Goal: Task Accomplishment & Management: Manage account settings

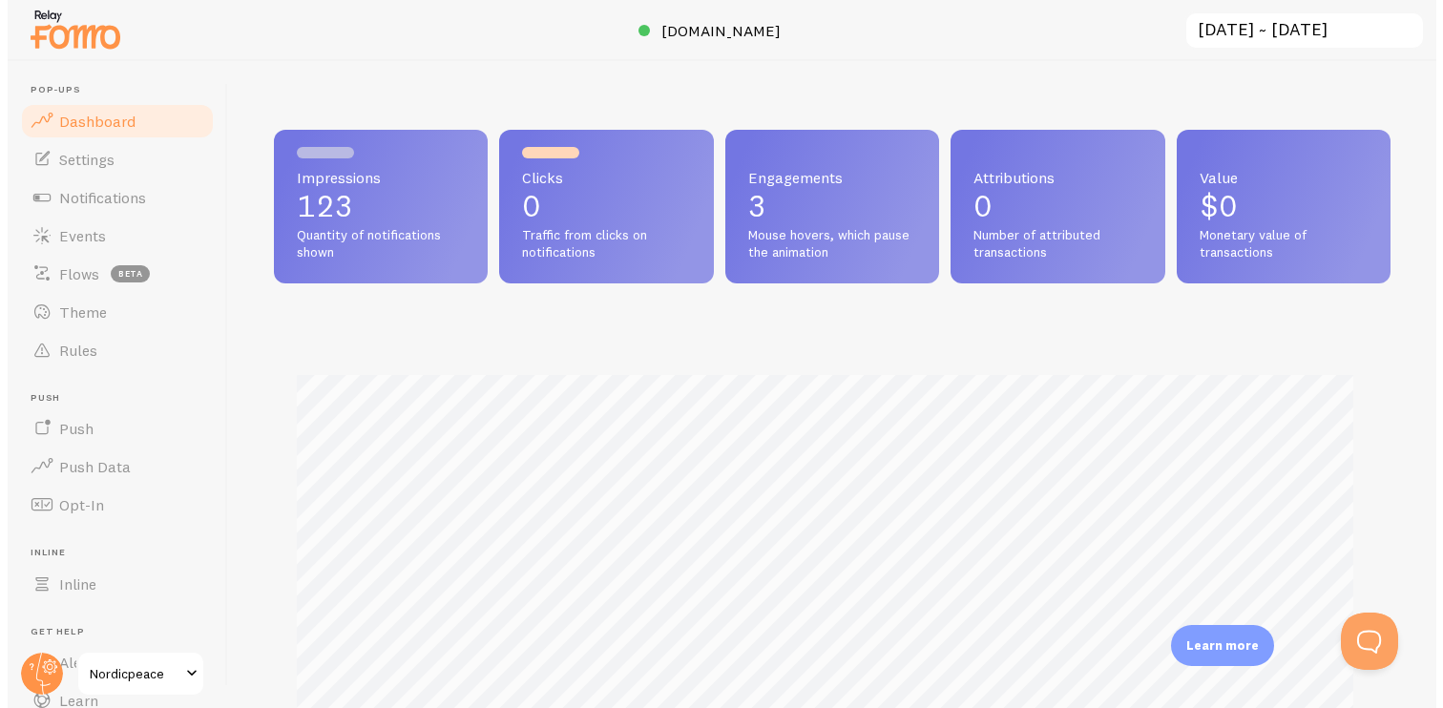
scroll to position [501, 1116]
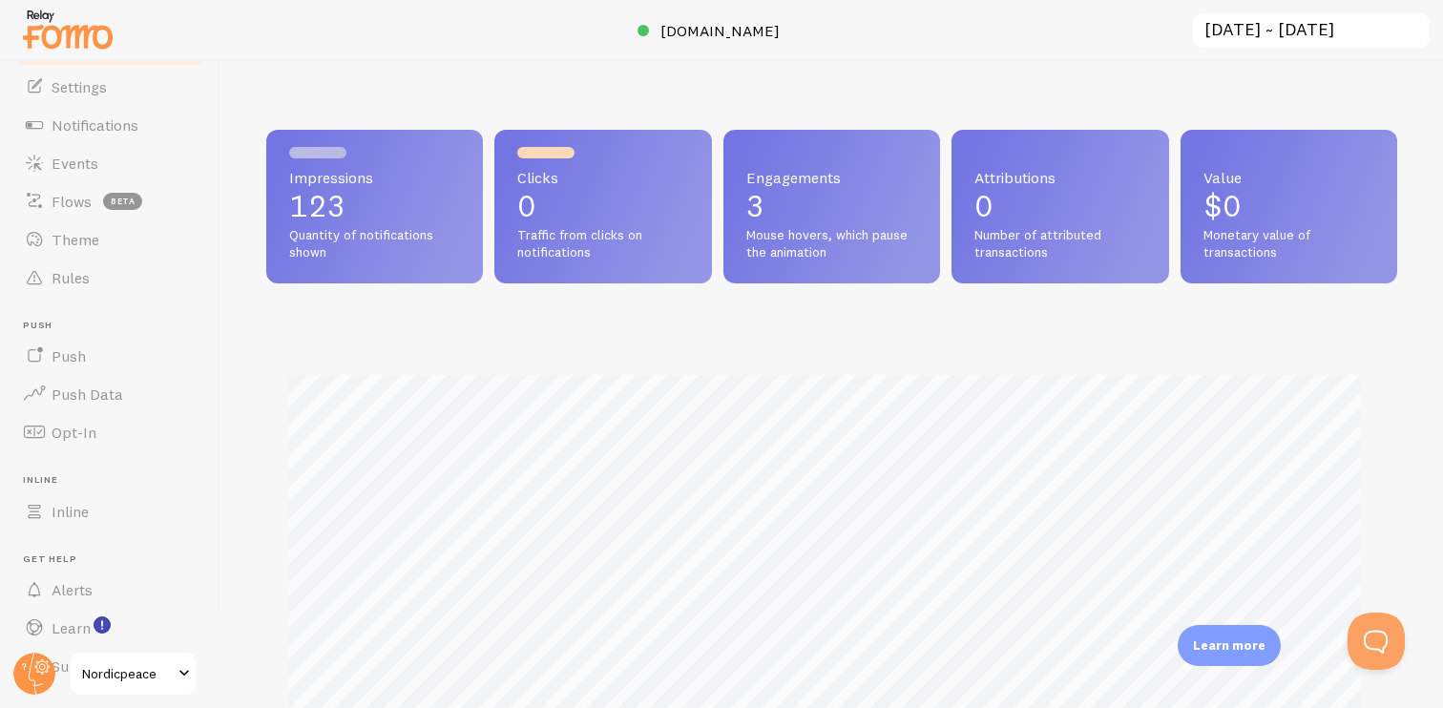
click at [112, 389] on span "Push Data" at bounding box center [88, 393] width 72 height 19
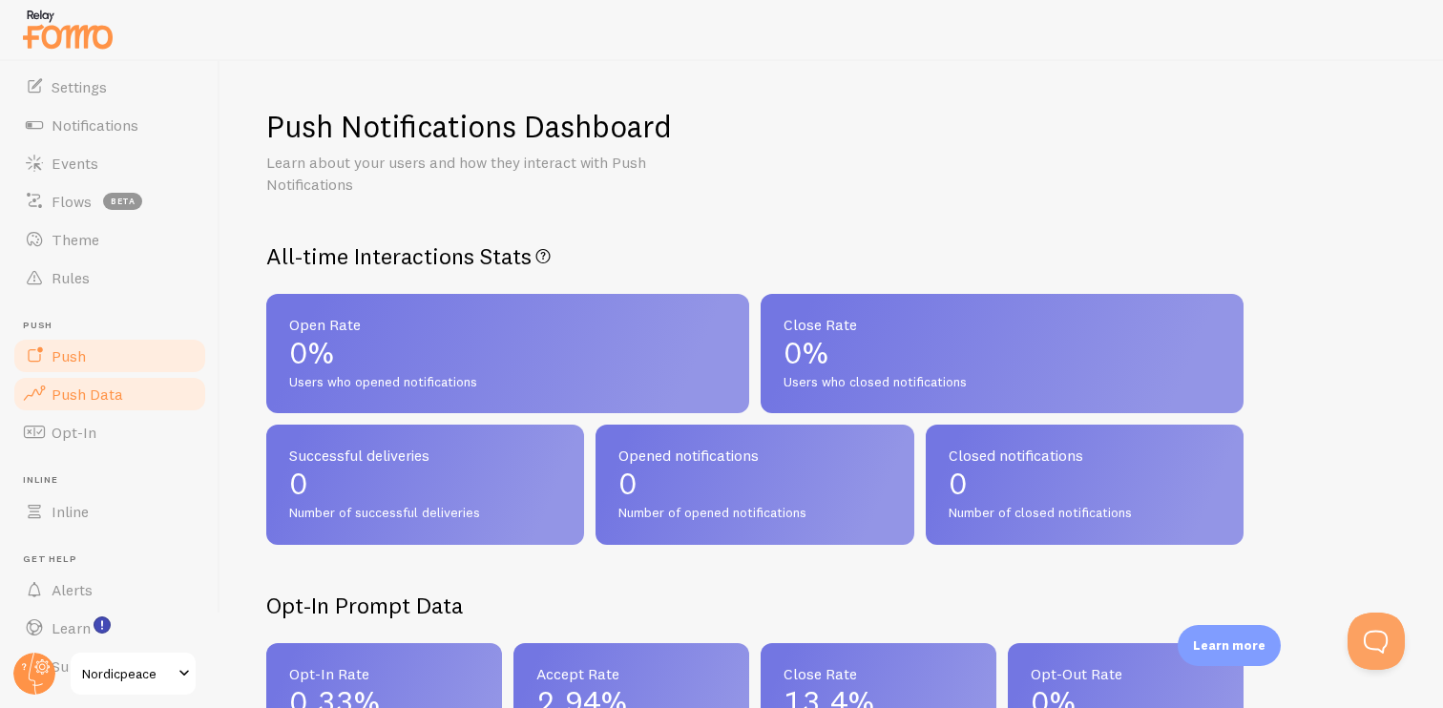
click at [102, 360] on link "Push" at bounding box center [109, 356] width 197 height 38
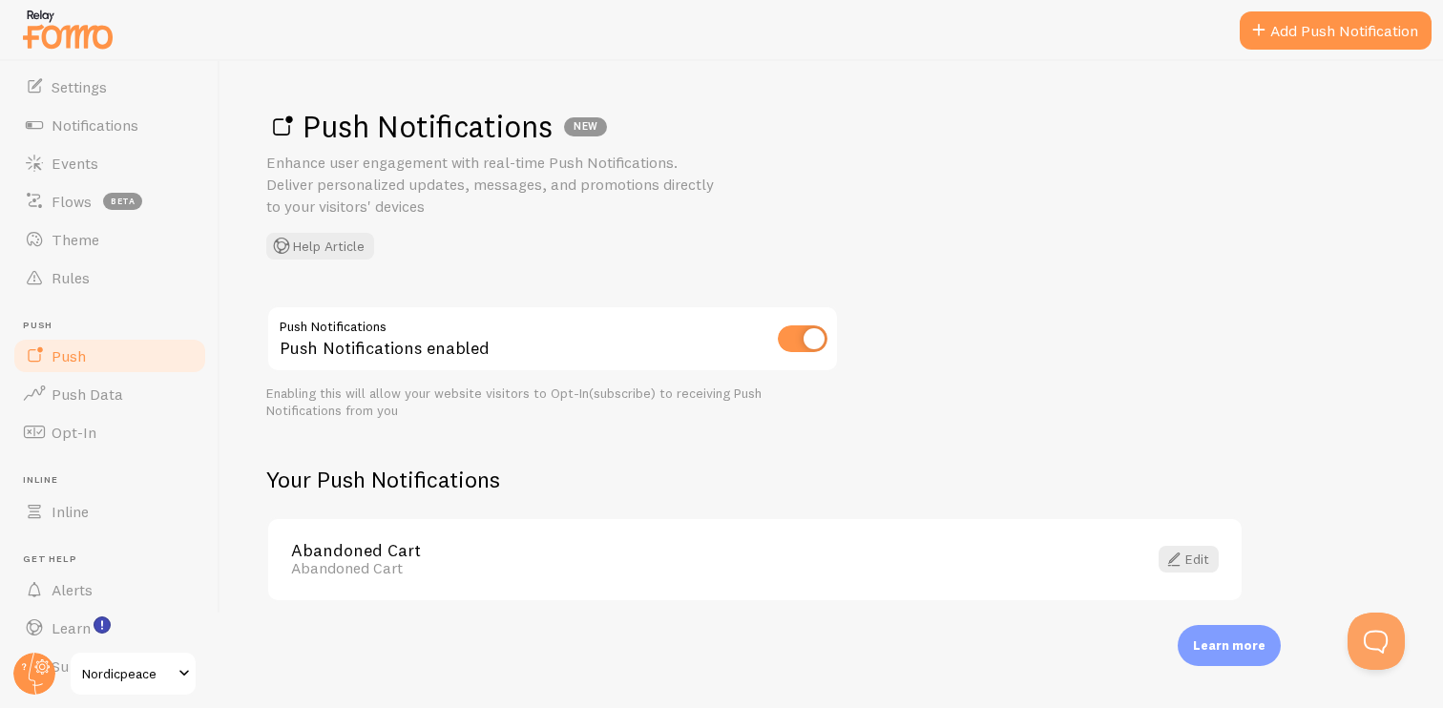
click at [804, 342] on input "checkbox" at bounding box center [803, 338] width 50 height 27
checkbox input "false"
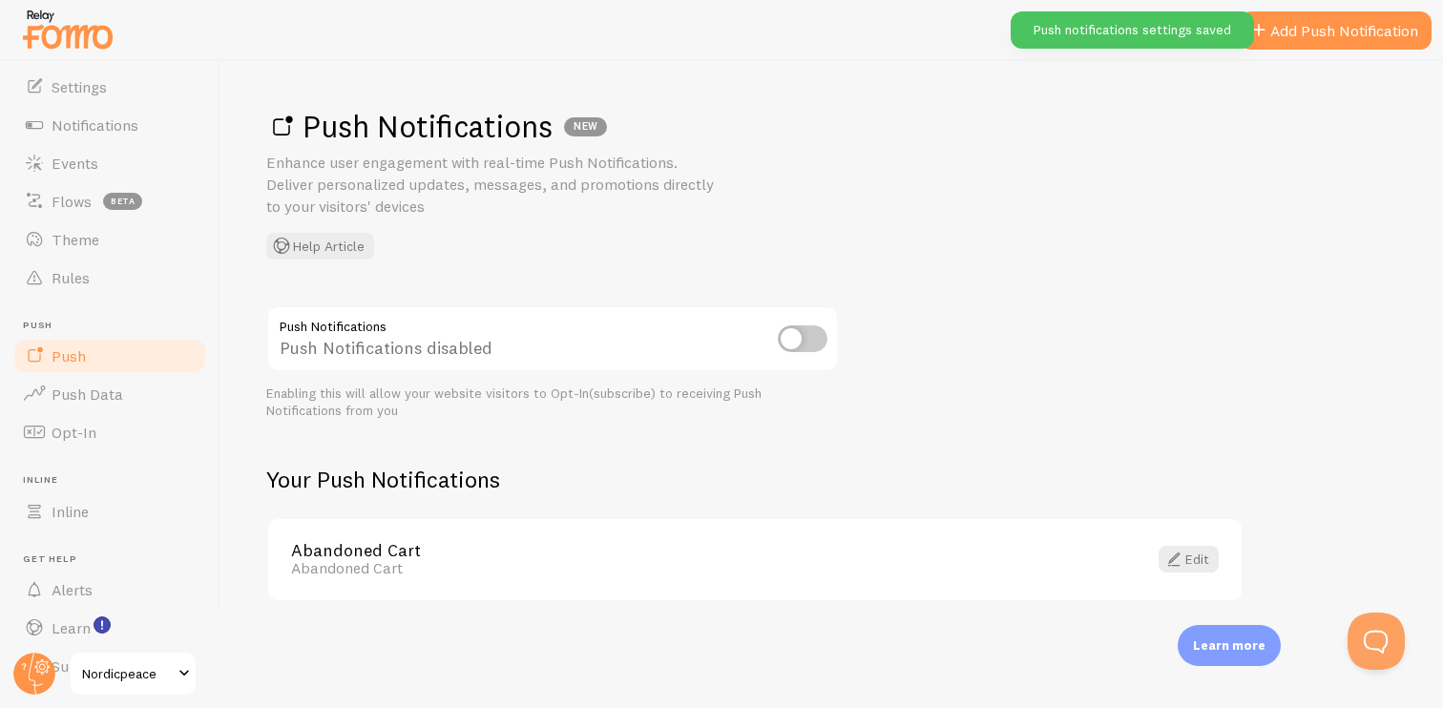
click at [551, 545] on link "Abandoned Cart" at bounding box center [719, 550] width 856 height 17
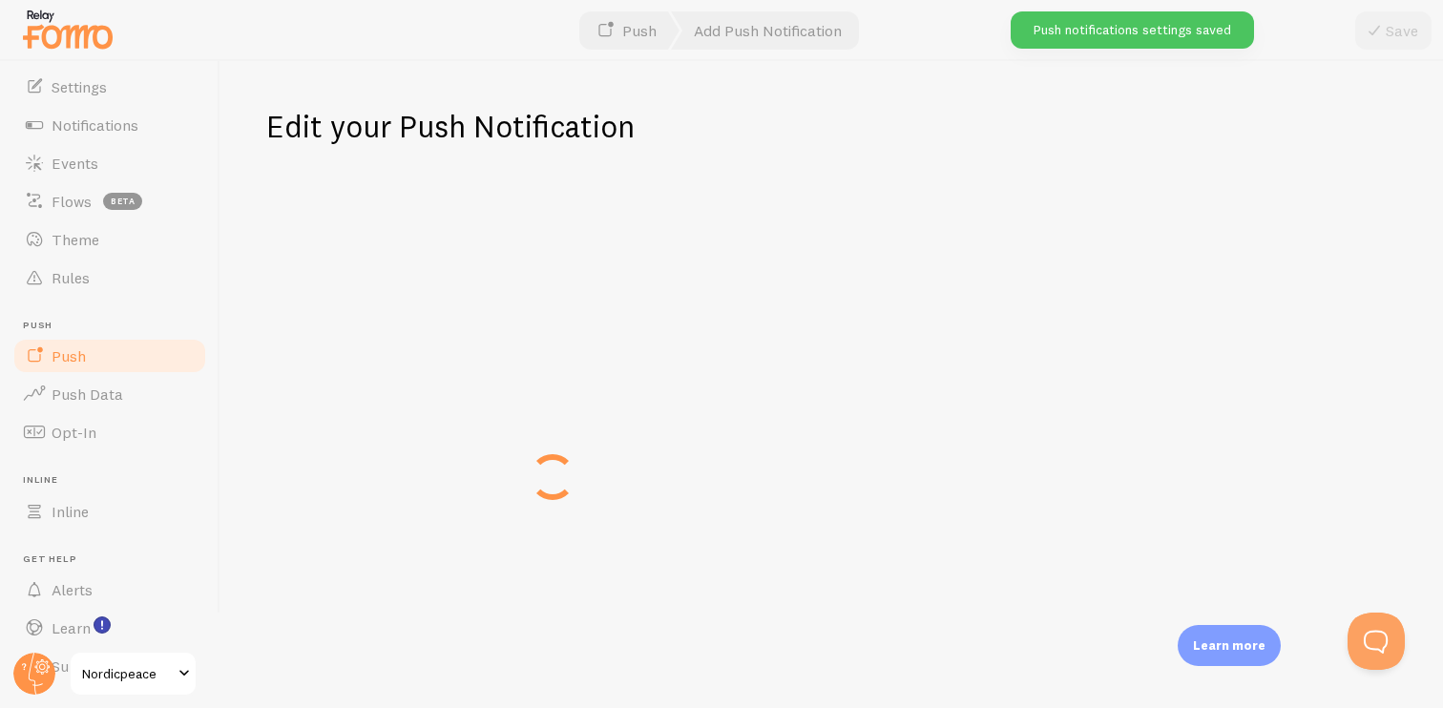
type input "Abandoned Cart"
type textarea "Abandoned Cart"
type input "[URL][DOMAIN_NAME]"
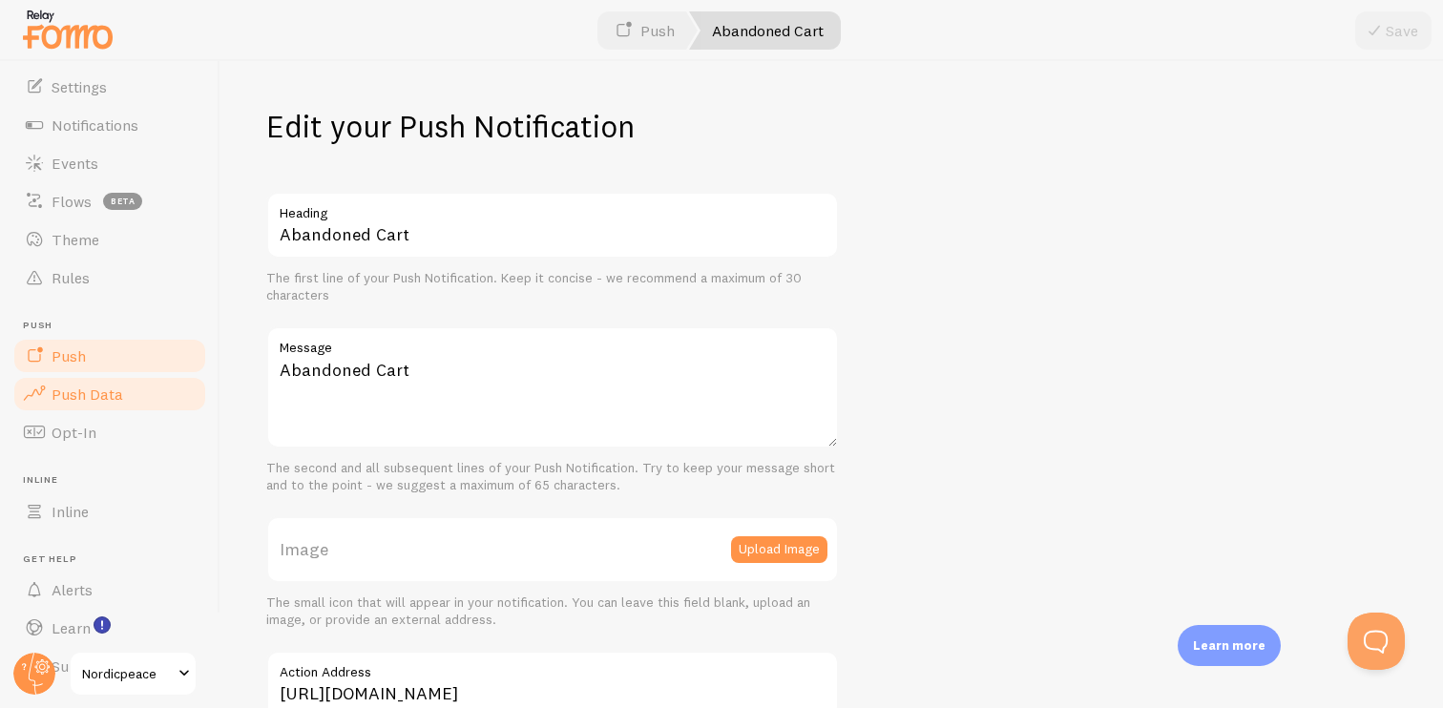
click at [137, 399] on link "Push Data" at bounding box center [109, 394] width 197 height 38
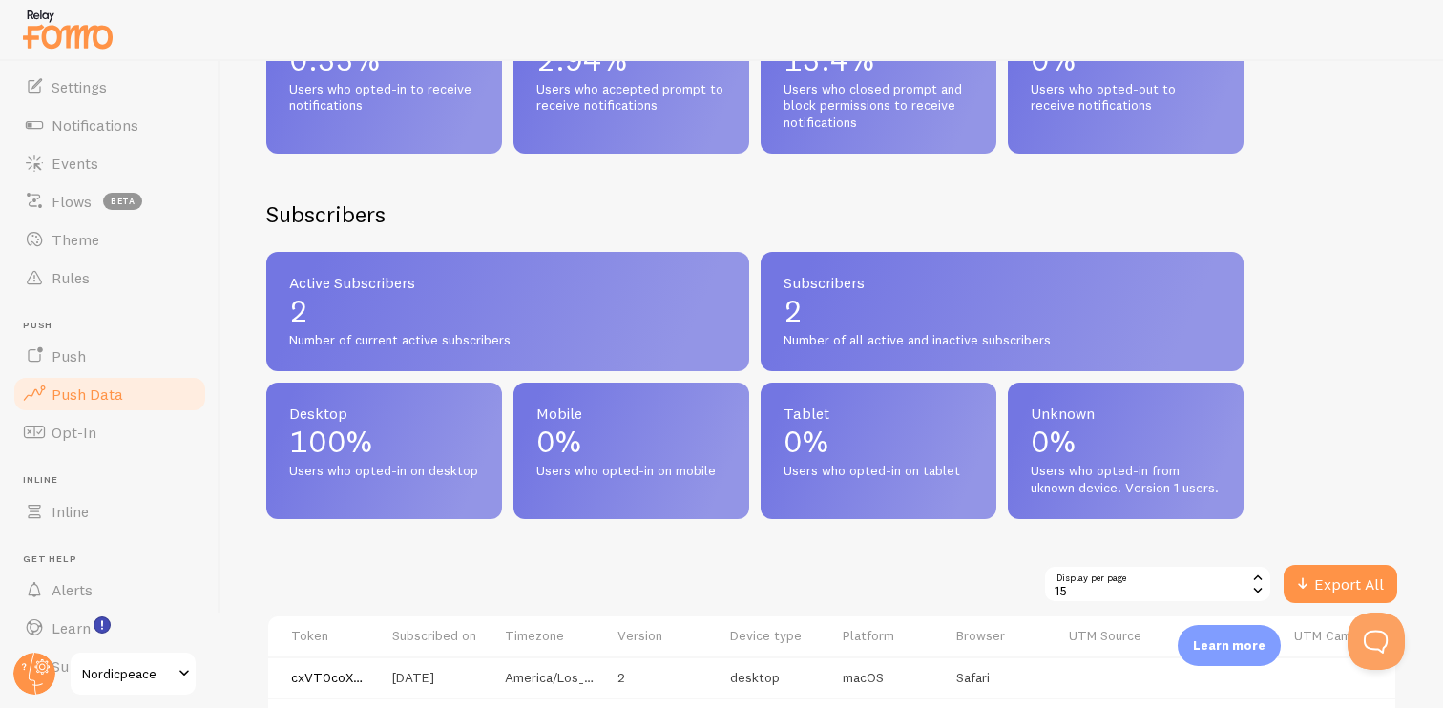
scroll to position [785, 0]
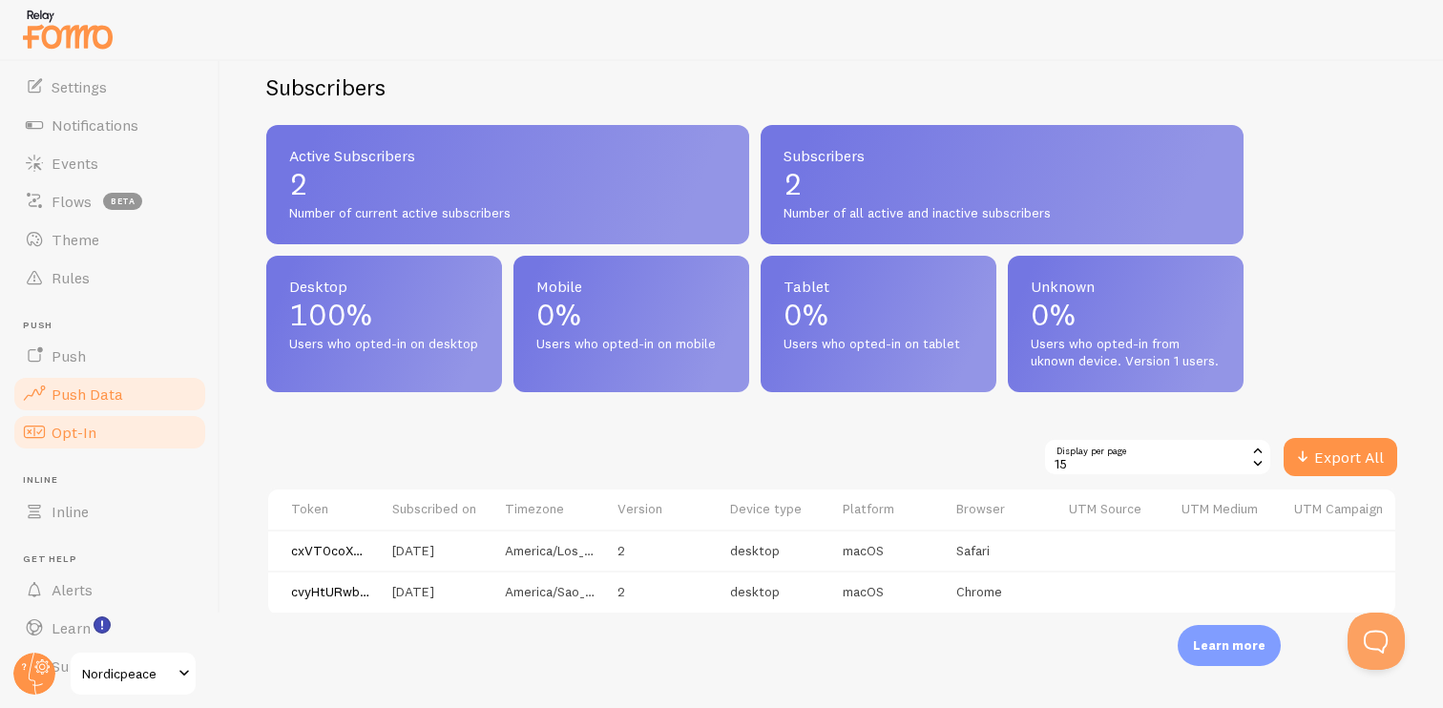
click at [109, 426] on link "Opt-In" at bounding box center [109, 432] width 197 height 38
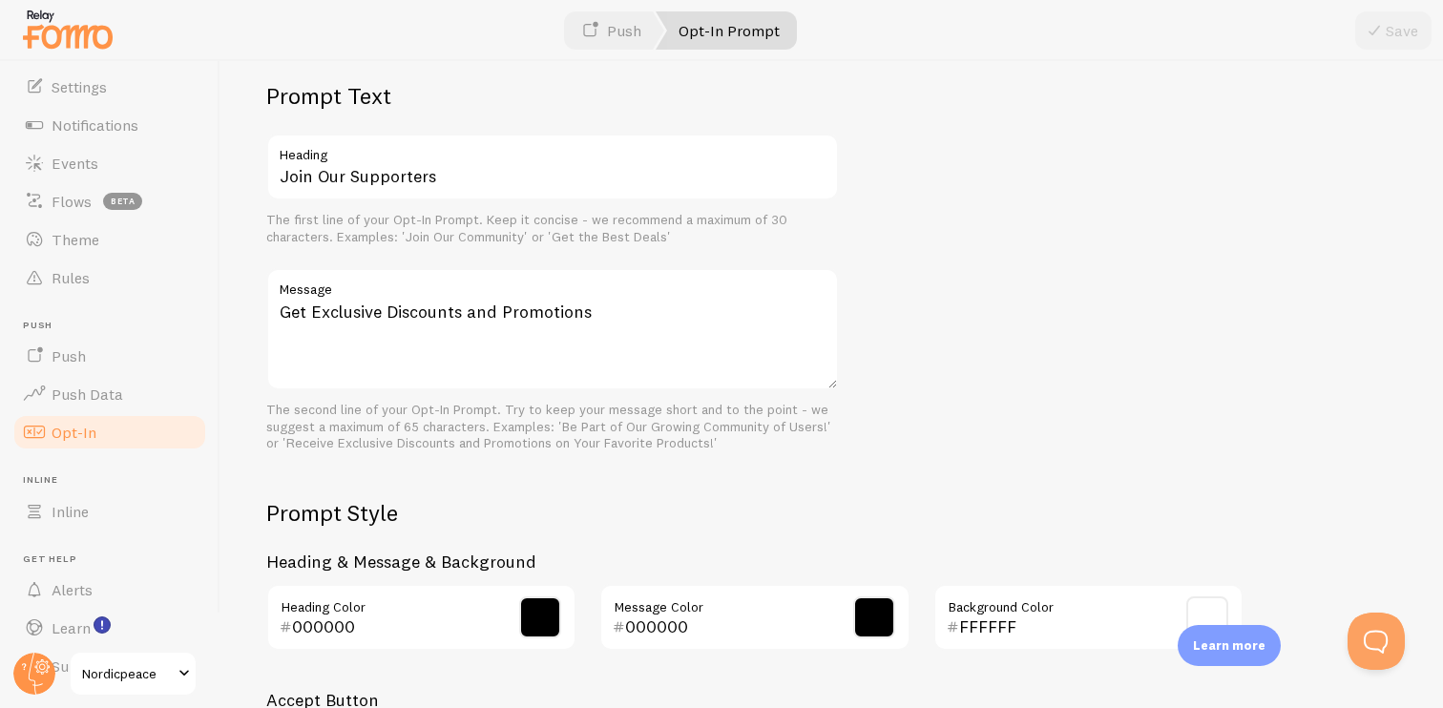
scroll to position [526, 0]
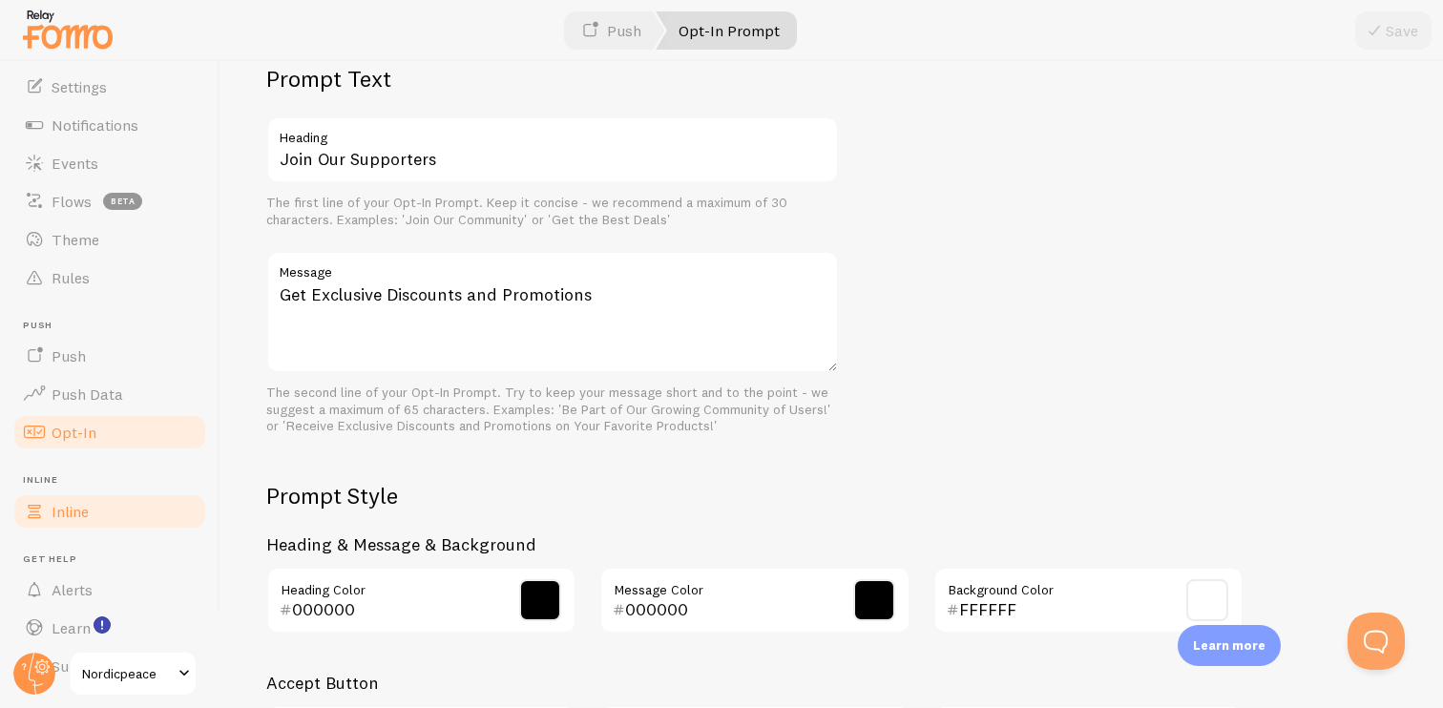
click at [129, 509] on link "Inline" at bounding box center [109, 511] width 197 height 38
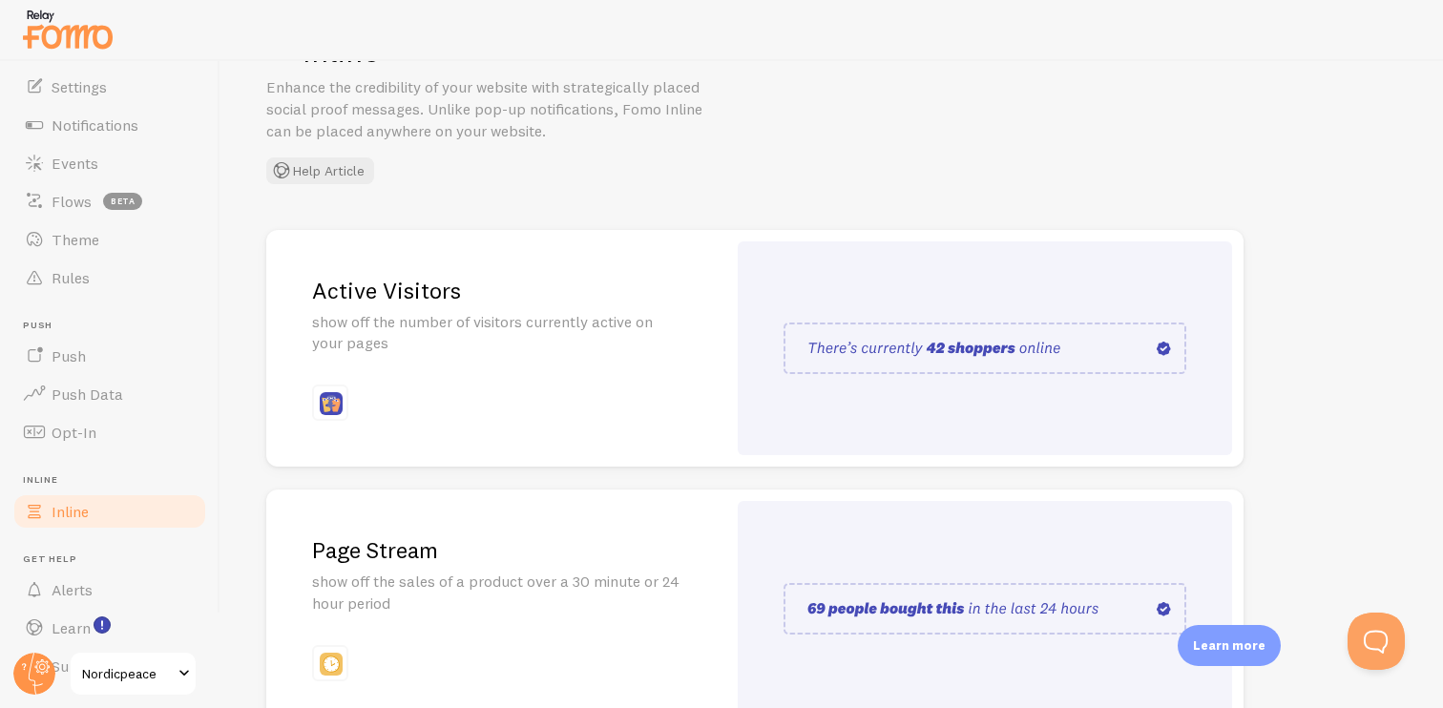
scroll to position [84, 0]
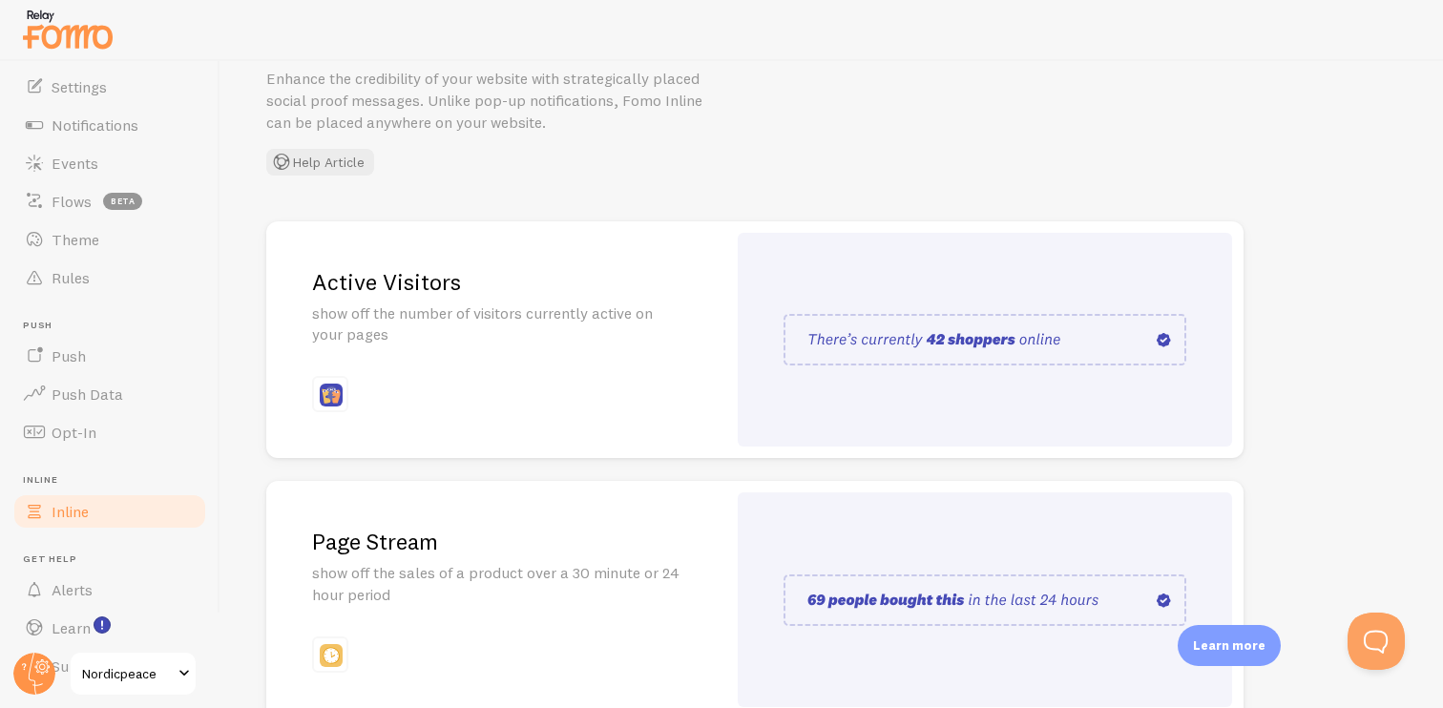
click at [571, 430] on div "Active Visitors show off the number of visitors currently active on your pages" at bounding box center [496, 340] width 460 height 238
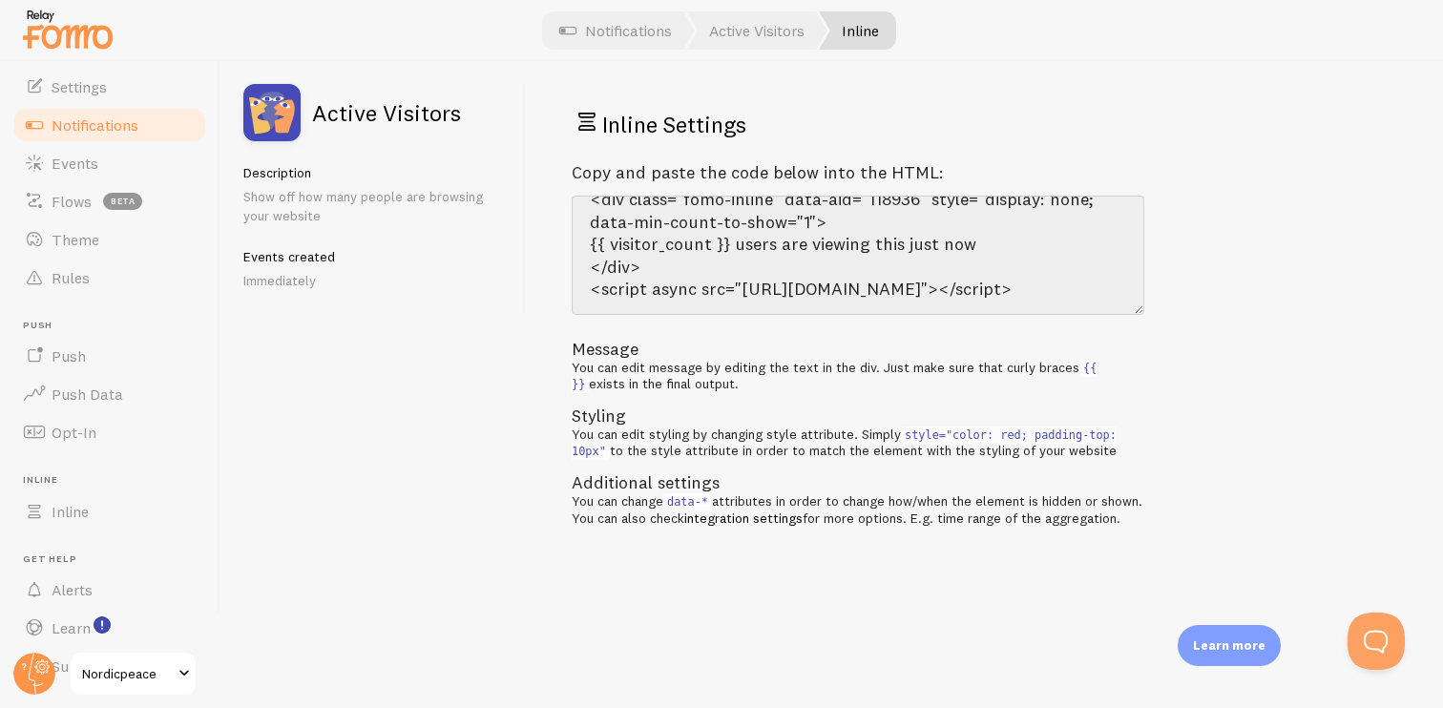
scroll to position [13, 0]
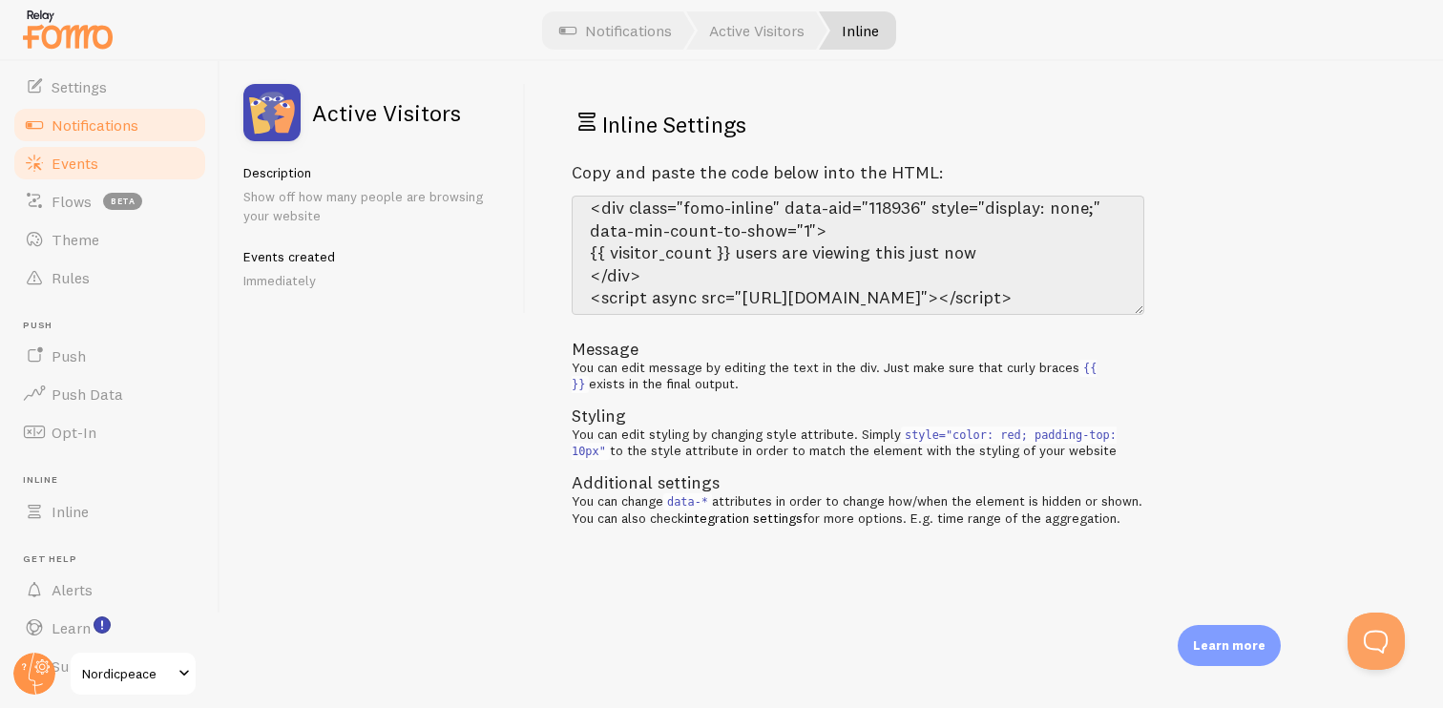
click at [52, 167] on span "Events" at bounding box center [75, 163] width 47 height 19
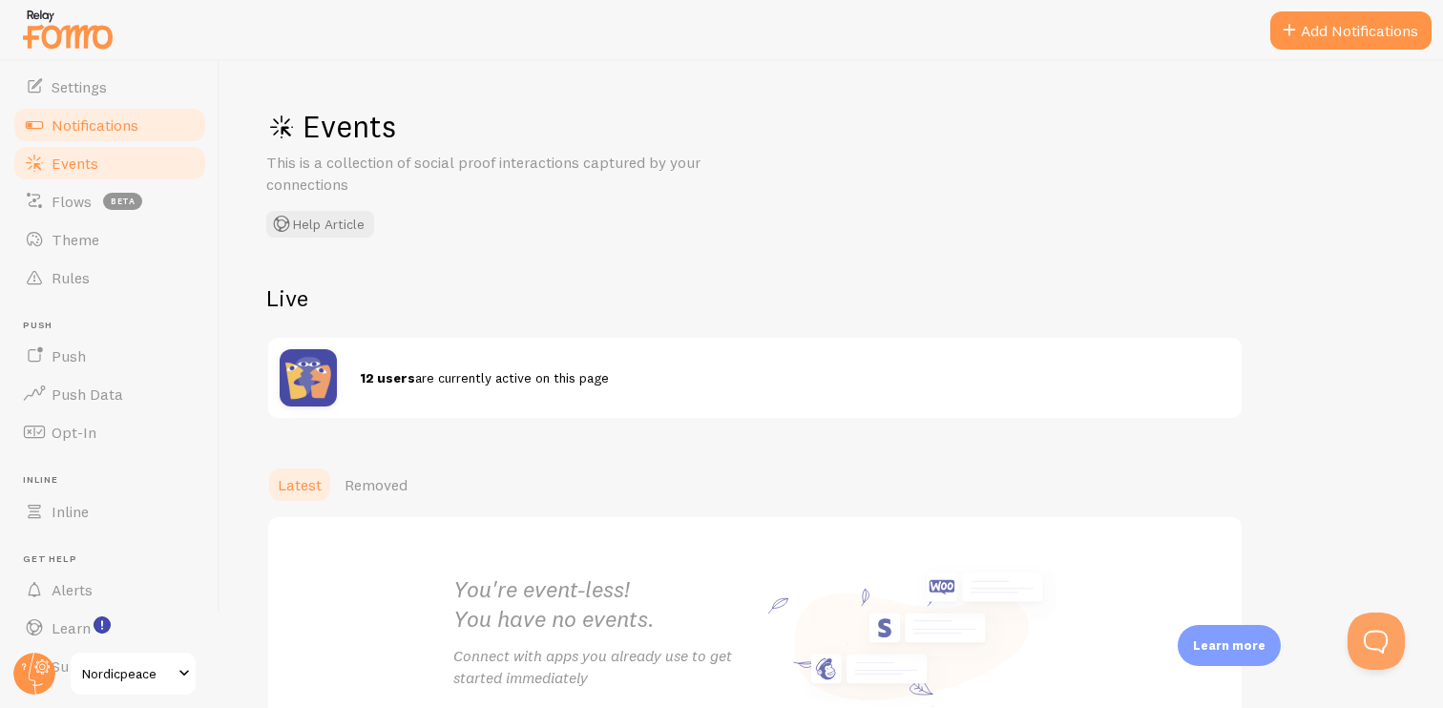
click at [108, 130] on span "Notifications" at bounding box center [95, 124] width 87 height 19
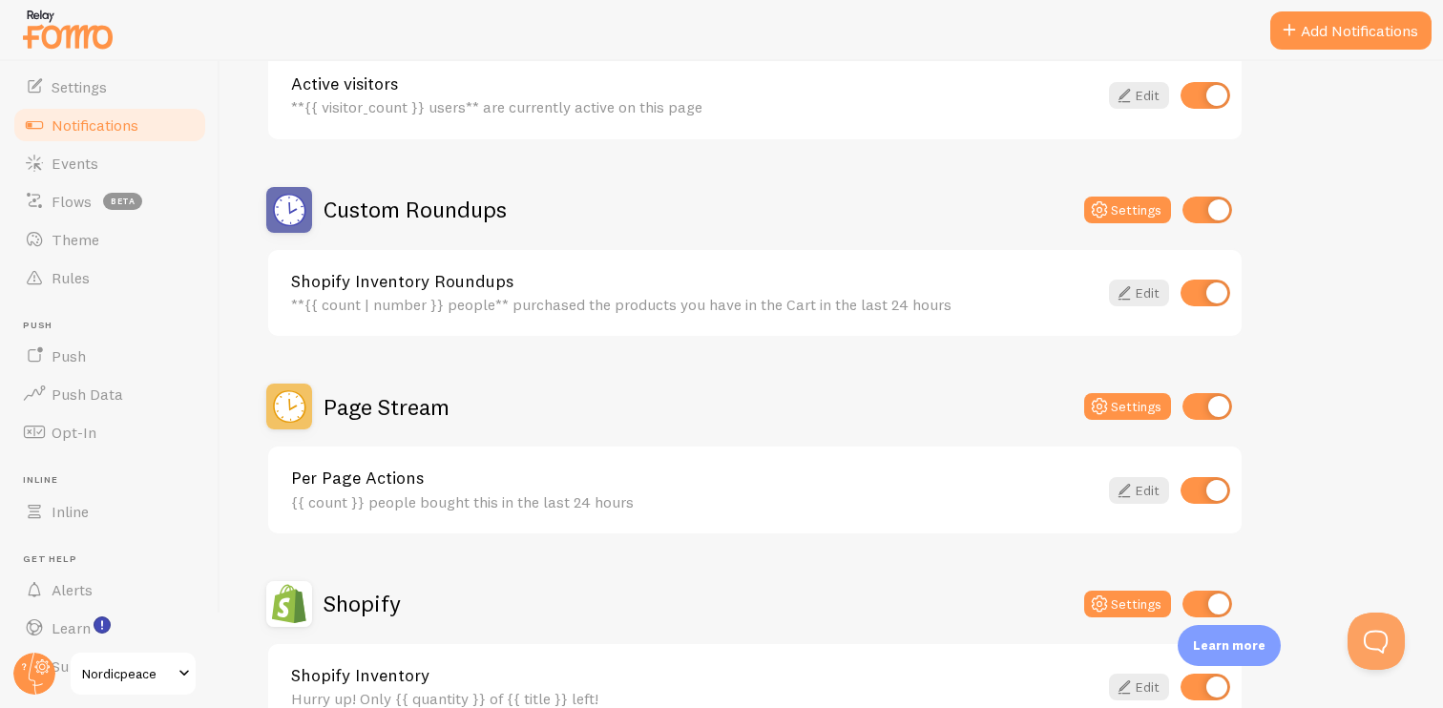
scroll to position [563, 0]
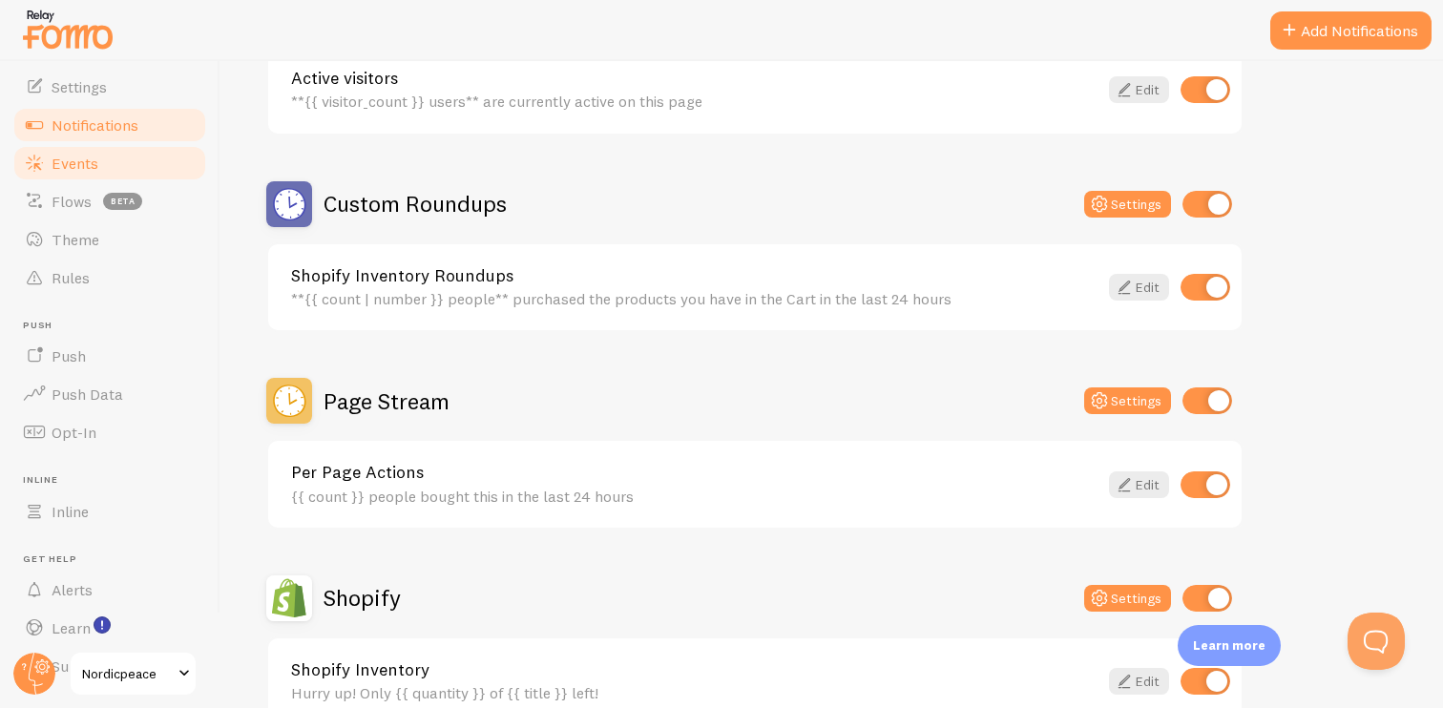
click at [79, 175] on link "Events" at bounding box center [109, 163] width 197 height 38
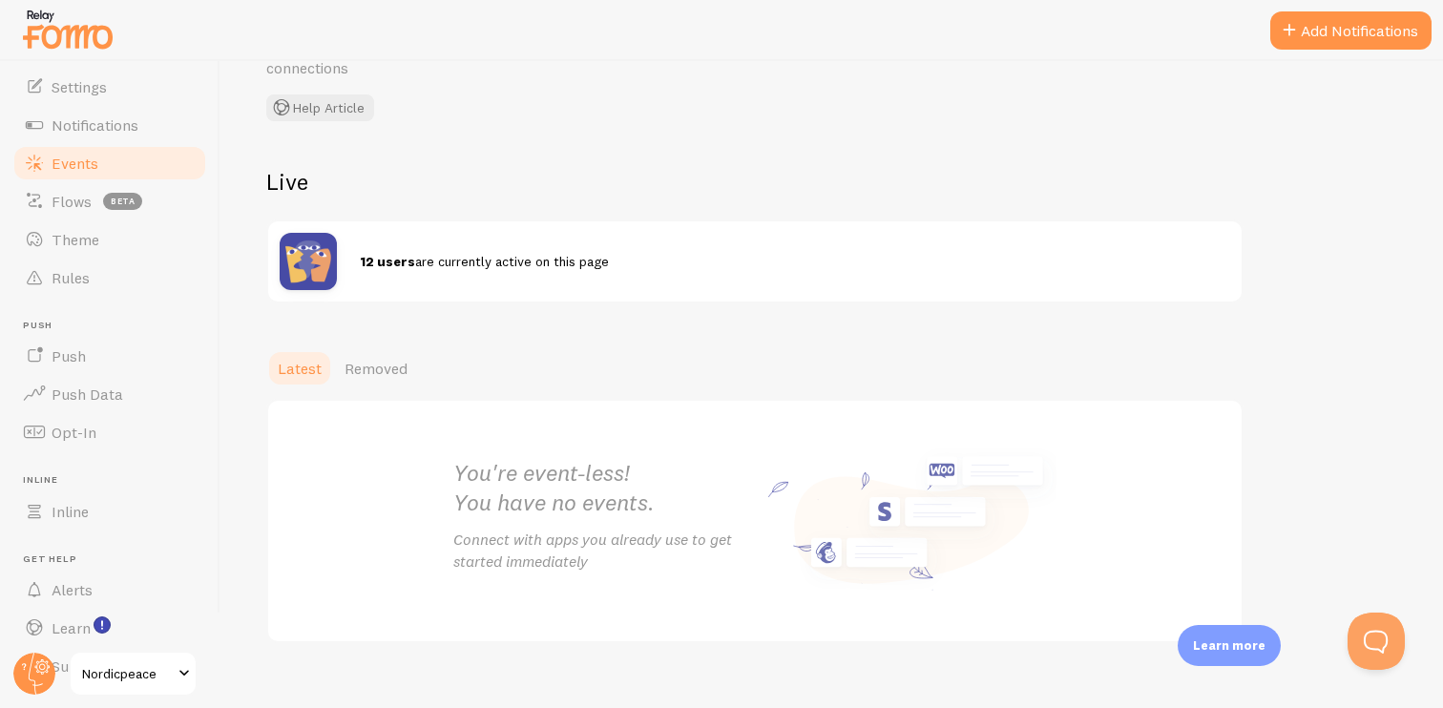
scroll to position [142, 0]
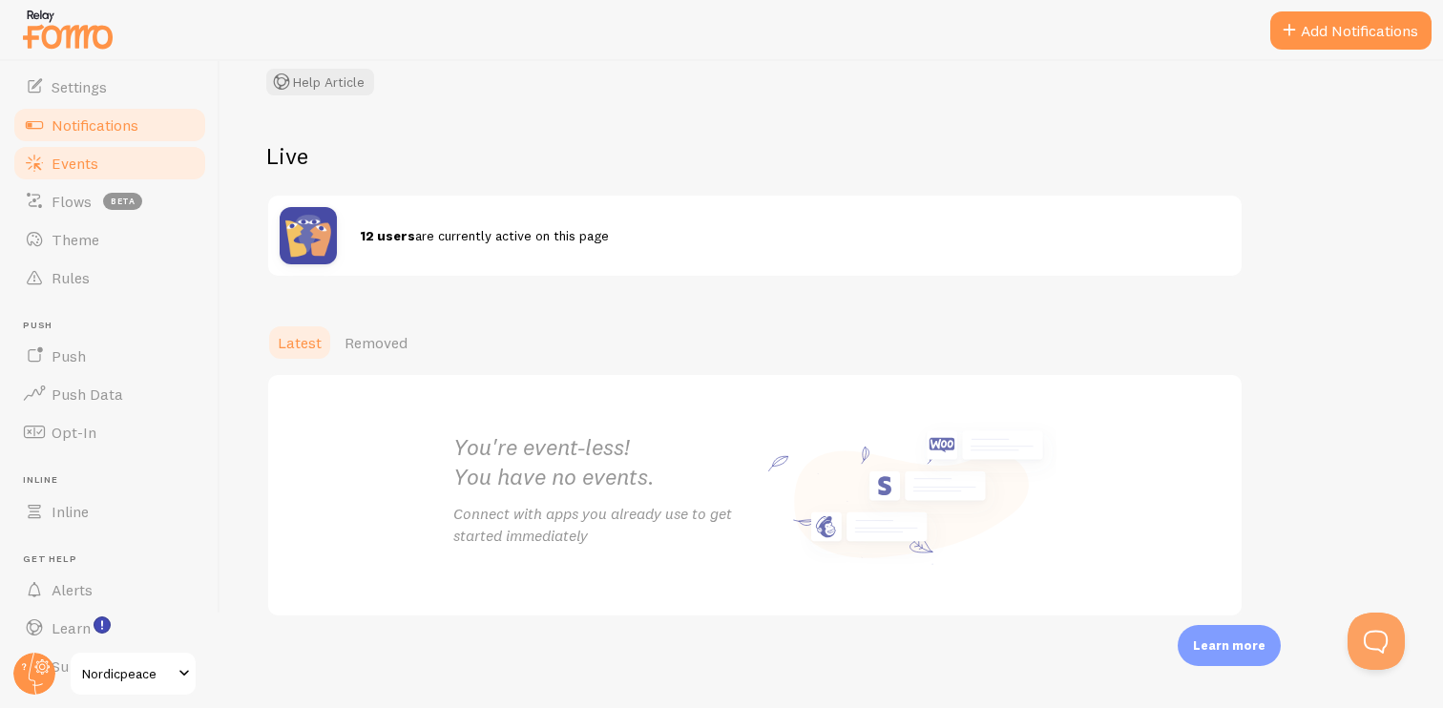
click at [86, 142] on link "Notifications" at bounding box center [109, 125] width 197 height 38
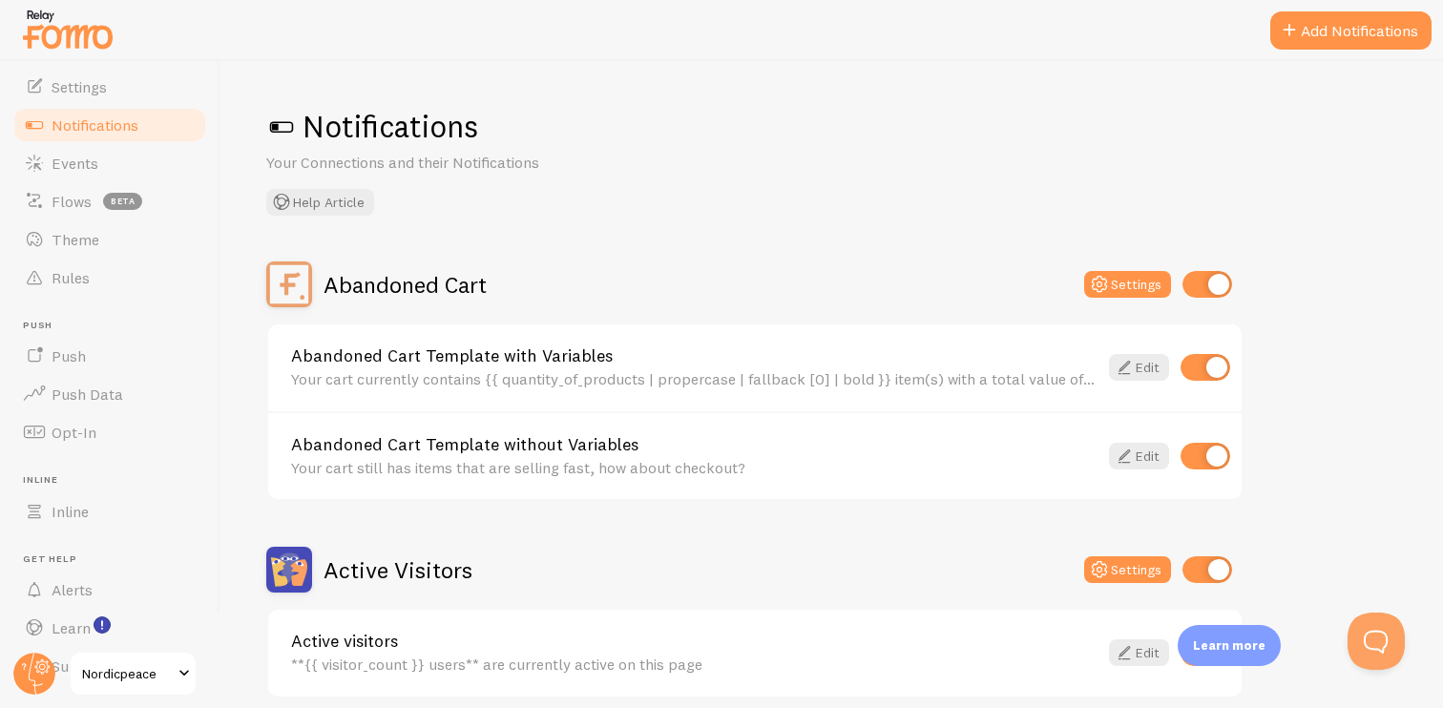
click at [1212, 288] on input "checkbox" at bounding box center [1207, 284] width 50 height 27
checkbox input "false"
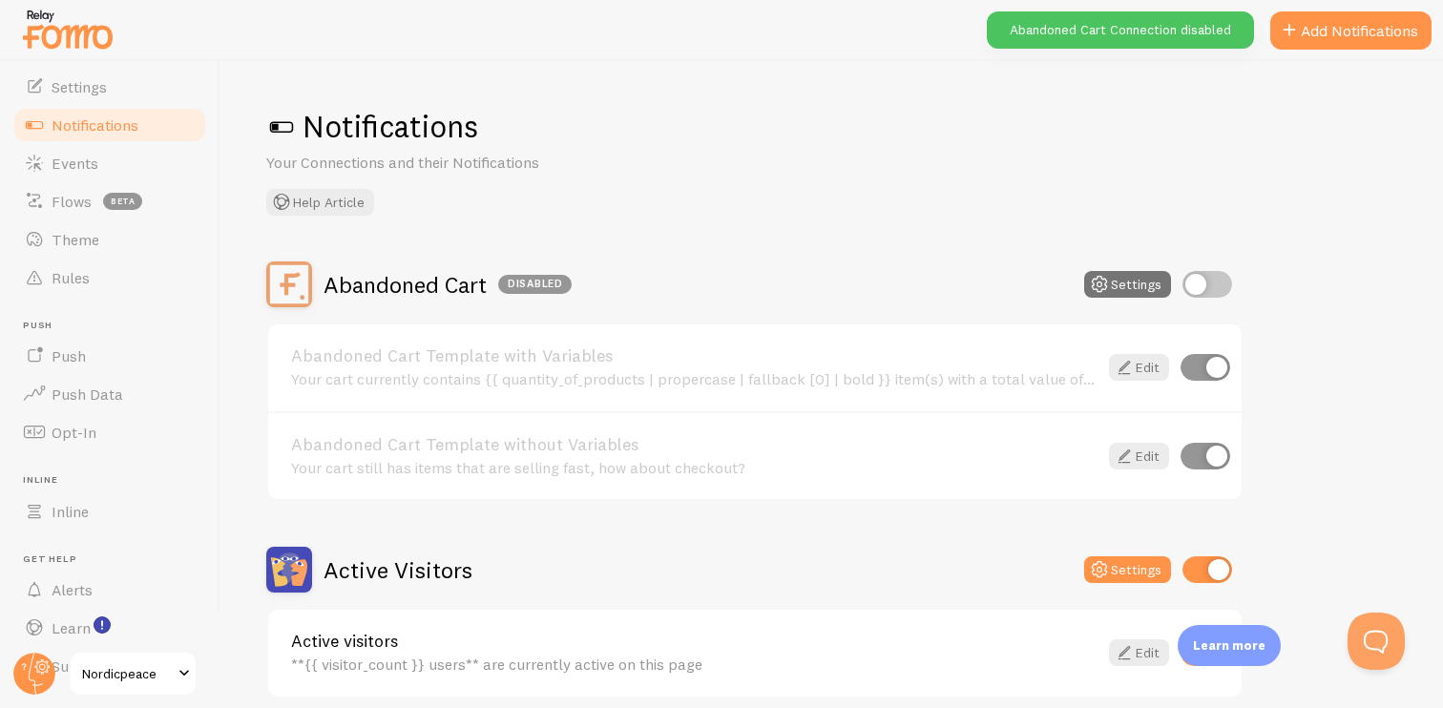
click at [1206, 567] on input "checkbox" at bounding box center [1207, 569] width 50 height 27
checkbox input "false"
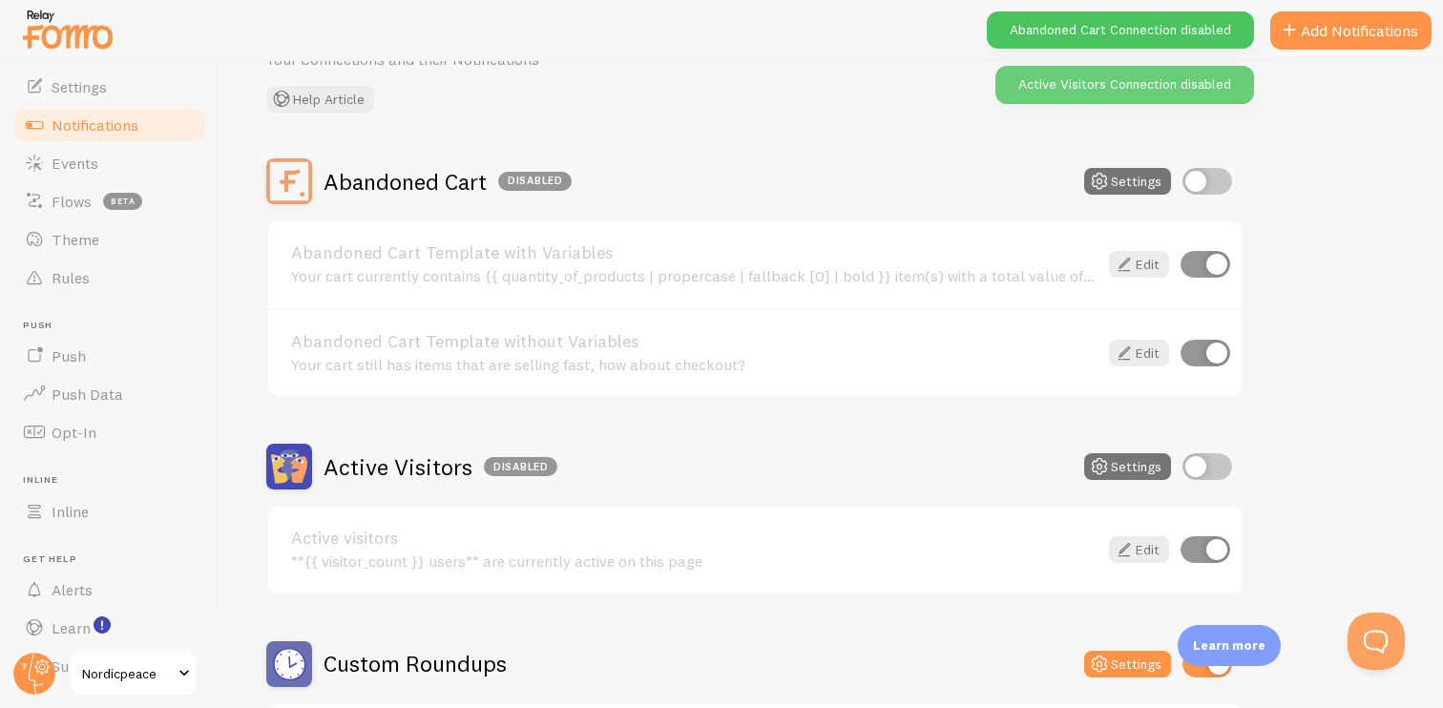
scroll to position [134, 0]
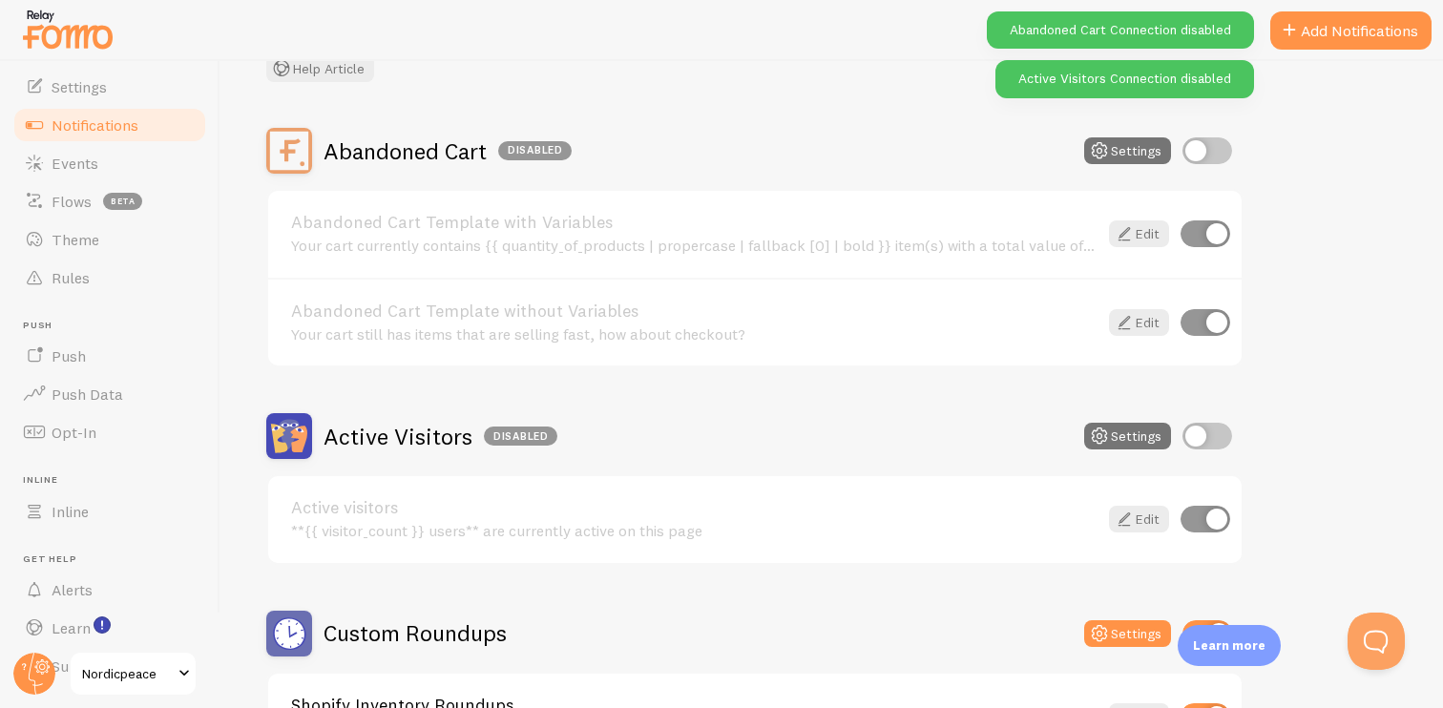
click at [1204, 237] on input "checkbox" at bounding box center [1205, 233] width 50 height 27
checkbox input "false"
click at [1204, 333] on input "checkbox" at bounding box center [1205, 322] width 50 height 27
checkbox input "false"
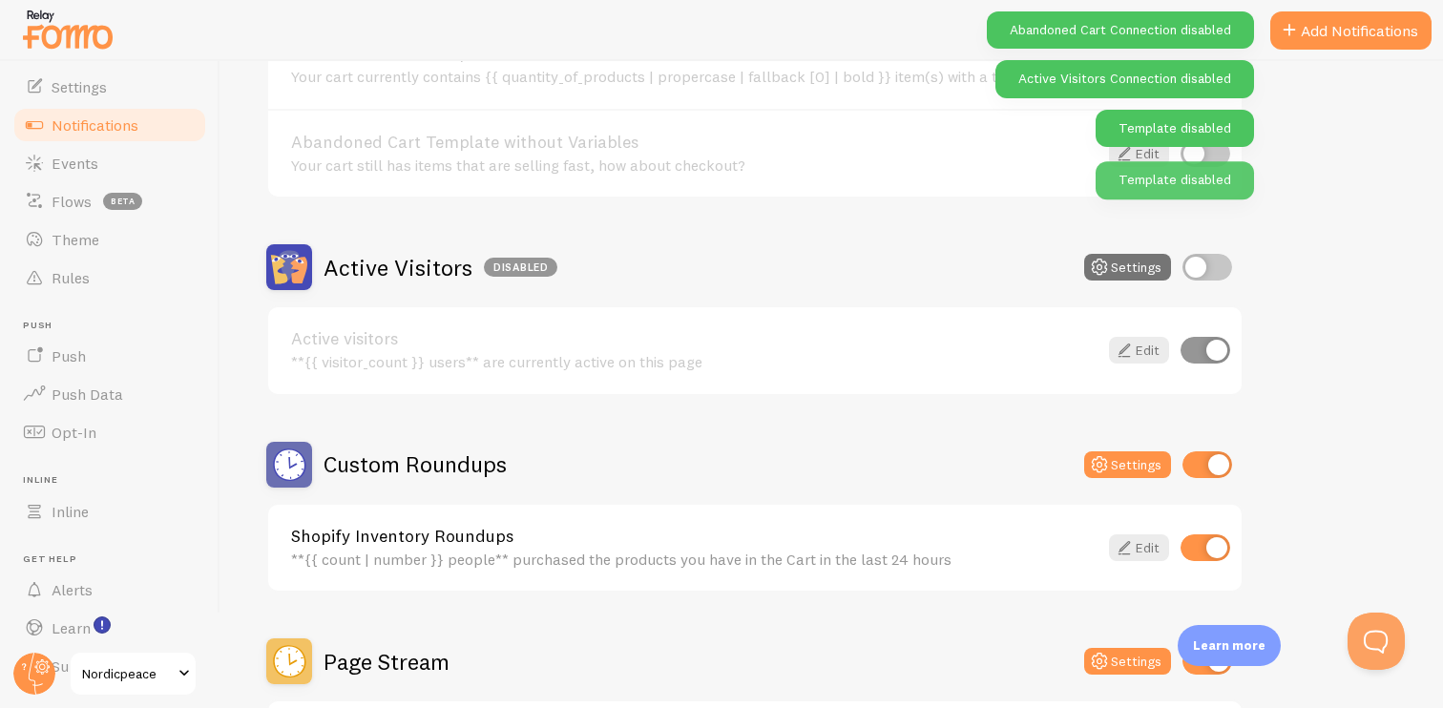
scroll to position [326, 0]
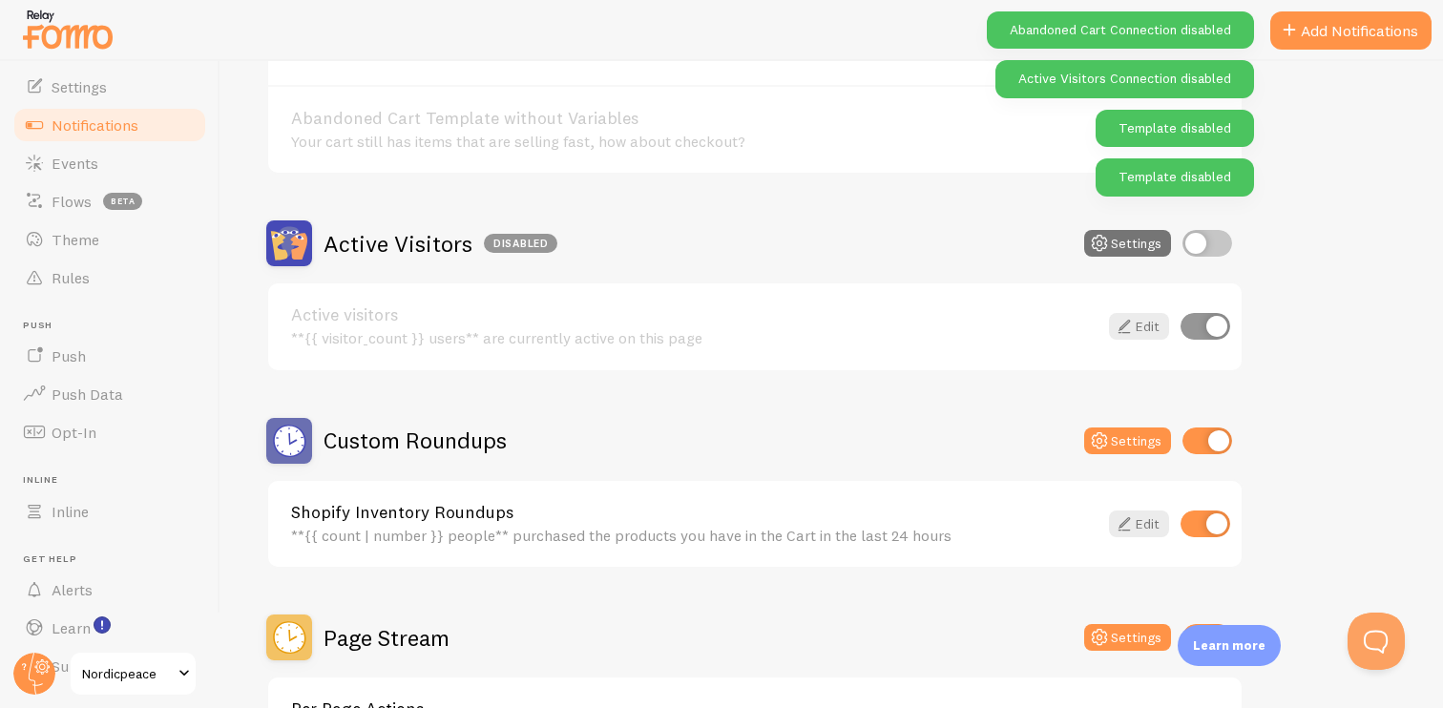
click at [1204, 326] on input "checkbox" at bounding box center [1205, 326] width 50 height 27
checkbox input "false"
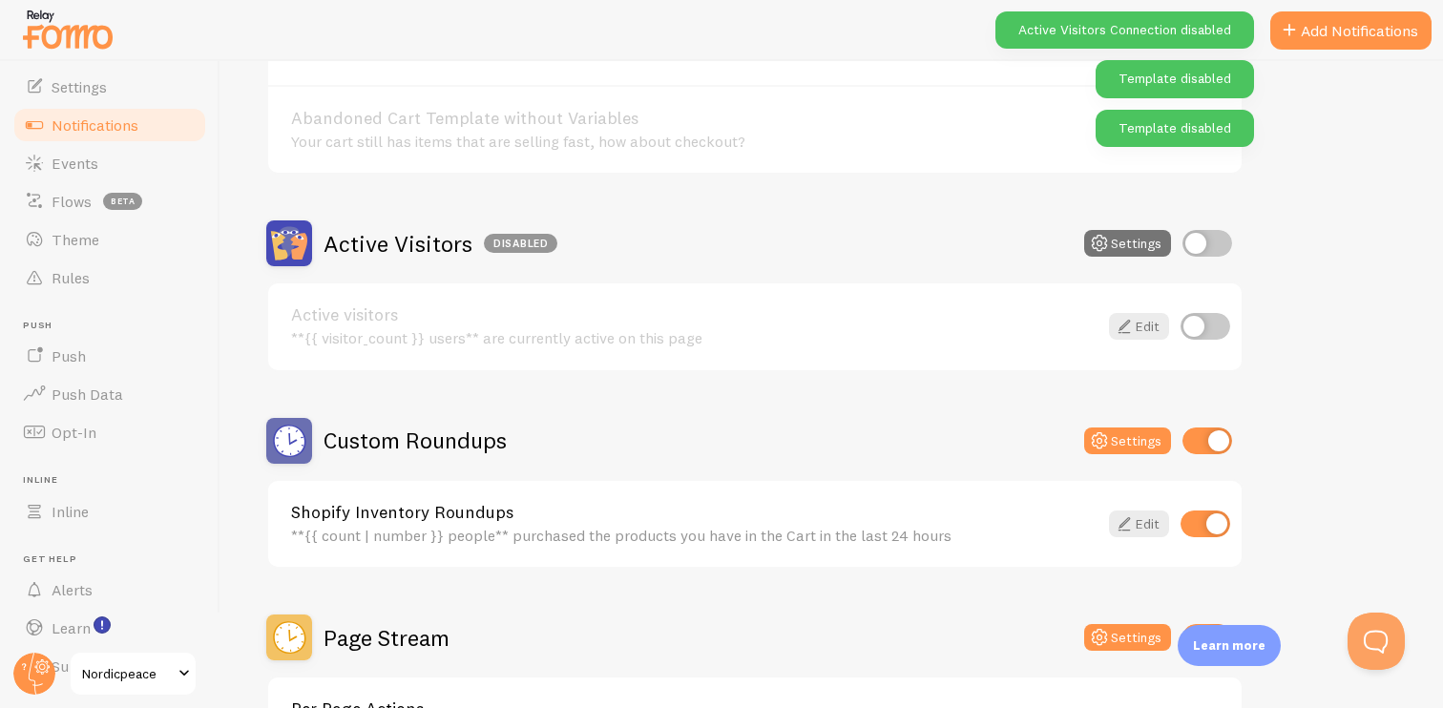
click at [1204, 448] on input "checkbox" at bounding box center [1207, 440] width 50 height 27
checkbox input "false"
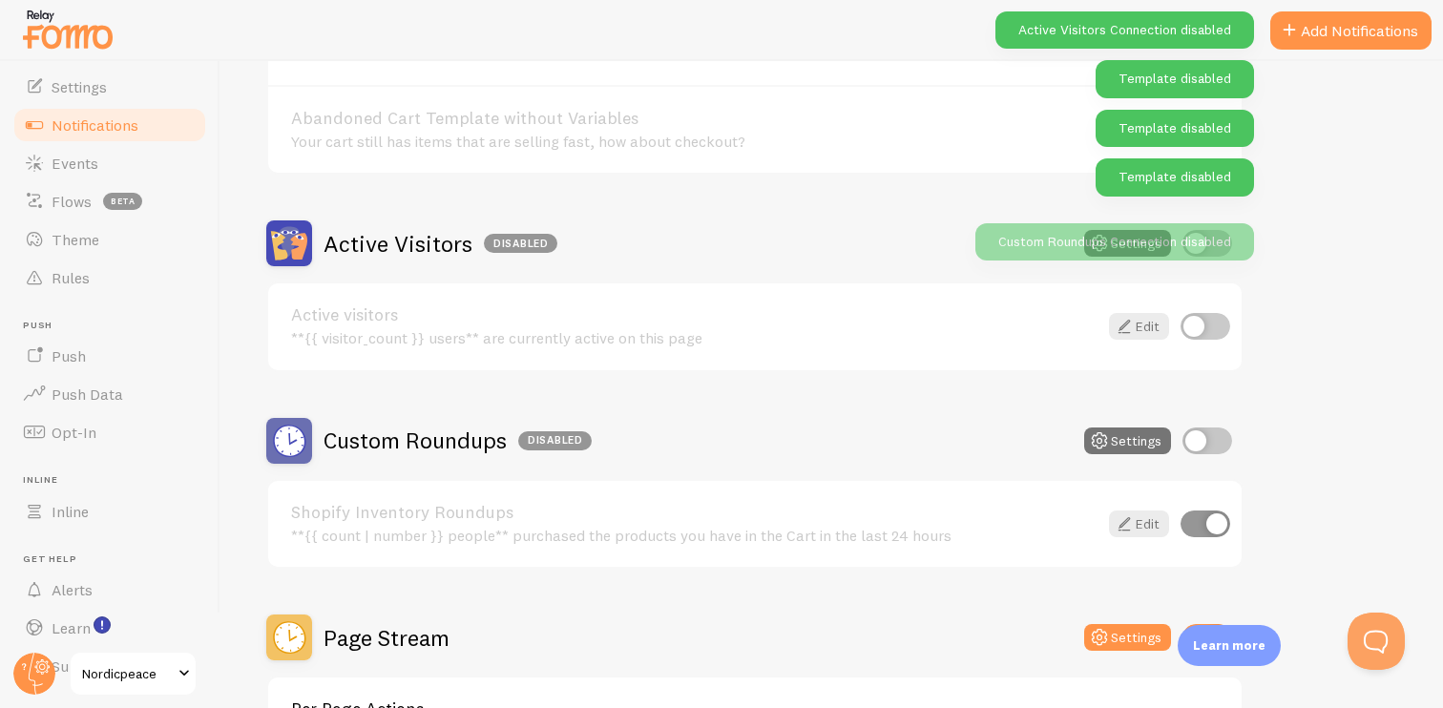
click at [1202, 514] on input "checkbox" at bounding box center [1205, 523] width 50 height 27
checkbox input "false"
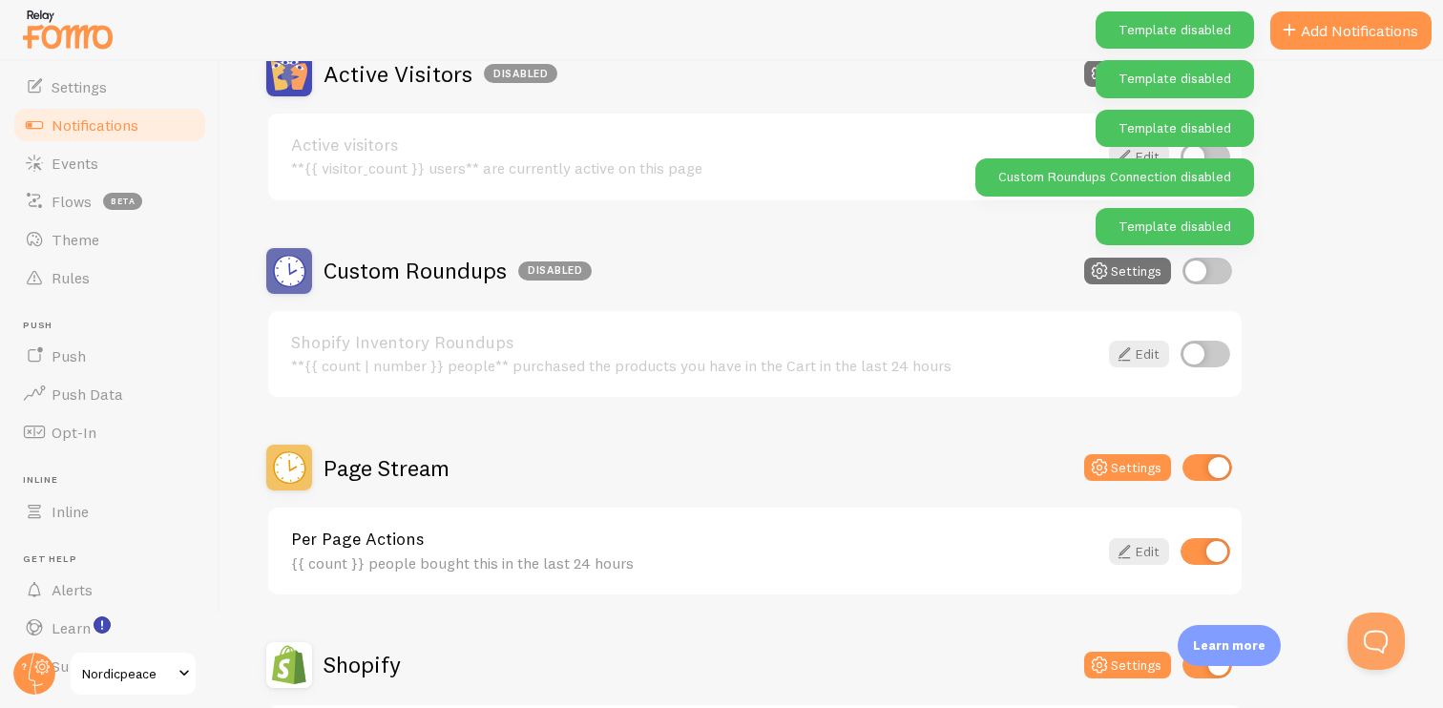
scroll to position [500, 0]
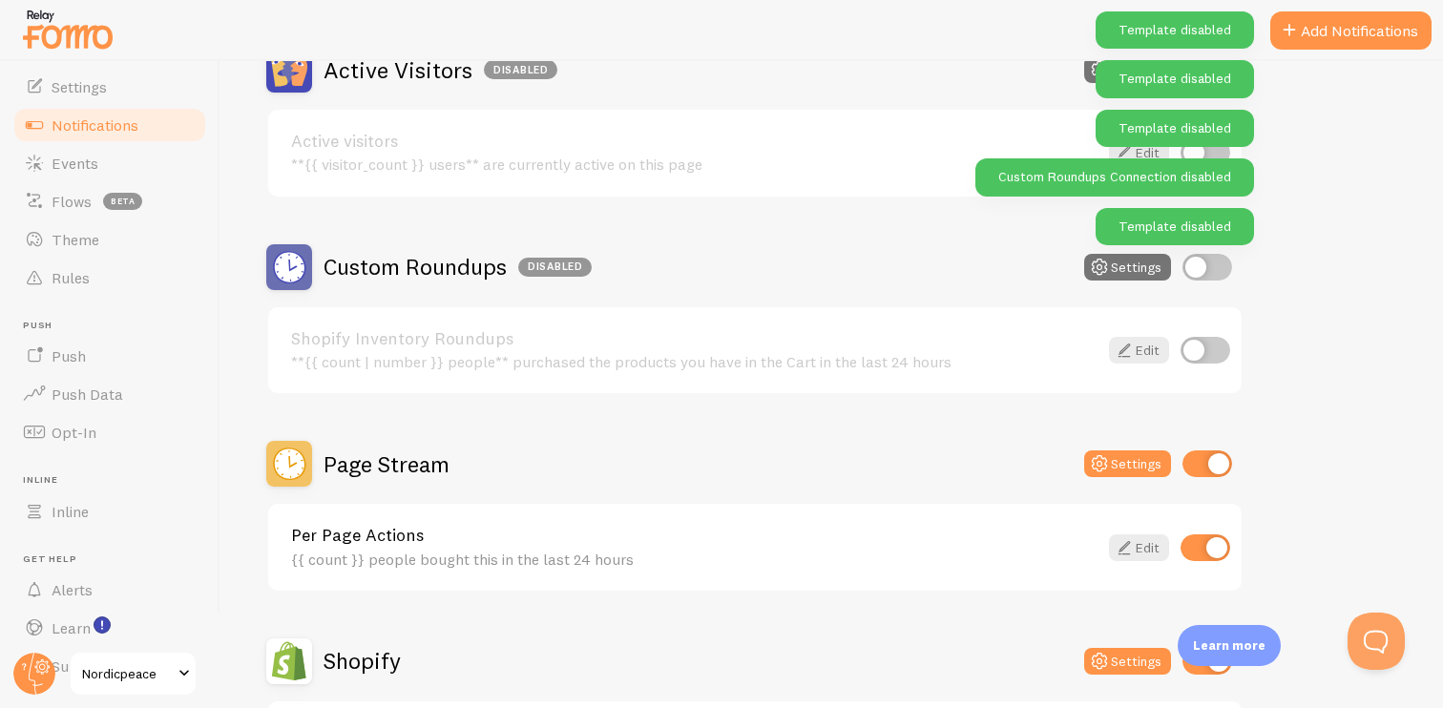
click at [1207, 467] on input "checkbox" at bounding box center [1207, 463] width 50 height 27
checkbox input "false"
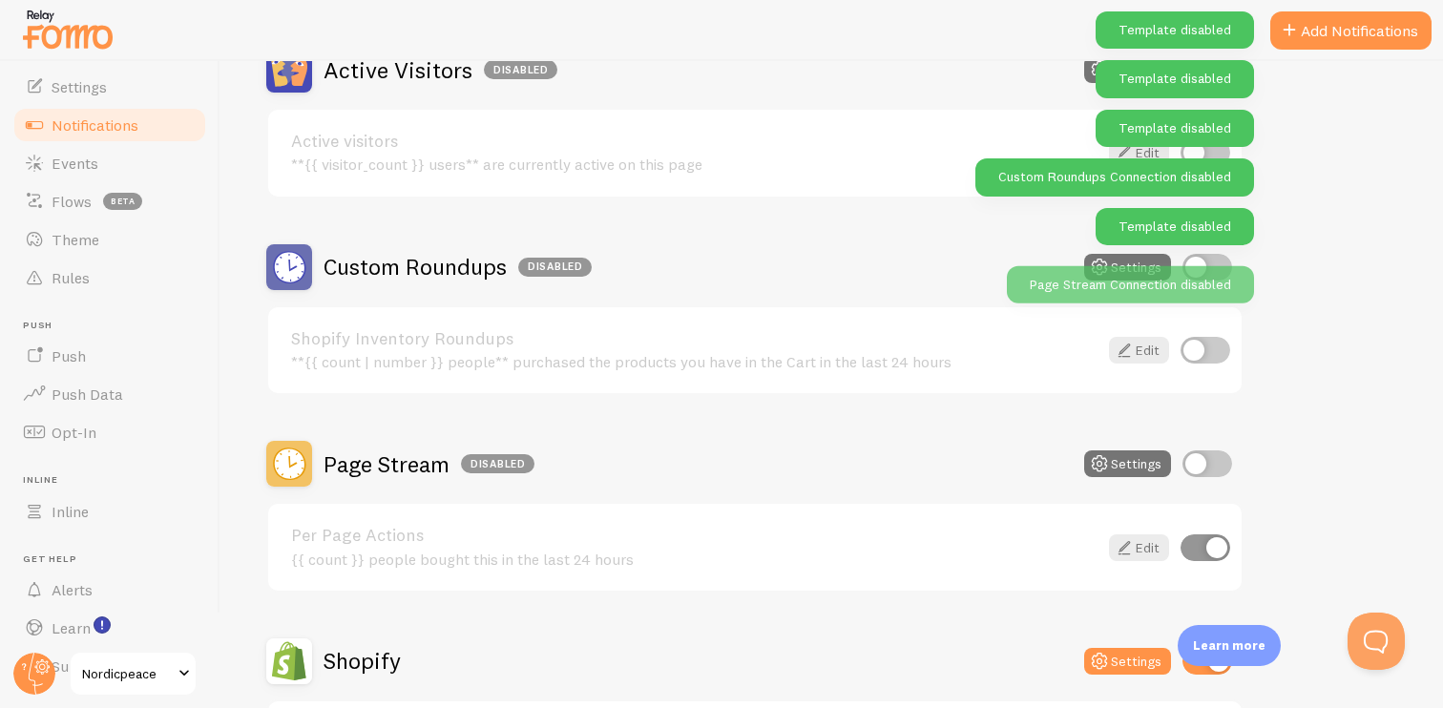
click at [1207, 565] on div "Per Page Actions {{ count }} people bought this in the last 24 hours Edit" at bounding box center [754, 547] width 973 height 87
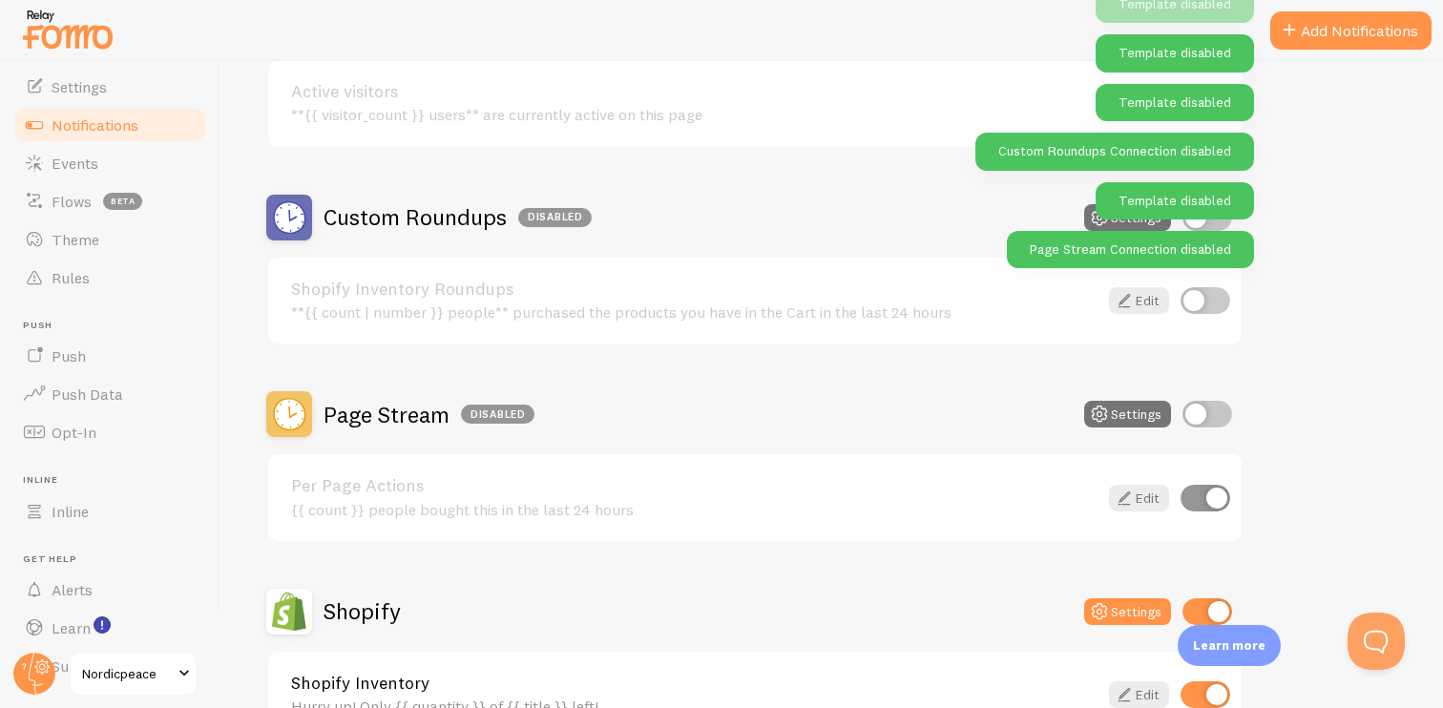
click at [1214, 497] on input "checkbox" at bounding box center [1205, 498] width 50 height 27
checkbox input "false"
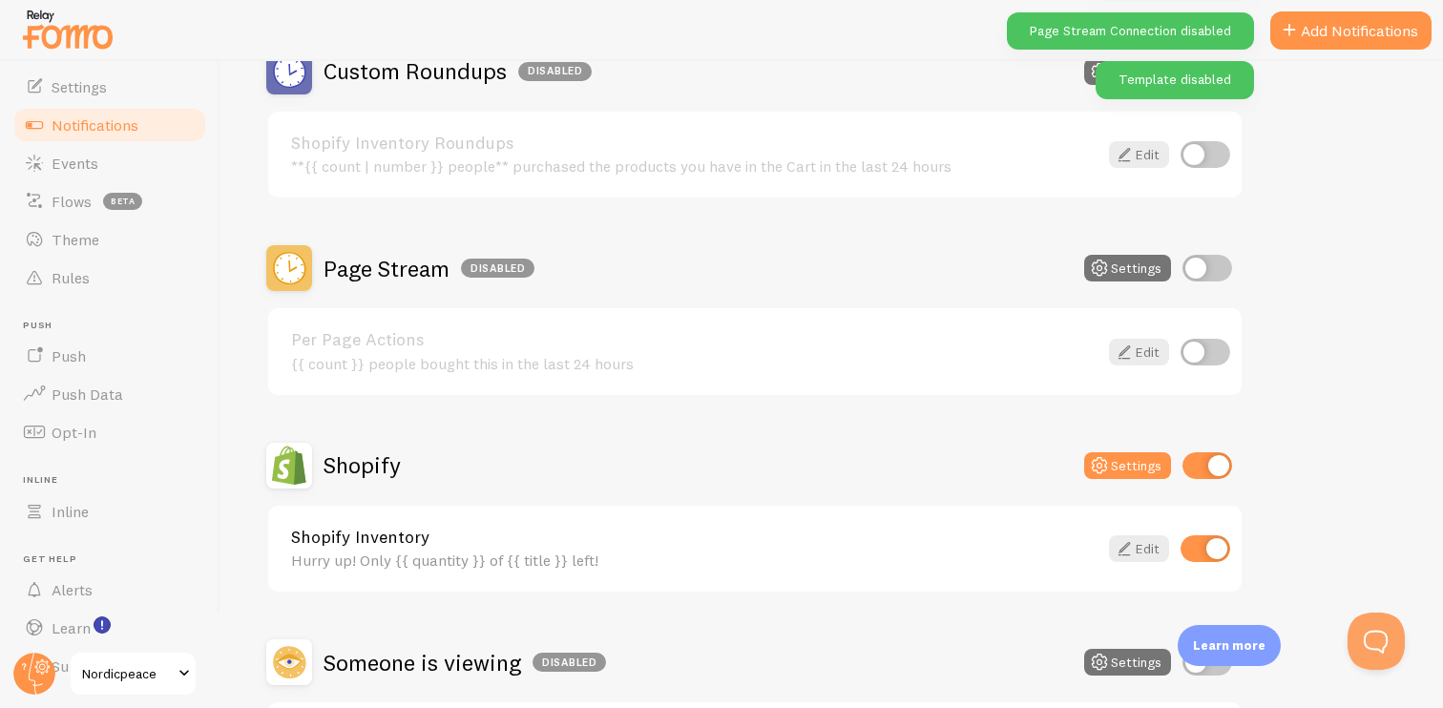
scroll to position [696, 0]
click at [1212, 456] on input "checkbox" at bounding box center [1207, 464] width 50 height 27
checkbox input "true"
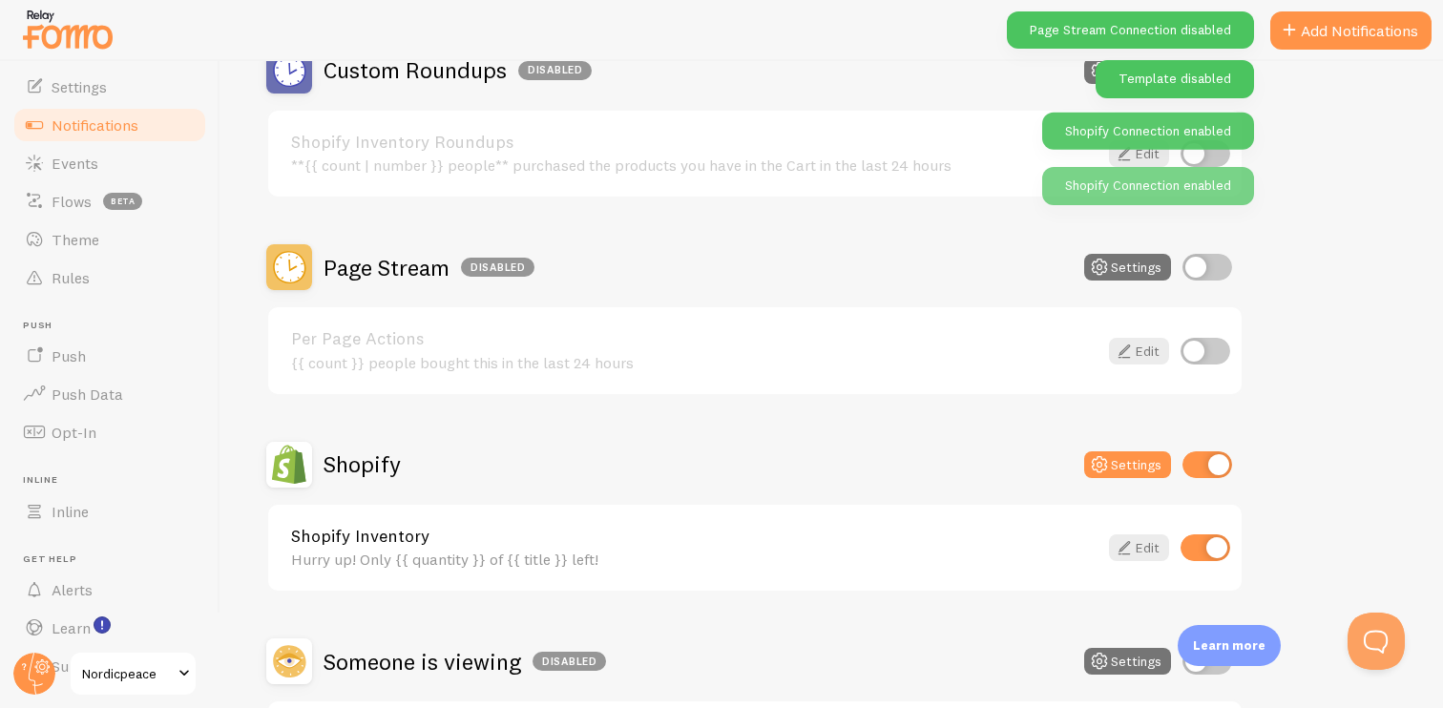
click at [1211, 553] on input "checkbox" at bounding box center [1205, 547] width 50 height 27
checkbox input "false"
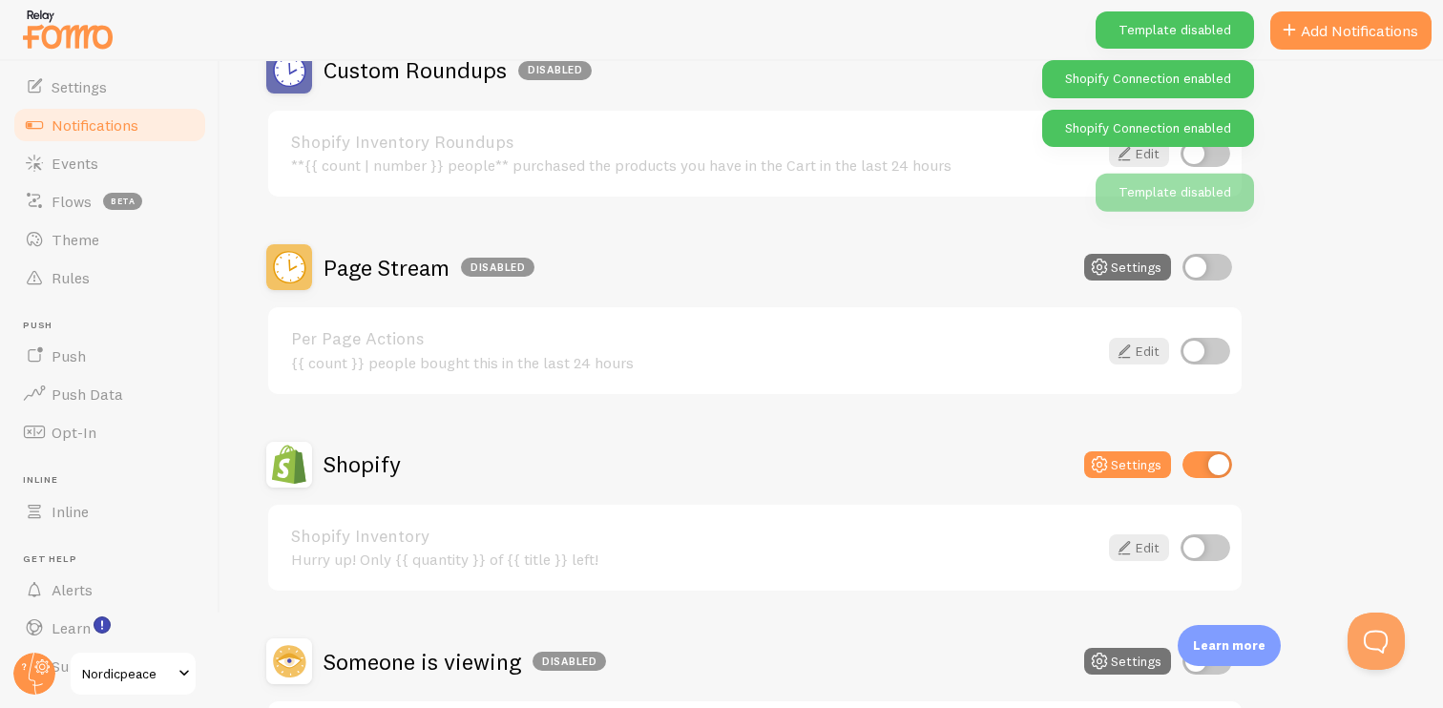
click at [1211, 469] on input "checkbox" at bounding box center [1207, 464] width 50 height 27
checkbox input "false"
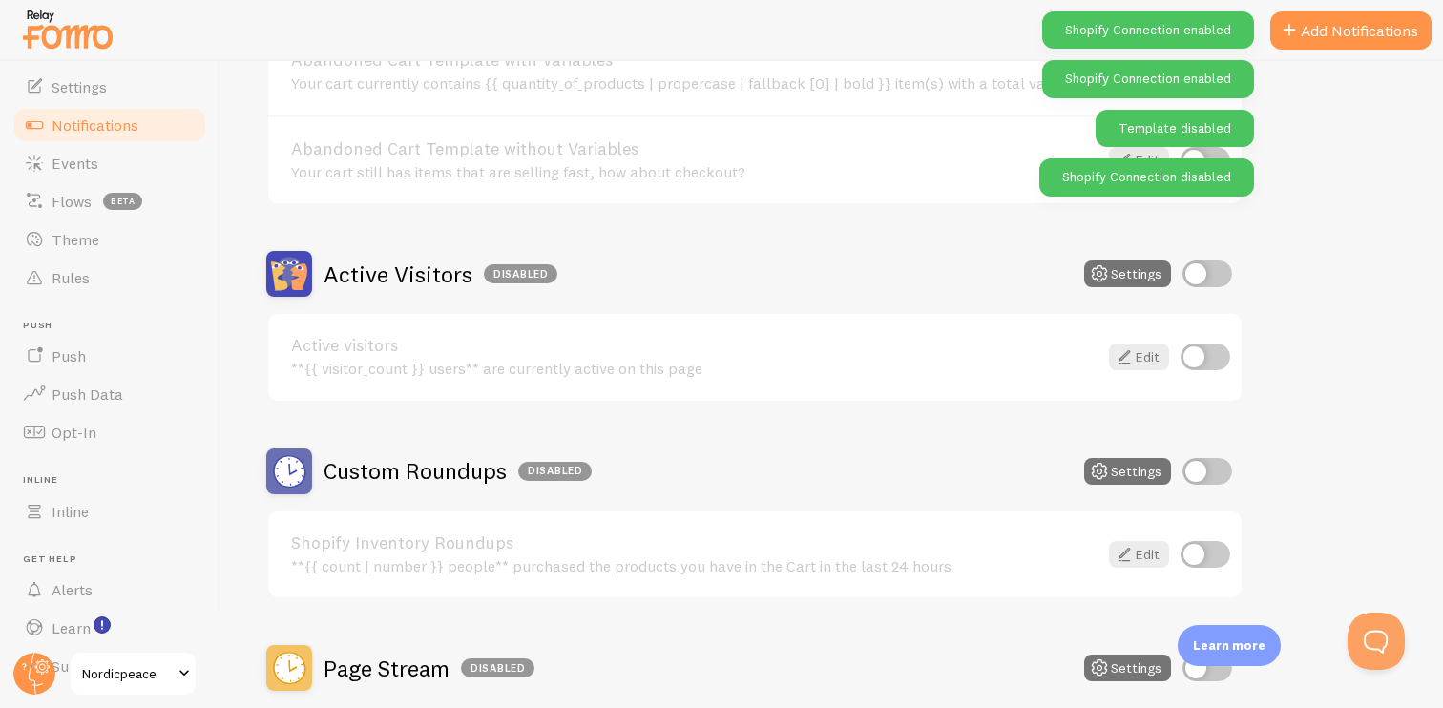
scroll to position [291, 0]
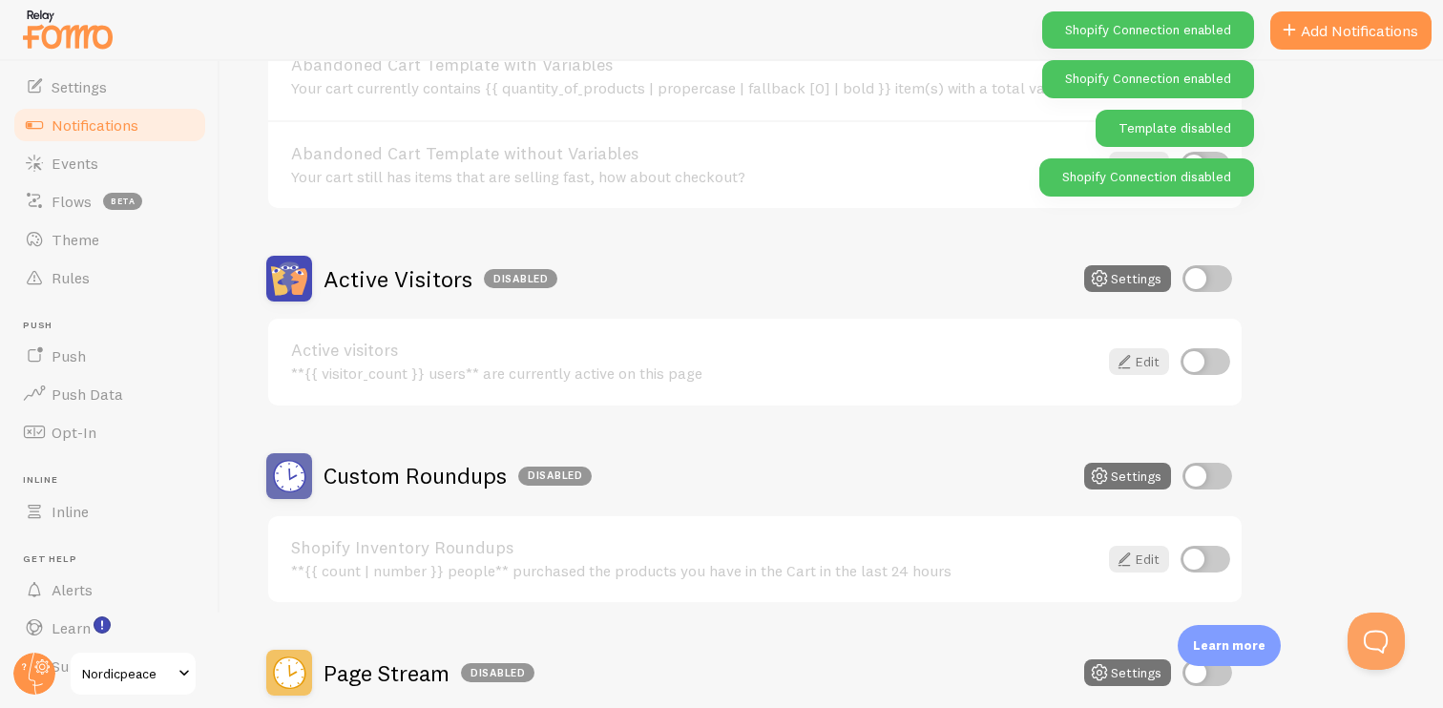
click at [1200, 468] on input "checkbox" at bounding box center [1207, 476] width 50 height 27
checkbox input "true"
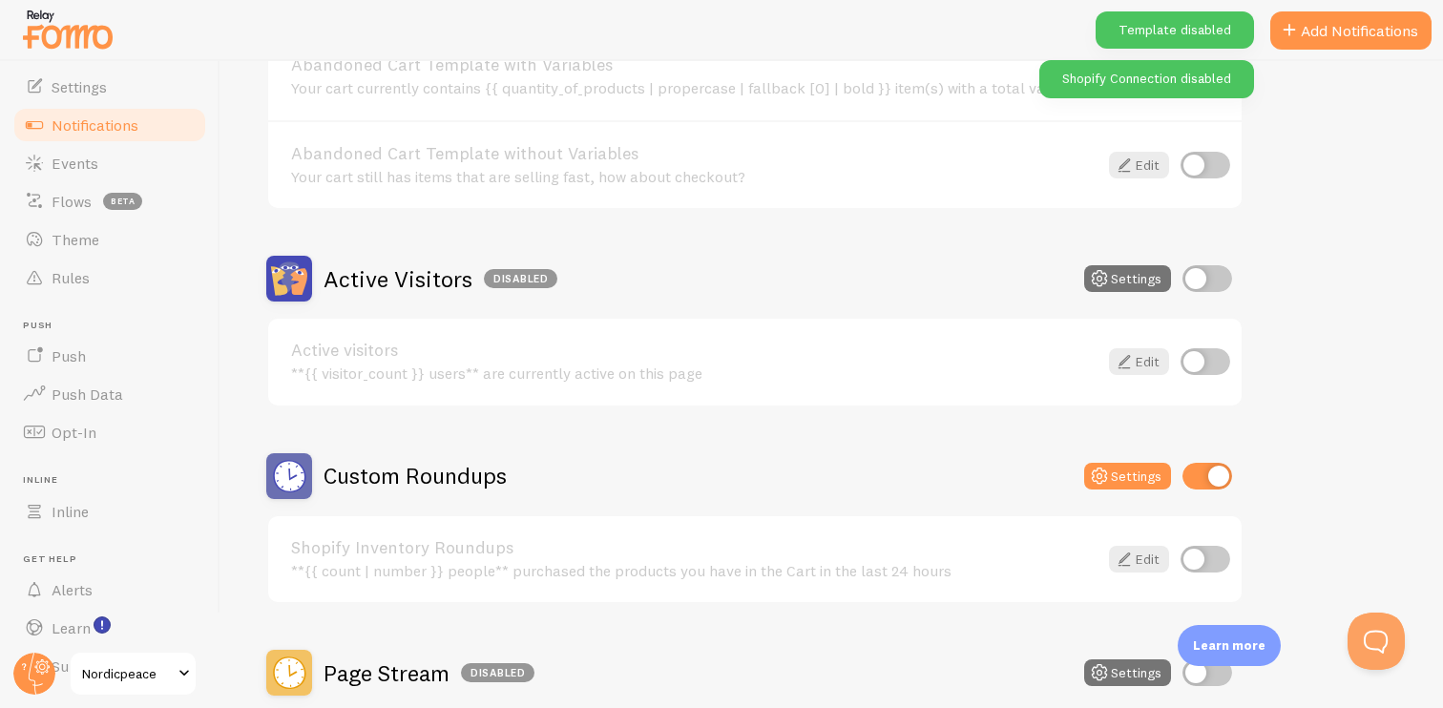
click at [1200, 552] on input "checkbox" at bounding box center [1205, 559] width 50 height 27
checkbox input "true"
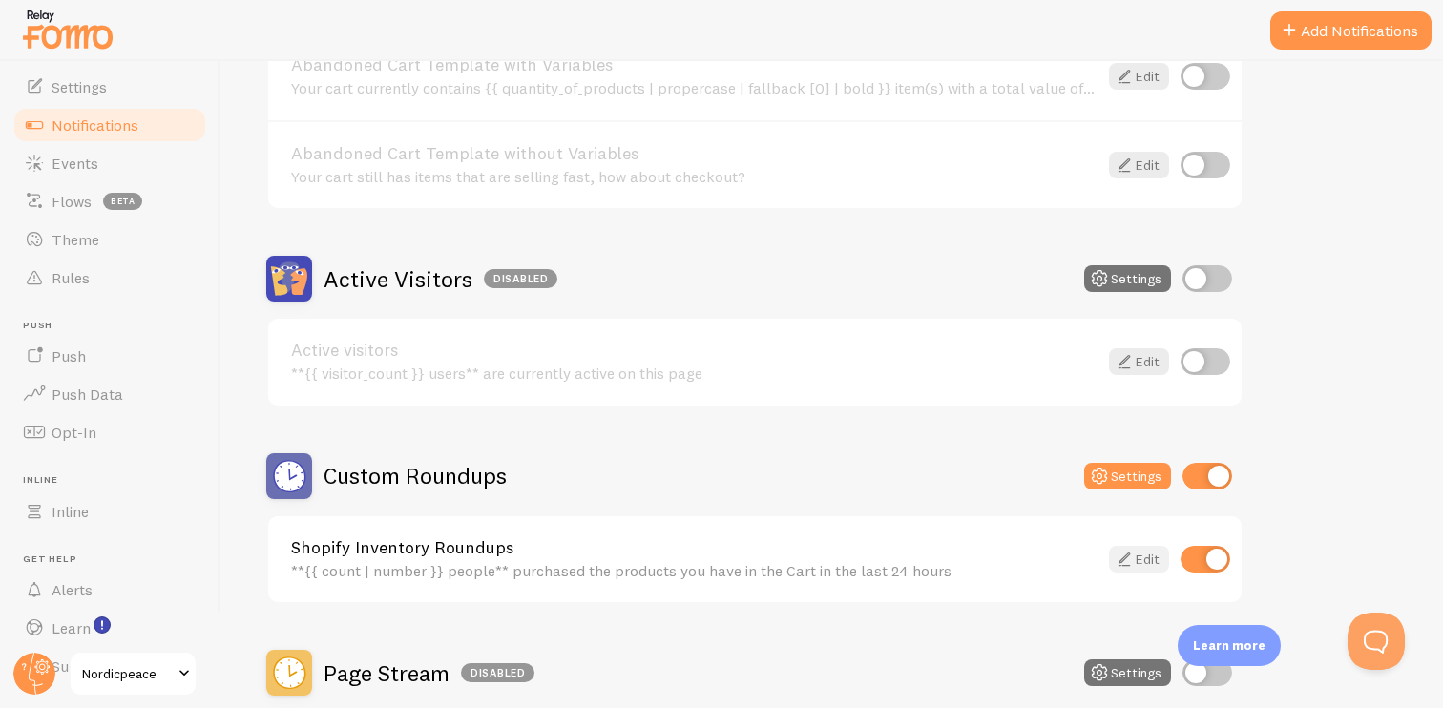
click at [1149, 569] on link "Edit" at bounding box center [1139, 559] width 60 height 27
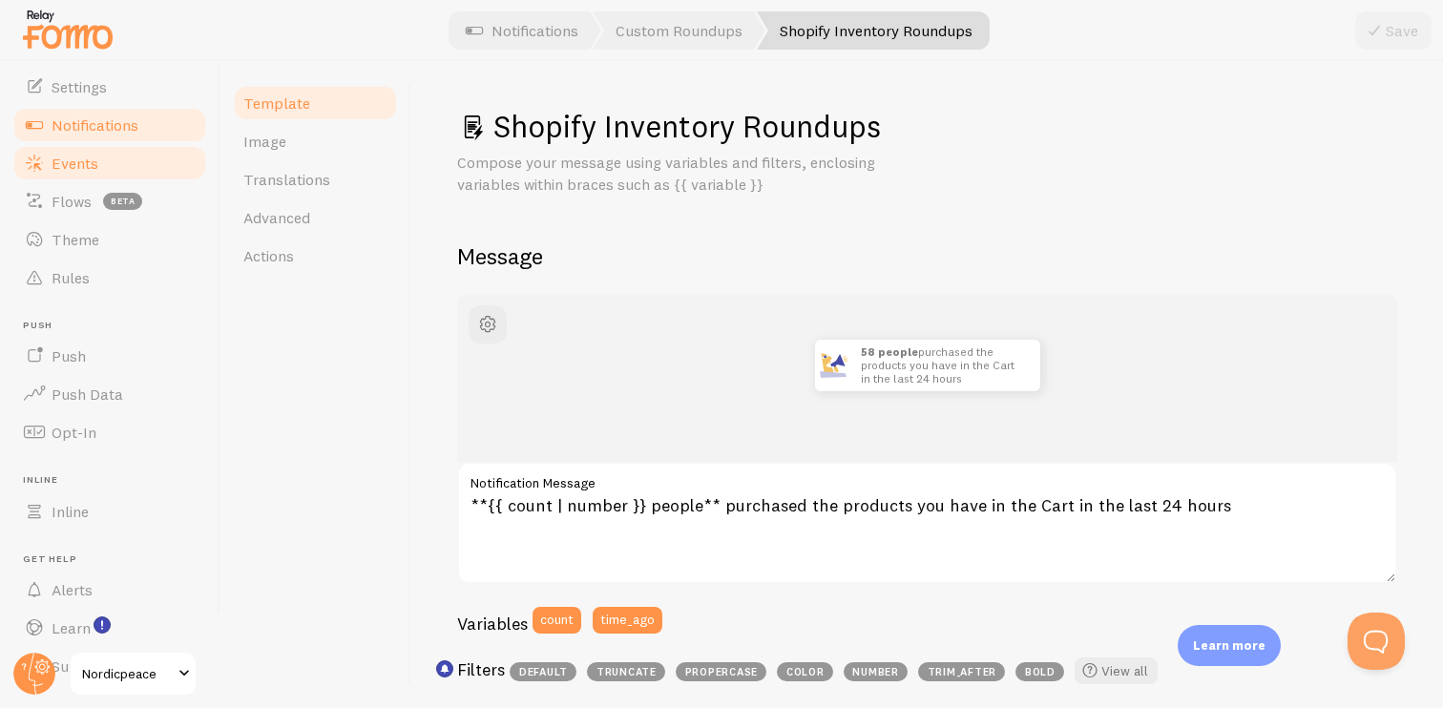
click at [109, 156] on link "Events" at bounding box center [109, 163] width 197 height 38
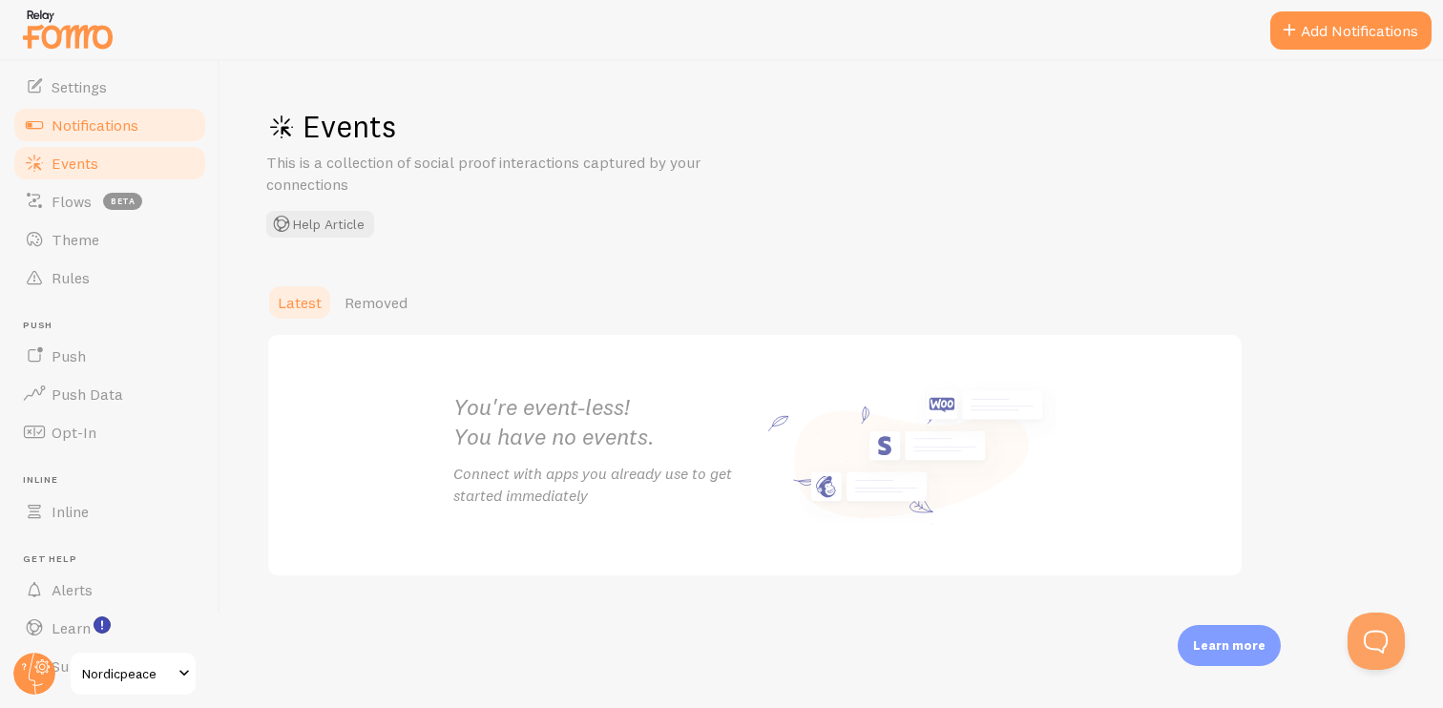
click at [125, 107] on link "Notifications" at bounding box center [109, 125] width 197 height 38
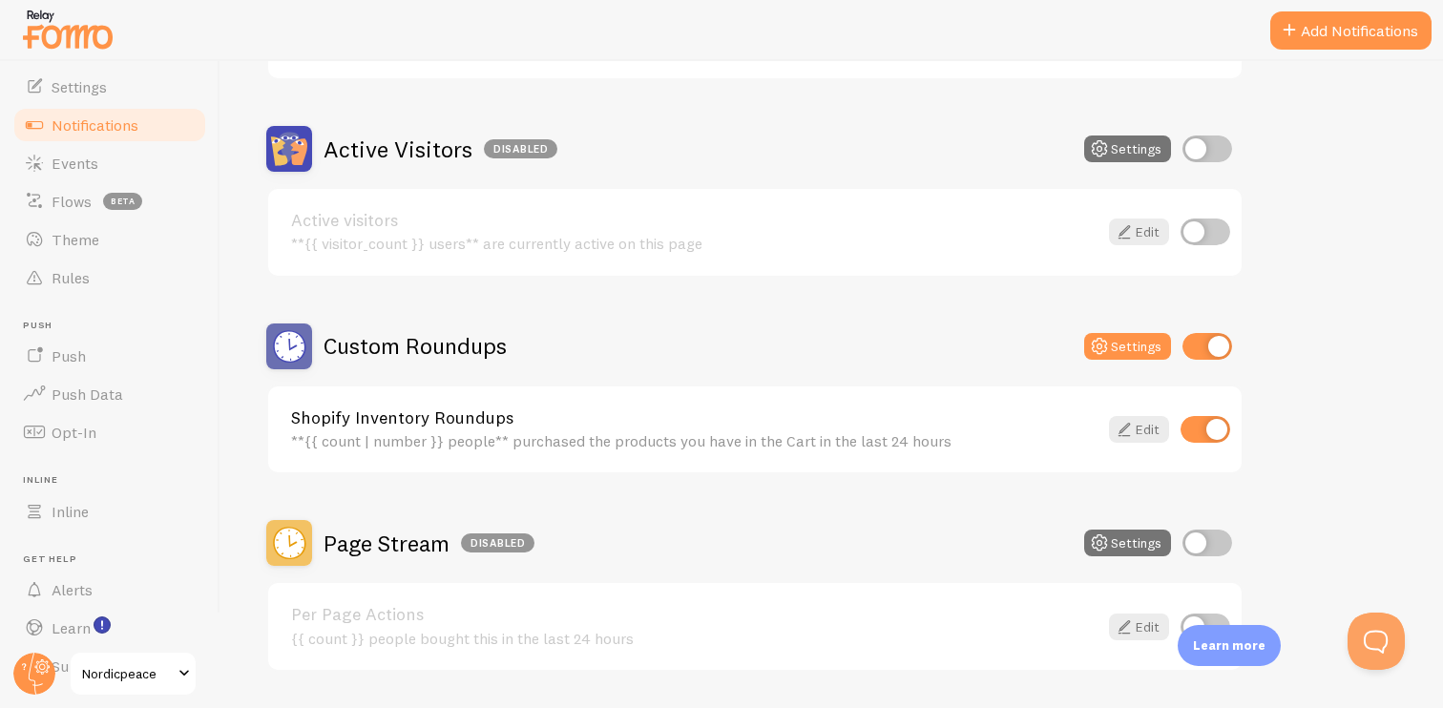
scroll to position [457, 0]
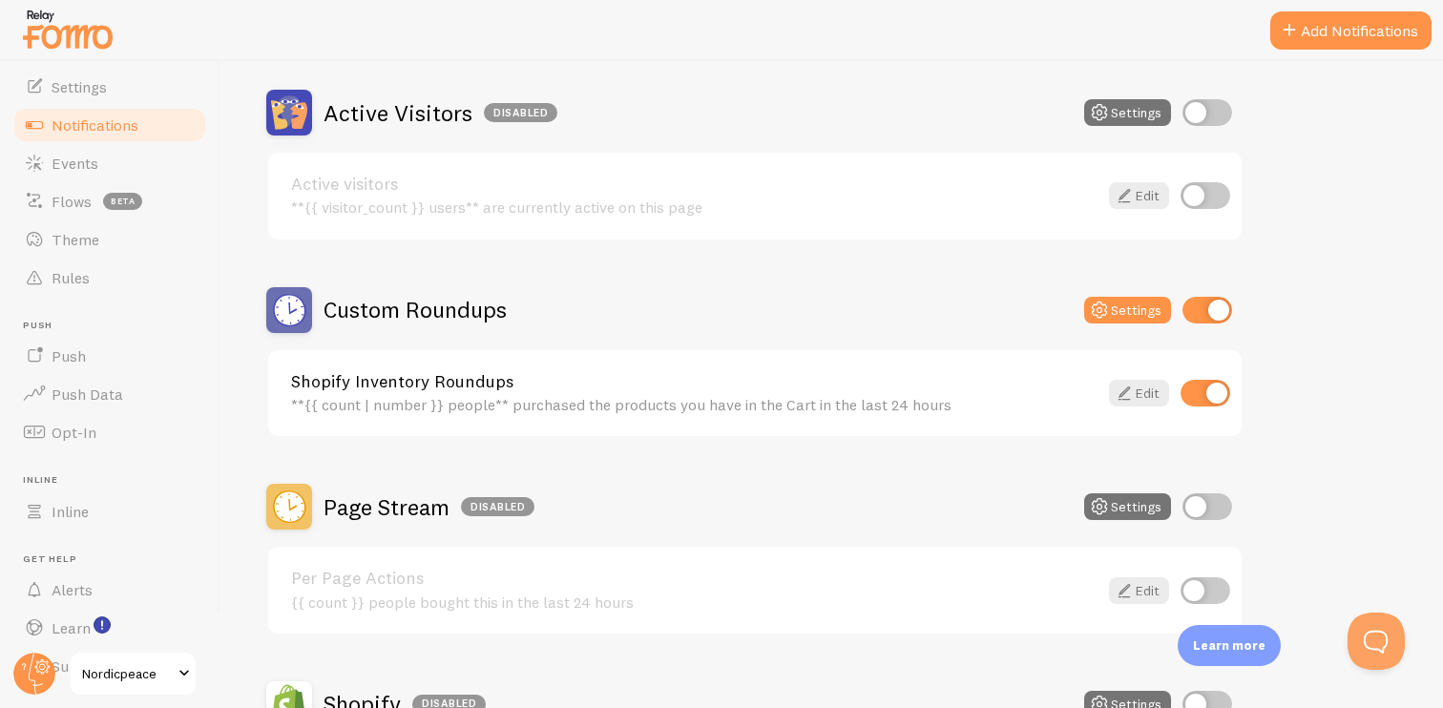
click at [1208, 403] on input "checkbox" at bounding box center [1205, 393] width 50 height 27
checkbox input "false"
click at [151, 272] on link "Rules" at bounding box center [109, 278] width 197 height 38
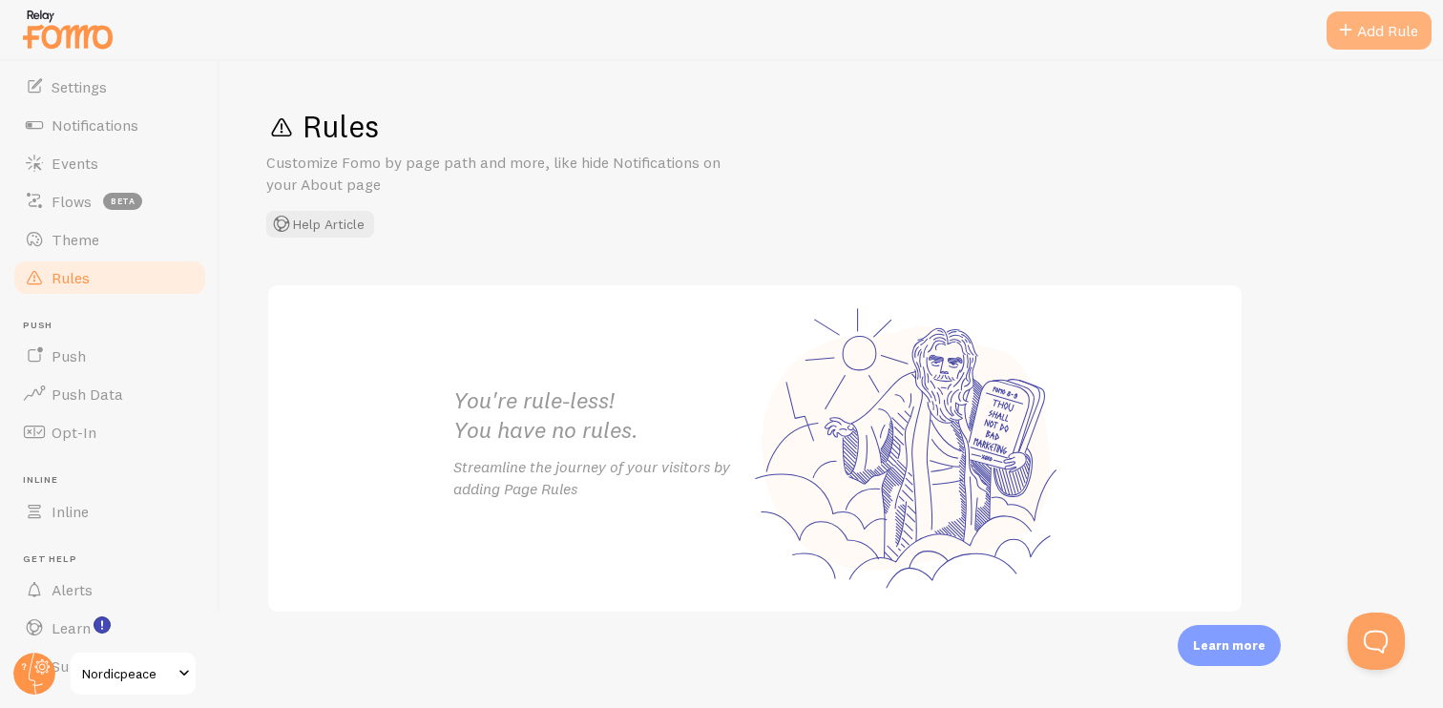
click at [1346, 31] on span at bounding box center [1345, 30] width 23 height 23
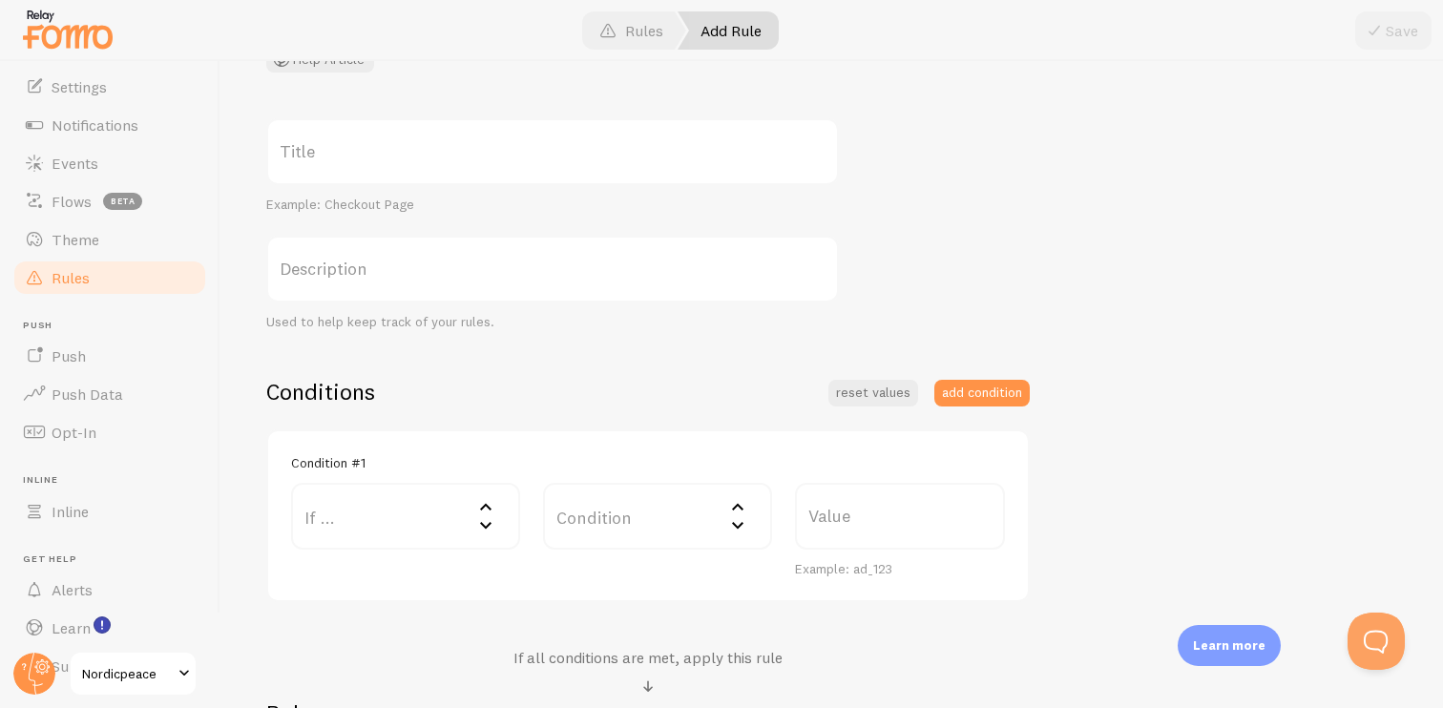
scroll to position [166, 0]
click at [440, 521] on label "If ..." at bounding box center [405, 515] width 229 height 67
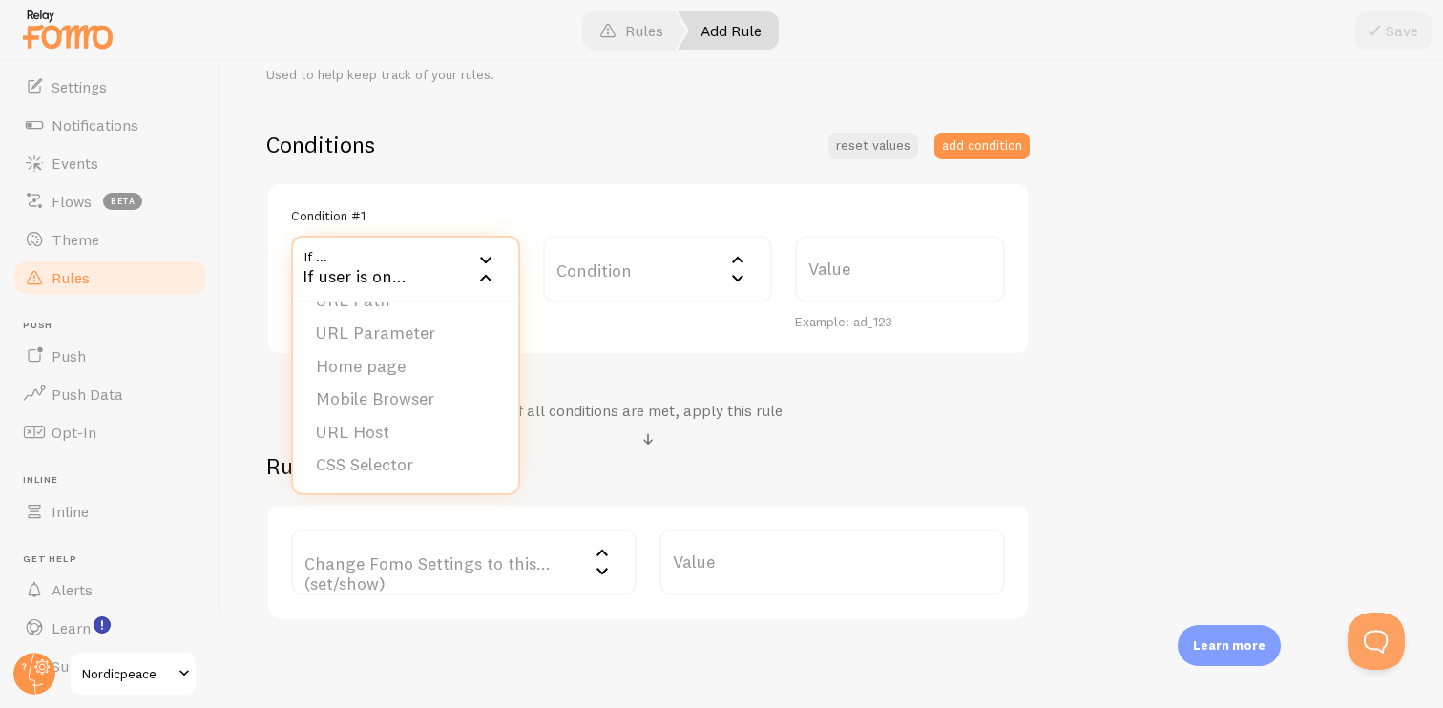
scroll to position [443, 0]
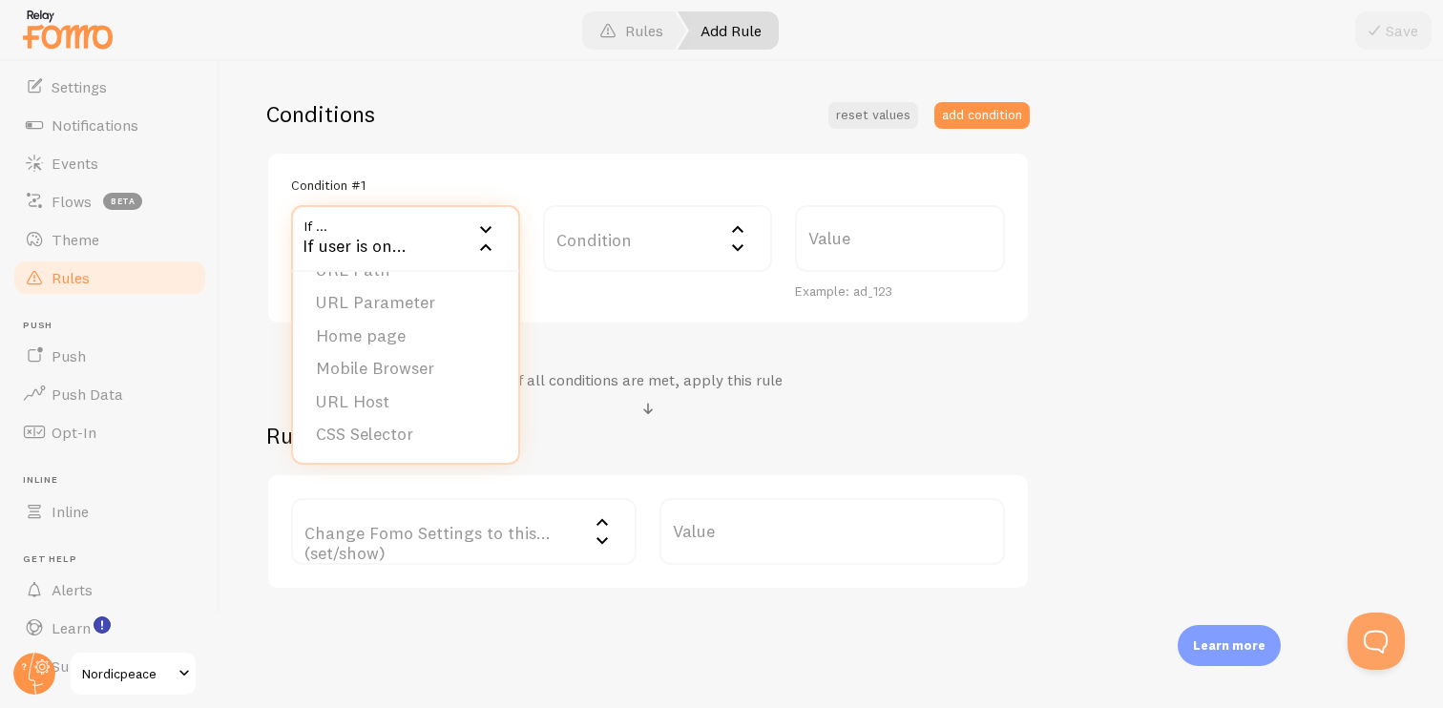
click at [551, 422] on h2 "Rule" at bounding box center [647, 436] width 763 height 30
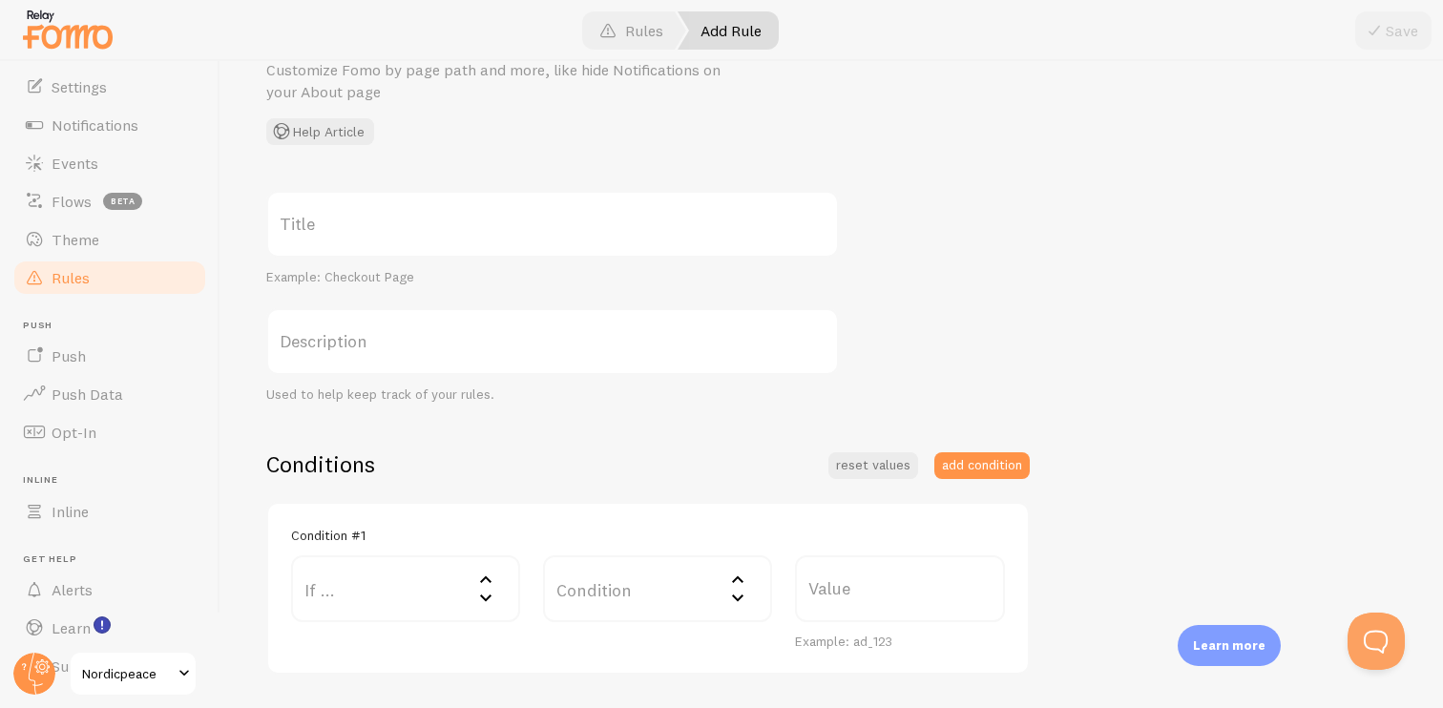
scroll to position [0, 0]
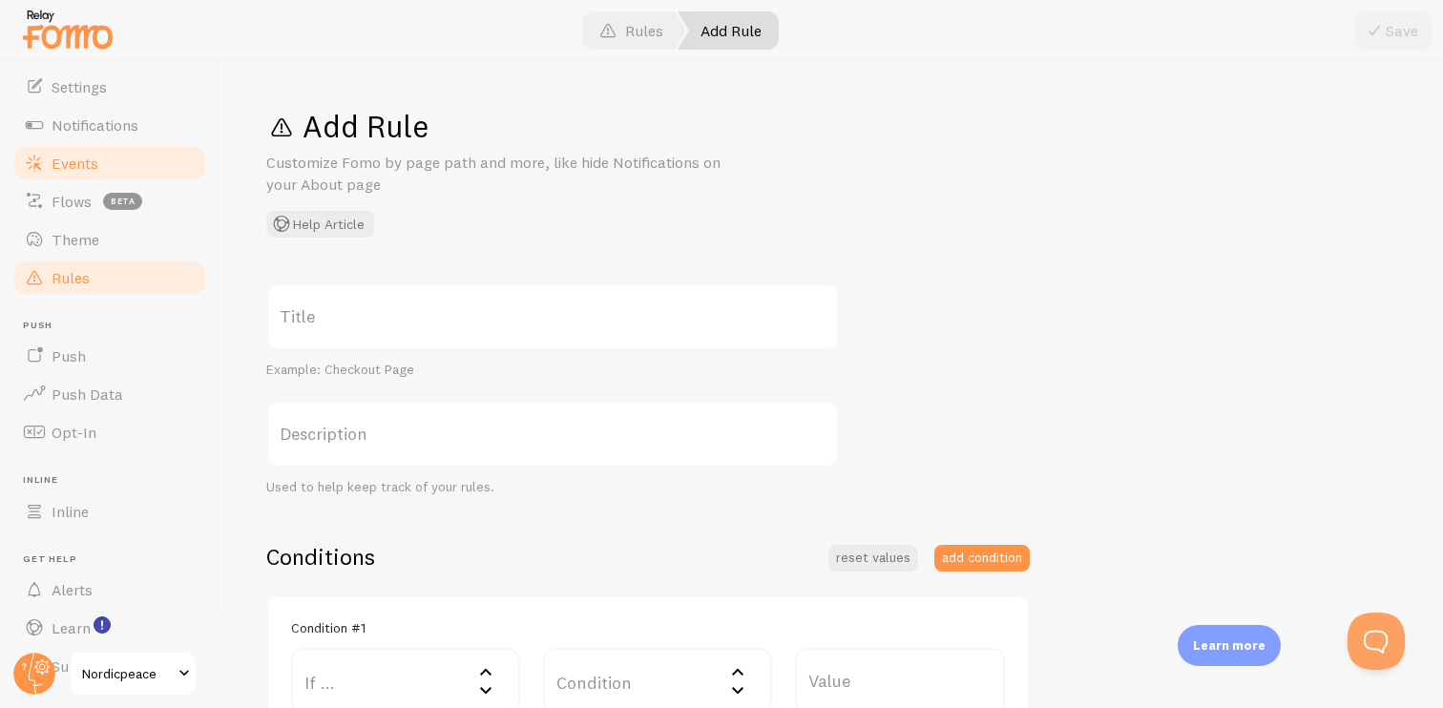
click at [111, 162] on link "Events" at bounding box center [109, 163] width 197 height 38
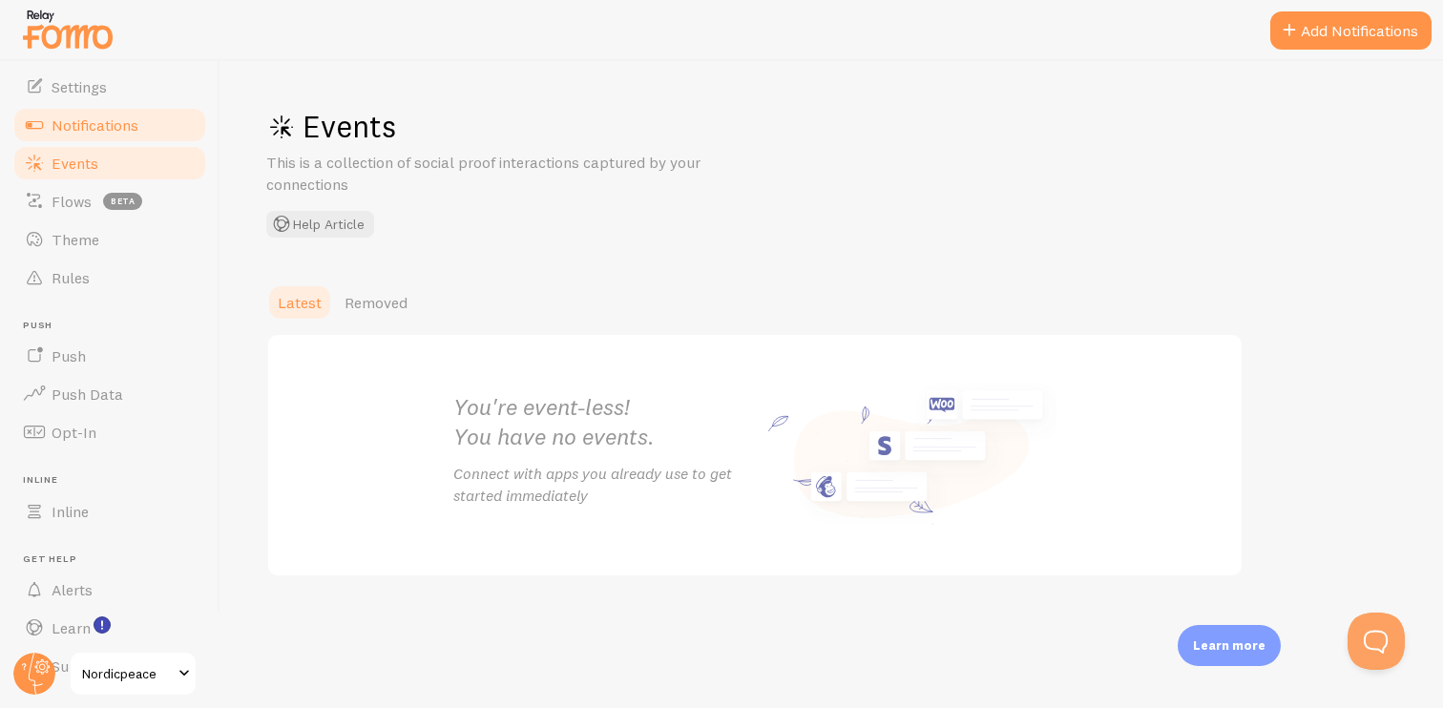
click at [131, 132] on span "Notifications" at bounding box center [95, 124] width 87 height 19
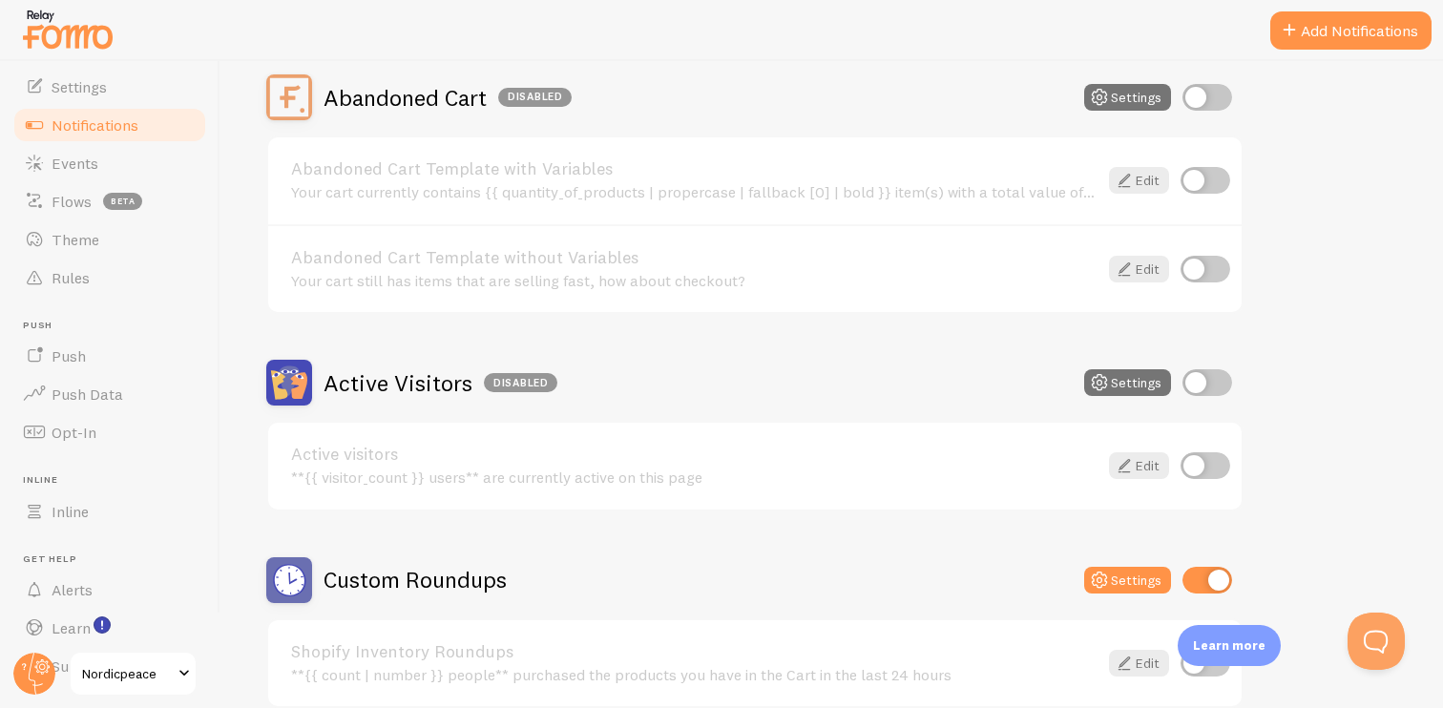
scroll to position [195, 0]
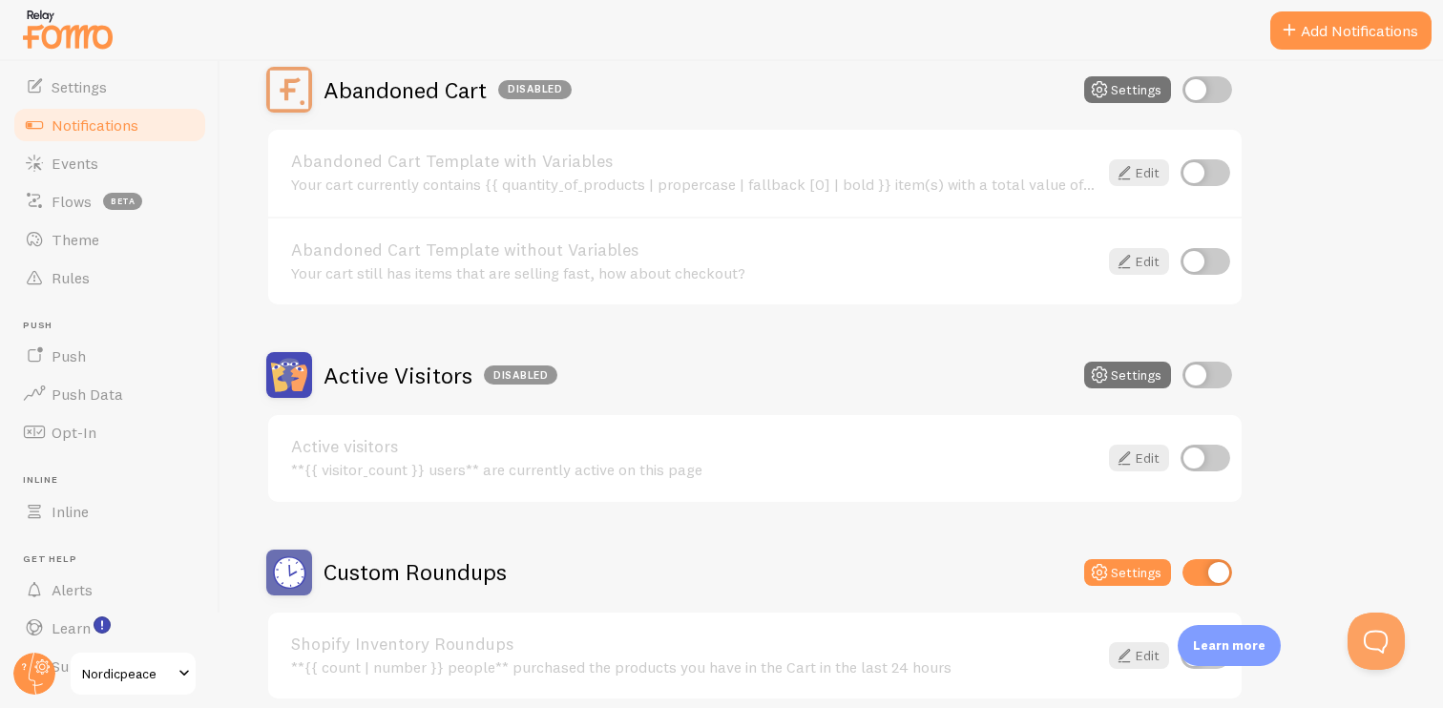
click at [1187, 560] on input "checkbox" at bounding box center [1207, 572] width 50 height 27
checkbox input "false"
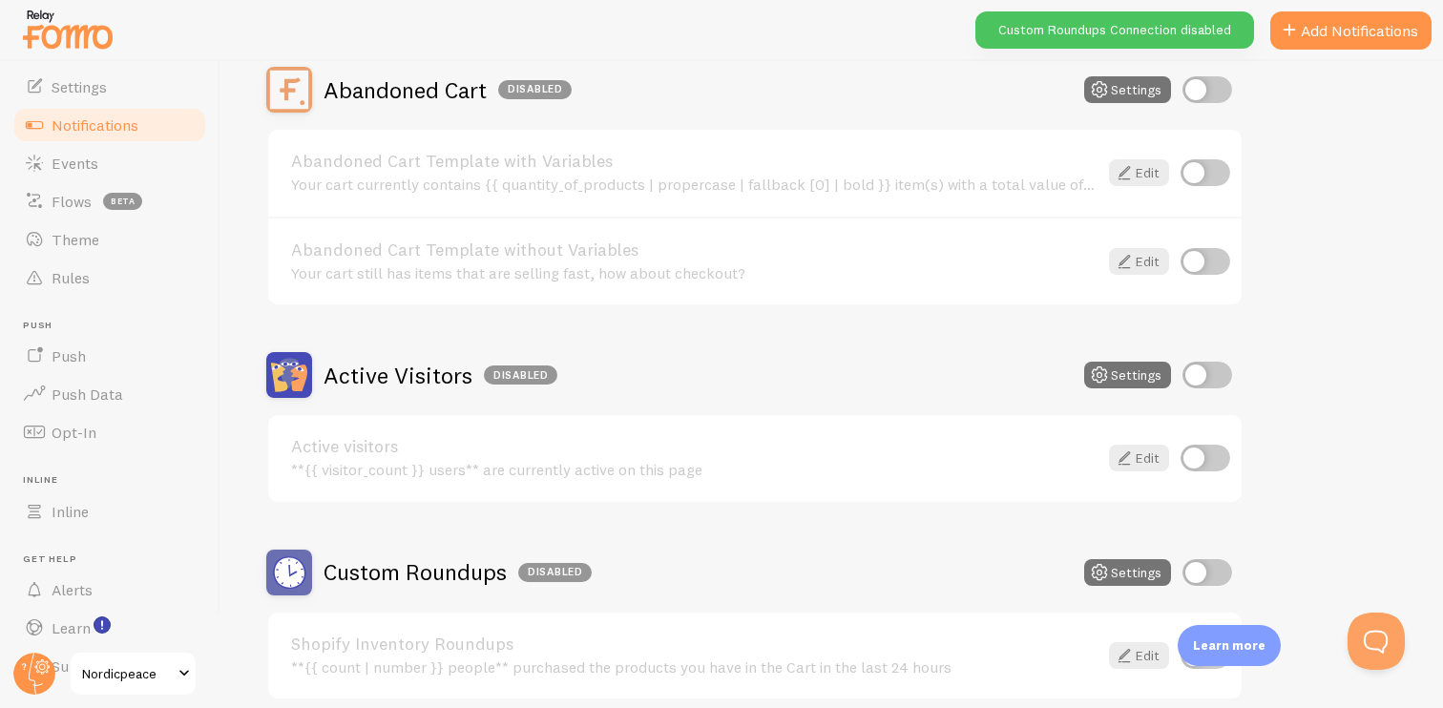
click at [1216, 385] on input "checkbox" at bounding box center [1207, 375] width 50 height 27
checkbox input "true"
click at [1216, 461] on input "checkbox" at bounding box center [1205, 458] width 50 height 27
checkbox input "true"
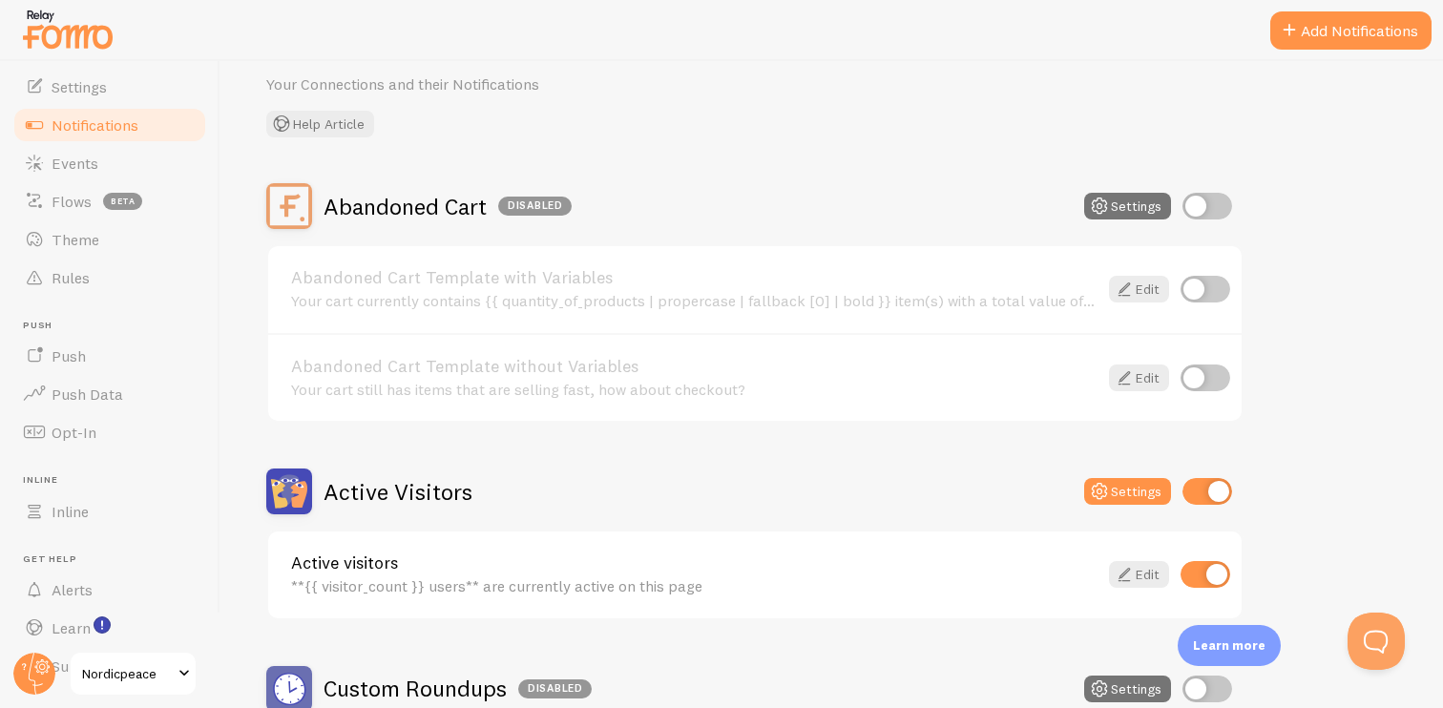
scroll to position [99, 0]
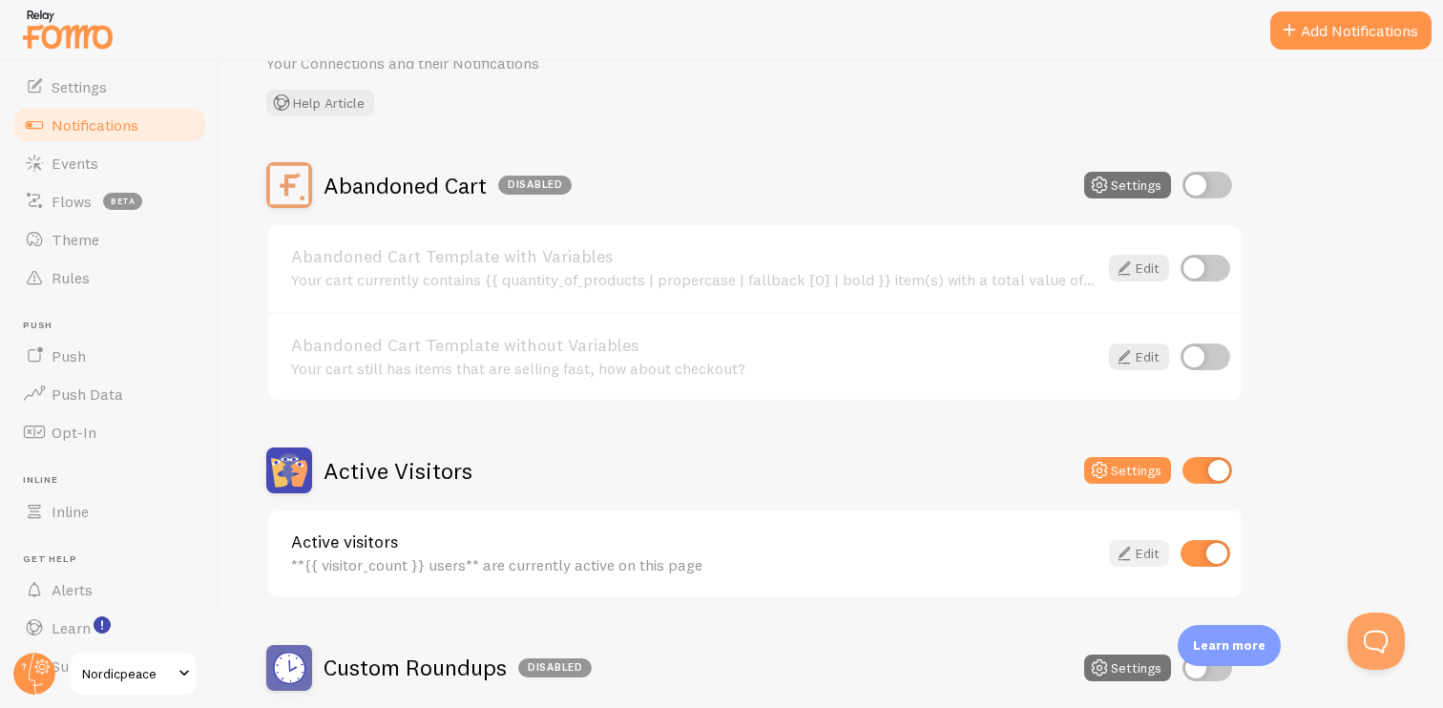
click at [1137, 548] on link "Edit" at bounding box center [1139, 553] width 60 height 27
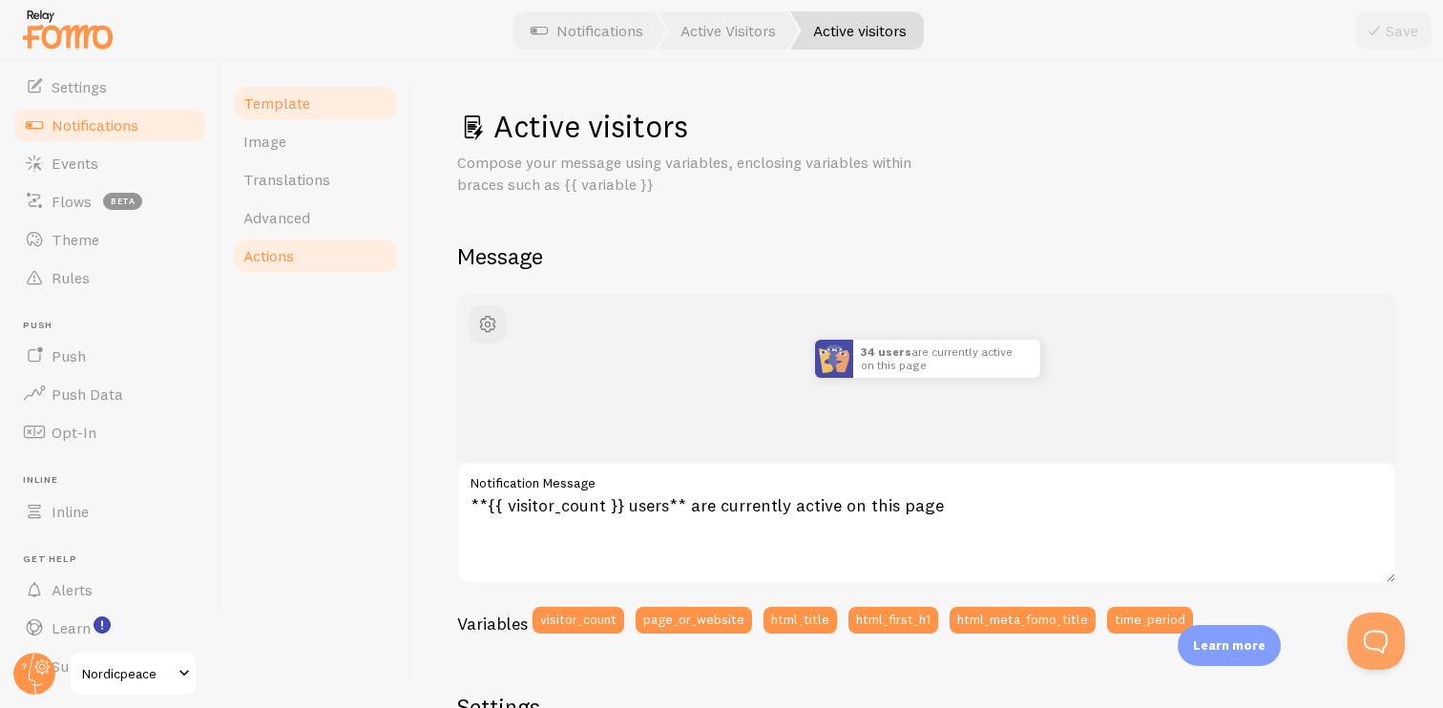
click at [324, 247] on link "Actions" at bounding box center [315, 256] width 167 height 38
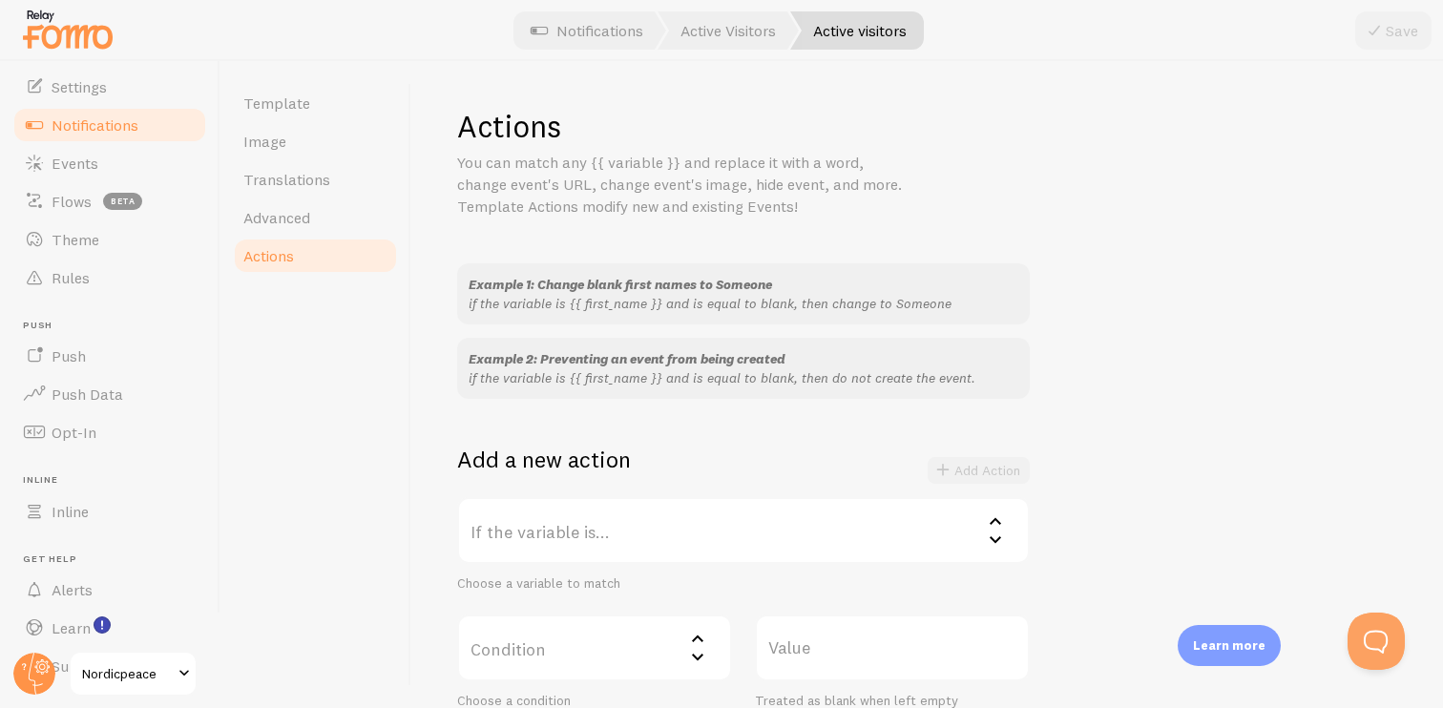
scroll to position [283, 0]
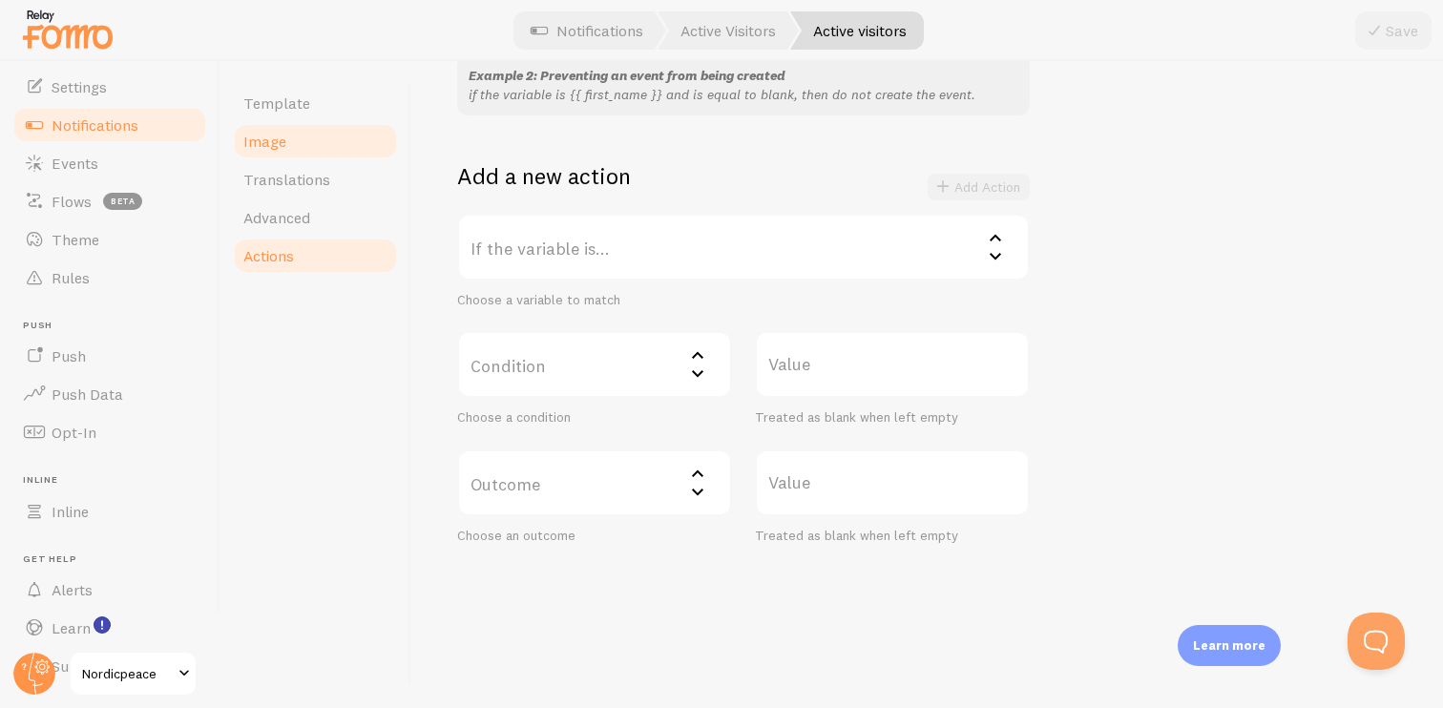
click at [314, 125] on link "Image" at bounding box center [315, 141] width 167 height 38
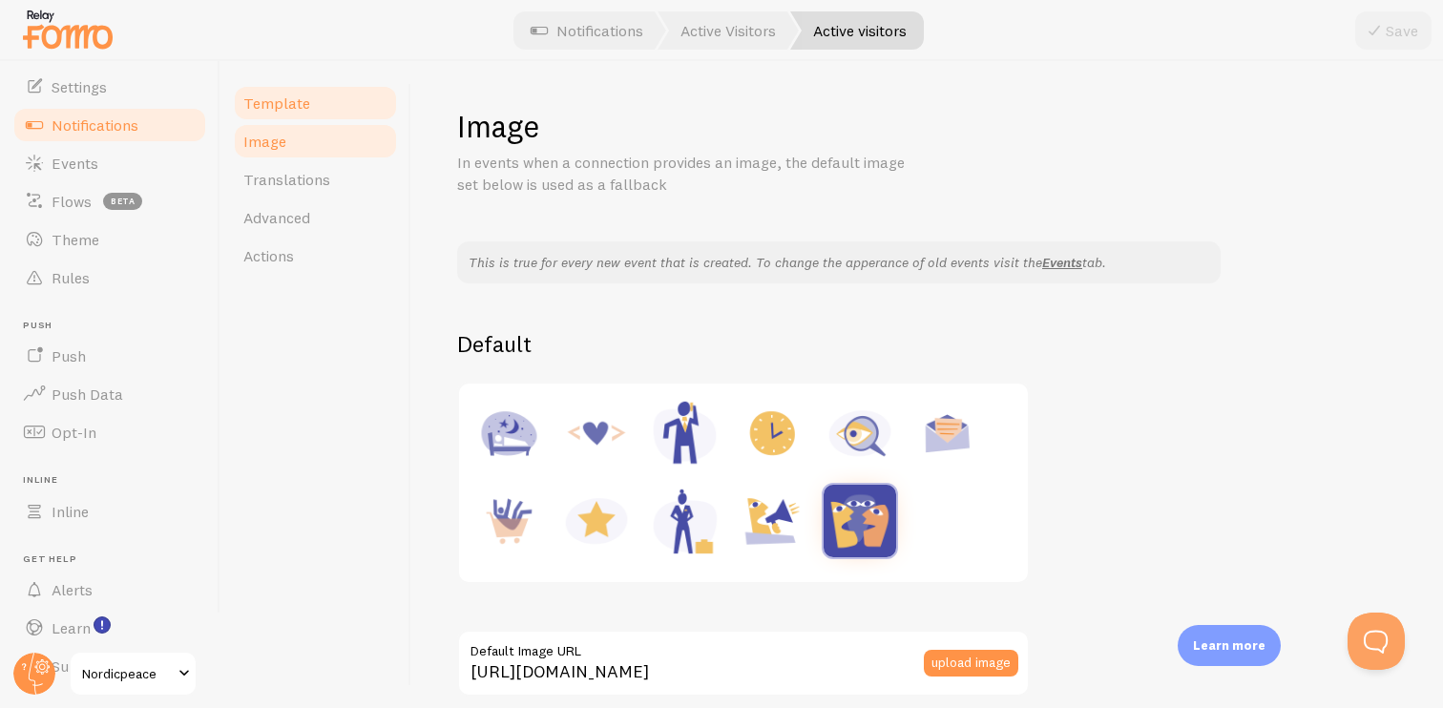
click at [340, 94] on link "Template" at bounding box center [315, 103] width 167 height 38
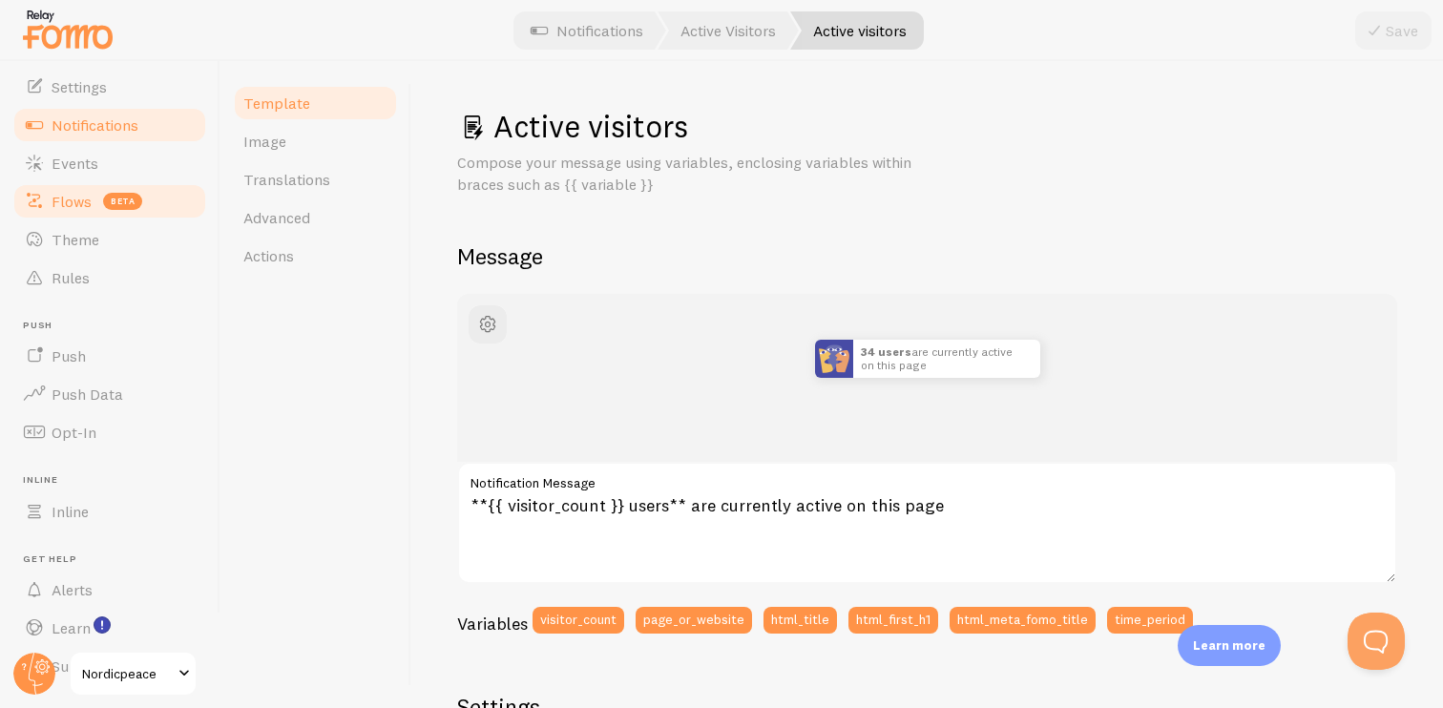
click at [95, 192] on link "Flows beta" at bounding box center [109, 201] width 197 height 38
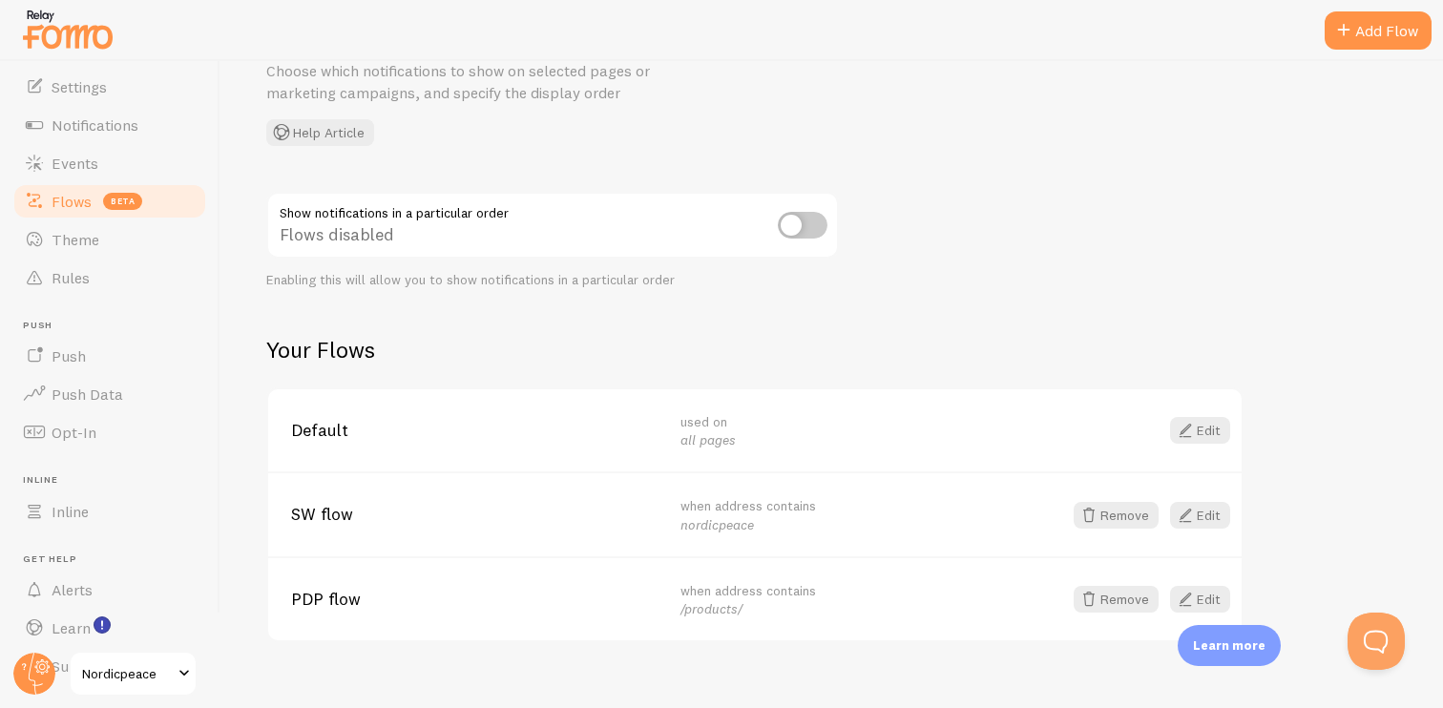
scroll to position [98, 0]
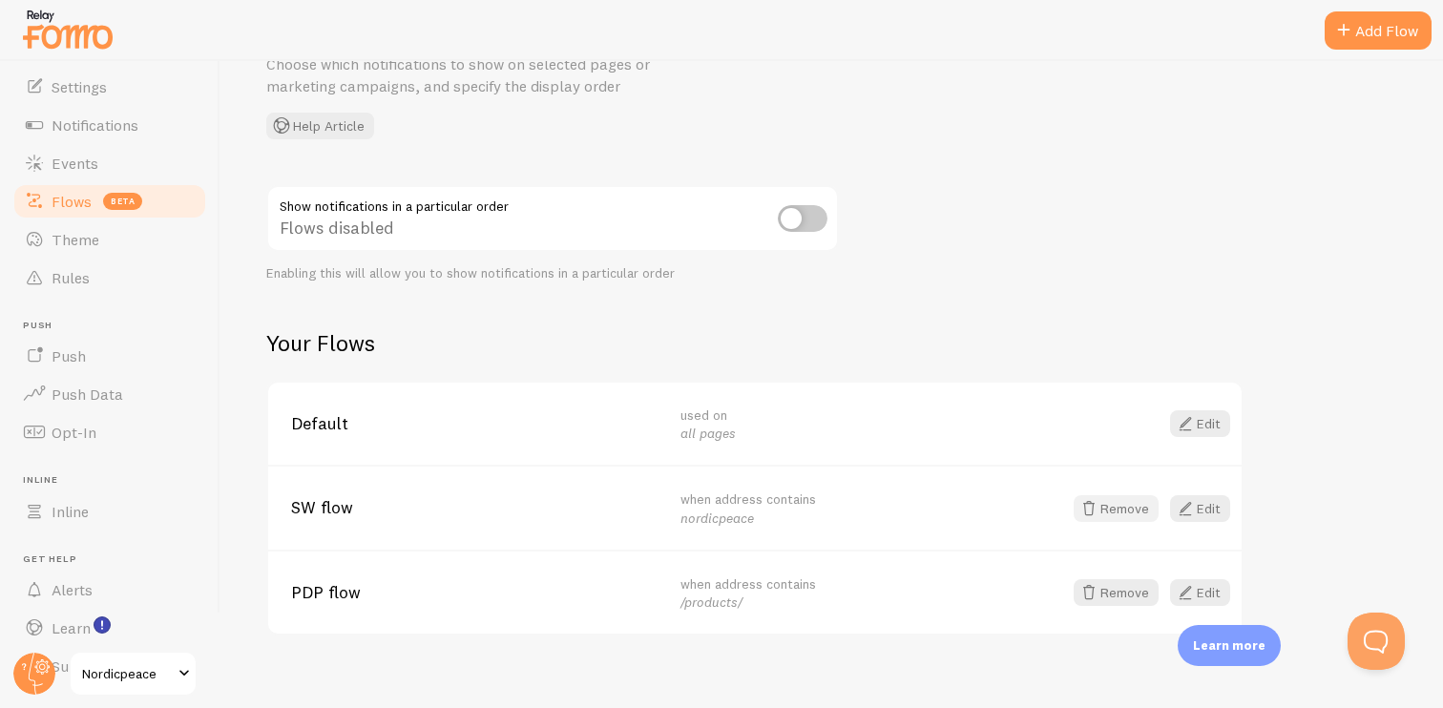
click at [1141, 509] on button "Remove" at bounding box center [1115, 508] width 85 height 27
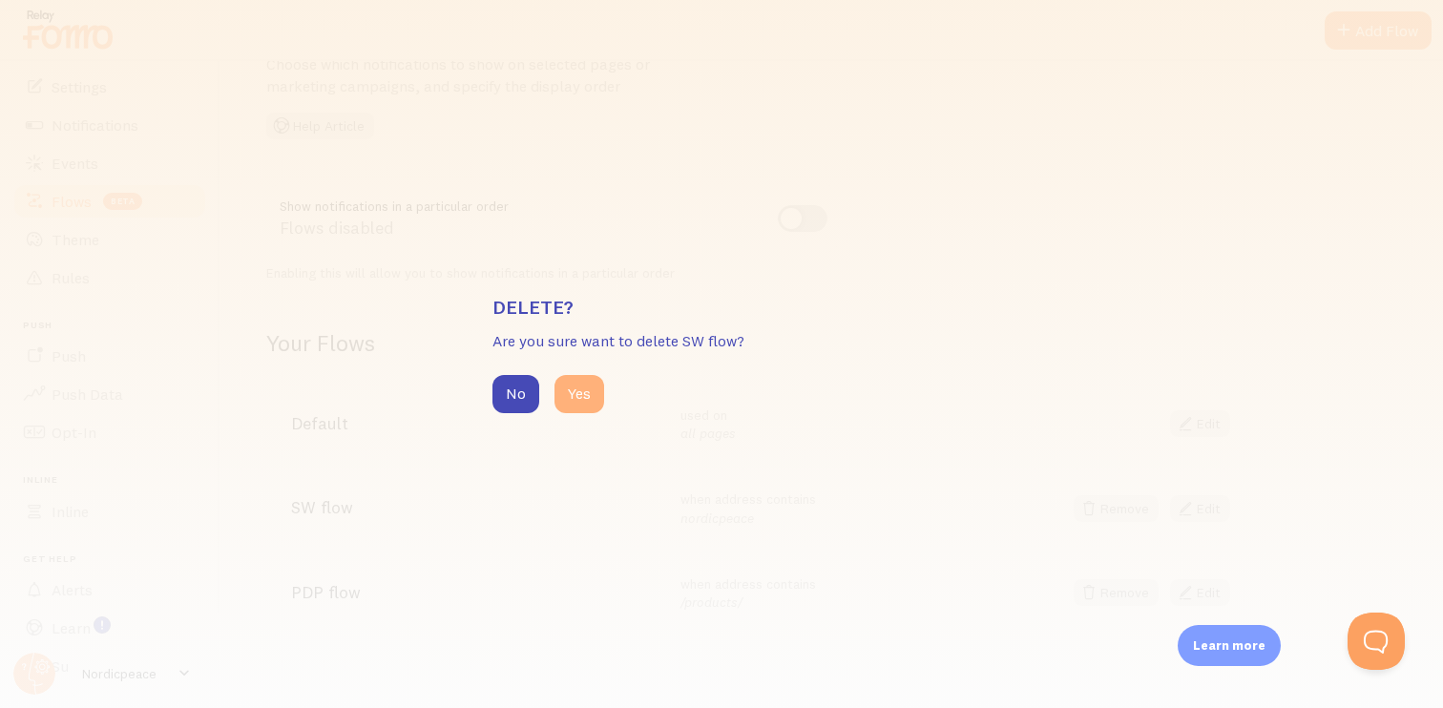
click at [591, 382] on button "Yes" at bounding box center [579, 394] width 50 height 38
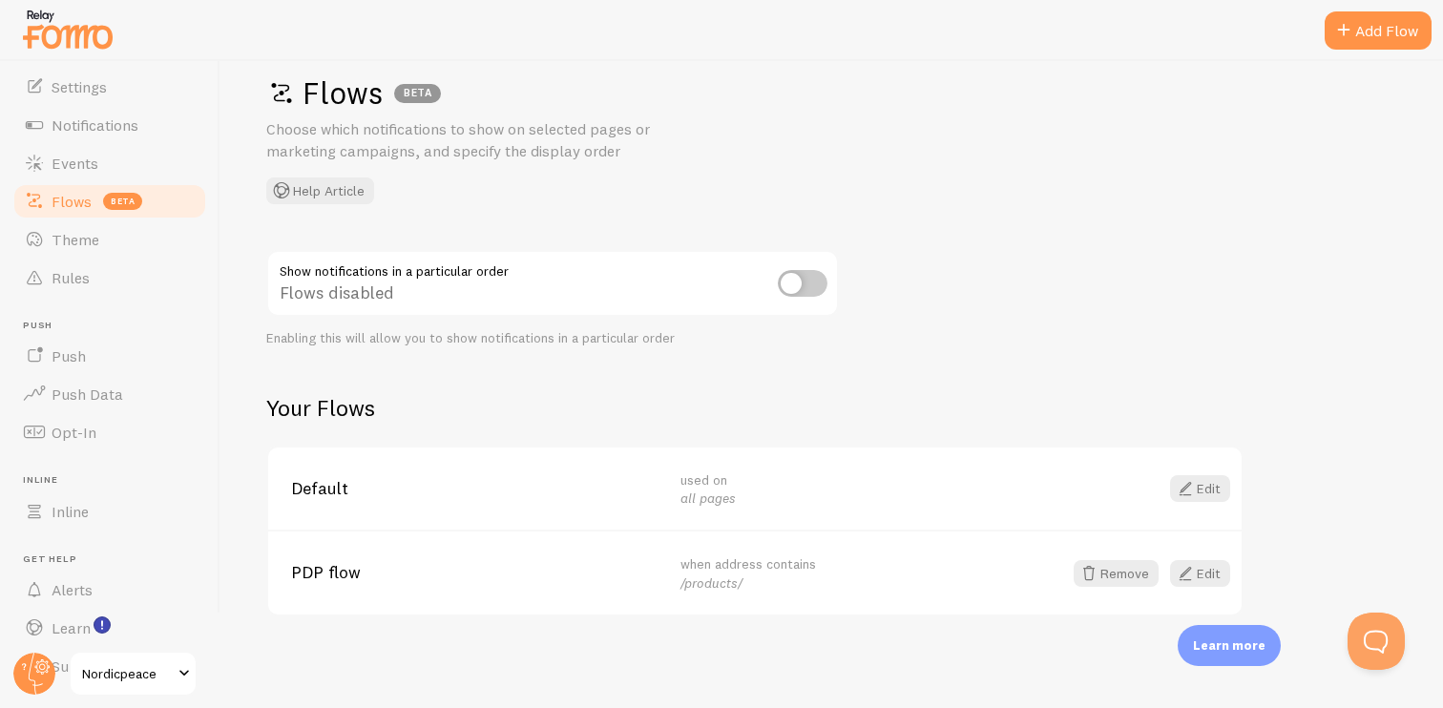
scroll to position [31, 0]
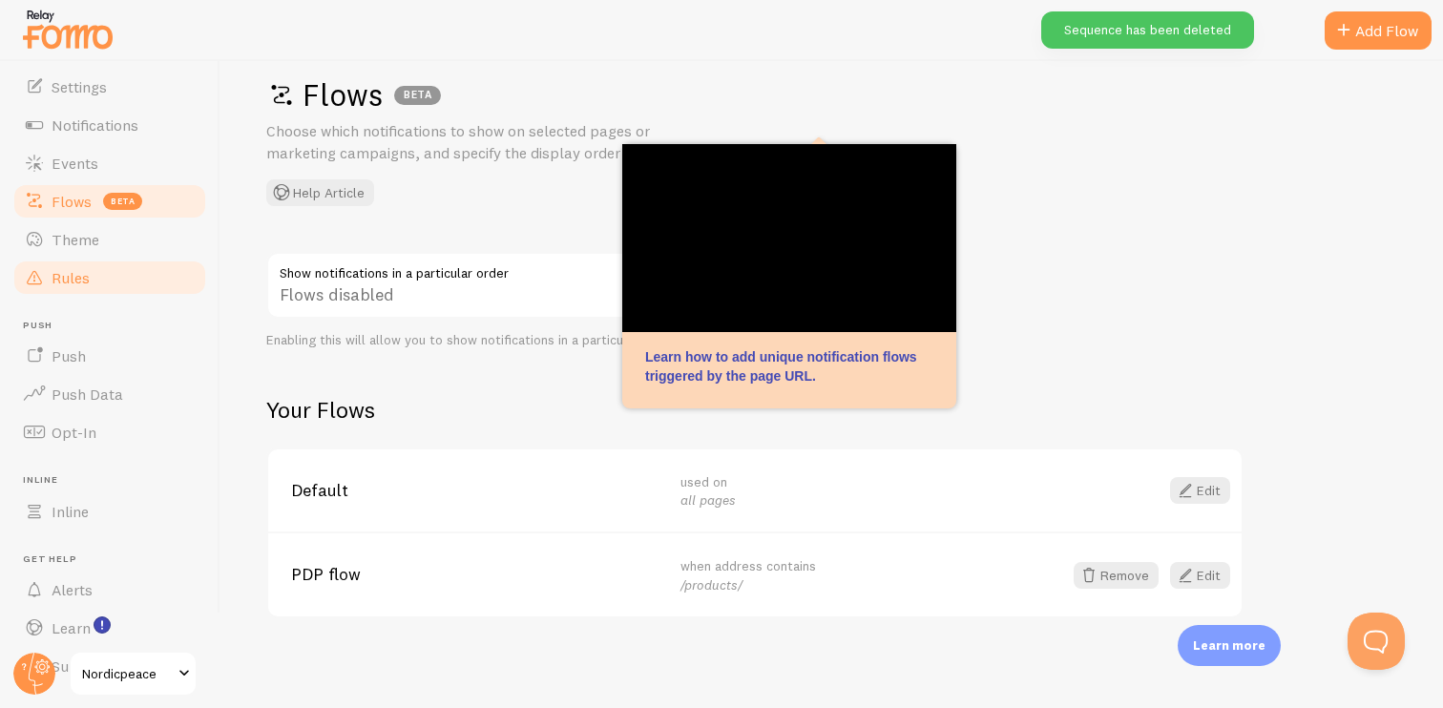
click at [164, 259] on link "Rules" at bounding box center [109, 278] width 197 height 38
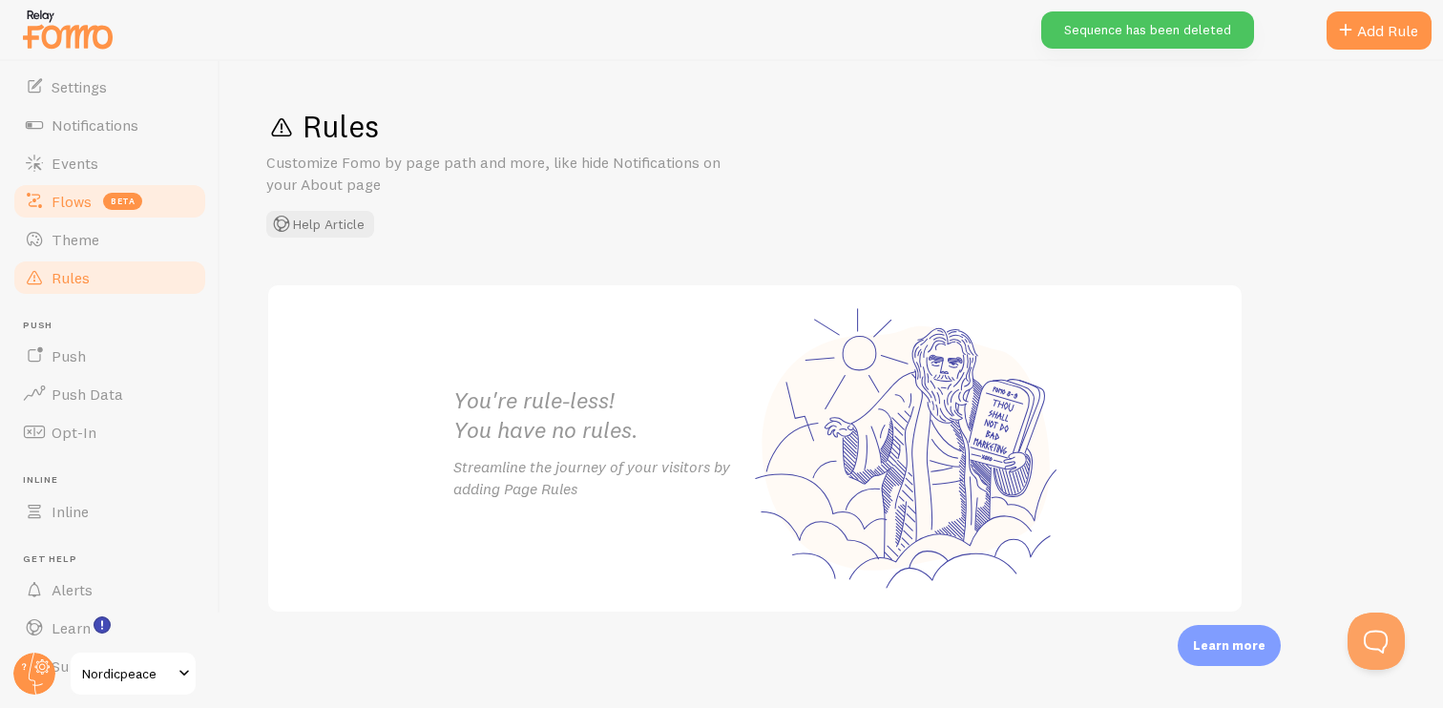
click at [133, 198] on span "beta" at bounding box center [122, 201] width 39 height 17
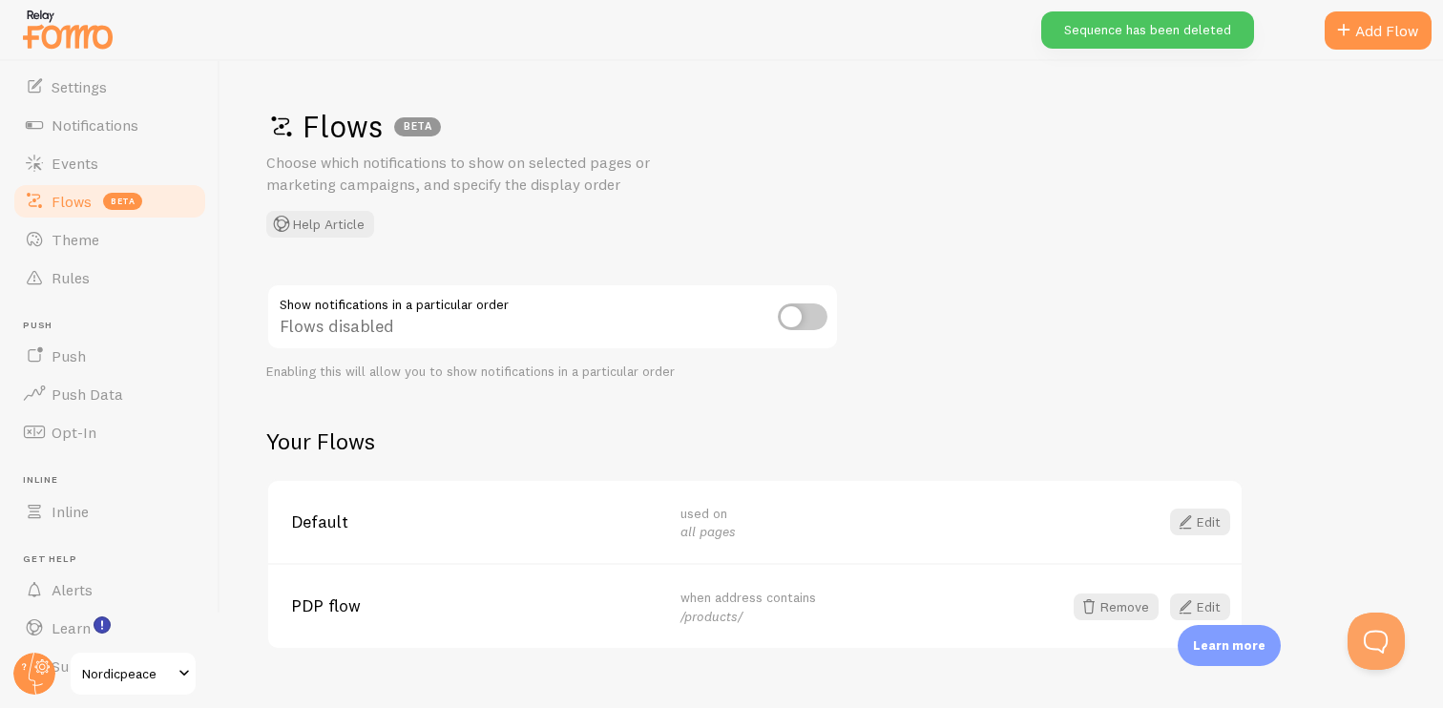
click at [787, 313] on input "checkbox" at bounding box center [803, 316] width 50 height 27
checkbox input "true"
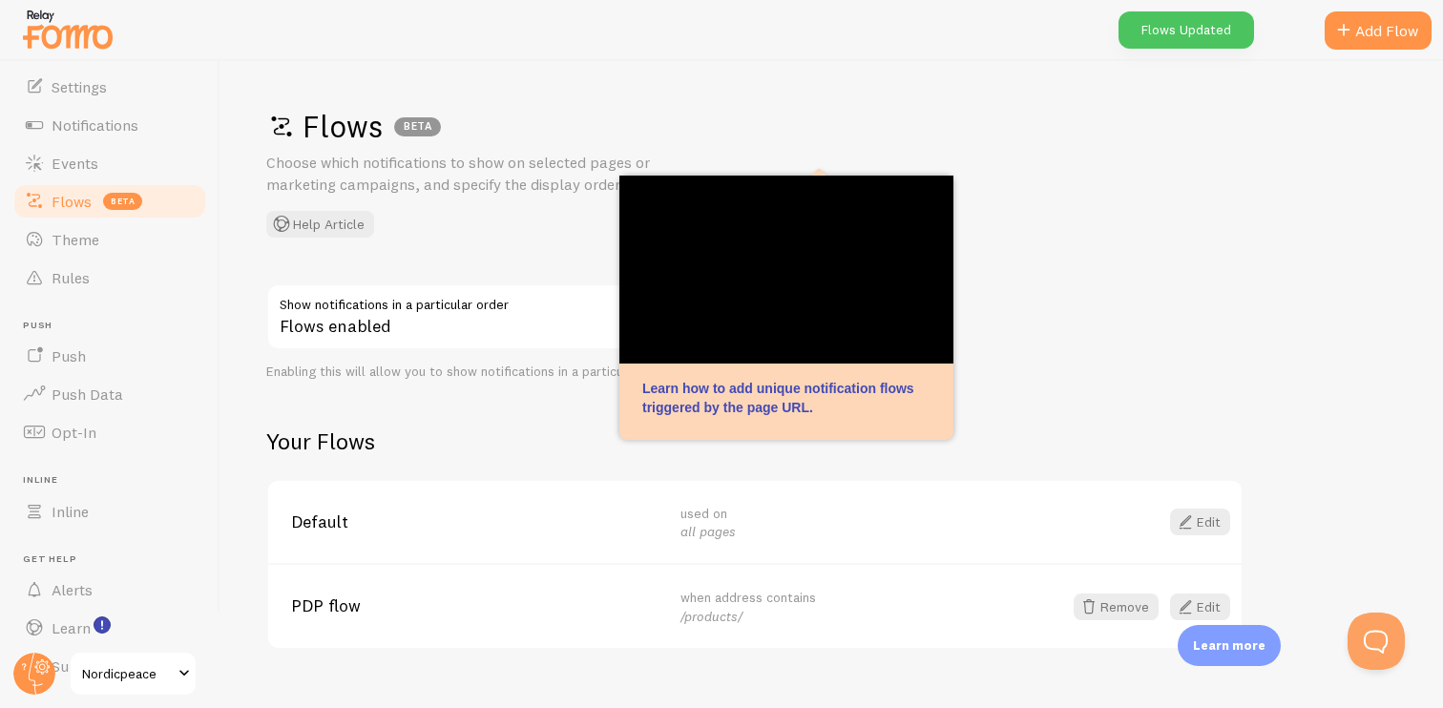
scroll to position [31, 0]
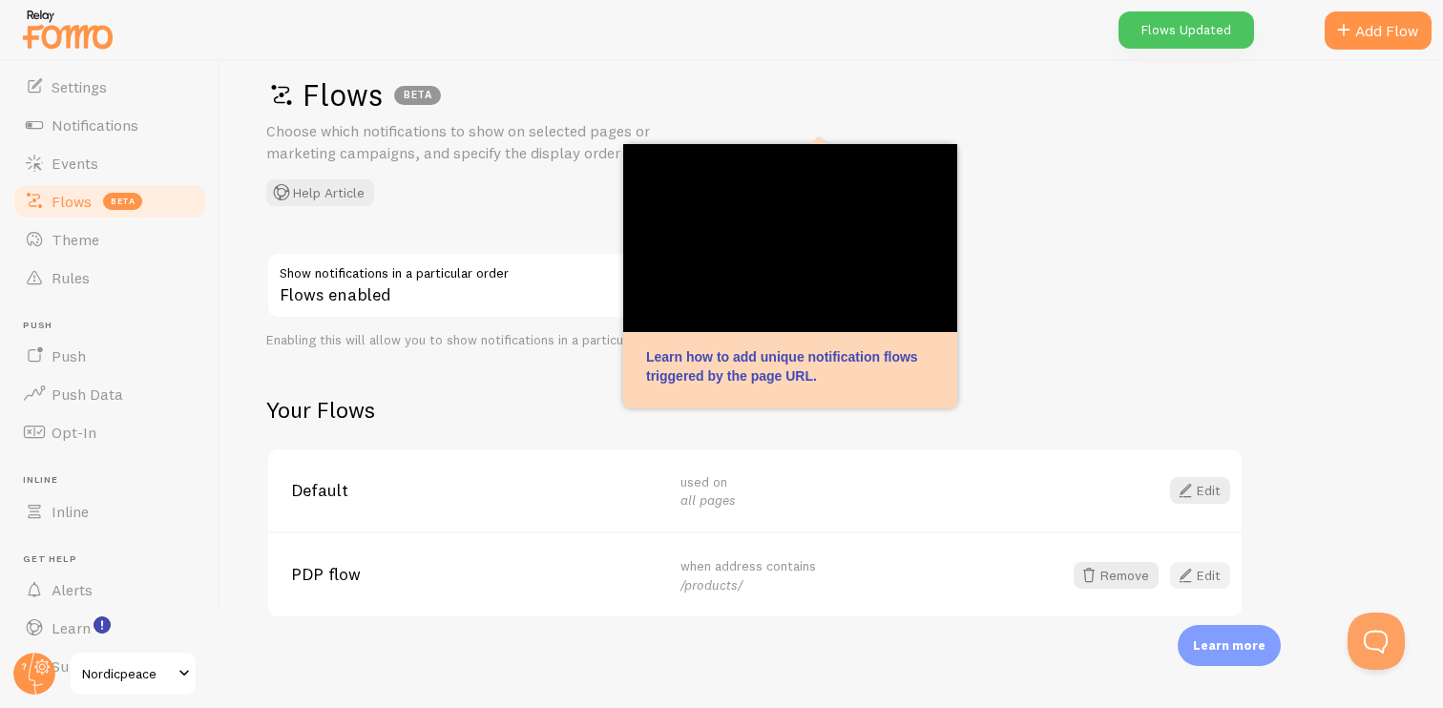
click at [1184, 571] on span at bounding box center [1185, 575] width 23 height 23
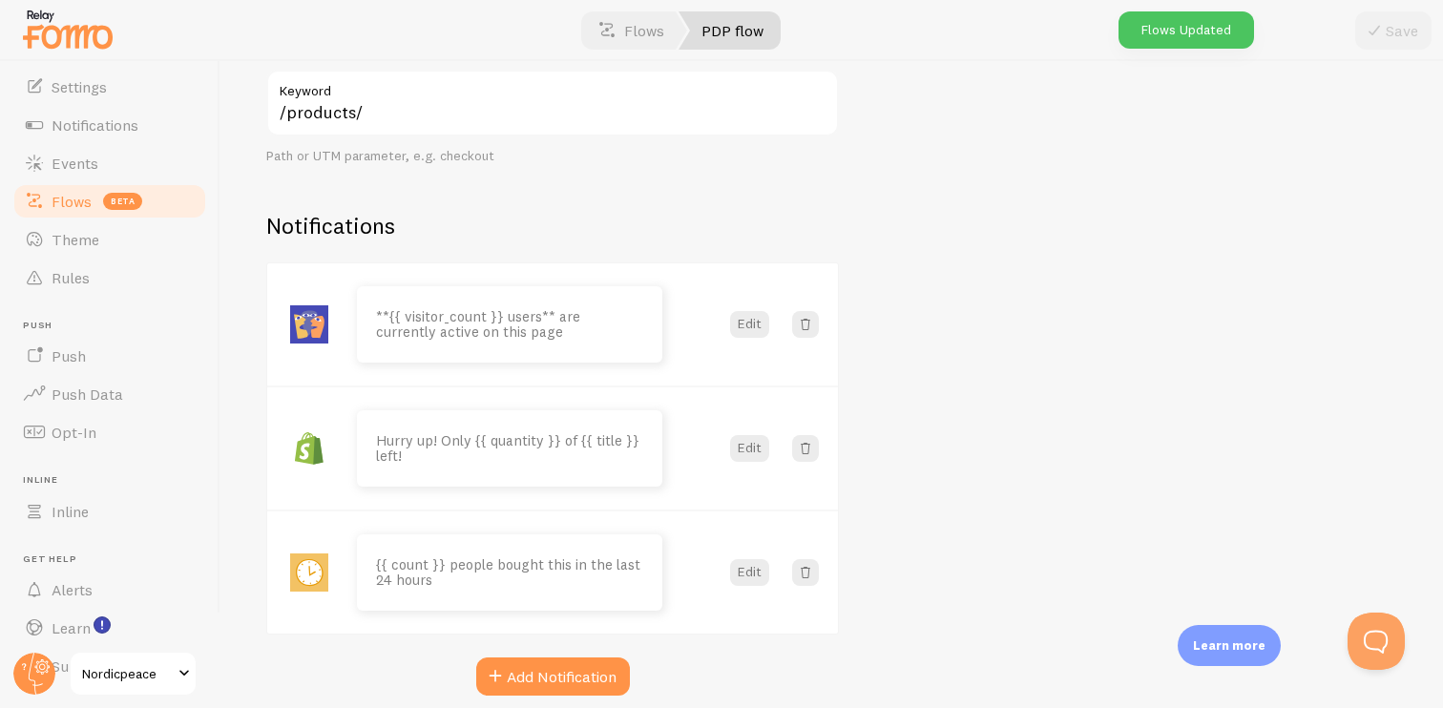
scroll to position [524, 0]
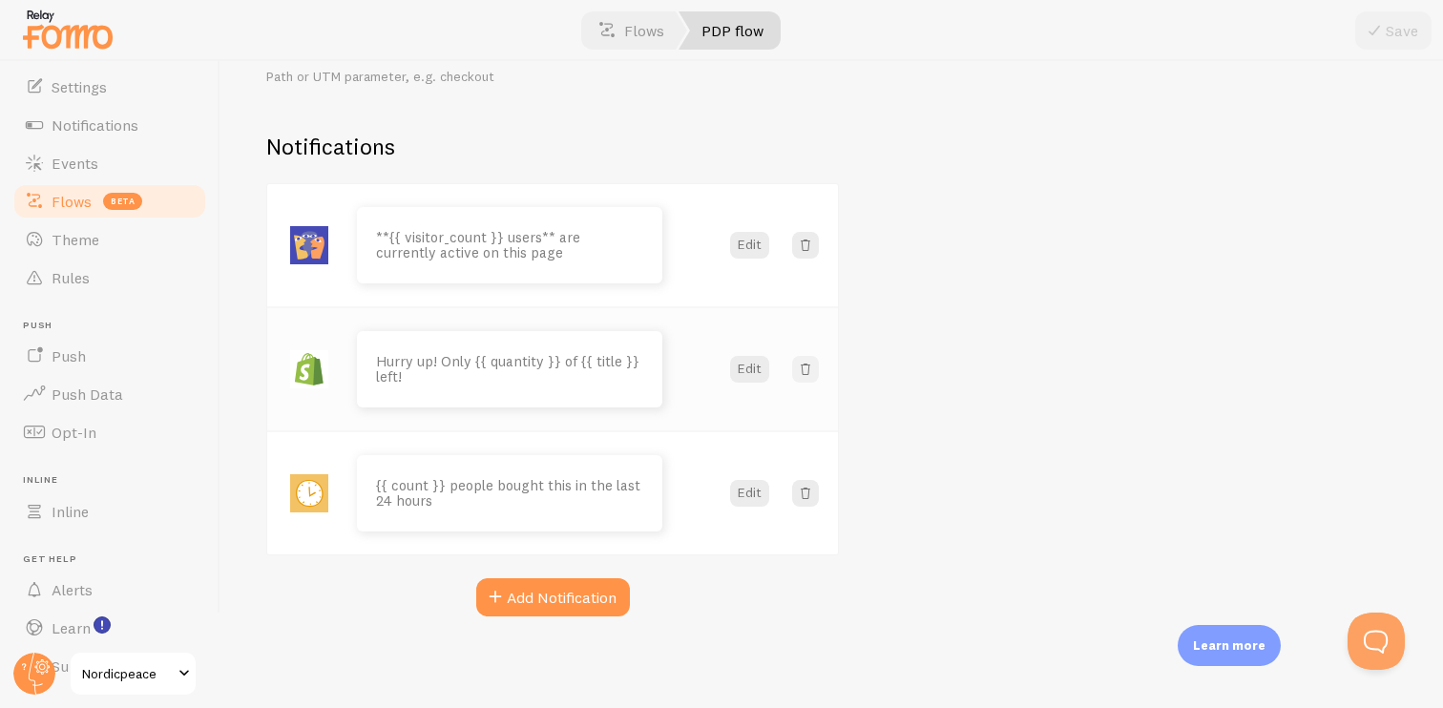
click at [814, 371] on span at bounding box center [805, 369] width 19 height 19
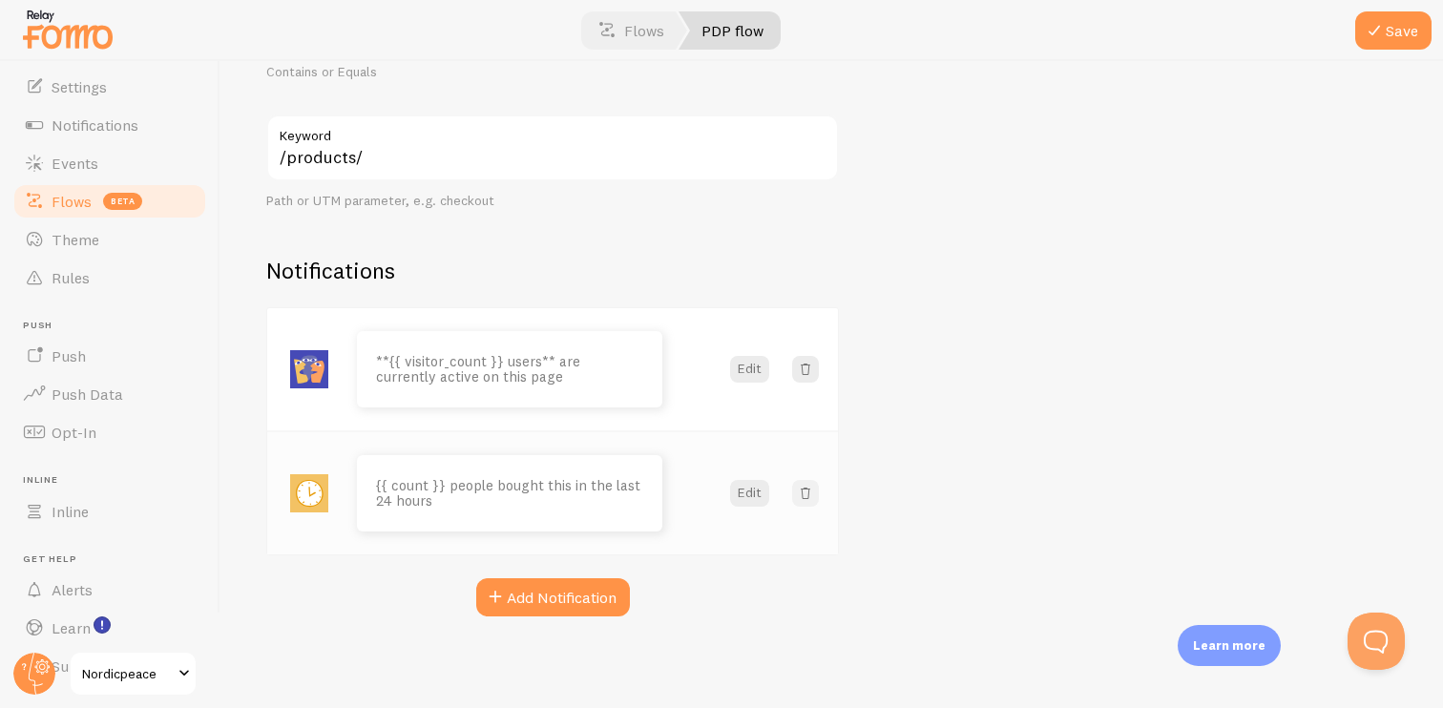
click at [815, 498] on button at bounding box center [805, 493] width 27 height 27
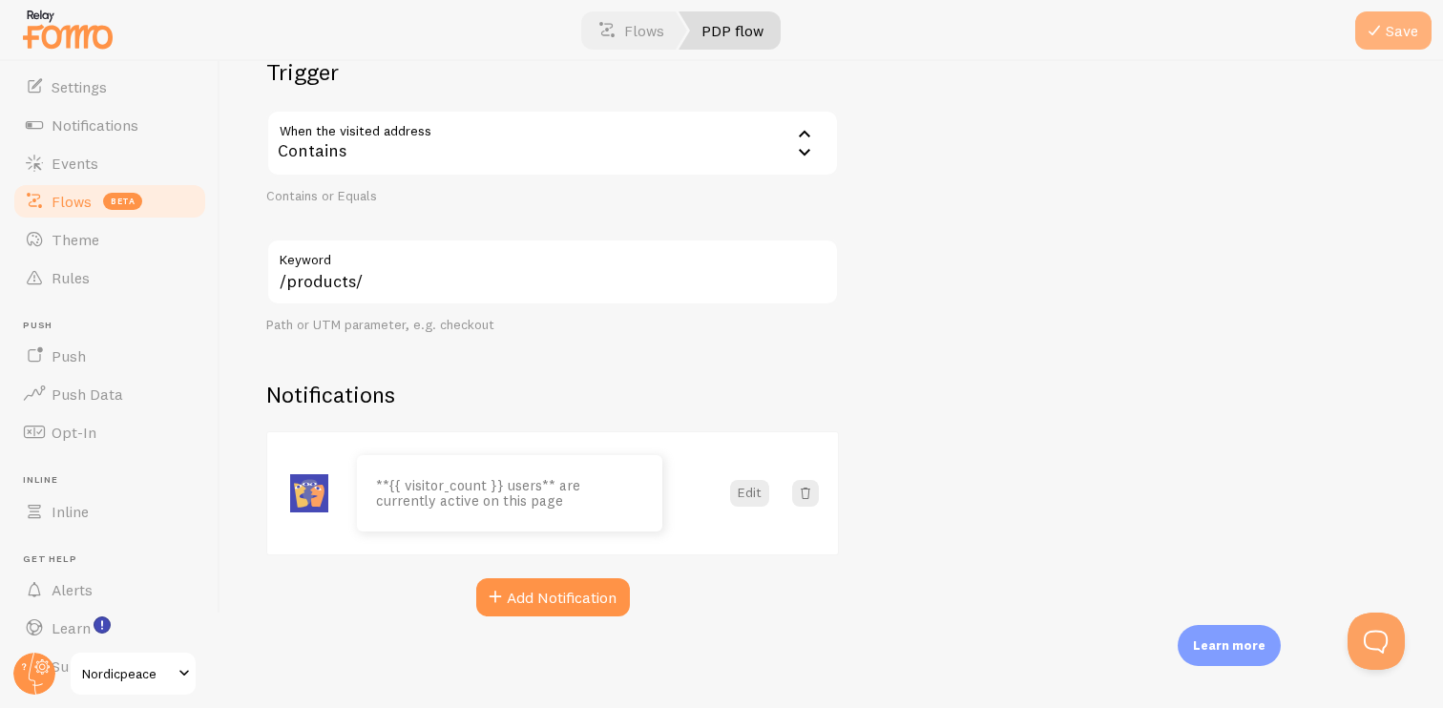
click at [1383, 41] on span at bounding box center [1373, 30] width 23 height 23
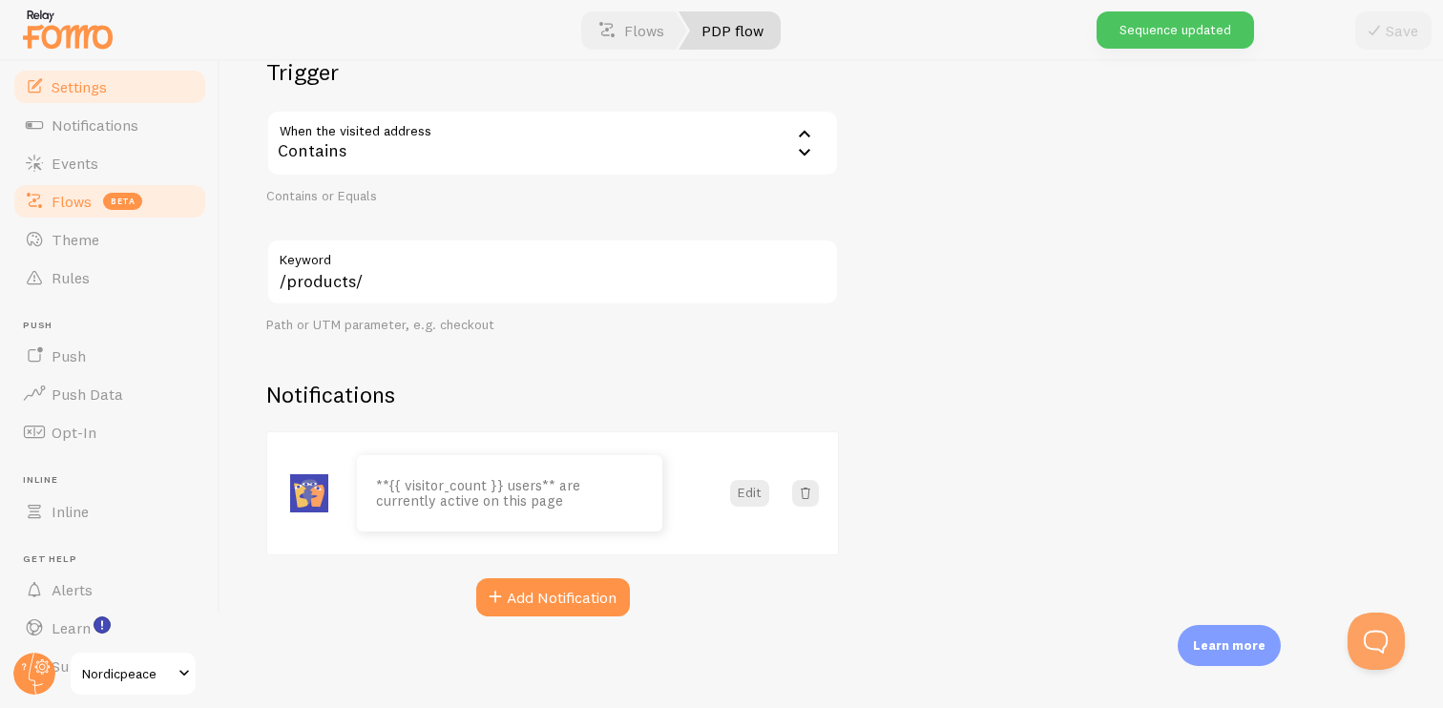
click at [139, 83] on link "Settings" at bounding box center [109, 87] width 197 height 38
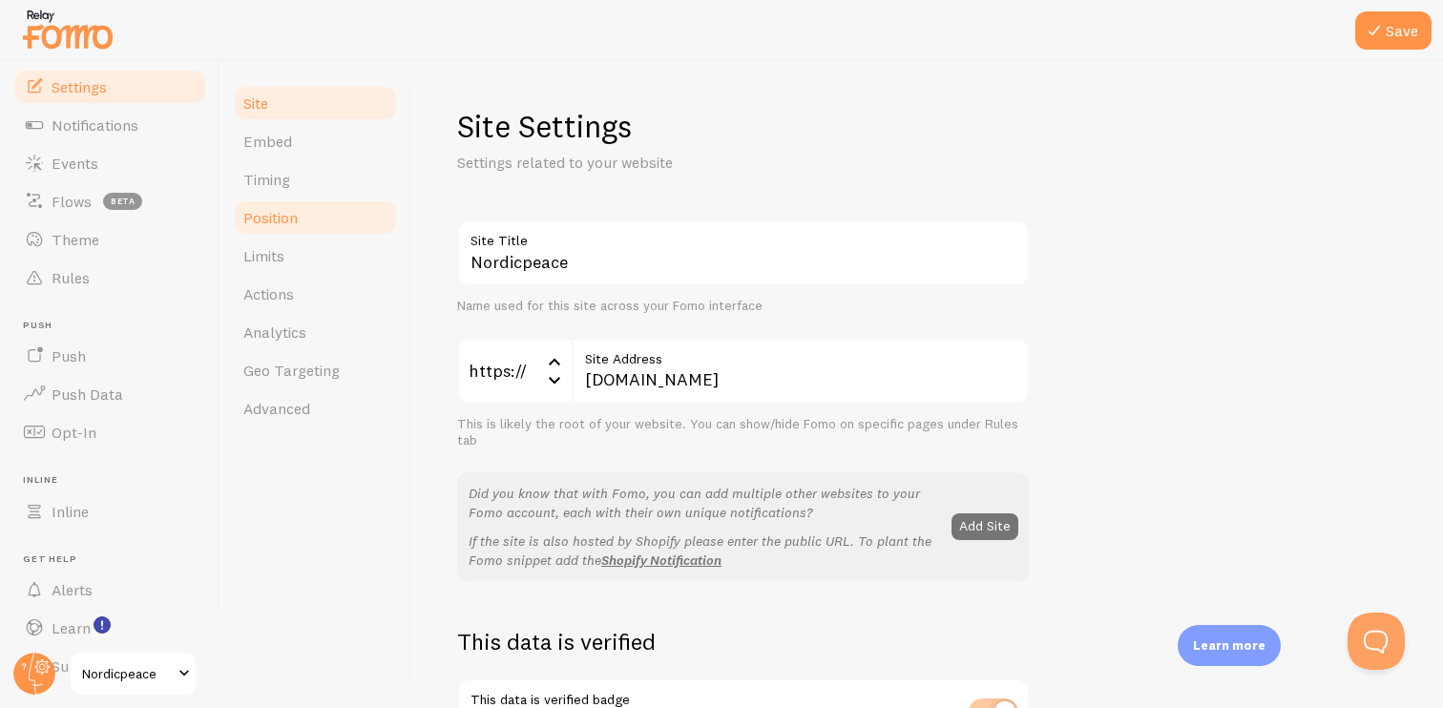
click at [314, 223] on link "Position" at bounding box center [315, 217] width 167 height 38
click at [1411, 28] on button "Save" at bounding box center [1393, 30] width 76 height 38
click at [314, 222] on link "Position" at bounding box center [315, 217] width 167 height 38
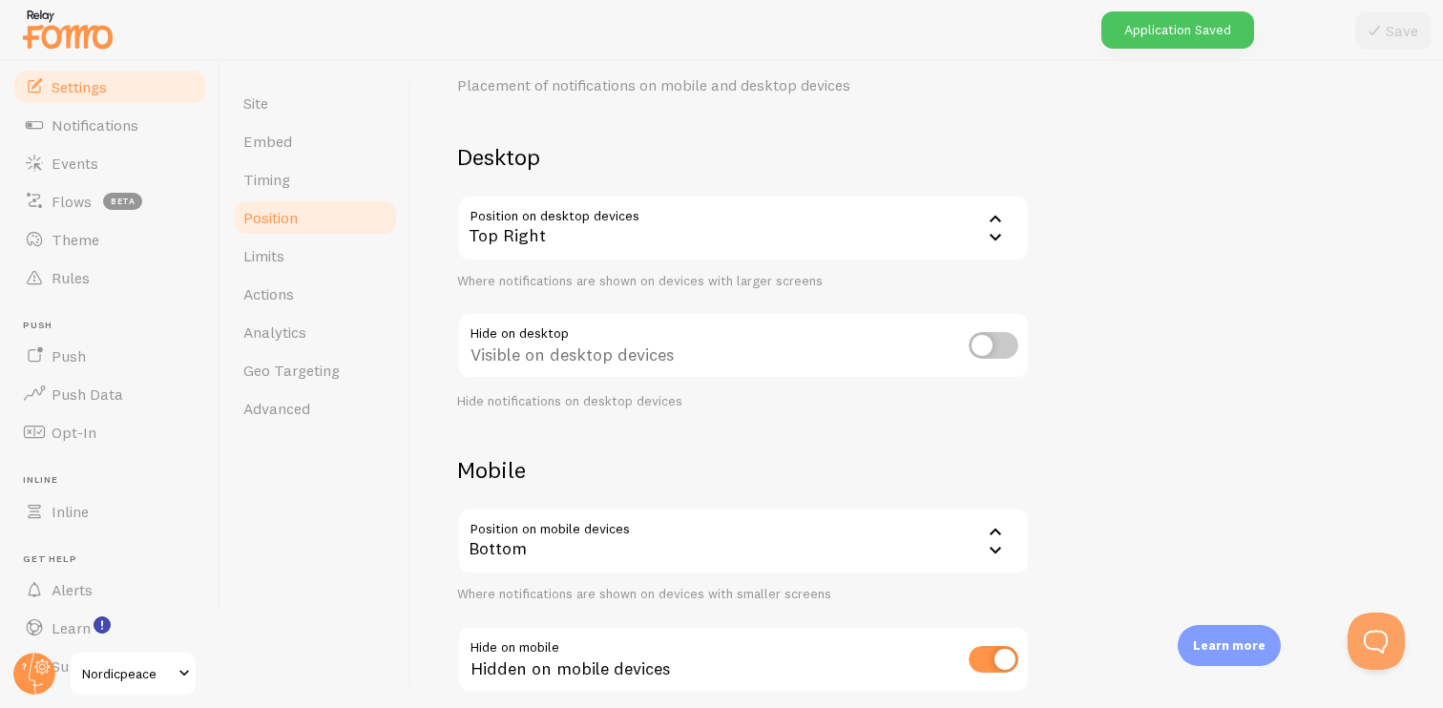
scroll to position [91, 0]
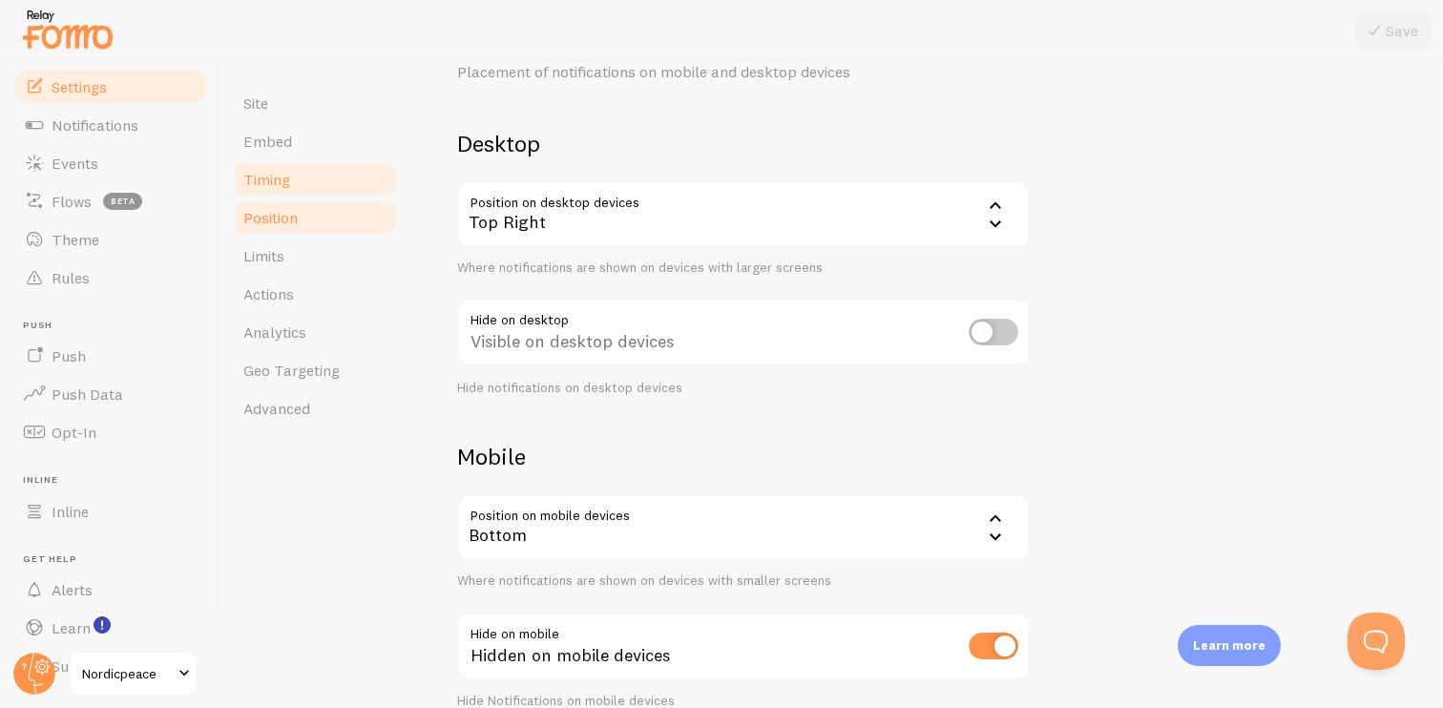
click at [302, 165] on link "Timing" at bounding box center [315, 179] width 167 height 38
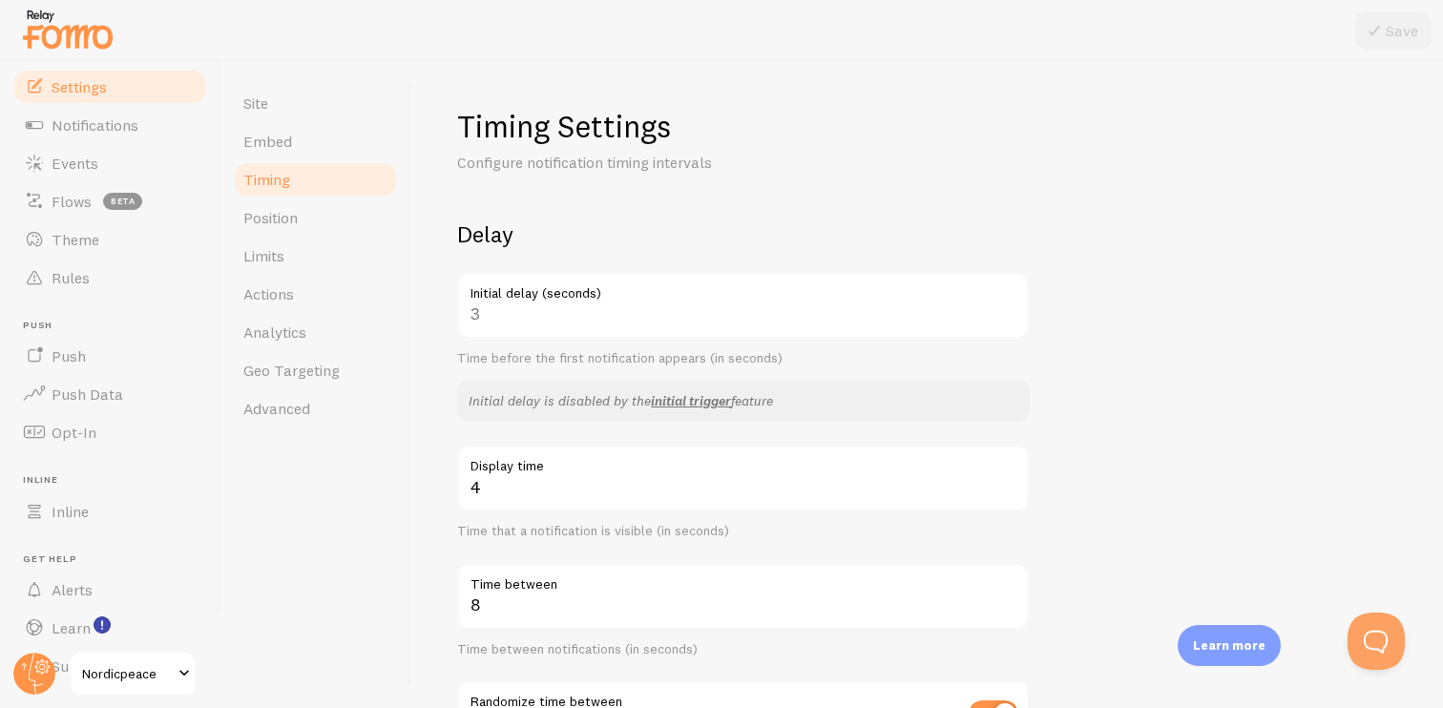
click at [709, 386] on div "Initial delay is disabled by the initial trigger feature" at bounding box center [743, 401] width 572 height 42
click at [709, 391] on p "Initial delay is disabled by the initial trigger feature" at bounding box center [743, 400] width 550 height 19
click at [709, 405] on link "initial trigger" at bounding box center [691, 400] width 80 height 17
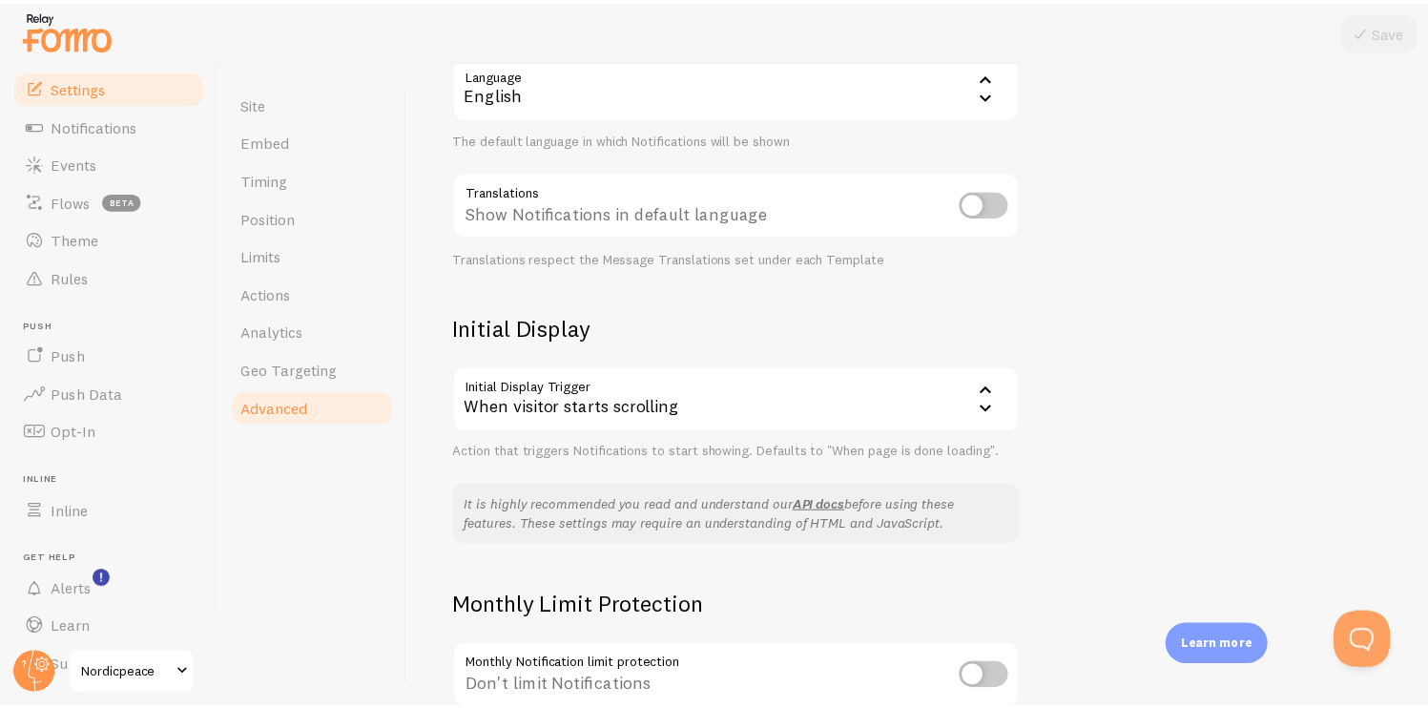
scroll to position [118, 0]
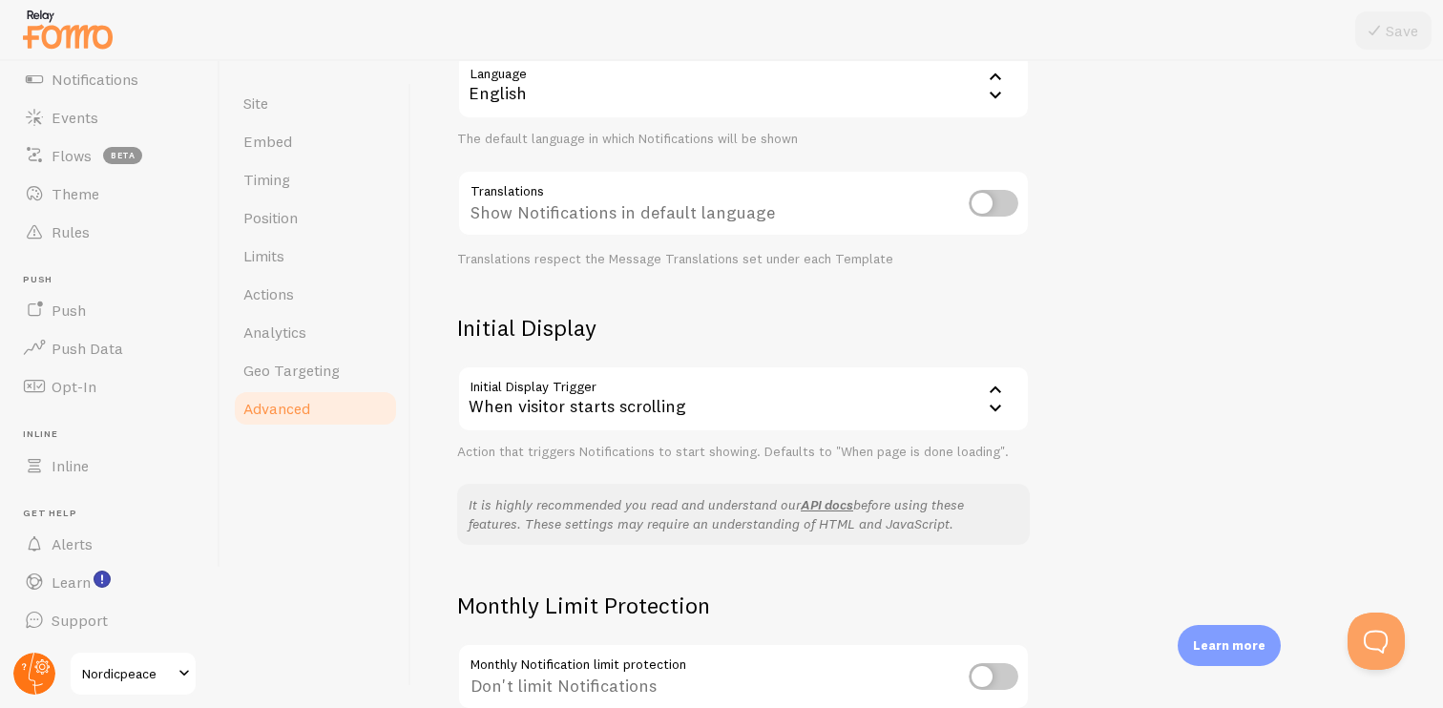
click at [32, 656] on icon at bounding box center [36, 674] width 14 height 42
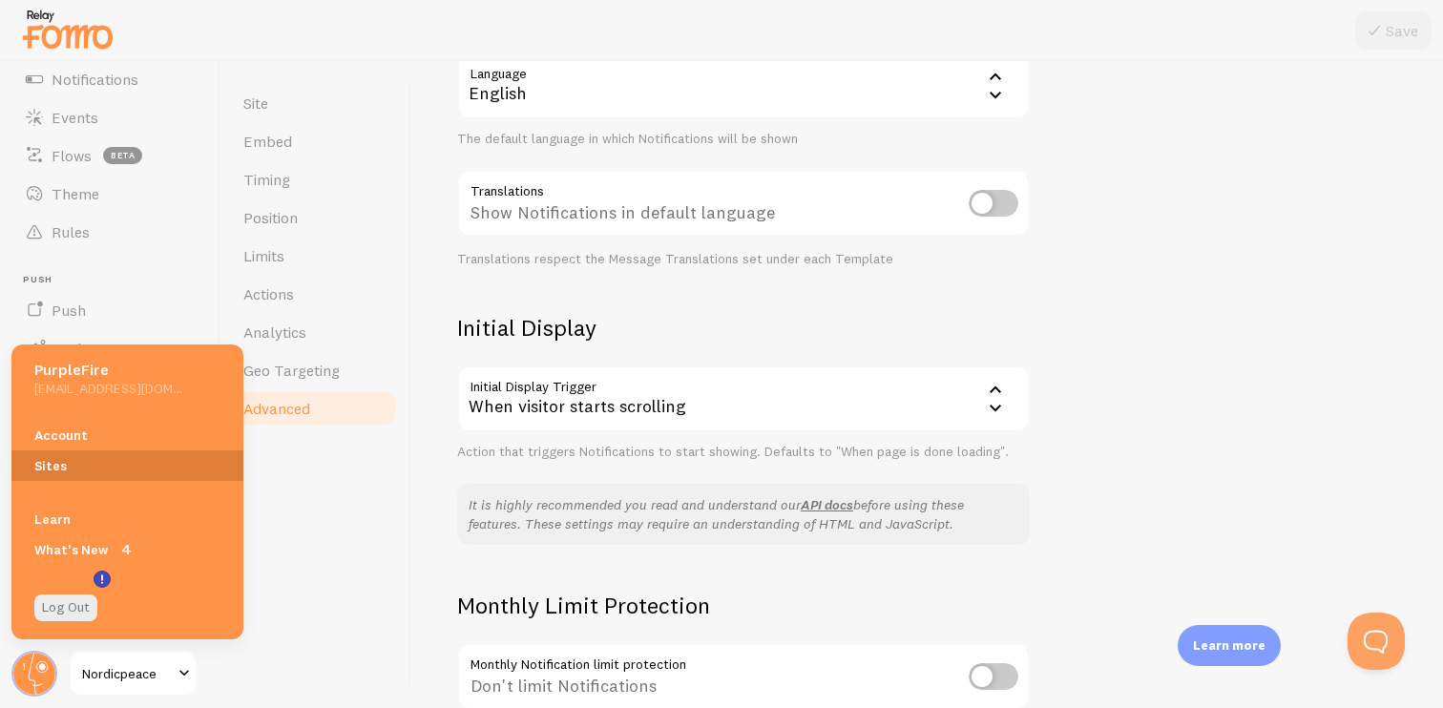
click at [92, 467] on link "Sites" at bounding box center [127, 465] width 232 height 31
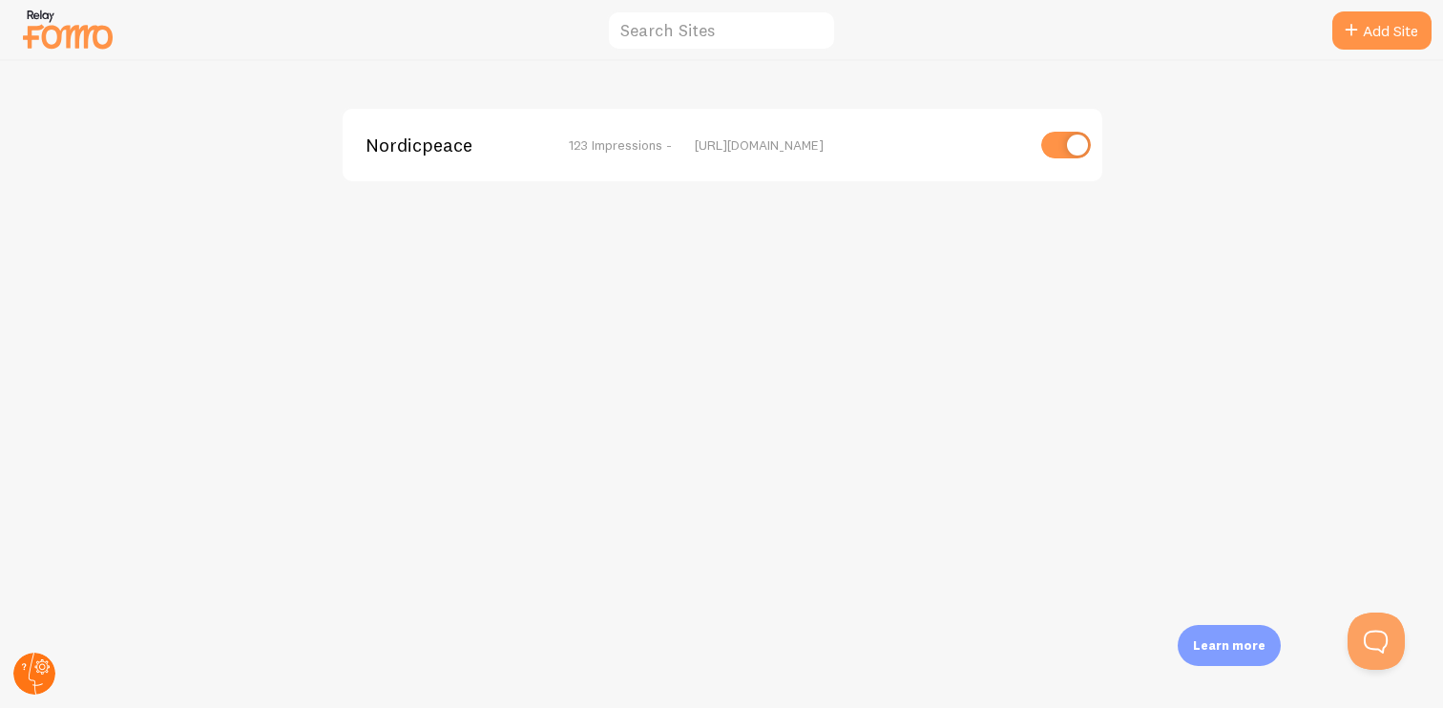
click at [48, 656] on icon at bounding box center [34, 674] width 46 height 46
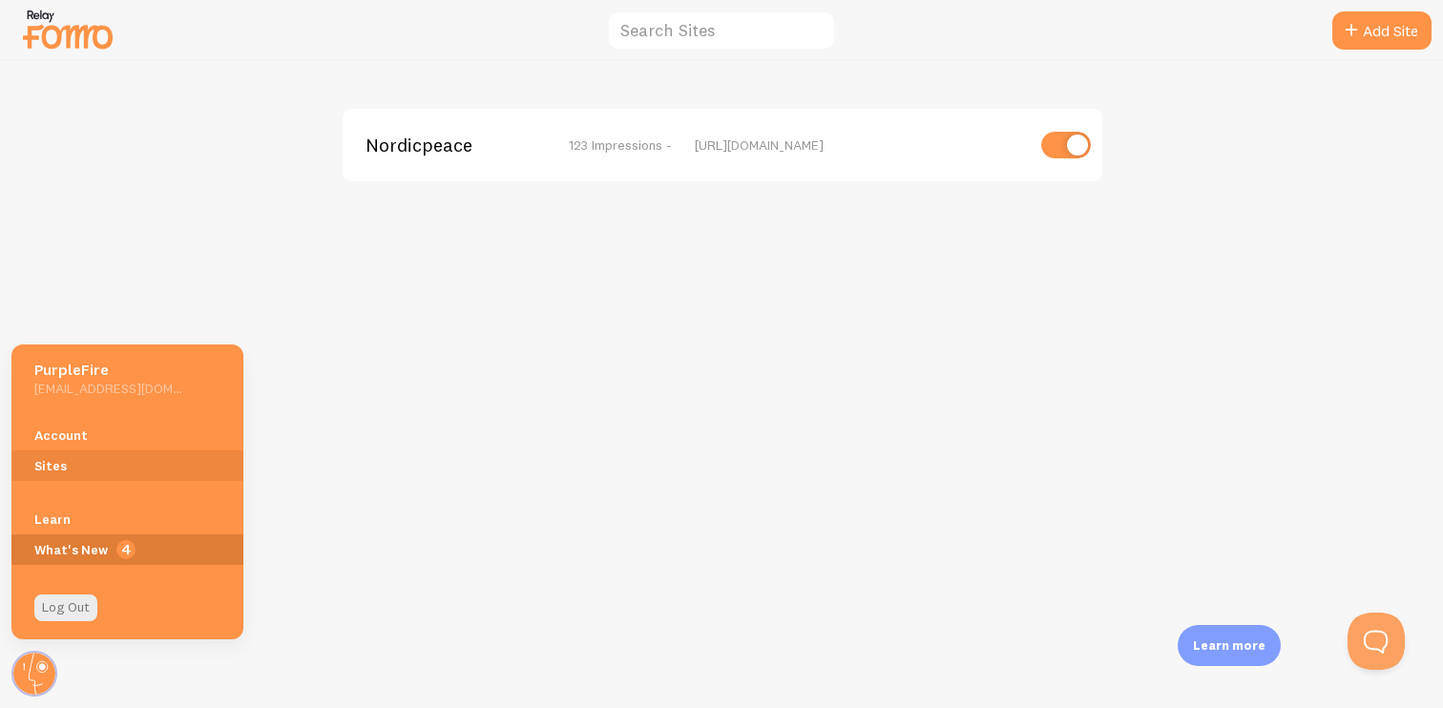
click at [100, 535] on span "4" at bounding box center [127, 549] width 232 height 31
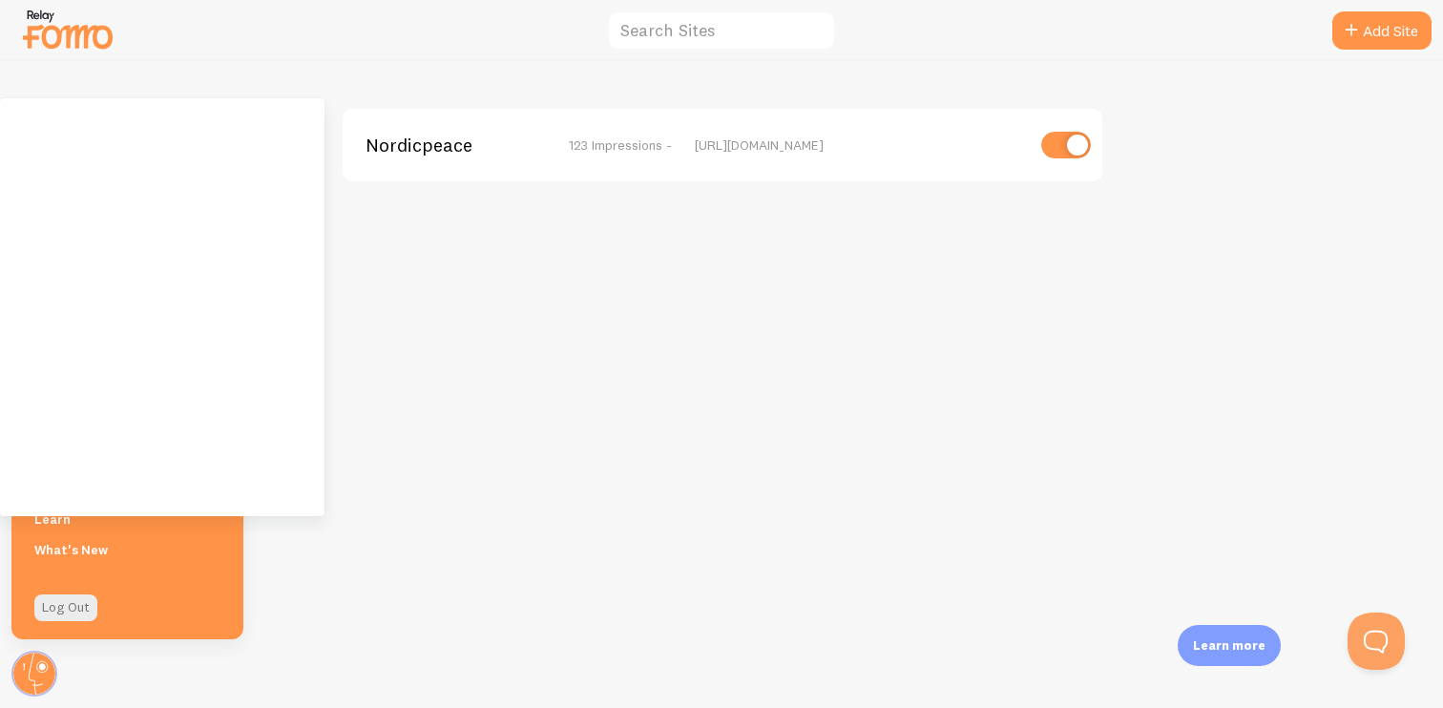
click at [215, 571] on div "Learn What's New" at bounding box center [127, 534] width 232 height 84
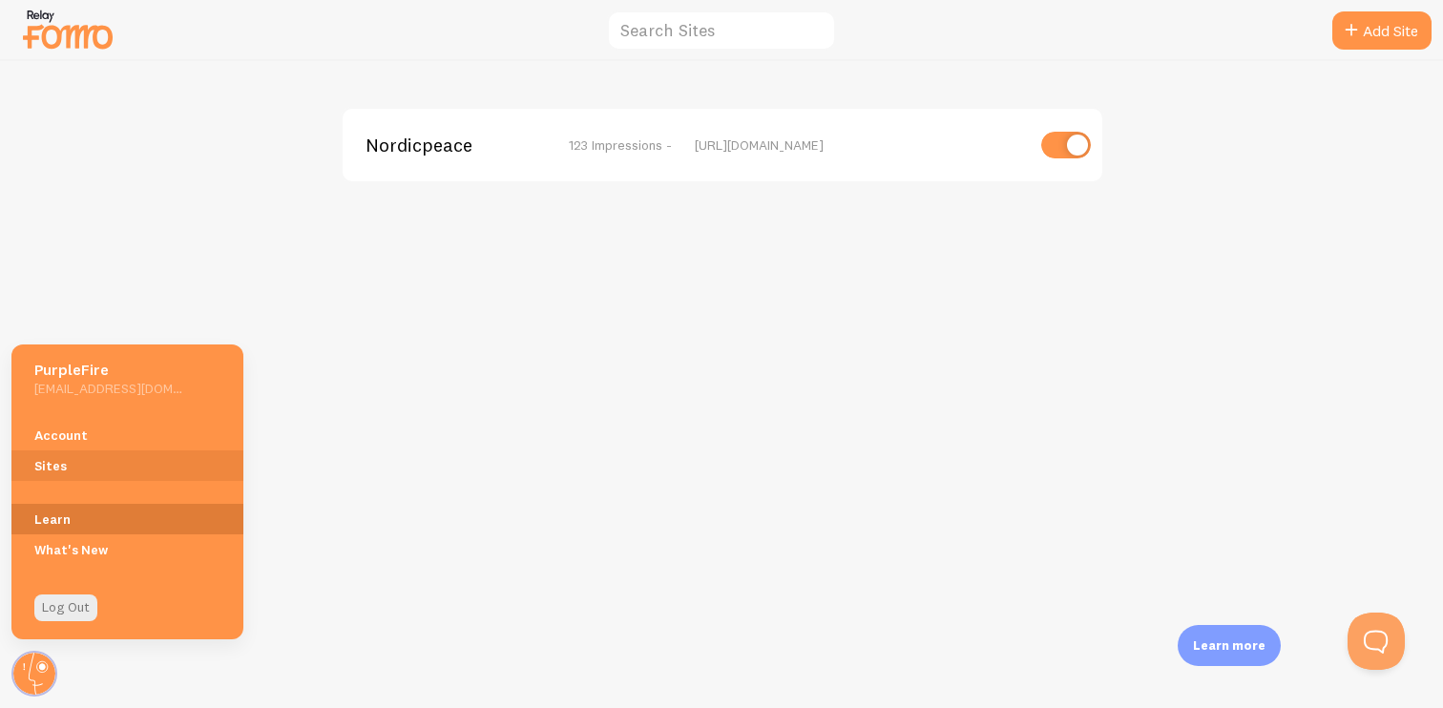
click at [173, 507] on link "Learn" at bounding box center [127, 519] width 232 height 31
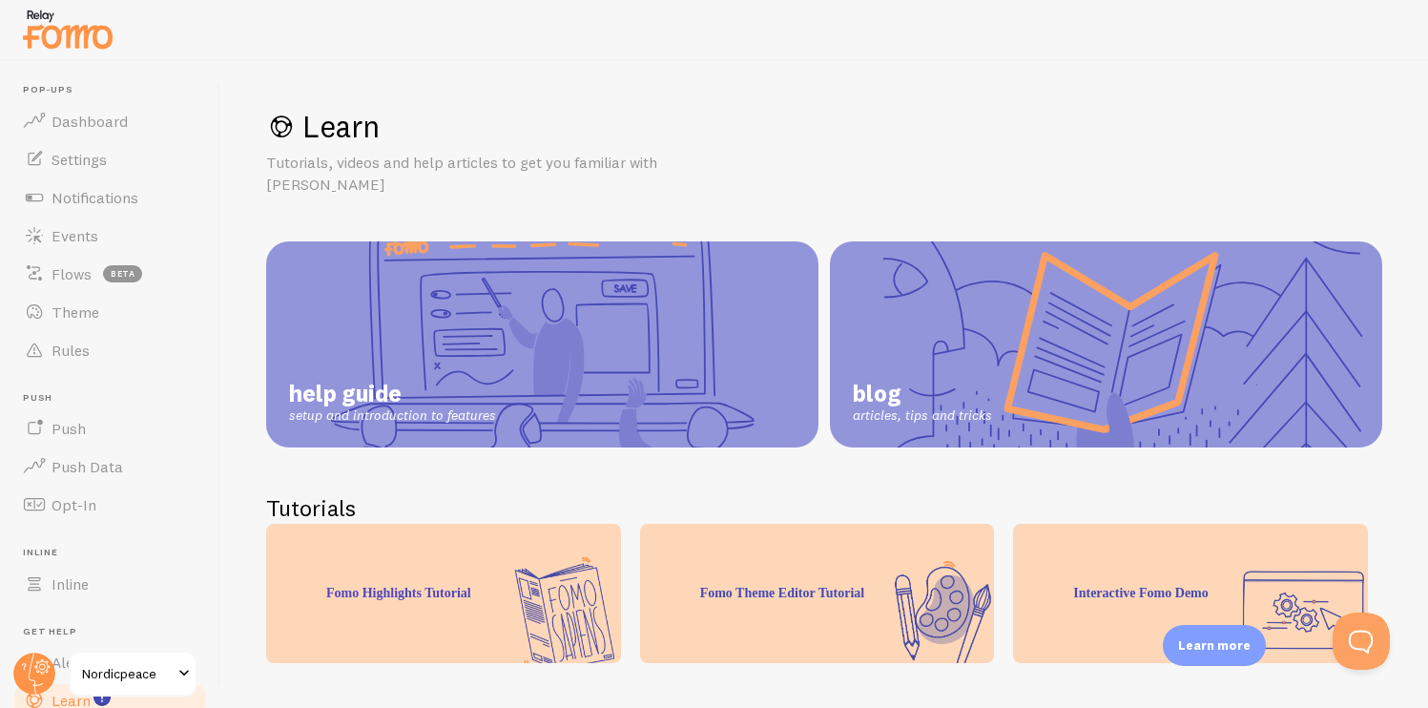
click at [727, 386] on link "help guide setup and introduction to features" at bounding box center [542, 344] width 552 height 206
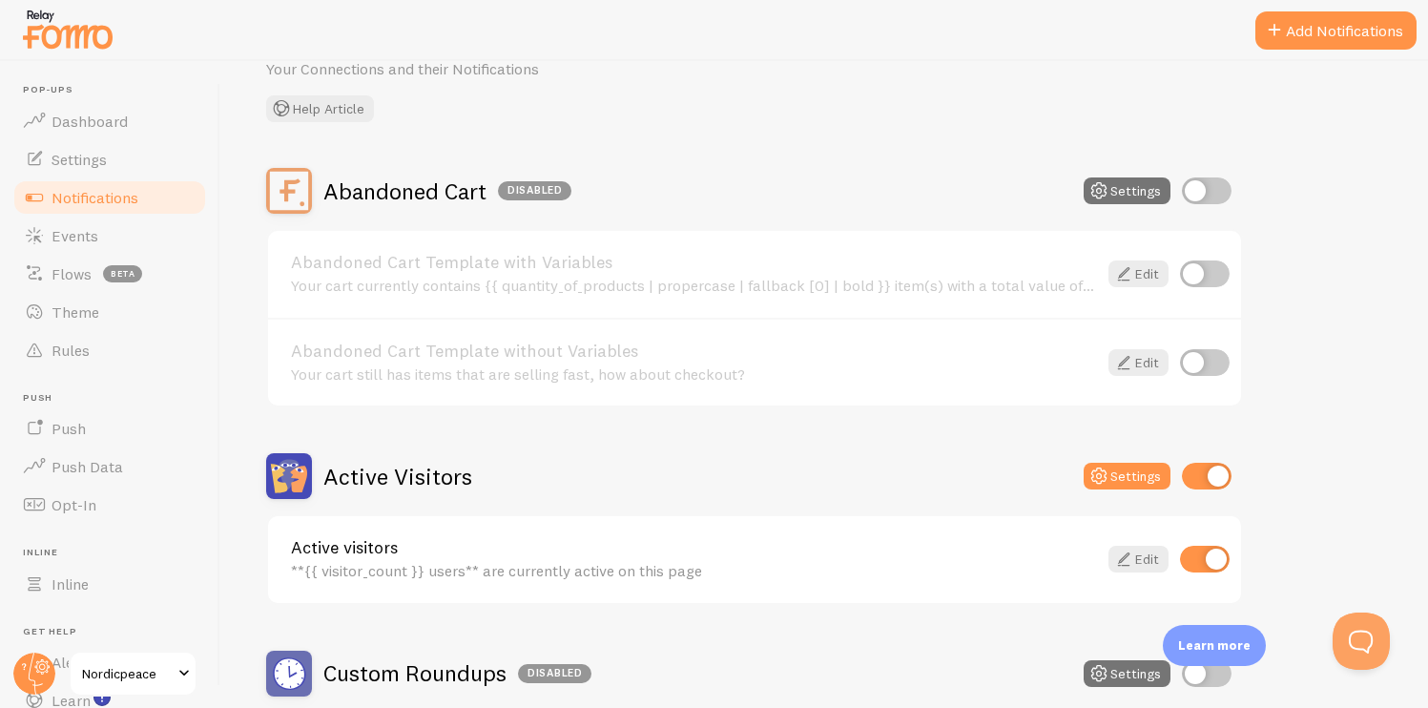
scroll to position [159, 0]
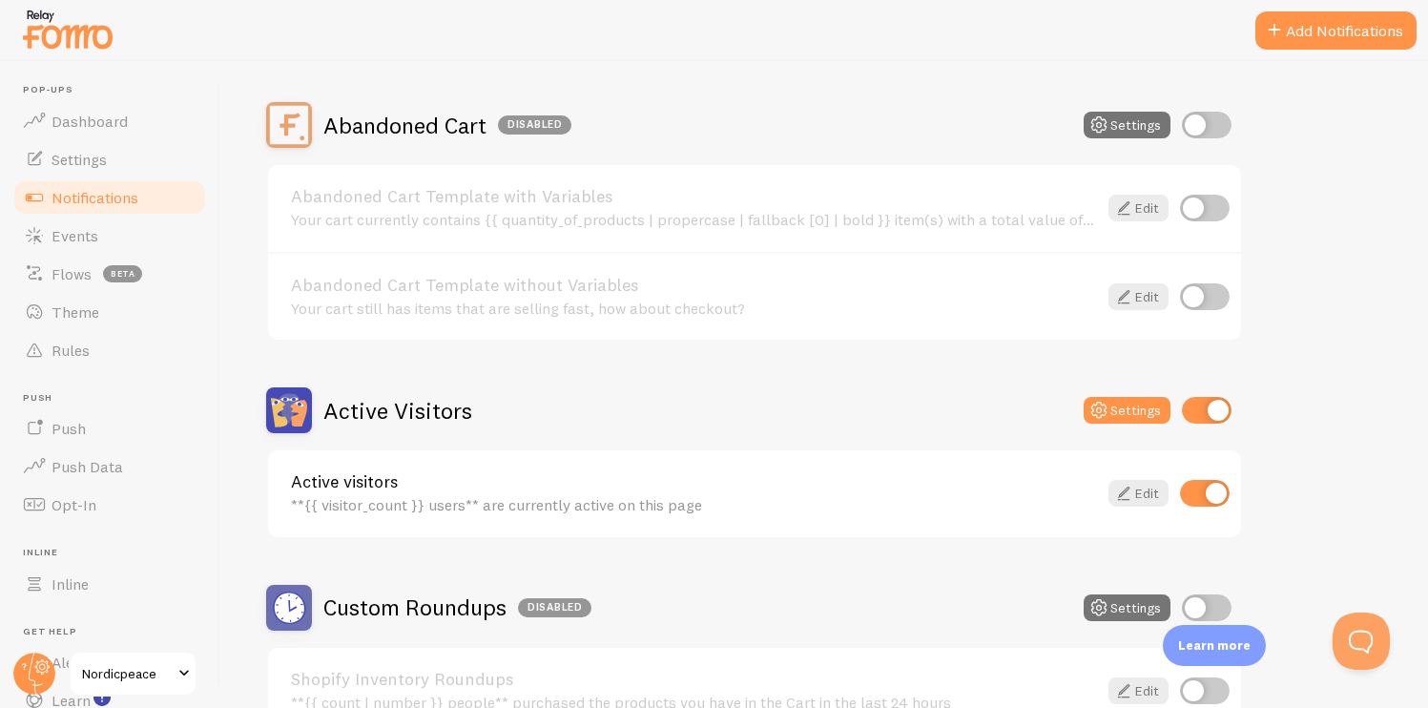
click at [1203, 410] on input "checkbox" at bounding box center [1207, 410] width 50 height 27
checkbox input "false"
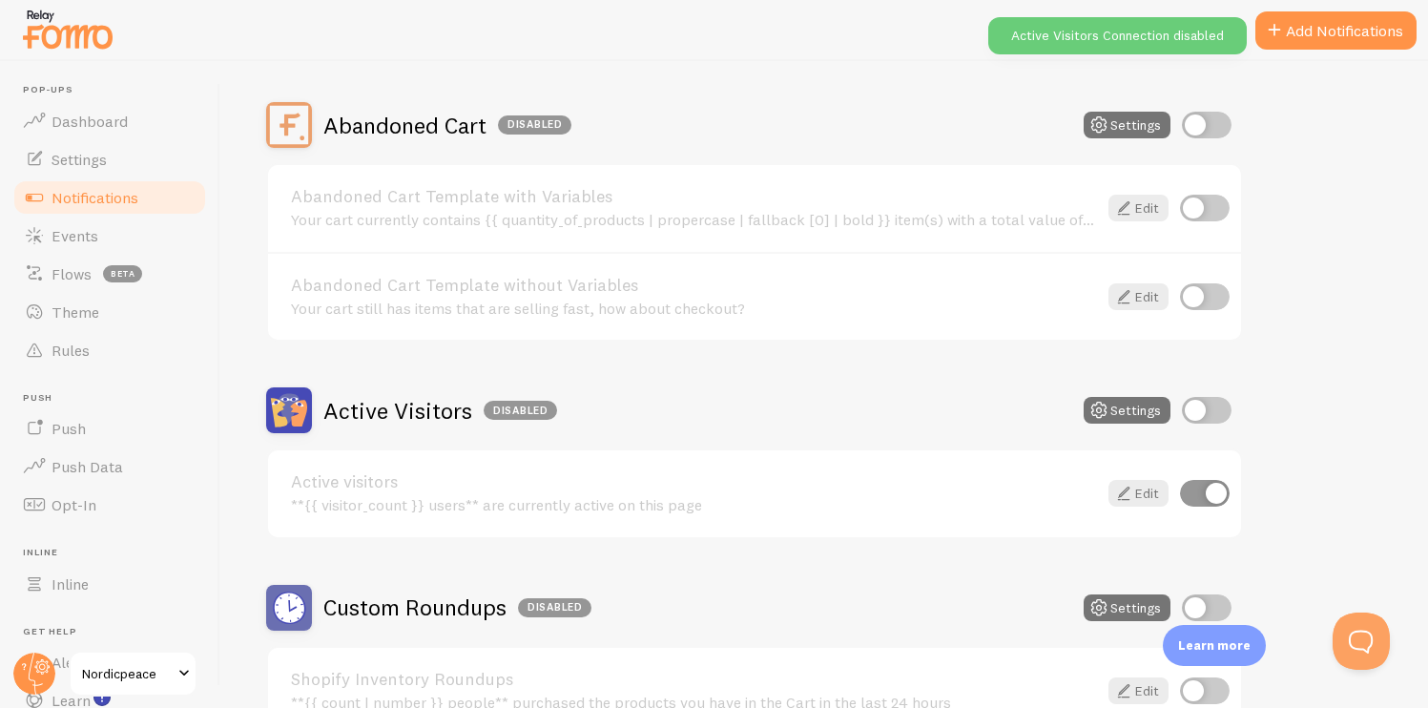
click at [1199, 503] on input "checkbox" at bounding box center [1205, 493] width 50 height 27
checkbox input "false"
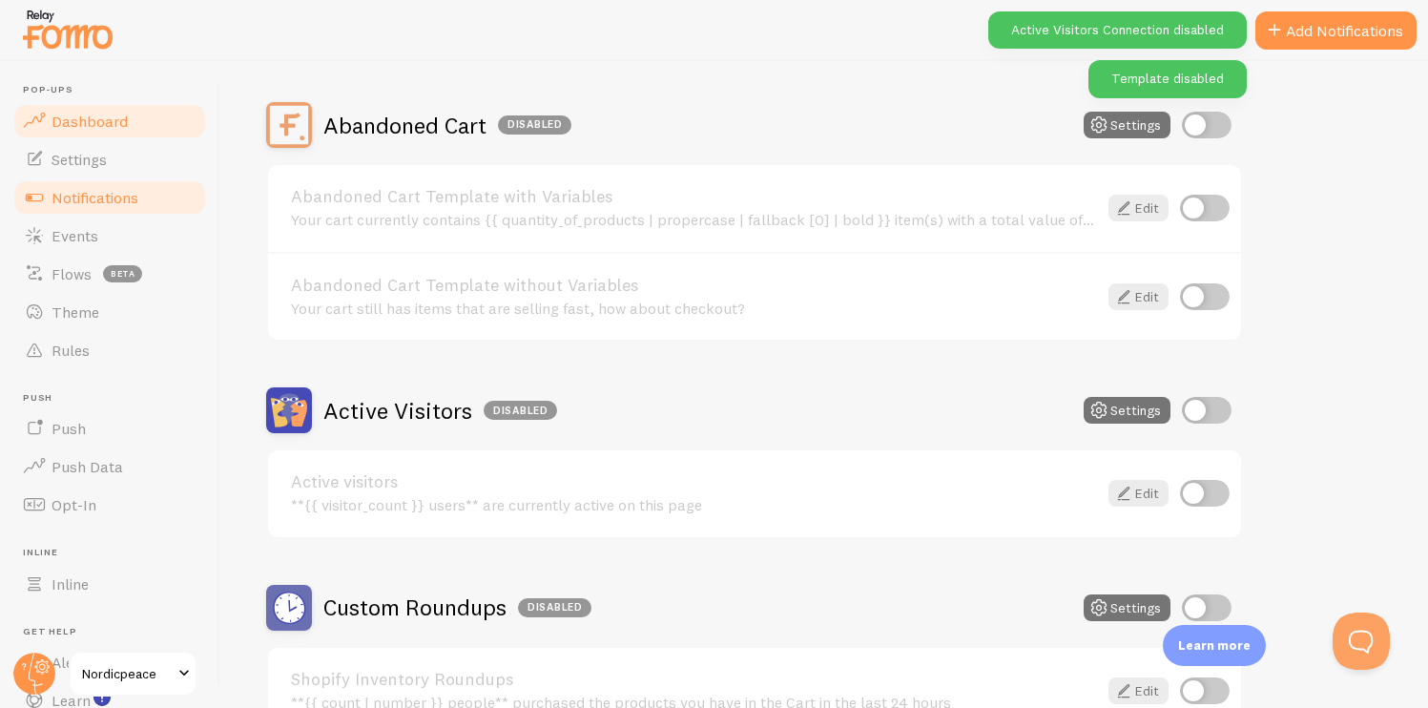
click at [115, 109] on link "Dashboard" at bounding box center [109, 121] width 197 height 38
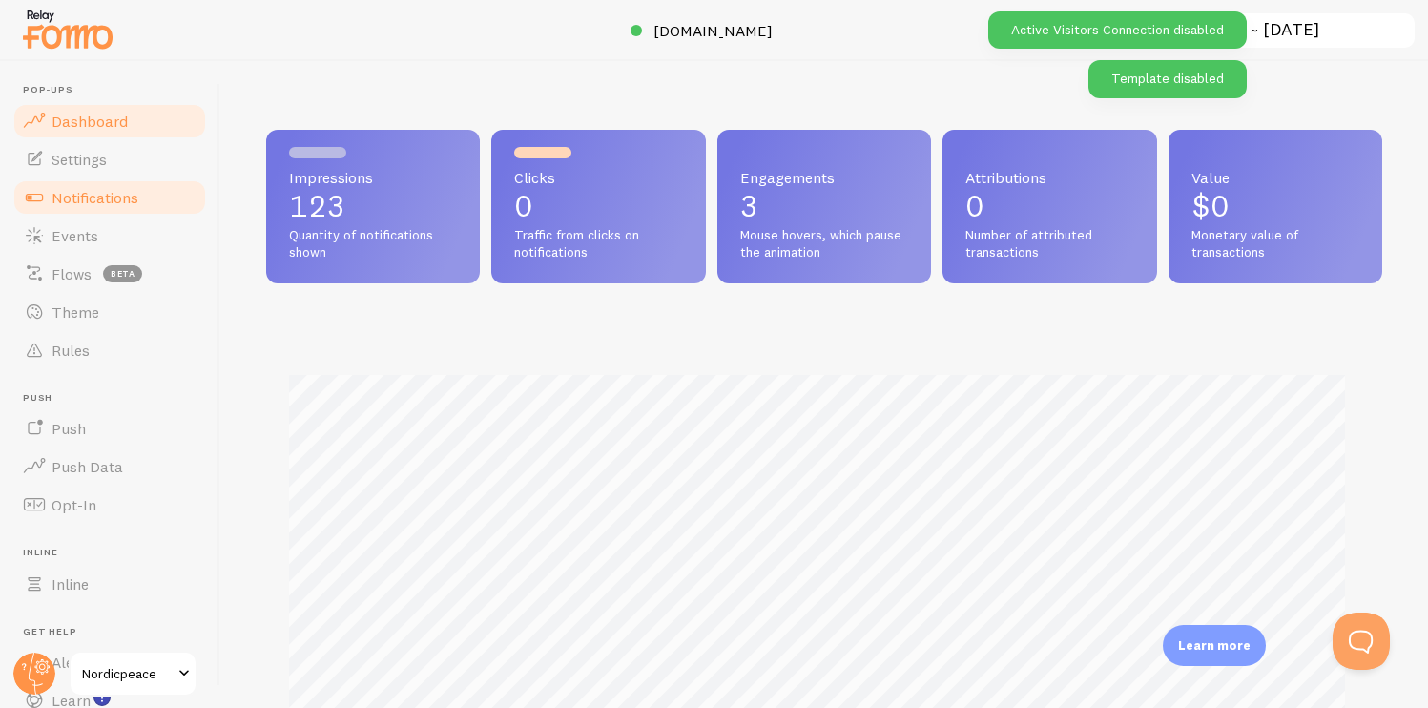
scroll to position [501, 1102]
click at [111, 193] on span "Notifications" at bounding box center [95, 197] width 87 height 19
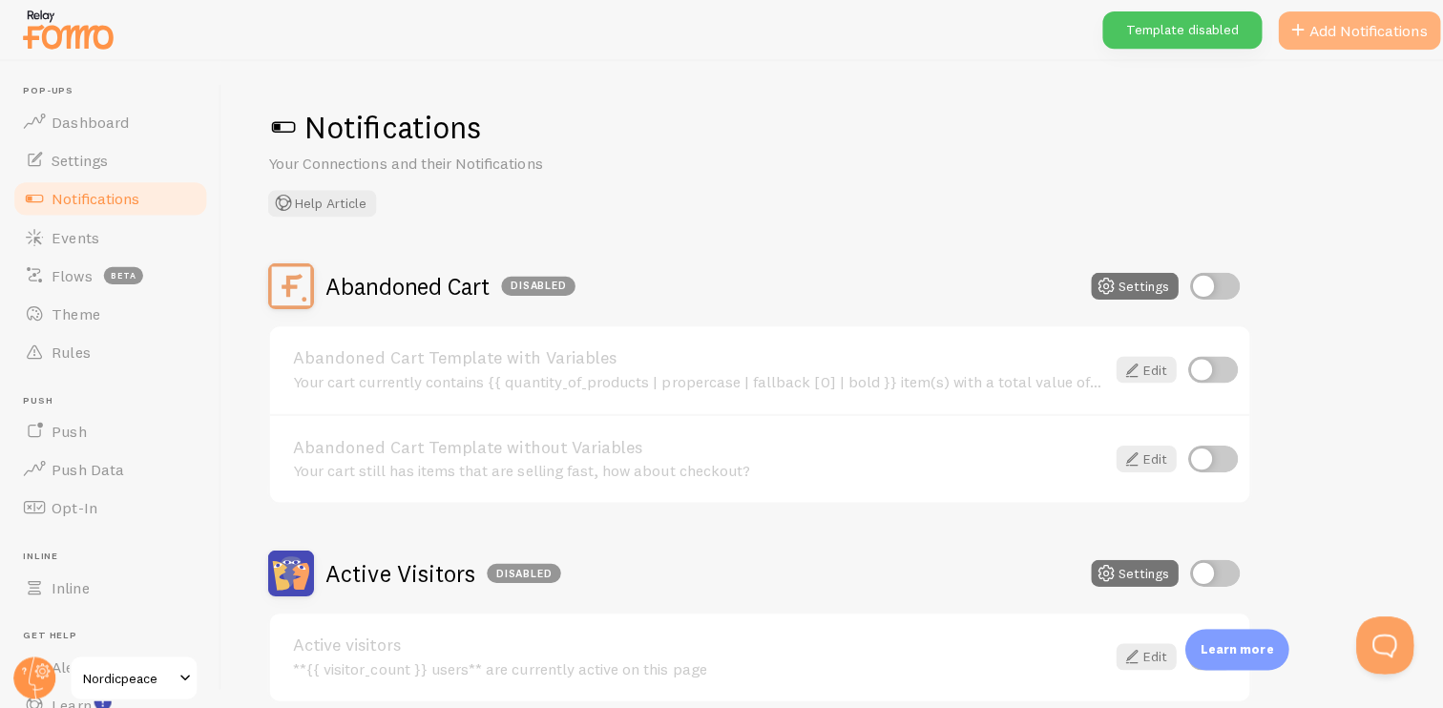
click at [1299, 28] on button "Add Notifications" at bounding box center [1350, 30] width 161 height 38
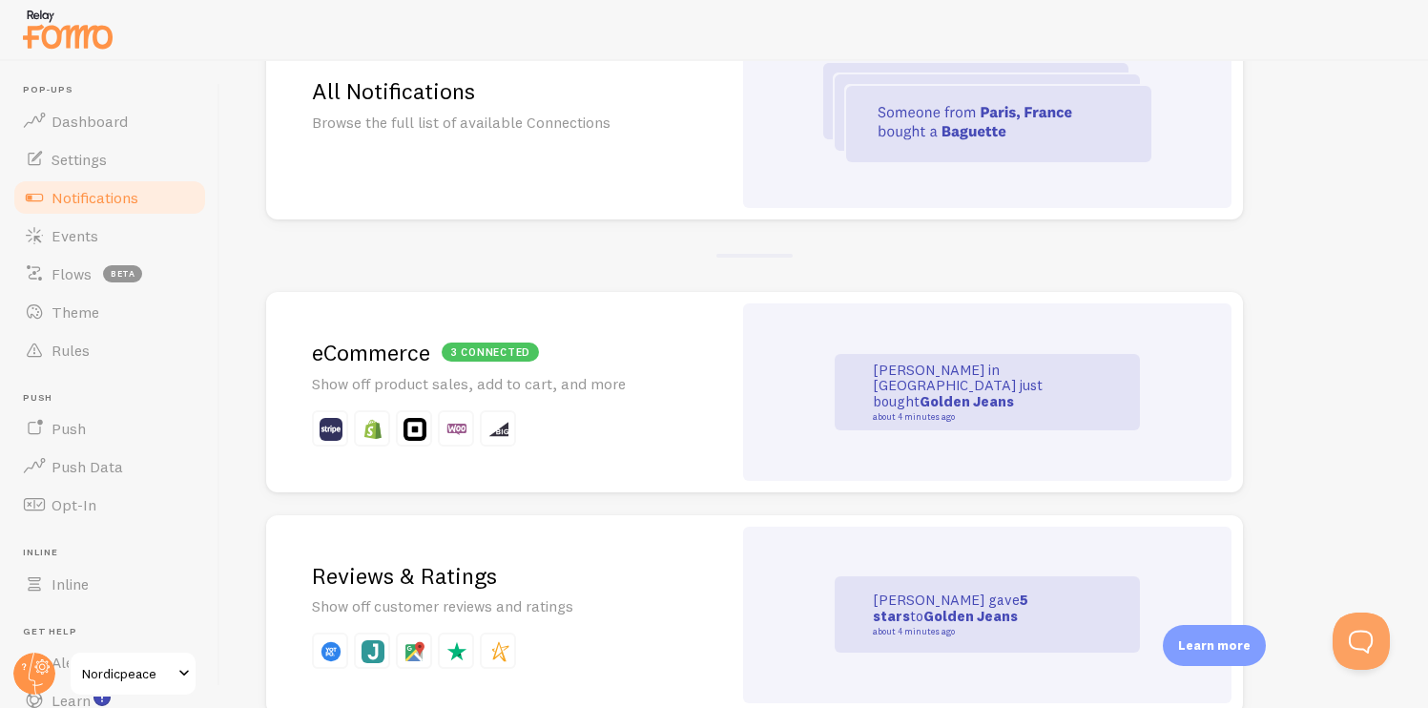
scroll to position [238, 0]
click at [734, 357] on link "3 connected eCommerce Show off product sales, add to cart, and more [PERSON_NAM…" at bounding box center [754, 390] width 977 height 200
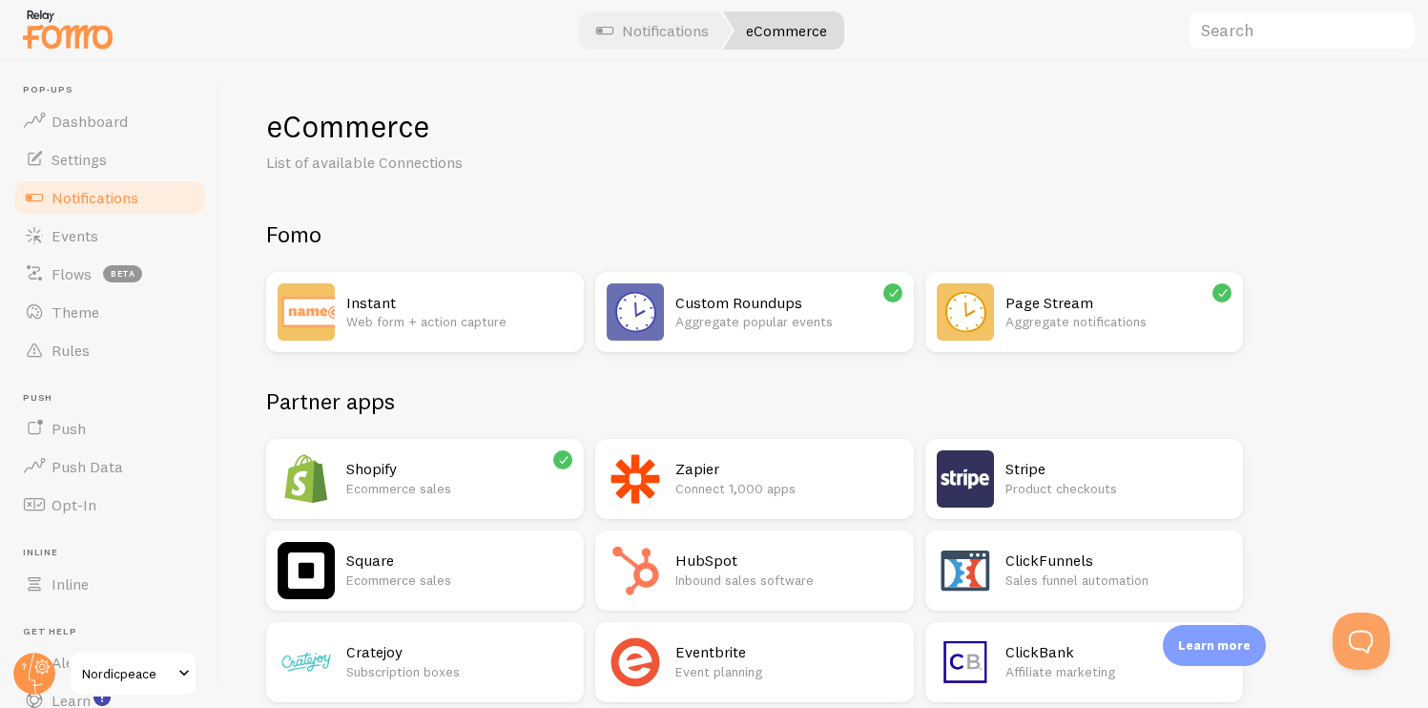
click at [518, 459] on h2 "Shopify" at bounding box center [459, 469] width 226 height 20
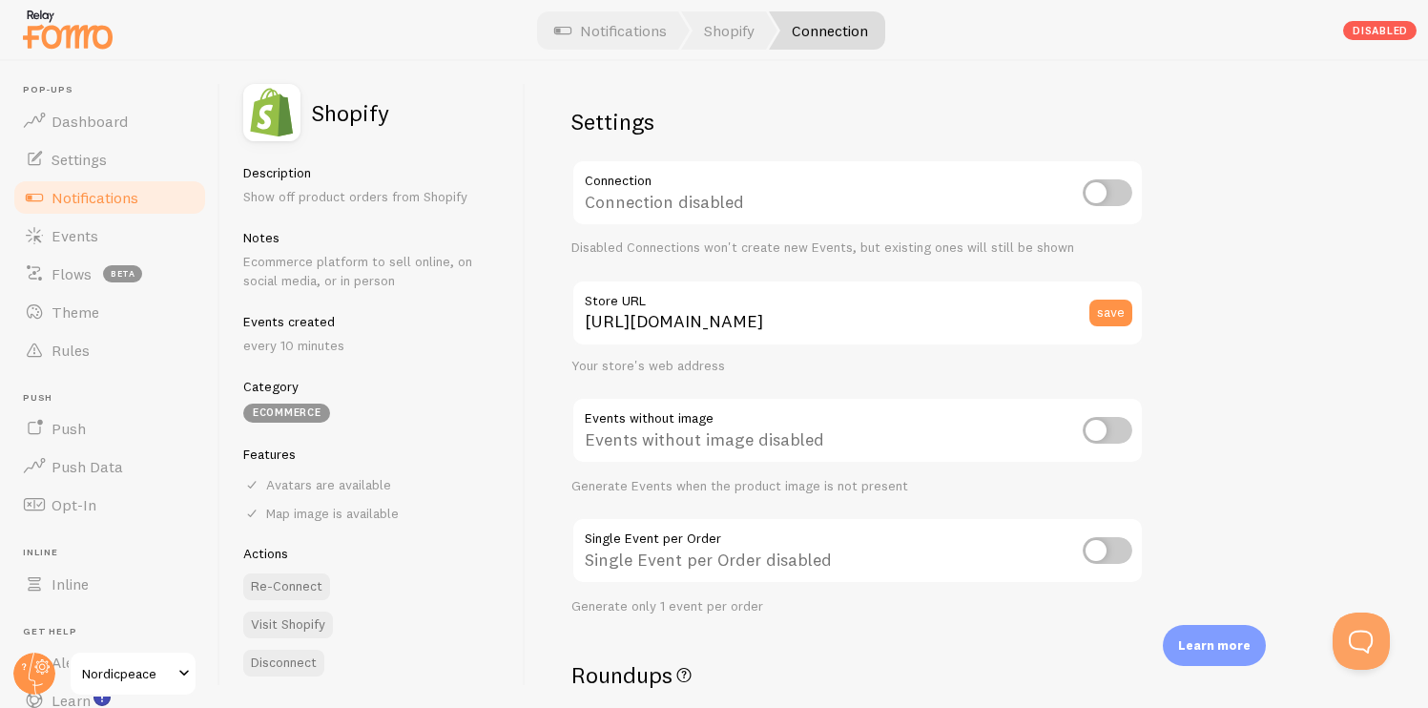
click at [1105, 197] on input "checkbox" at bounding box center [1108, 192] width 50 height 27
checkbox input "true"
click at [1092, 443] on input "checkbox" at bounding box center [1108, 430] width 50 height 27
checkbox input "true"
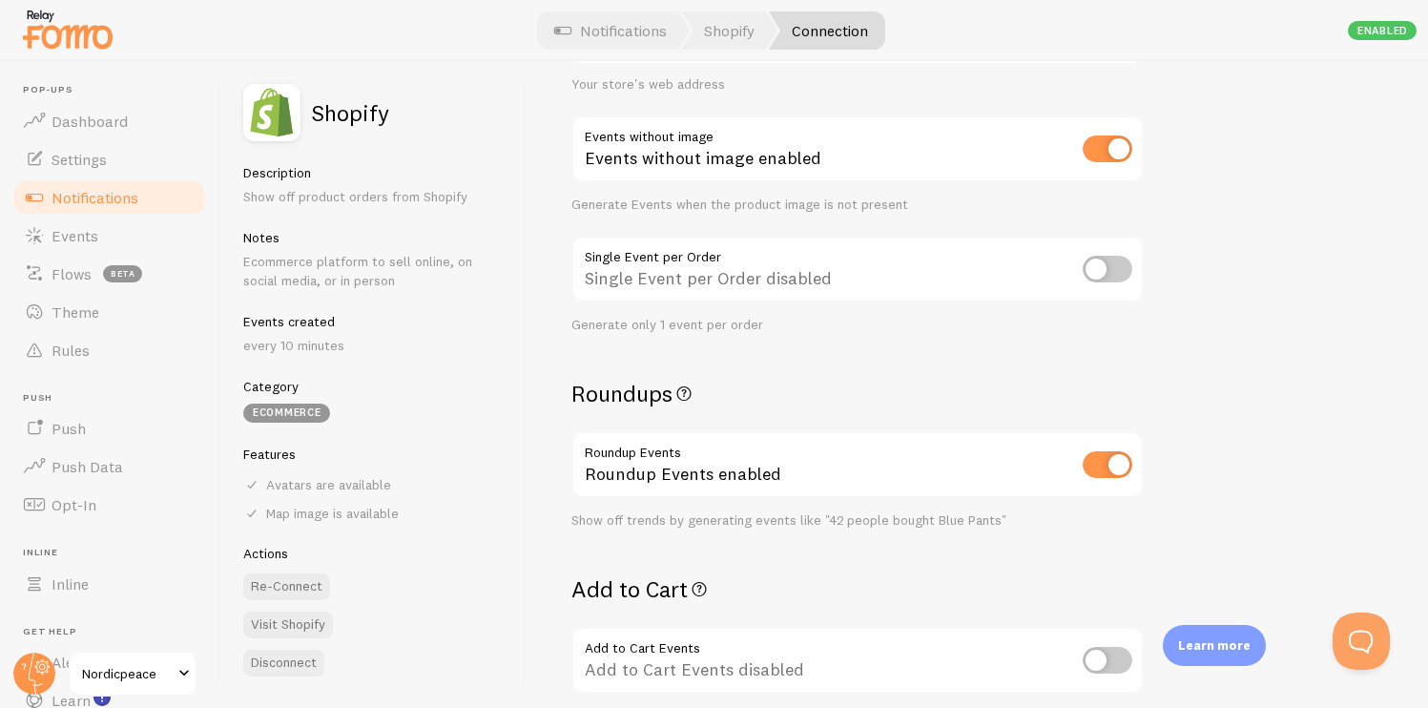
scroll to position [285, 0]
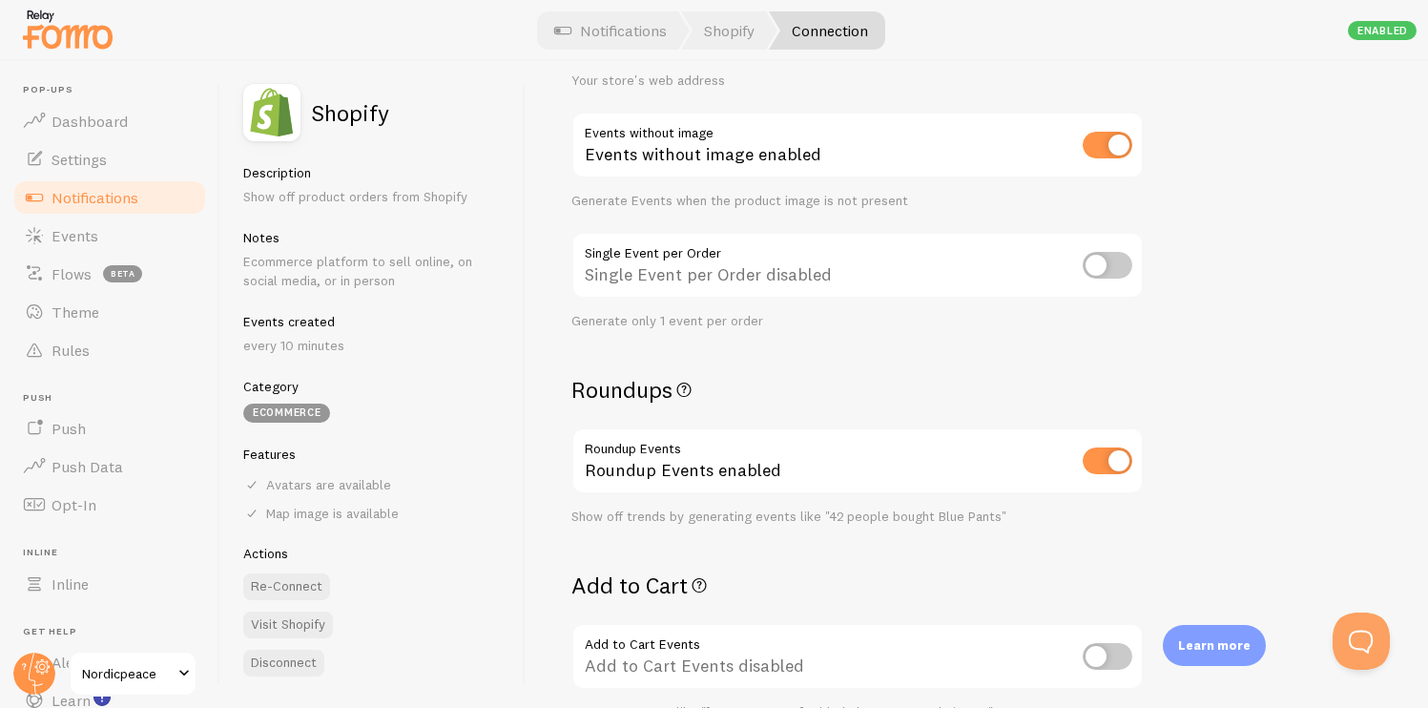
click at [891, 521] on div "Show off trends by generating events like "42 people bought Blue Pants"" at bounding box center [857, 517] width 572 height 17
click at [906, 516] on div "Show off trends by generating events like "42 people bought Blue Pants"" at bounding box center [857, 517] width 572 height 17
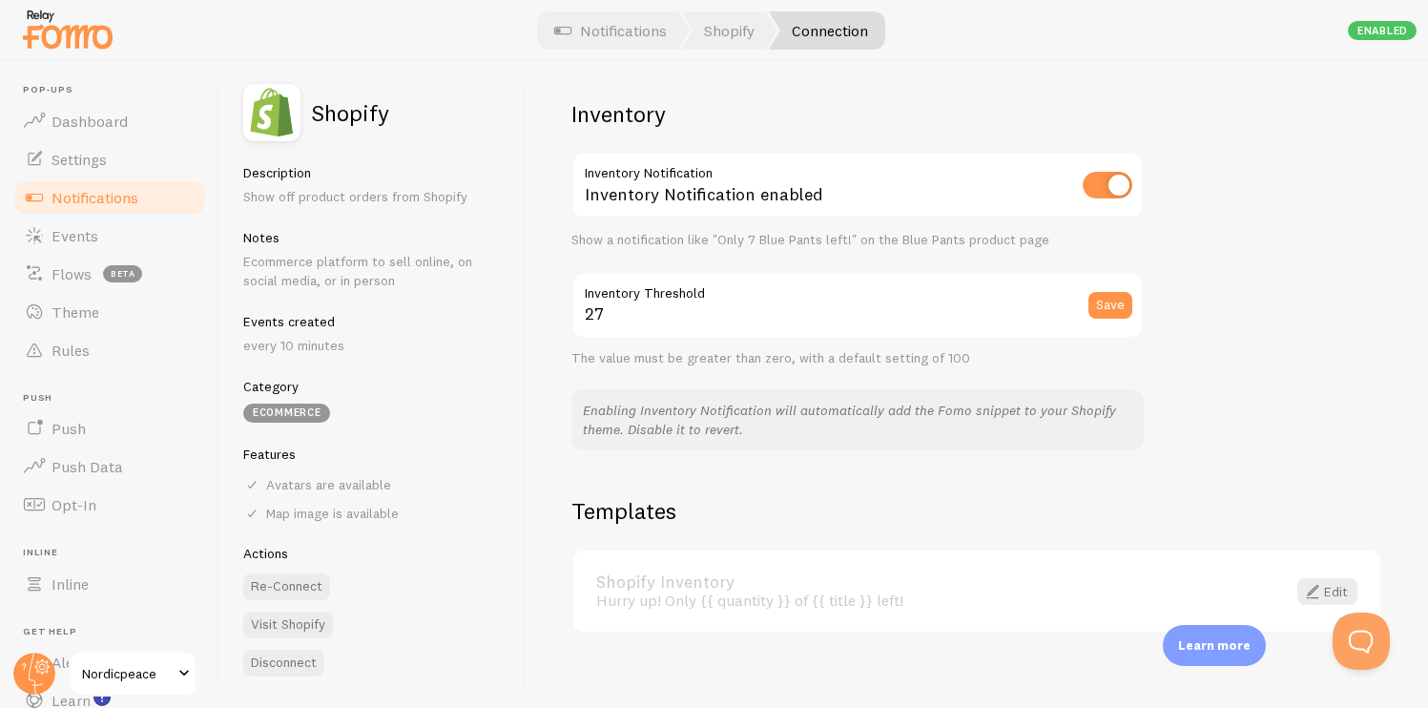
scroll to position [969, 0]
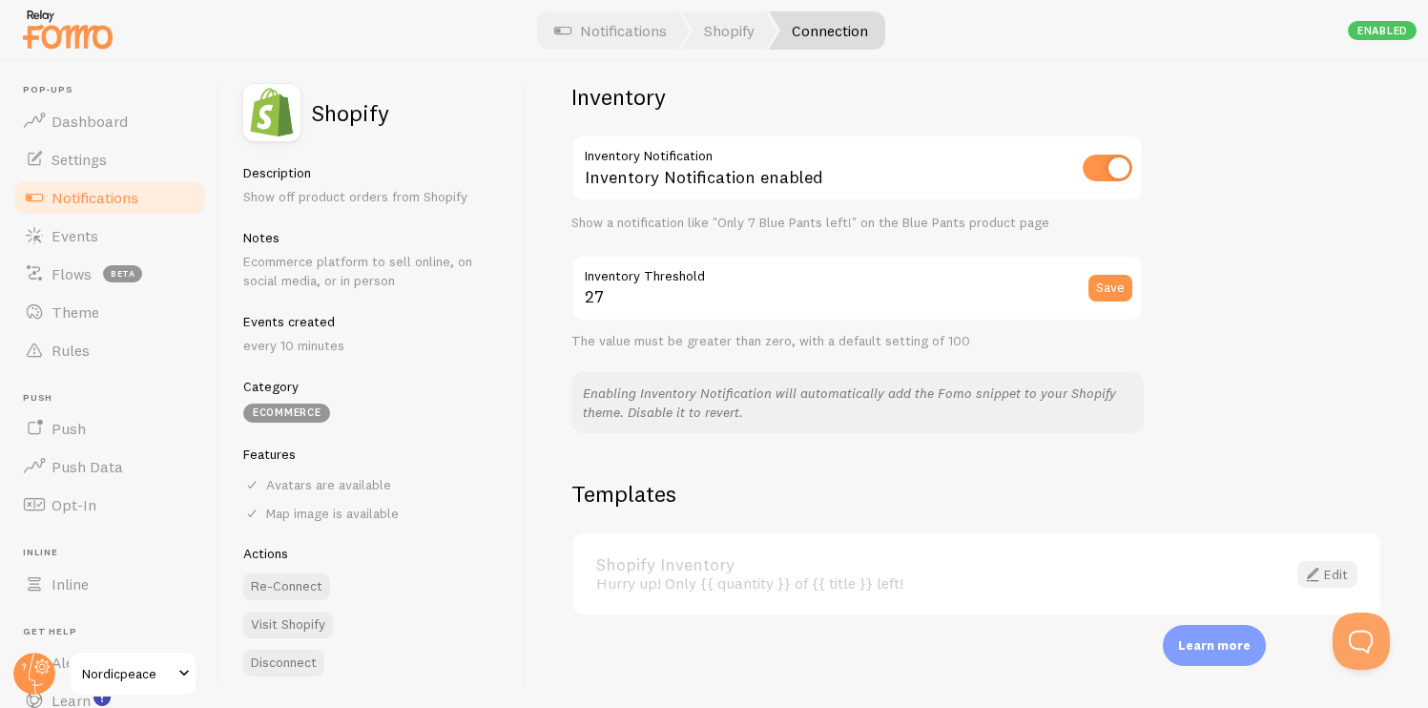
click at [1317, 574] on link "Edit" at bounding box center [1328, 574] width 60 height 27
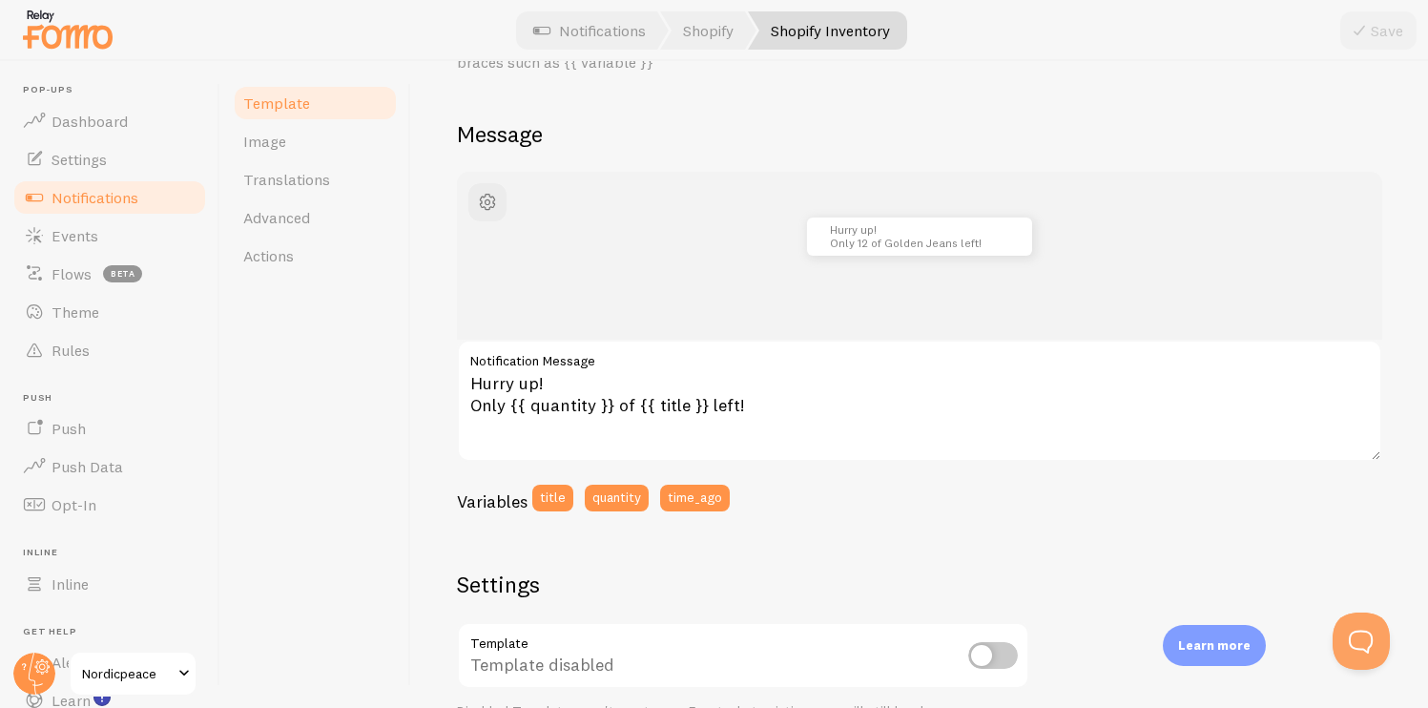
scroll to position [148, 0]
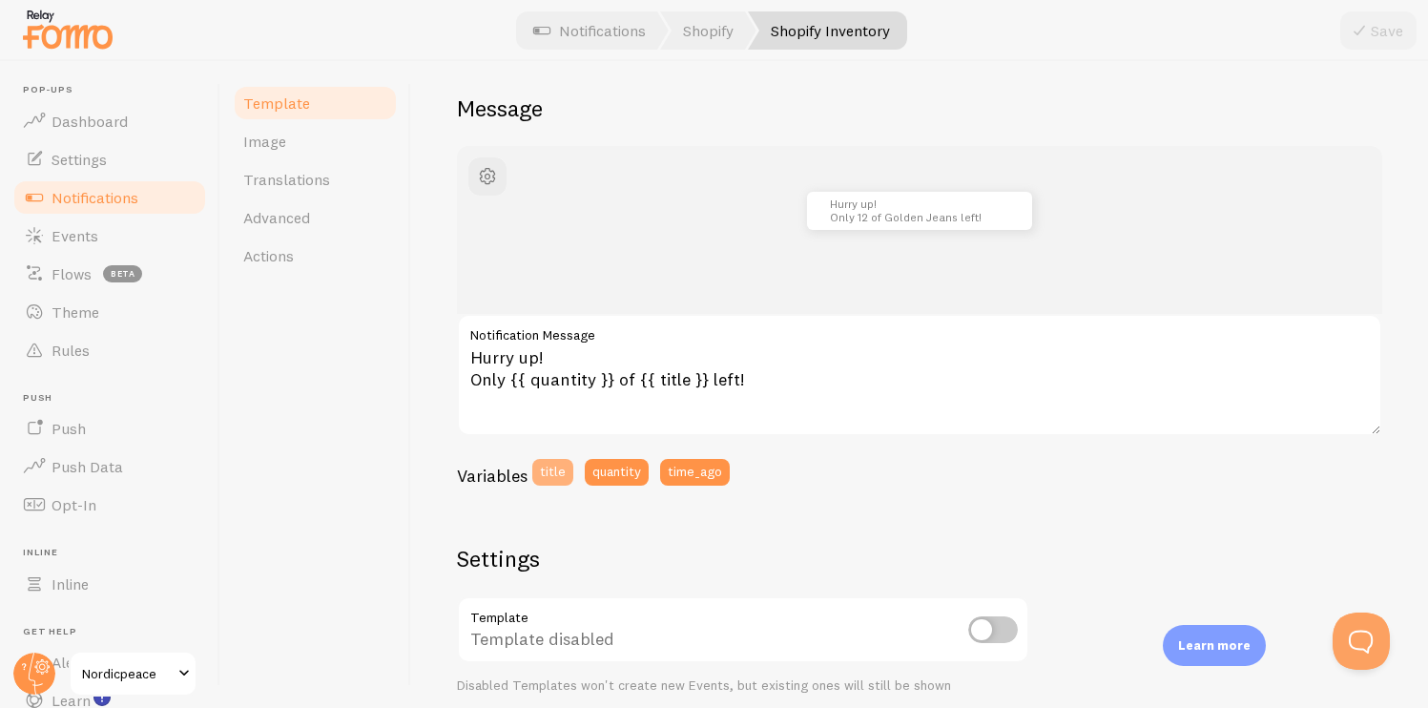
click at [532, 472] on button "title" at bounding box center [552, 472] width 41 height 27
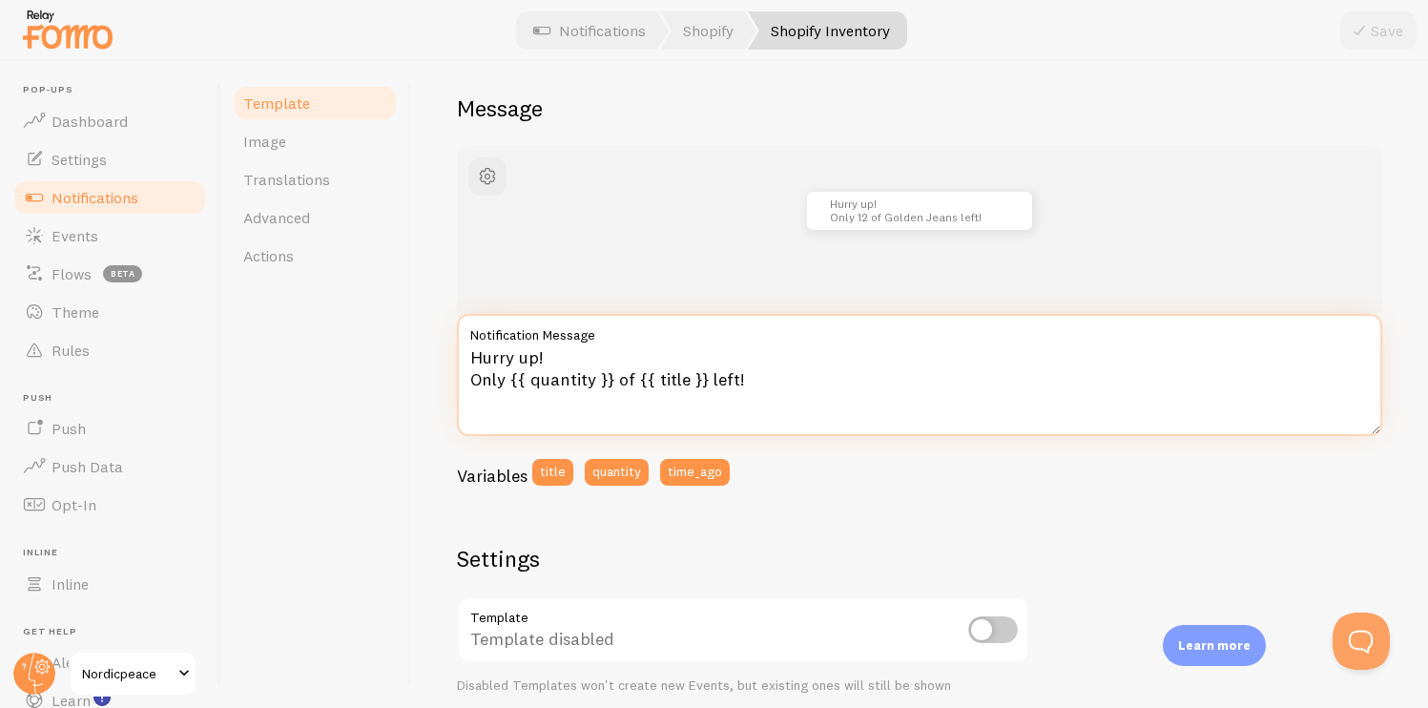
type textarea "Hurry up! Only {{ quantity }} of {{ title }} left!"
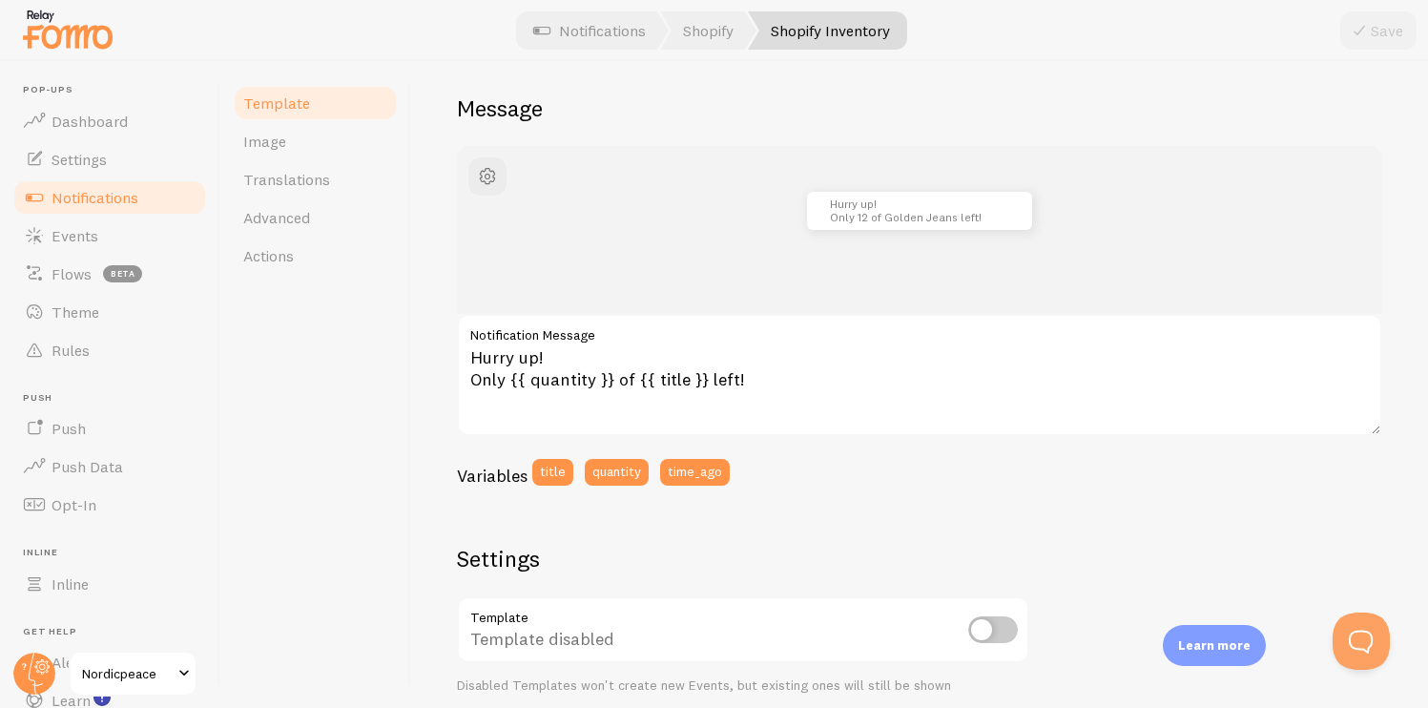
click at [684, 534] on div "Hurry up! Only 12 of Golden Jeans left! Hurry up! Only {{ quantity }} of {{ tit…" at bounding box center [919, 649] width 925 height 1006
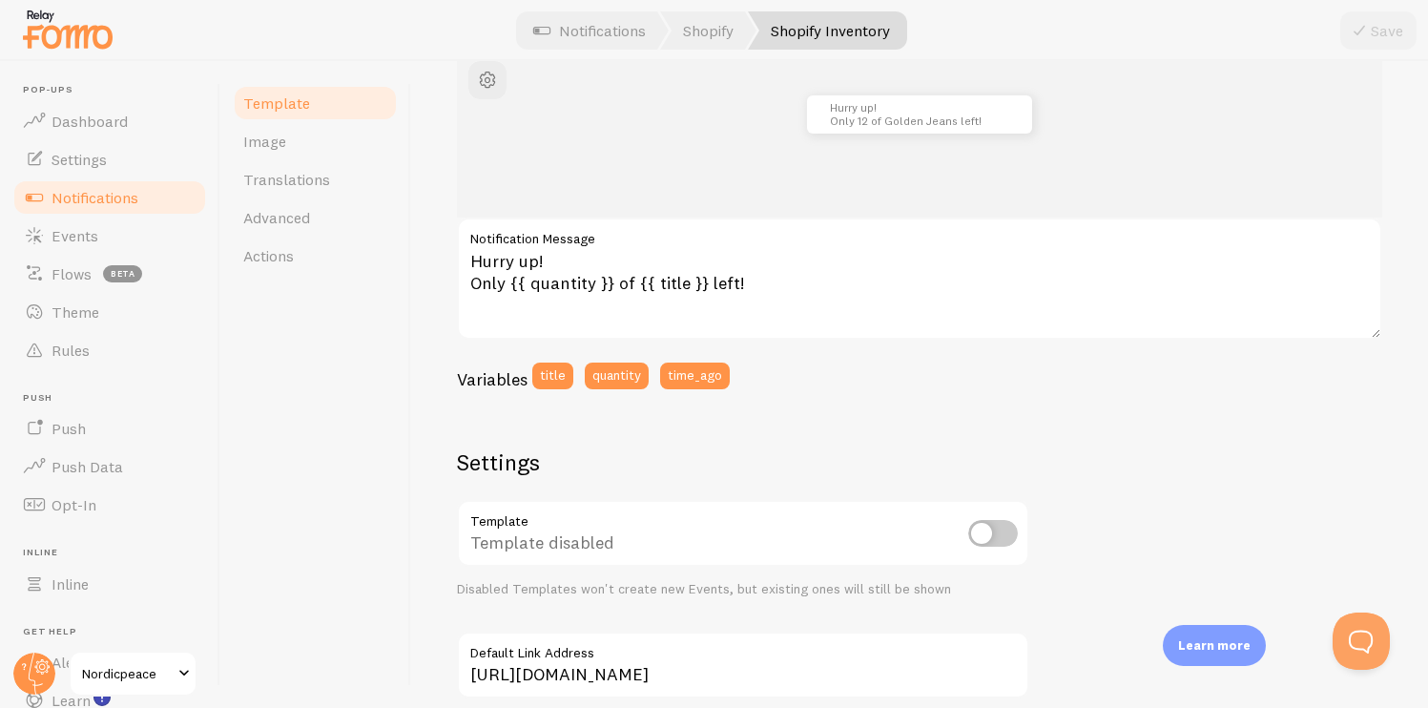
scroll to position [294, 0]
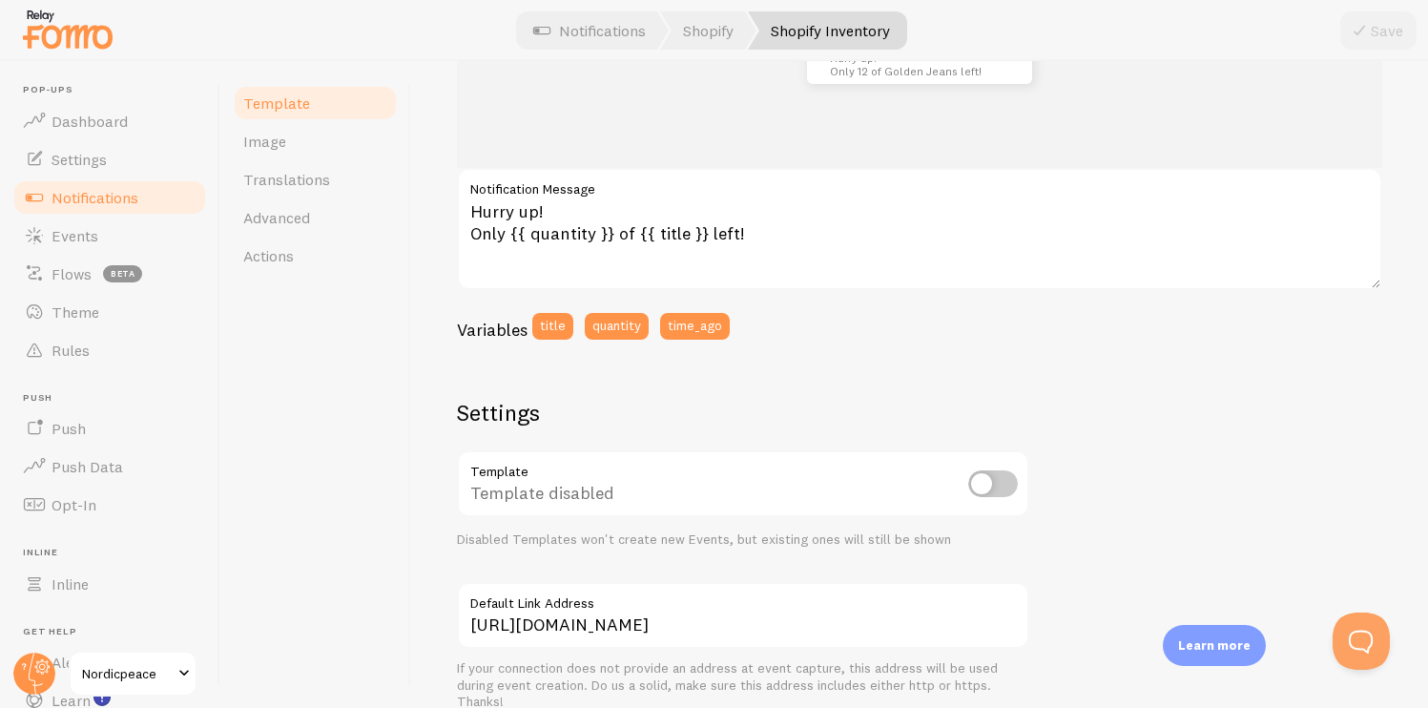
click at [993, 489] on input "checkbox" at bounding box center [993, 483] width 50 height 27
checkbox input "true"
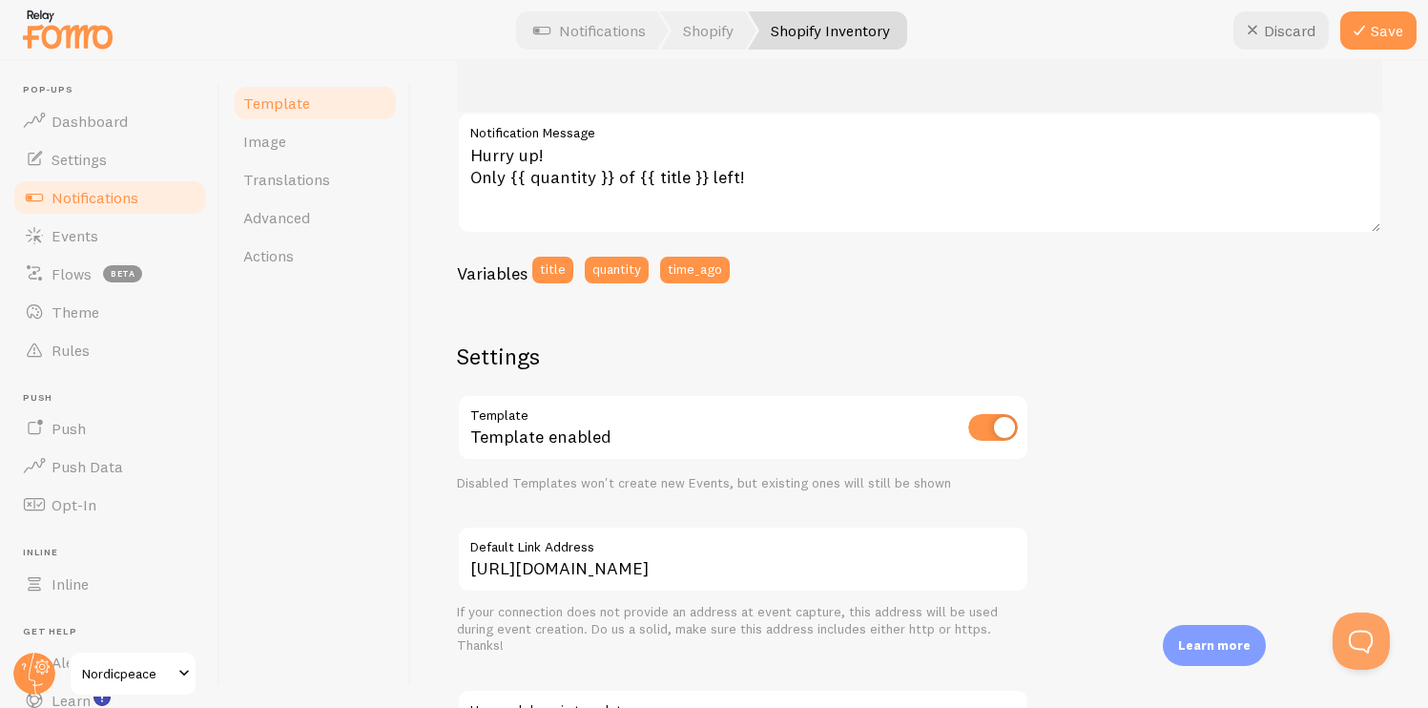
scroll to position [386, 0]
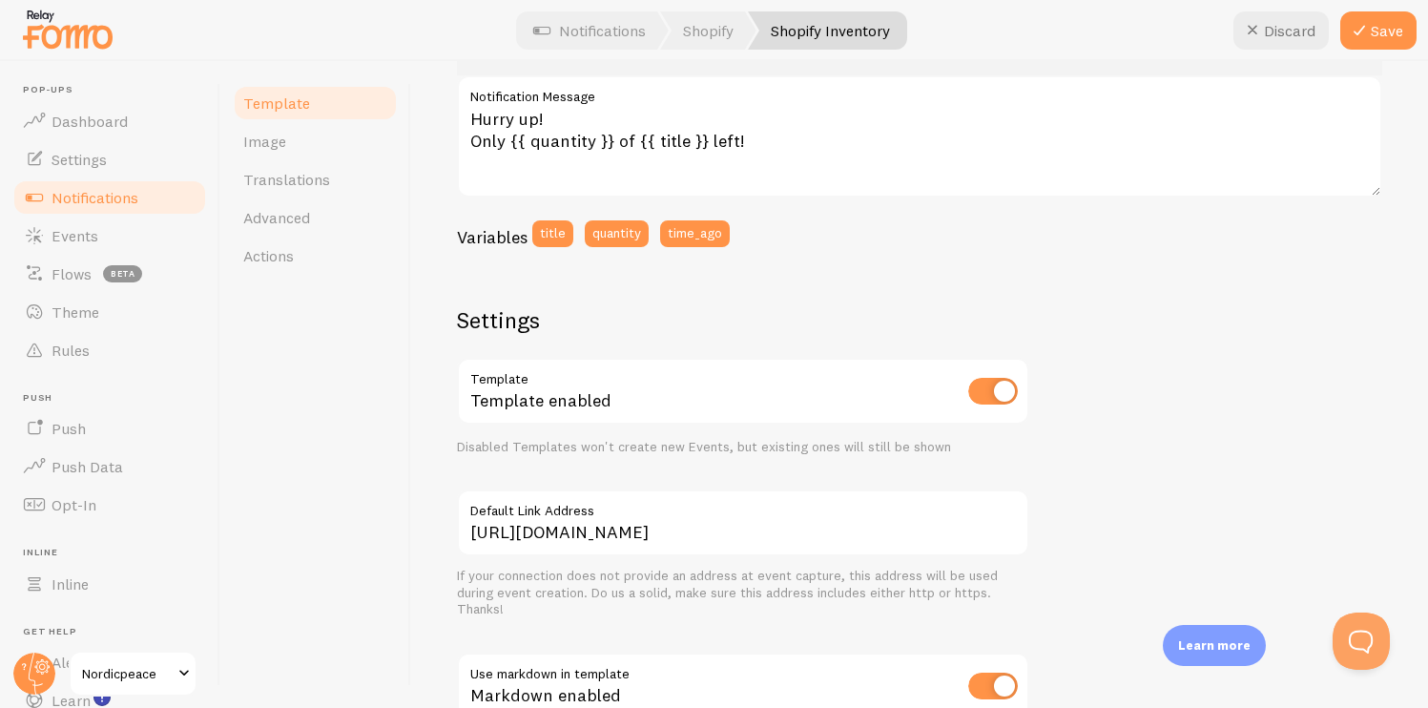
click at [787, 578] on div "If your connection does not provide an address at event capture, this address w…" at bounding box center [743, 593] width 572 height 51
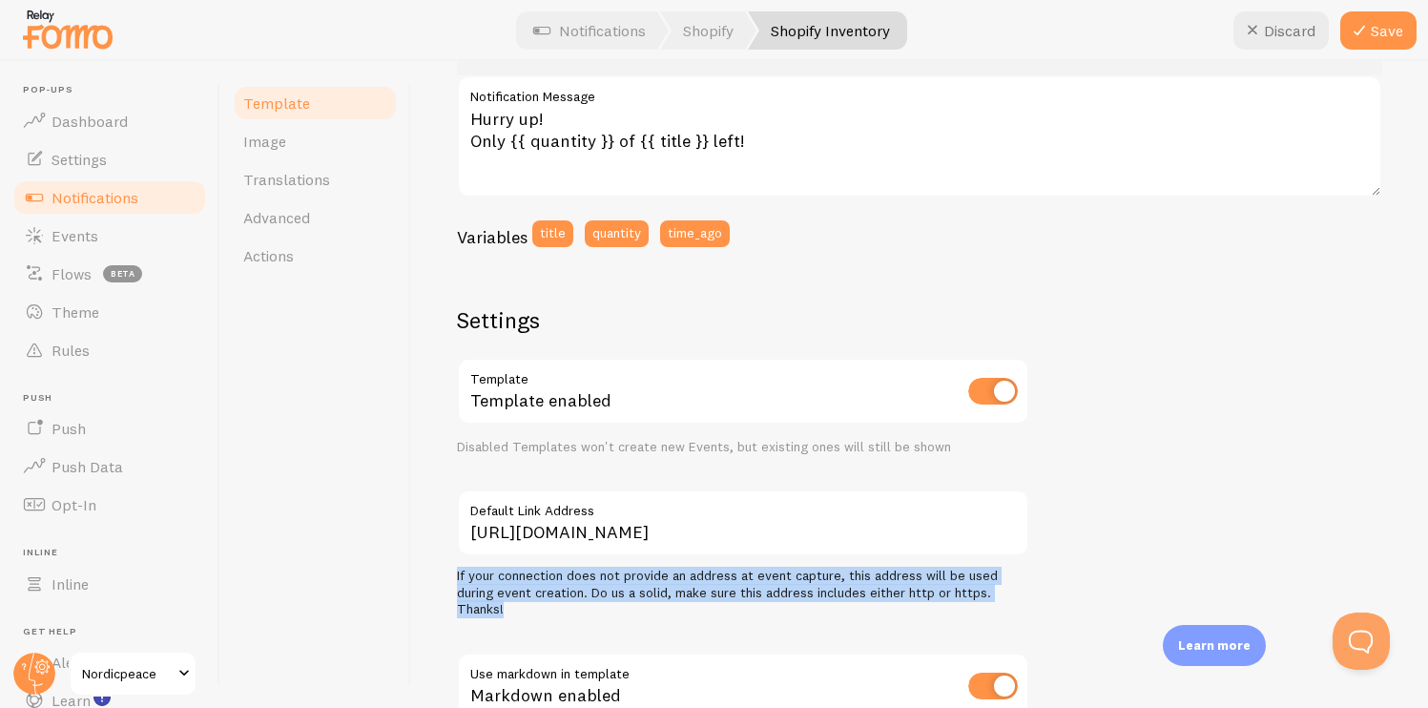
click at [787, 578] on div "If your connection does not provide an address at event capture, this address w…" at bounding box center [743, 593] width 572 height 51
click at [737, 578] on div "If your connection does not provide an address at event capture, this address w…" at bounding box center [743, 593] width 572 height 51
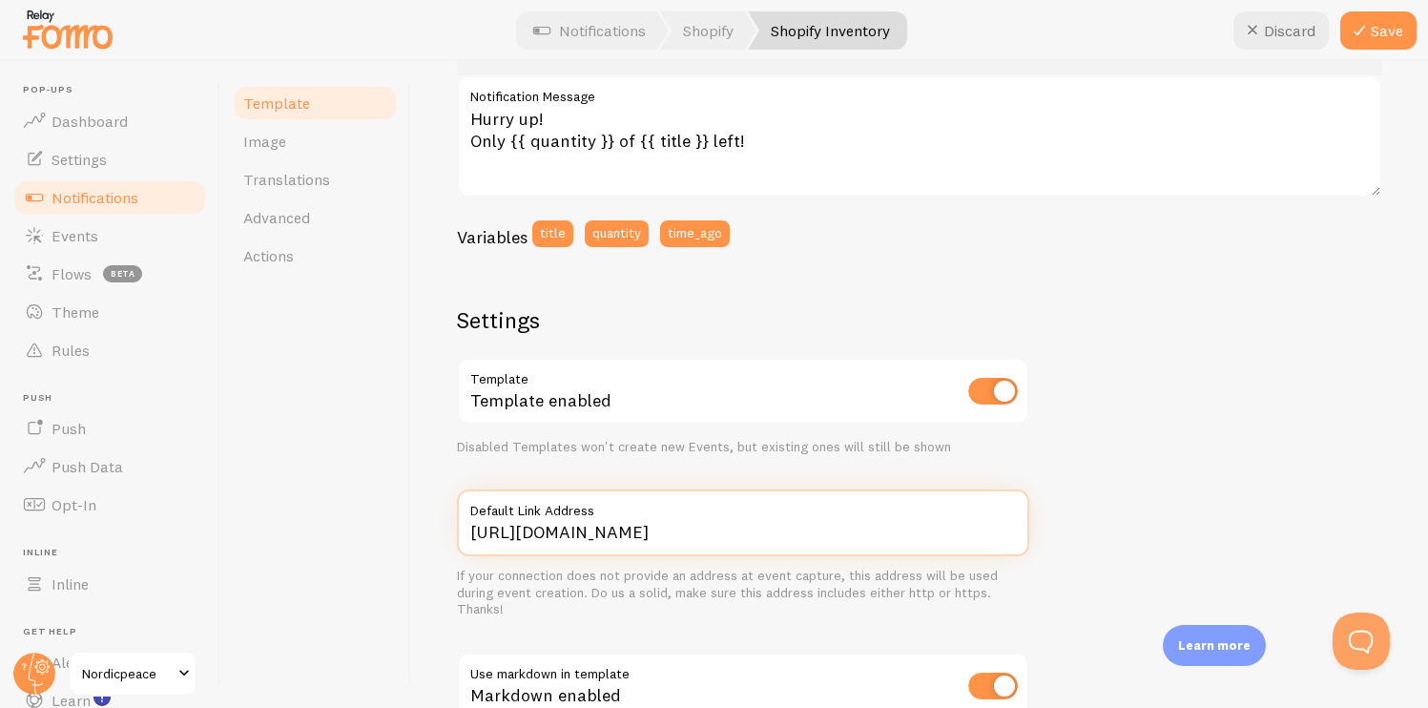
click at [739, 529] on input "[URL][DOMAIN_NAME]" at bounding box center [743, 522] width 572 height 67
type input "[URL][DOMAIN_NAME]"
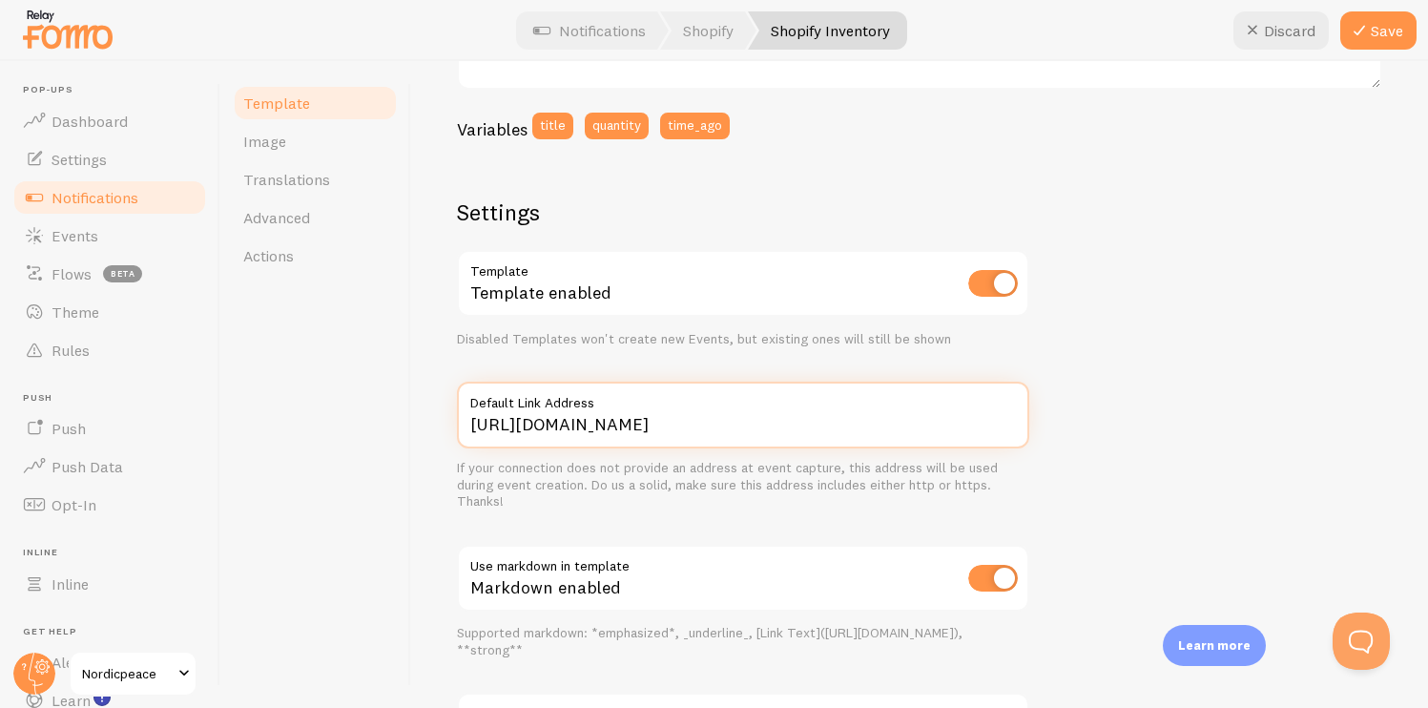
scroll to position [500, 0]
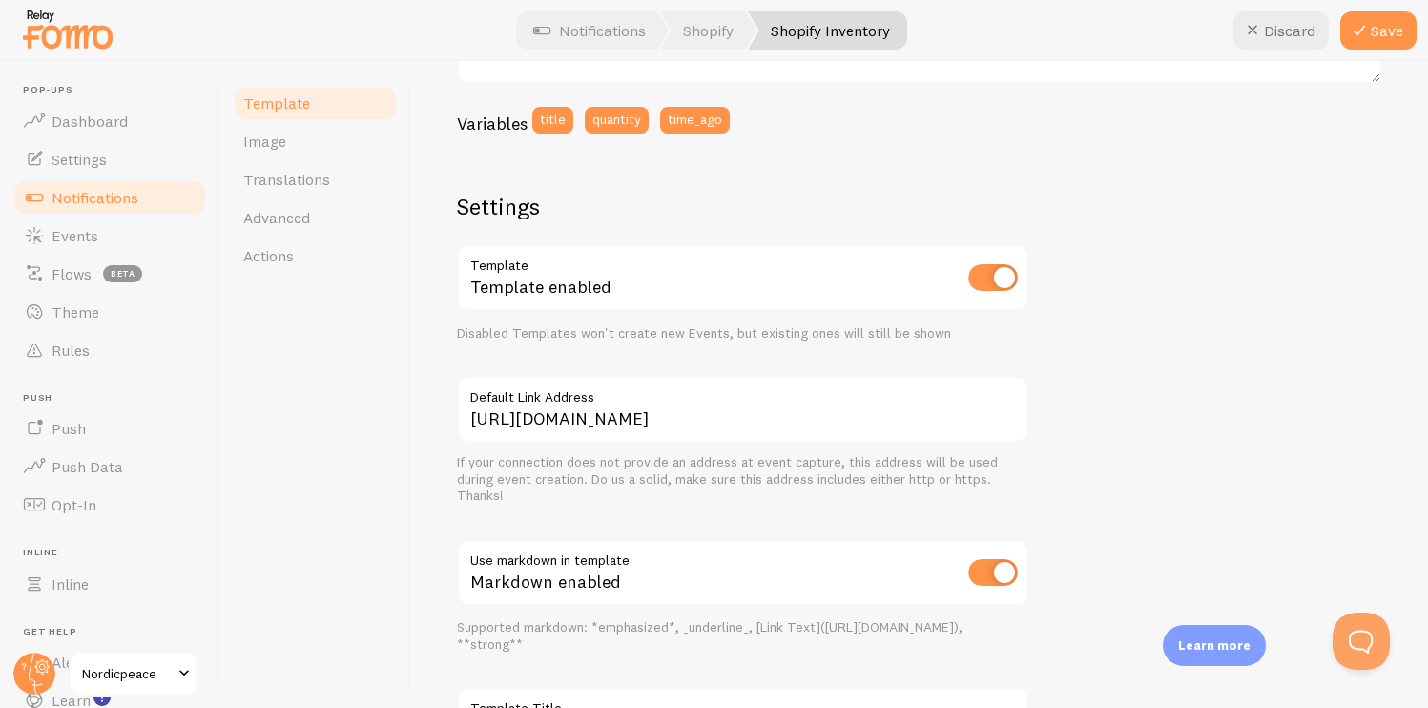
click at [768, 502] on div "If your connection does not provide an address at event capture, this address w…" at bounding box center [743, 479] width 572 height 51
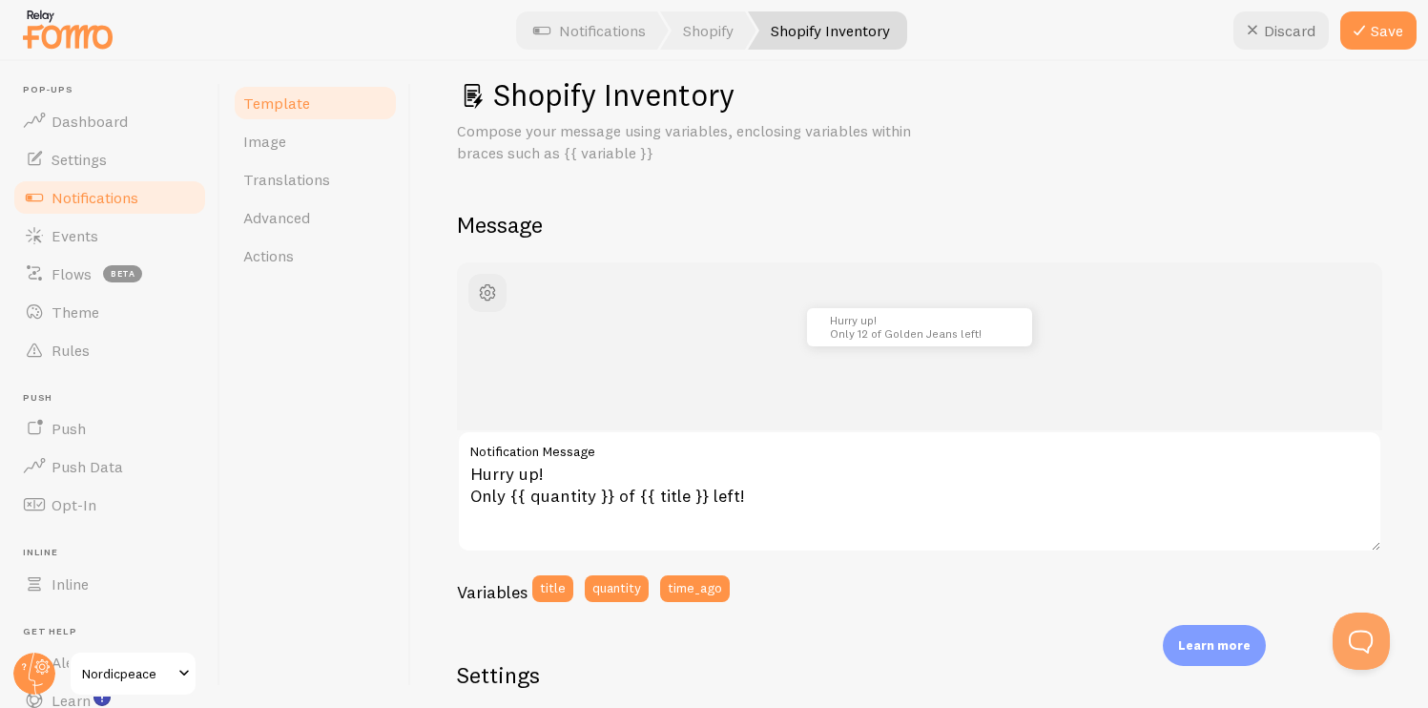
scroll to position [0, 0]
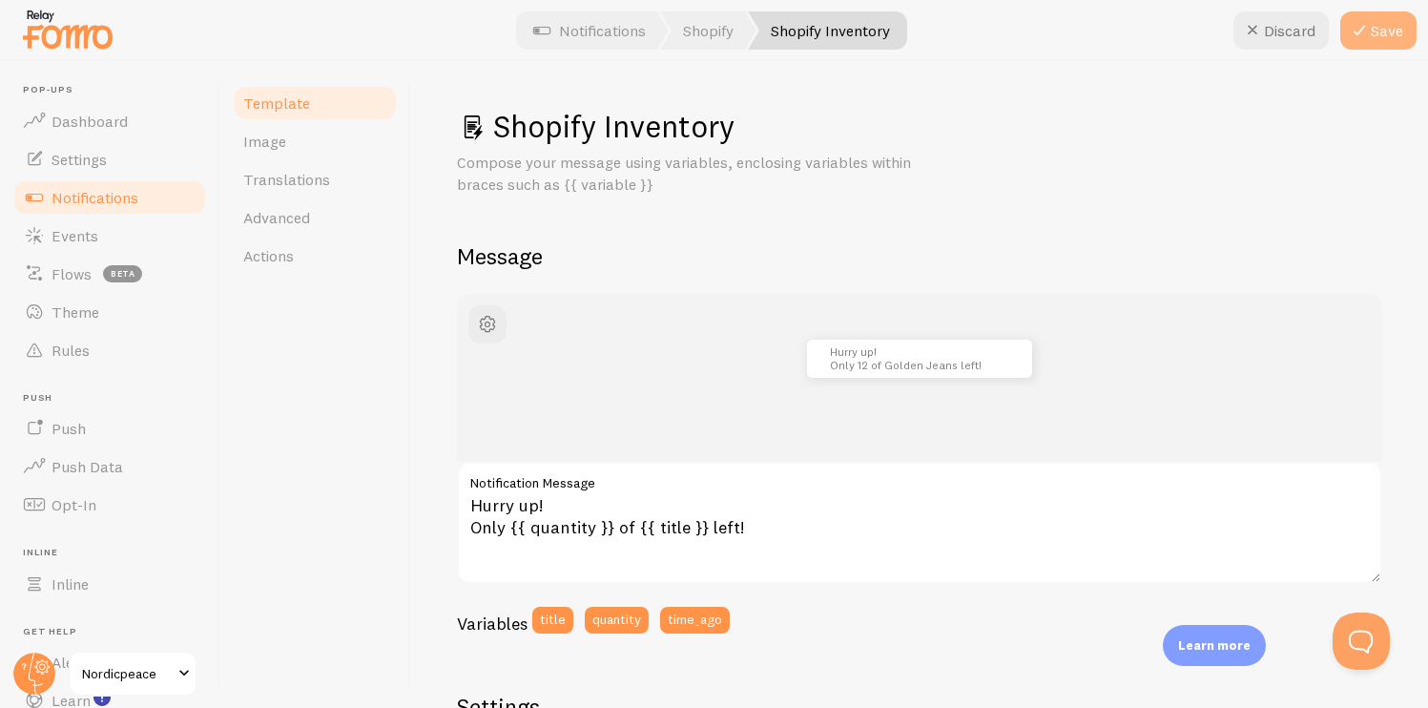
click at [1379, 34] on button "Save" at bounding box center [1378, 30] width 76 height 38
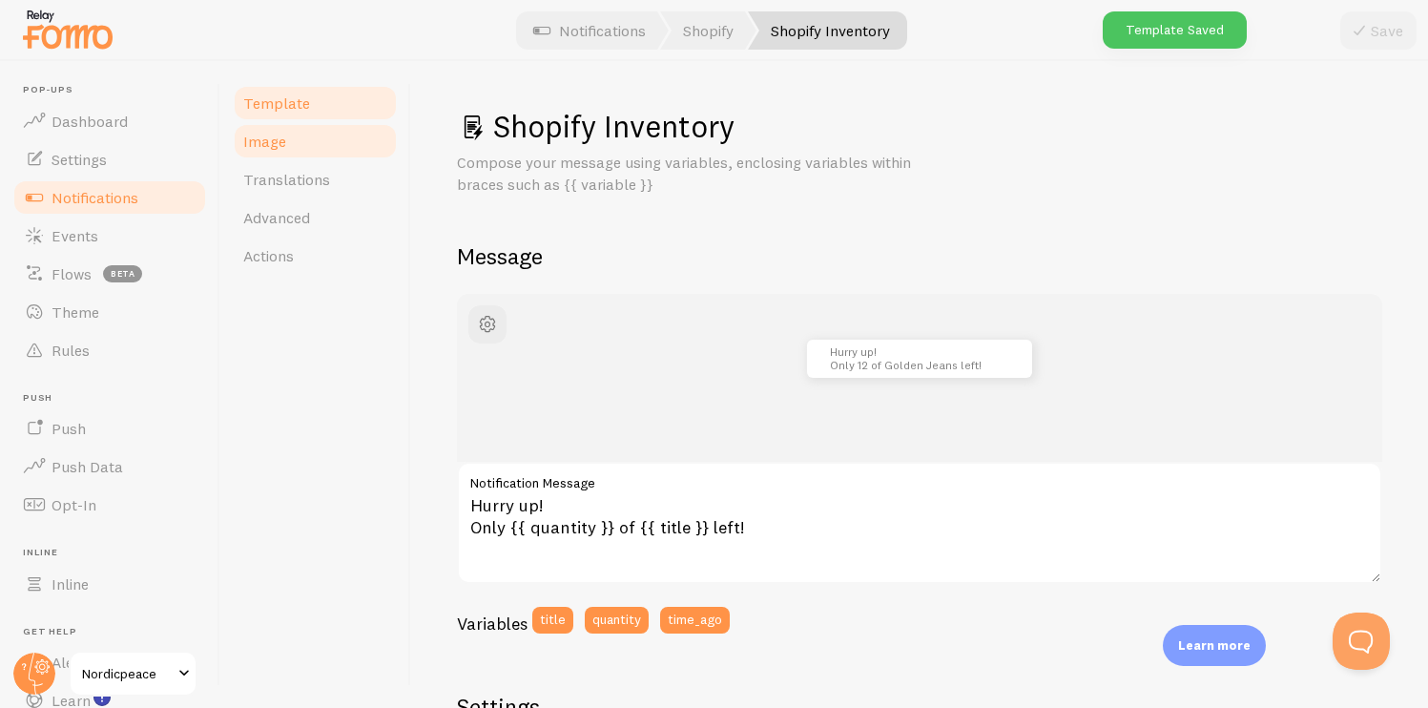
click at [310, 138] on link "Image" at bounding box center [315, 141] width 167 height 38
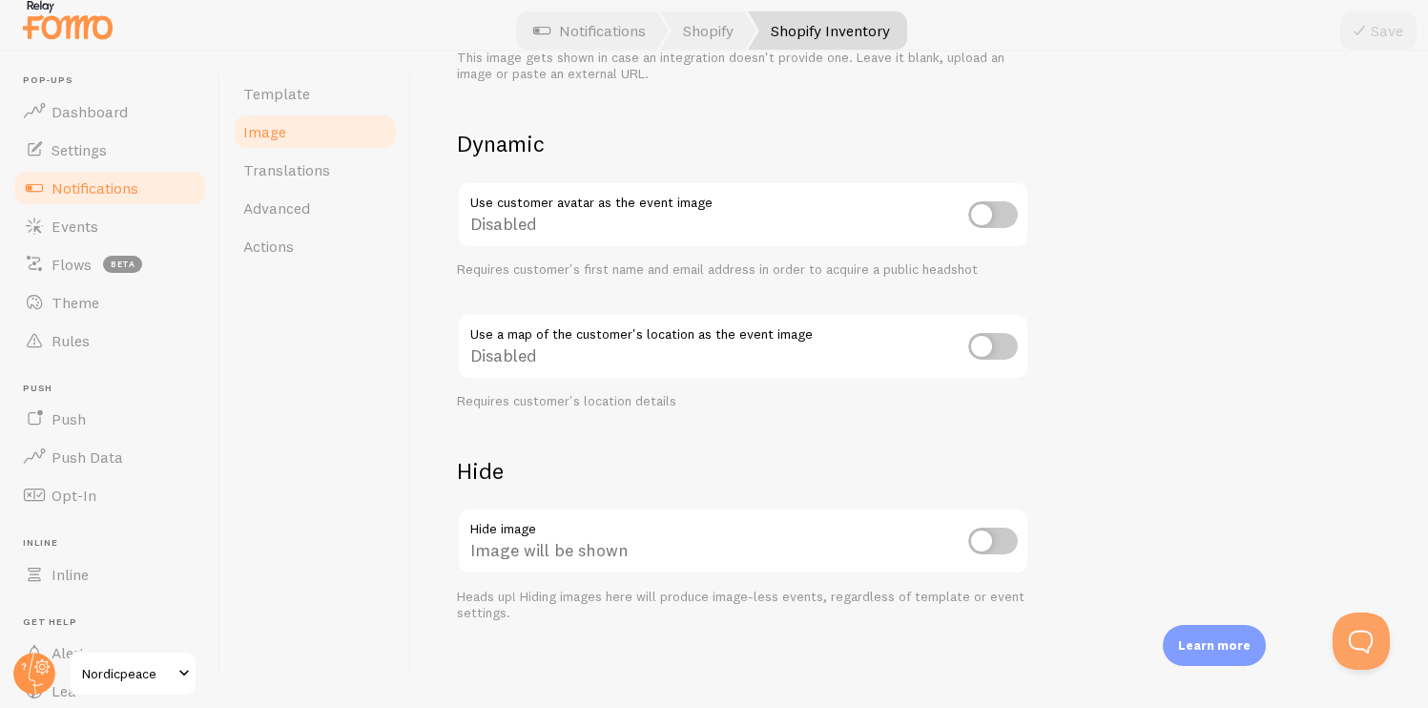
scroll to position [664, 0]
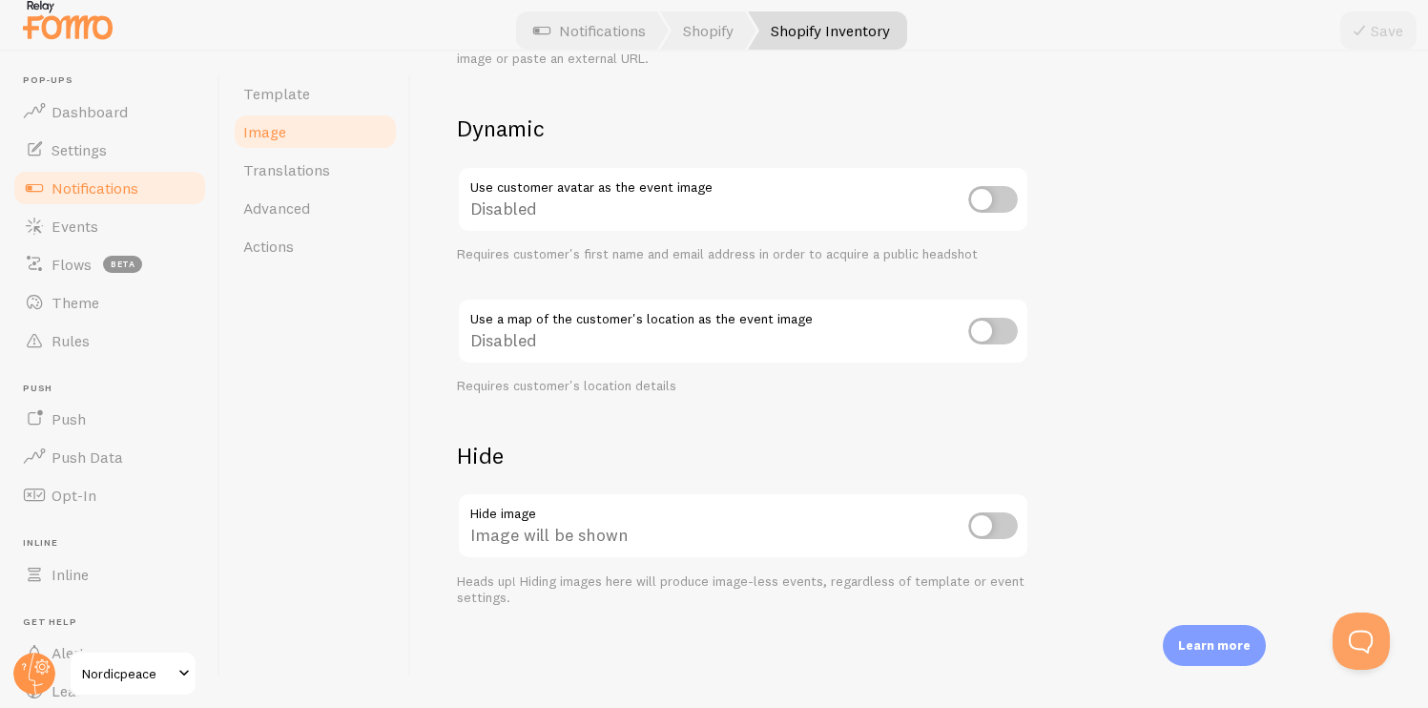
click at [565, 586] on div "Heads up! Hiding images here will produce image-less events, regardless of temp…" at bounding box center [743, 589] width 572 height 33
click at [324, 175] on span "Translations" at bounding box center [286, 169] width 87 height 19
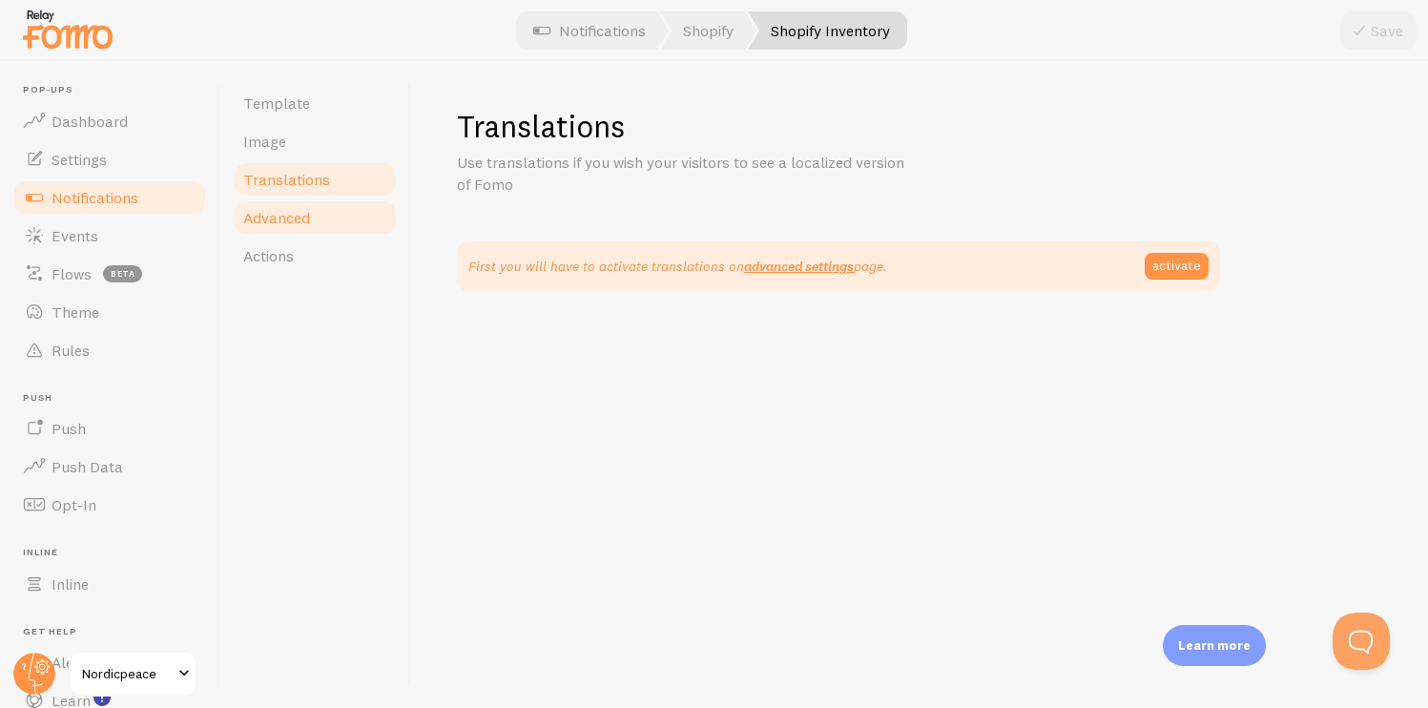
click at [281, 214] on span "Advanced" at bounding box center [276, 217] width 67 height 19
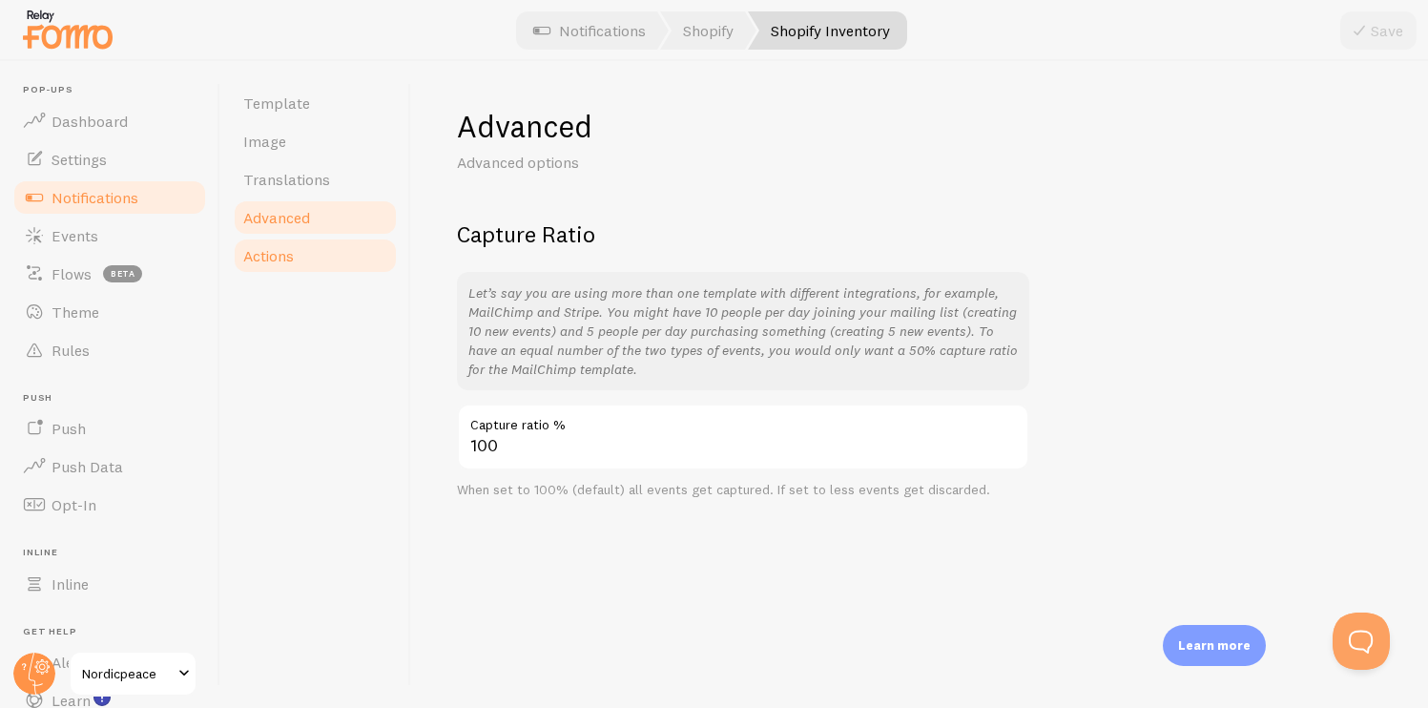
click at [293, 260] on span "Actions" at bounding box center [268, 255] width 51 height 19
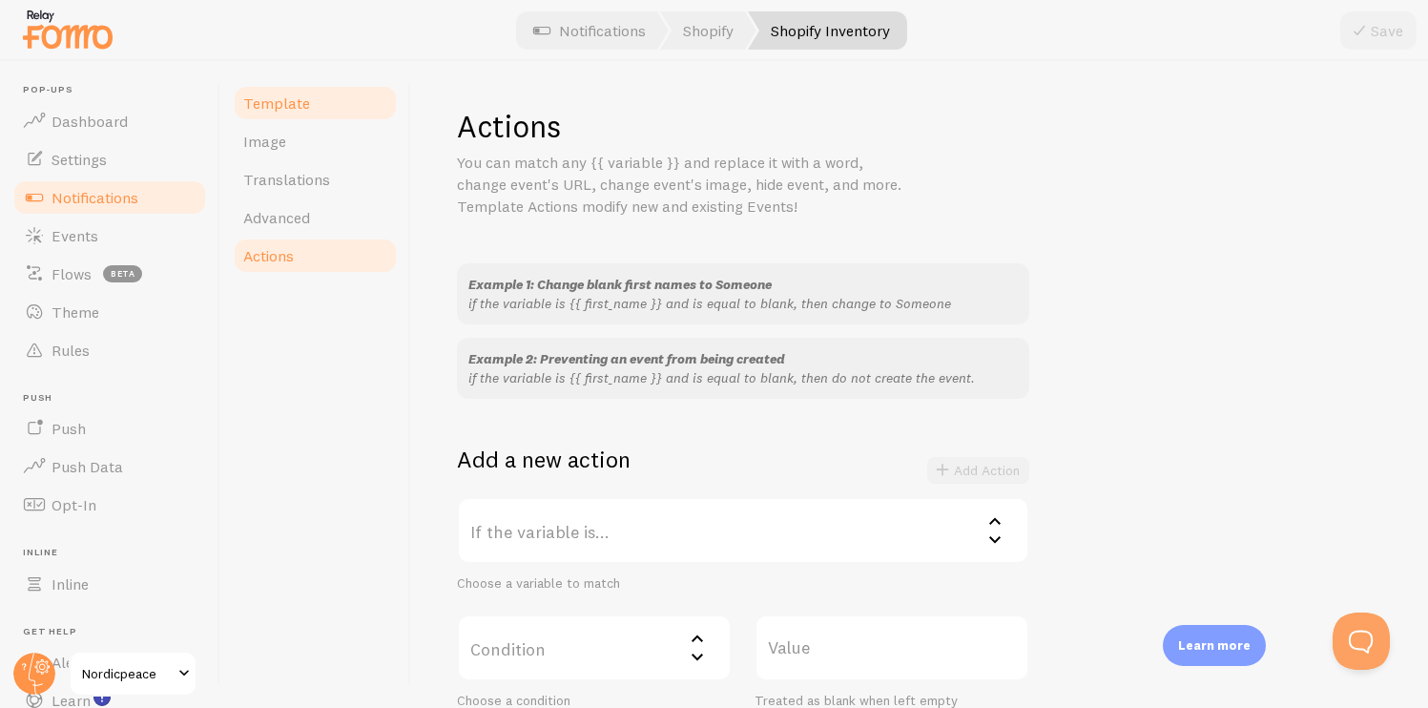
click at [315, 100] on link "Template" at bounding box center [315, 103] width 167 height 38
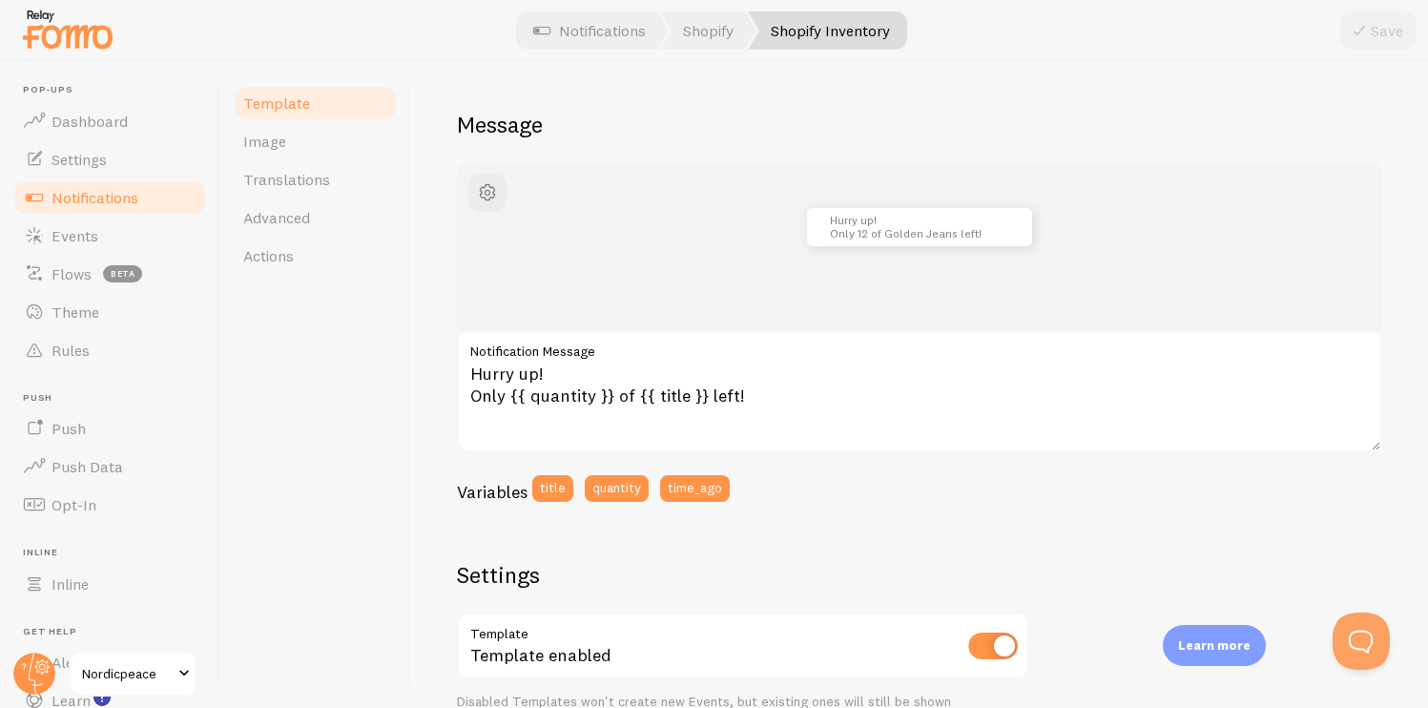
scroll to position [125, 0]
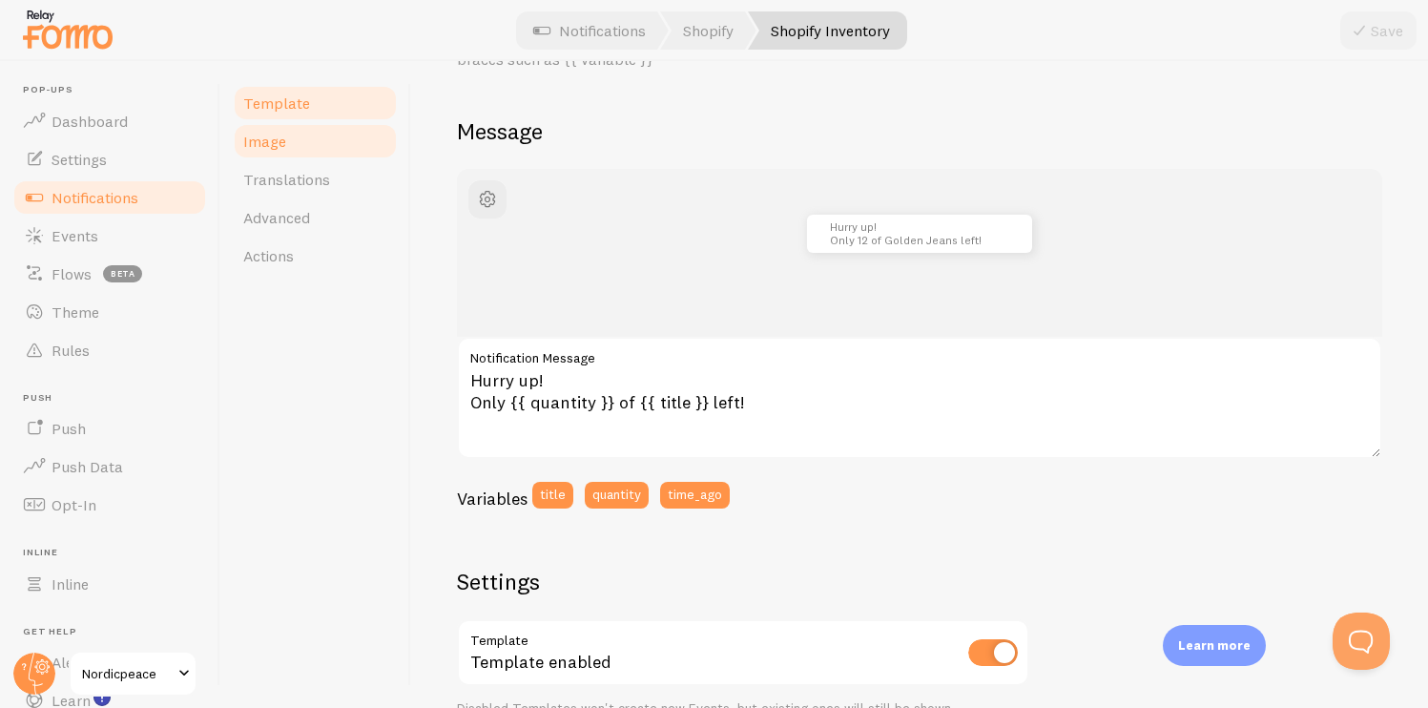
click at [298, 151] on link "Image" at bounding box center [315, 141] width 167 height 38
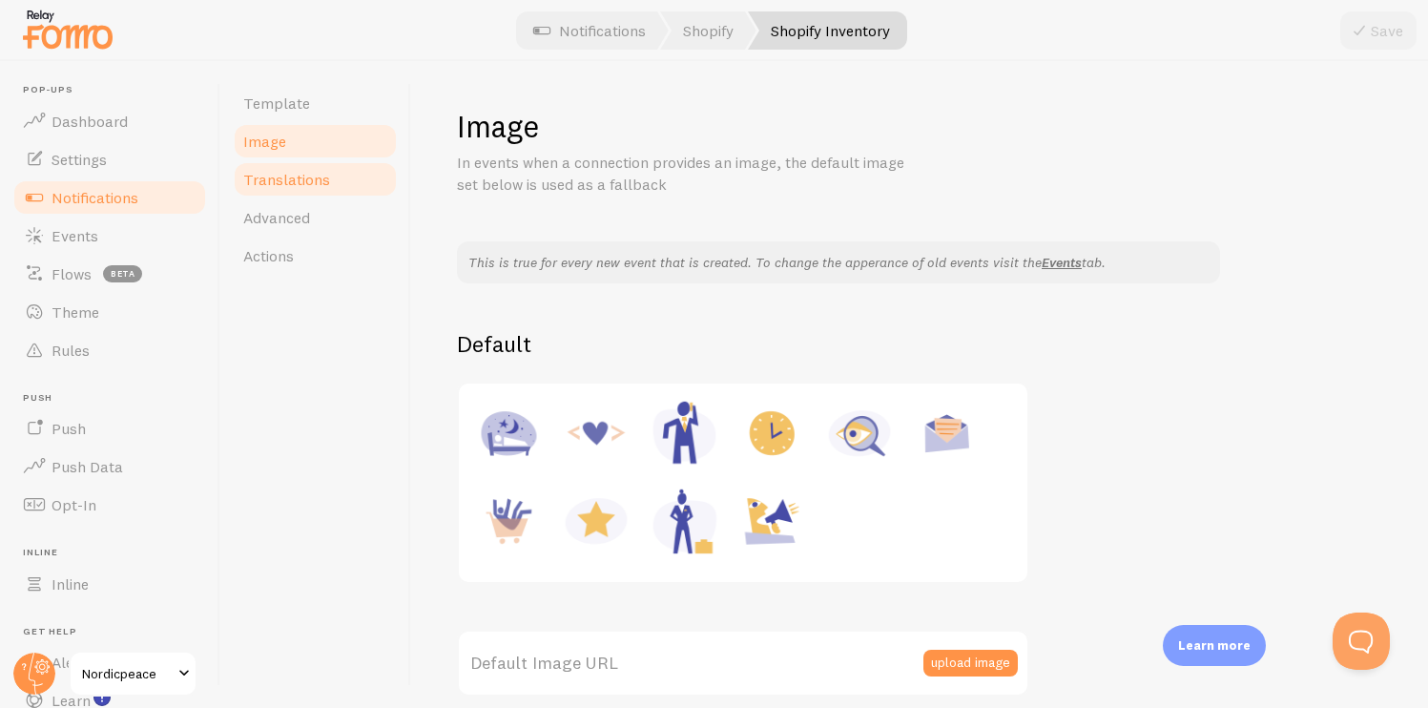
click at [299, 163] on link "Translations" at bounding box center [315, 179] width 167 height 38
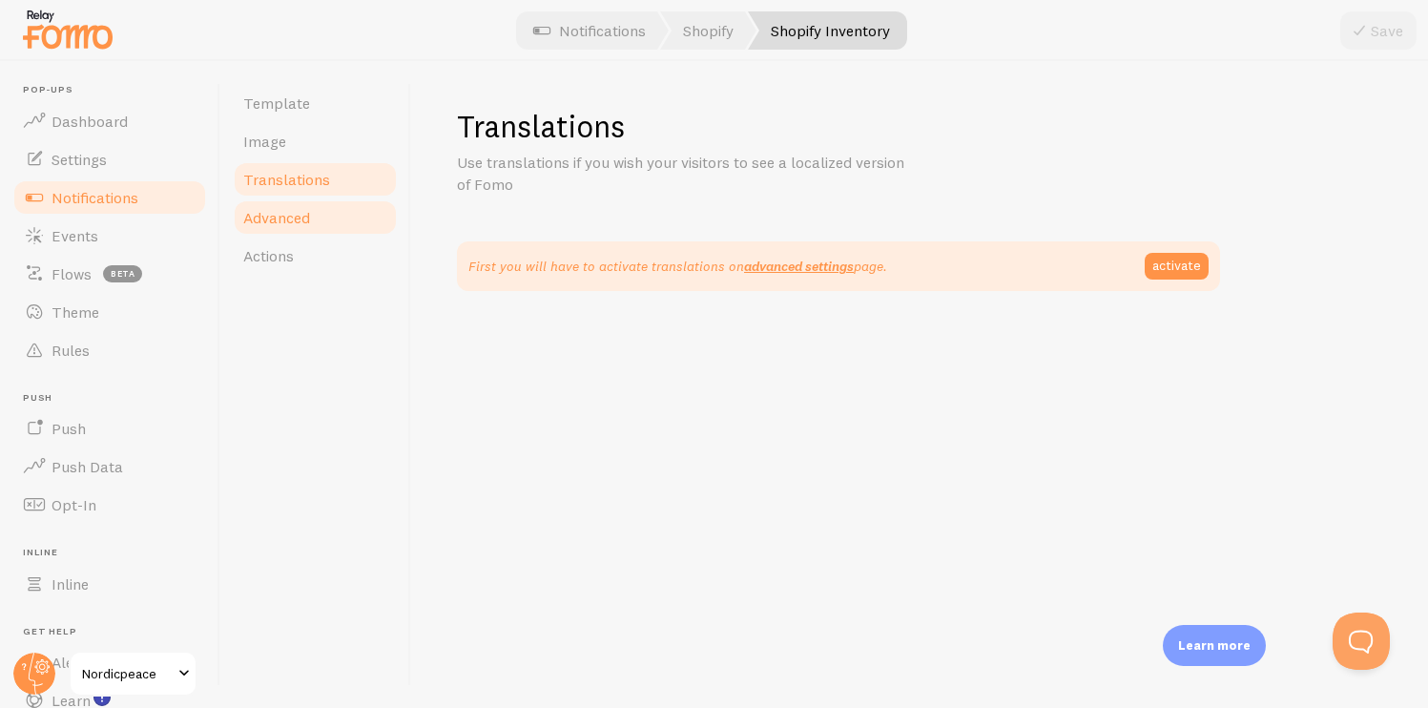
click at [299, 206] on link "Advanced" at bounding box center [315, 217] width 167 height 38
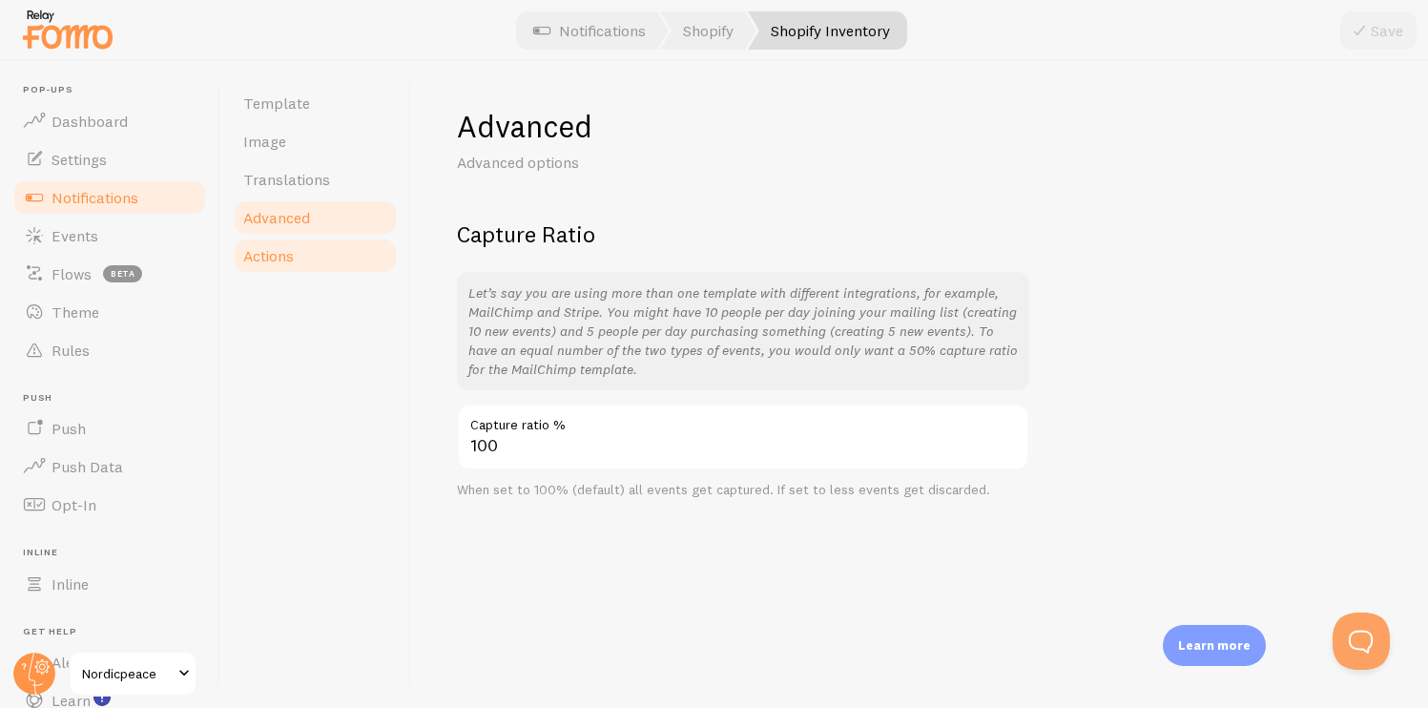
click at [326, 248] on link "Actions" at bounding box center [315, 256] width 167 height 38
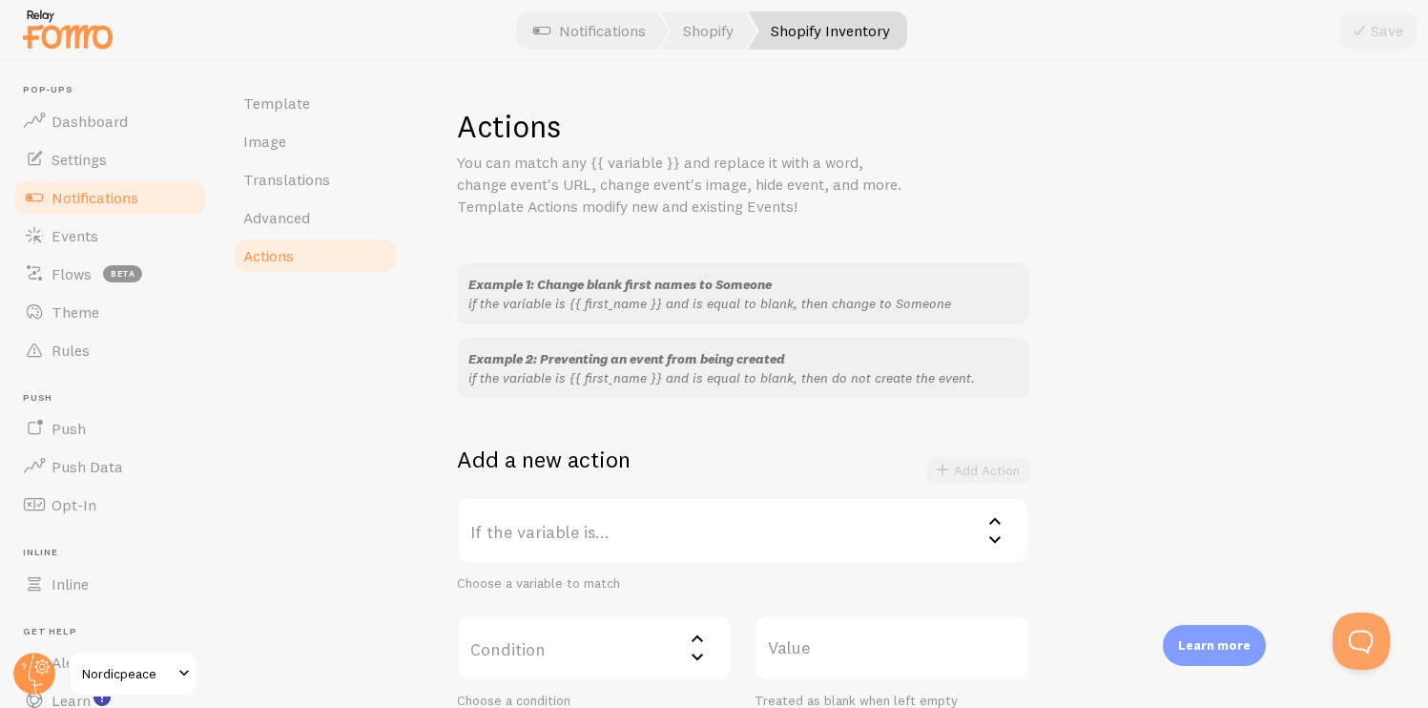
click at [84, 191] on span "Notifications" at bounding box center [95, 197] width 87 height 19
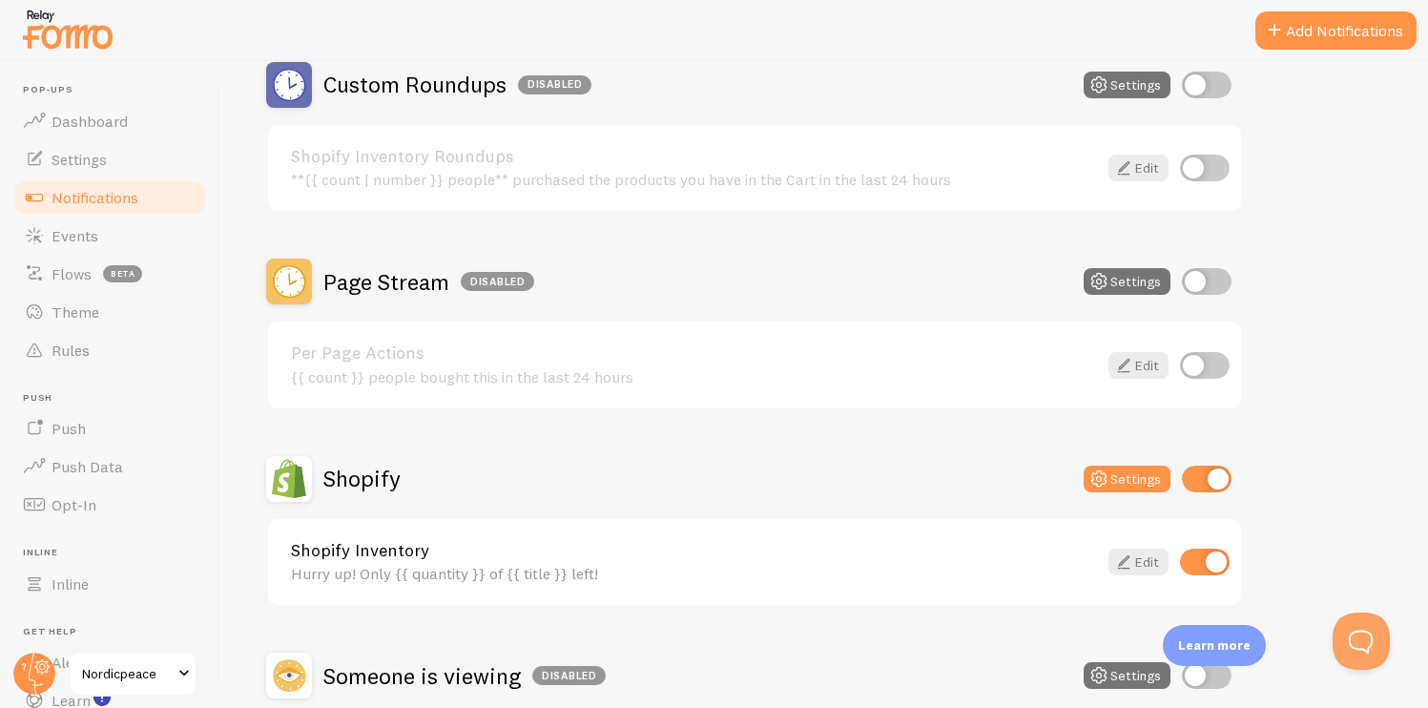
scroll to position [686, 0]
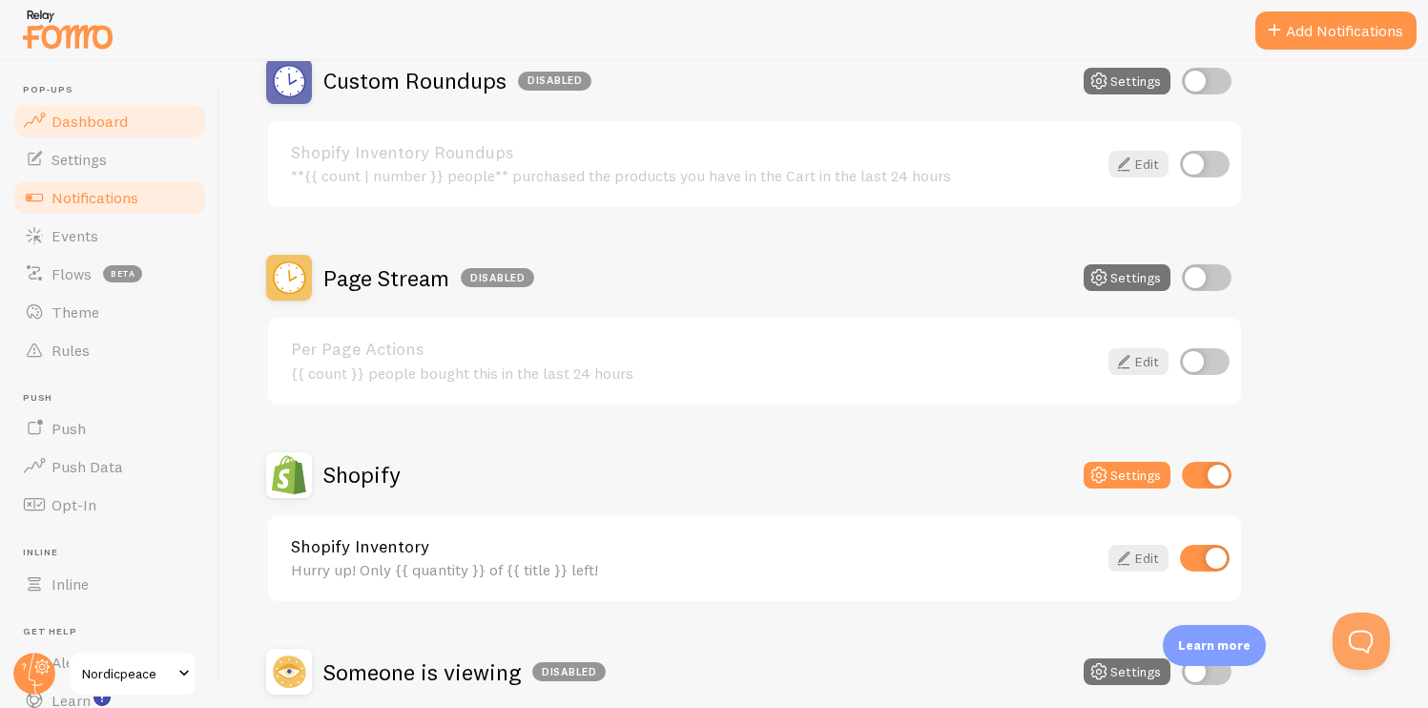
click at [142, 133] on link "Dashboard" at bounding box center [109, 121] width 197 height 38
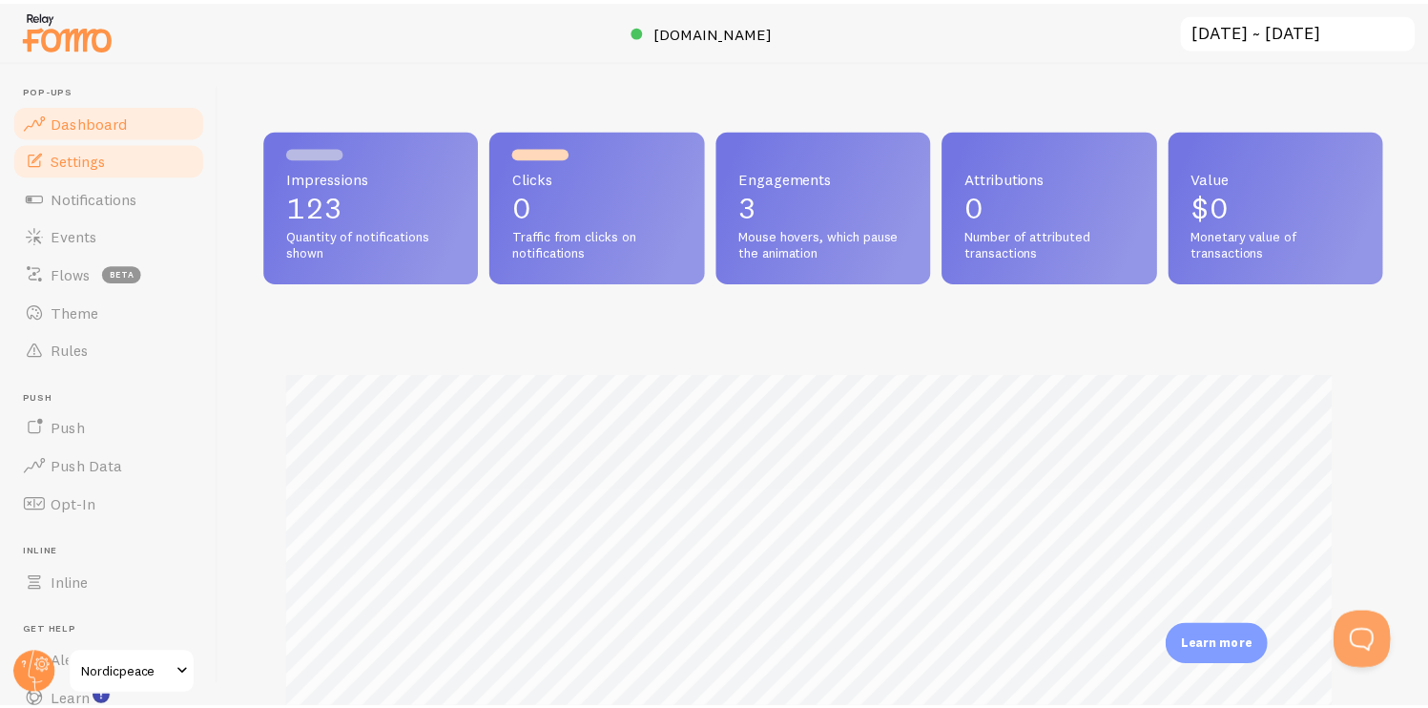
scroll to position [501, 1102]
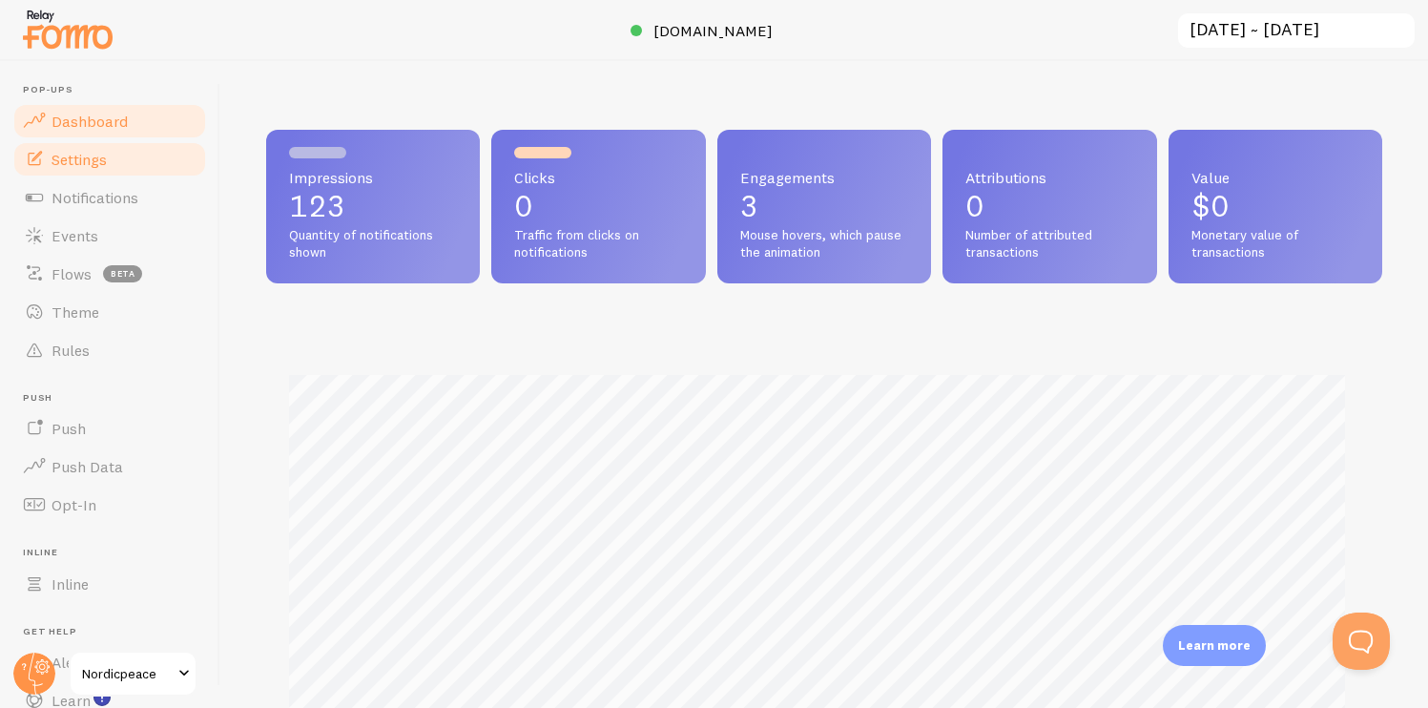
click at [136, 162] on link "Settings" at bounding box center [109, 159] width 197 height 38
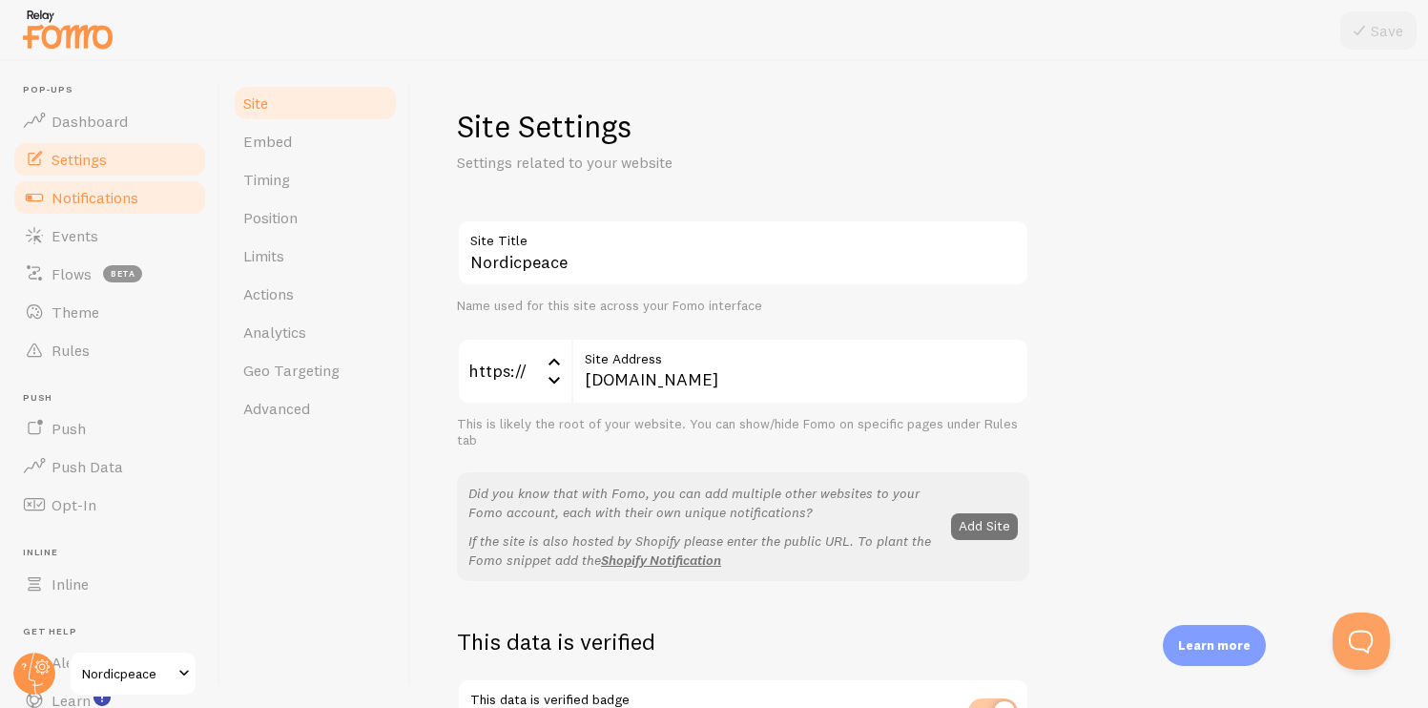
click at [135, 188] on span "Notifications" at bounding box center [95, 197] width 87 height 19
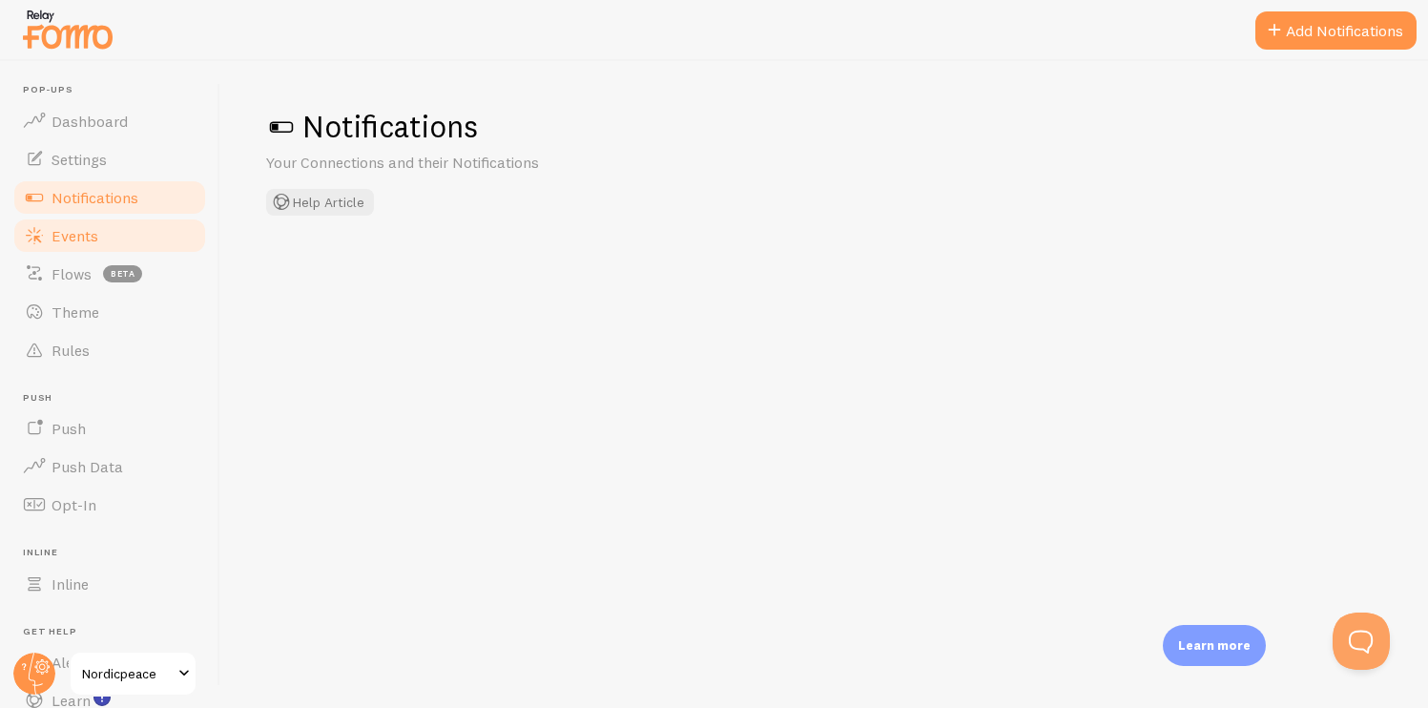
click at [123, 222] on link "Events" at bounding box center [109, 236] width 197 height 38
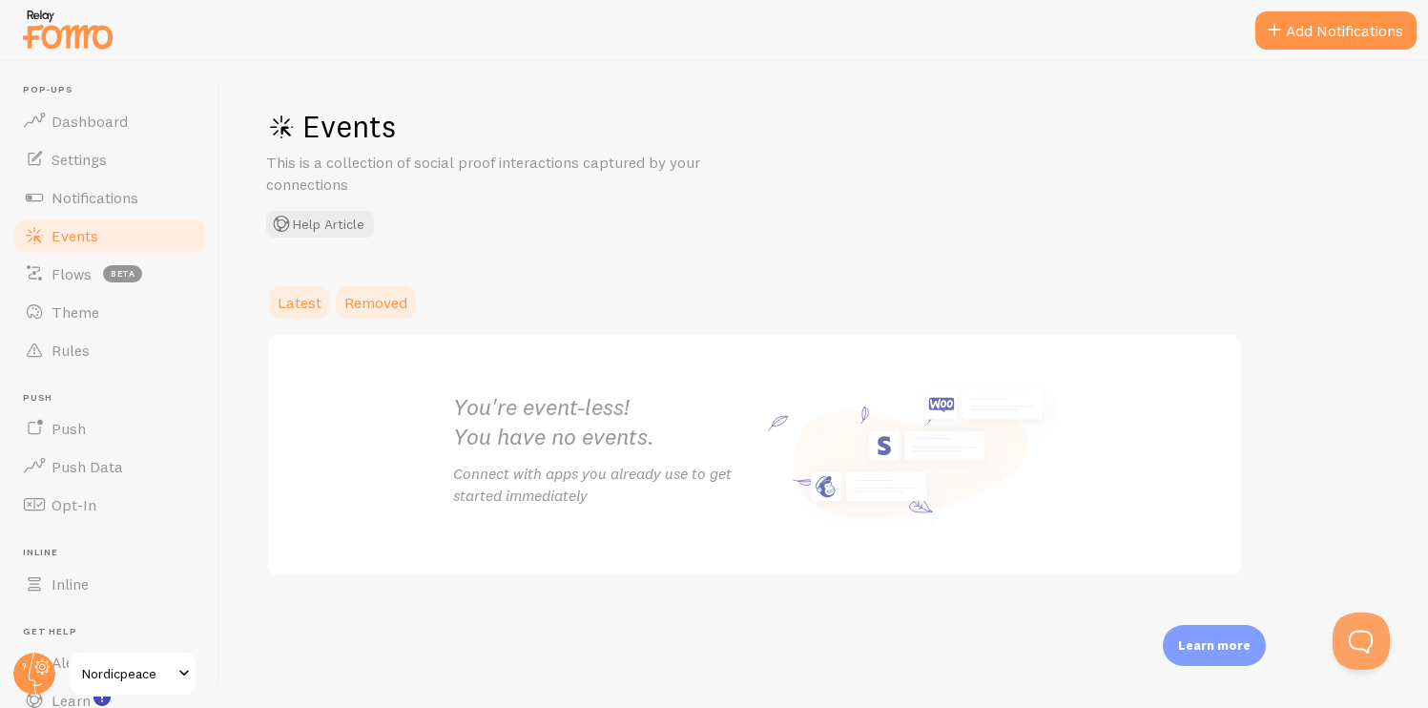
click at [392, 301] on span "Removed" at bounding box center [375, 302] width 63 height 19
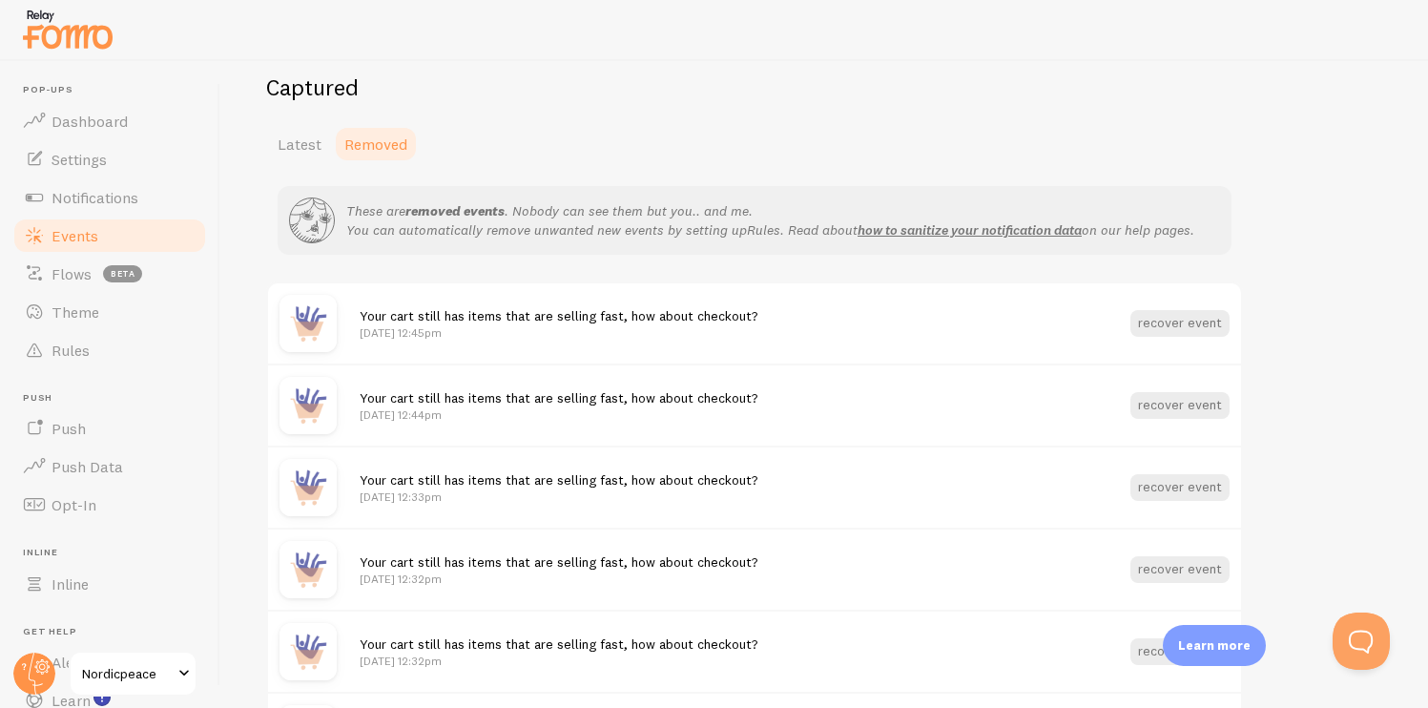
scroll to position [197, 0]
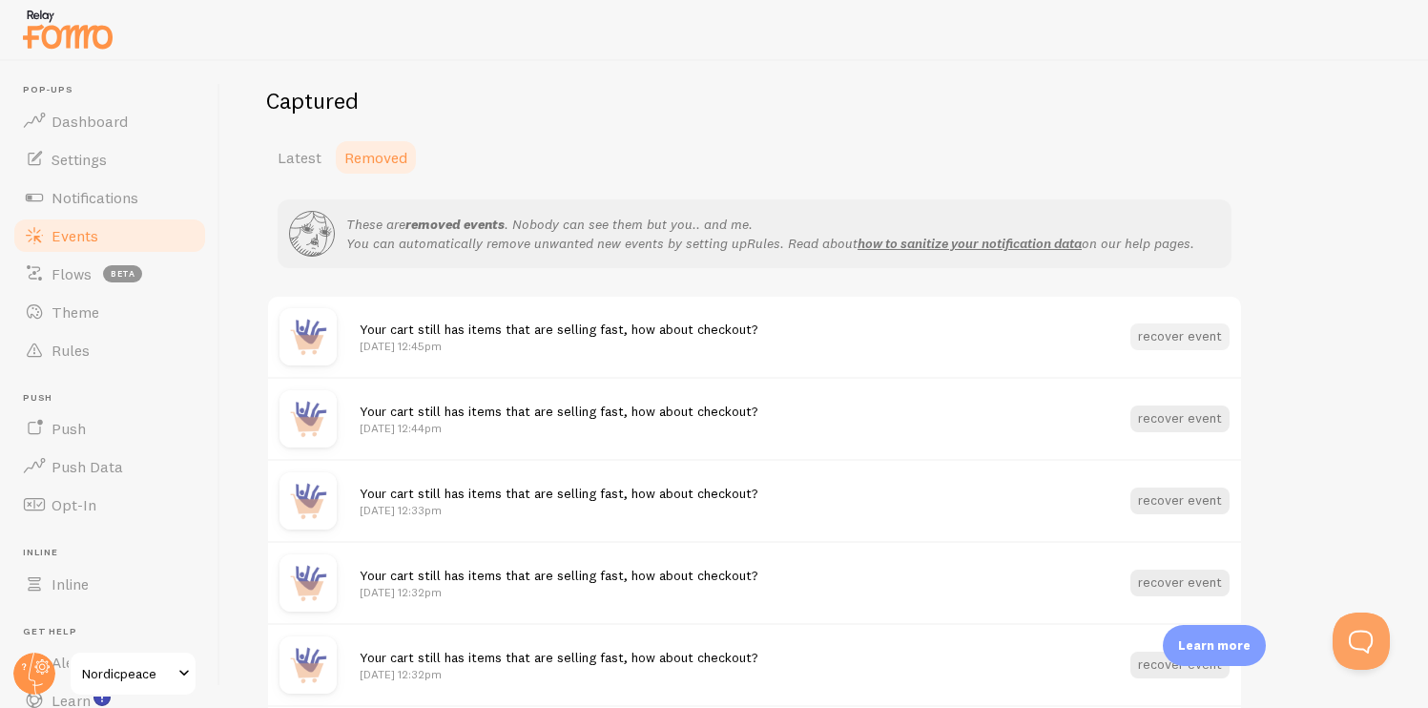
click at [1192, 329] on button "recover event" at bounding box center [1180, 336] width 99 height 27
click at [294, 173] on link "Latest" at bounding box center [299, 157] width 67 height 38
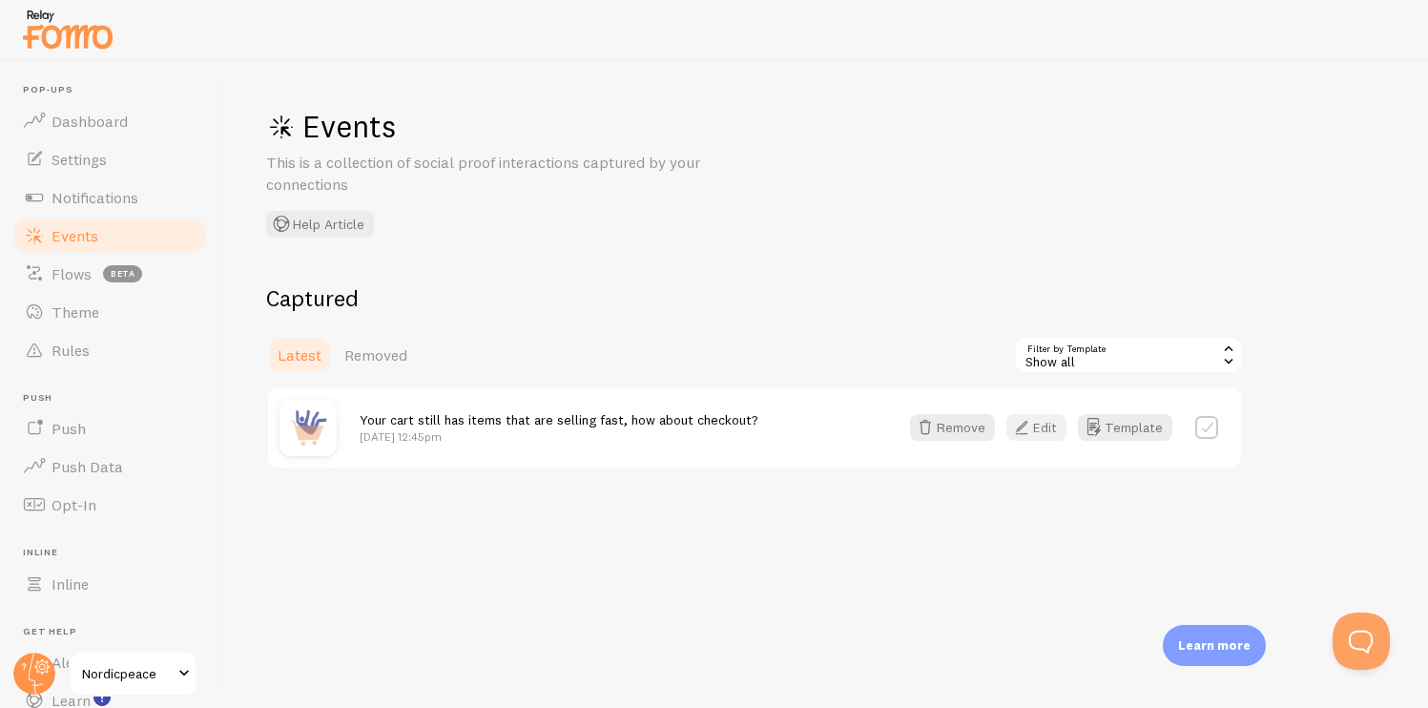
click at [1045, 433] on button "Edit" at bounding box center [1037, 427] width 60 height 27
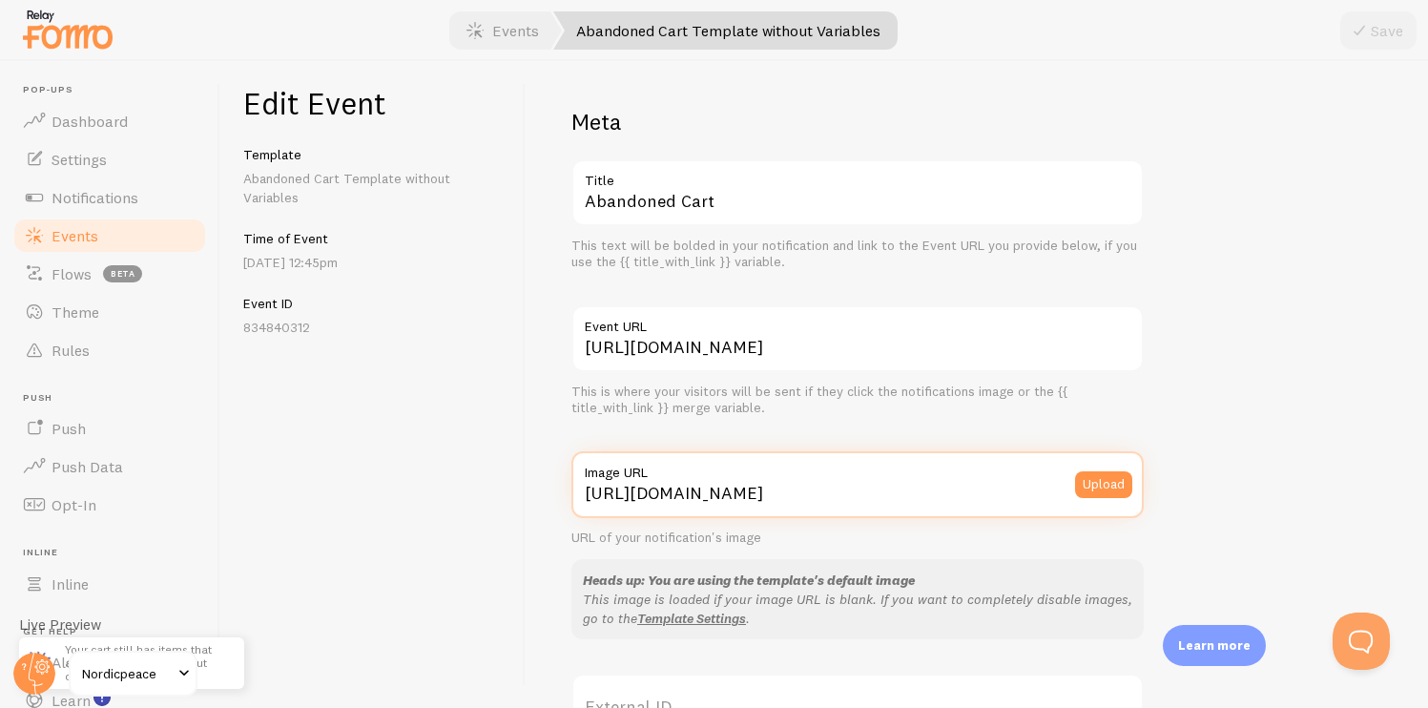
drag, startPoint x: 727, startPoint y: 498, endPoint x: 1150, endPoint y: 493, distance: 422.7
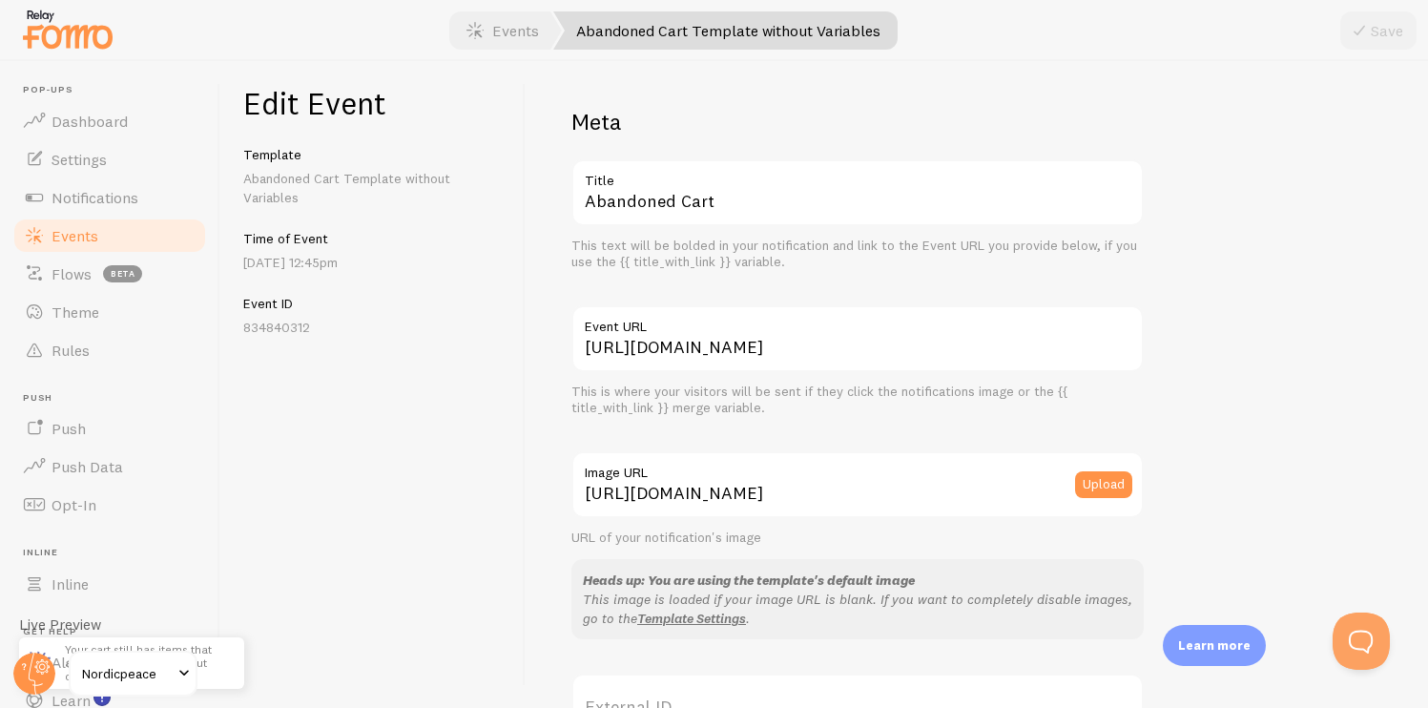
click at [1055, 534] on div "URL of your notification's image" at bounding box center [857, 538] width 572 height 17
click at [506, 33] on link "Events" at bounding box center [503, 30] width 118 height 38
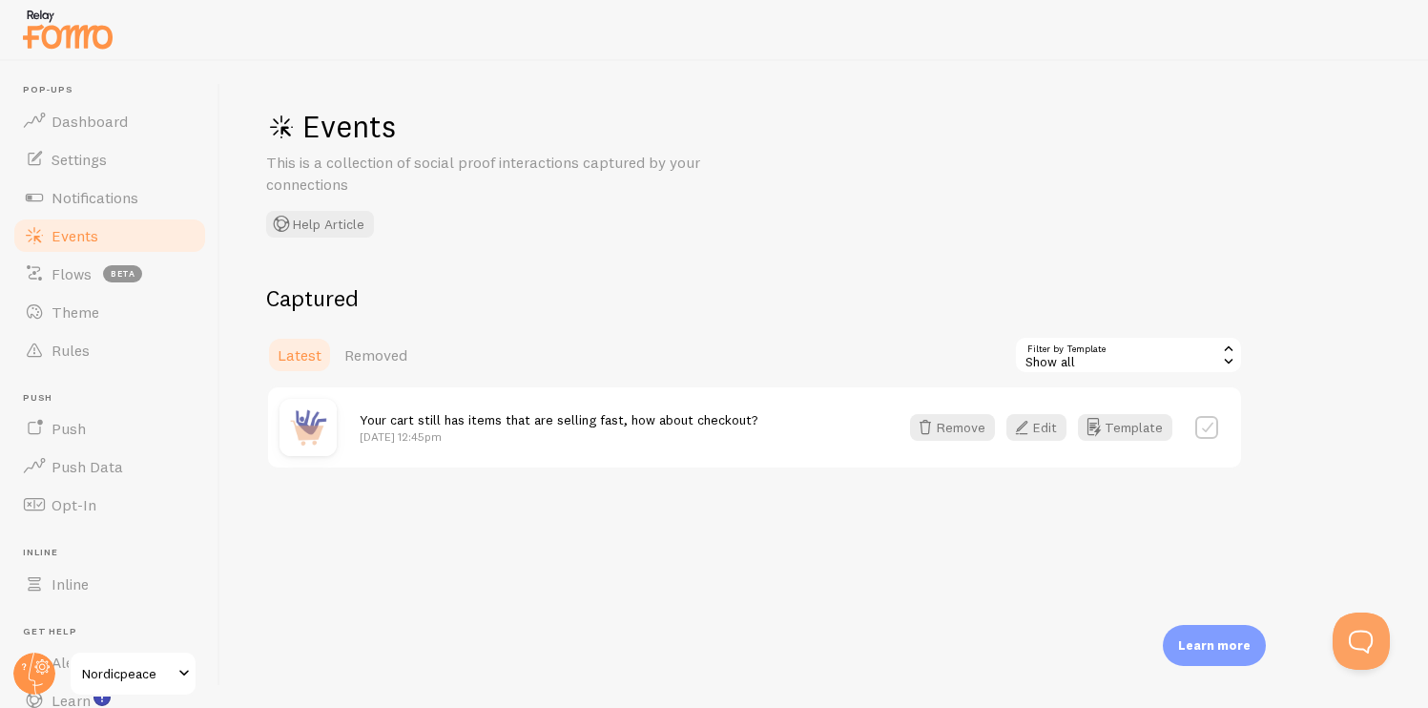
click at [1209, 426] on label at bounding box center [1206, 427] width 23 height 23
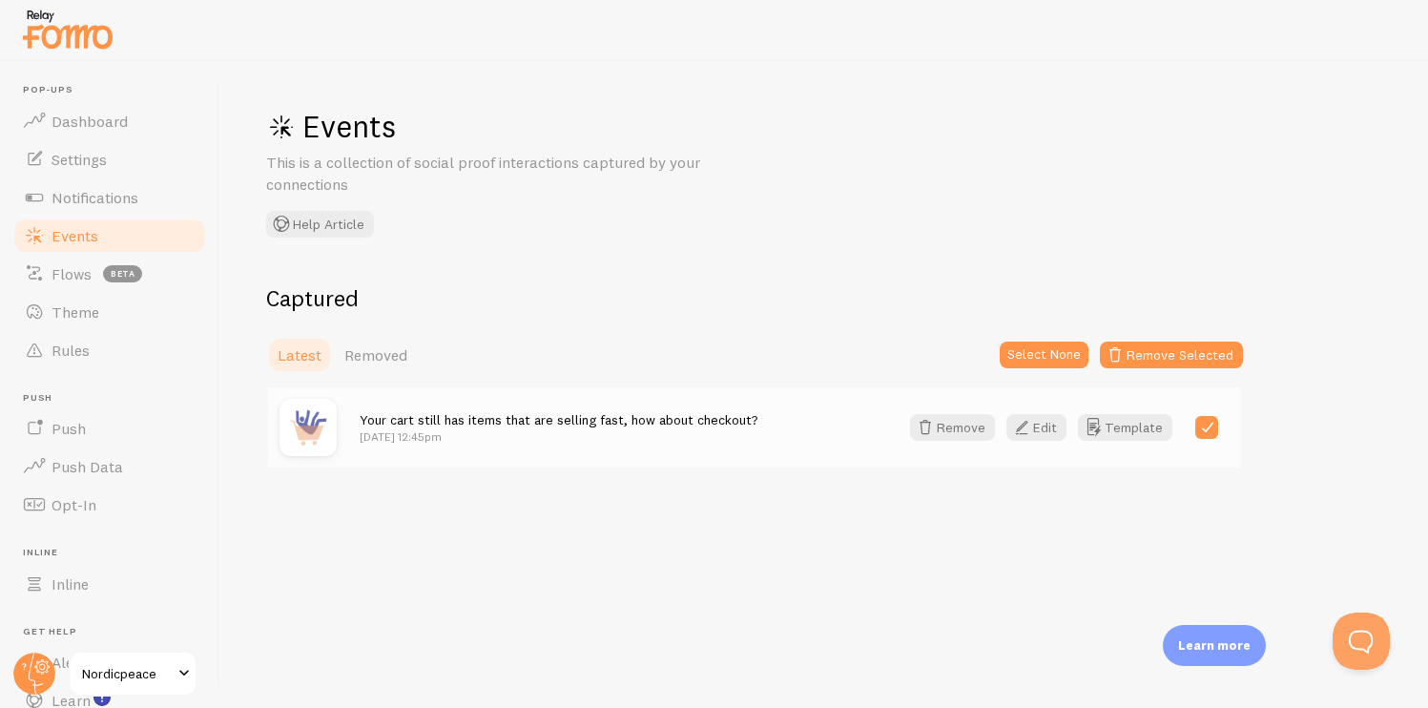
click at [1209, 426] on label at bounding box center [1206, 427] width 23 height 23
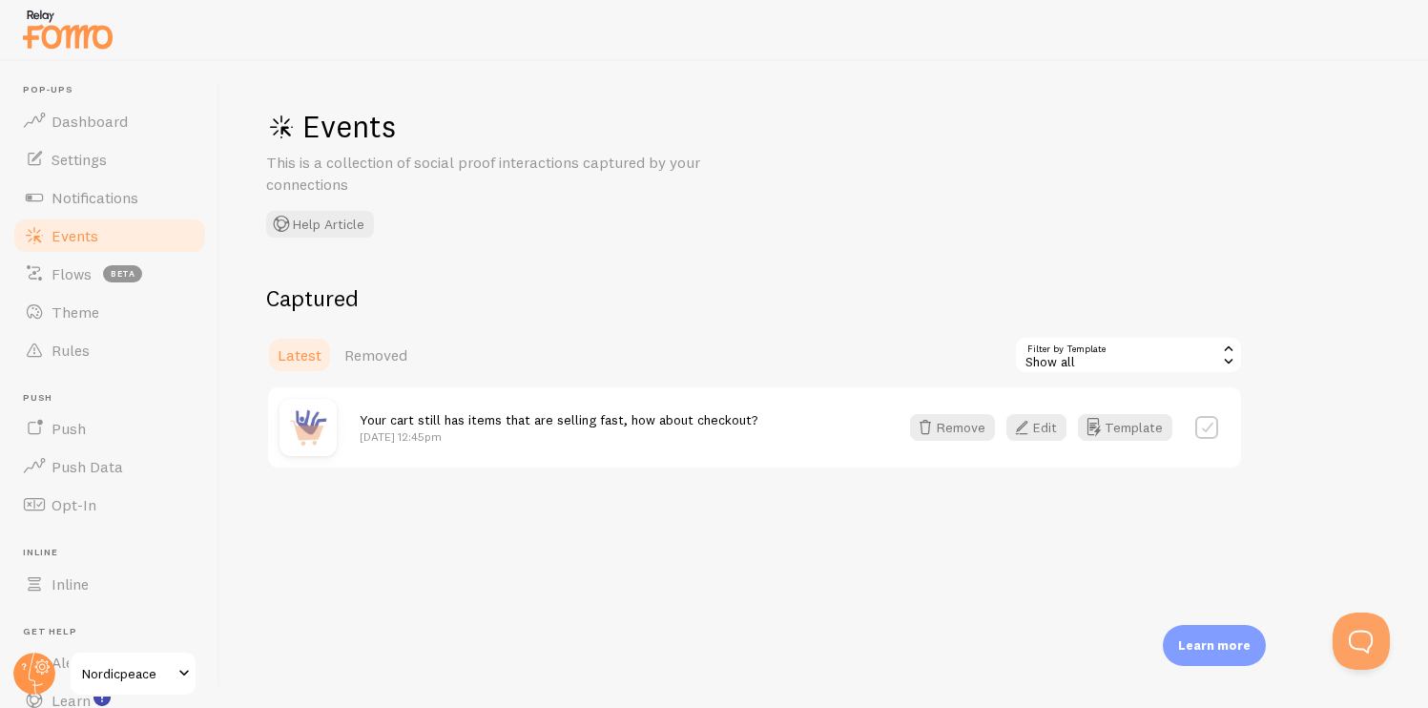
checkbox input "false"
click at [981, 428] on button "Remove" at bounding box center [952, 427] width 85 height 27
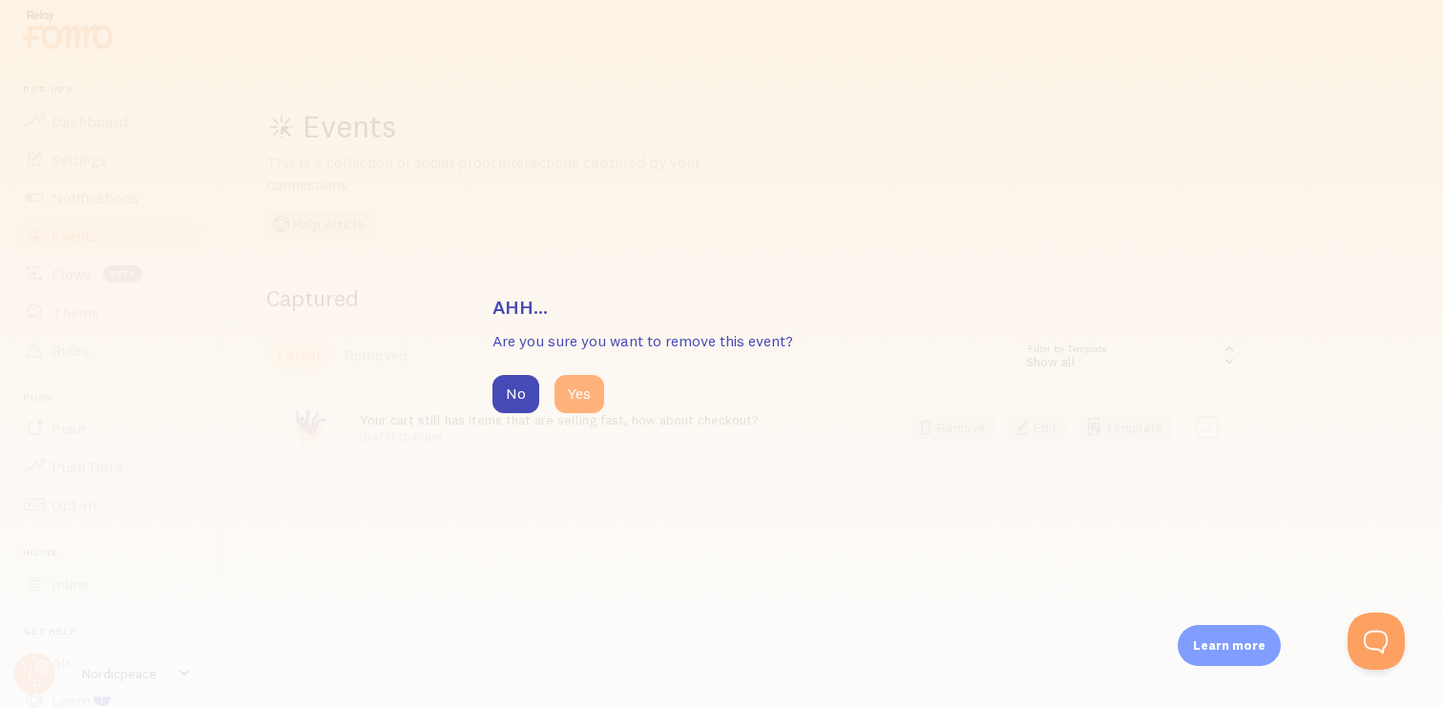
click at [563, 396] on button "Yes" at bounding box center [579, 394] width 50 height 38
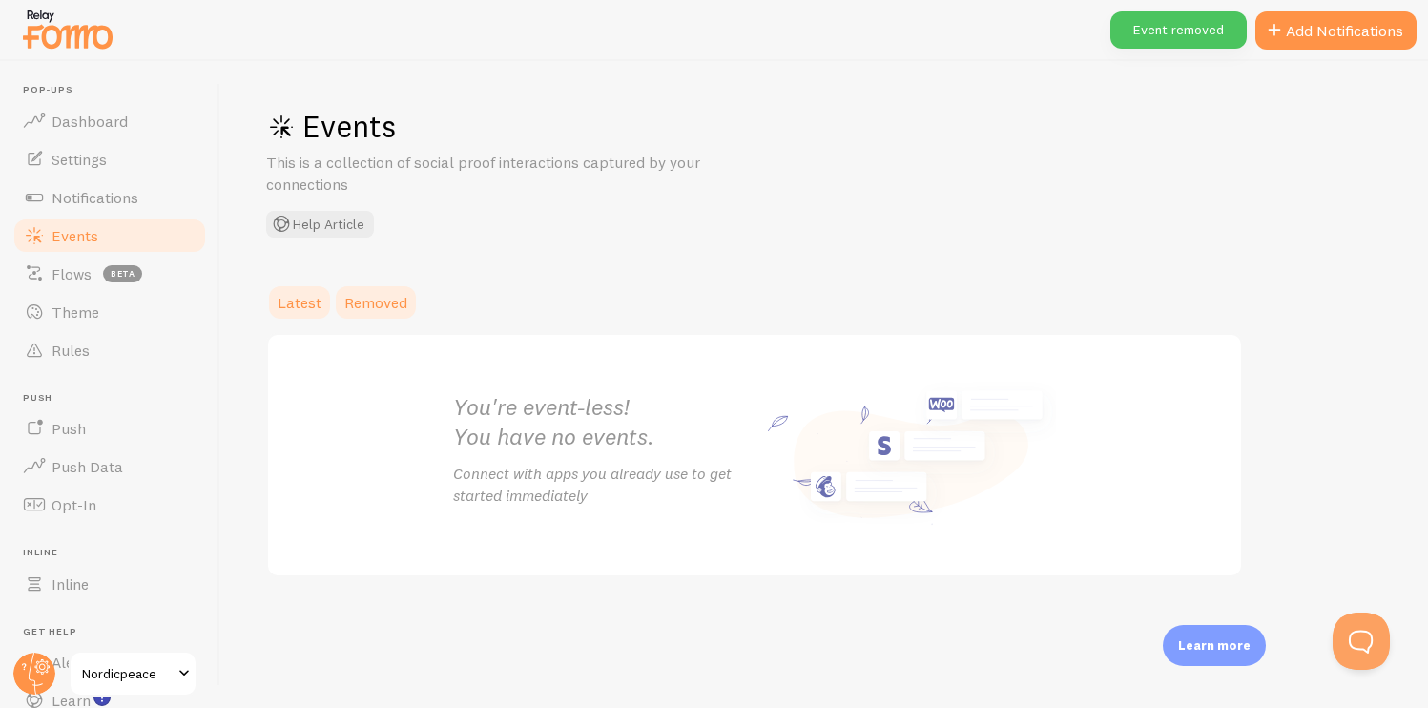
click at [407, 300] on link "Removed" at bounding box center [376, 302] width 86 height 38
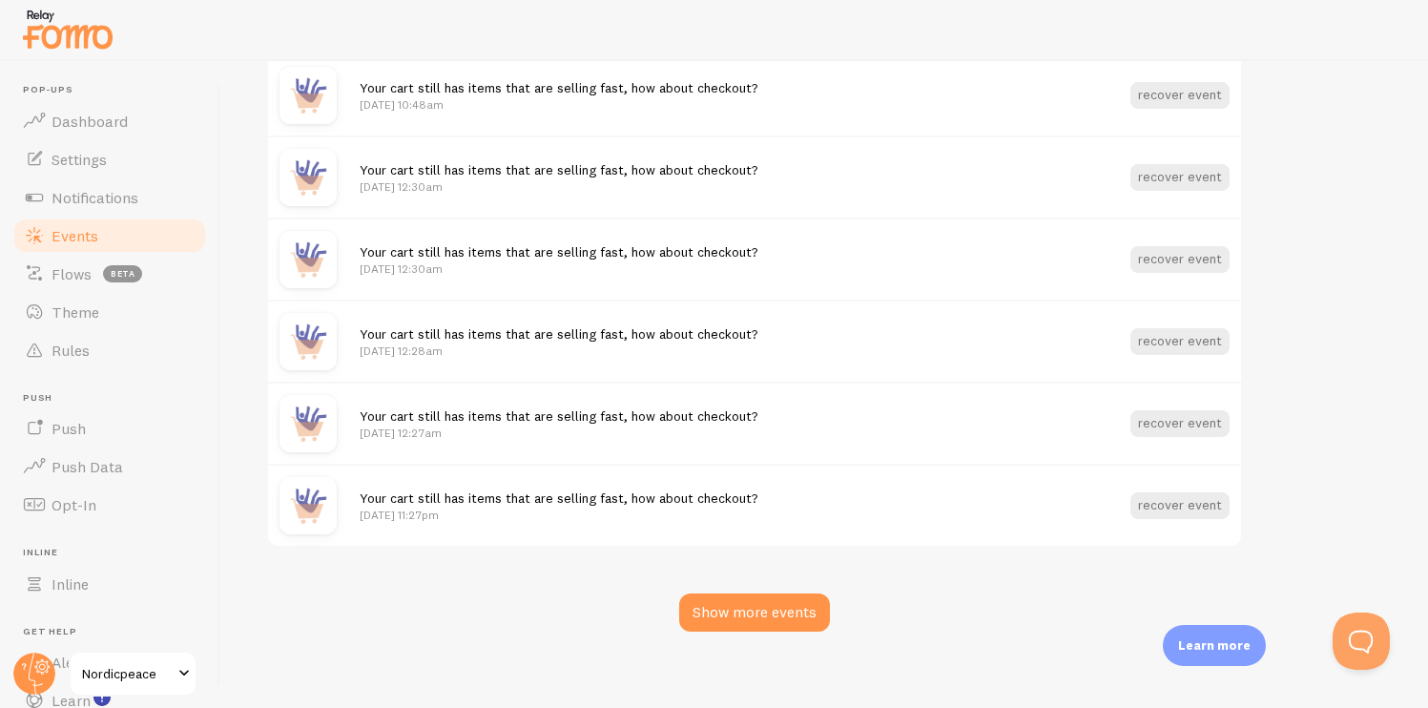
scroll to position [2413, 0]
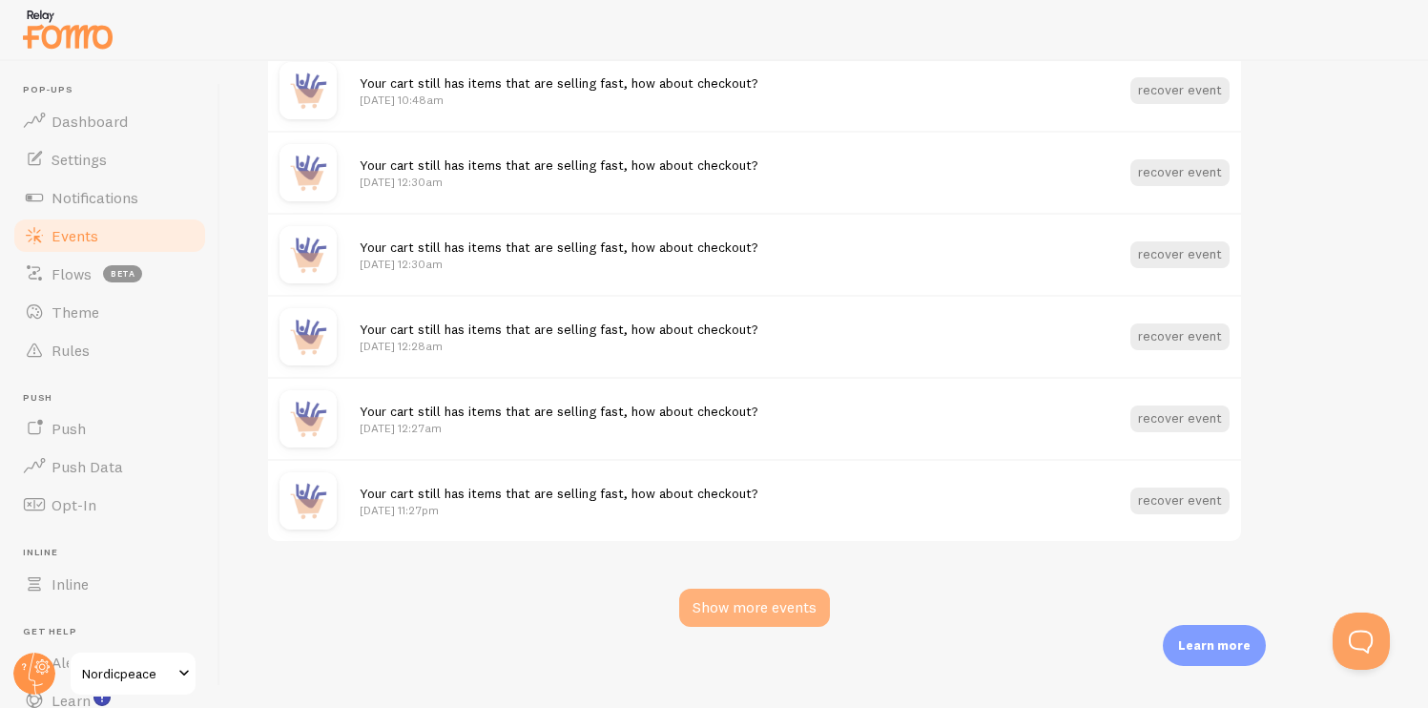
click at [729, 591] on div "Show more events" at bounding box center [754, 608] width 151 height 38
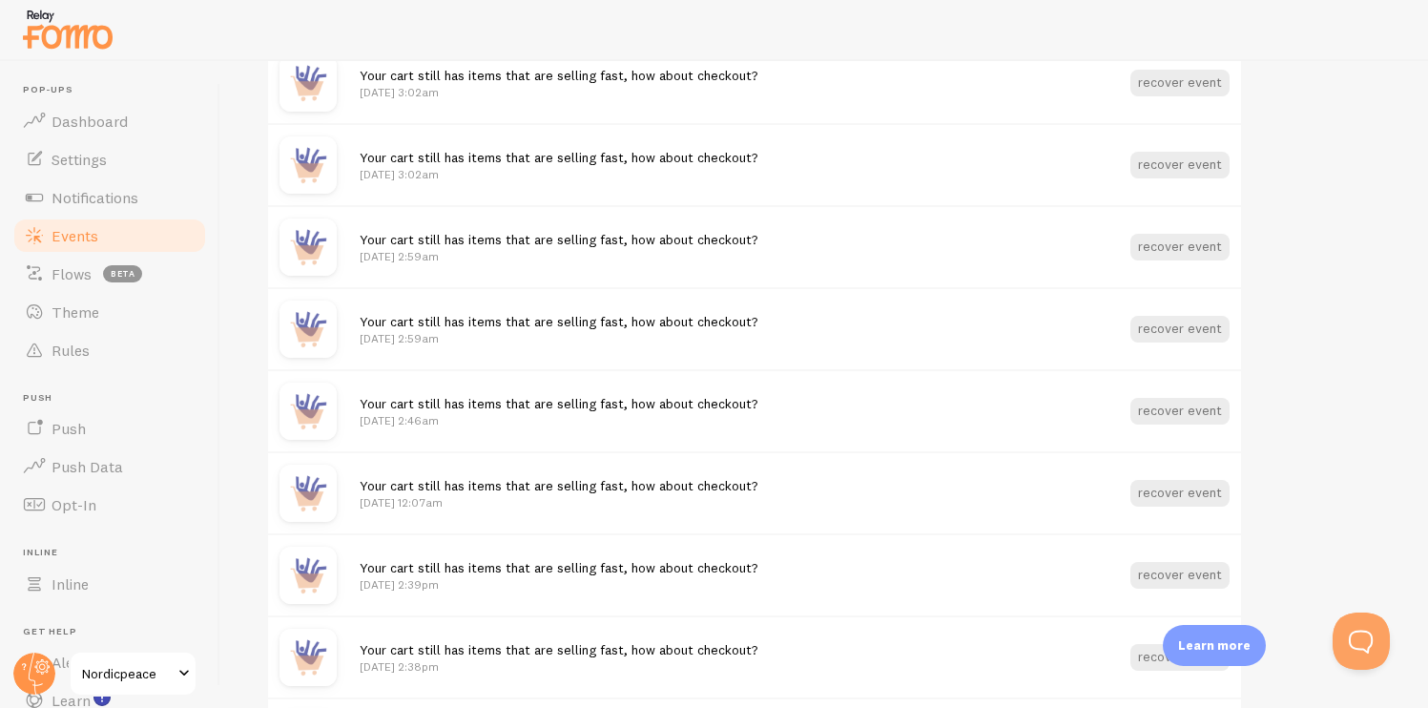
scroll to position [1157, 0]
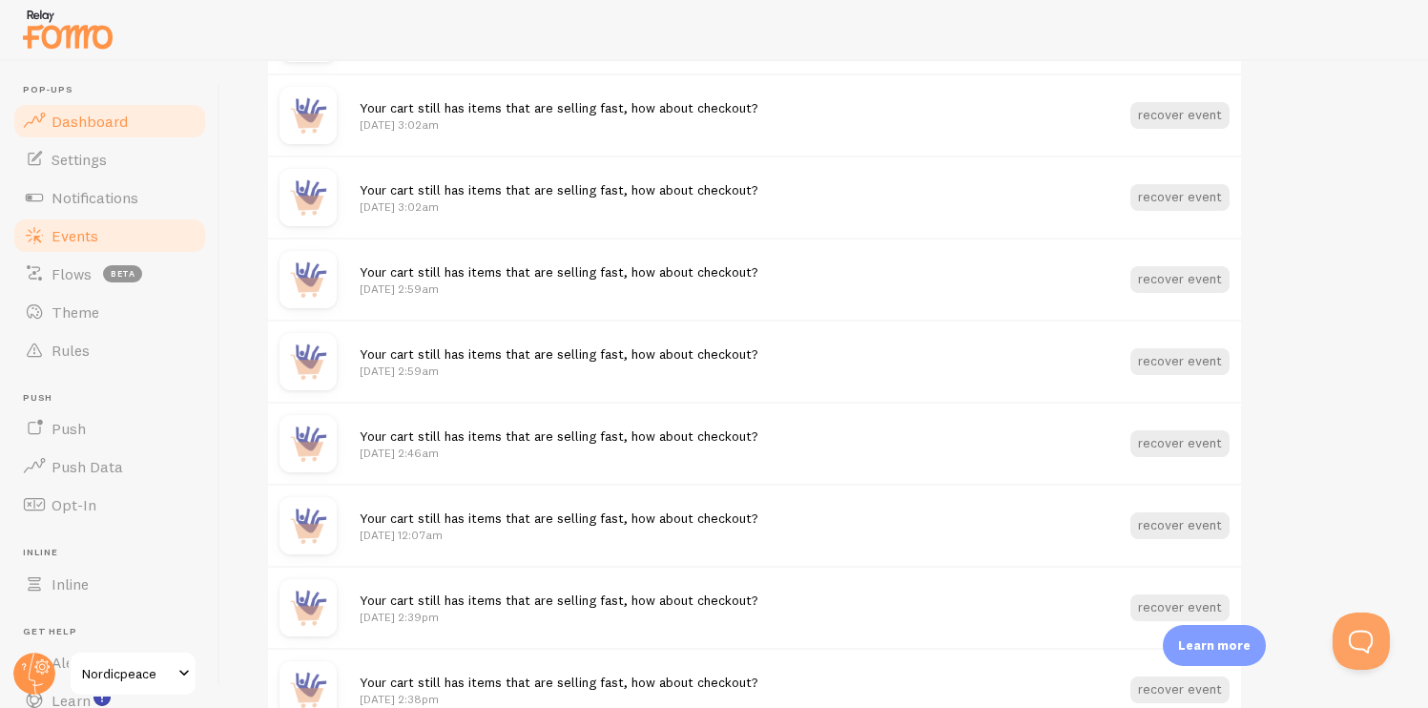
click at [90, 131] on link "Dashboard" at bounding box center [109, 121] width 197 height 38
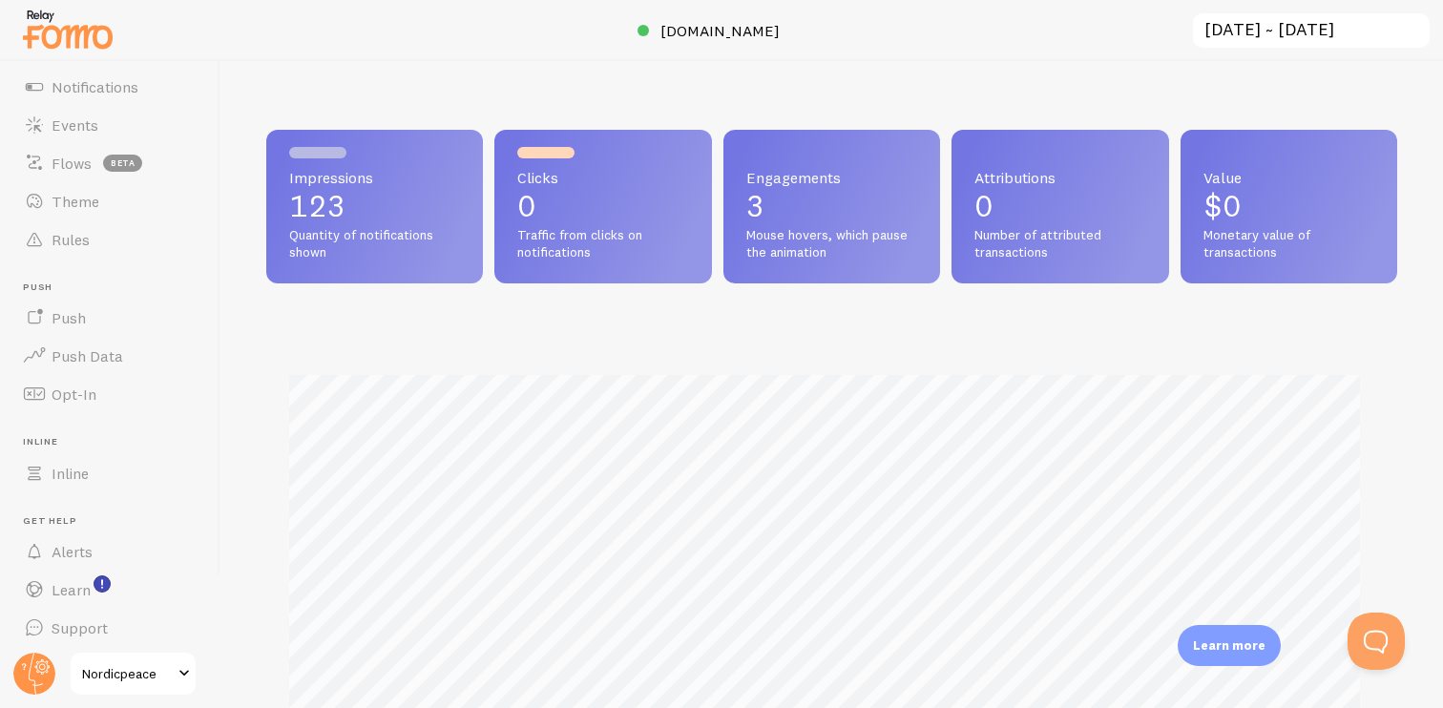
scroll to position [115, 0]
click at [108, 366] on link "Push Data" at bounding box center [109, 351] width 197 height 38
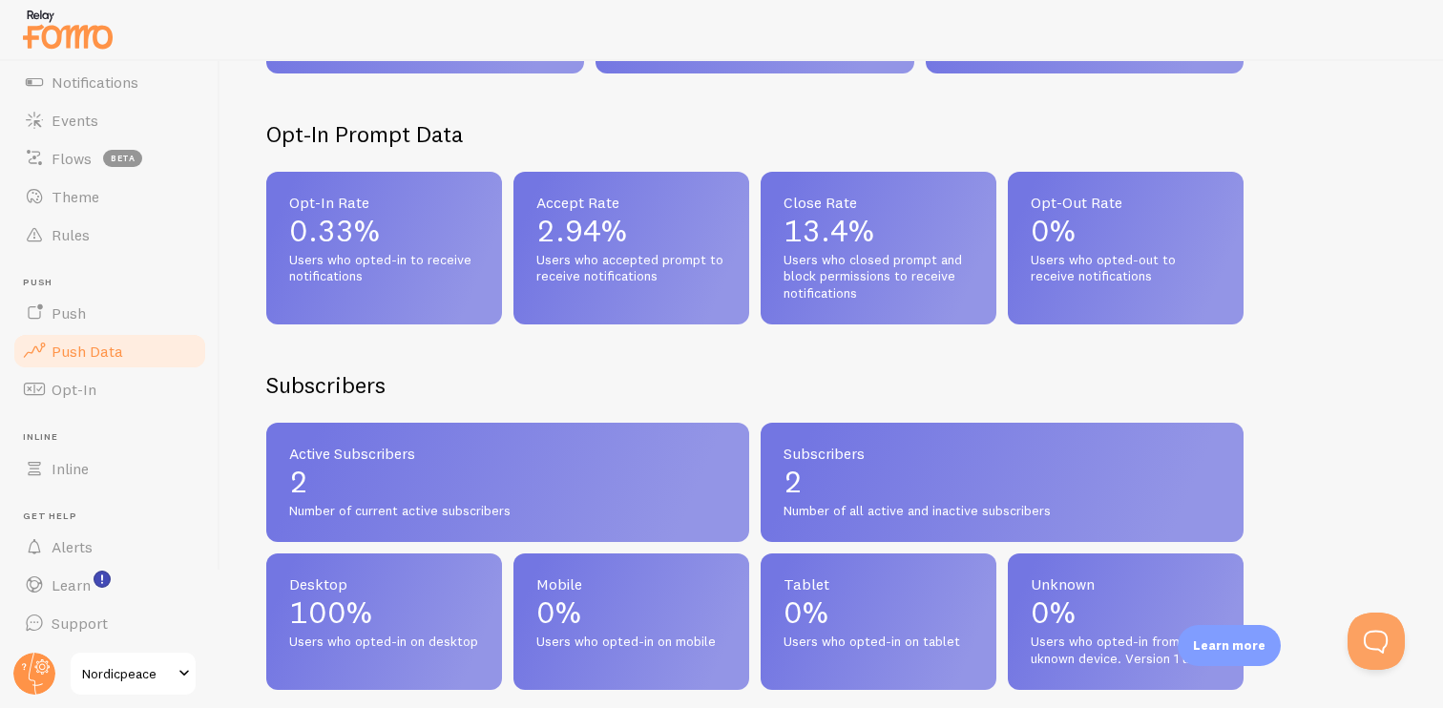
scroll to position [118, 0]
click at [115, 471] on link "Inline" at bounding box center [109, 466] width 197 height 38
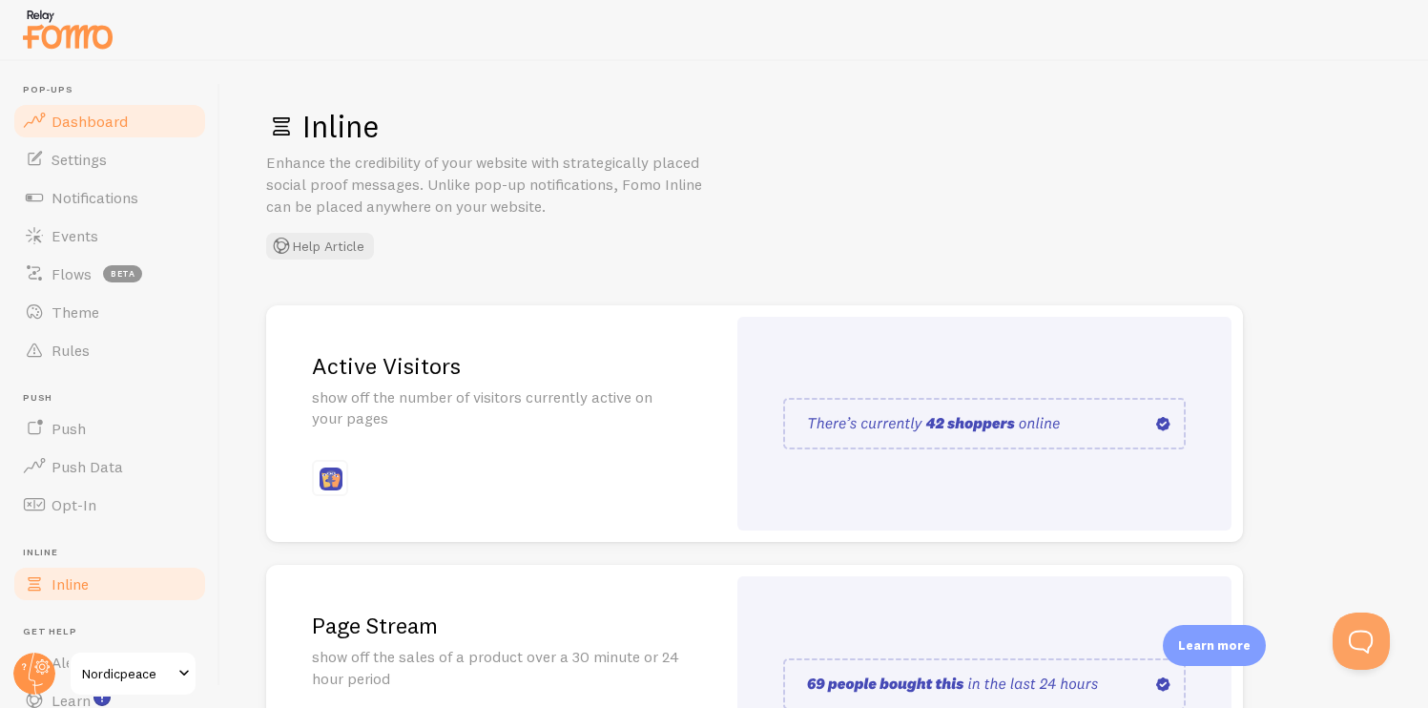
click at [158, 135] on link "Dashboard" at bounding box center [109, 121] width 197 height 38
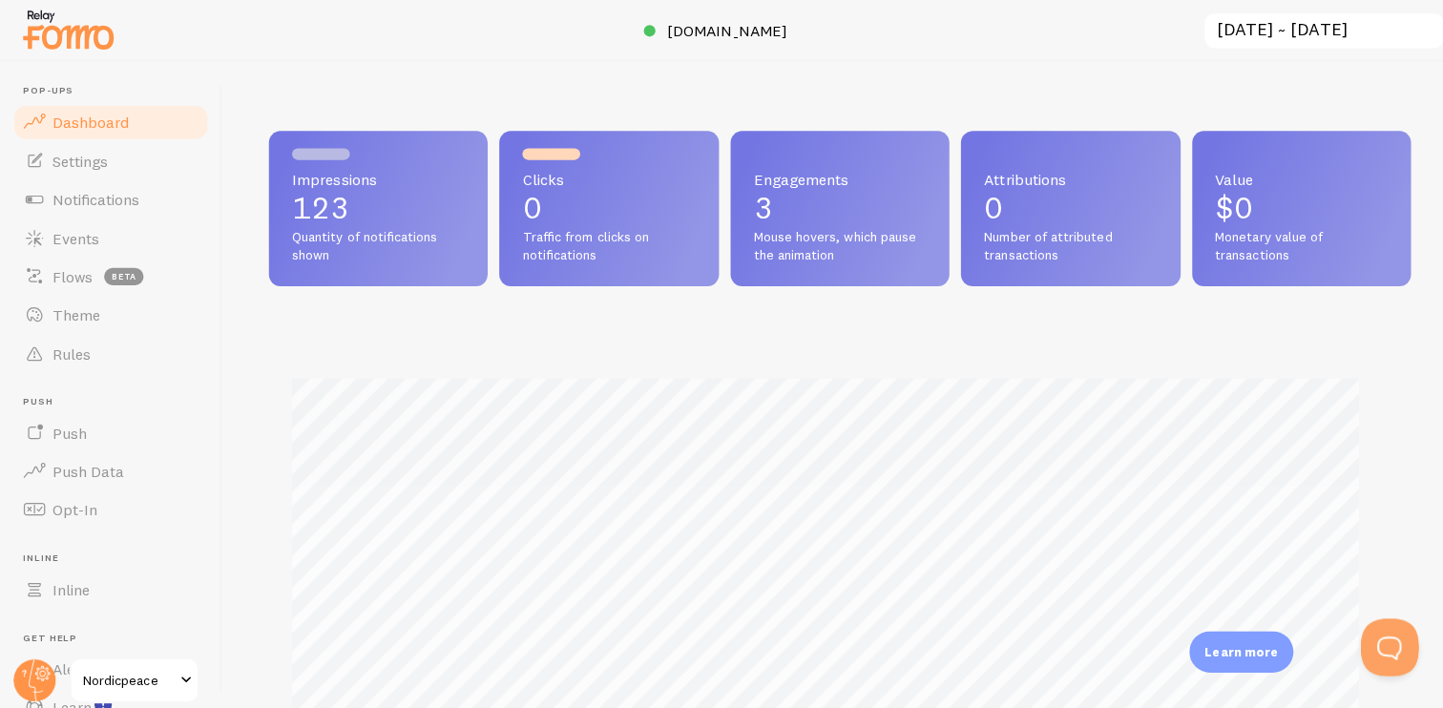
scroll to position [501, 1102]
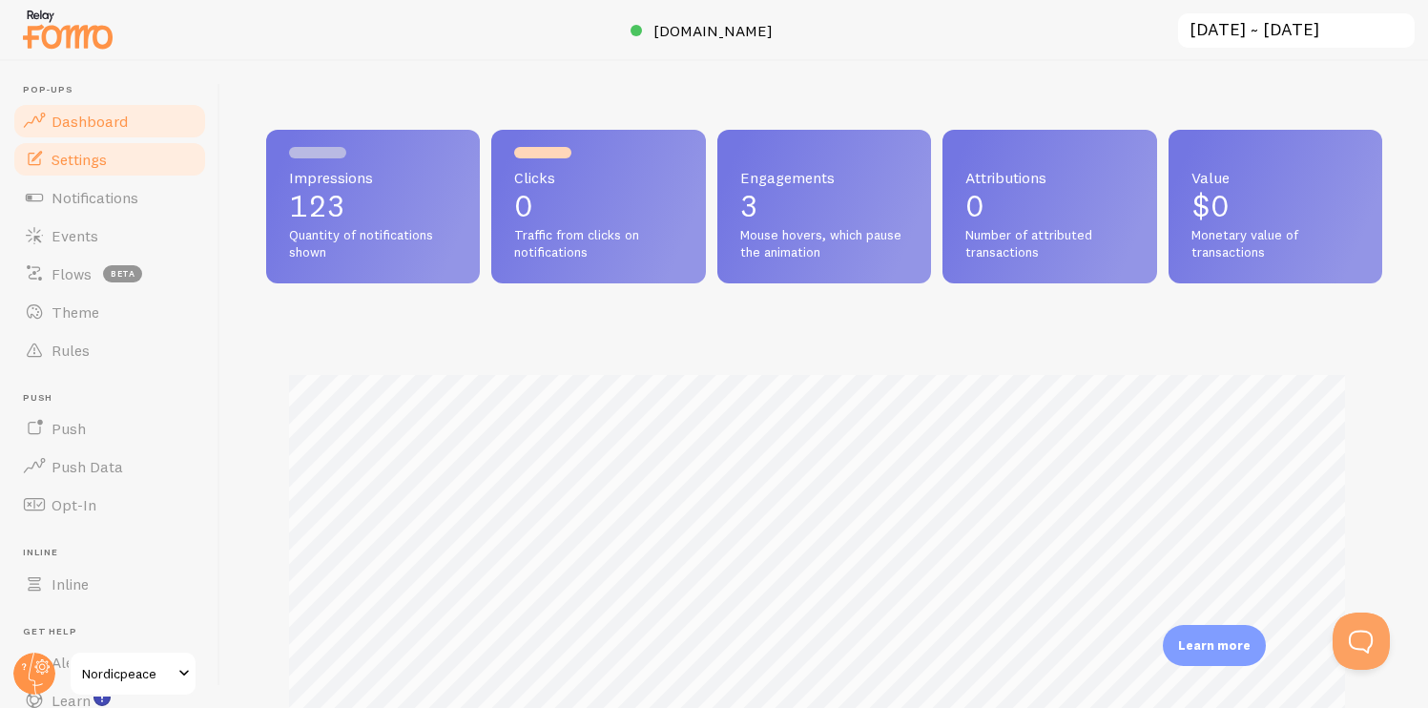
click at [152, 165] on link "Settings" at bounding box center [109, 159] width 197 height 38
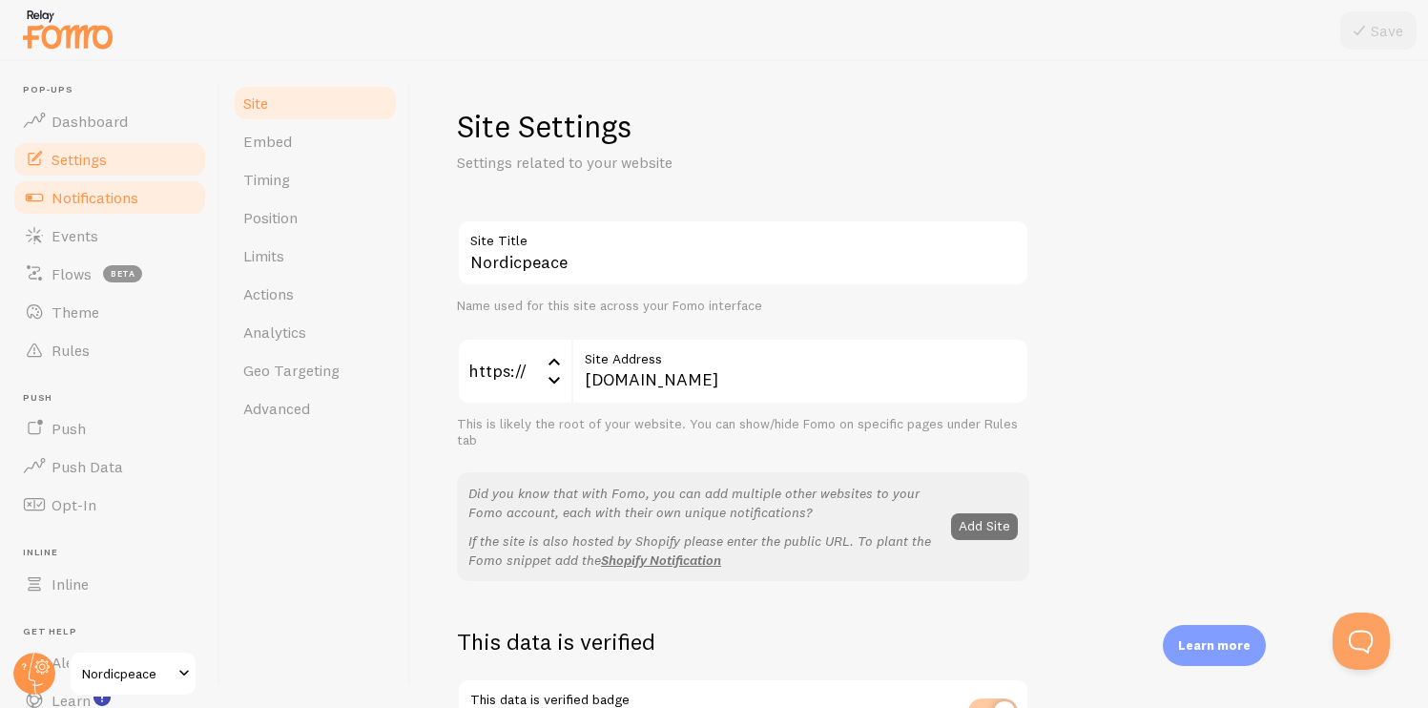
click at [156, 205] on link "Notifications" at bounding box center [109, 197] width 197 height 38
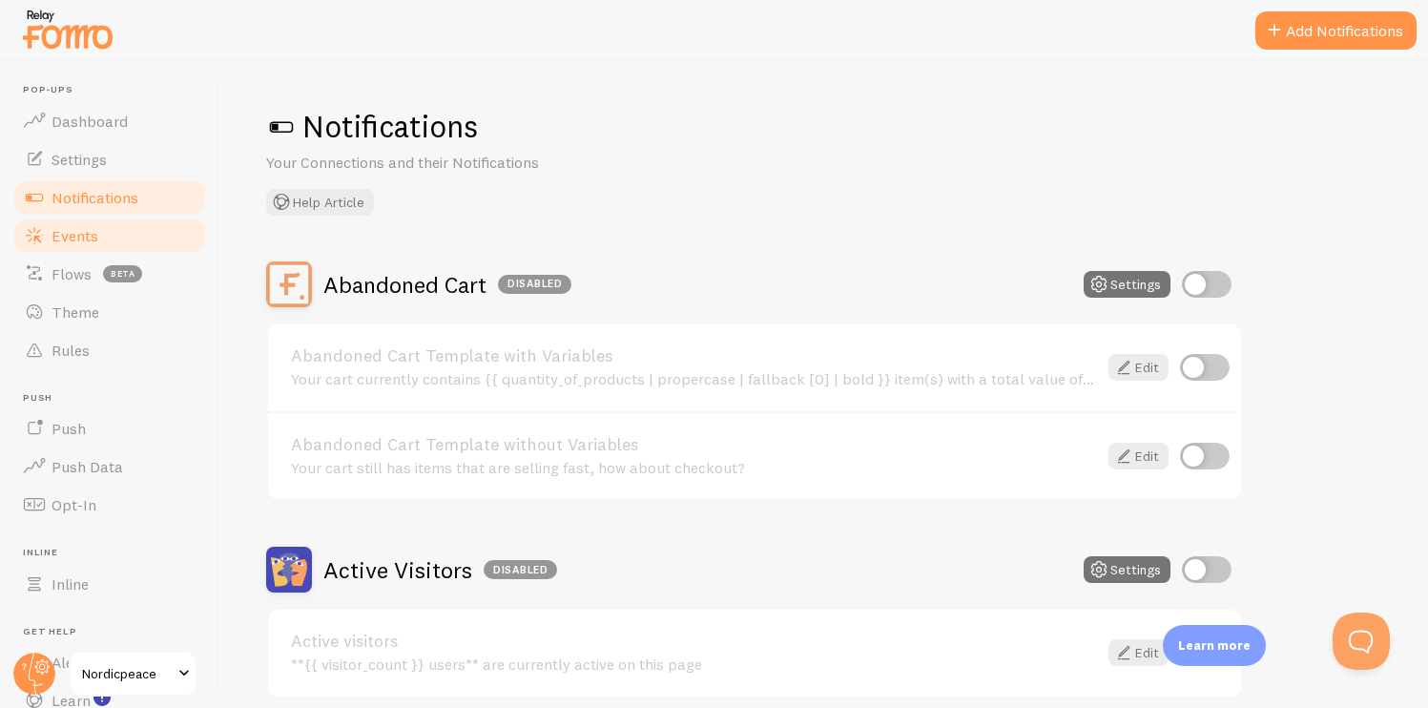
click at [137, 242] on link "Events" at bounding box center [109, 236] width 197 height 38
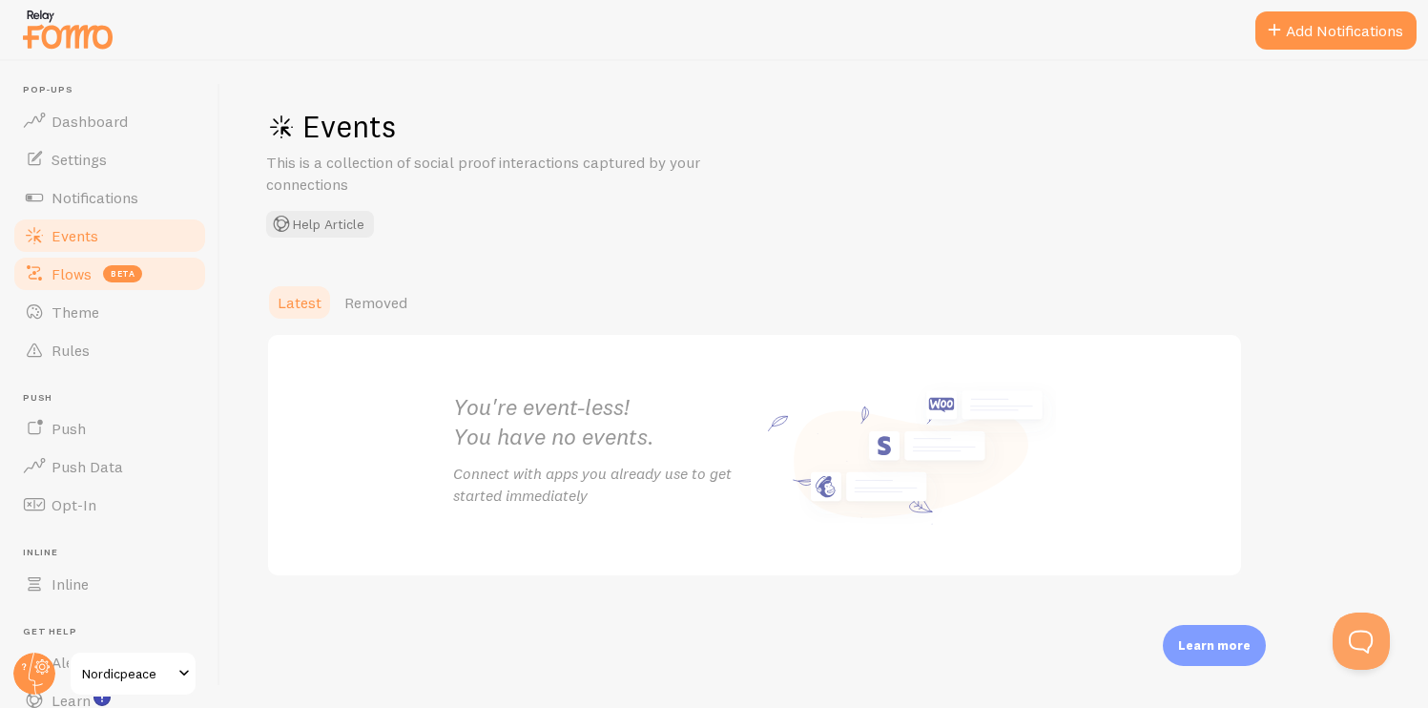
click at [127, 281] on span "beta" at bounding box center [122, 273] width 39 height 17
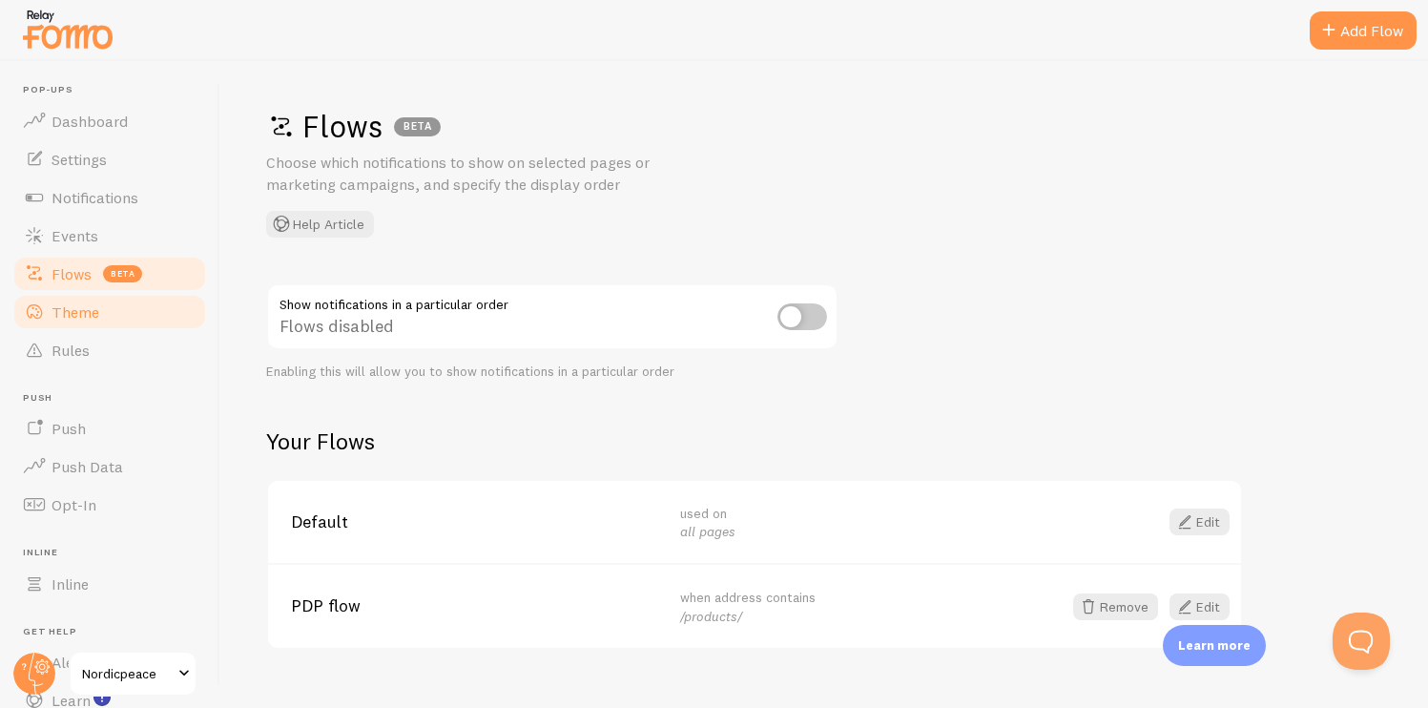
click at [126, 305] on link "Theme" at bounding box center [109, 312] width 197 height 38
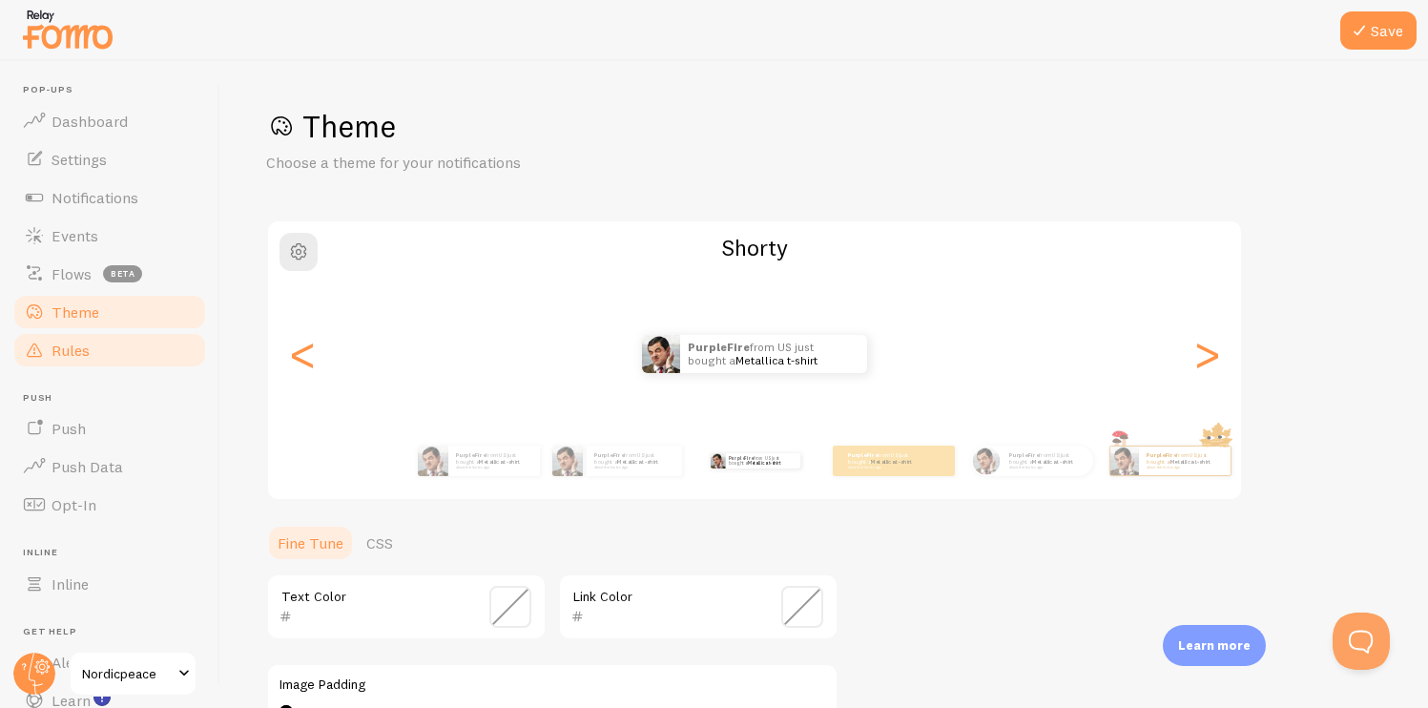
click at [121, 343] on link "Rules" at bounding box center [109, 350] width 197 height 38
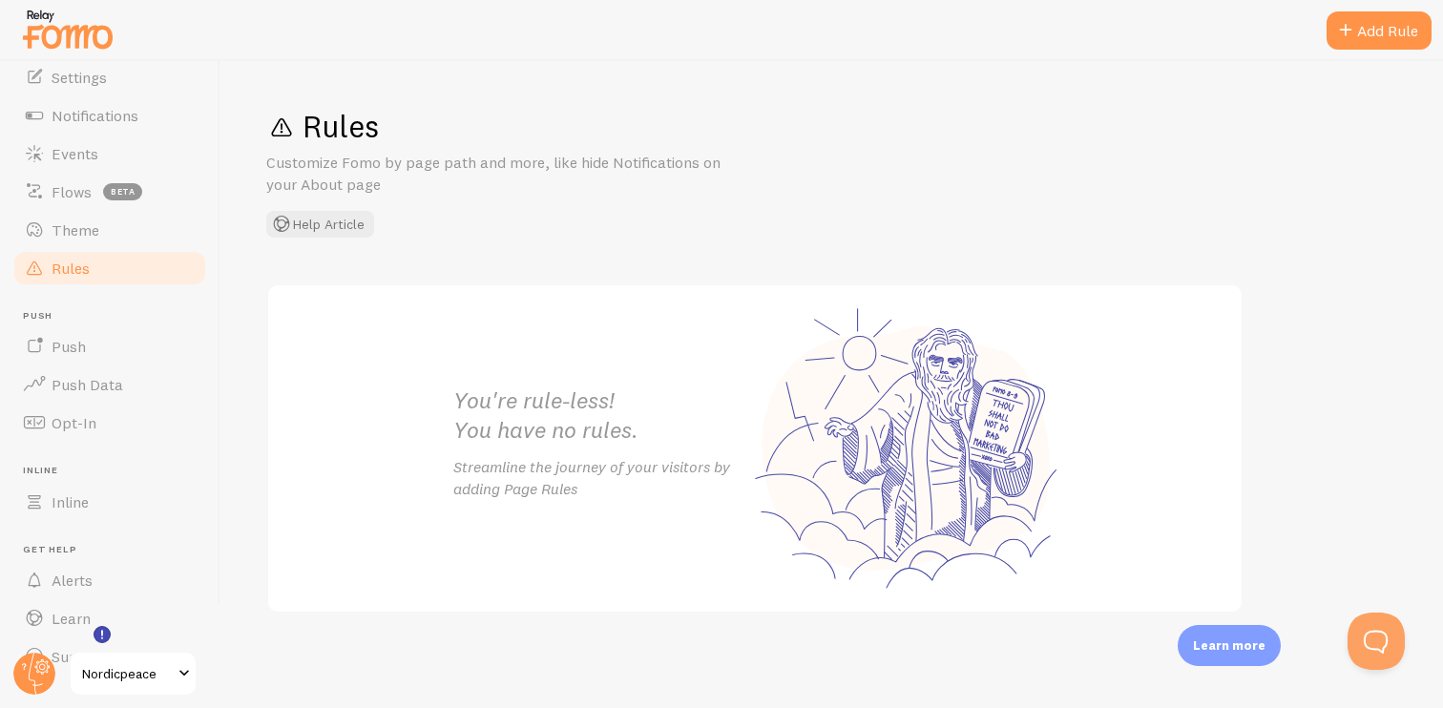
scroll to position [87, 0]
click at [122, 343] on link "Push" at bounding box center [109, 341] width 197 height 38
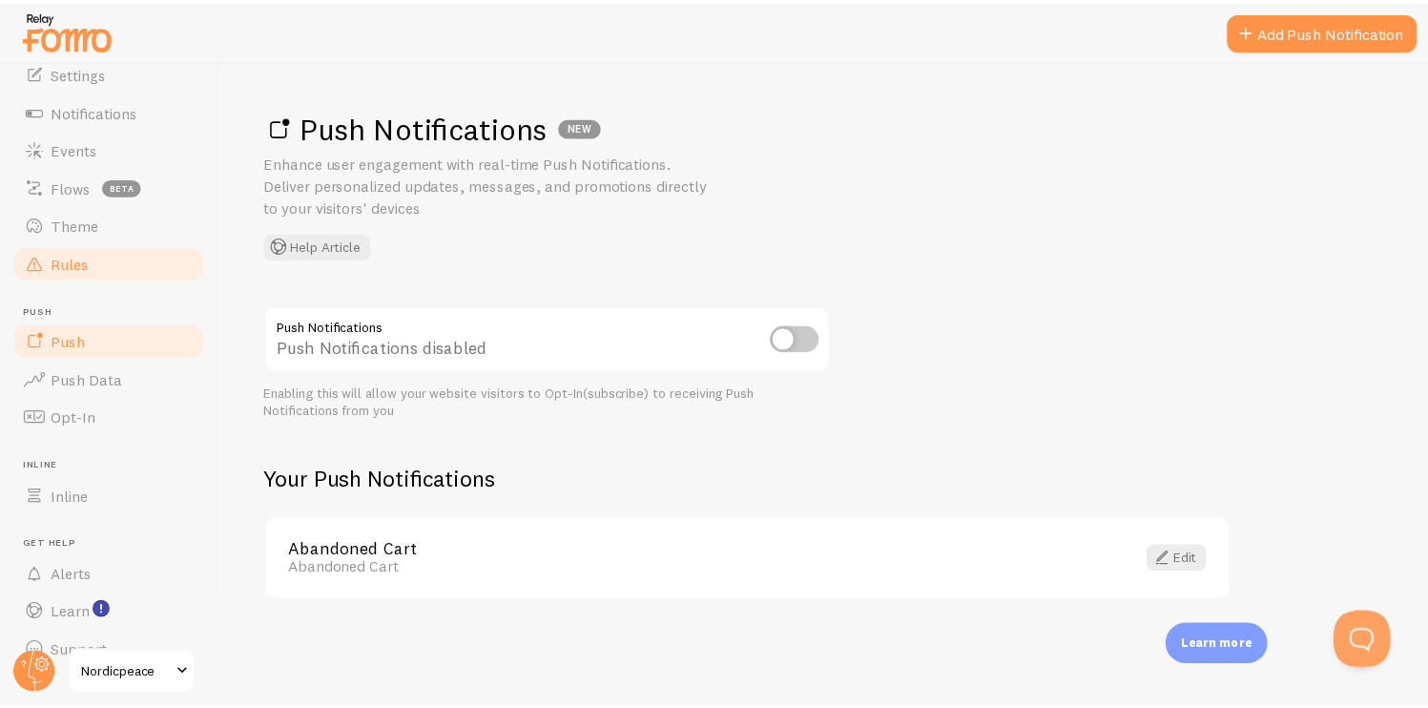
scroll to position [118, 0]
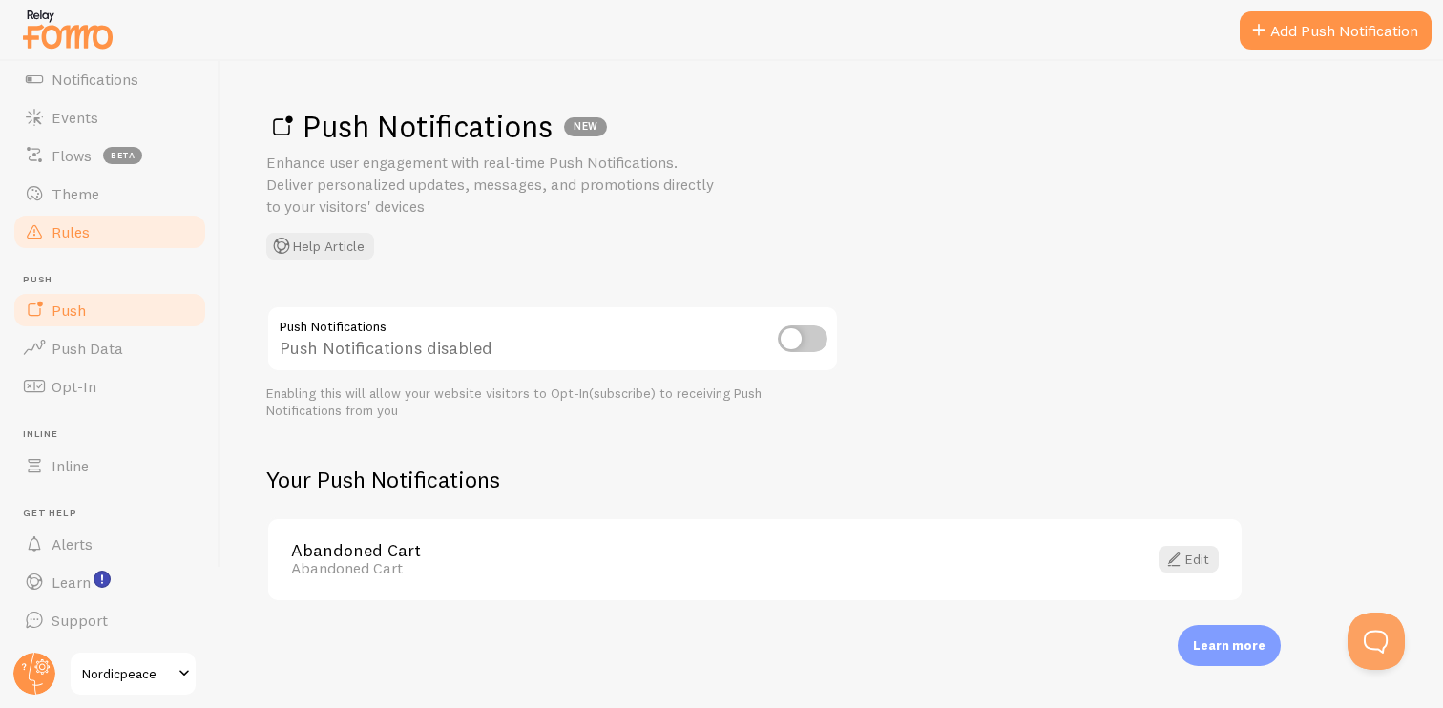
click at [122, 343] on link "Push Data" at bounding box center [109, 348] width 197 height 38
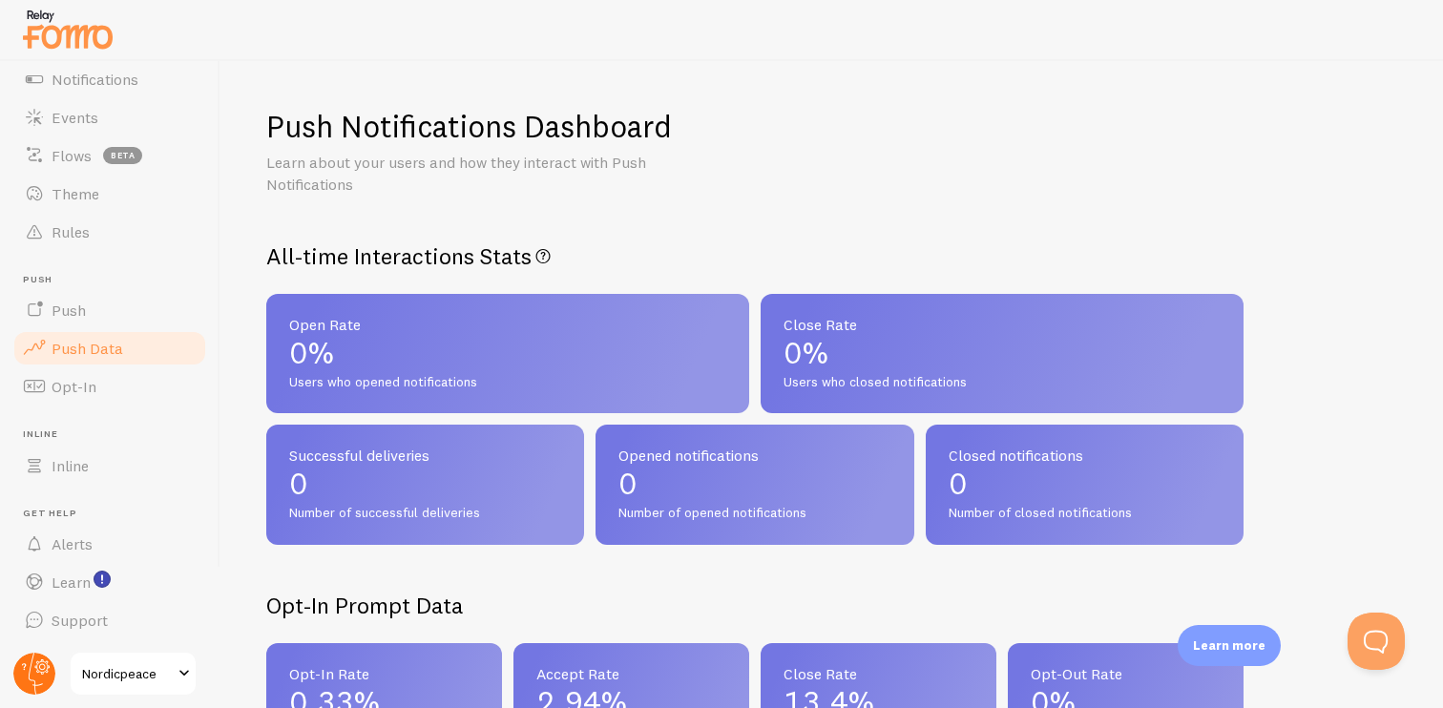
click at [41, 670] on circle at bounding box center [34, 674] width 42 height 42
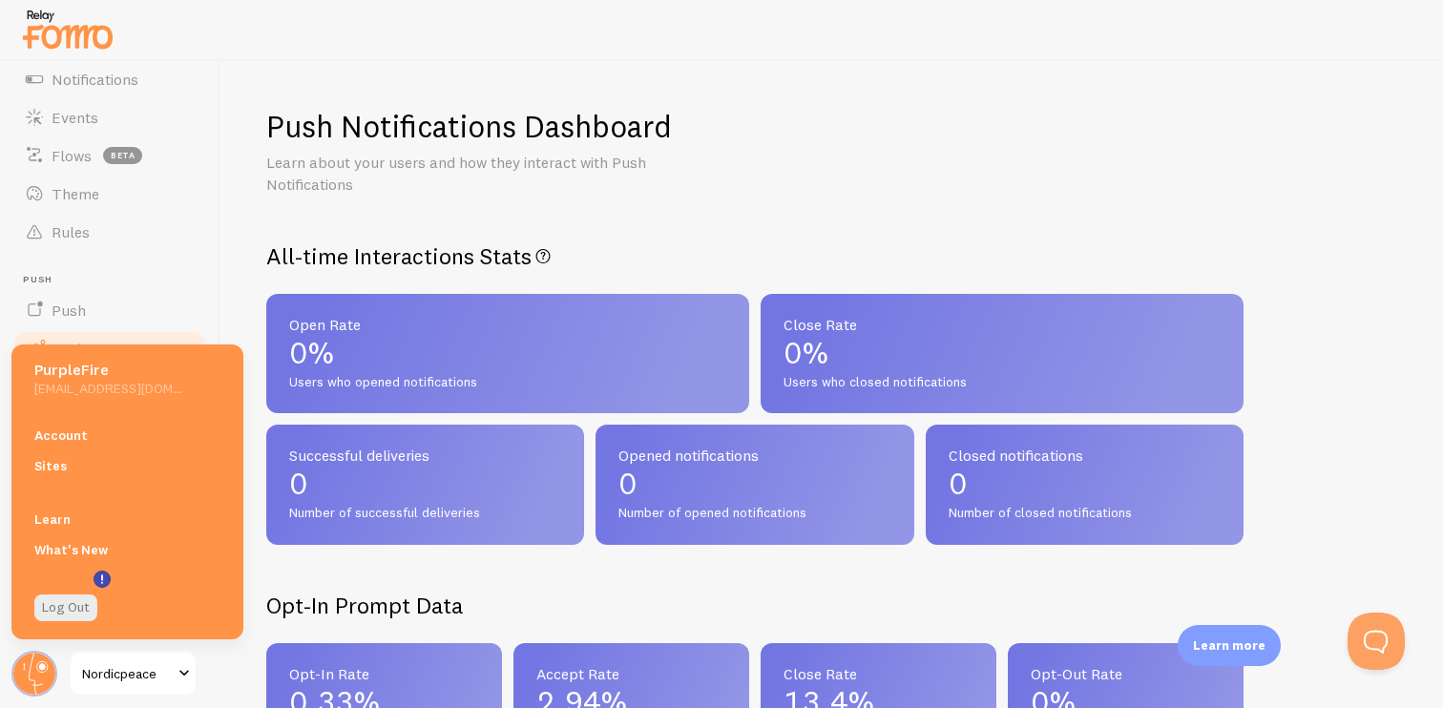
click at [132, 676] on span "Nordicpeace" at bounding box center [127, 673] width 91 height 23
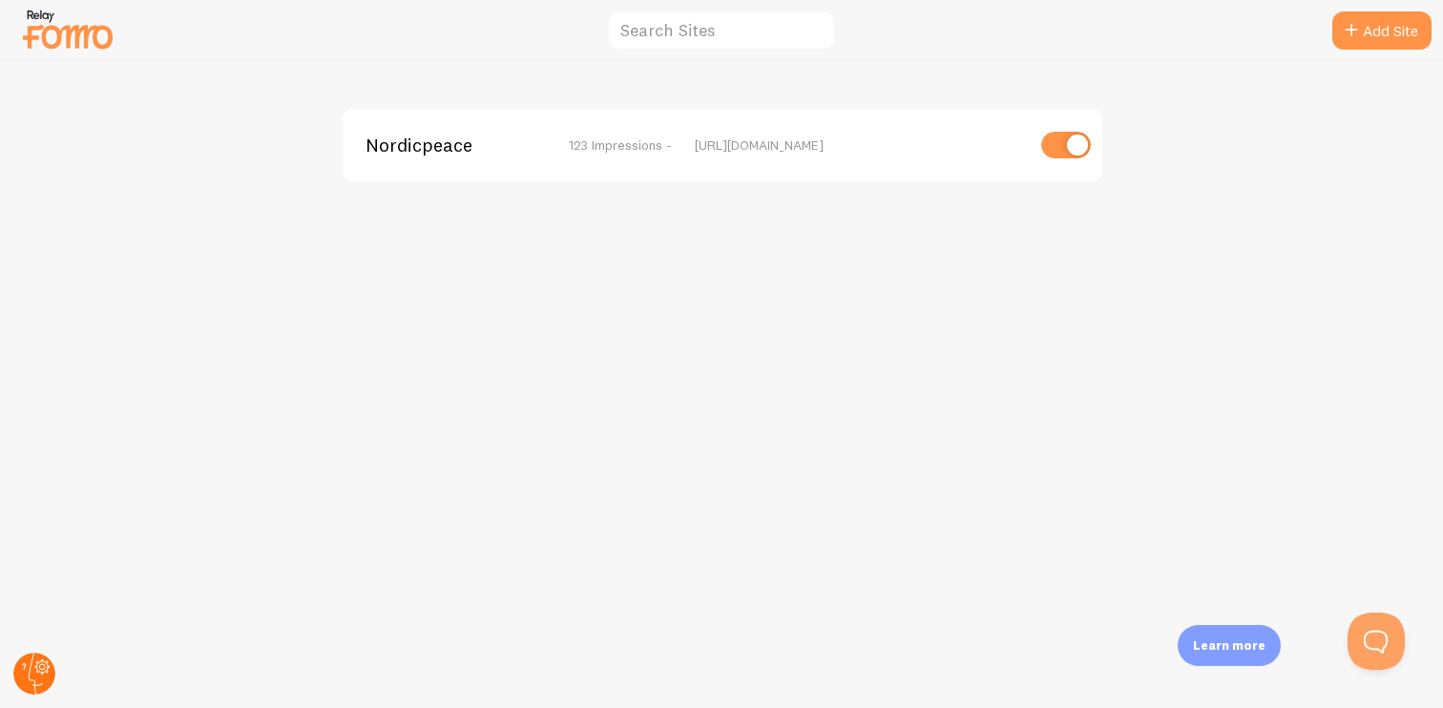
click at [18, 665] on circle at bounding box center [34, 674] width 42 height 42
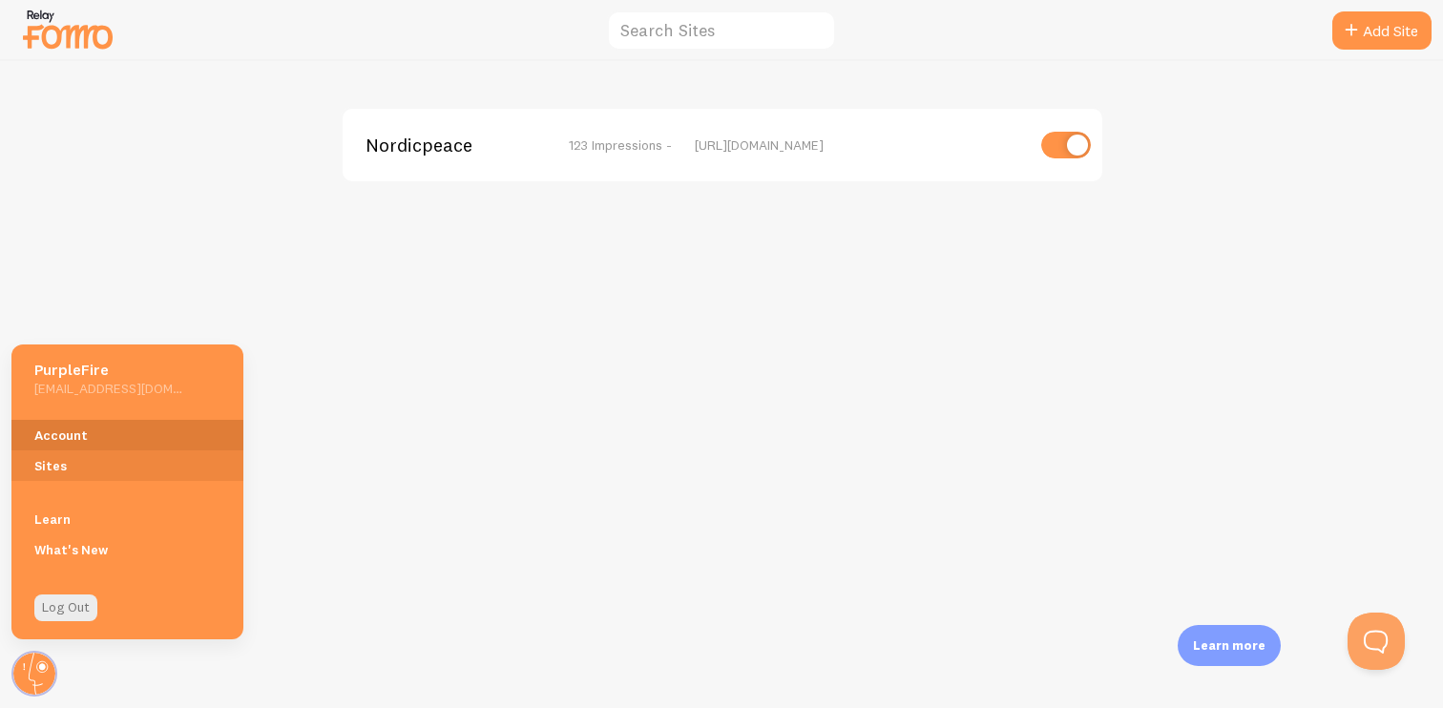
click at [152, 436] on link "Account" at bounding box center [127, 435] width 232 height 31
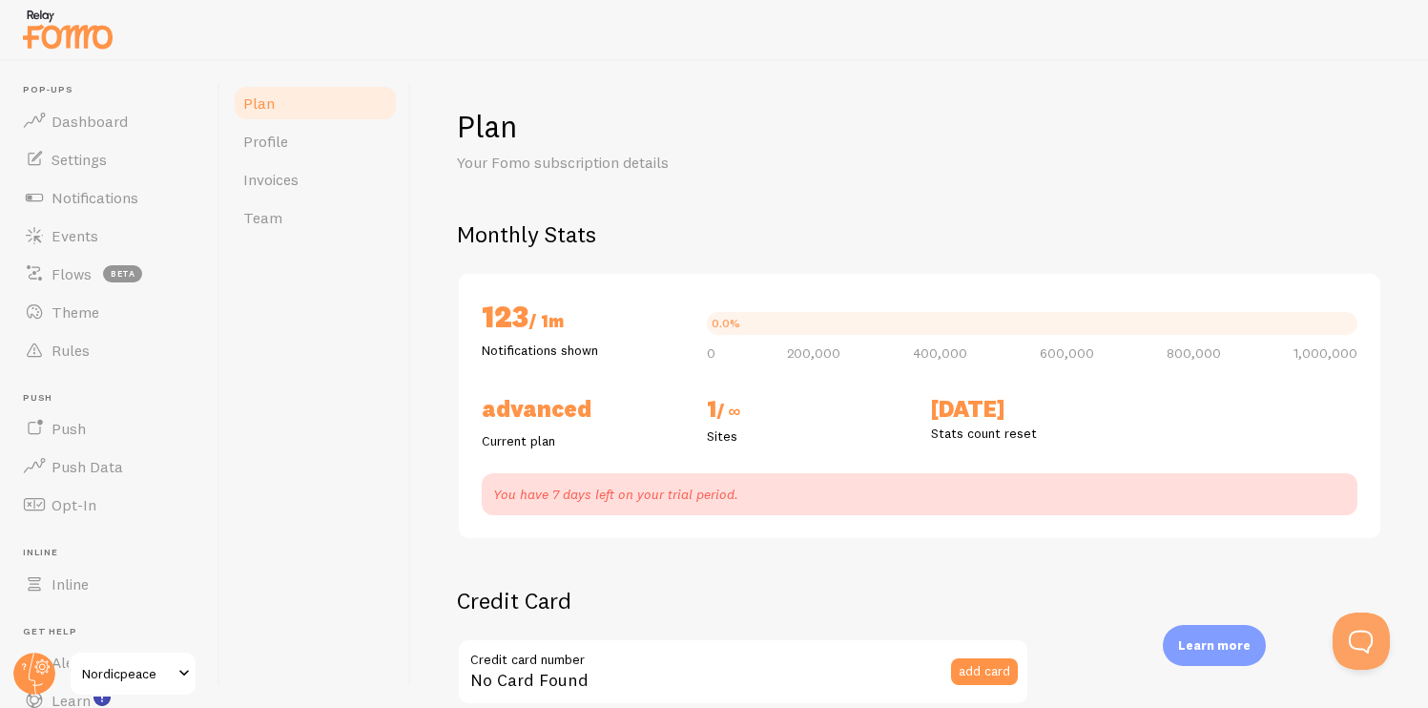
checkbox input "true"
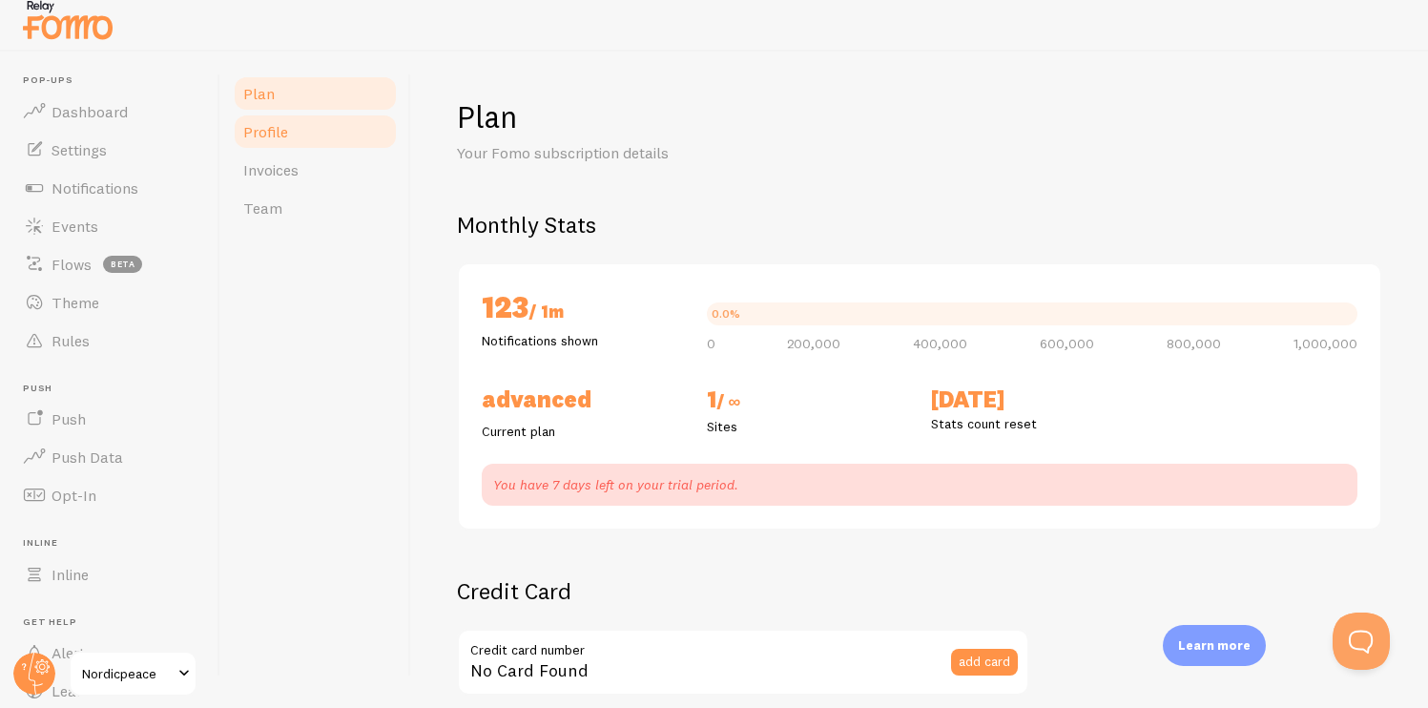
click at [298, 136] on link "Profile" at bounding box center [315, 132] width 167 height 38
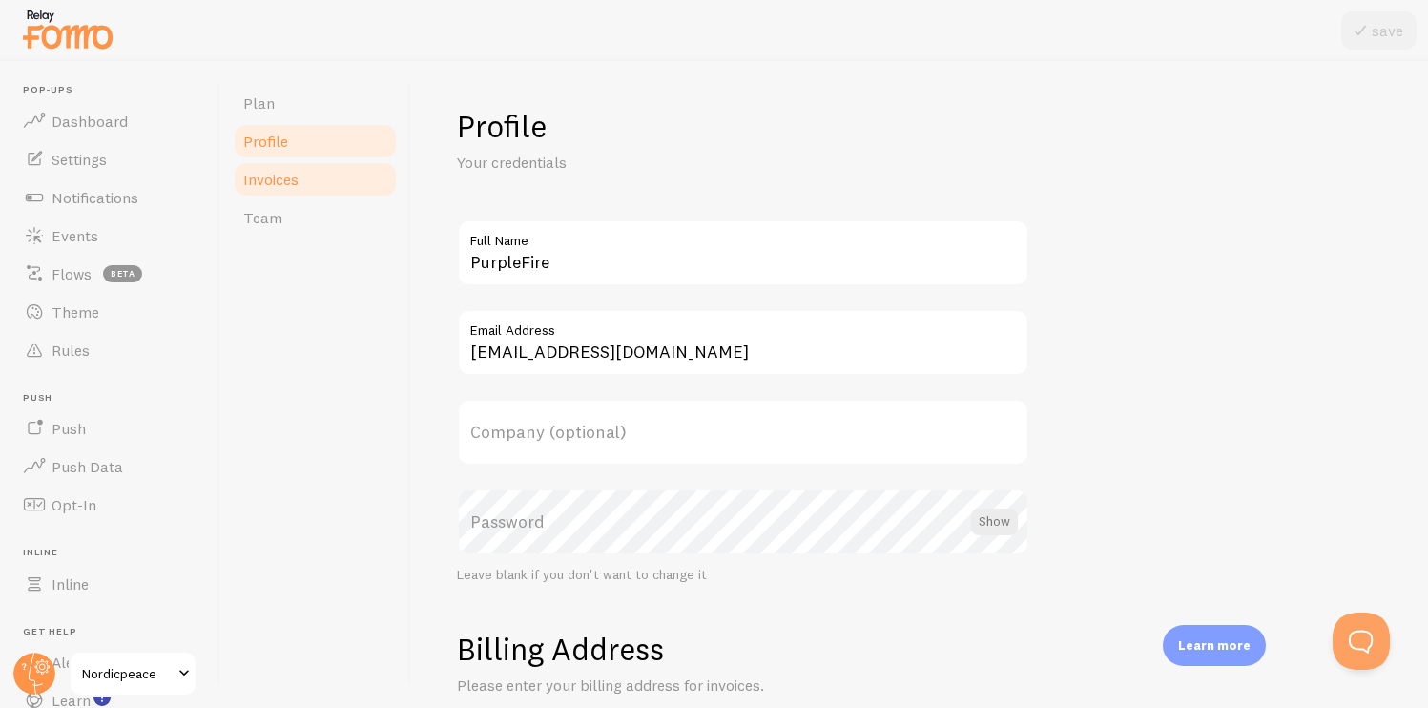
click at [307, 163] on link "Invoices" at bounding box center [315, 179] width 167 height 38
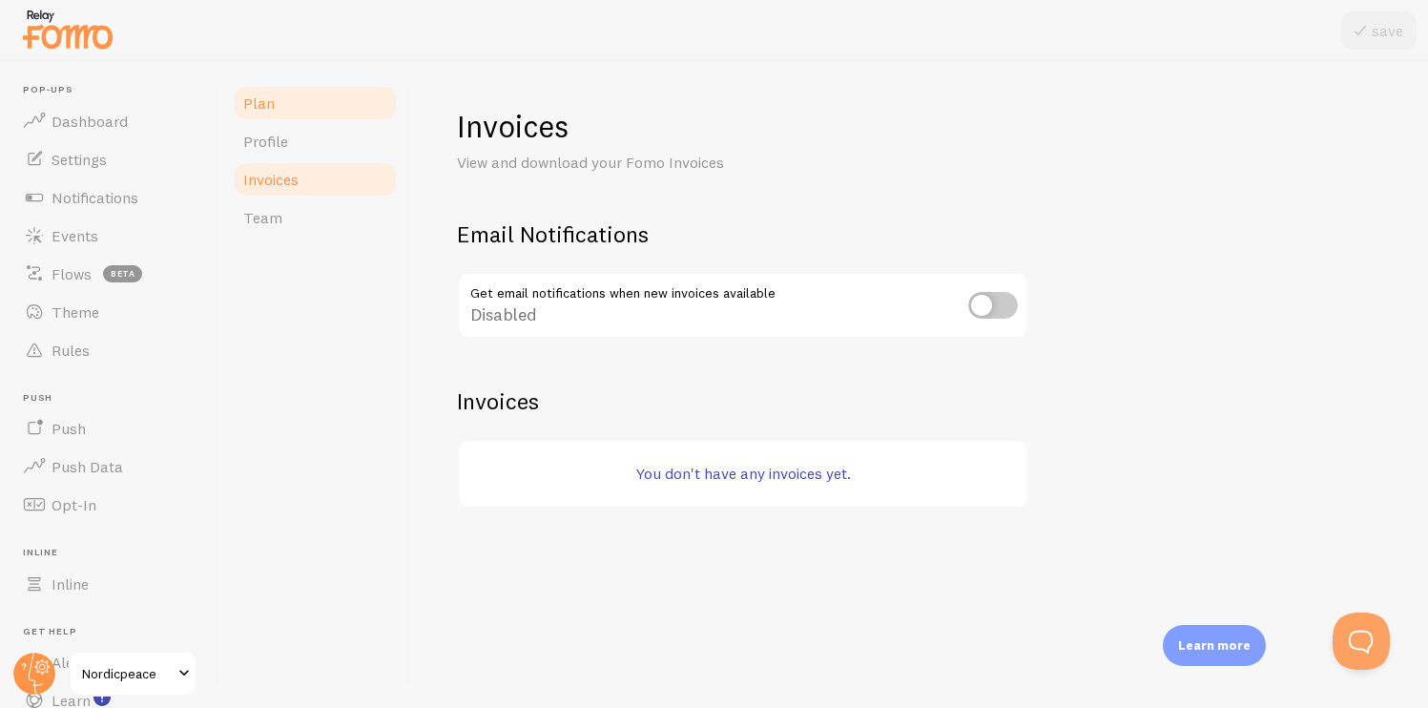
click at [284, 106] on link "Plan" at bounding box center [315, 103] width 167 height 38
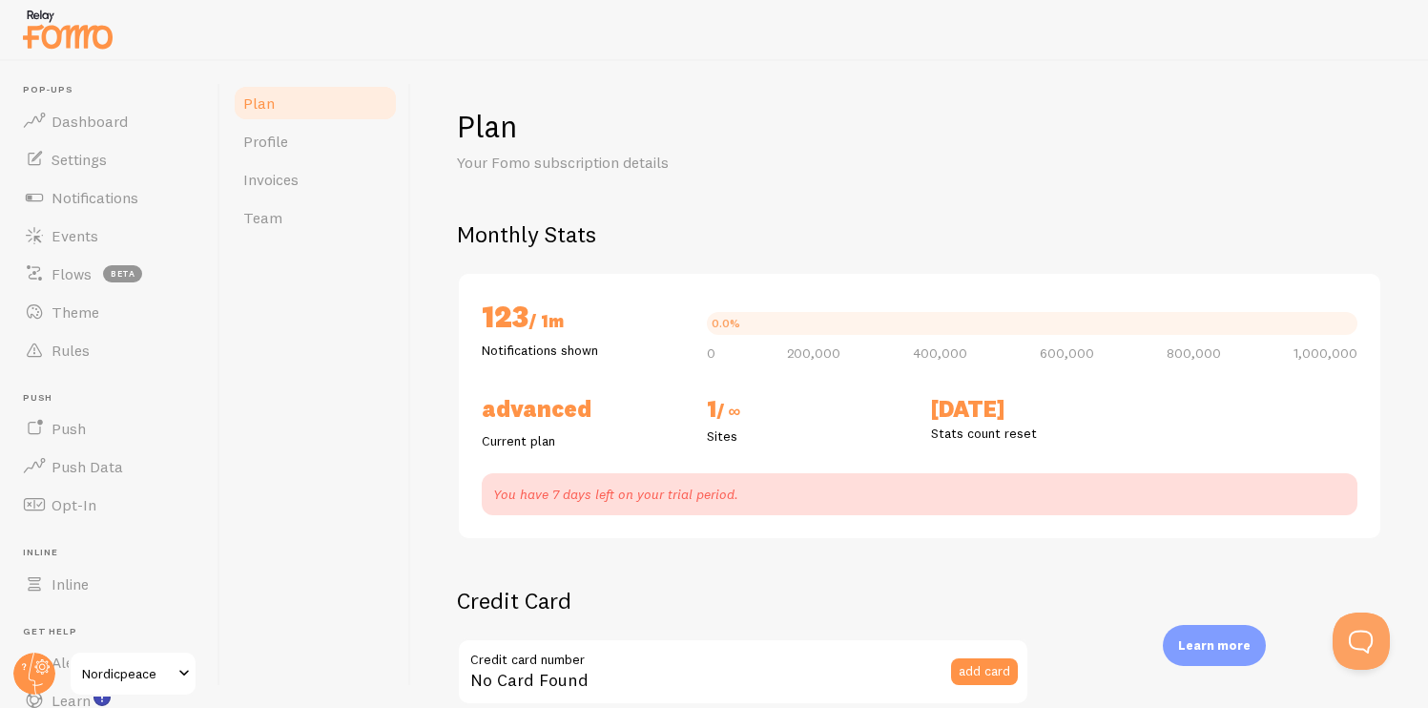
checkbox input "true"
click at [162, 119] on link "Dashboard" at bounding box center [109, 121] width 197 height 38
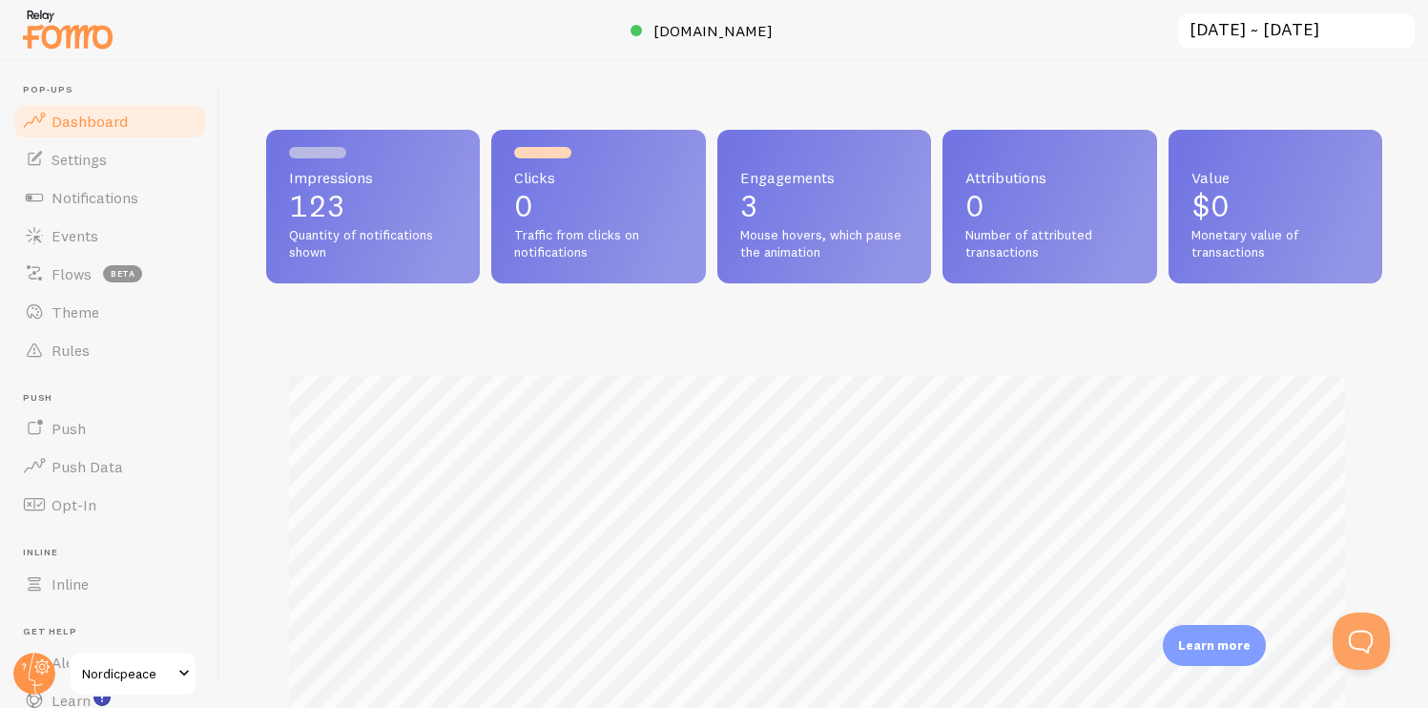
scroll to position [501, 1102]
click at [707, 34] on span "[DOMAIN_NAME]" at bounding box center [713, 30] width 119 height 19
click at [114, 223] on link "Events" at bounding box center [109, 236] width 197 height 38
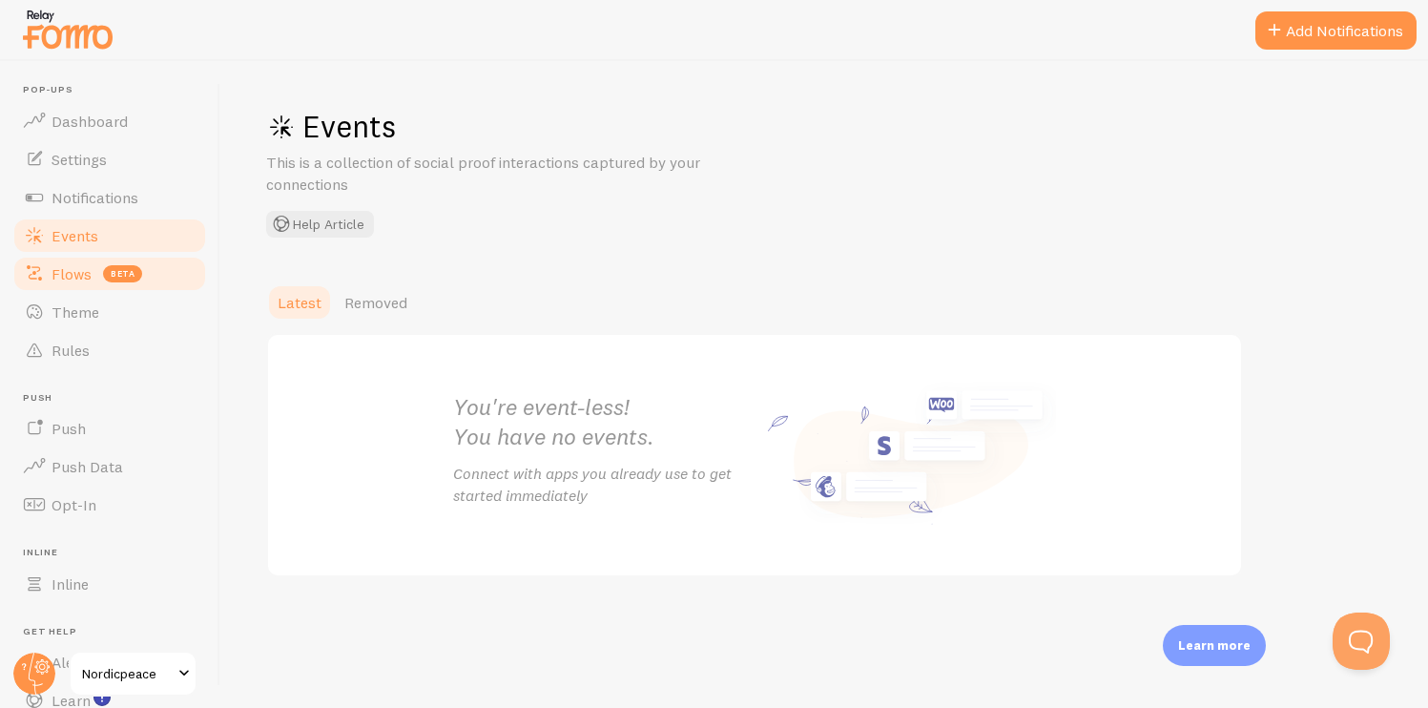
click at [107, 257] on link "Flows beta" at bounding box center [109, 274] width 197 height 38
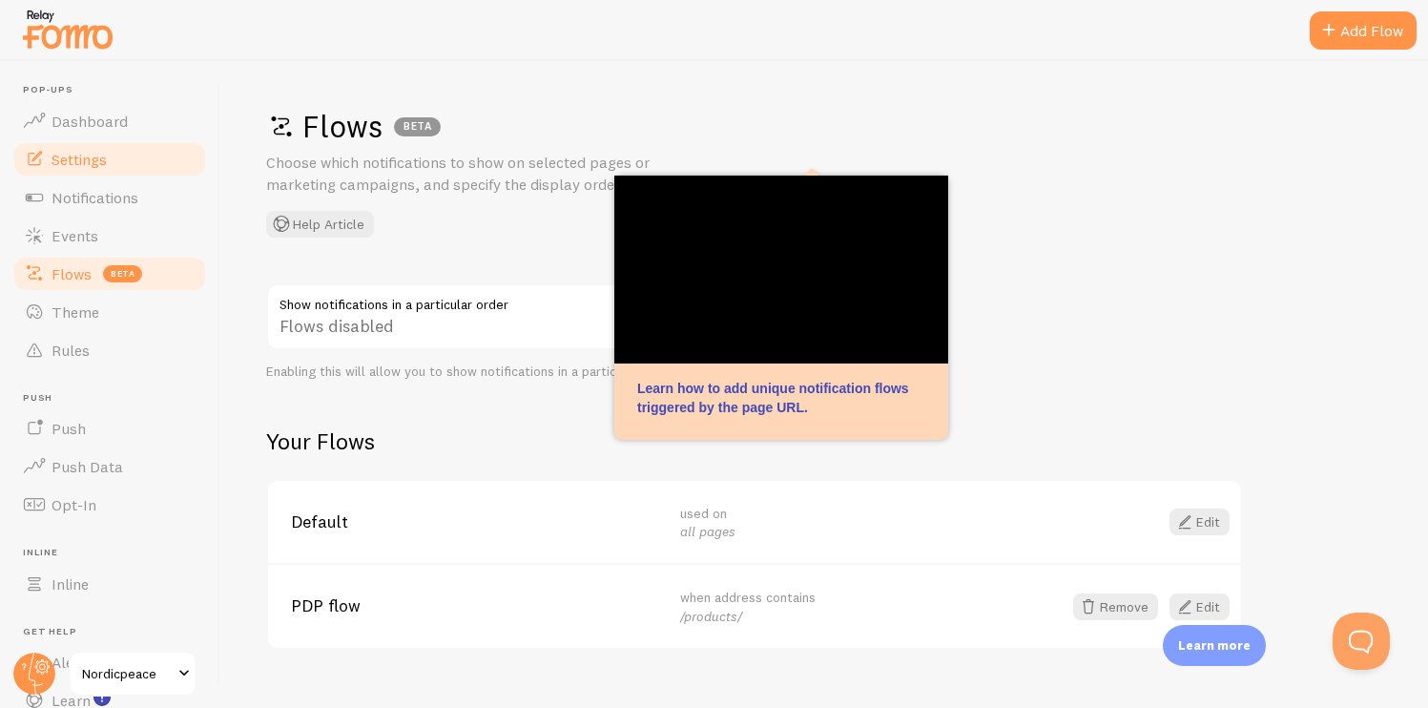
click at [113, 144] on link "Settings" at bounding box center [109, 159] width 197 height 38
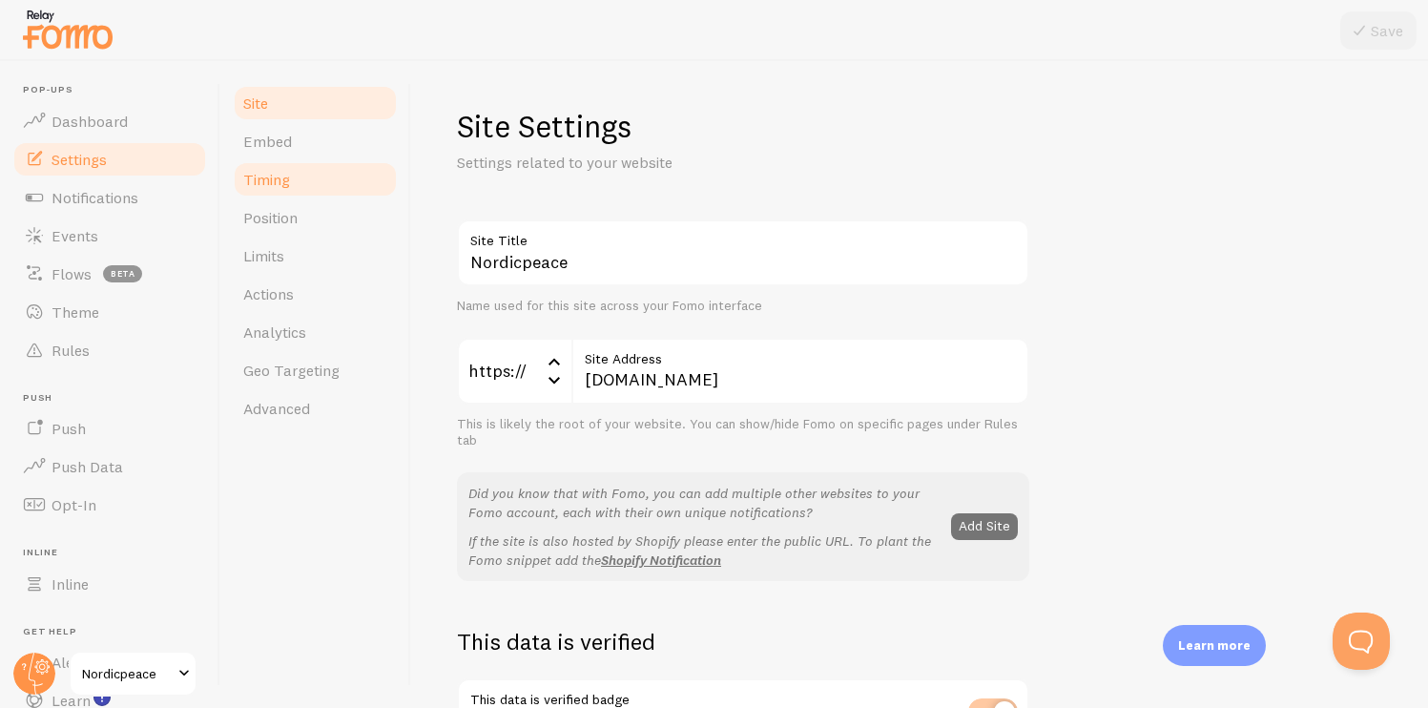
click at [320, 172] on link "Timing" at bounding box center [315, 179] width 167 height 38
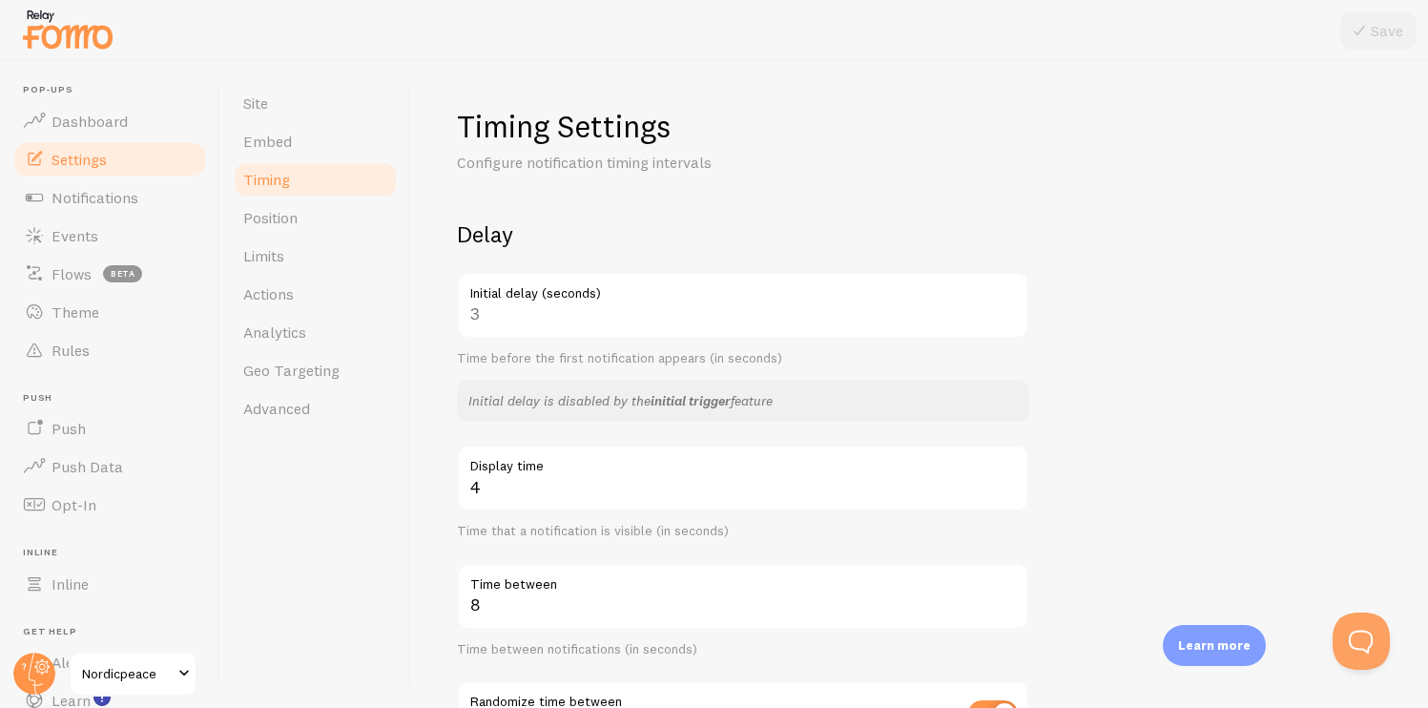
click at [681, 398] on link "initial trigger" at bounding box center [691, 400] width 80 height 17
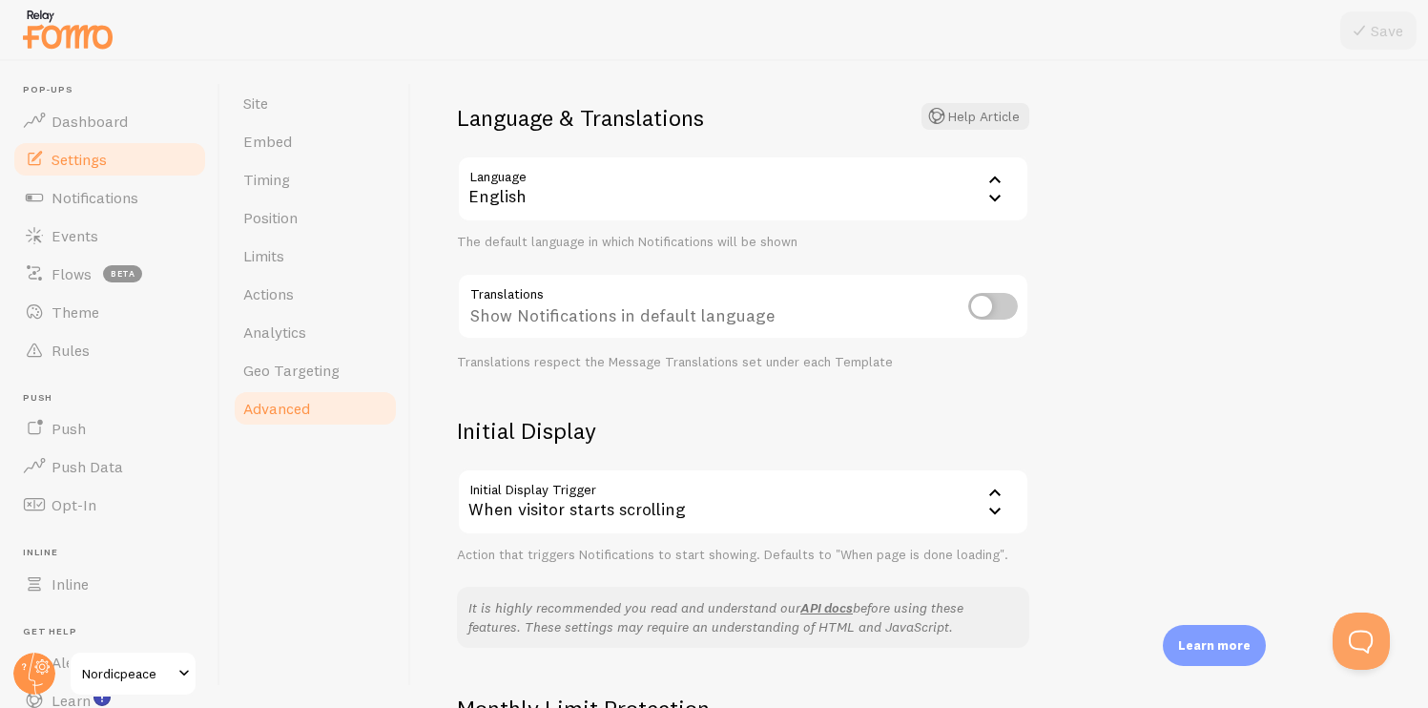
scroll to position [139, 0]
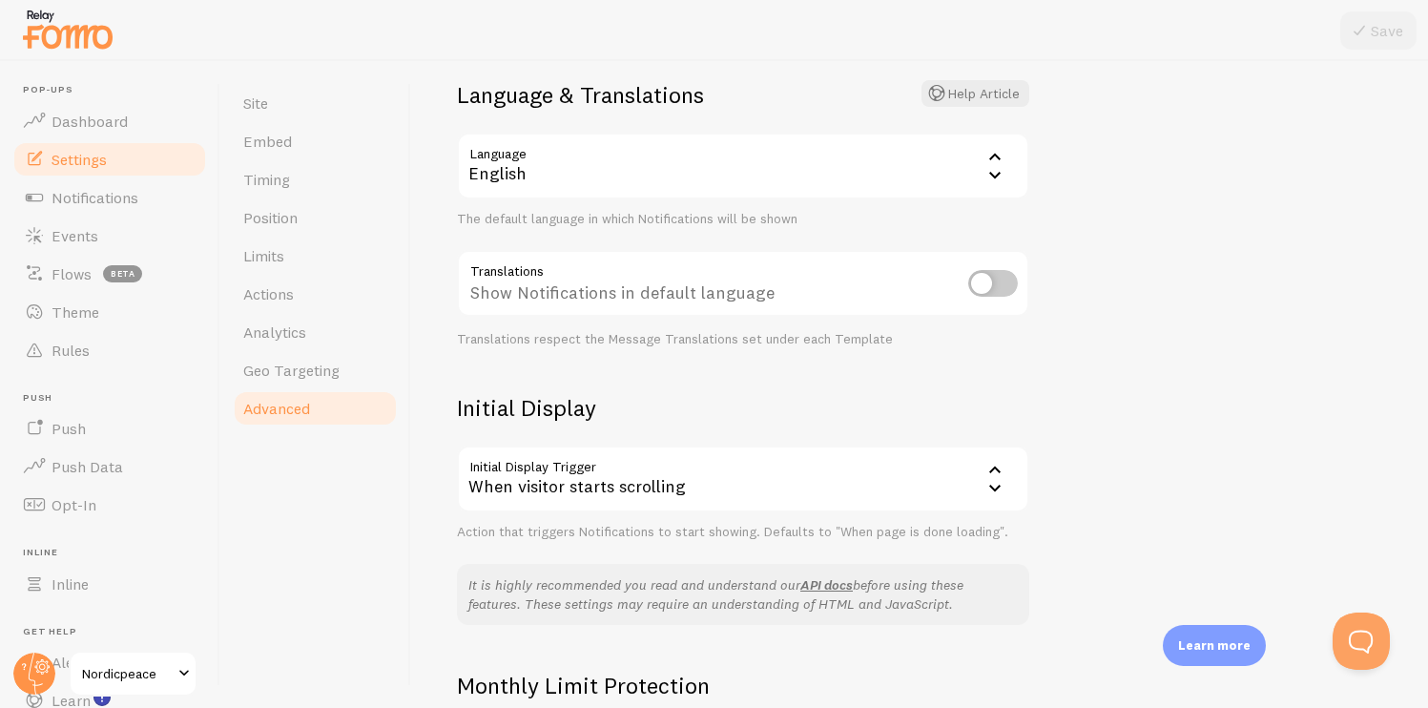
click at [659, 474] on div "When visitor starts scrolling" at bounding box center [743, 479] width 572 height 67
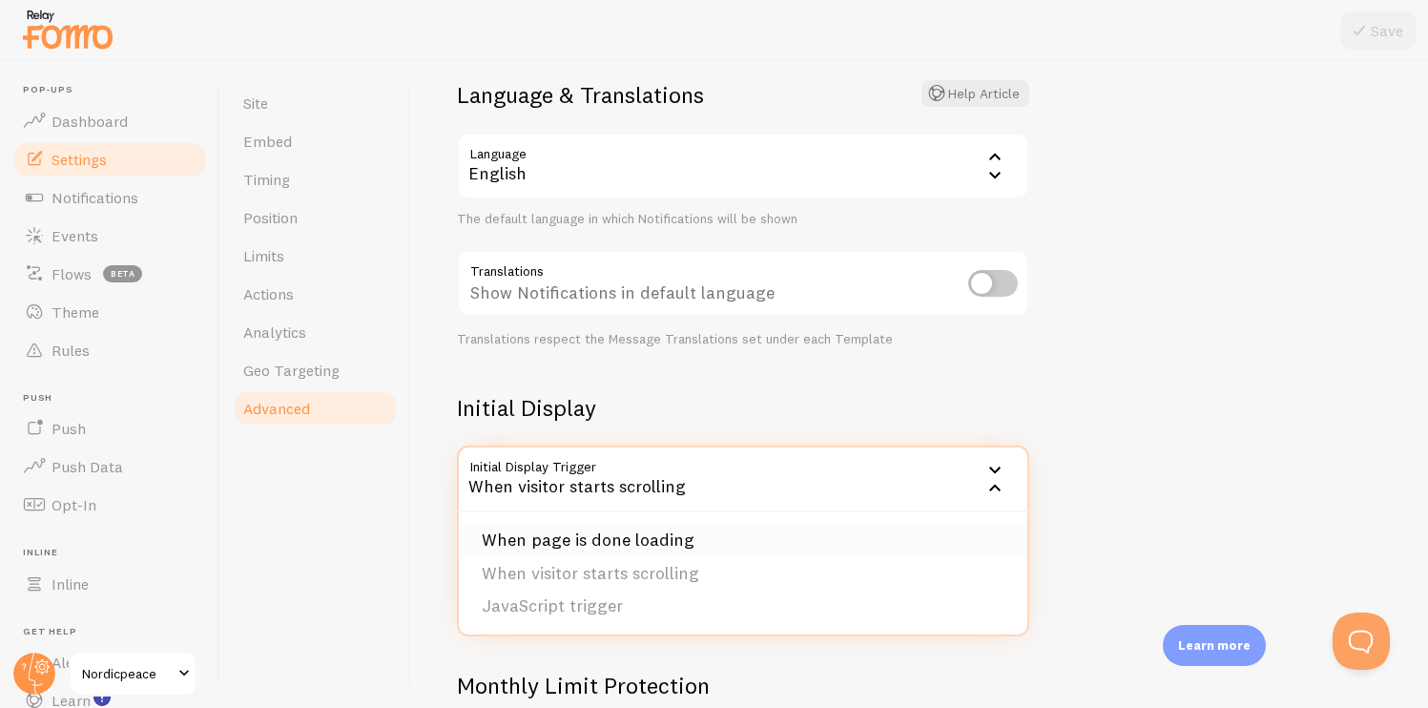
click at [613, 549] on li "When page is done loading" at bounding box center [743, 540] width 569 height 33
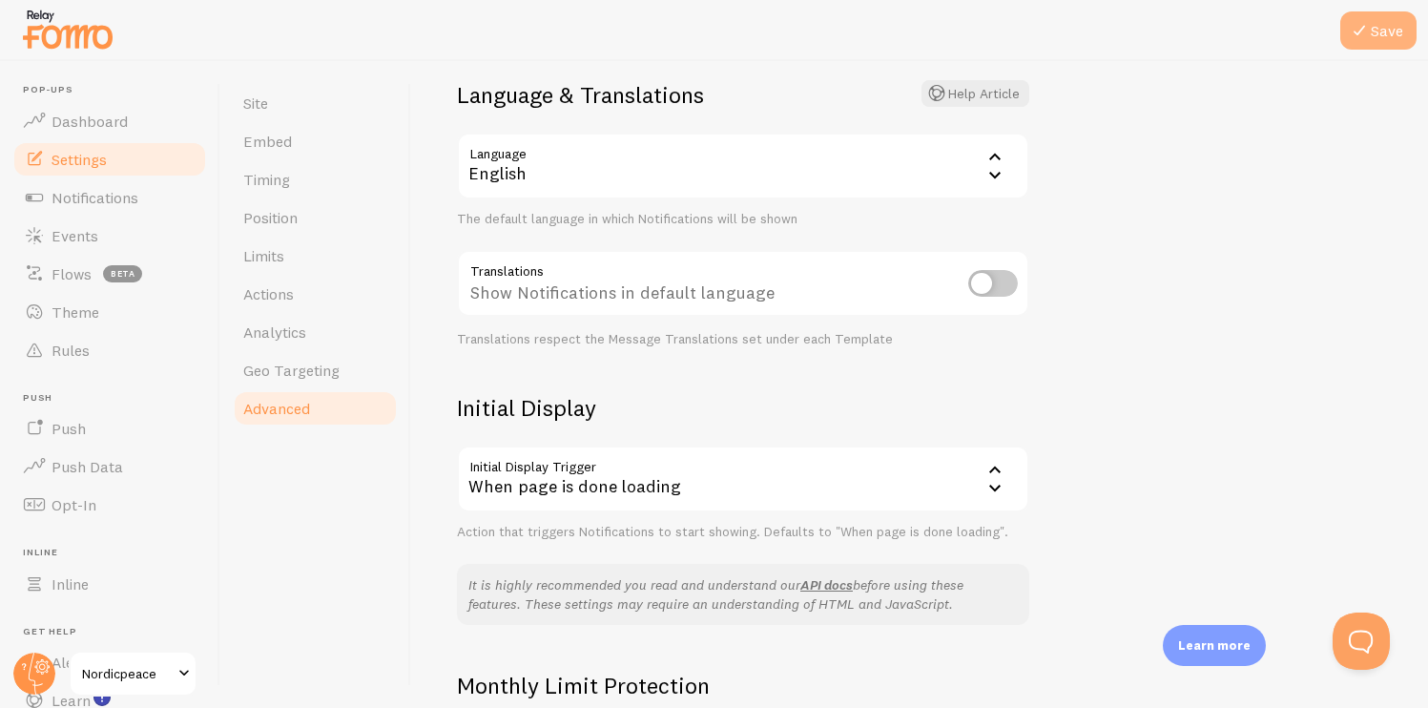
click at [1378, 39] on button "Save" at bounding box center [1378, 30] width 76 height 38
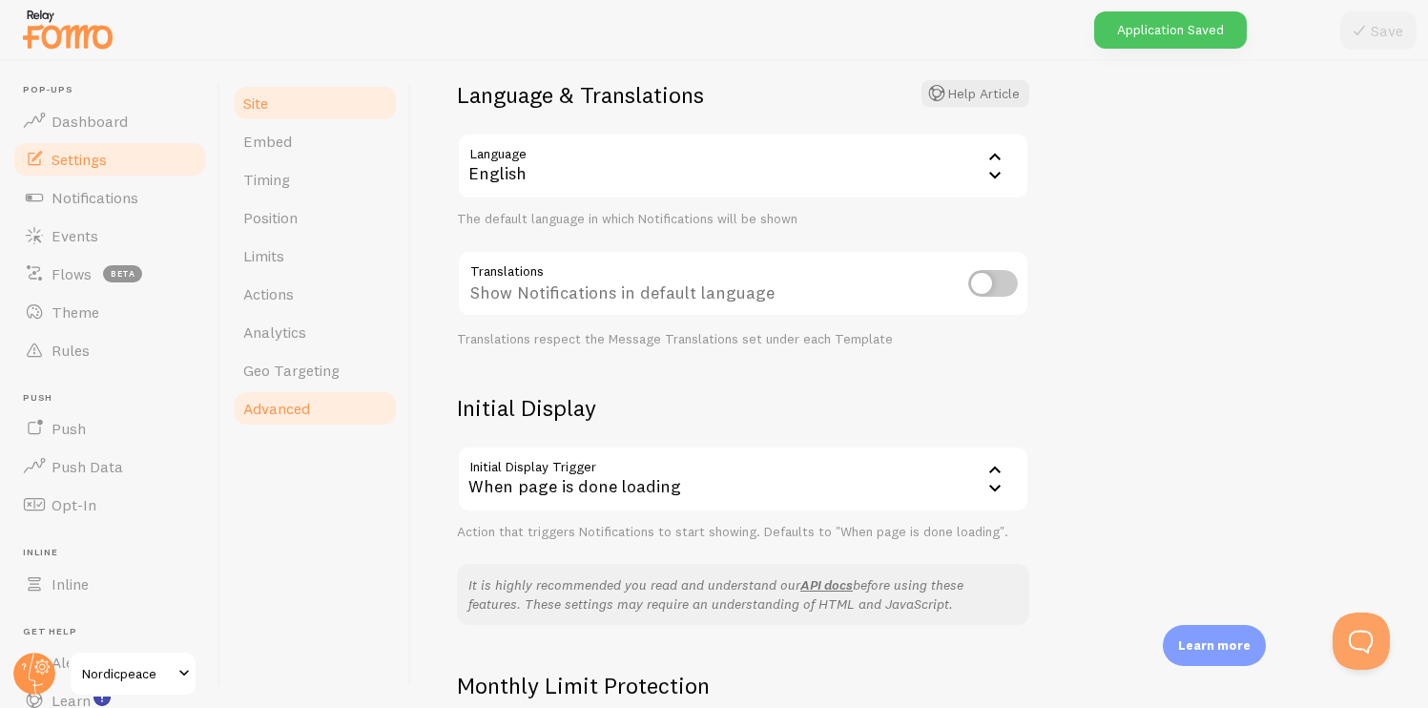
click at [299, 85] on link "Site" at bounding box center [315, 103] width 167 height 38
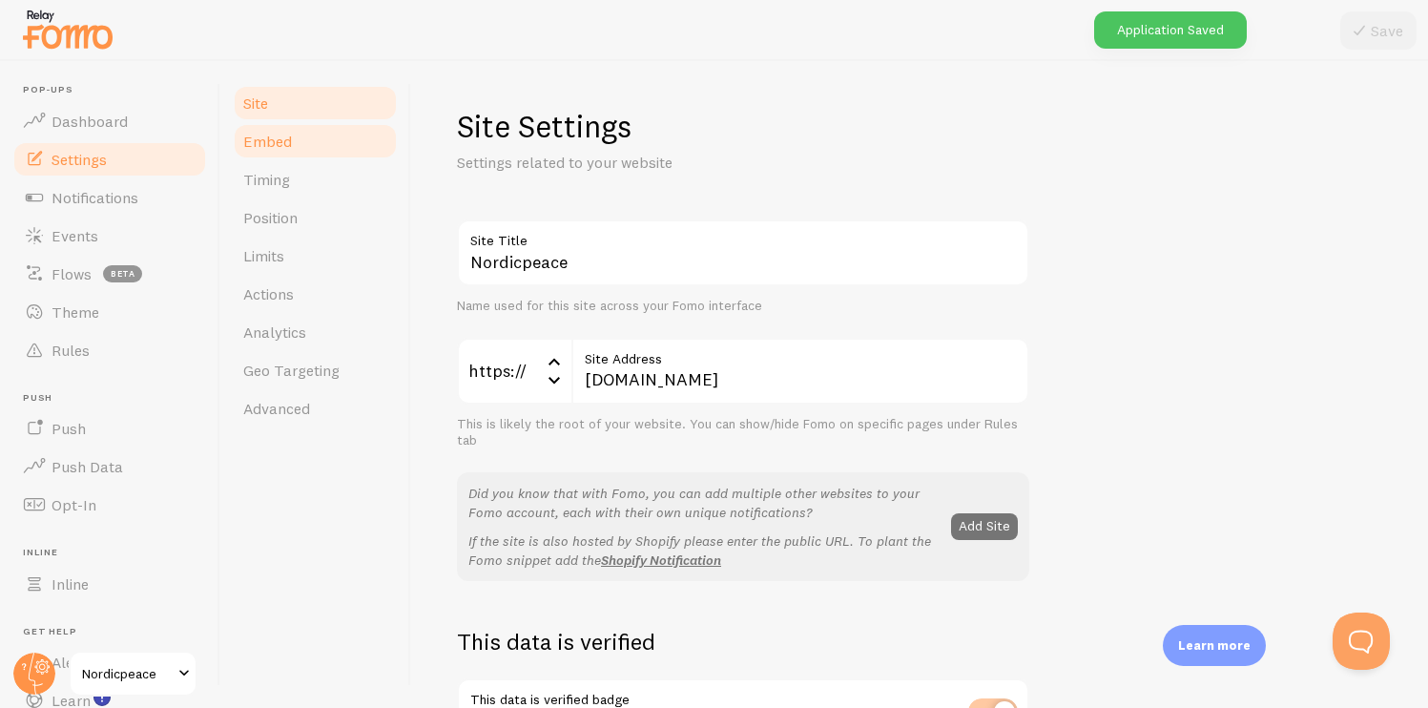
click at [307, 127] on link "Embed" at bounding box center [315, 141] width 167 height 38
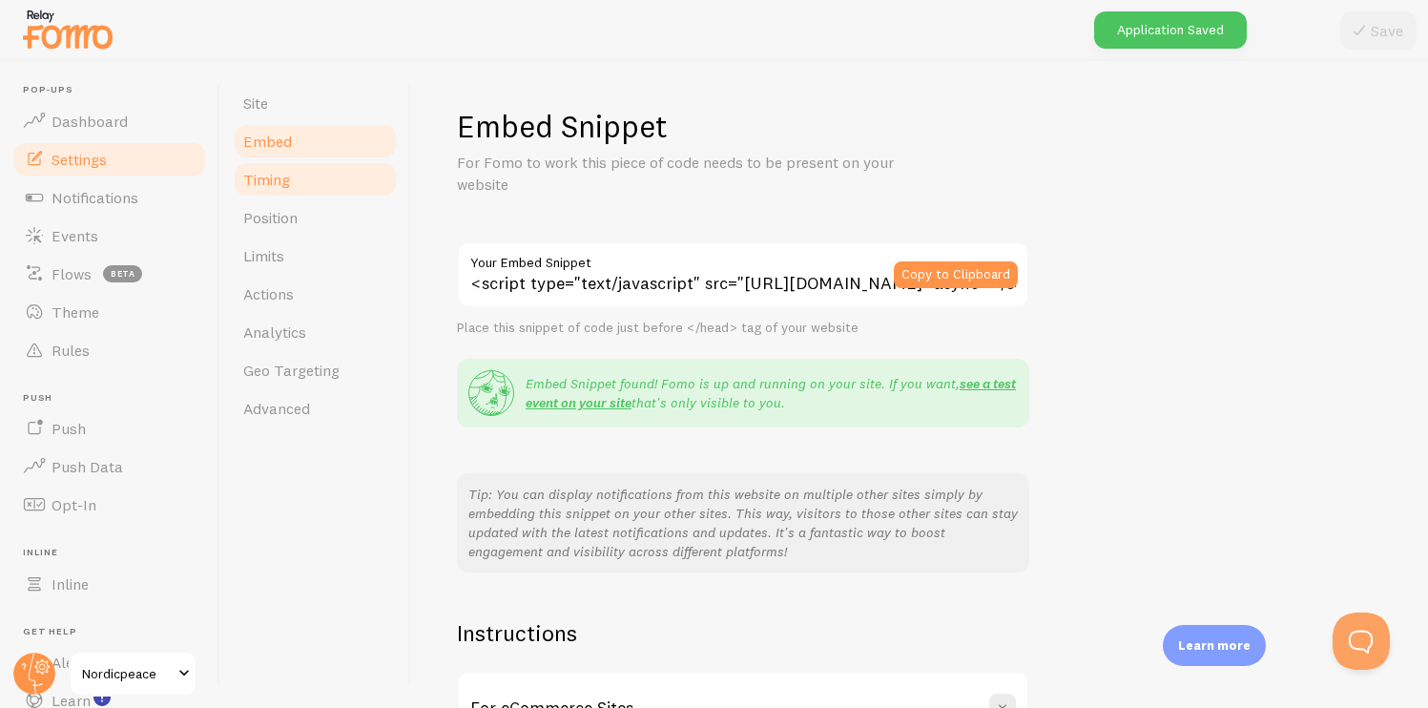
click at [314, 163] on link "Timing" at bounding box center [315, 179] width 167 height 38
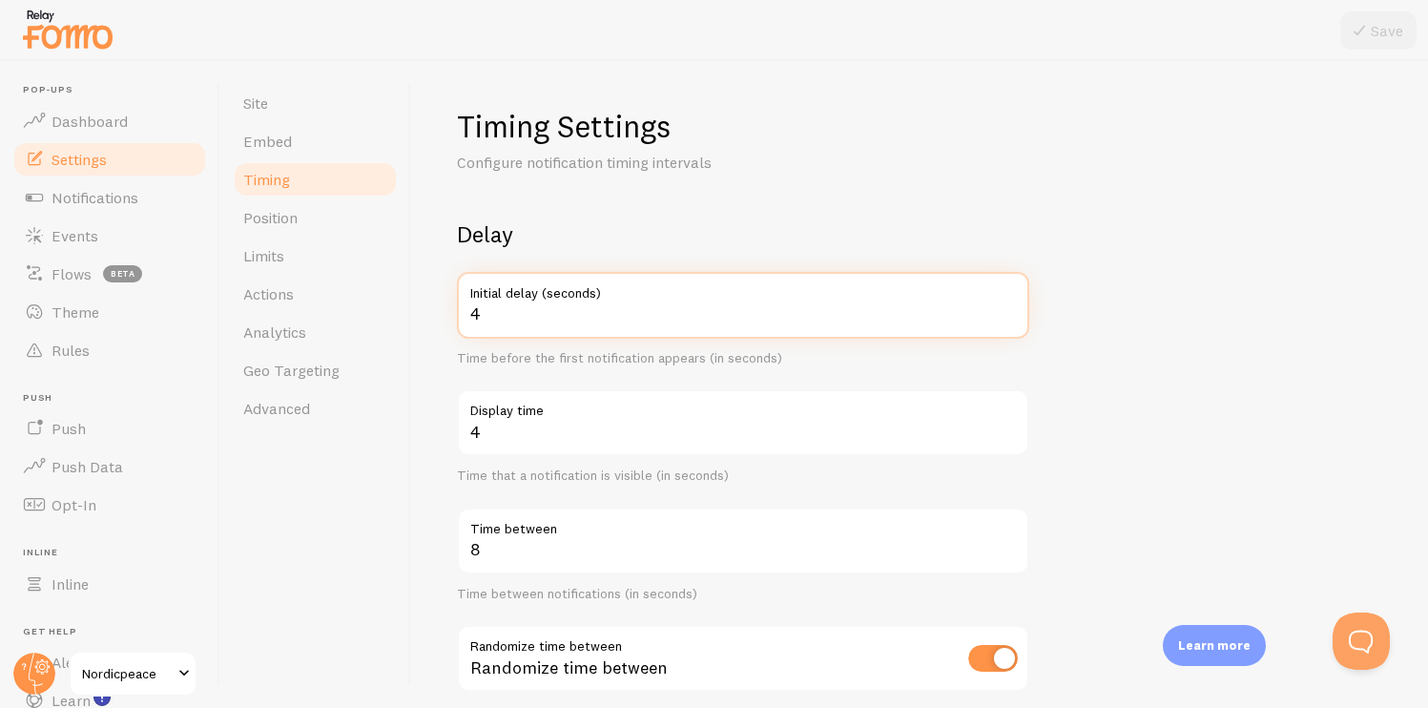
click at [1011, 312] on input "4" at bounding box center [743, 305] width 572 height 67
click at [1011, 312] on input "5" at bounding box center [743, 305] width 572 height 67
click at [1011, 312] on input "6" at bounding box center [743, 305] width 572 height 67
click at [1011, 312] on input "7" at bounding box center [743, 305] width 572 height 67
click at [1011, 312] on input "8" at bounding box center [743, 305] width 572 height 67
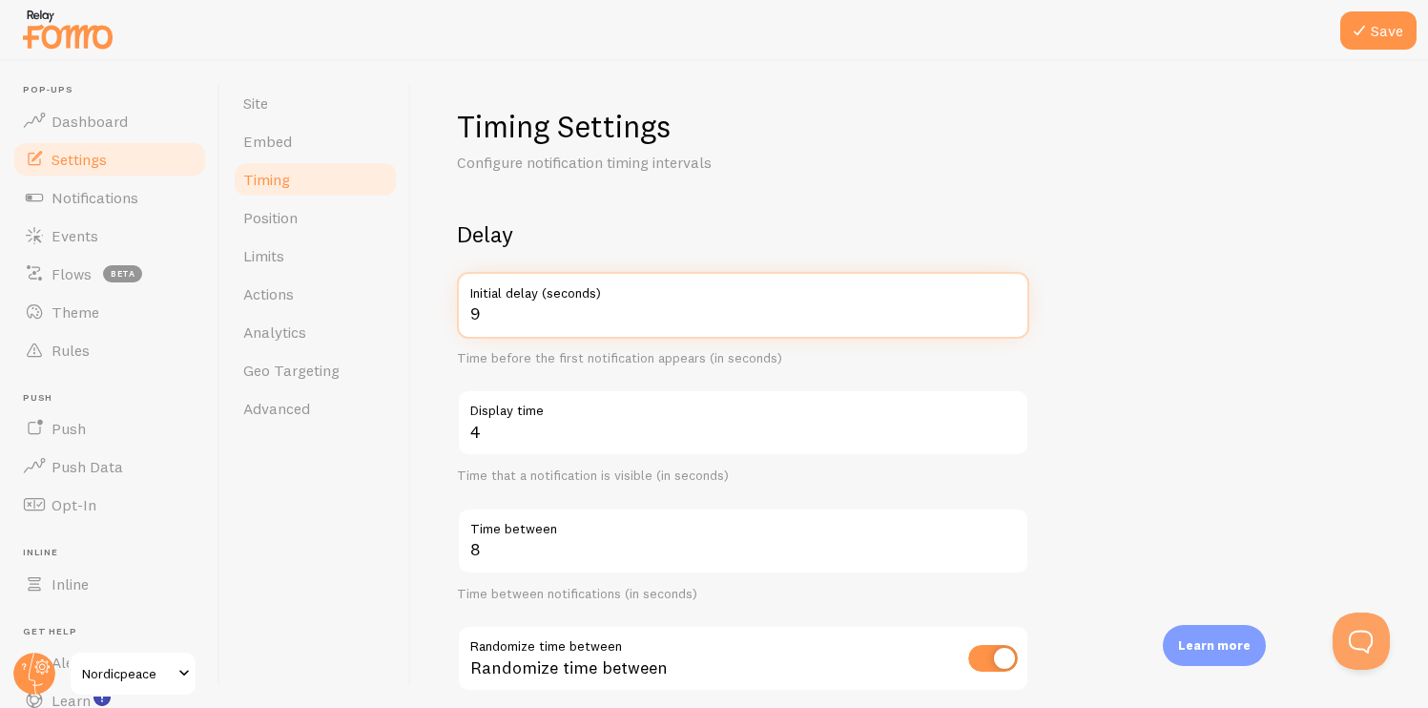
click at [1011, 312] on input "9" at bounding box center [743, 305] width 572 height 67
type input "10"
click at [1010, 307] on input "10" at bounding box center [743, 305] width 572 height 67
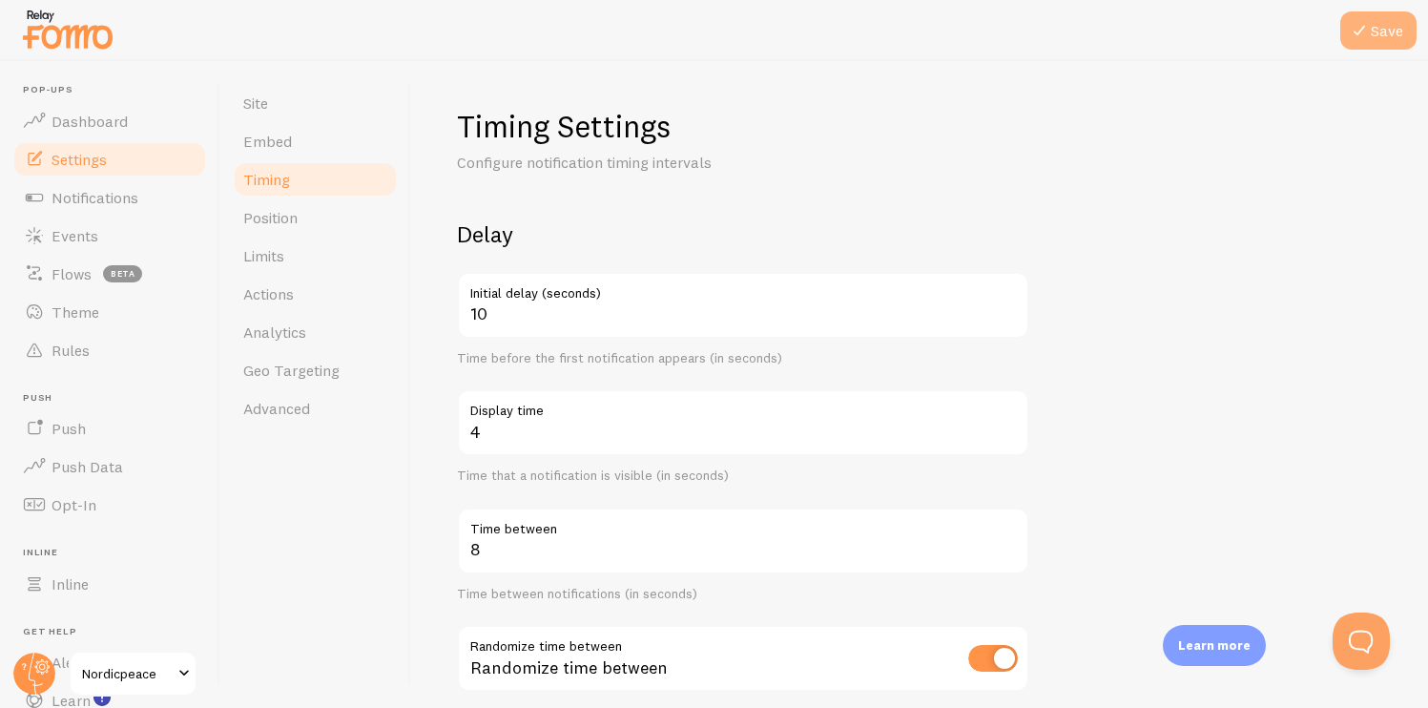
click at [1349, 38] on icon at bounding box center [1359, 30] width 23 height 23
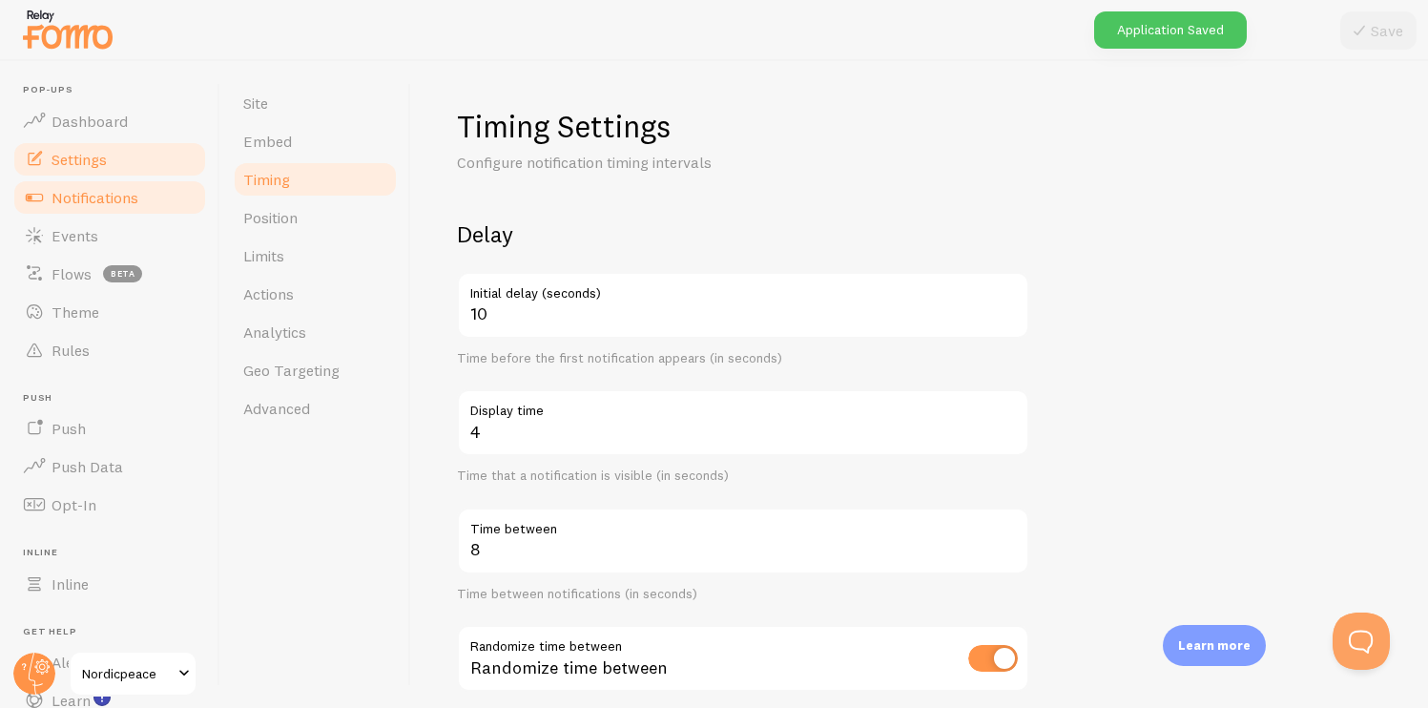
click at [142, 182] on link "Notifications" at bounding box center [109, 197] width 197 height 38
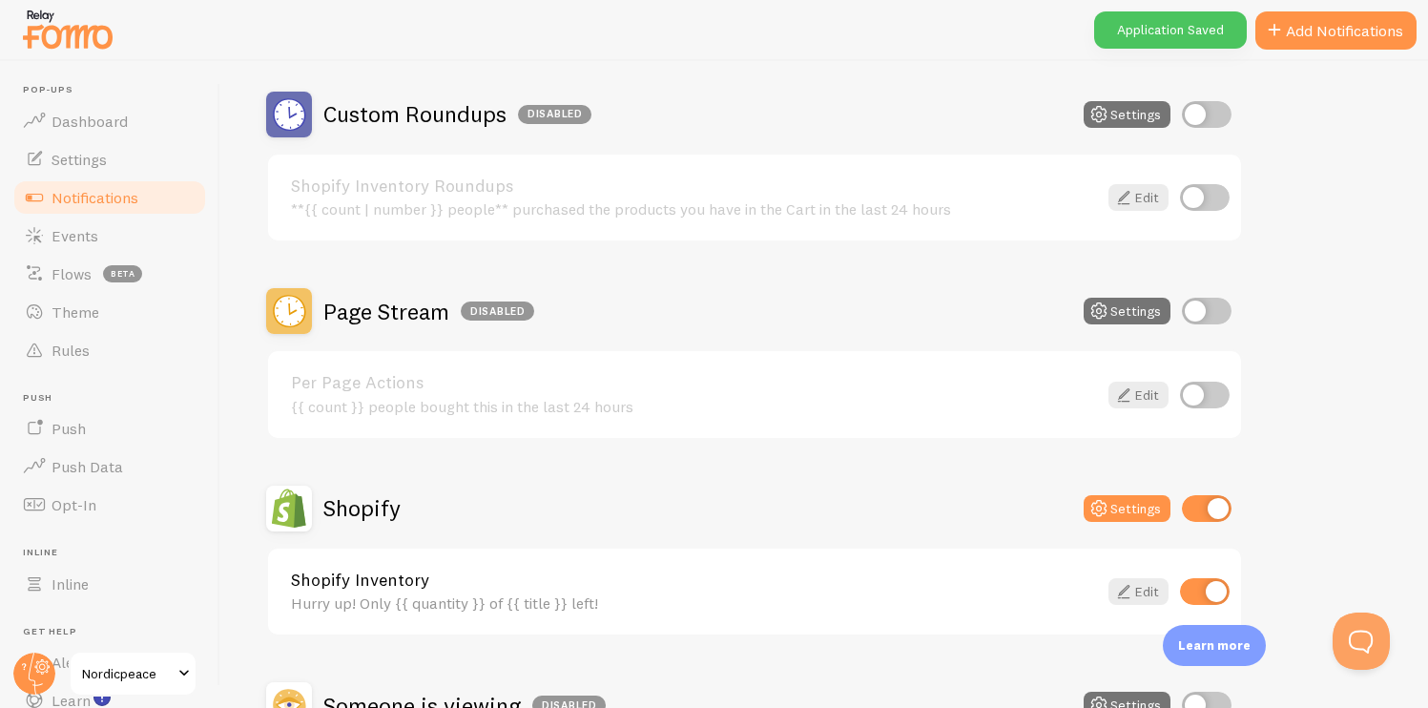
scroll to position [655, 0]
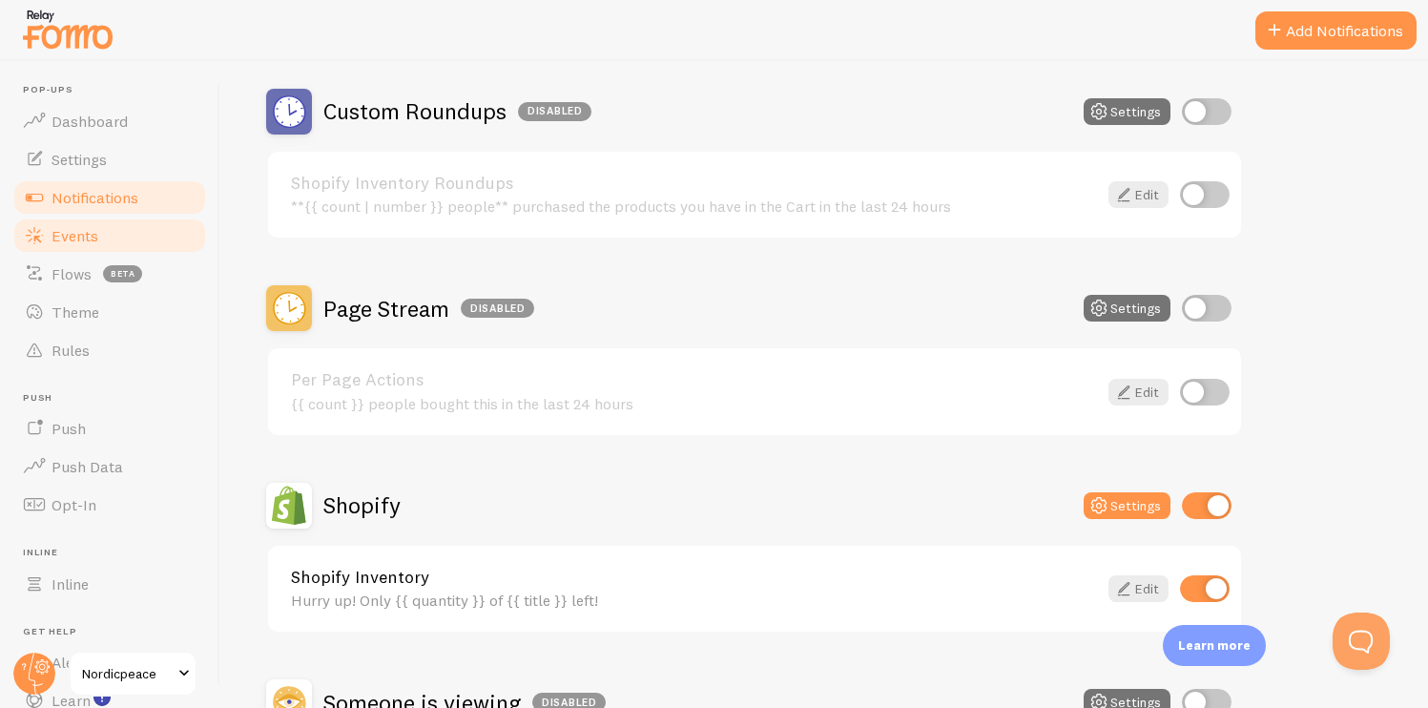
click at [116, 231] on link "Events" at bounding box center [109, 236] width 197 height 38
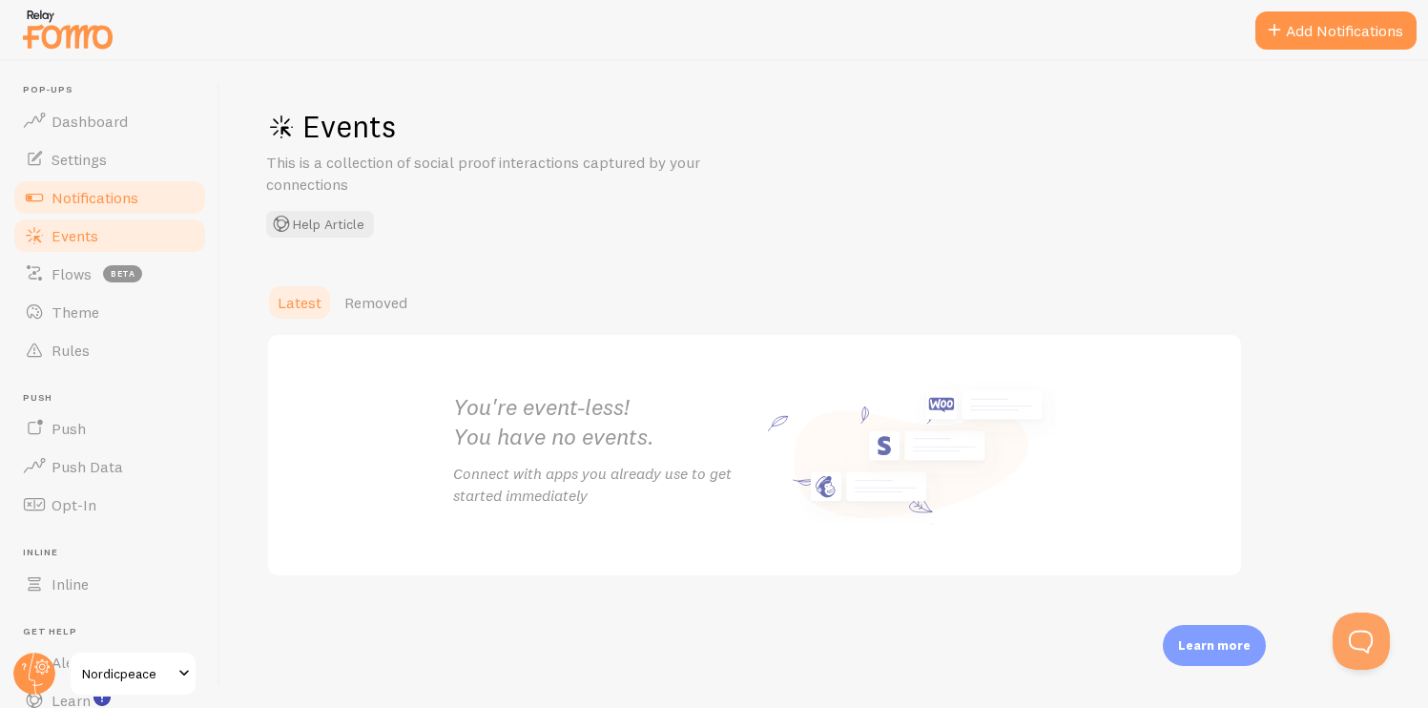
click at [127, 202] on span "Notifications" at bounding box center [95, 197] width 87 height 19
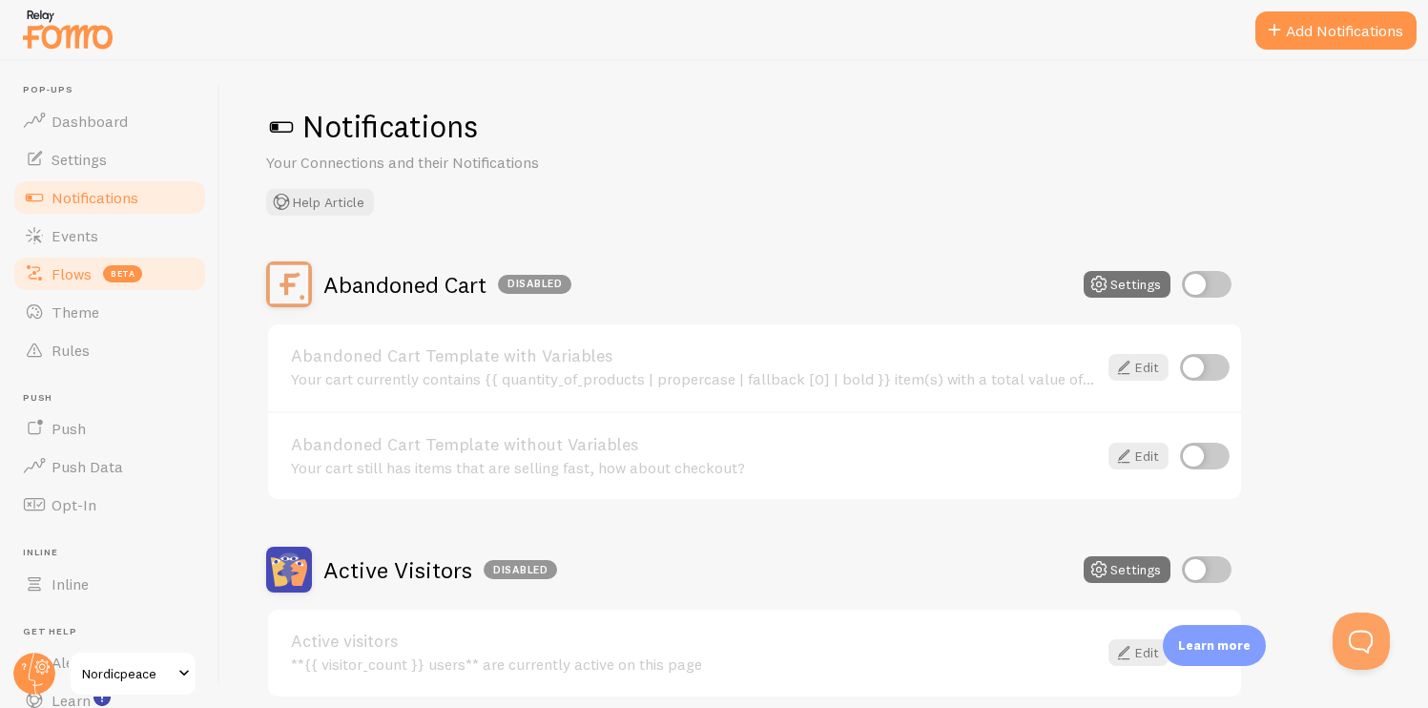
click at [91, 274] on link "Flows beta" at bounding box center [109, 274] width 197 height 38
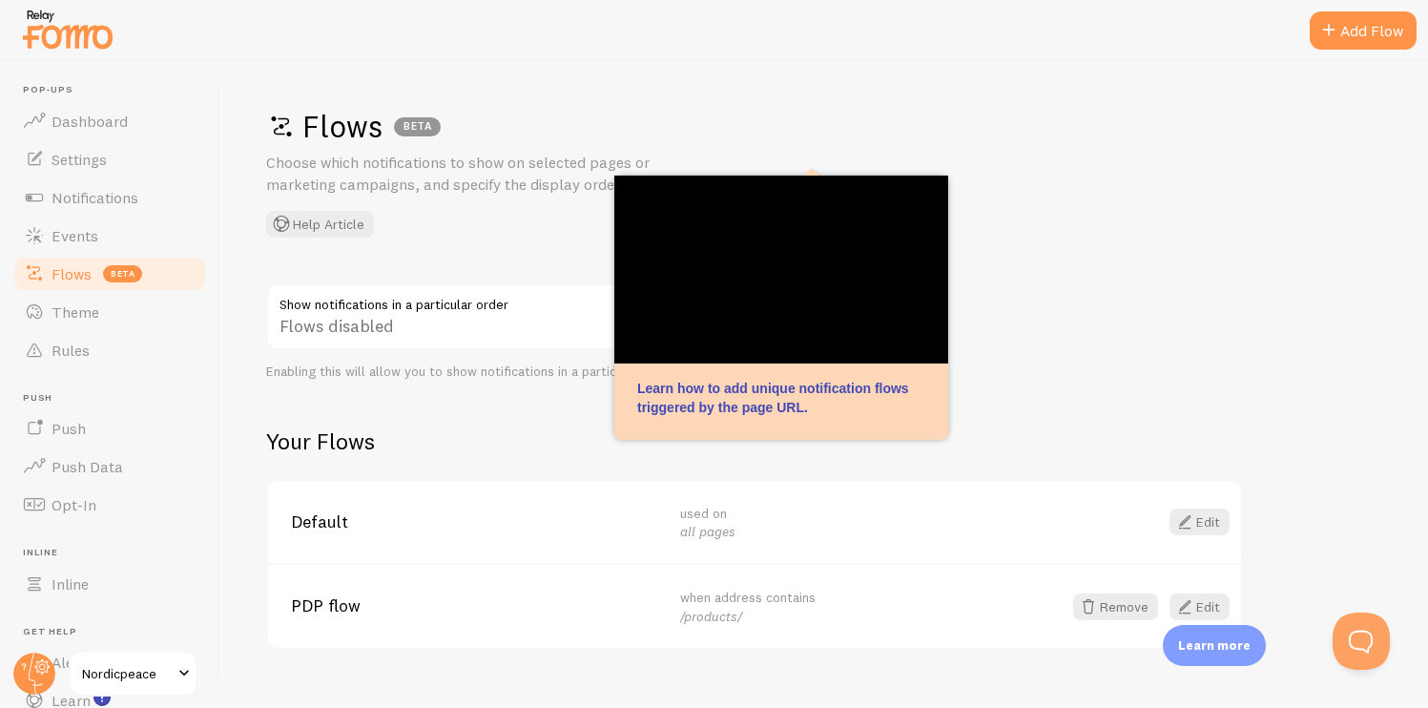
click at [1191, 591] on div "PDP flow when address contains /products/ Remove Edit" at bounding box center [754, 605] width 973 height 85
click at [1186, 607] on span at bounding box center [1185, 606] width 23 height 23
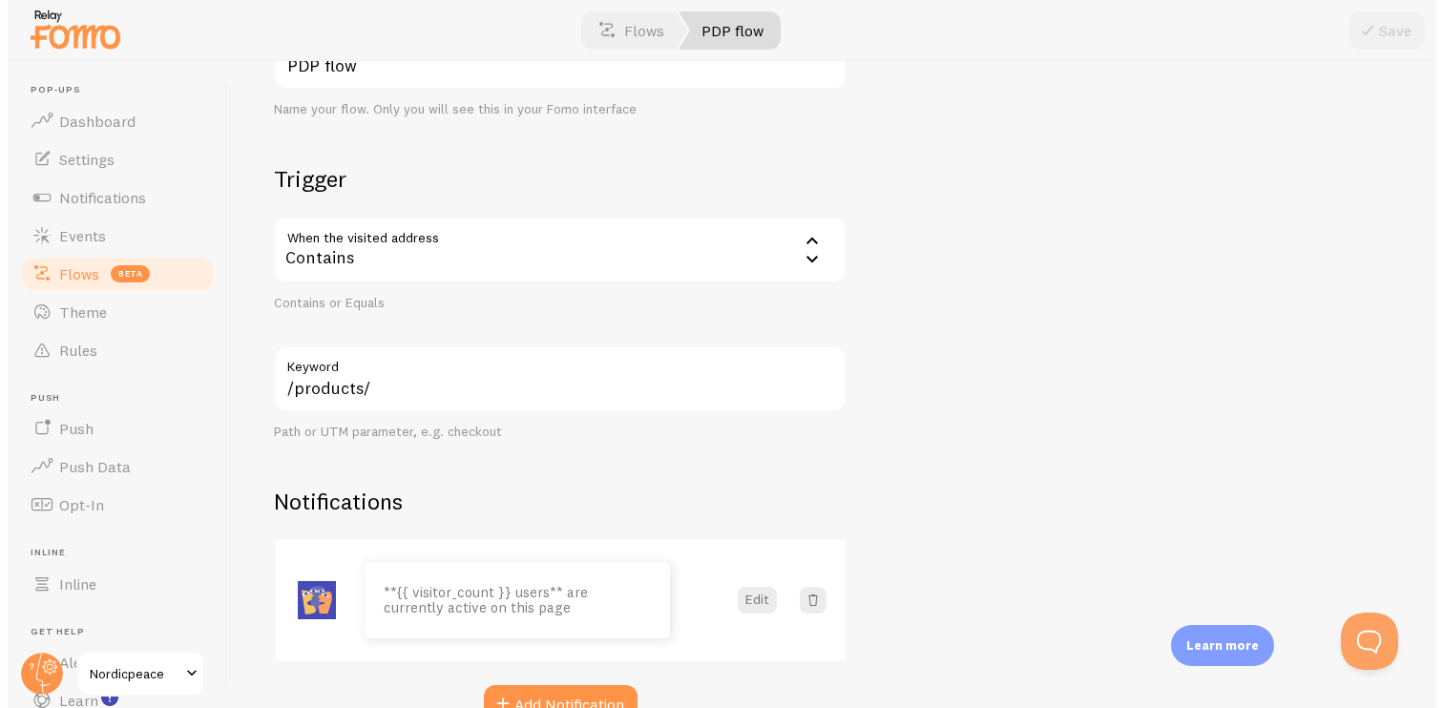
scroll to position [276, 0]
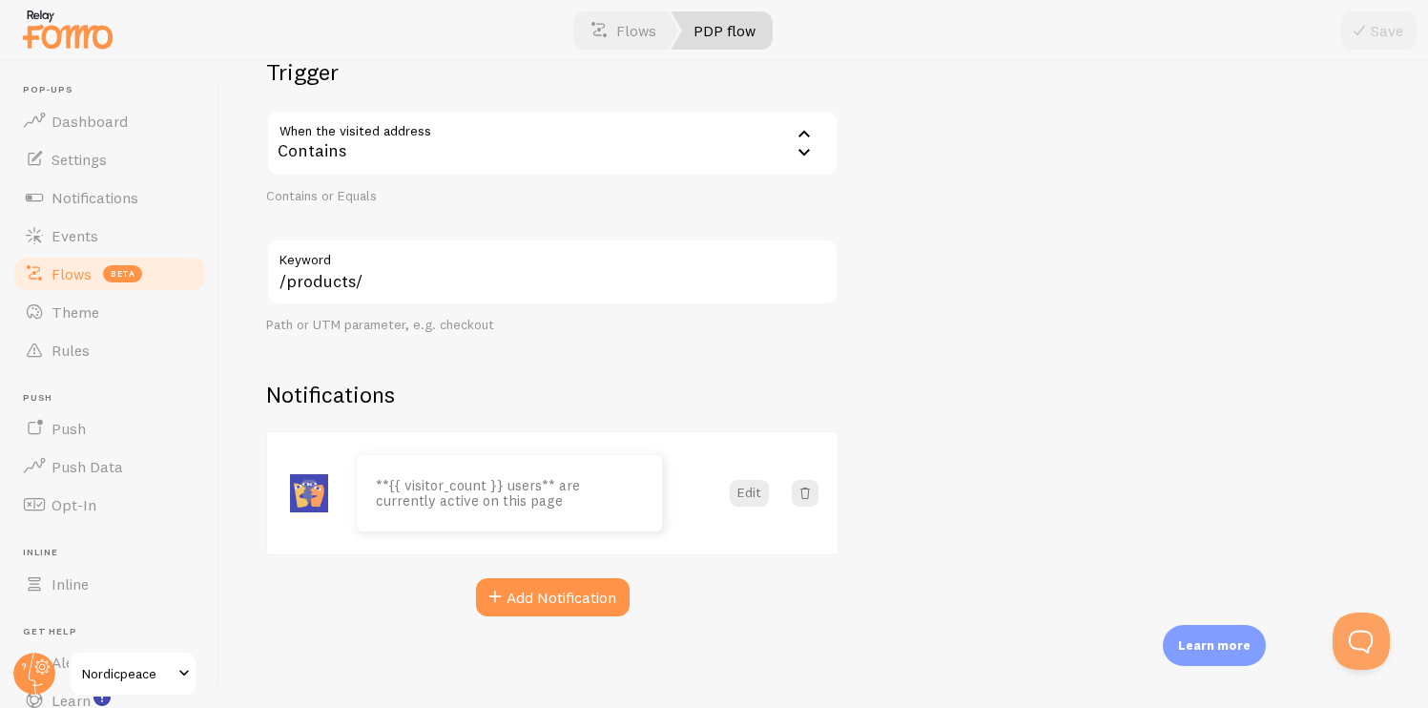
click at [565, 570] on div "**{{ visitor_count }} users** are currently active on this page Edit Add Notifi…" at bounding box center [552, 523] width 572 height 185
click at [565, 591] on button "Add Notification" at bounding box center [553, 597] width 154 height 38
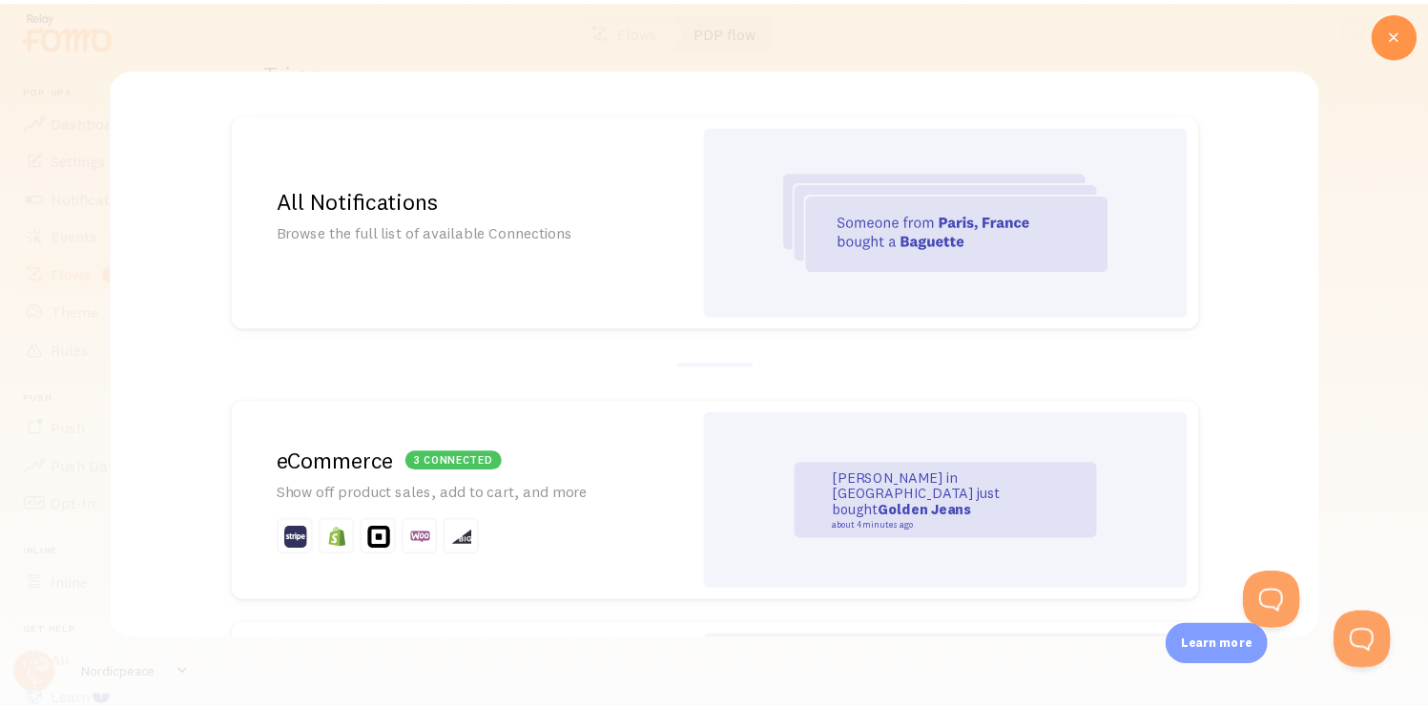
scroll to position [0, 0]
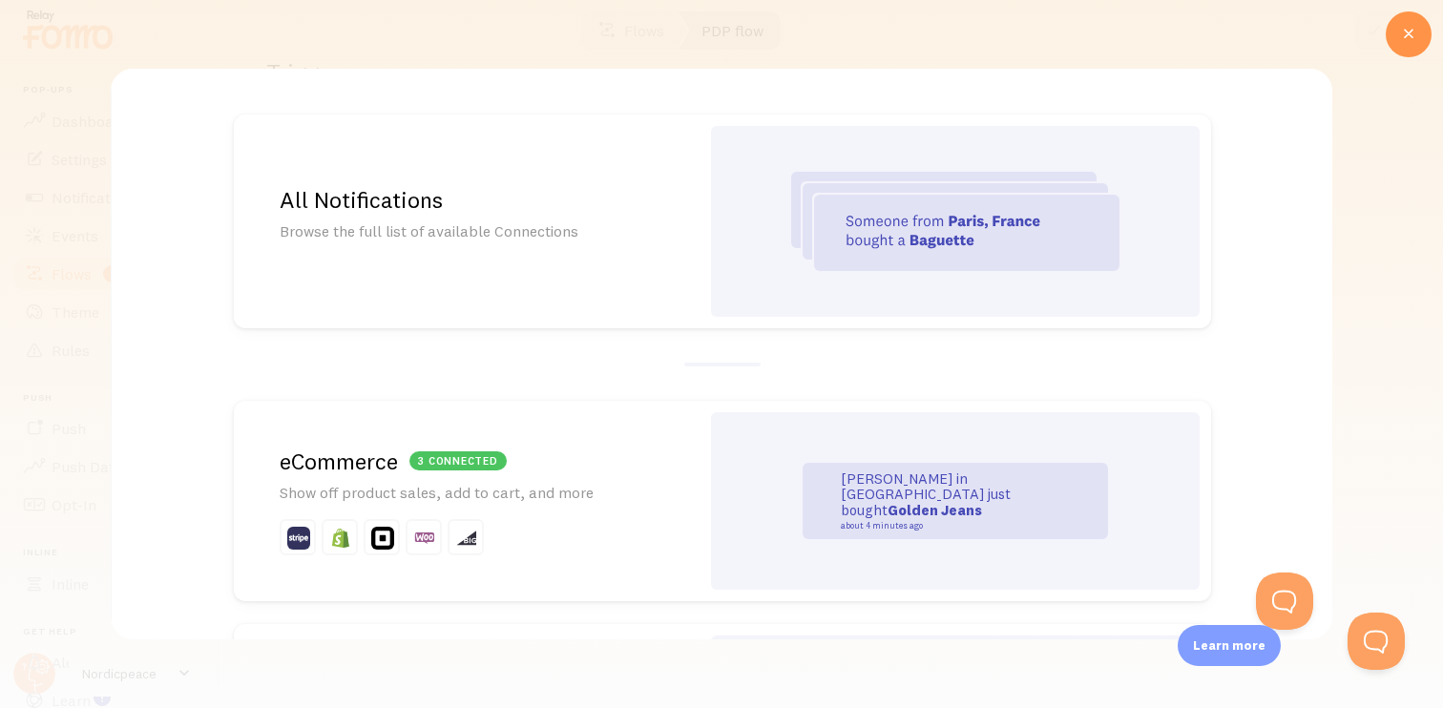
click at [563, 418] on div "3 connected eCommerce Show off product sales, add to cart, and more" at bounding box center [467, 501] width 466 height 200
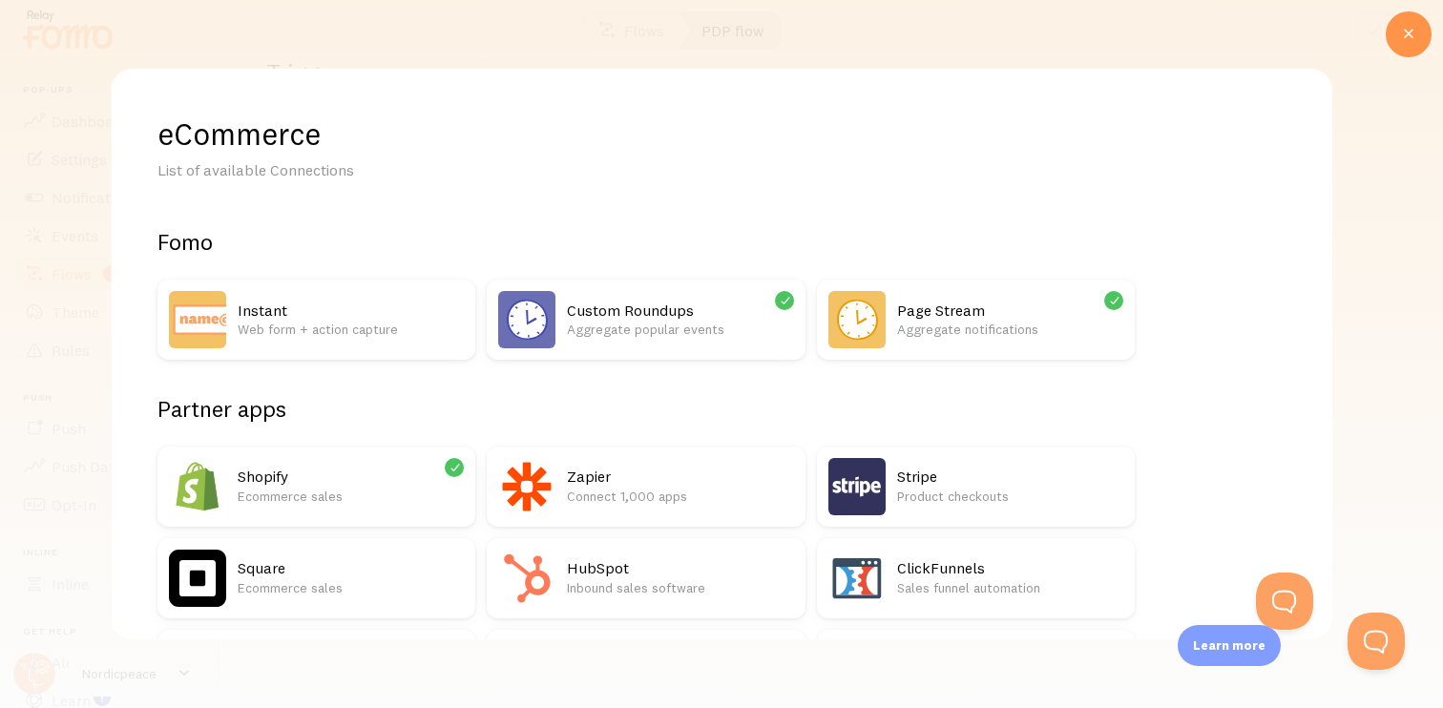
click at [349, 472] on h2 "Shopify" at bounding box center [351, 477] width 226 height 20
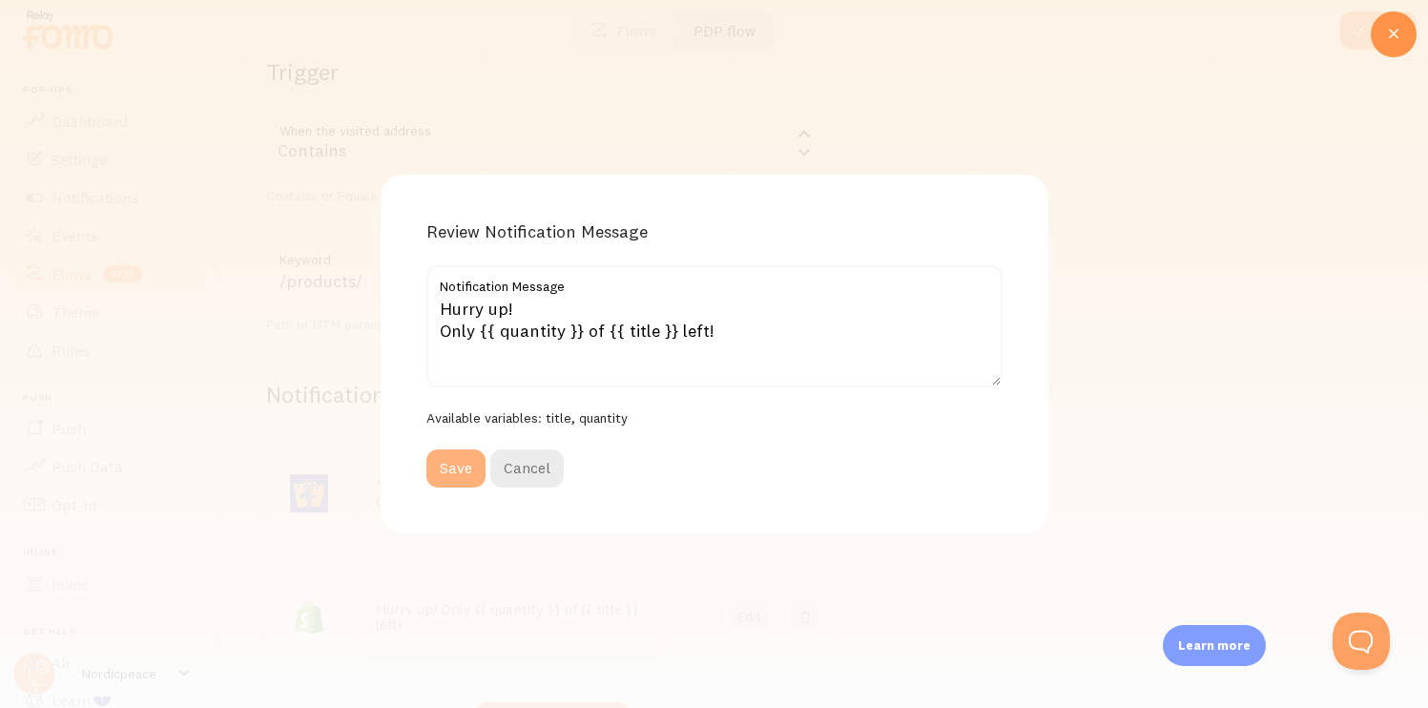
click at [449, 474] on button "Save" at bounding box center [455, 468] width 59 height 38
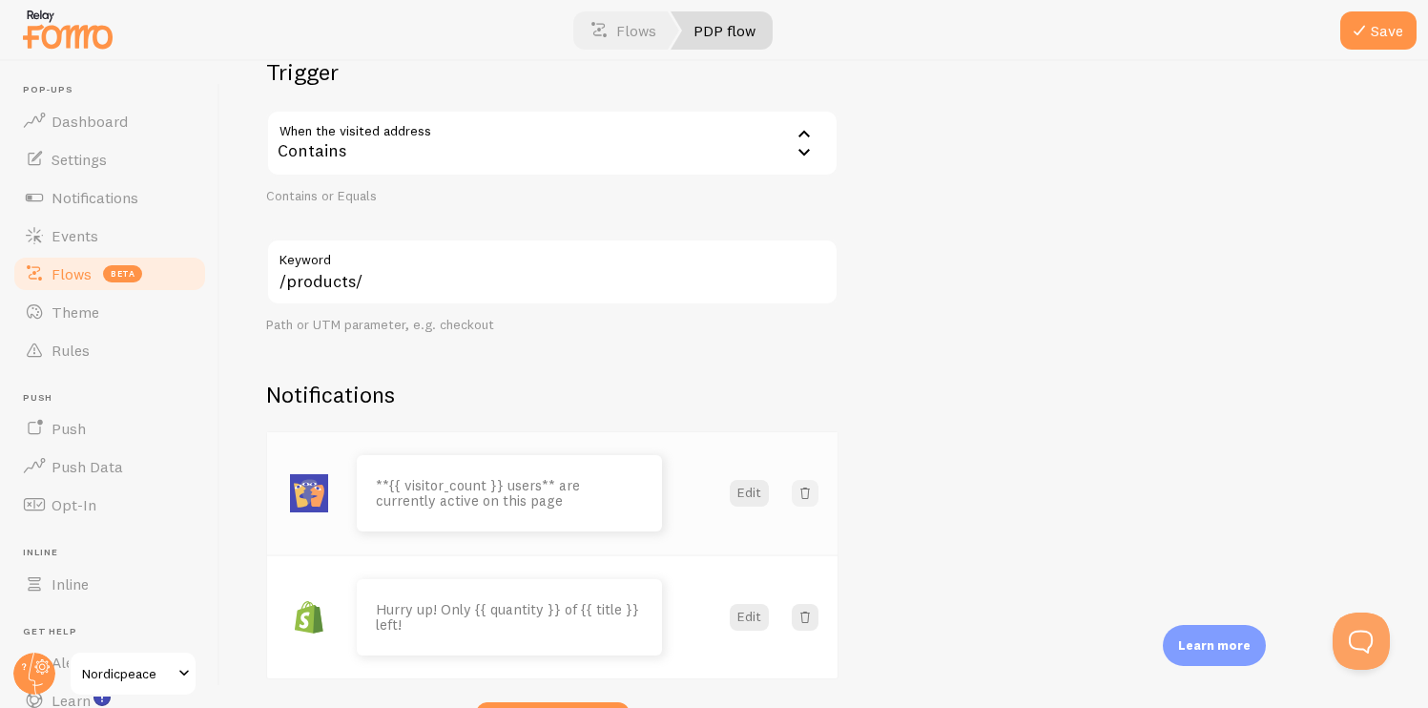
click at [811, 500] on span at bounding box center [805, 493] width 19 height 19
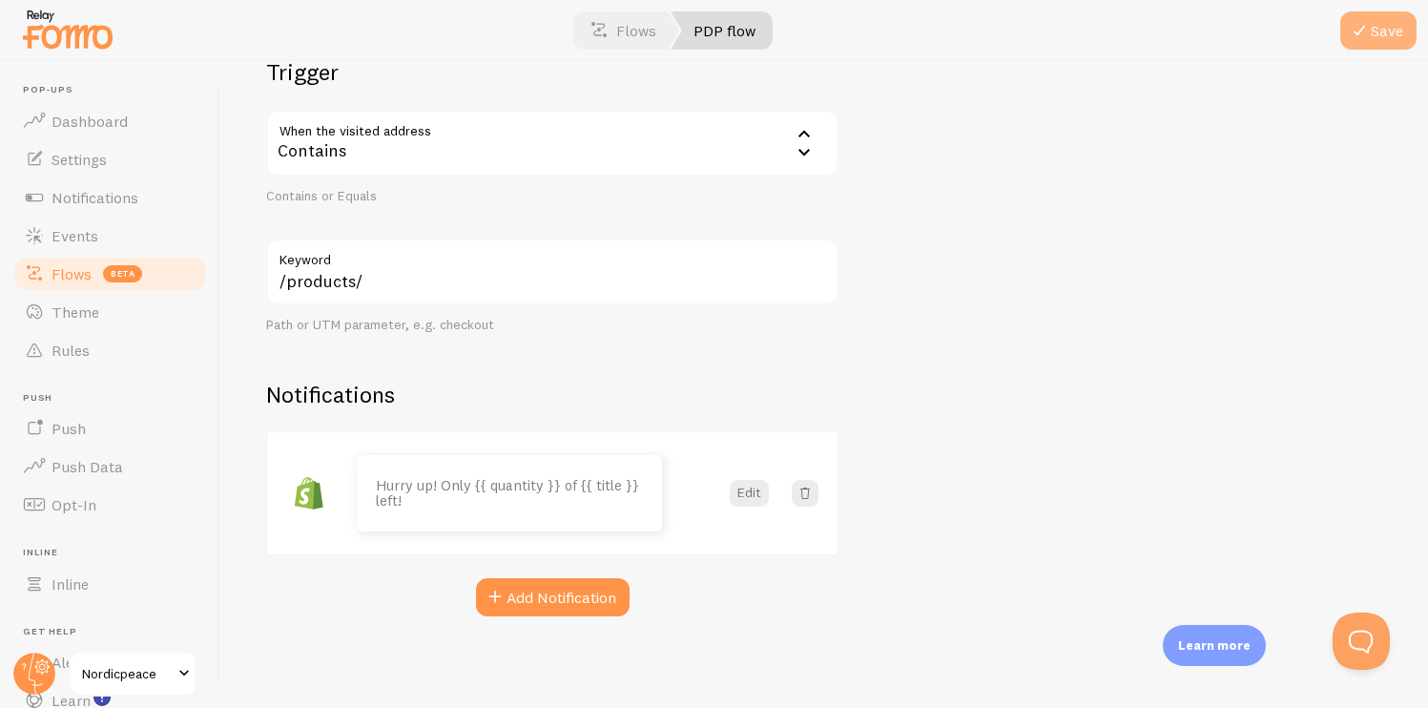
click at [1354, 34] on span at bounding box center [1359, 30] width 23 height 23
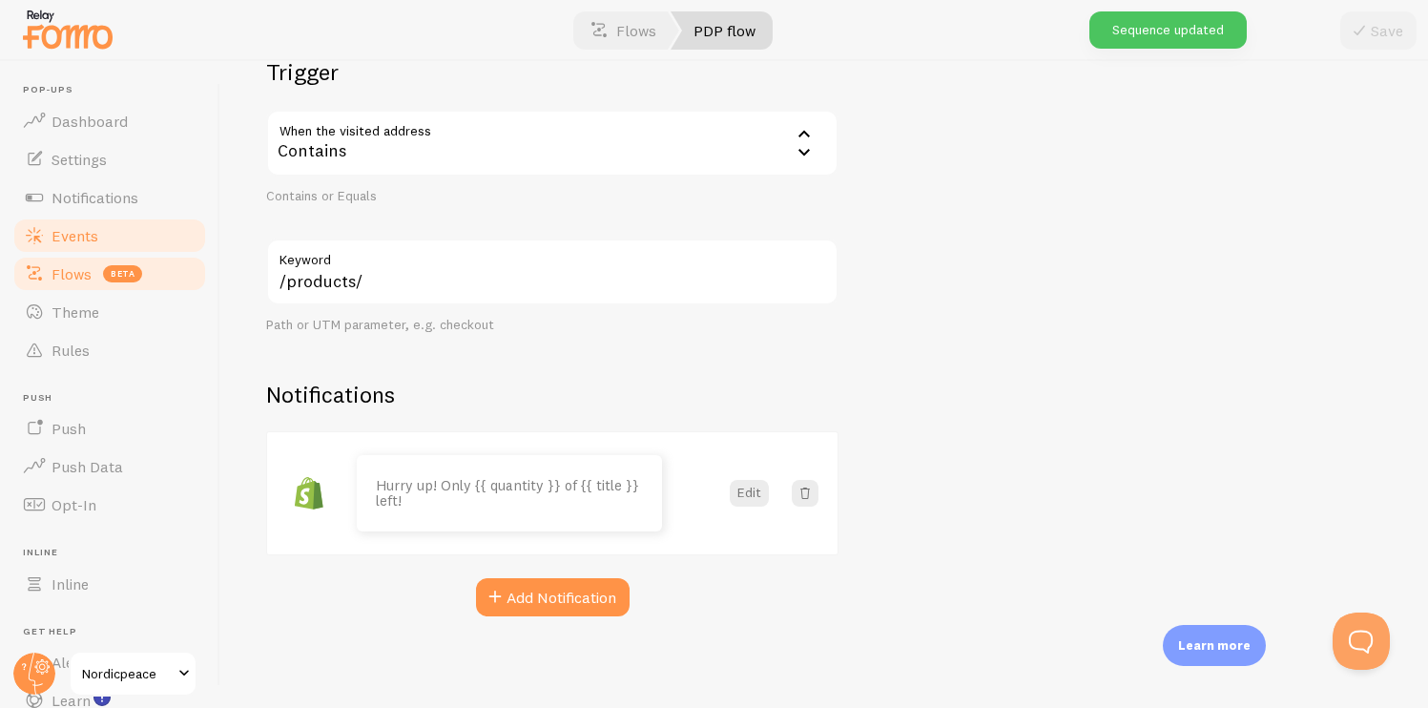
click at [133, 228] on link "Events" at bounding box center [109, 236] width 197 height 38
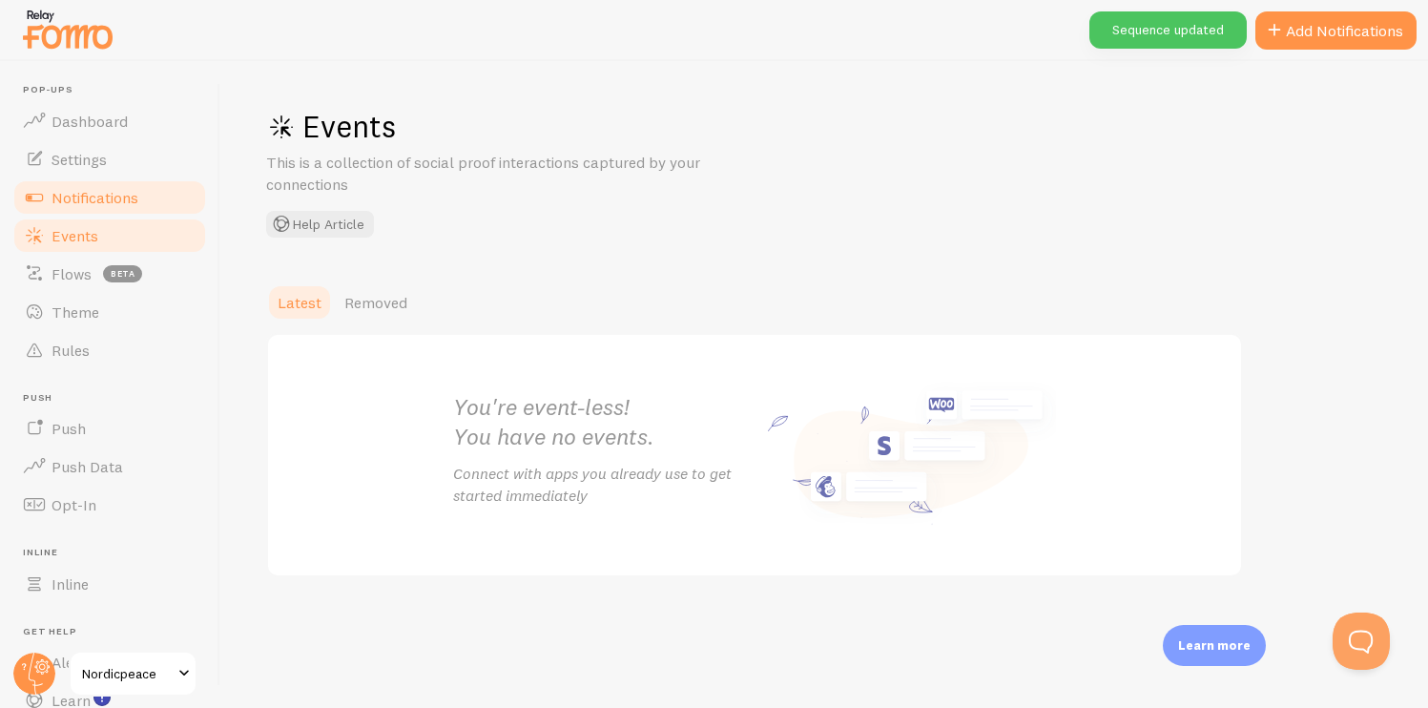
click at [126, 207] on link "Notifications" at bounding box center [109, 197] width 197 height 38
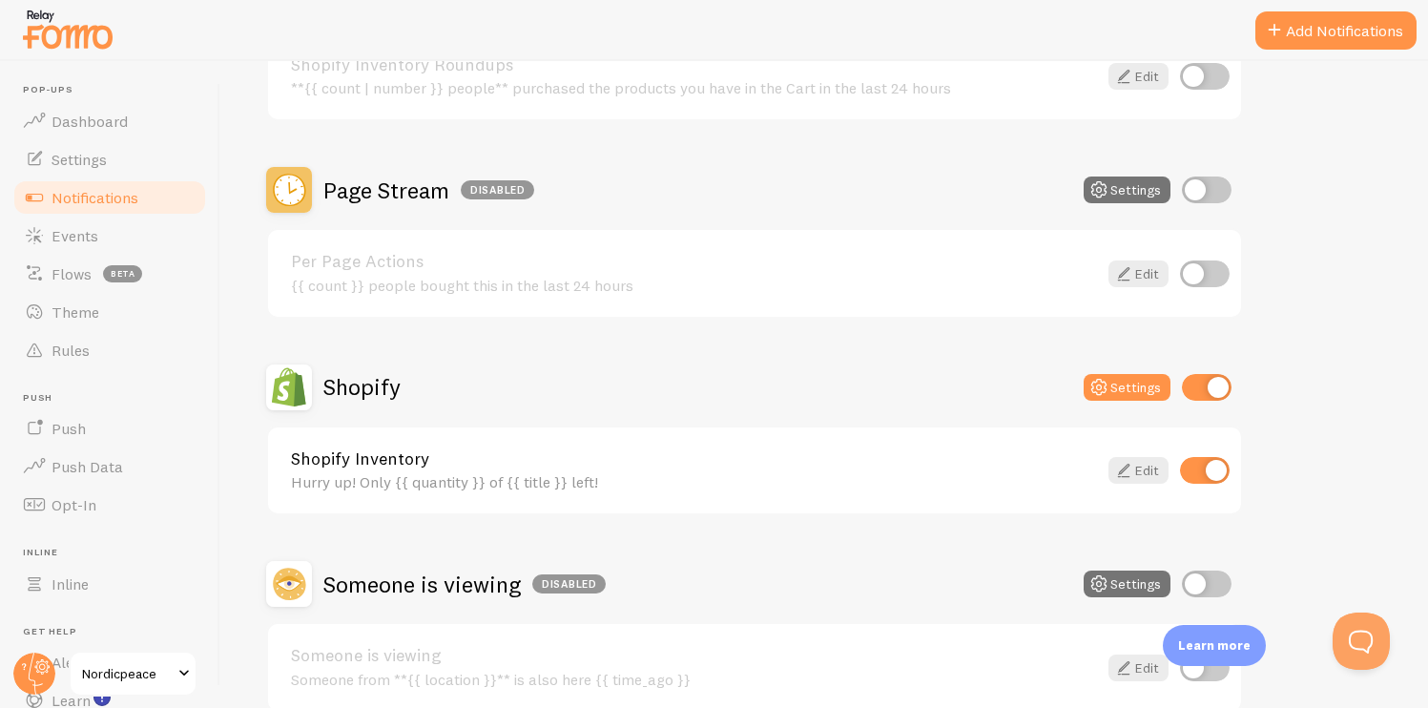
scroll to position [785, 0]
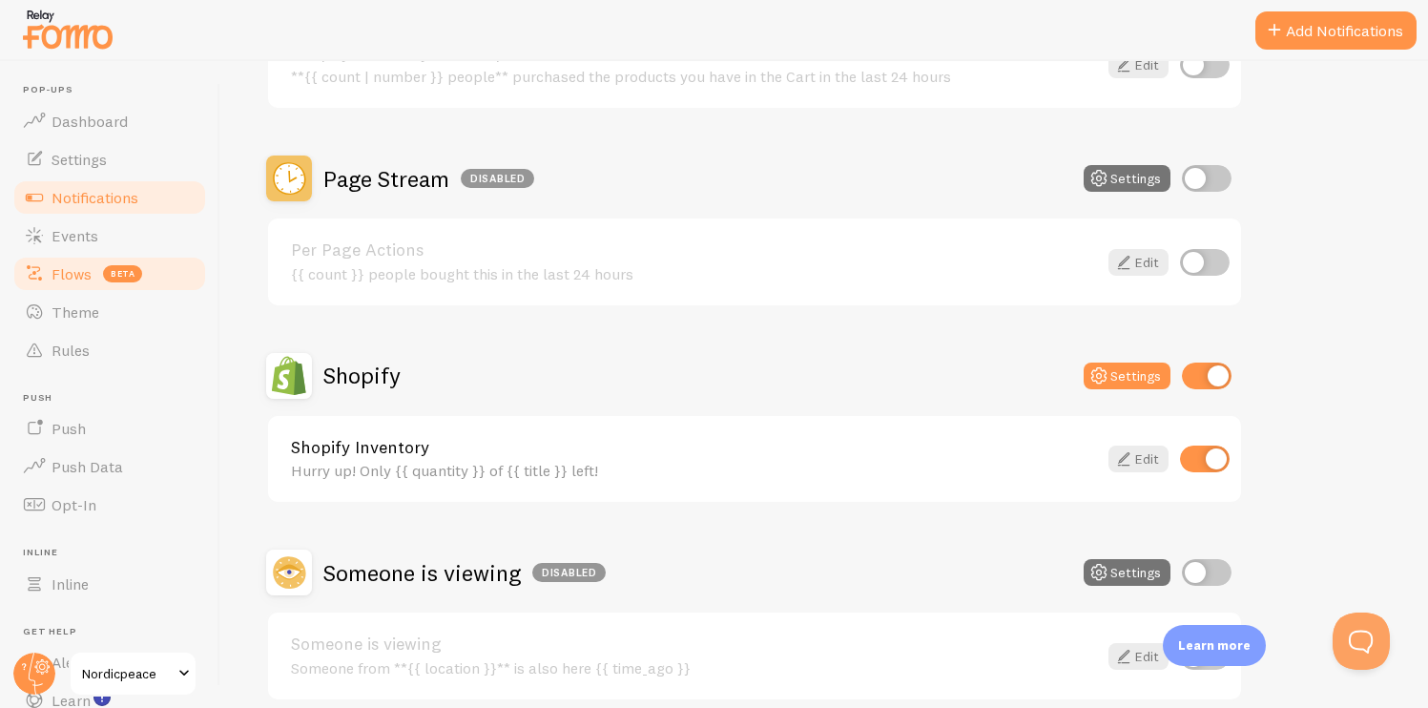
click at [73, 282] on span "Flows" at bounding box center [72, 273] width 40 height 19
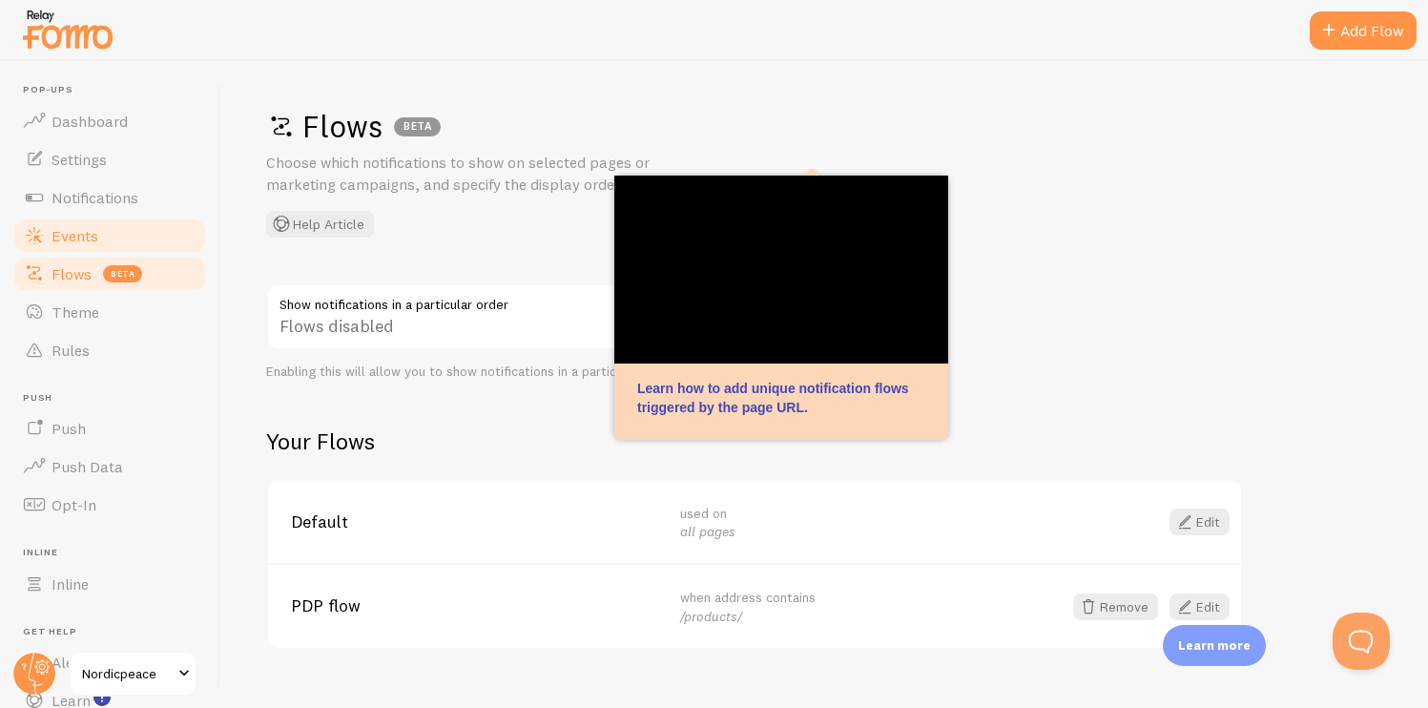
click at [139, 237] on link "Events" at bounding box center [109, 236] width 197 height 38
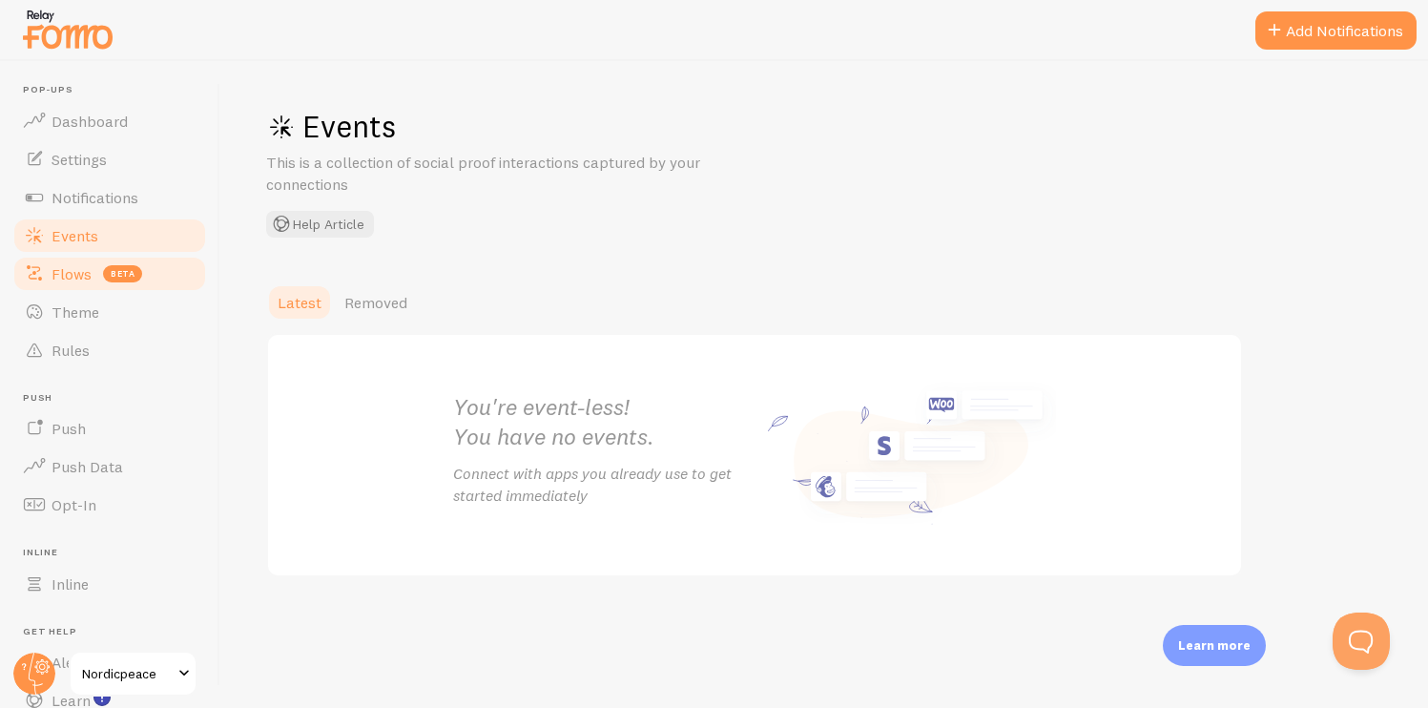
click at [139, 268] on link "Flows beta" at bounding box center [109, 274] width 197 height 38
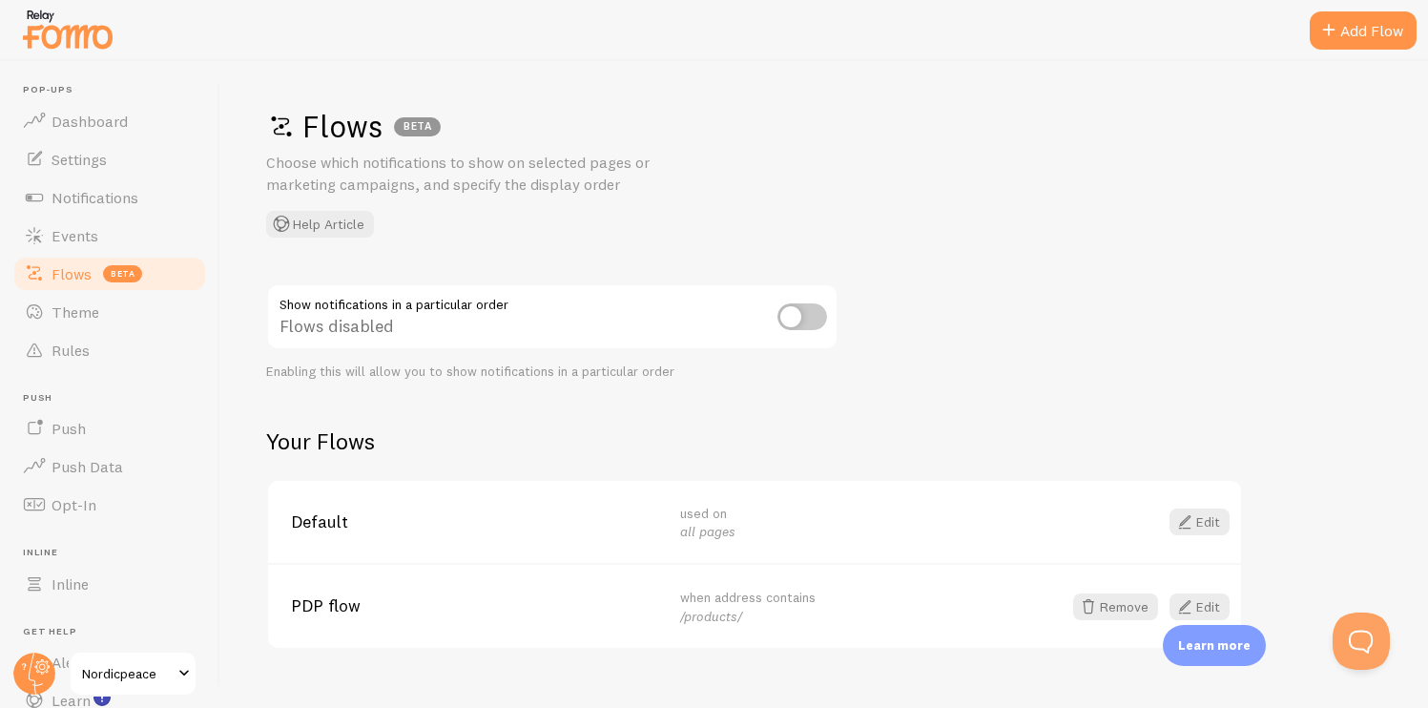
click at [810, 310] on input "checkbox" at bounding box center [803, 316] width 50 height 27
checkbox input "true"
click at [125, 131] on link "Dashboard" at bounding box center [109, 121] width 197 height 38
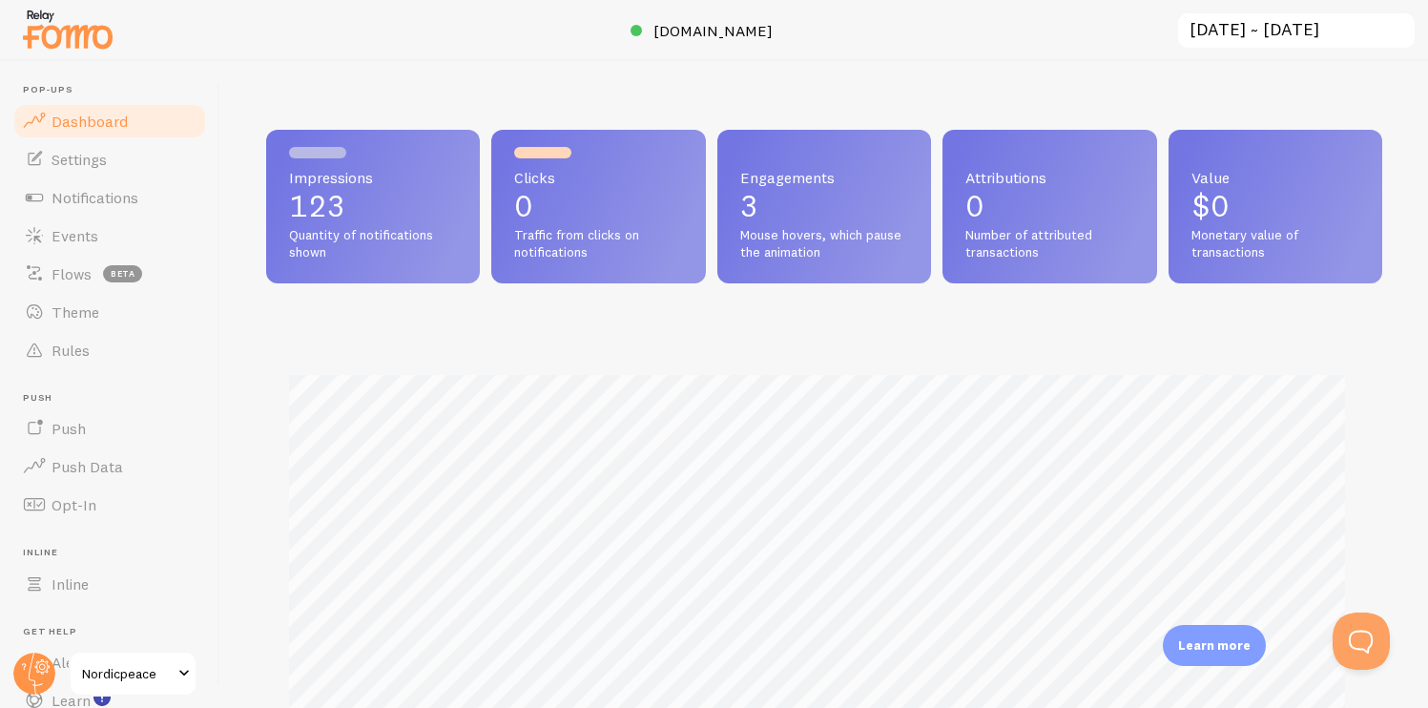
scroll to position [501, 1102]
click at [70, 274] on span "Flows" at bounding box center [72, 273] width 40 height 19
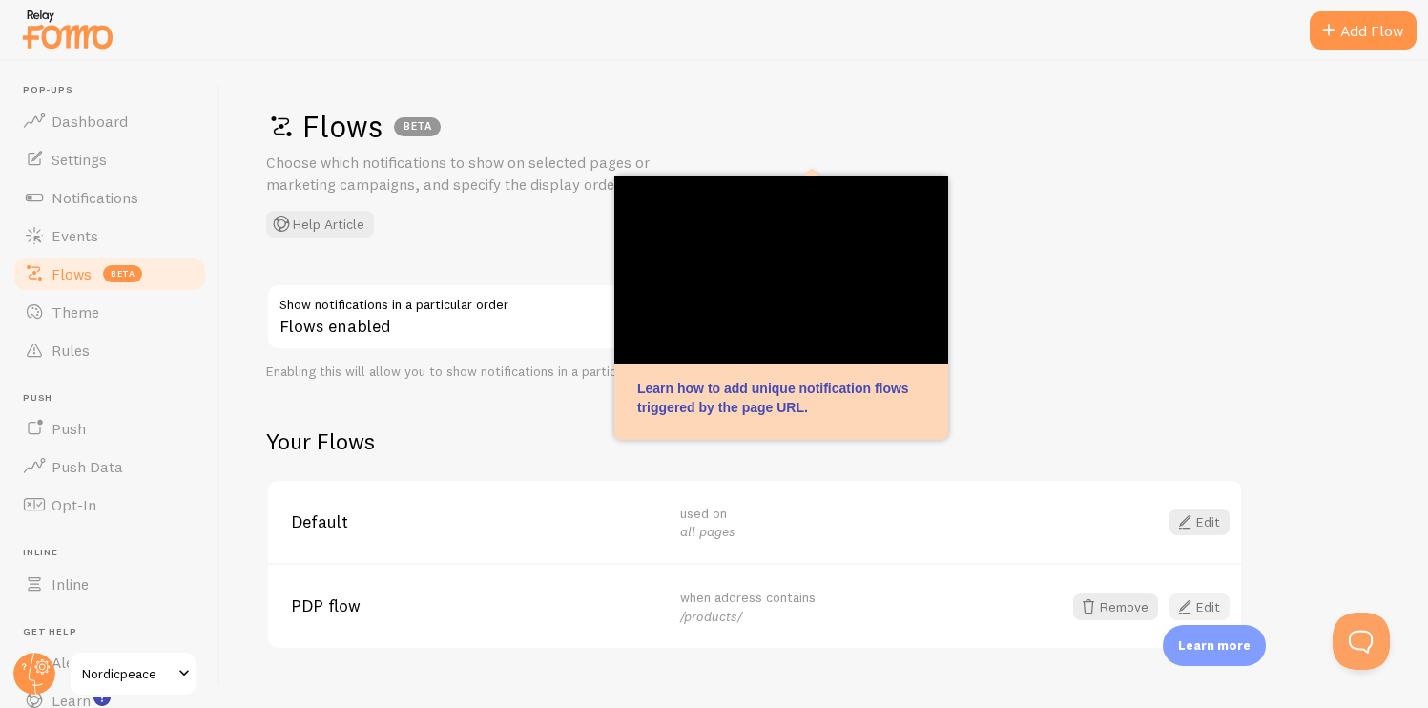
click at [1197, 601] on link "Edit" at bounding box center [1200, 606] width 60 height 27
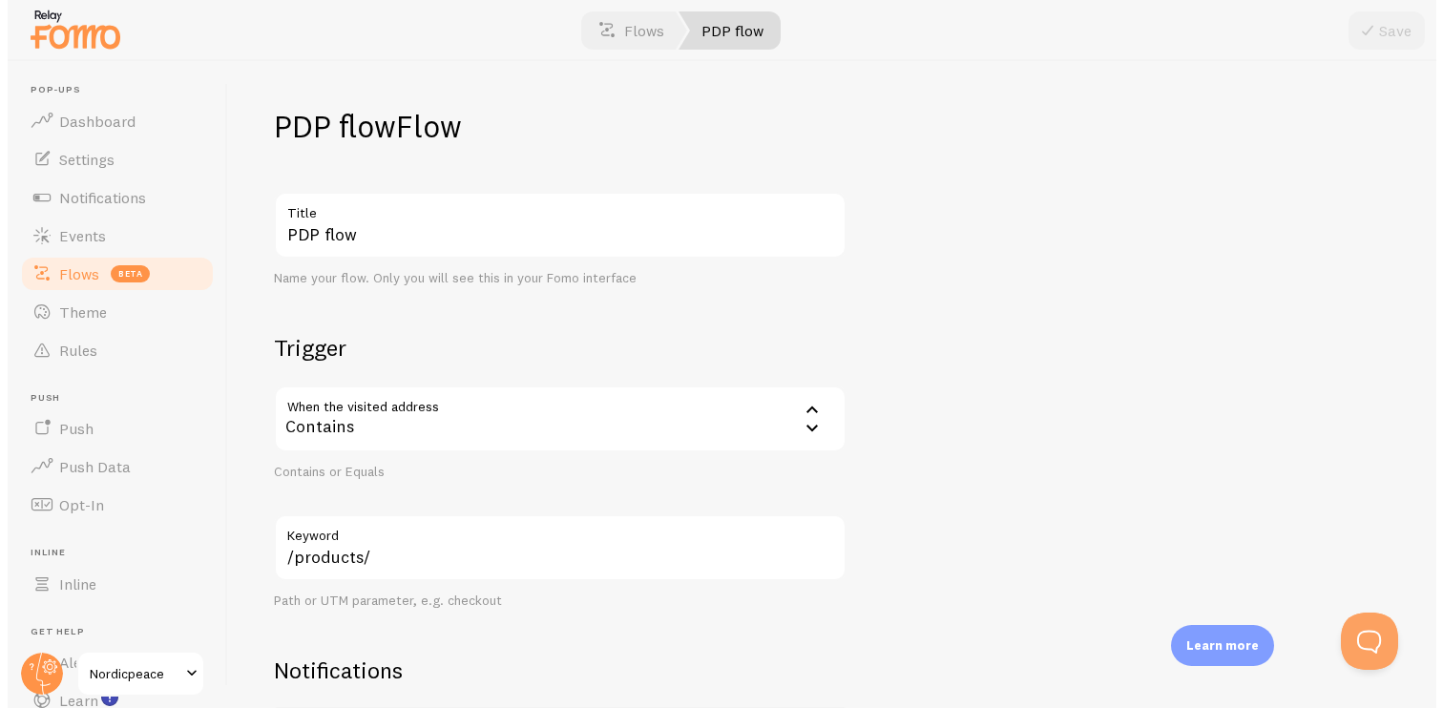
scroll to position [276, 0]
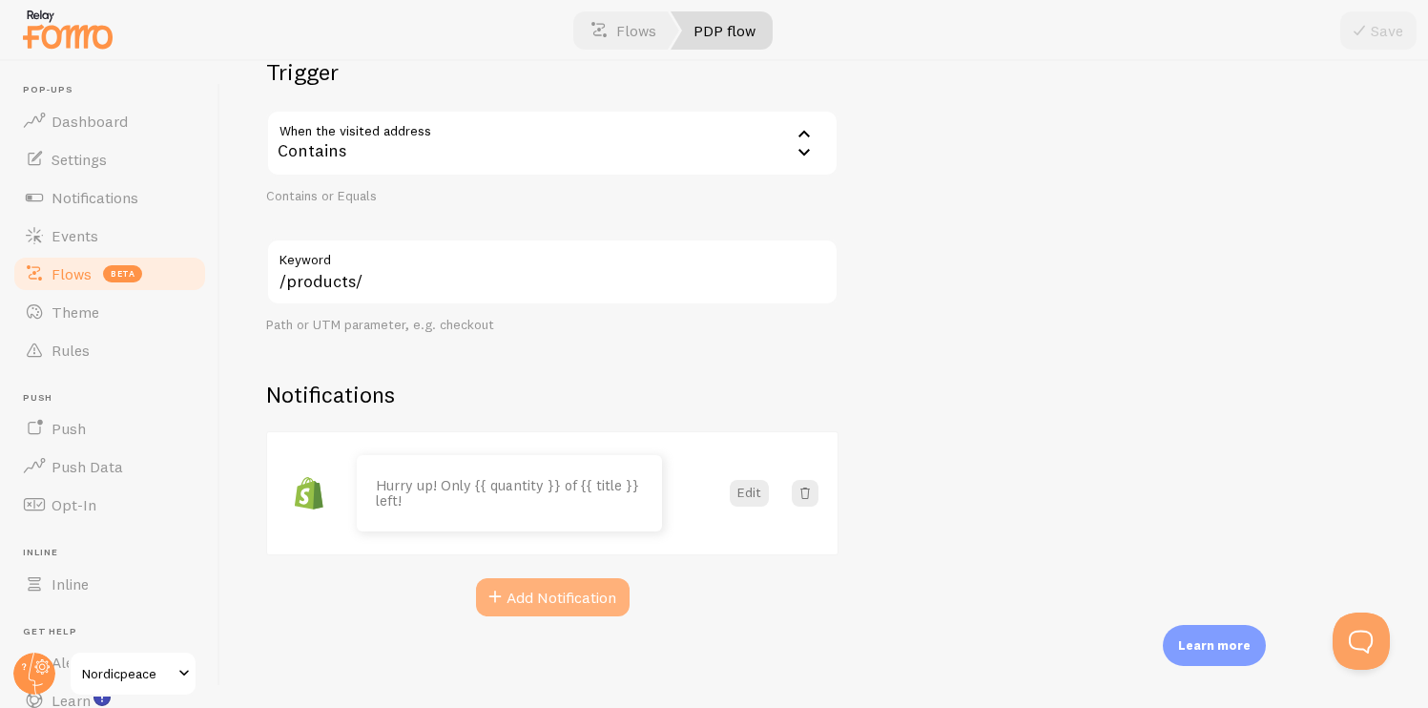
click at [554, 597] on button "Add Notification" at bounding box center [553, 597] width 154 height 38
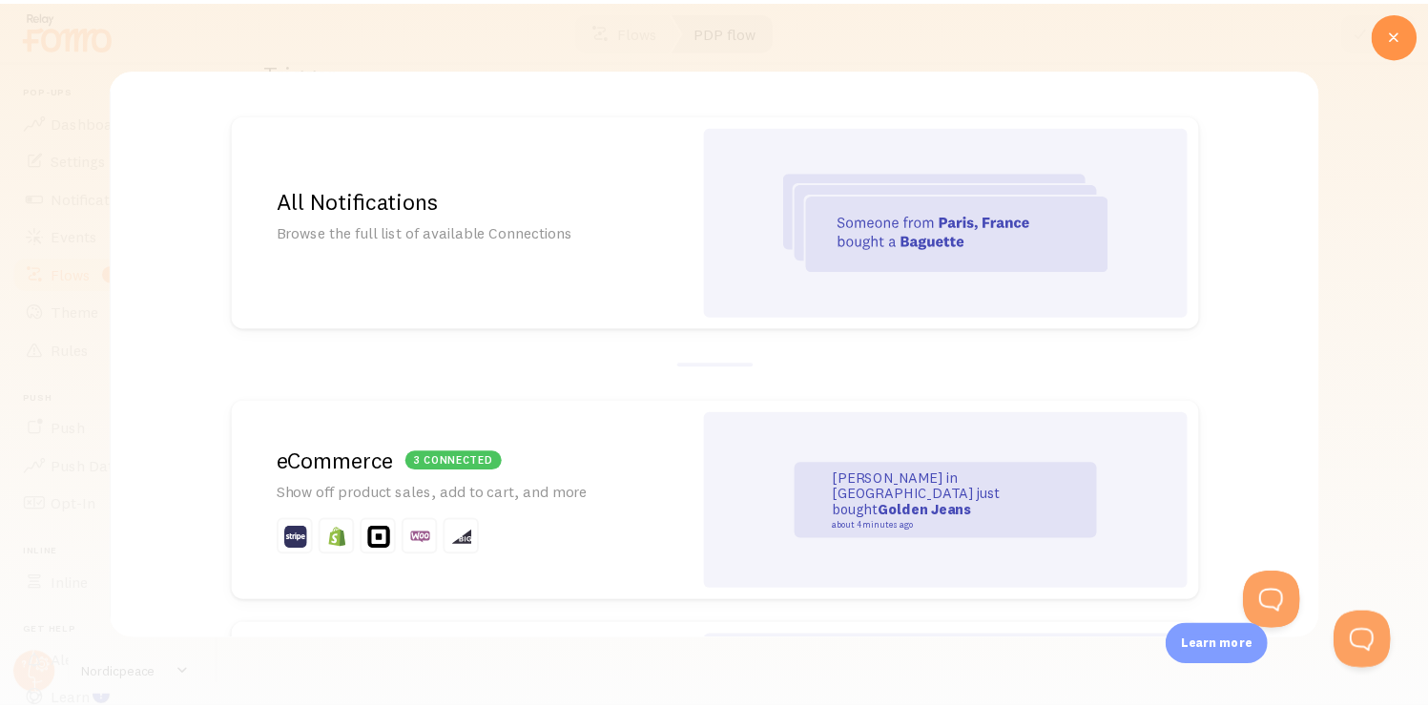
scroll to position [0, 0]
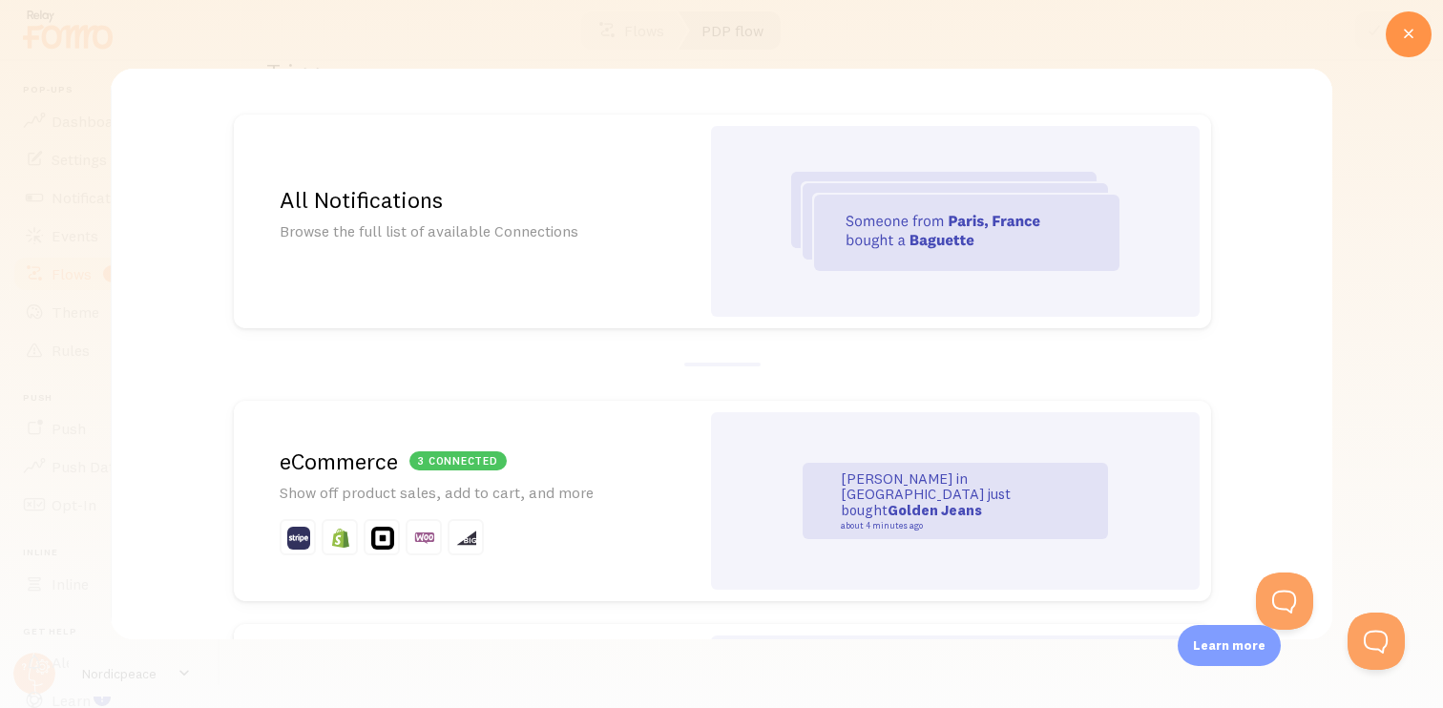
click at [657, 250] on div "All Notifications Browse the full list of available Connections" at bounding box center [467, 221] width 466 height 214
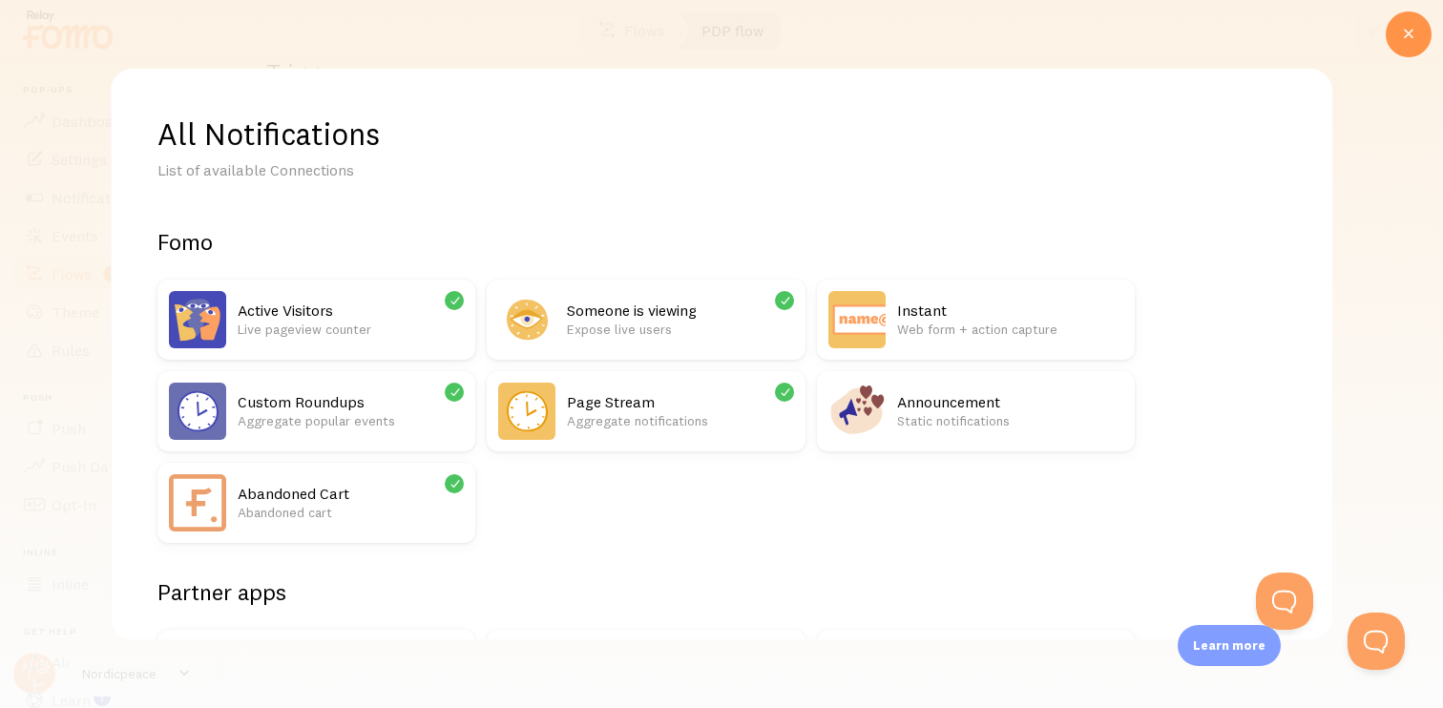
click at [405, 322] on p "Live pageview counter" at bounding box center [351, 329] width 226 height 19
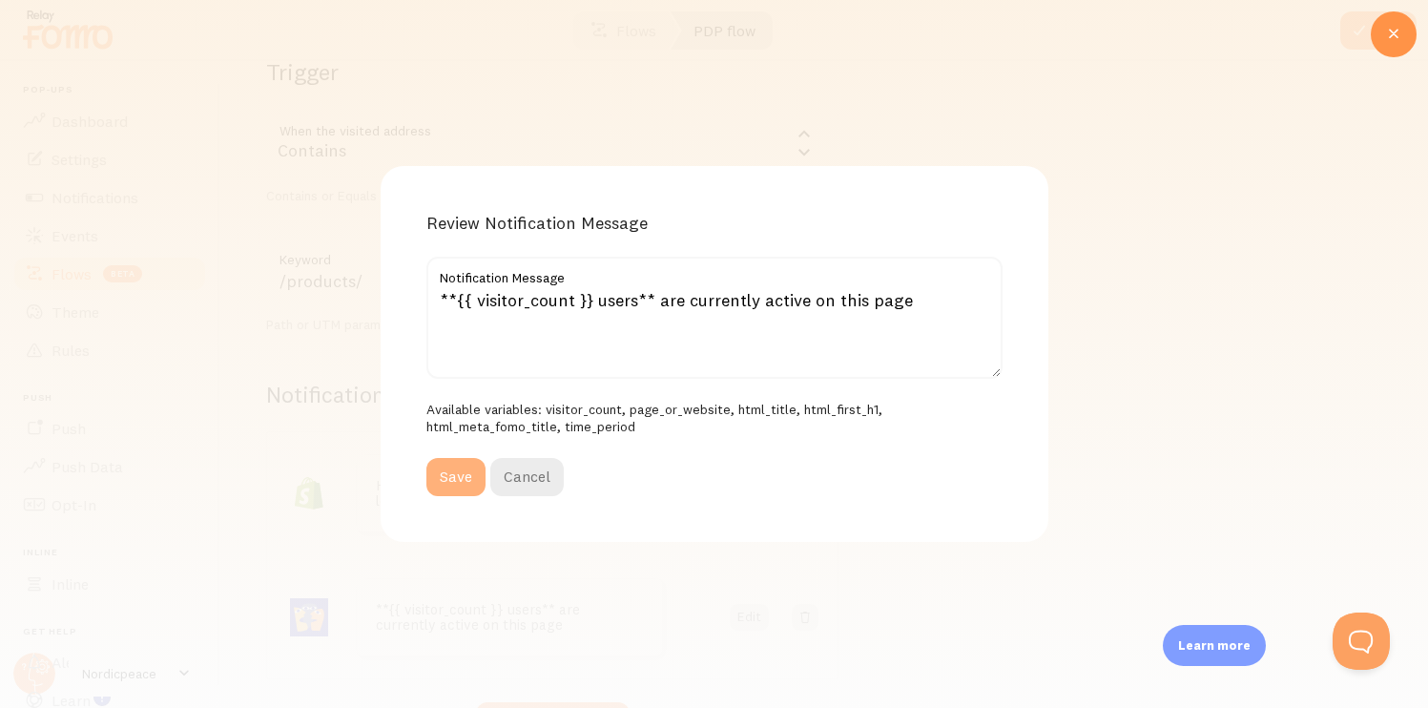
click at [462, 471] on button "Save" at bounding box center [455, 477] width 59 height 38
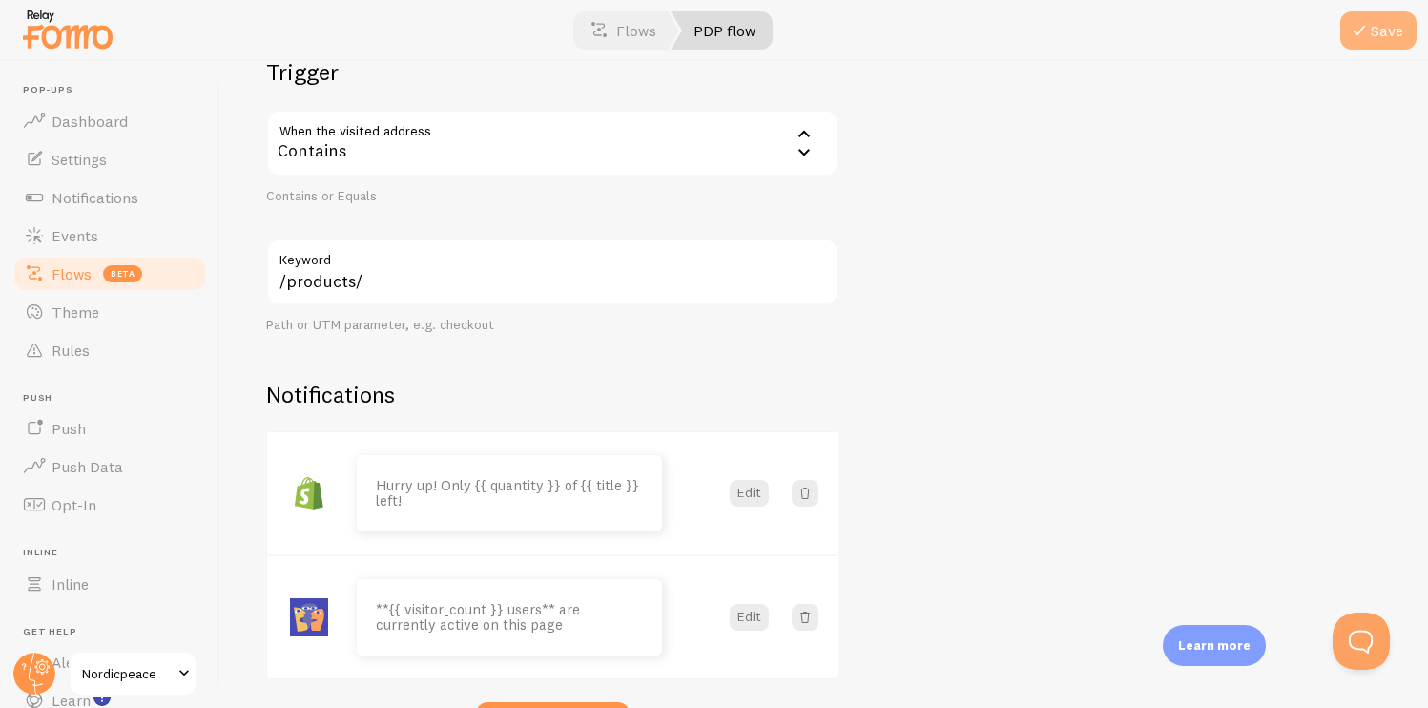
click at [1385, 43] on button "Save" at bounding box center [1378, 30] width 76 height 38
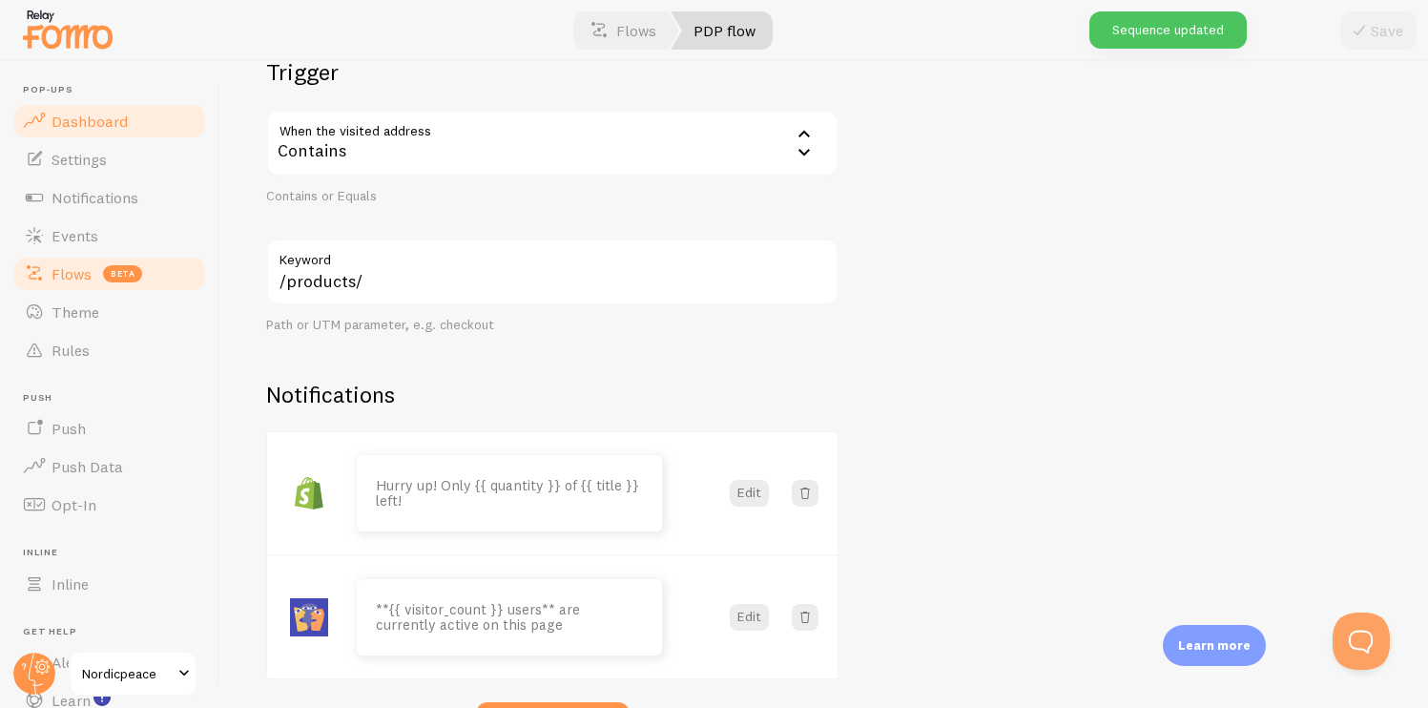
click at [133, 138] on link "Dashboard" at bounding box center [109, 121] width 197 height 38
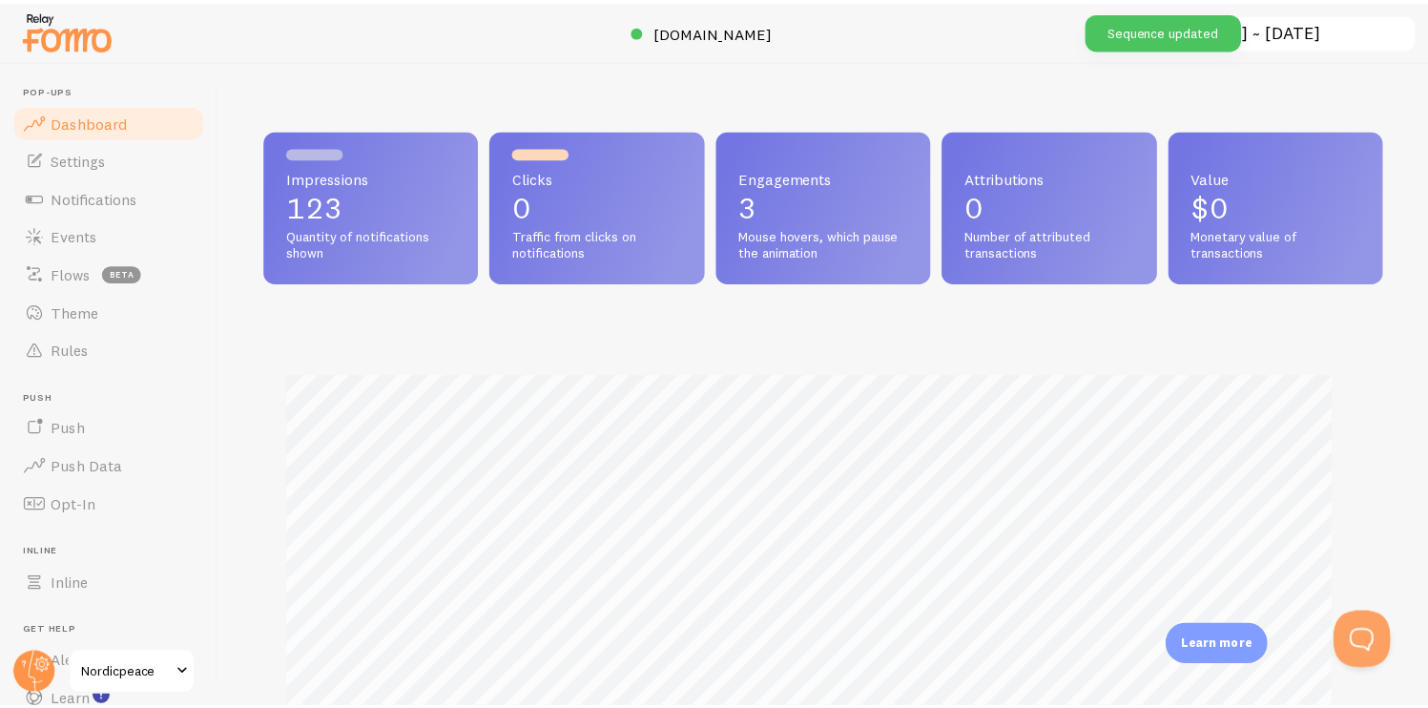
scroll to position [501, 1102]
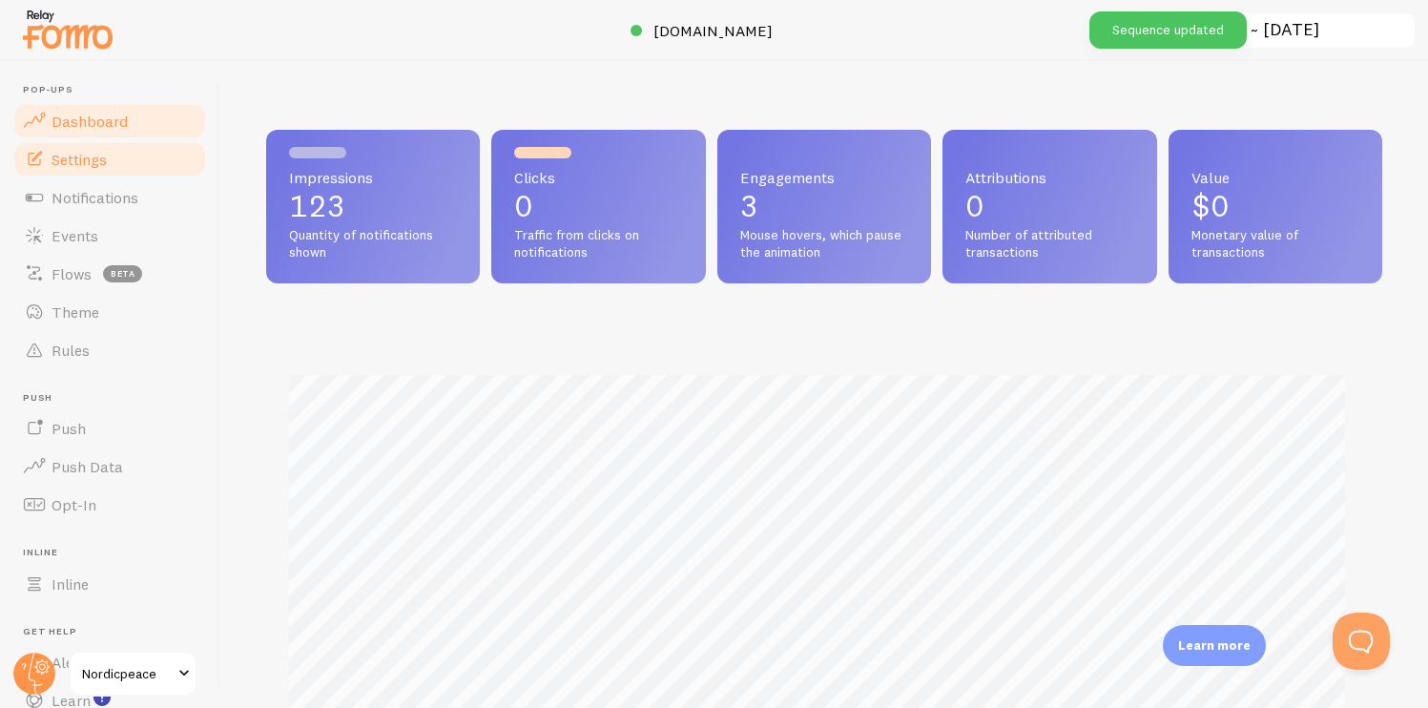
click at [112, 172] on link "Settings" at bounding box center [109, 159] width 197 height 38
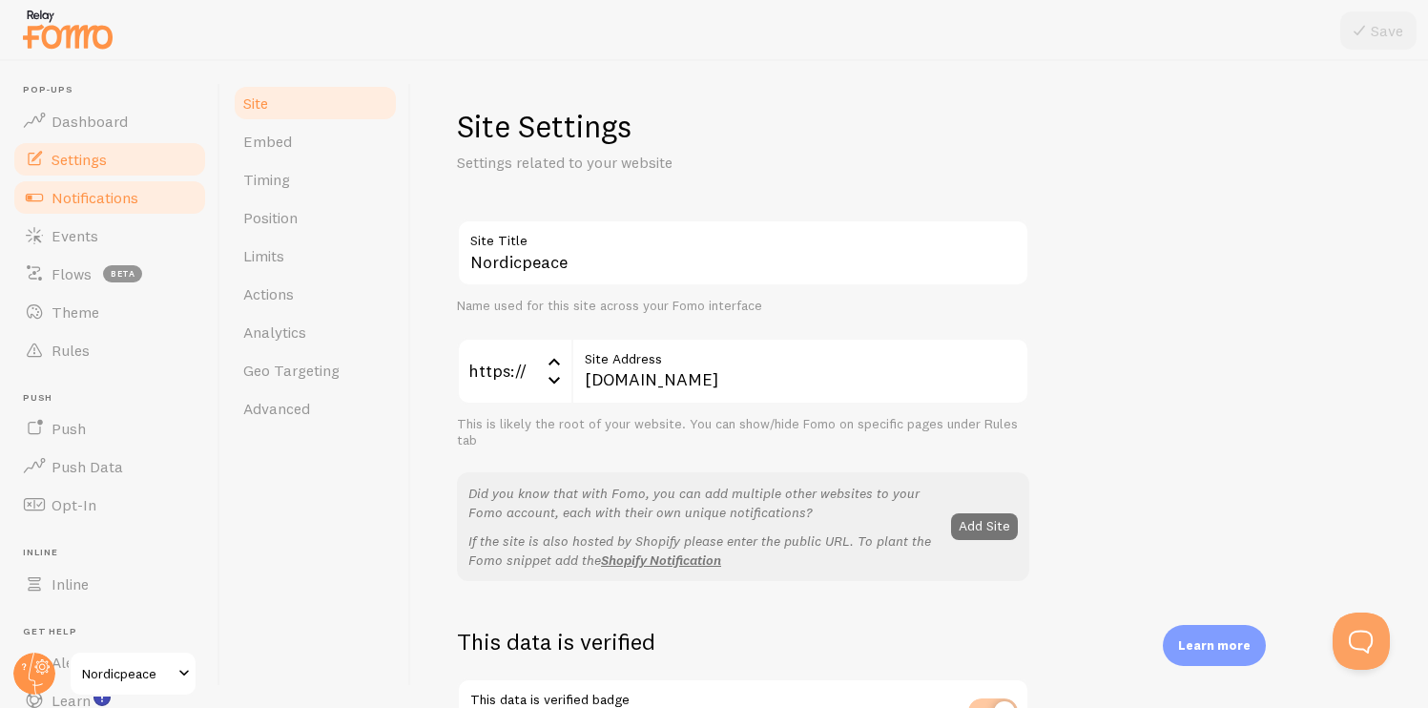
click at [113, 185] on link "Notifications" at bounding box center [109, 197] width 197 height 38
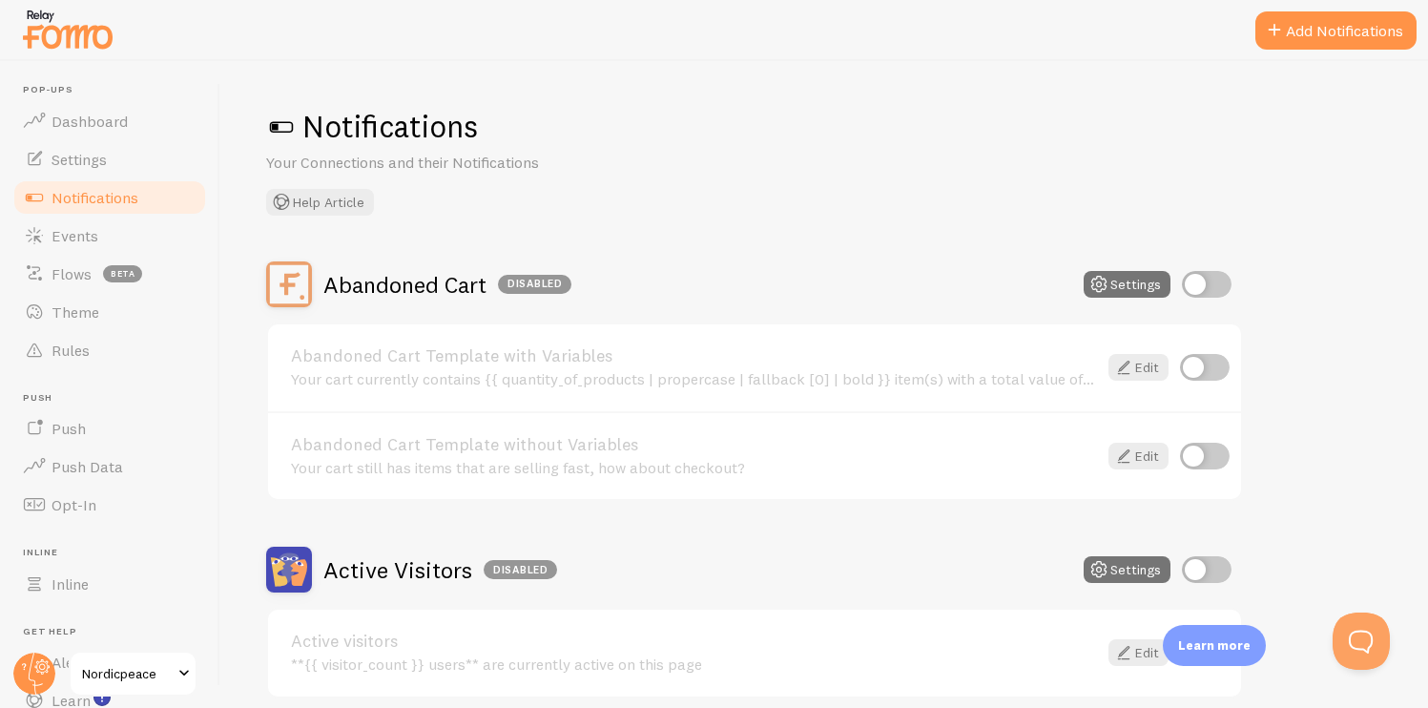
scroll to position [172, 0]
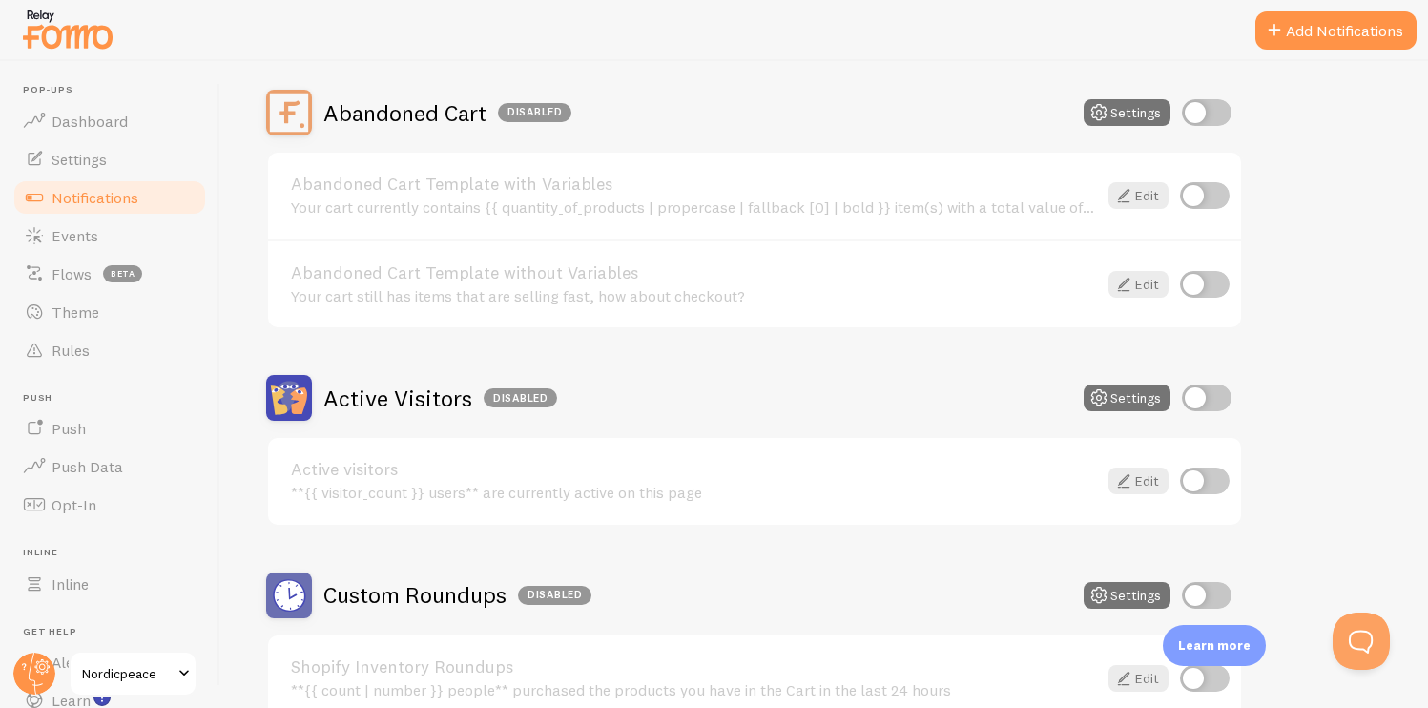
click at [1213, 405] on input "checkbox" at bounding box center [1207, 397] width 50 height 27
checkbox input "true"
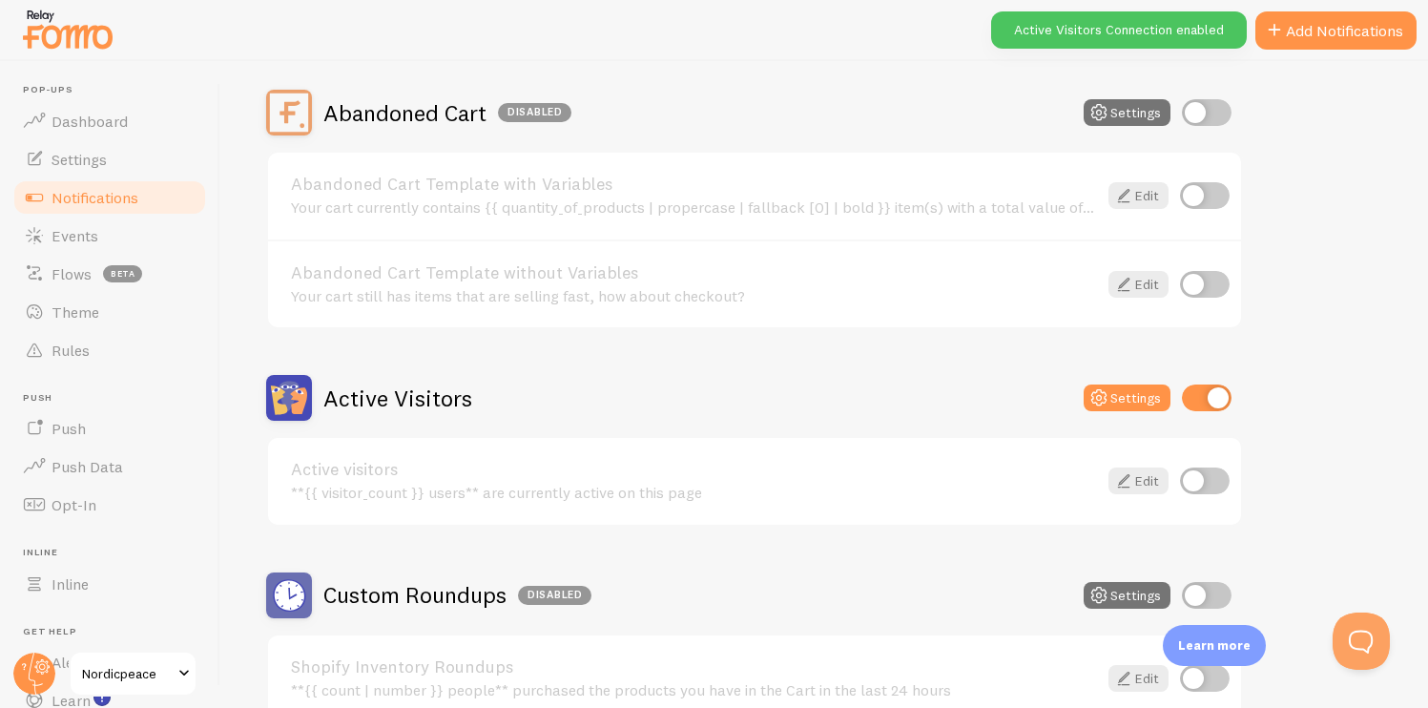
click at [1211, 485] on input "checkbox" at bounding box center [1205, 481] width 50 height 27
checkbox input "true"
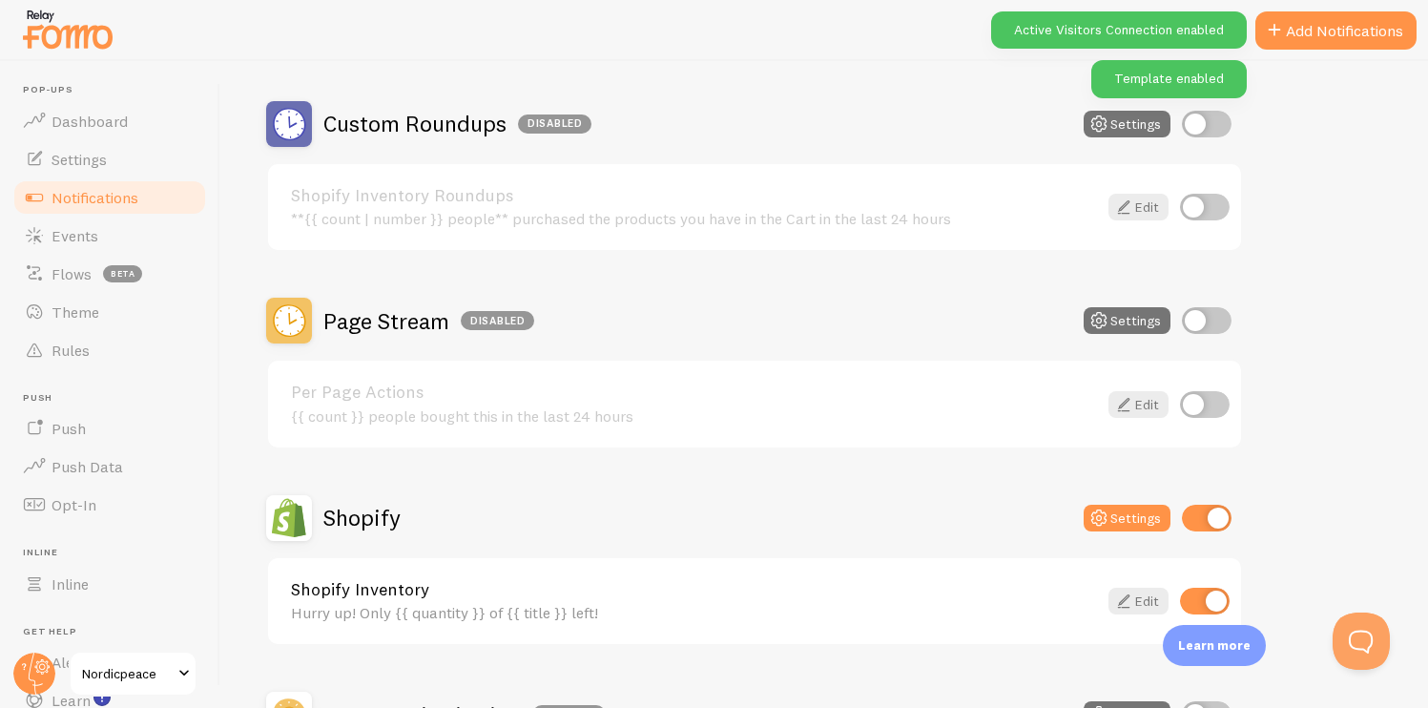
scroll to position [726, 0]
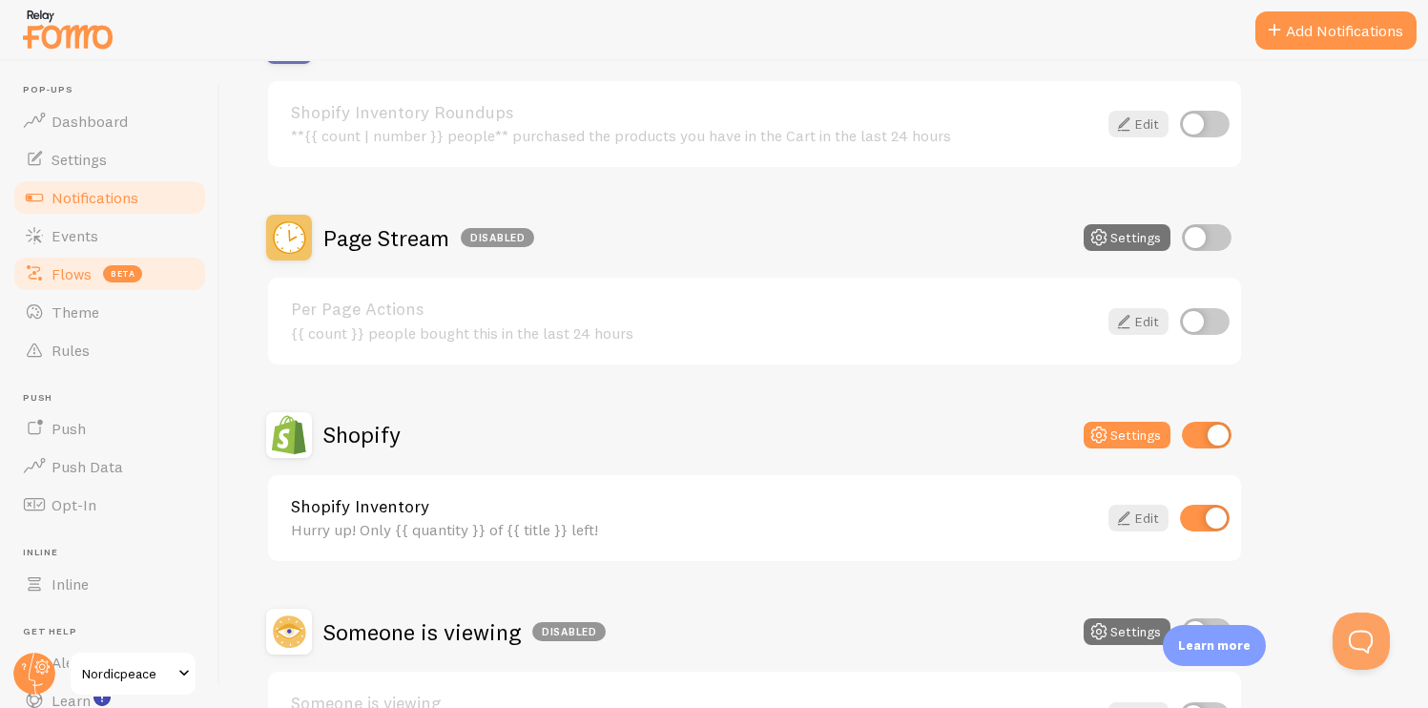
click at [78, 268] on span "Flows" at bounding box center [72, 273] width 40 height 19
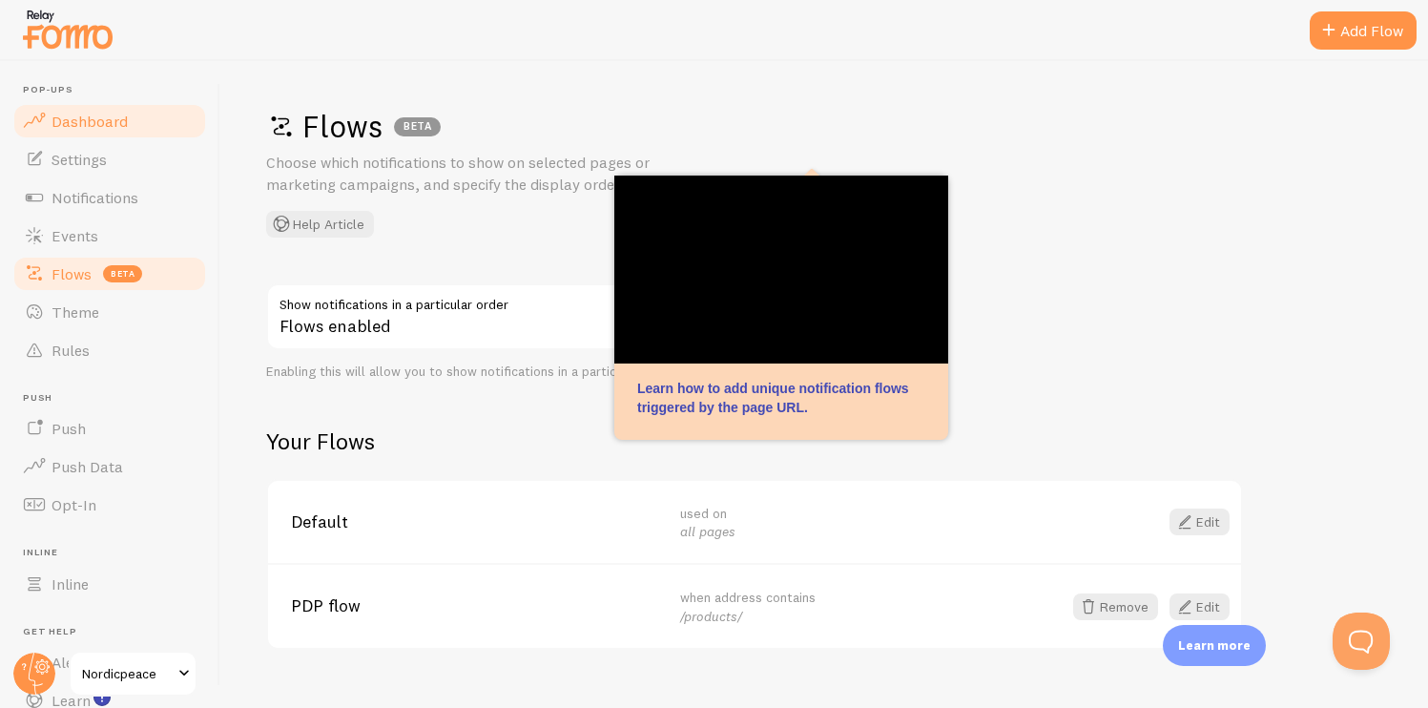
click at [124, 132] on link "Dashboard" at bounding box center [109, 121] width 197 height 38
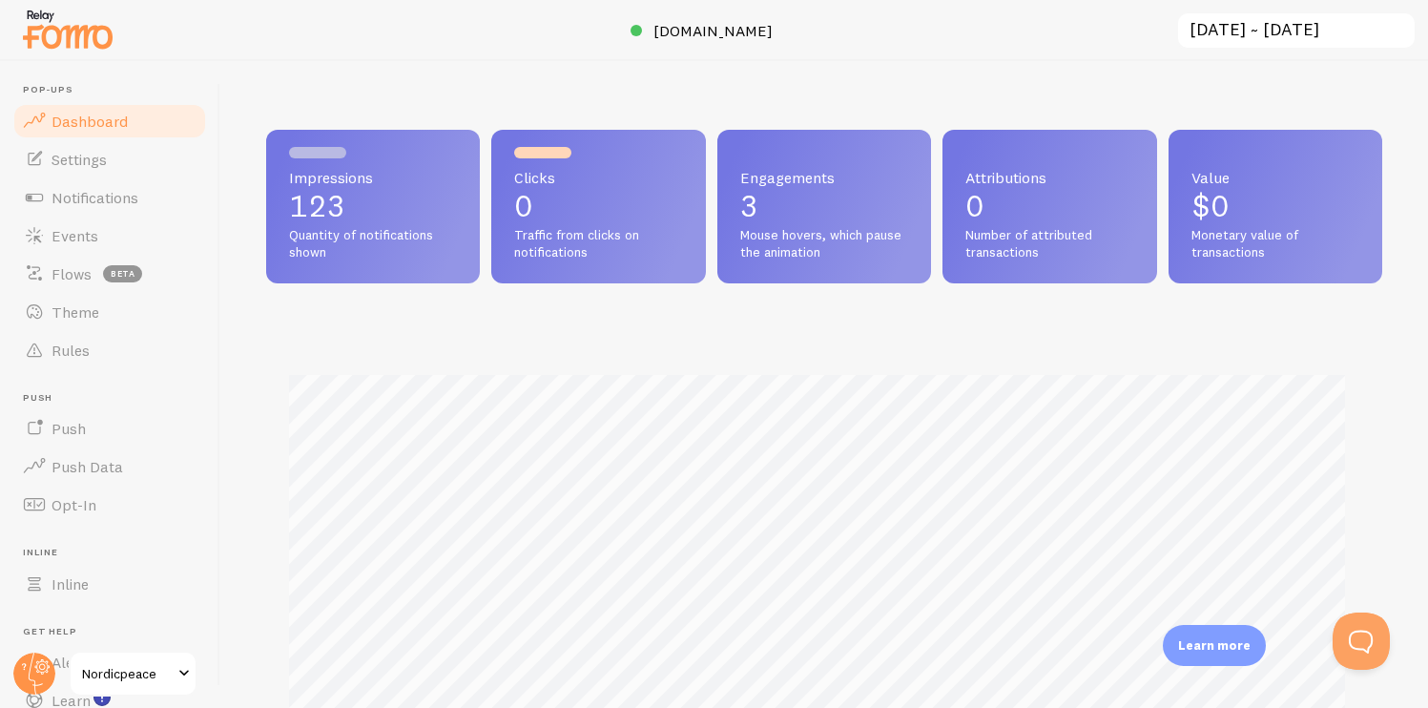
scroll to position [501, 1102]
click at [109, 159] on link "Settings" at bounding box center [109, 159] width 197 height 38
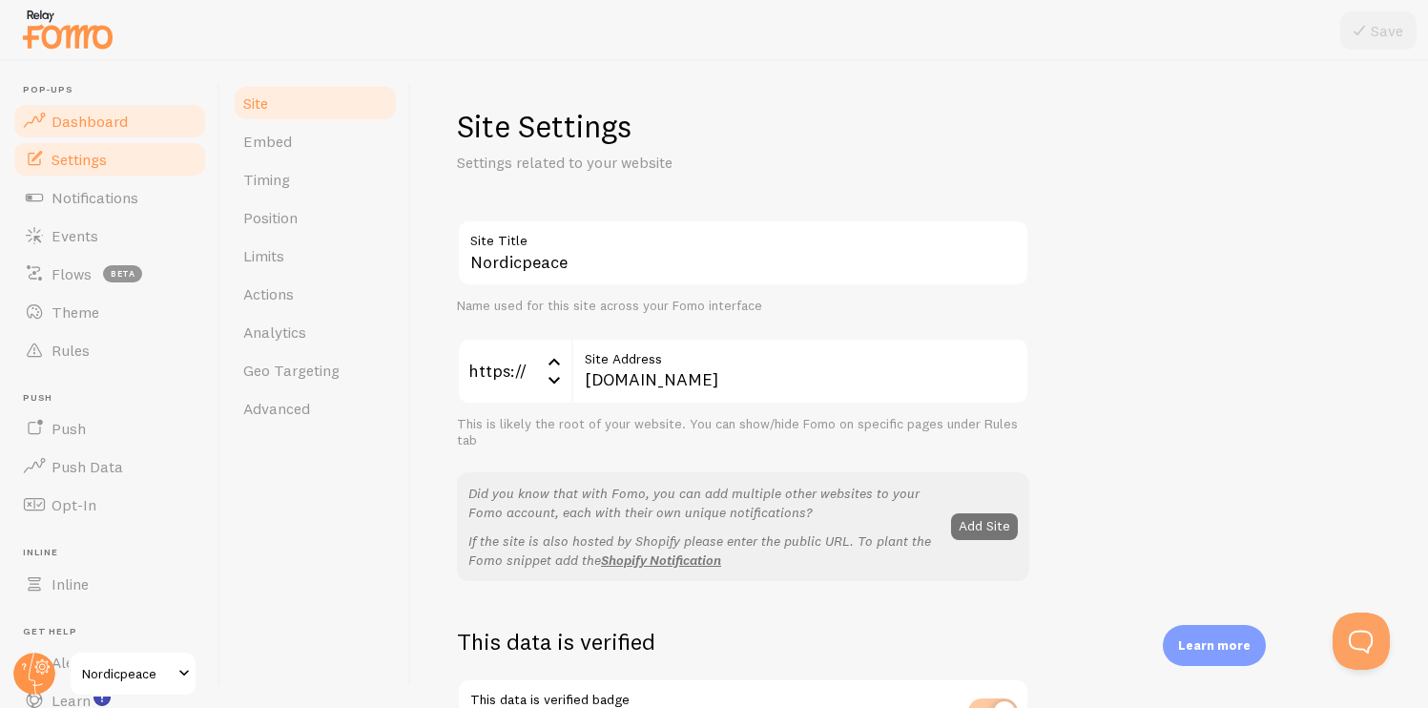
click at [109, 103] on link "Dashboard" at bounding box center [109, 121] width 197 height 38
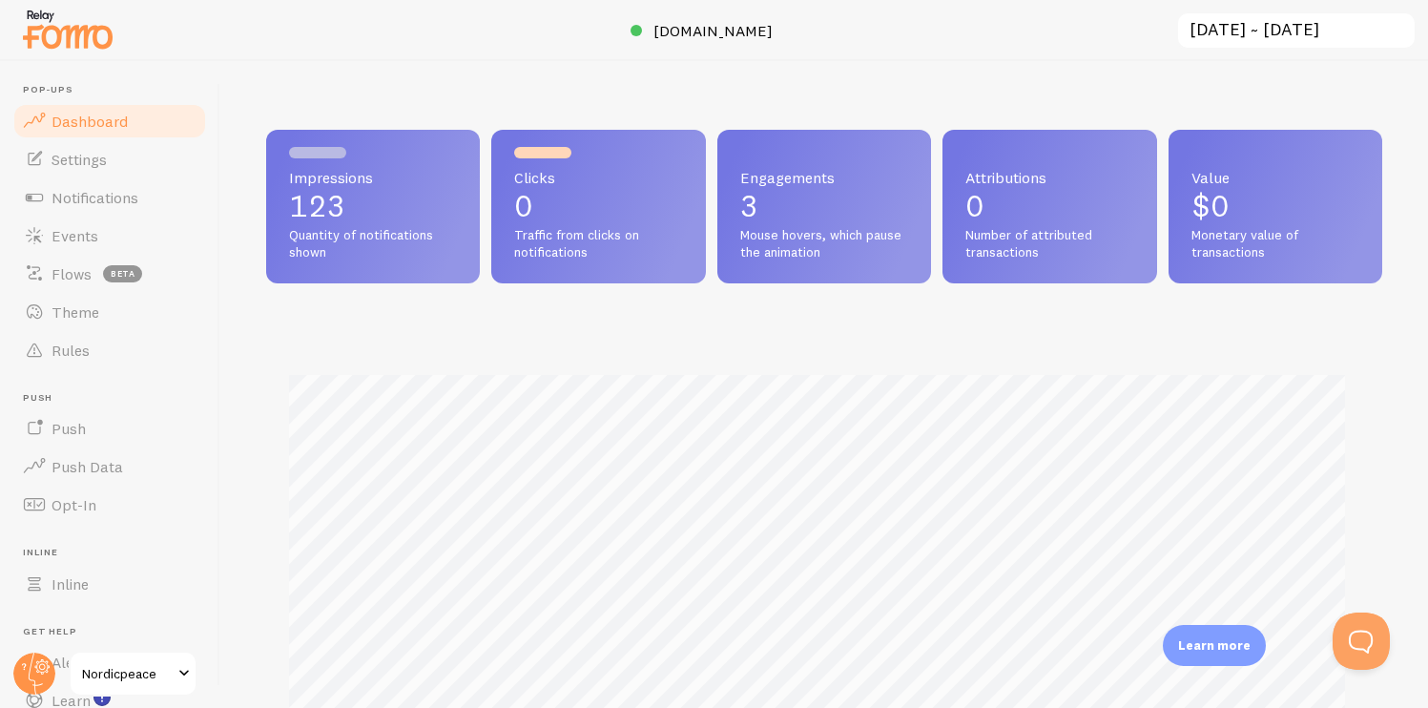
scroll to position [501, 1102]
click at [114, 156] on link "Settings" at bounding box center [109, 159] width 197 height 38
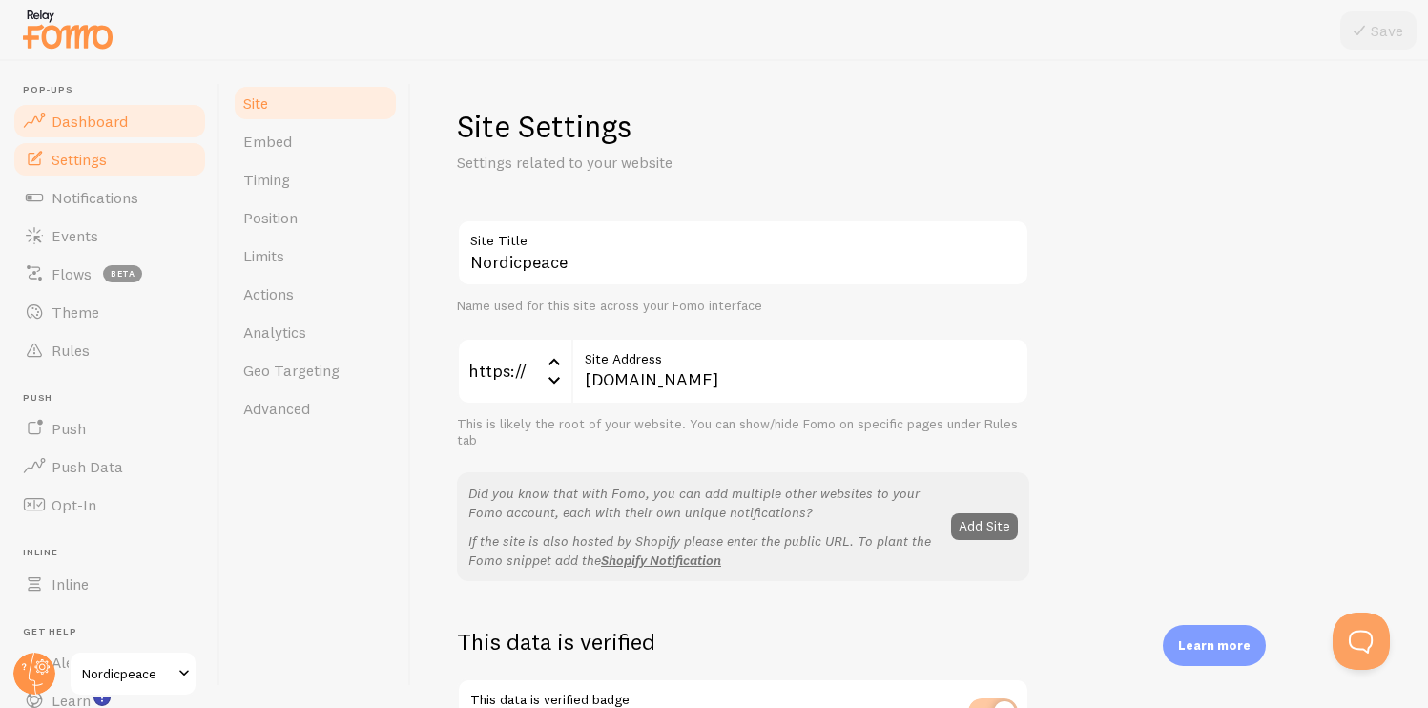
click at [106, 112] on span "Dashboard" at bounding box center [90, 121] width 76 height 19
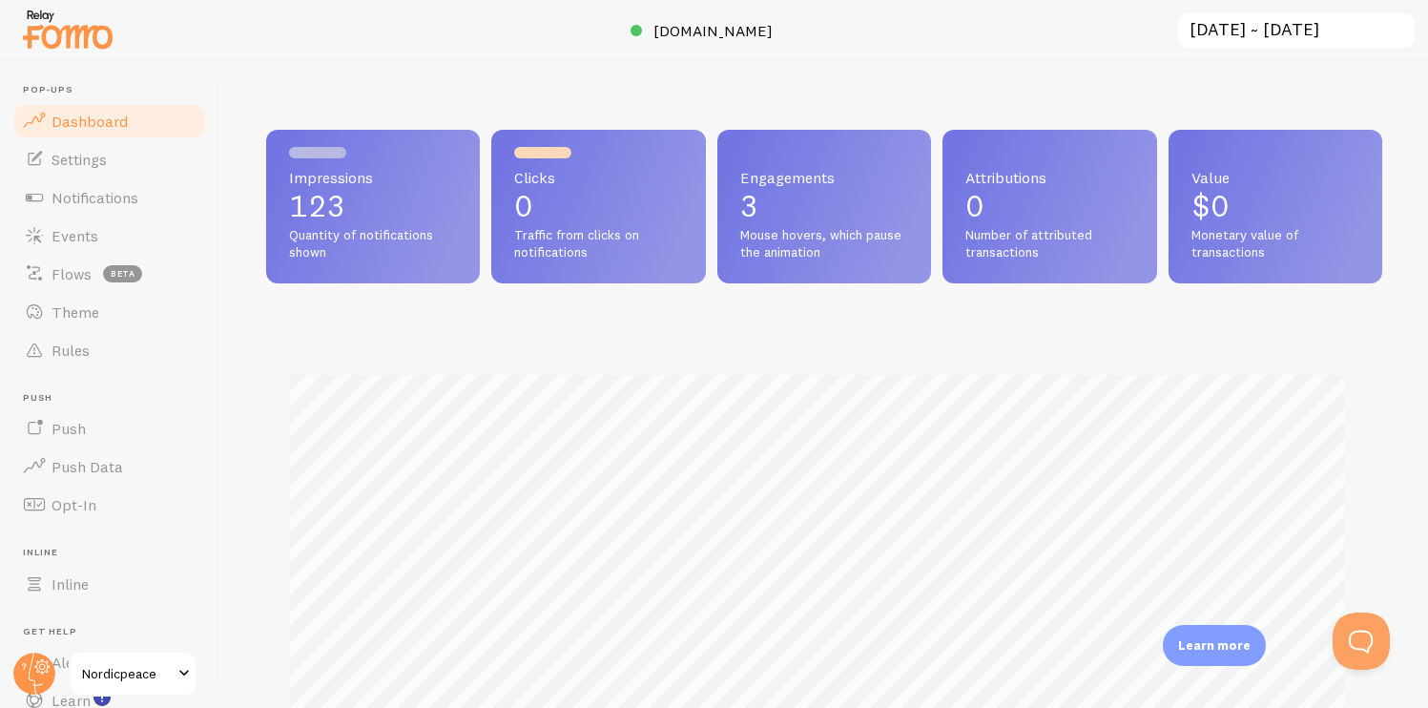
scroll to position [501, 1102]
click at [104, 241] on link "Events" at bounding box center [109, 236] width 197 height 38
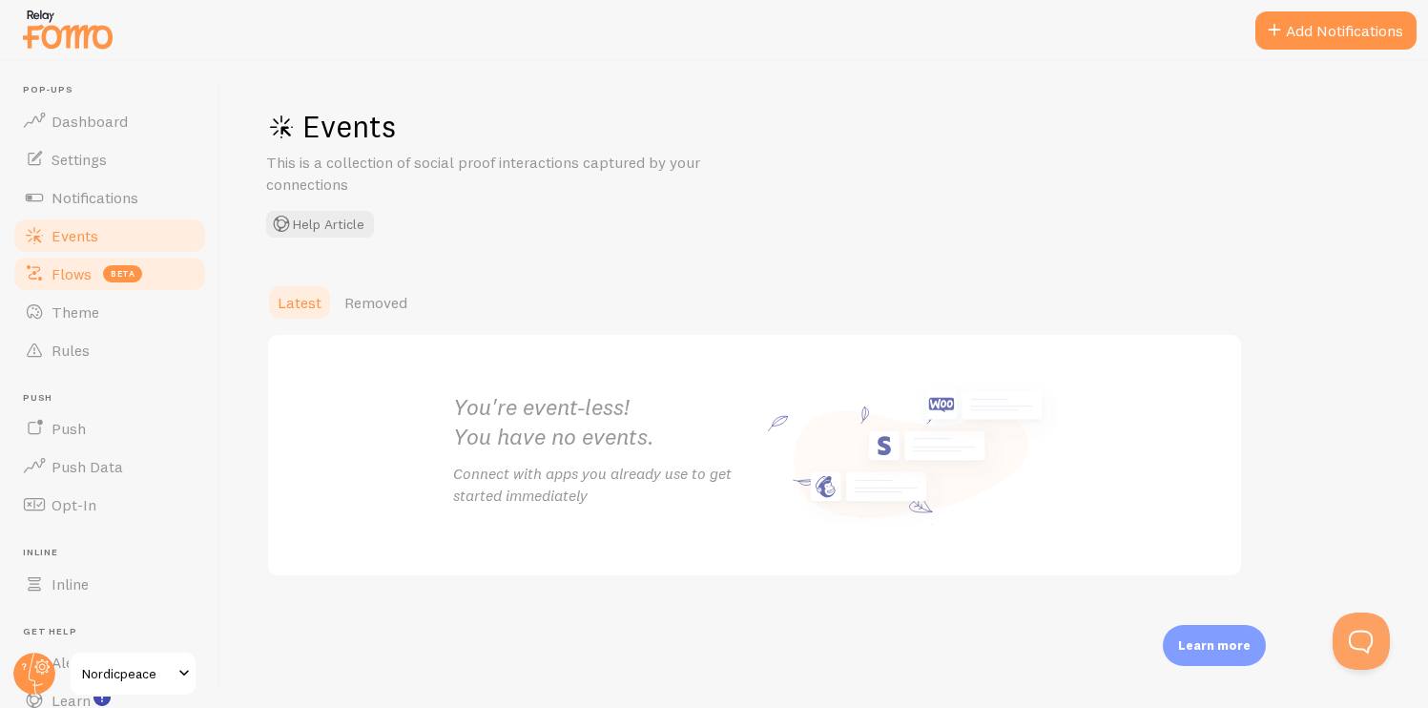
click at [97, 266] on link "Flows beta" at bounding box center [109, 274] width 197 height 38
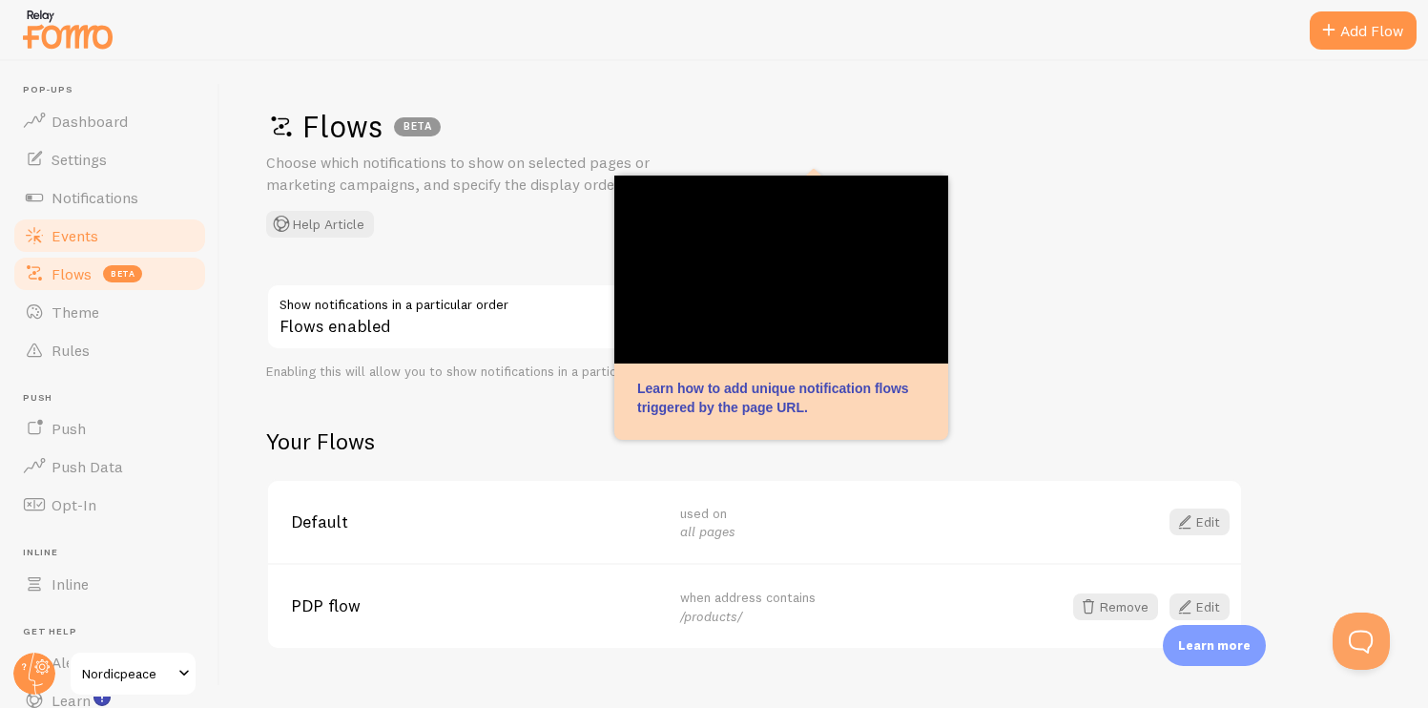
click at [102, 241] on link "Events" at bounding box center [109, 236] width 197 height 38
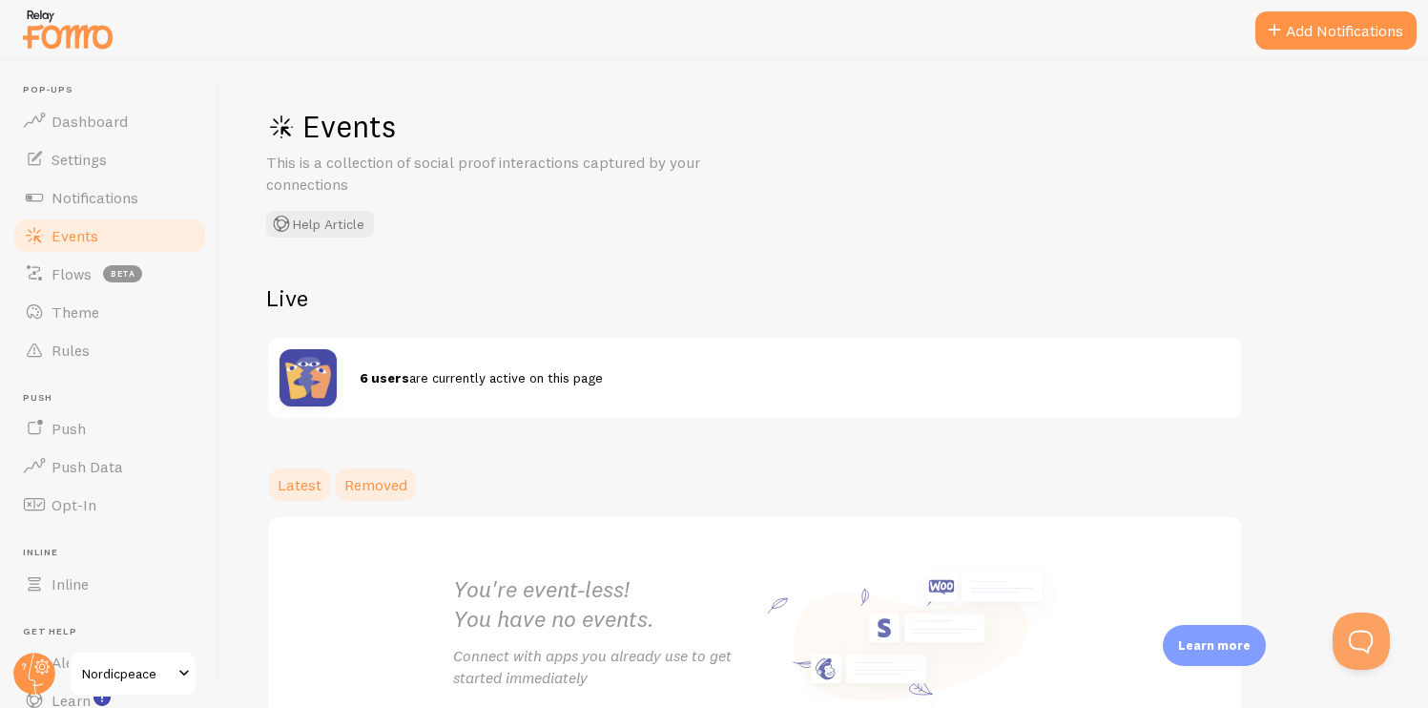
click at [418, 488] on link "Removed" at bounding box center [376, 485] width 86 height 38
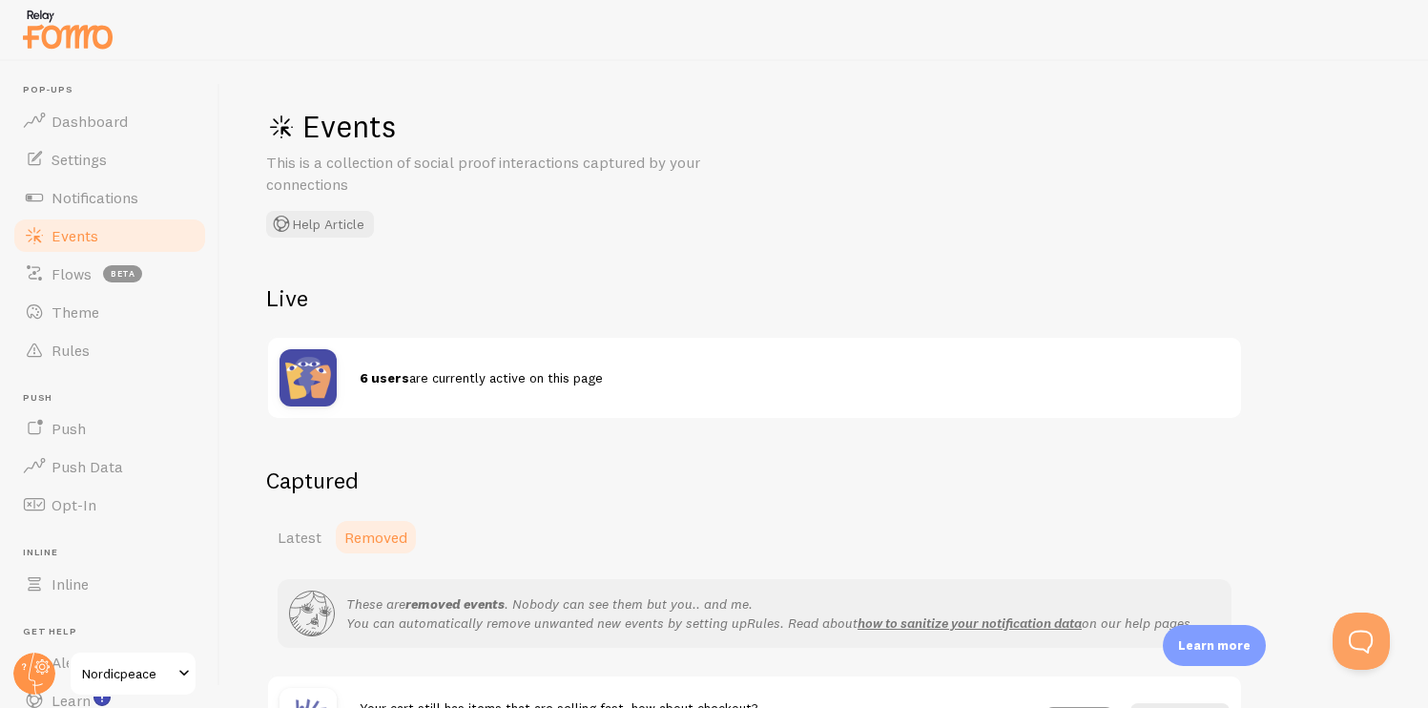
scroll to position [185, 0]
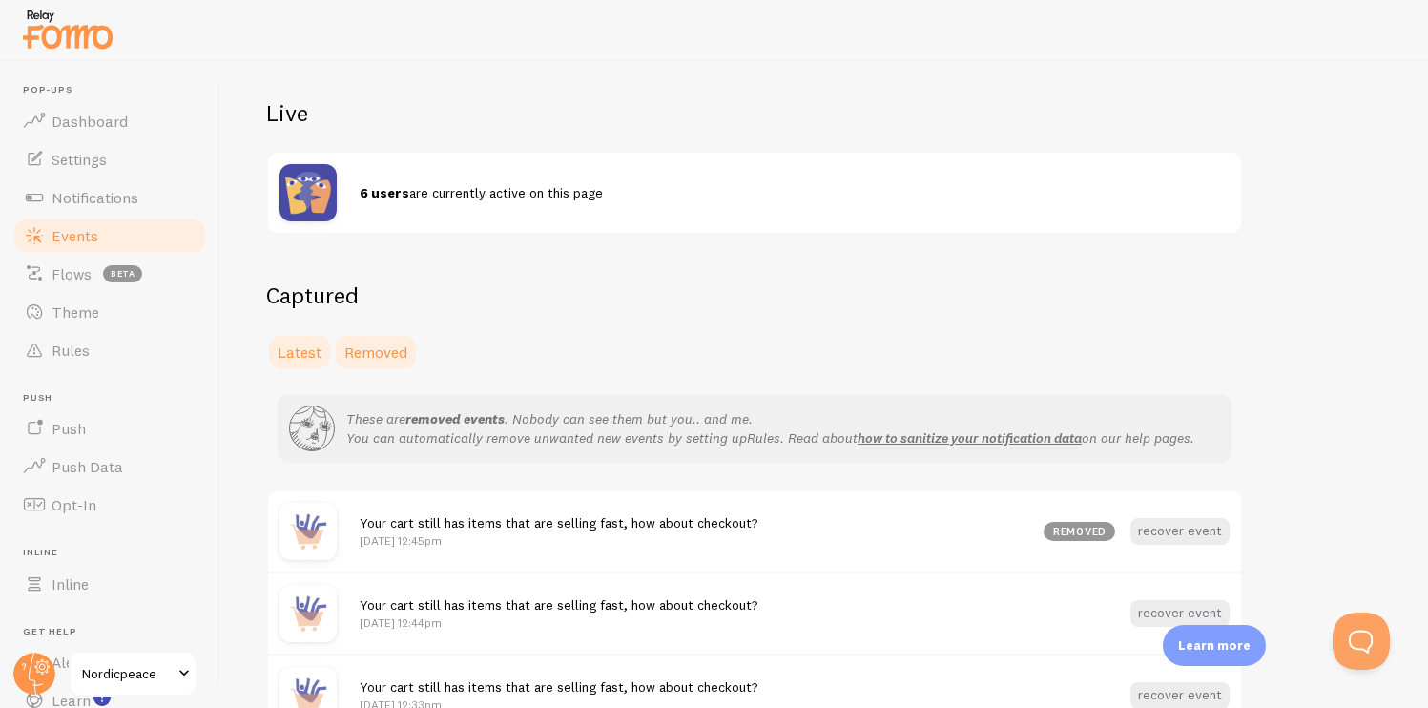
click at [306, 347] on span "Latest" at bounding box center [300, 352] width 44 height 19
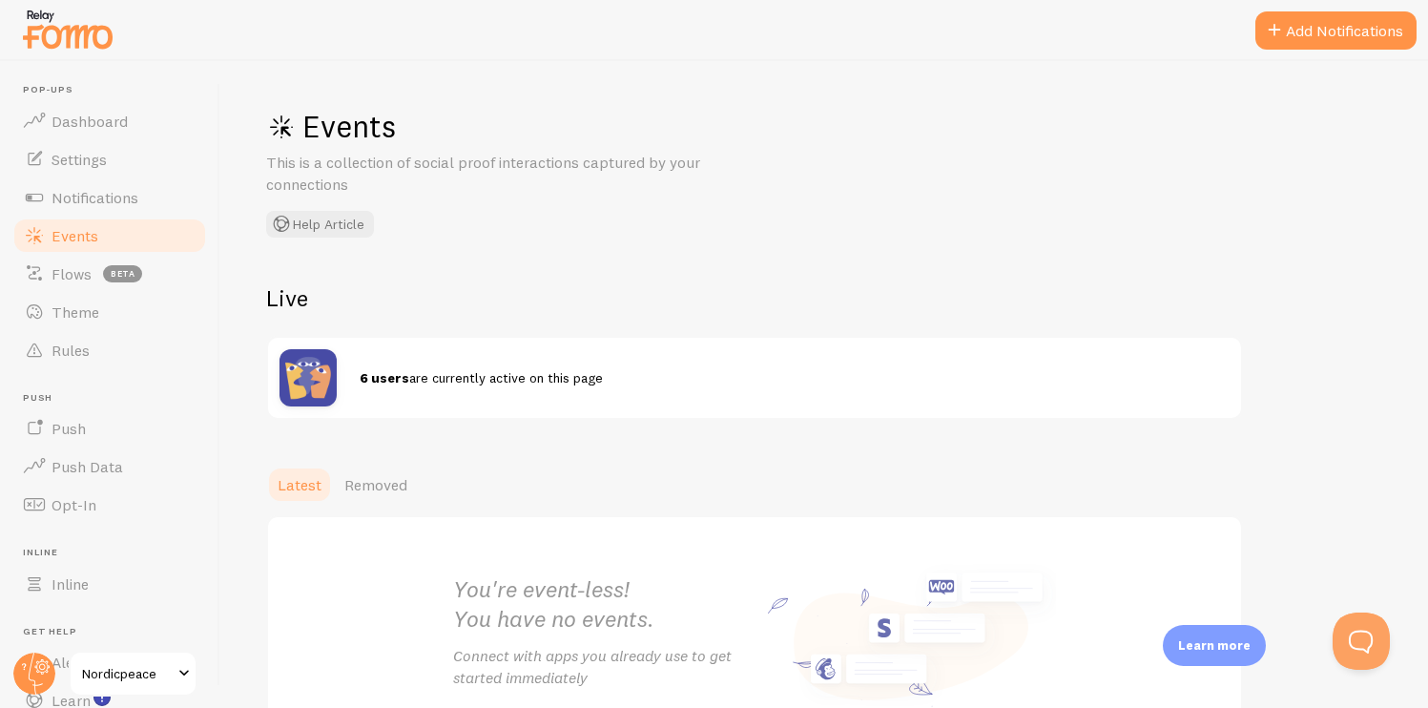
click at [1279, 52] on div at bounding box center [714, 30] width 1428 height 61
click at [80, 211] on link "Notifications" at bounding box center [109, 197] width 197 height 38
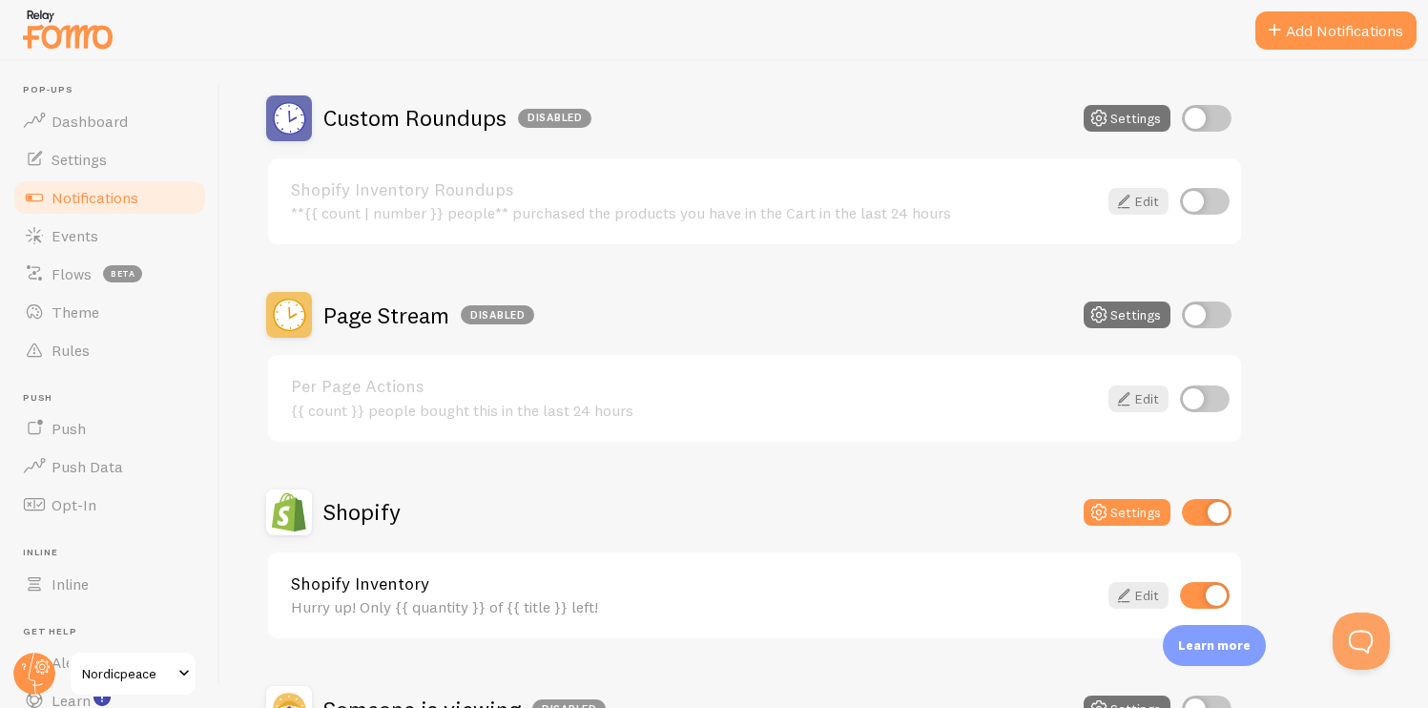
scroll to position [638, 0]
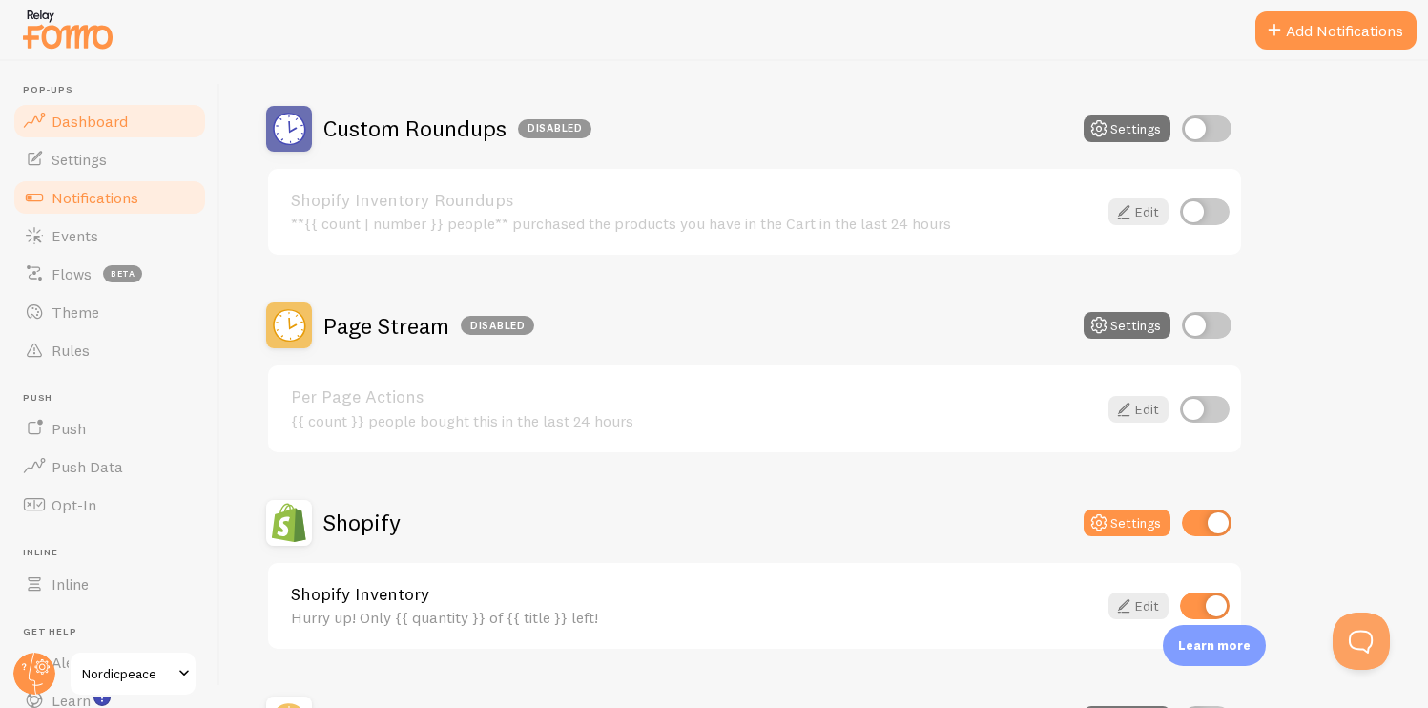
click at [111, 117] on span "Dashboard" at bounding box center [90, 121] width 76 height 19
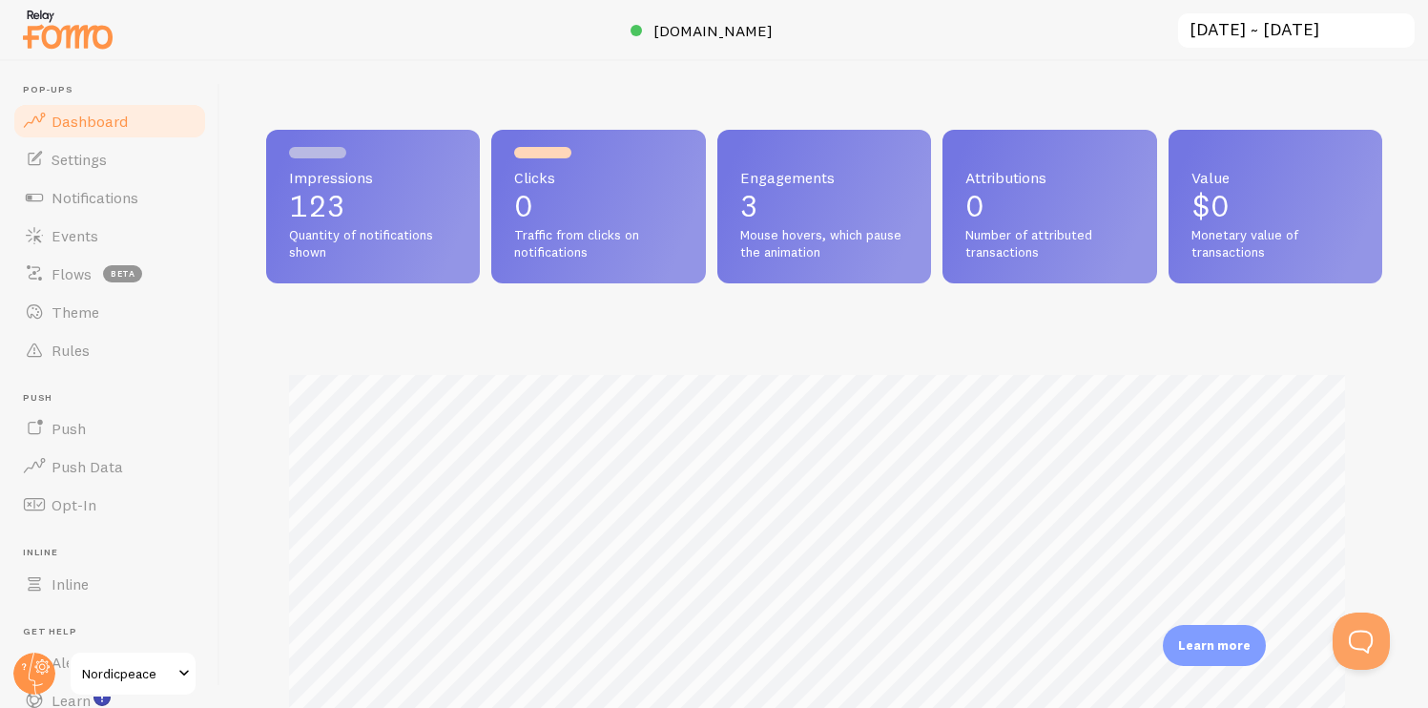
scroll to position [501, 1102]
click at [108, 156] on link "Settings" at bounding box center [109, 159] width 197 height 38
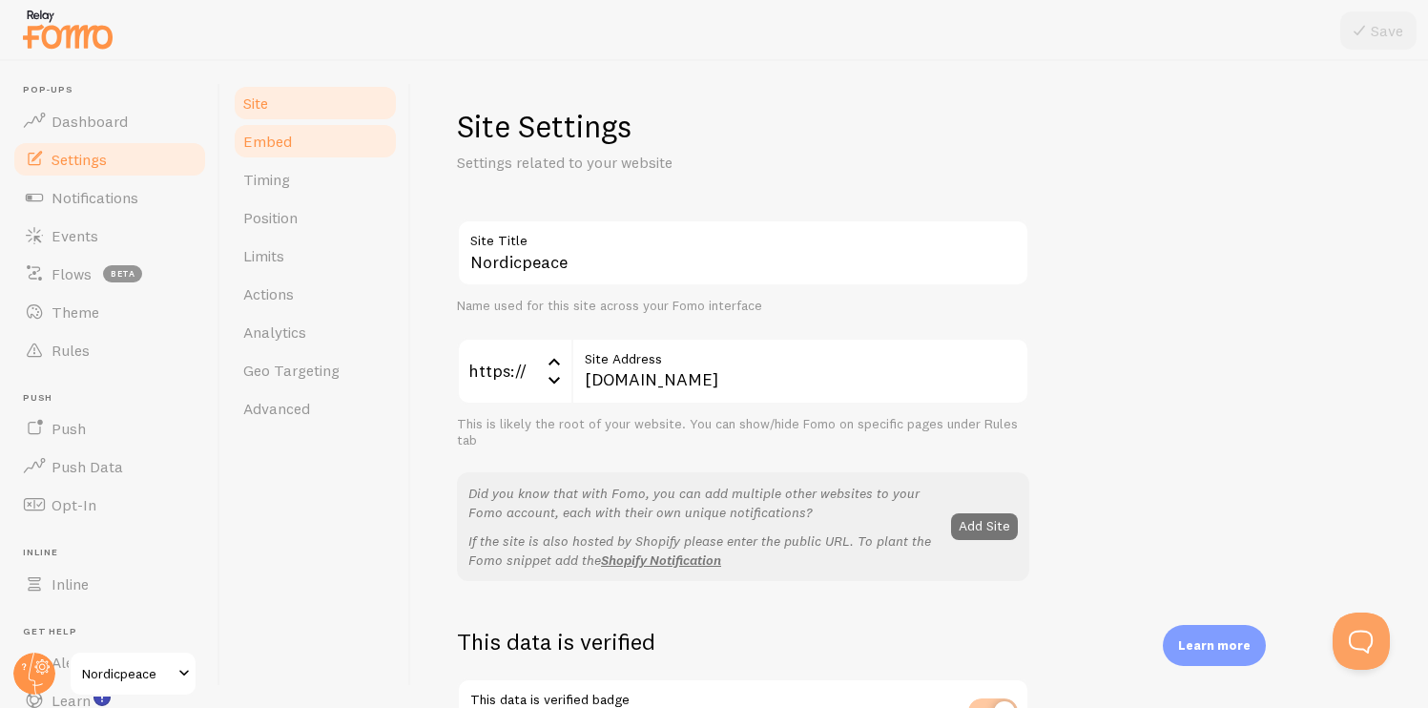
click at [309, 141] on link "Embed" at bounding box center [315, 141] width 167 height 38
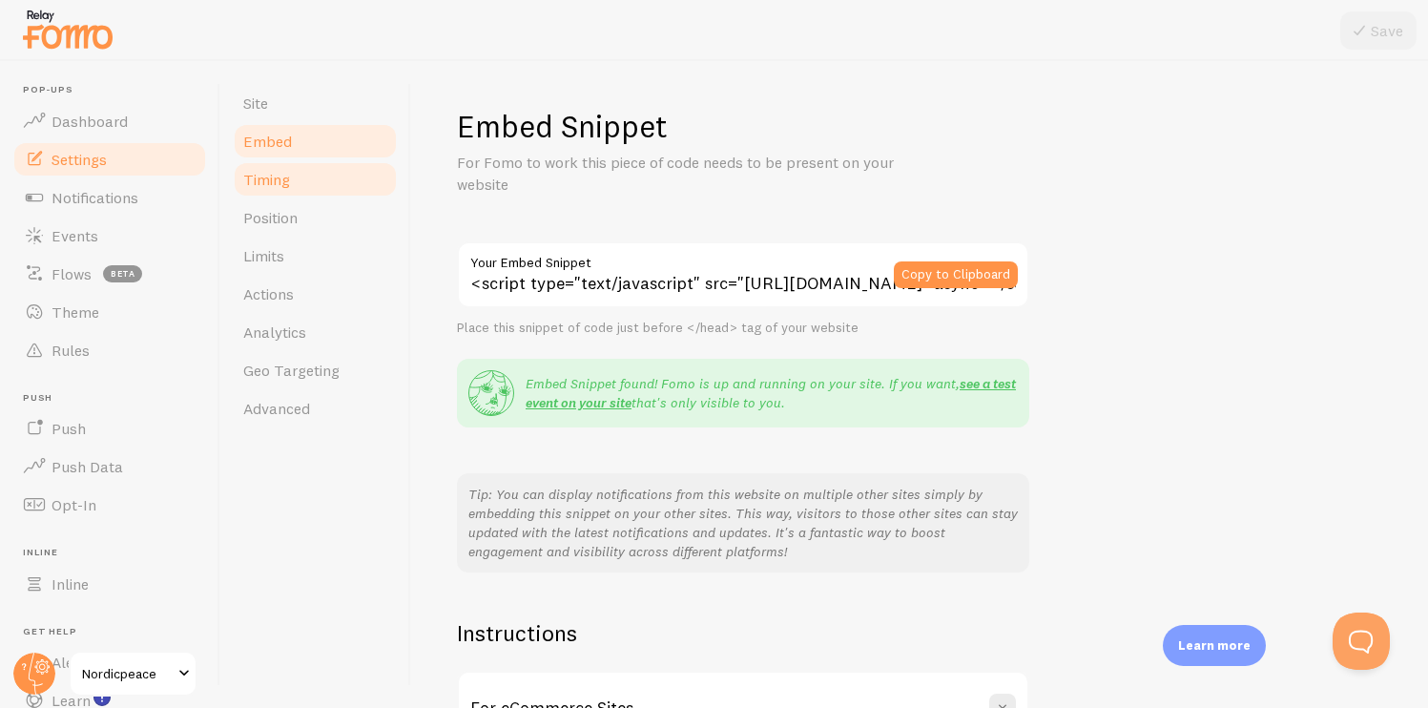
click at [306, 176] on link "Timing" at bounding box center [315, 179] width 167 height 38
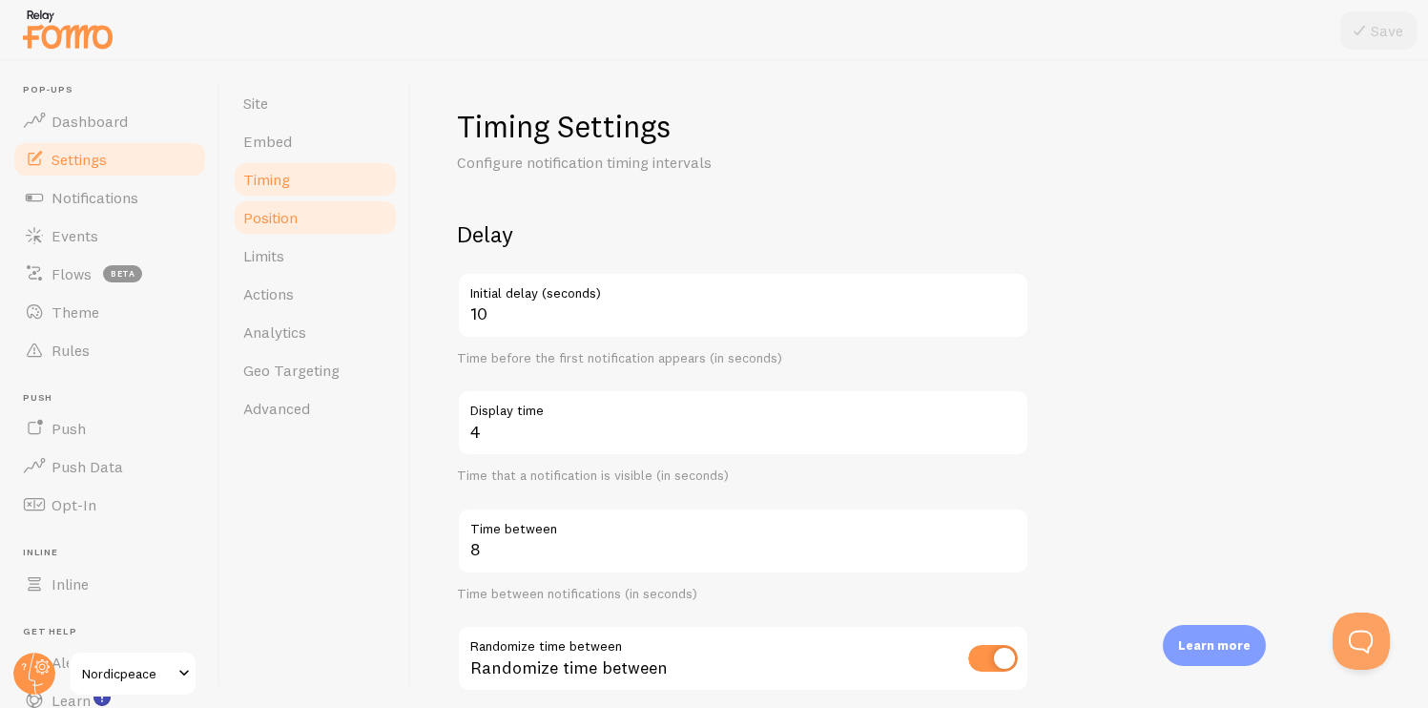
click at [328, 208] on link "Position" at bounding box center [315, 217] width 167 height 38
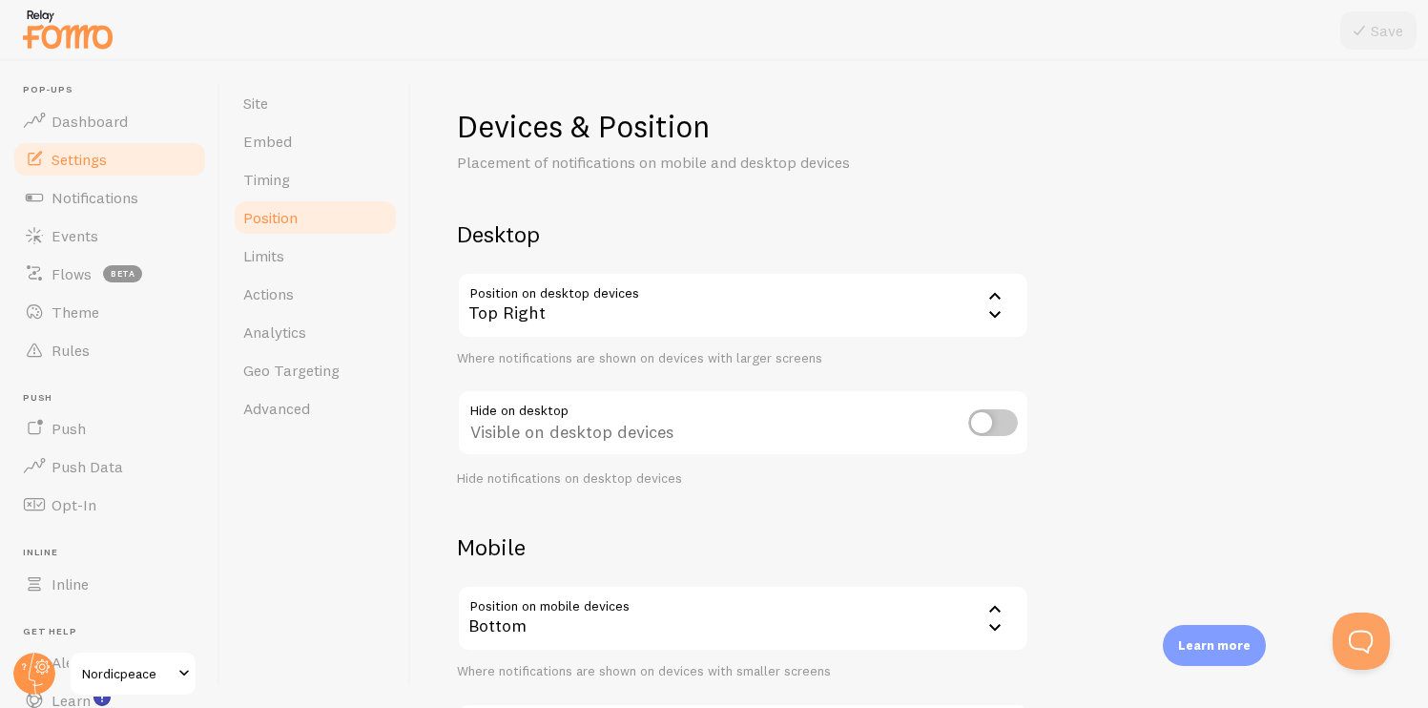
click at [969, 409] on input "checkbox" at bounding box center [993, 422] width 50 height 27
checkbox input "false"
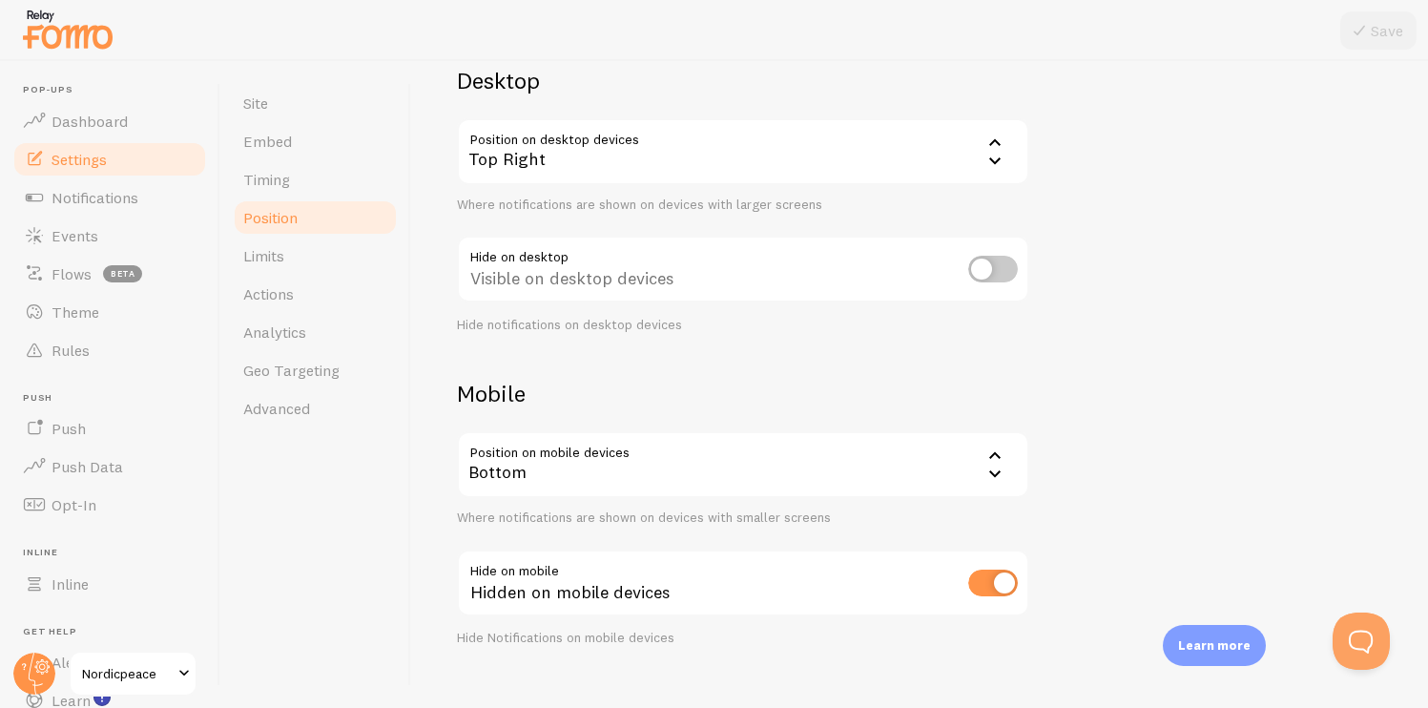
scroll to position [183, 0]
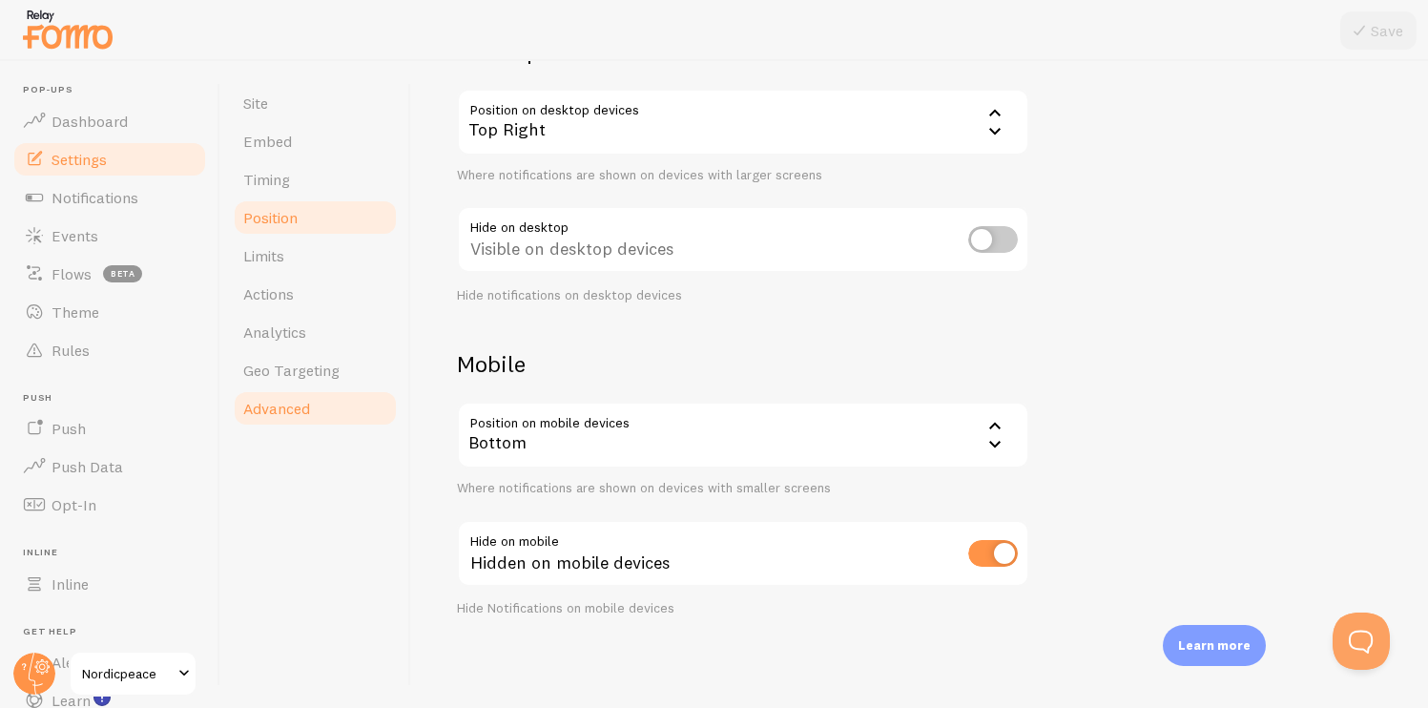
click at [320, 404] on link "Advanced" at bounding box center [315, 408] width 167 height 38
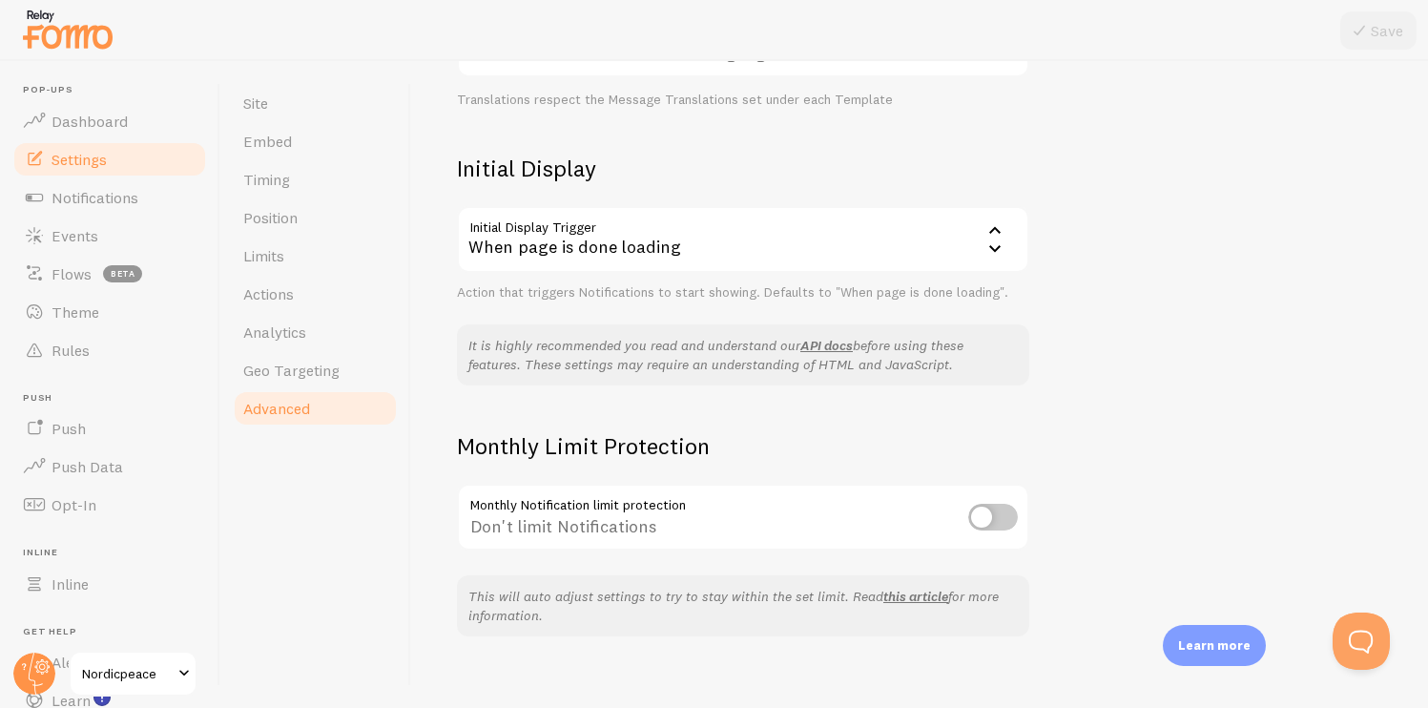
scroll to position [399, 0]
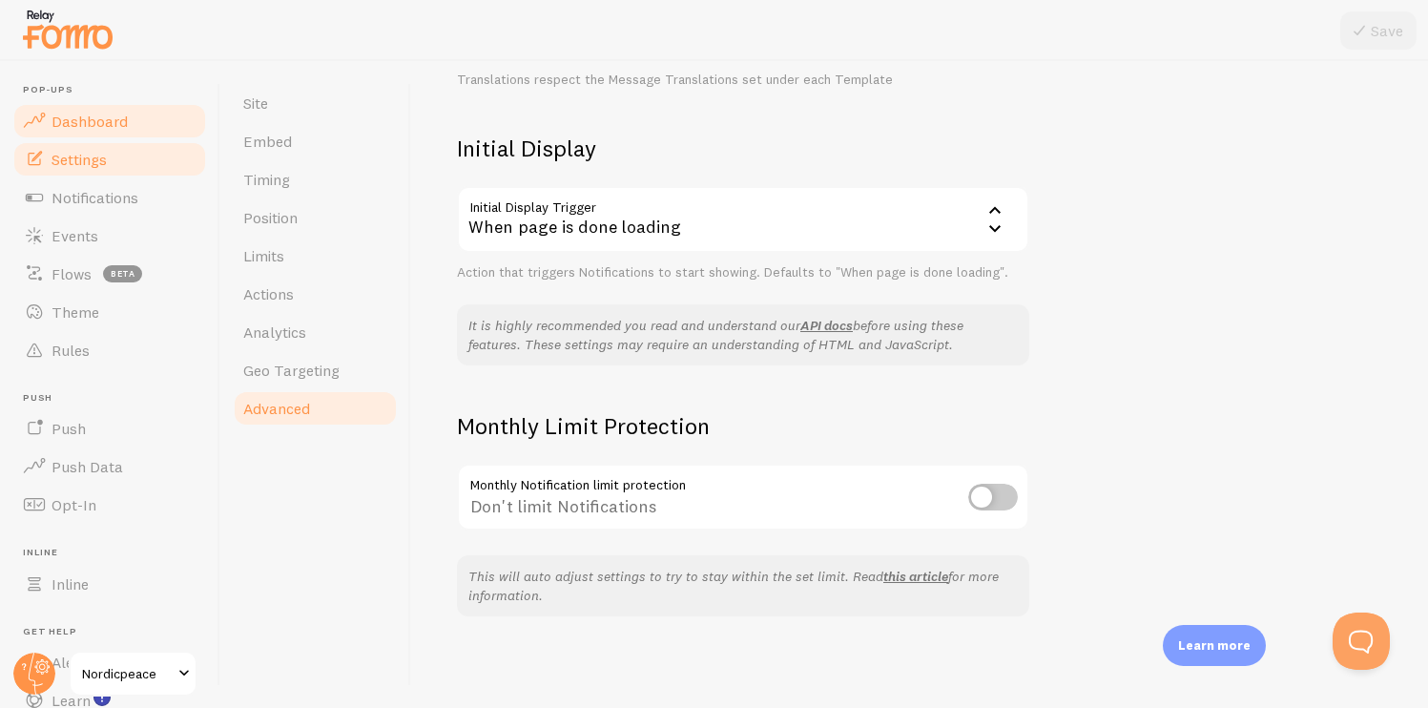
click at [115, 103] on link "Dashboard" at bounding box center [109, 121] width 197 height 38
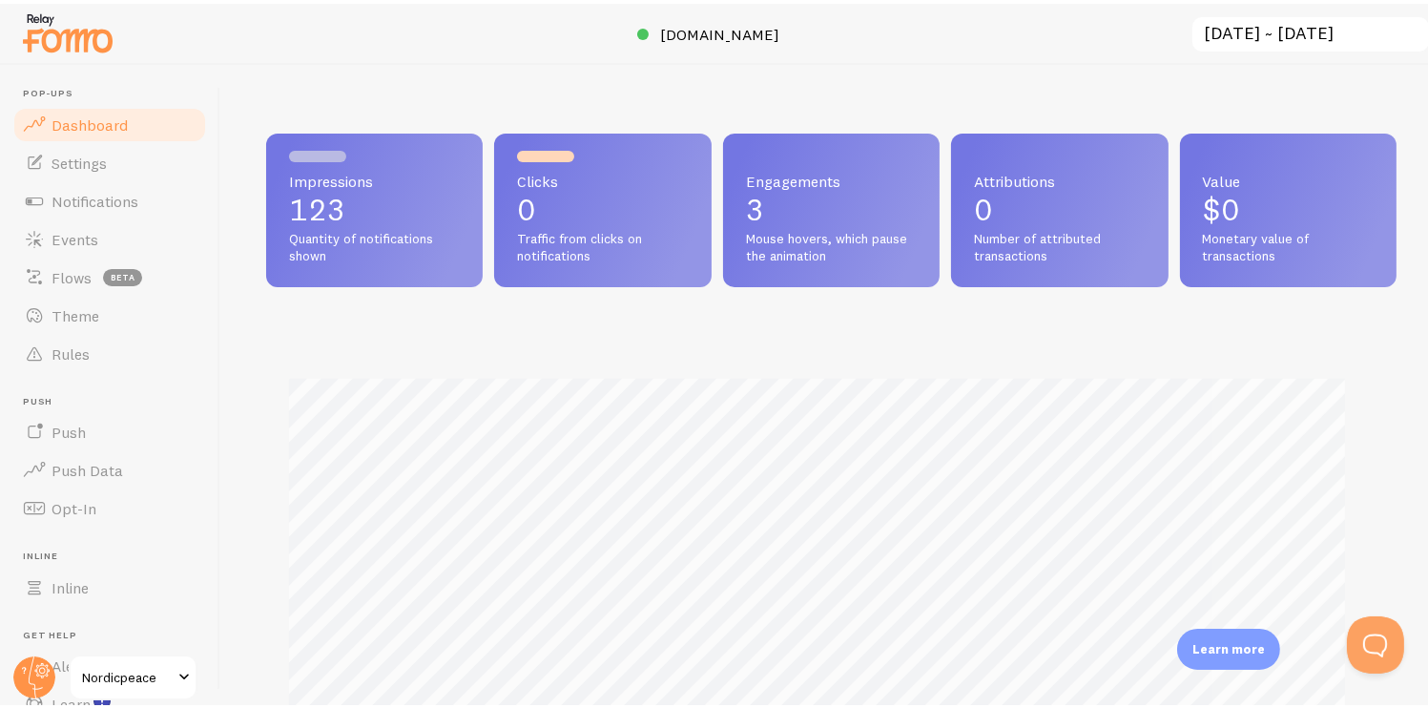
scroll to position [501, 1102]
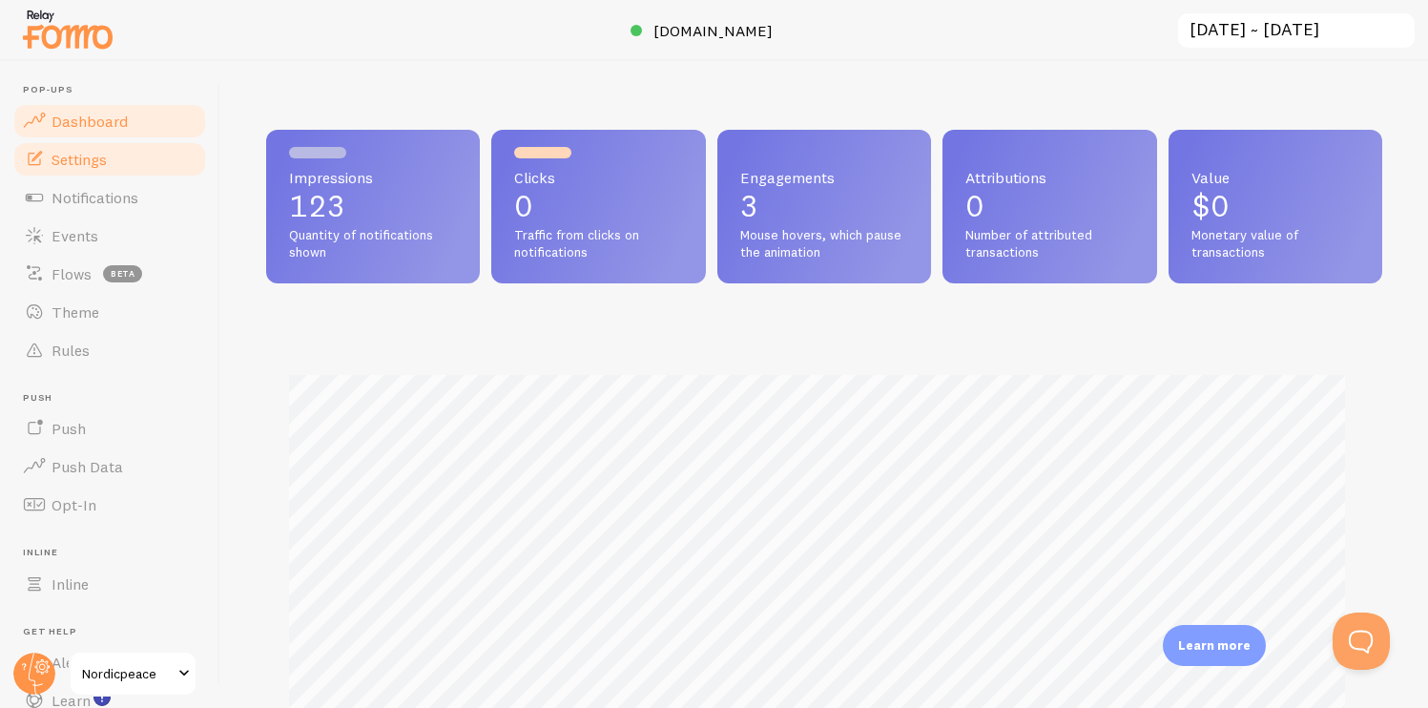
click at [84, 161] on span "Settings" at bounding box center [79, 159] width 55 height 19
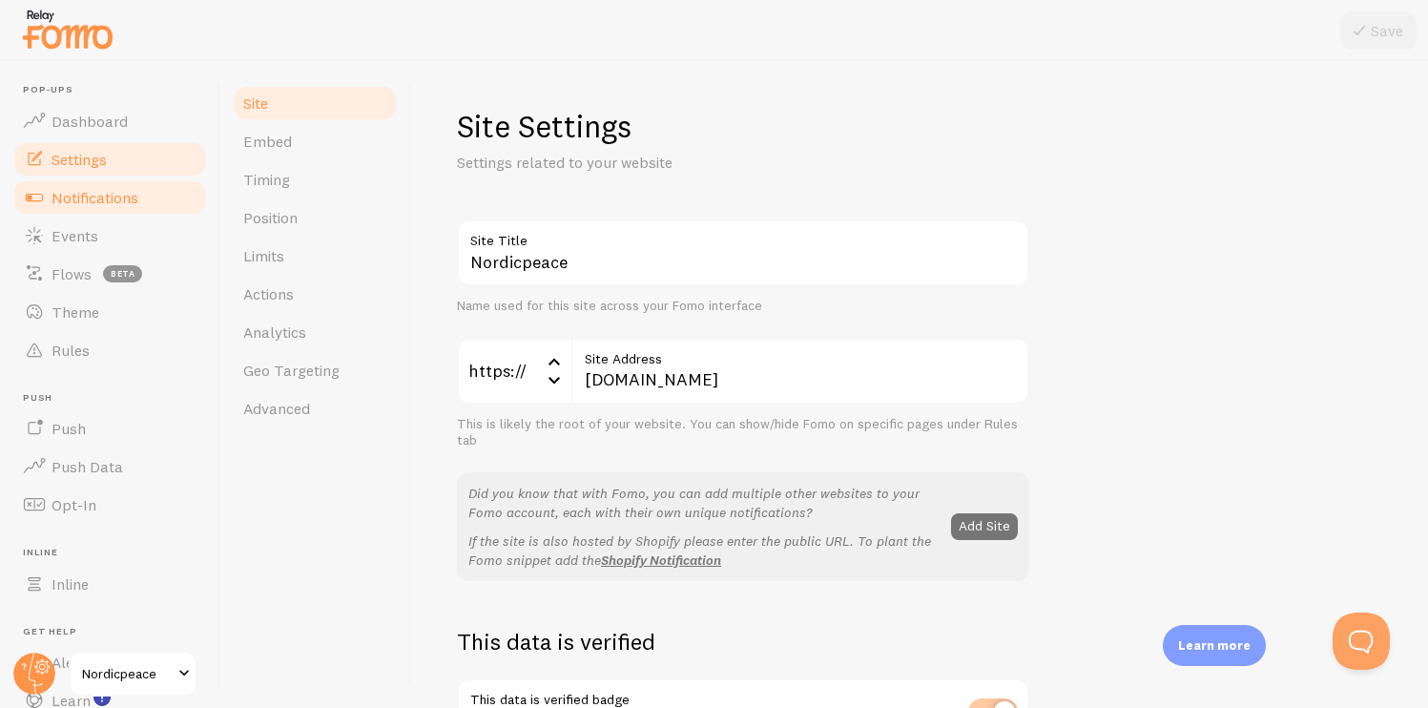
click at [84, 196] on span "Notifications" at bounding box center [95, 197] width 87 height 19
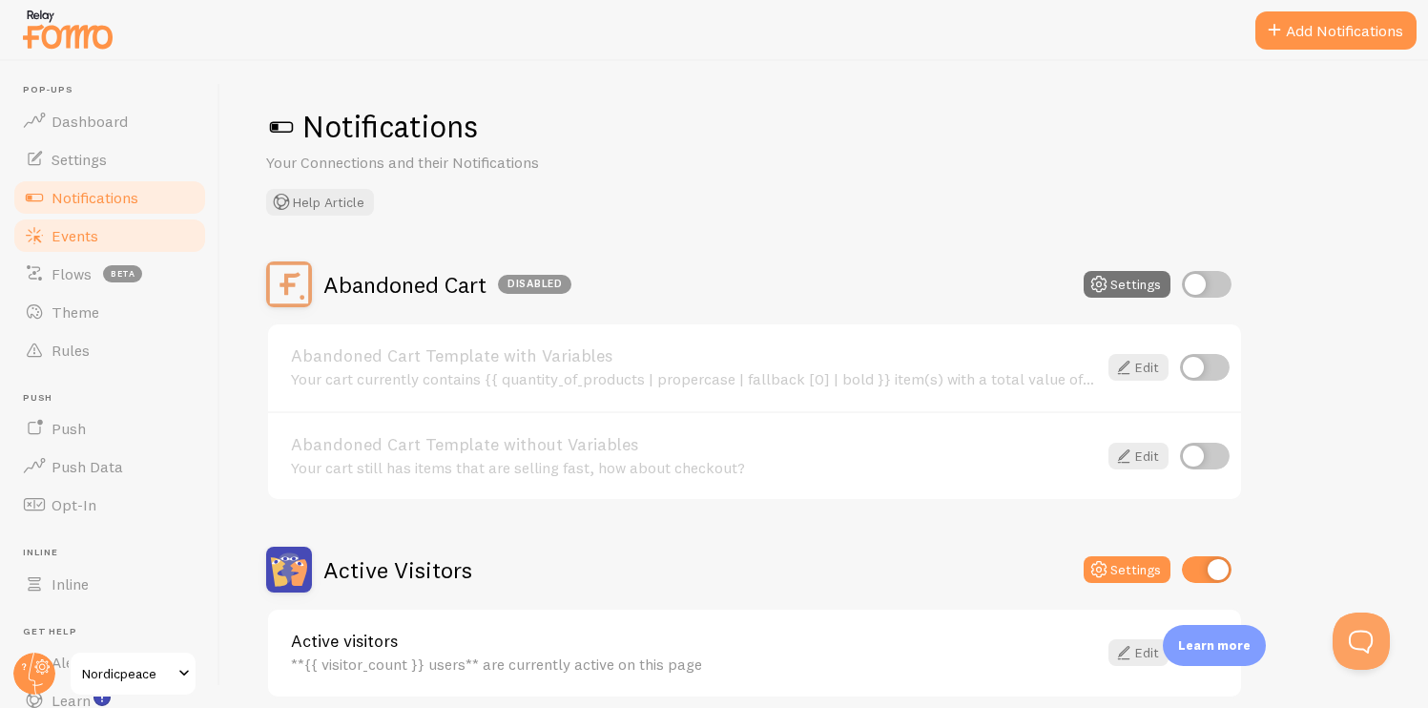
click at [84, 232] on span "Events" at bounding box center [75, 235] width 47 height 19
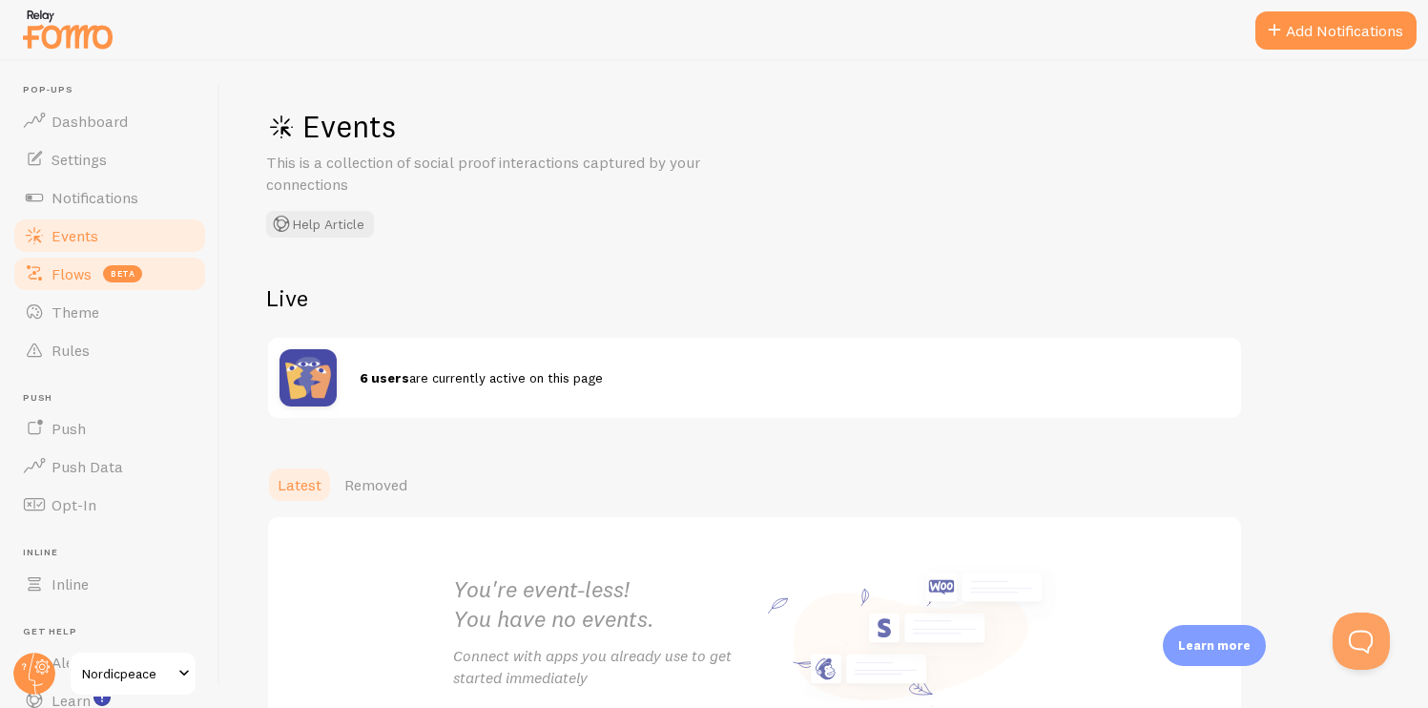
click at [91, 269] on link "Flows beta" at bounding box center [109, 274] width 197 height 38
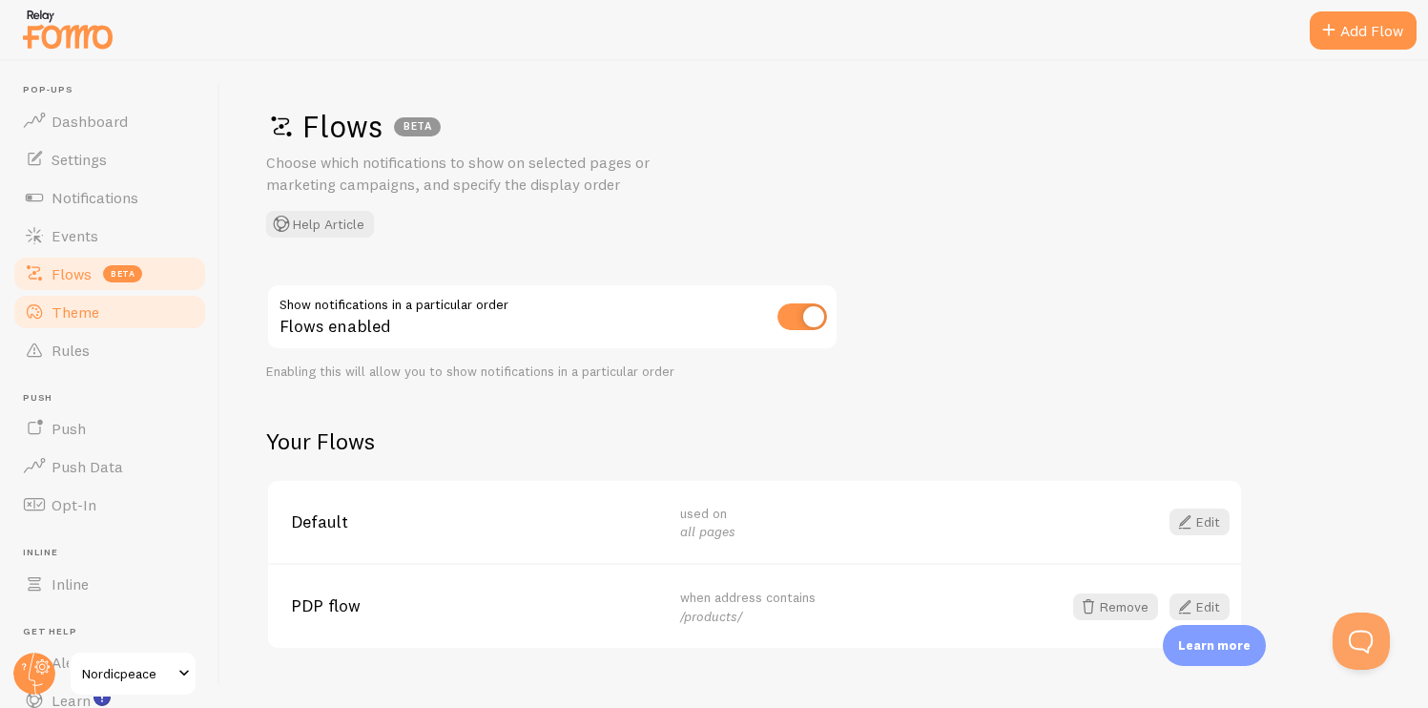
click at [80, 300] on link "Theme" at bounding box center [109, 312] width 197 height 38
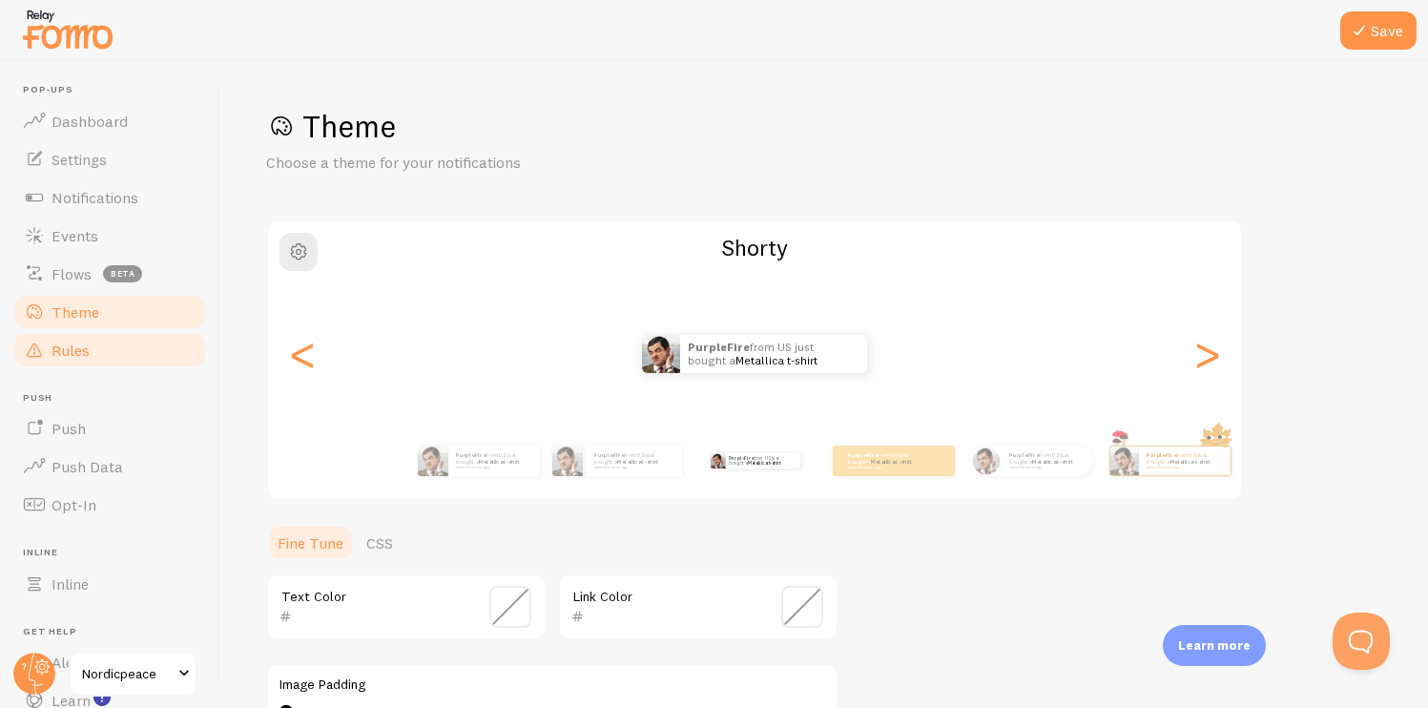
click at [80, 343] on span "Rules" at bounding box center [71, 350] width 38 height 19
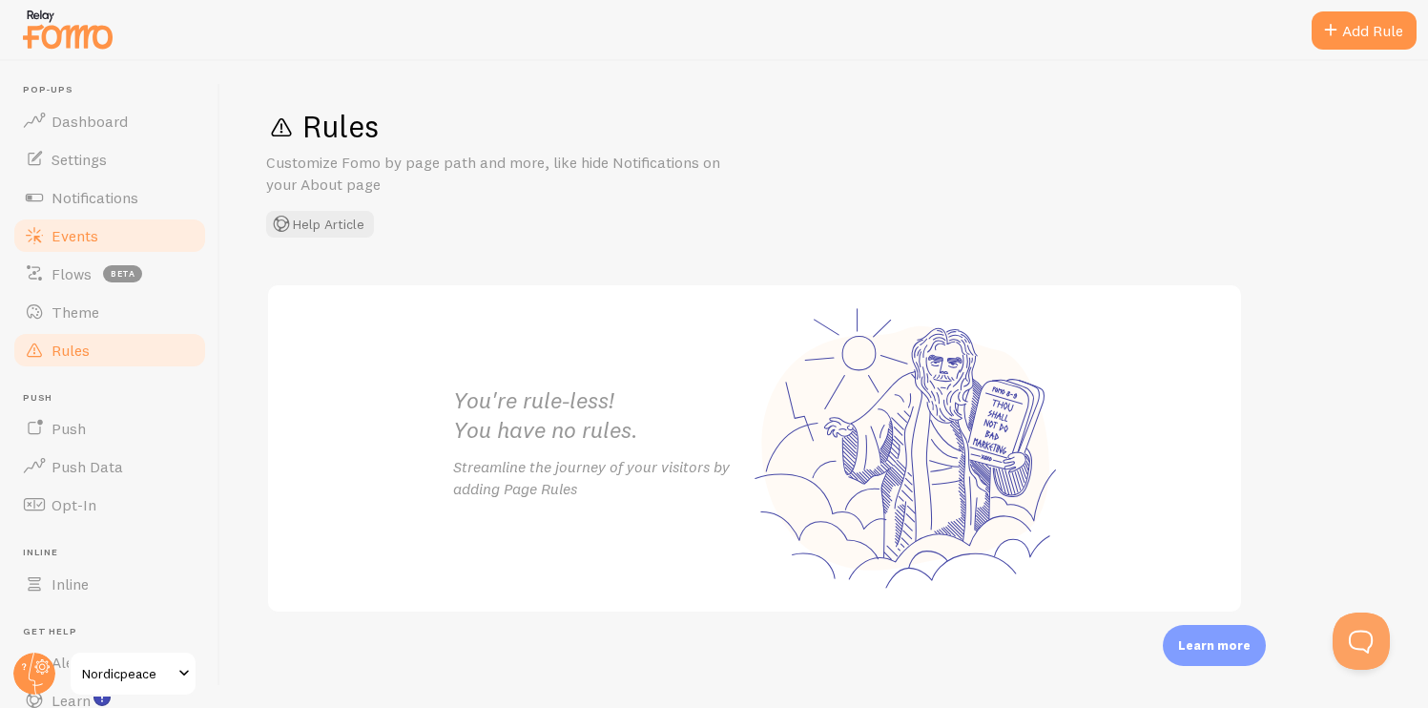
click at [106, 239] on link "Events" at bounding box center [109, 236] width 197 height 38
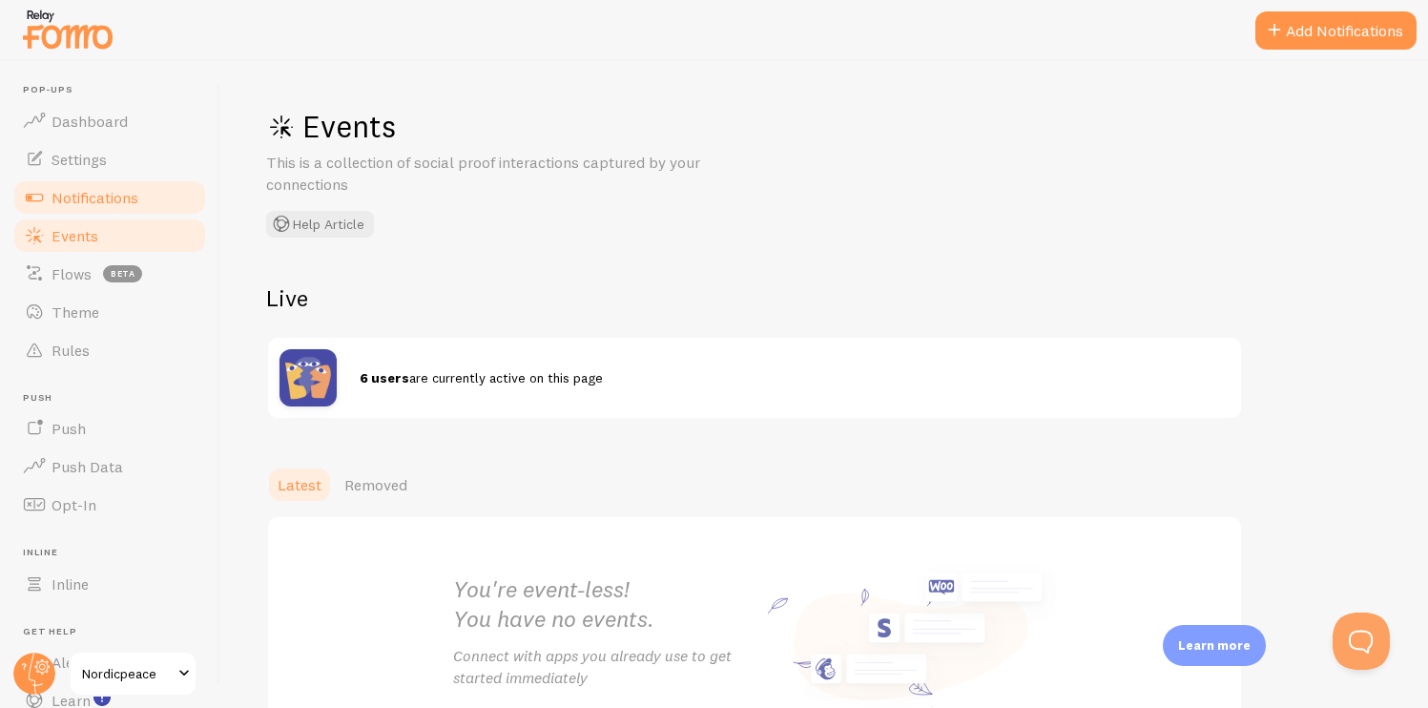
click at [118, 186] on link "Notifications" at bounding box center [109, 197] width 197 height 38
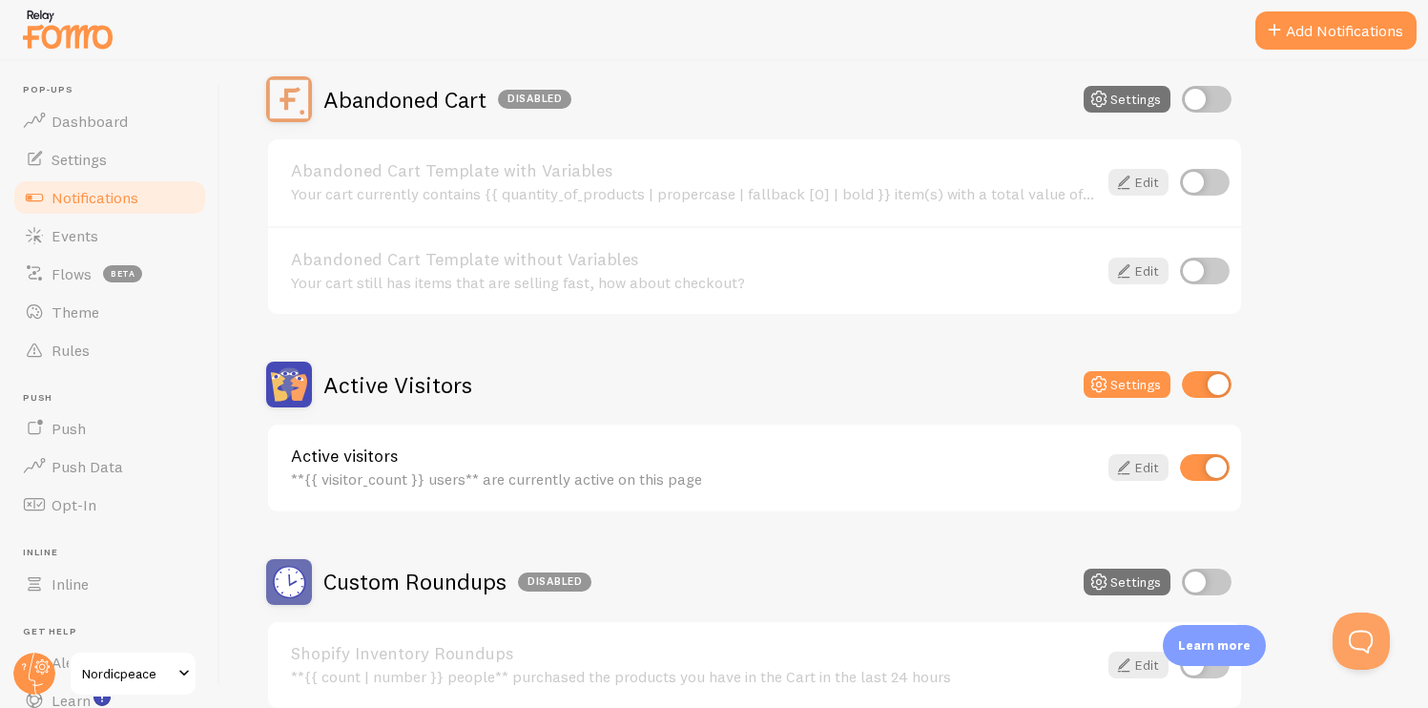
scroll to position [208, 0]
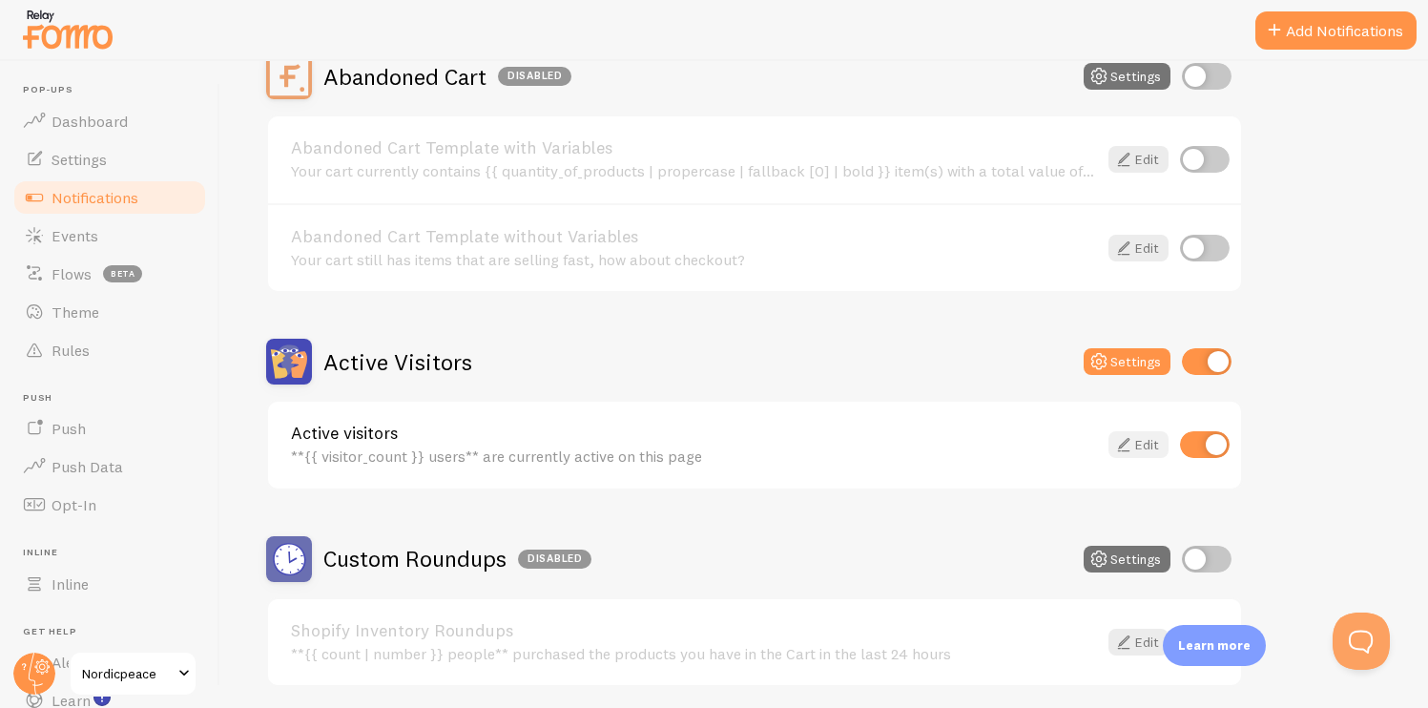
click at [1144, 437] on link "Edit" at bounding box center [1139, 444] width 60 height 27
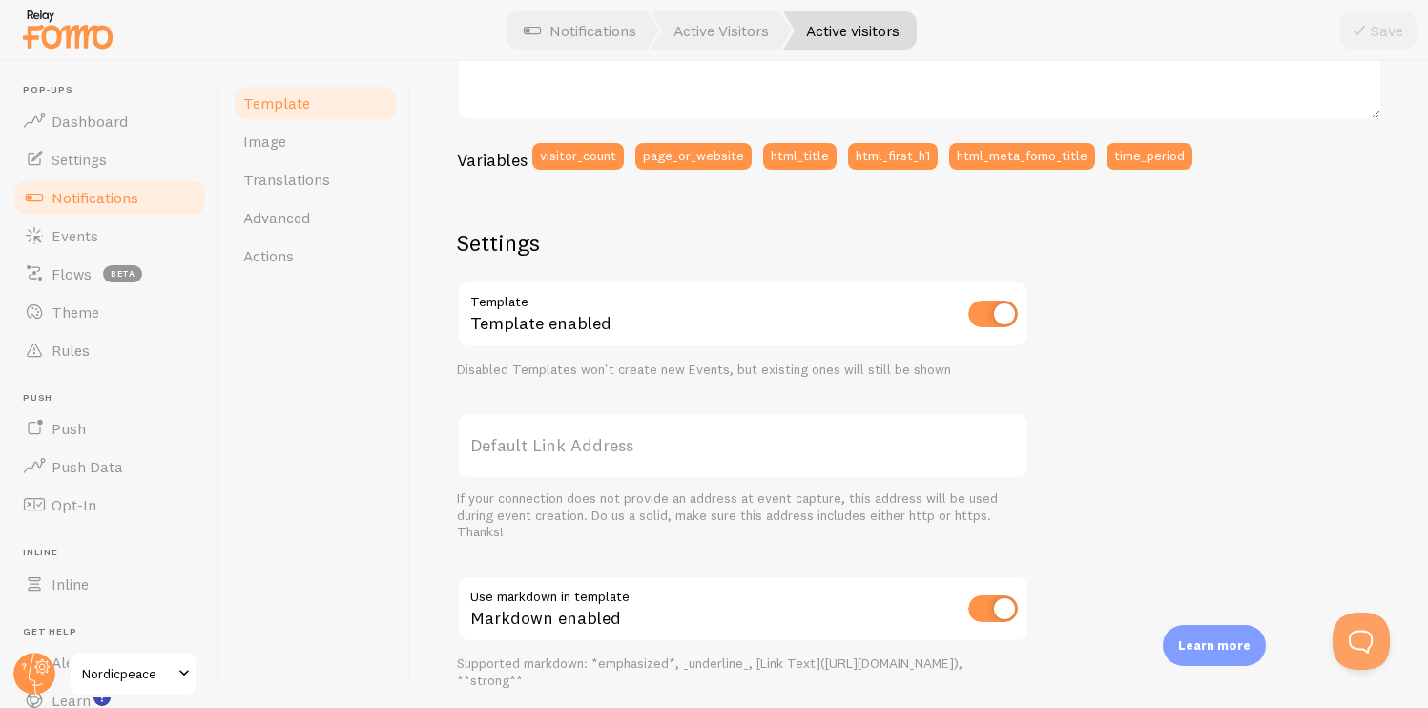
scroll to position [486, 0]
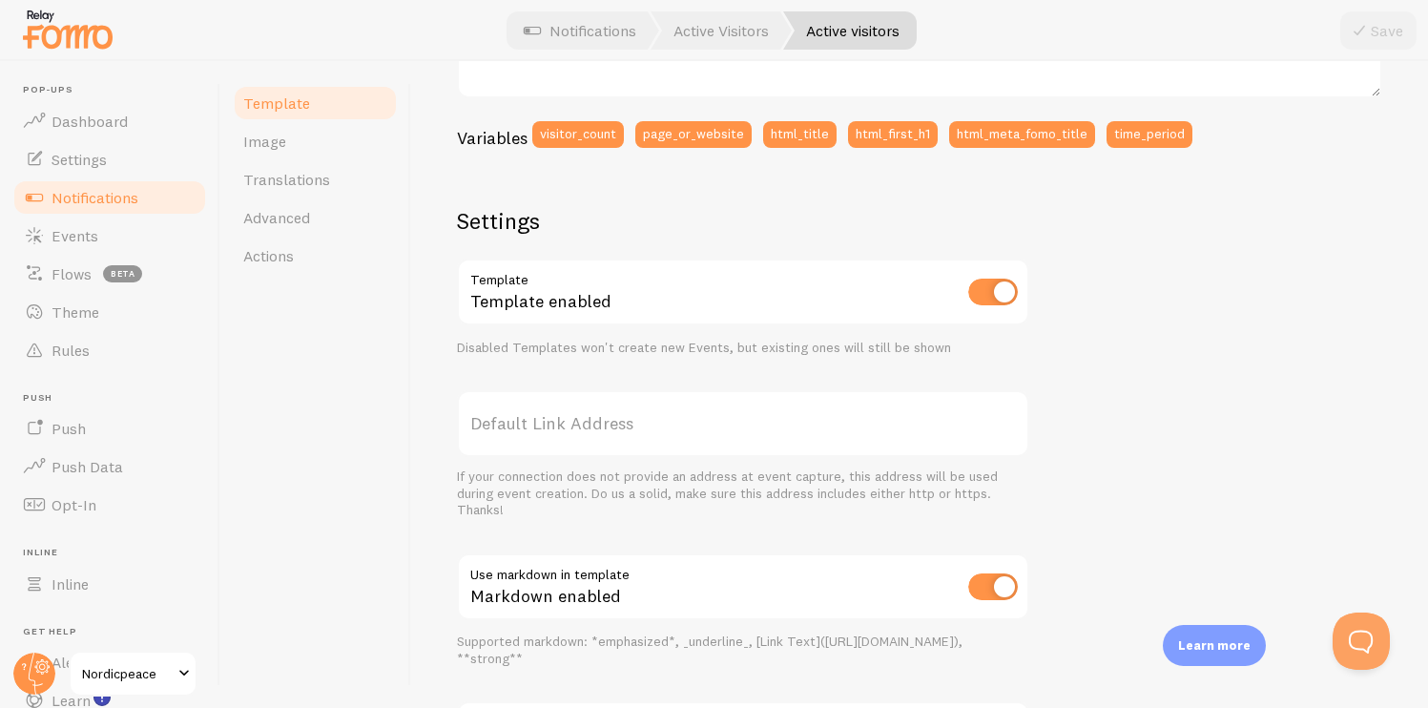
click at [715, 412] on label "Default Link Address" at bounding box center [743, 423] width 572 height 67
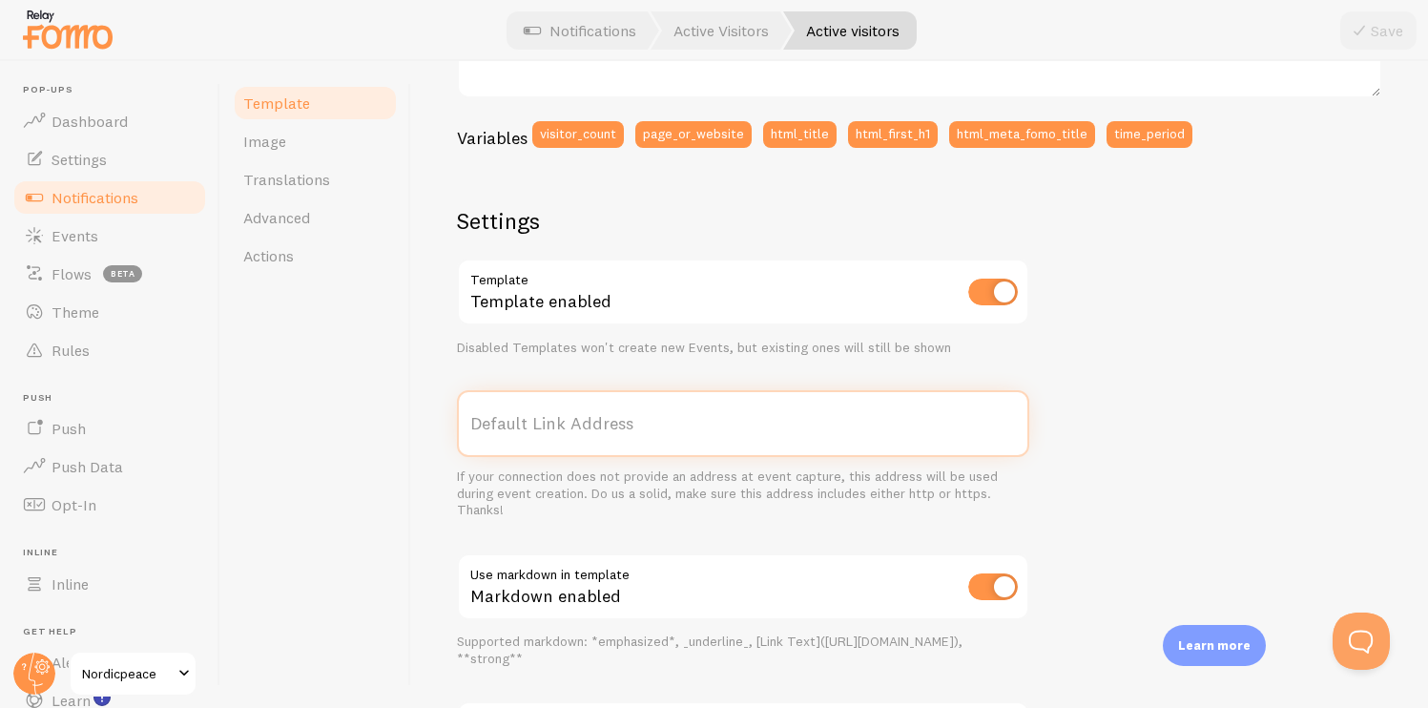
click at [715, 412] on input "Default Link Address" at bounding box center [743, 423] width 572 height 67
paste input "[URL][DOMAIN_NAME]"
type input "[URL][DOMAIN_NAME]"
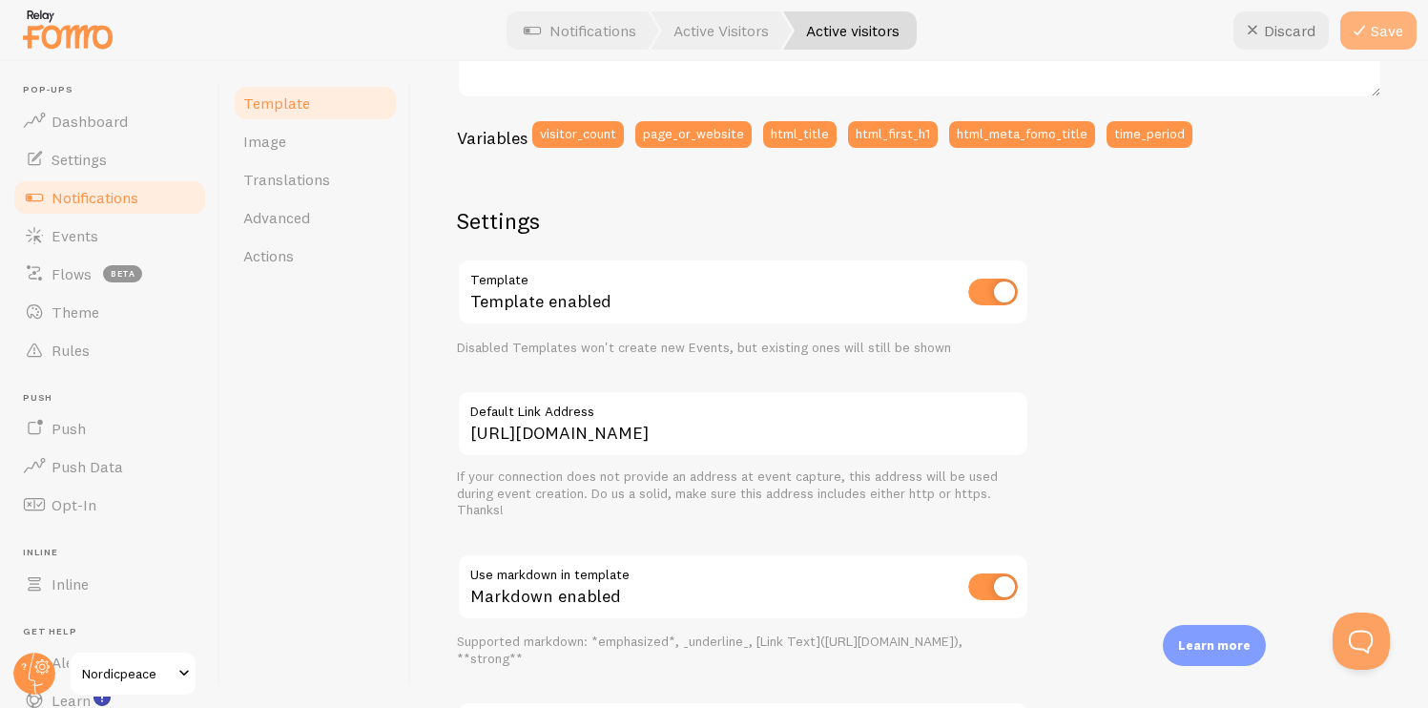
click at [1370, 27] on icon at bounding box center [1359, 30] width 23 height 23
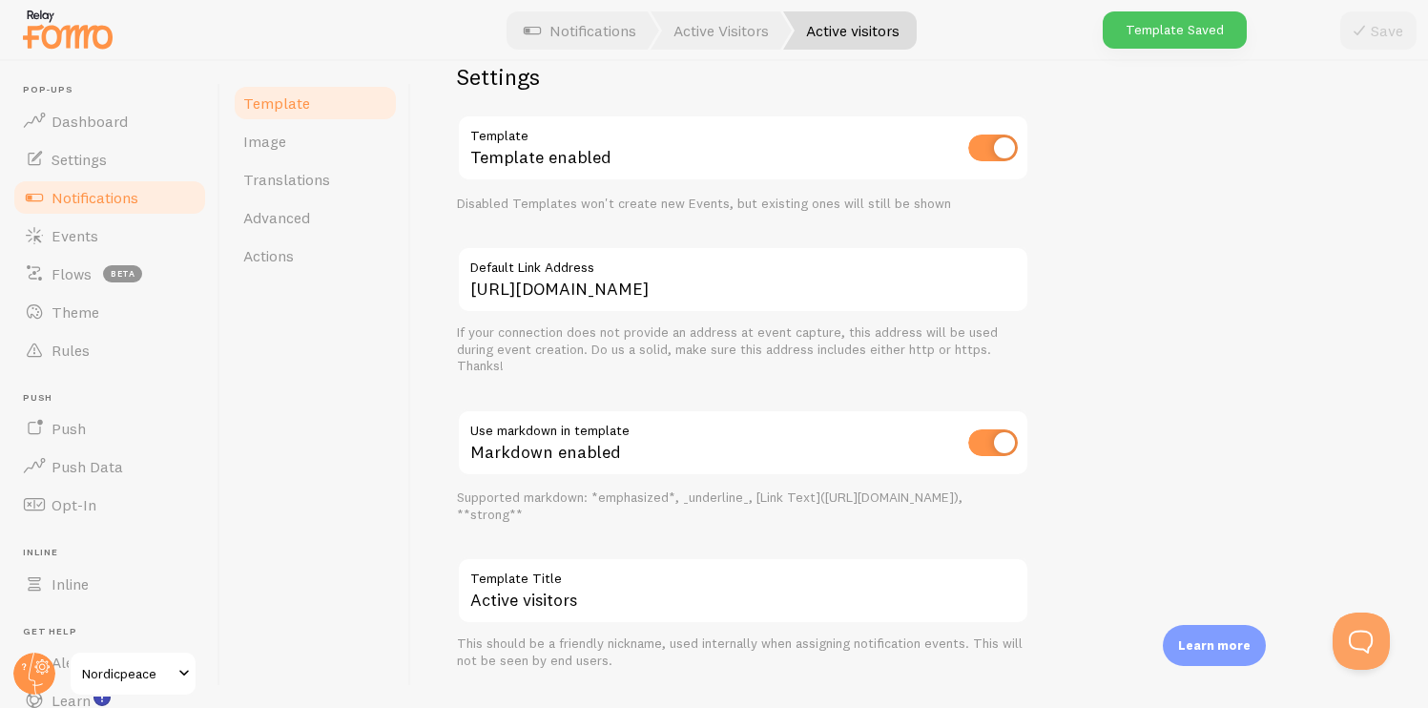
scroll to position [671, 0]
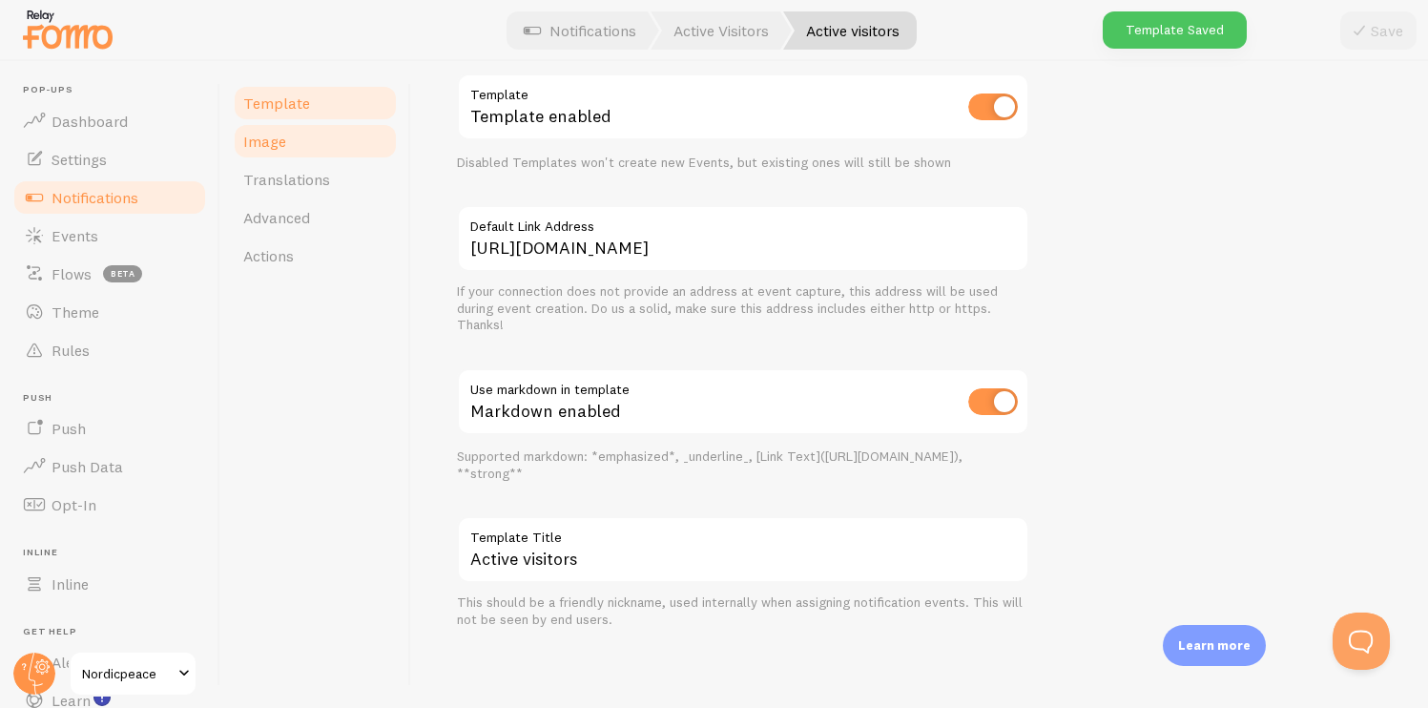
click at [350, 130] on link "Image" at bounding box center [315, 141] width 167 height 38
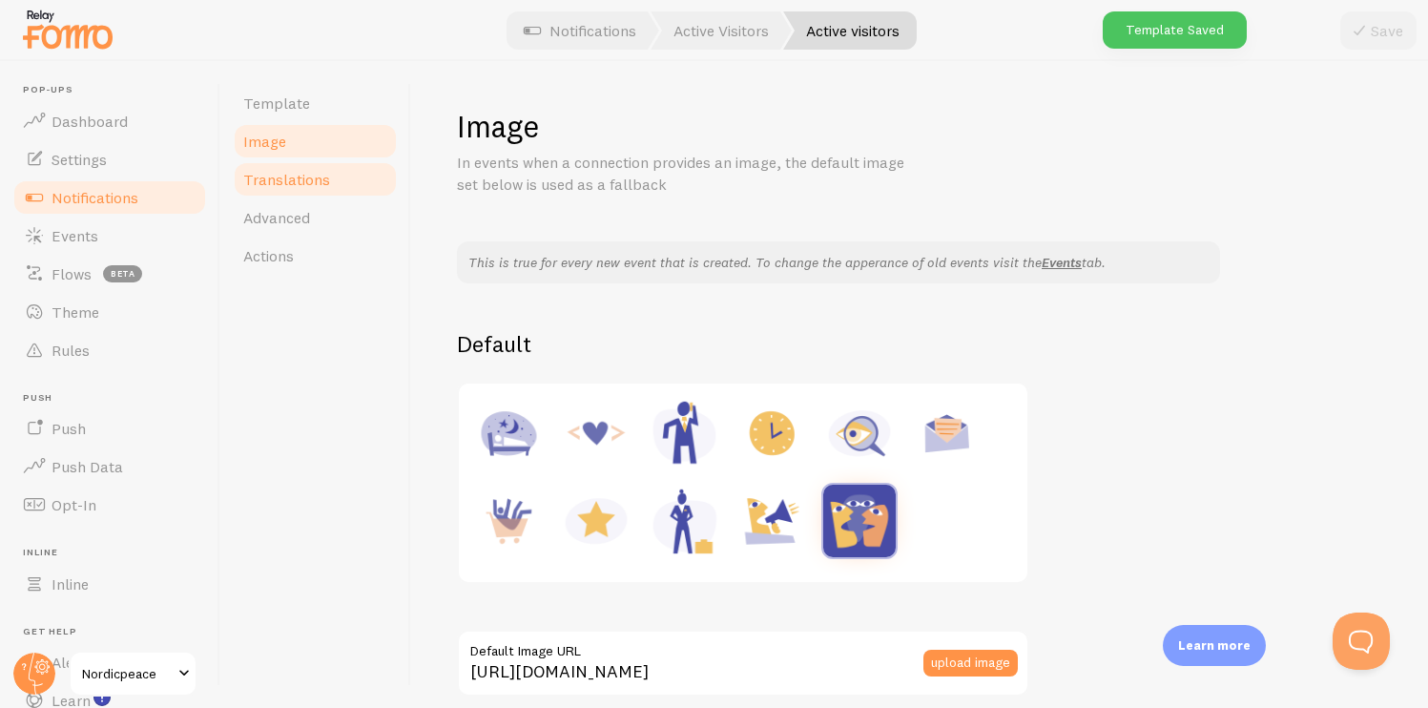
click at [339, 165] on link "Translations" at bounding box center [315, 179] width 167 height 38
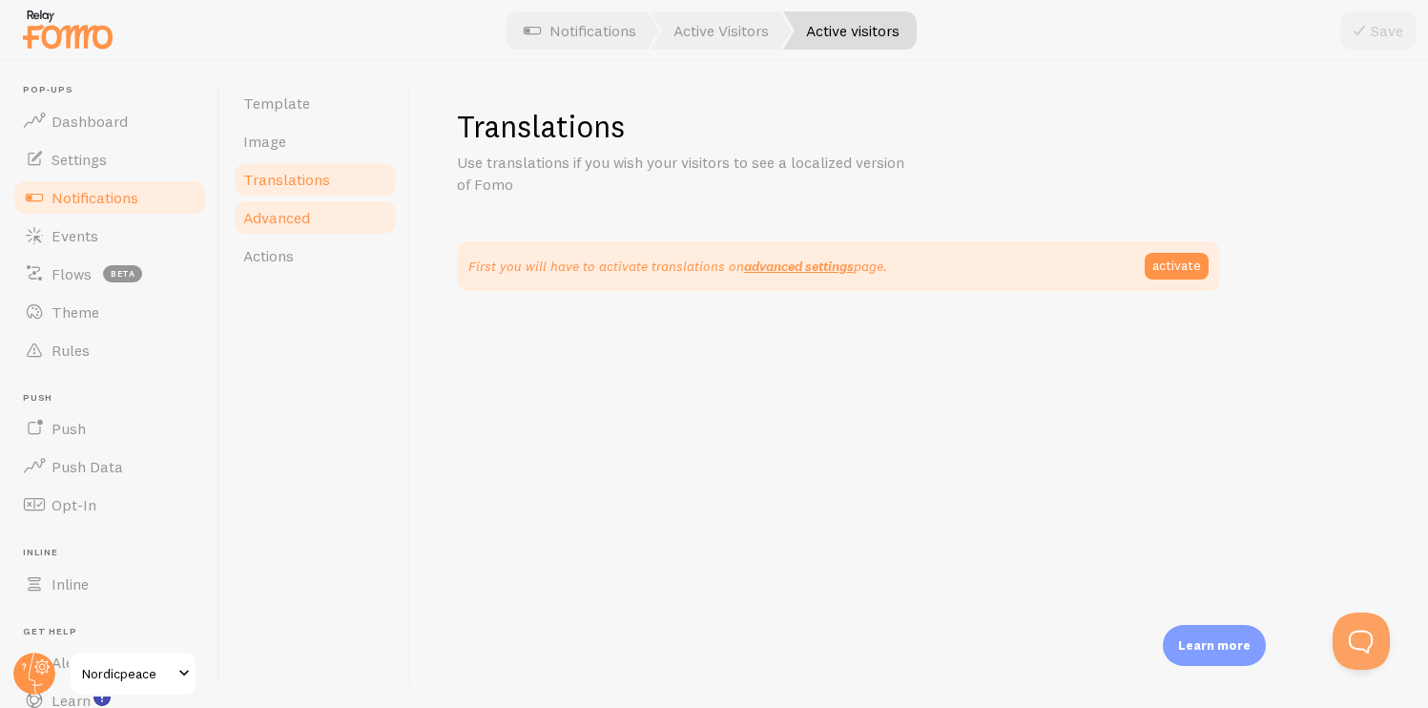
click at [291, 220] on span "Advanced" at bounding box center [276, 217] width 67 height 19
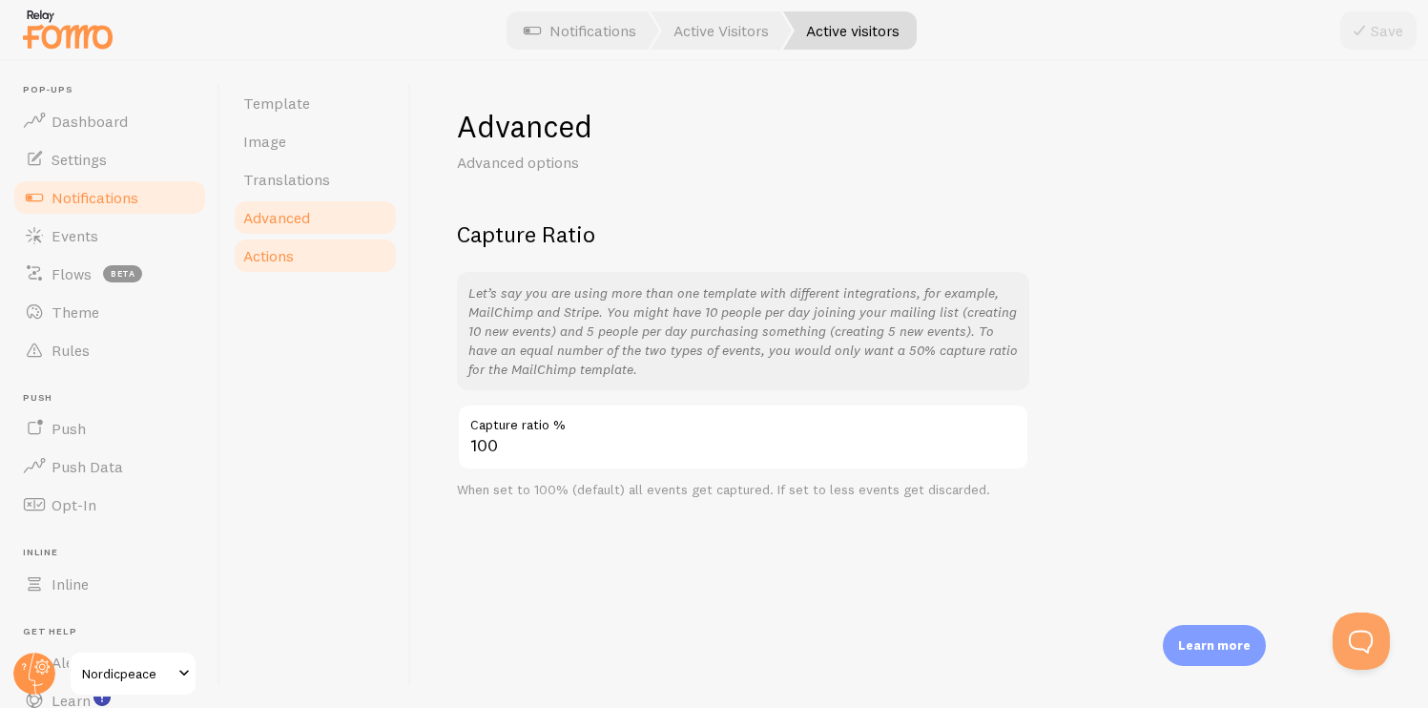
click at [316, 259] on link "Actions" at bounding box center [315, 256] width 167 height 38
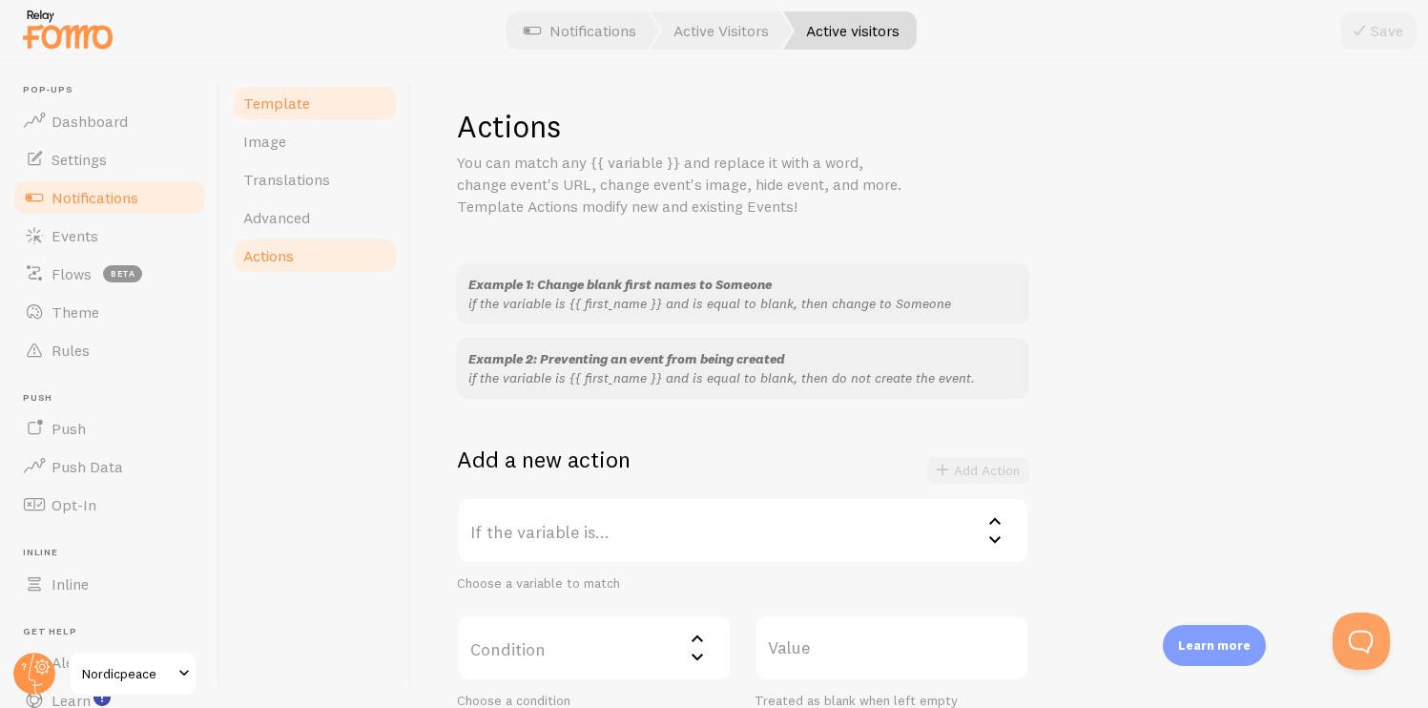
click at [314, 95] on link "Template" at bounding box center [315, 103] width 167 height 38
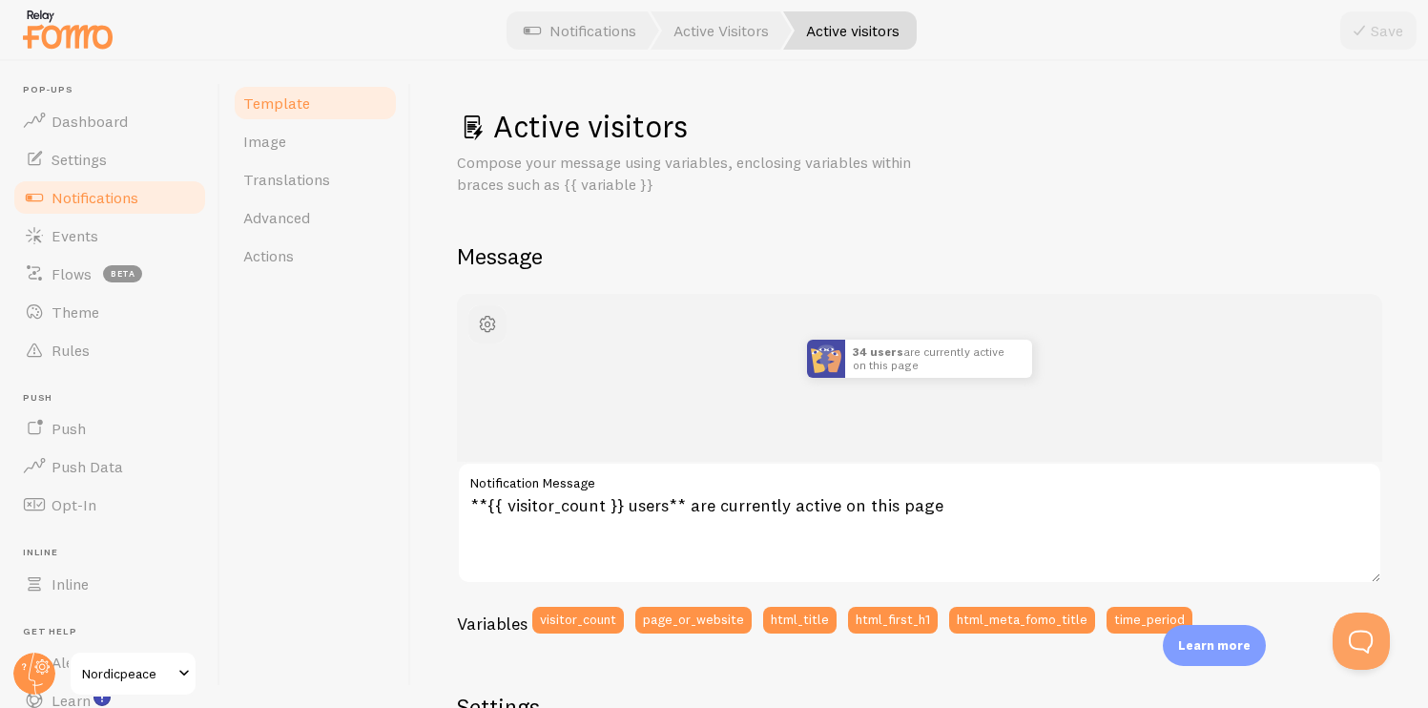
click at [503, 313] on button "button" at bounding box center [487, 324] width 38 height 38
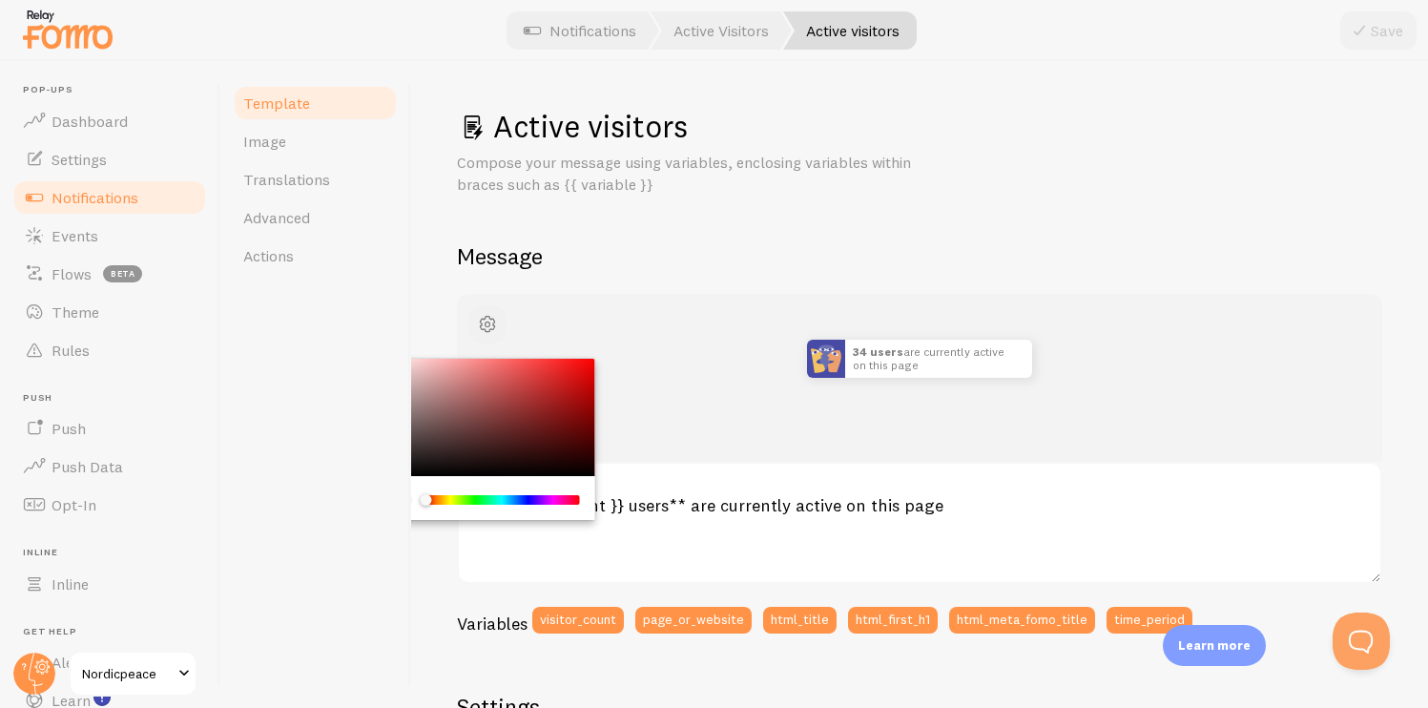
click at [491, 326] on span "button" at bounding box center [487, 324] width 23 height 23
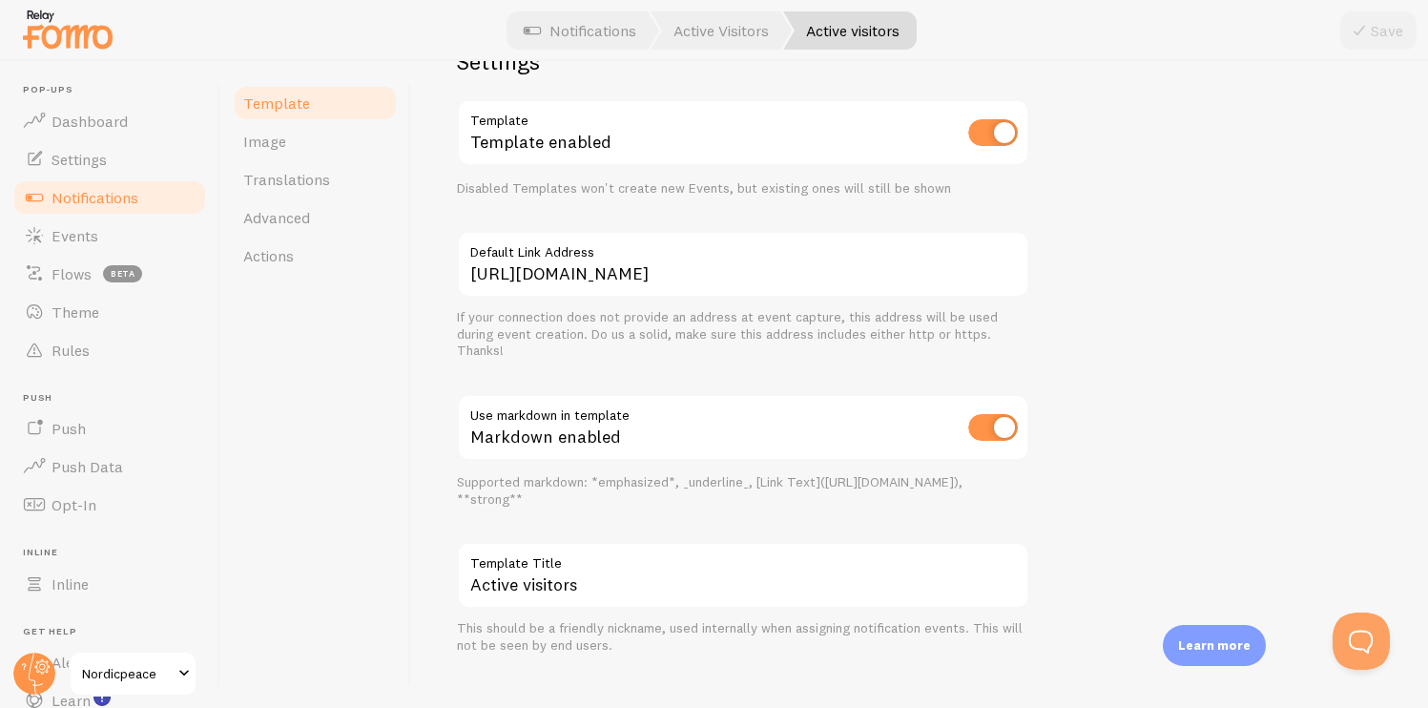
scroll to position [671, 0]
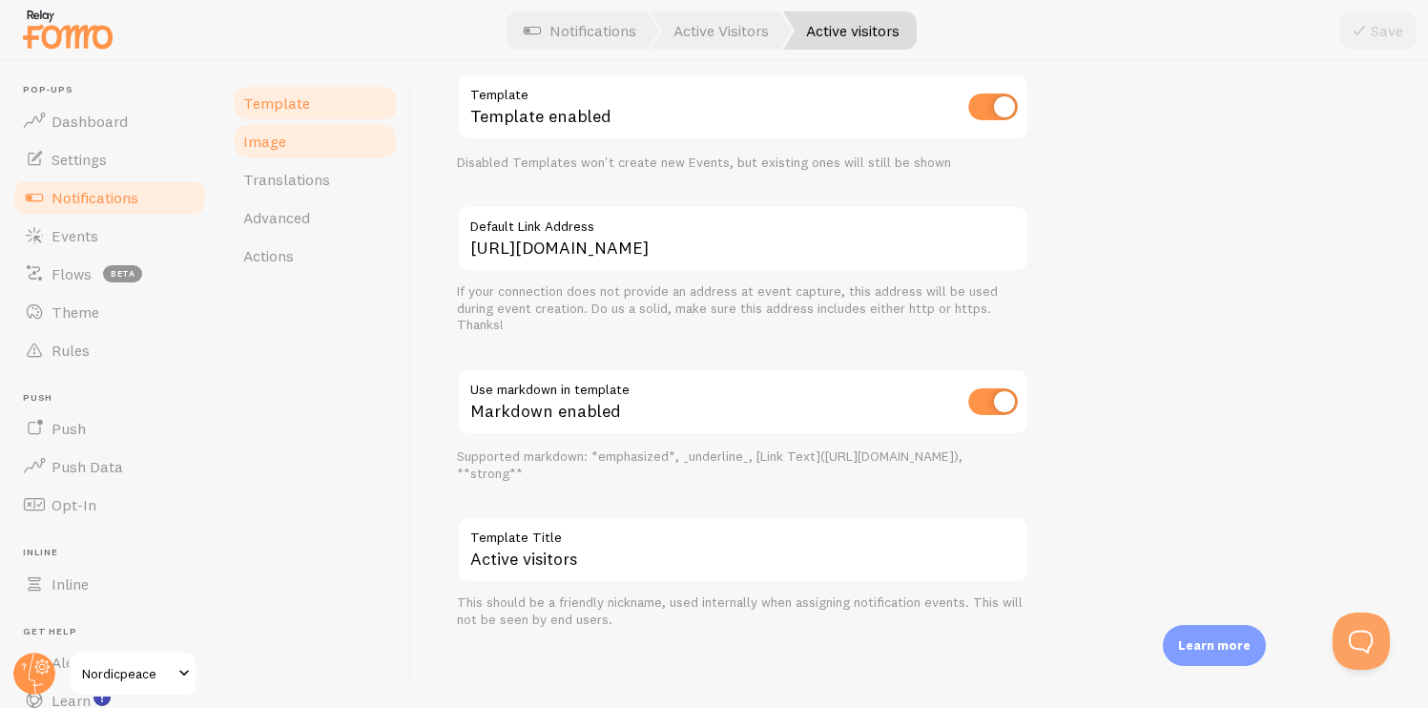
click at [327, 124] on link "Image" at bounding box center [315, 141] width 167 height 38
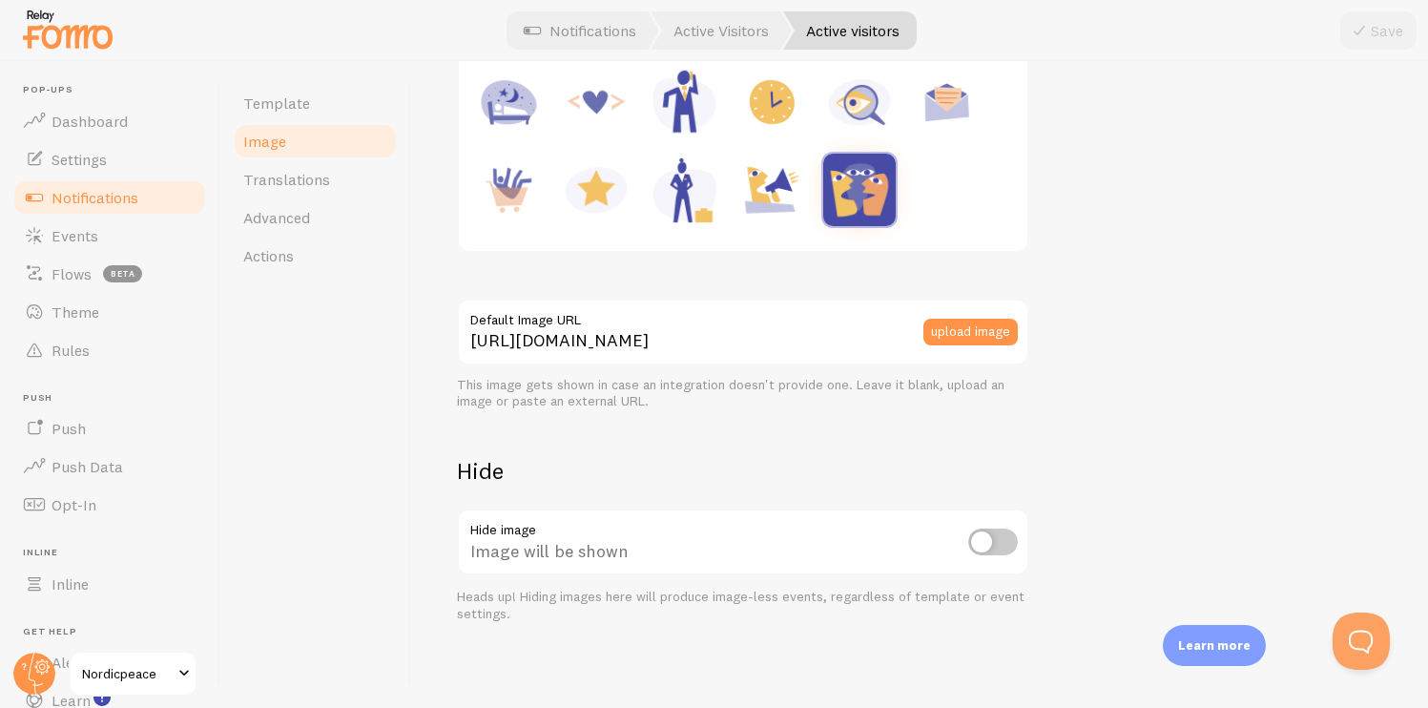
scroll to position [337, 0]
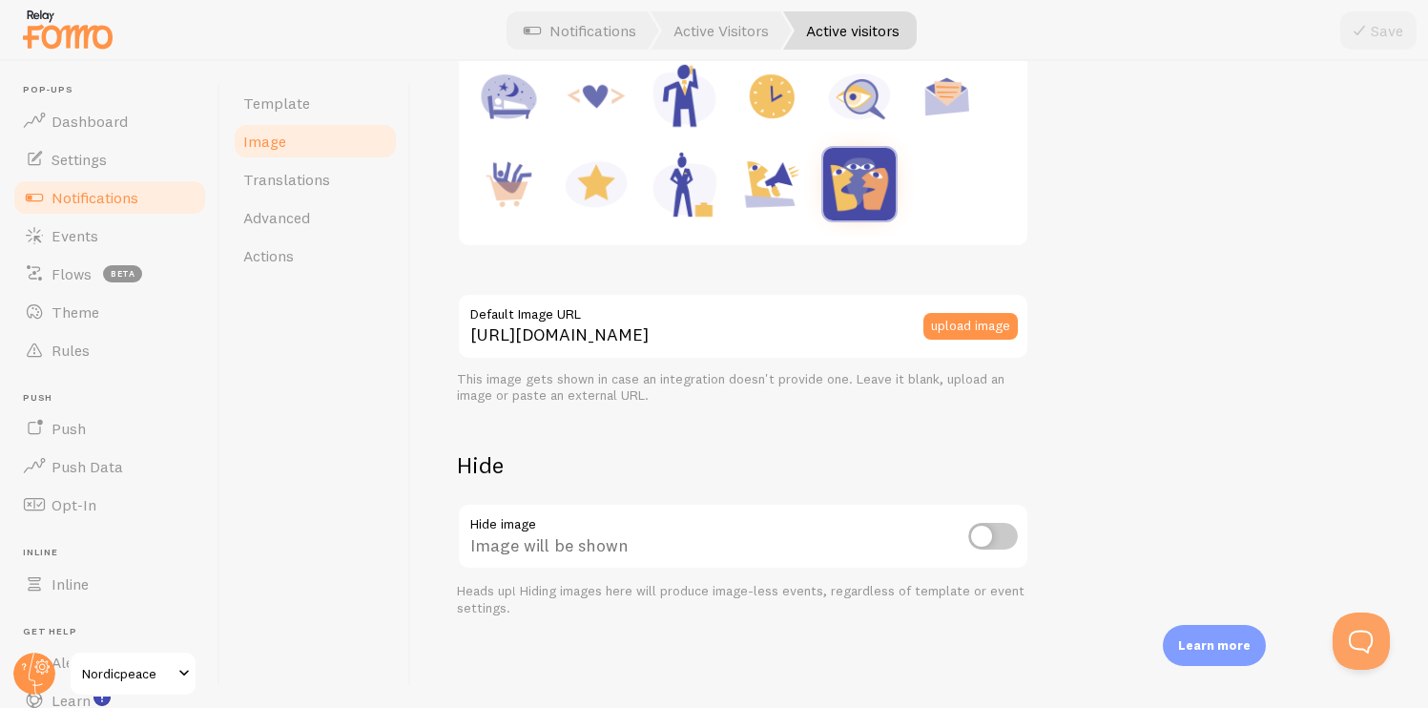
click at [982, 529] on input "checkbox" at bounding box center [993, 536] width 50 height 27
click at [980, 551] on div "Image will be hidden" at bounding box center [743, 538] width 572 height 70
click at [987, 542] on input "checkbox" at bounding box center [993, 536] width 50 height 27
checkbox input "false"
click at [130, 166] on link "Settings" at bounding box center [109, 159] width 197 height 38
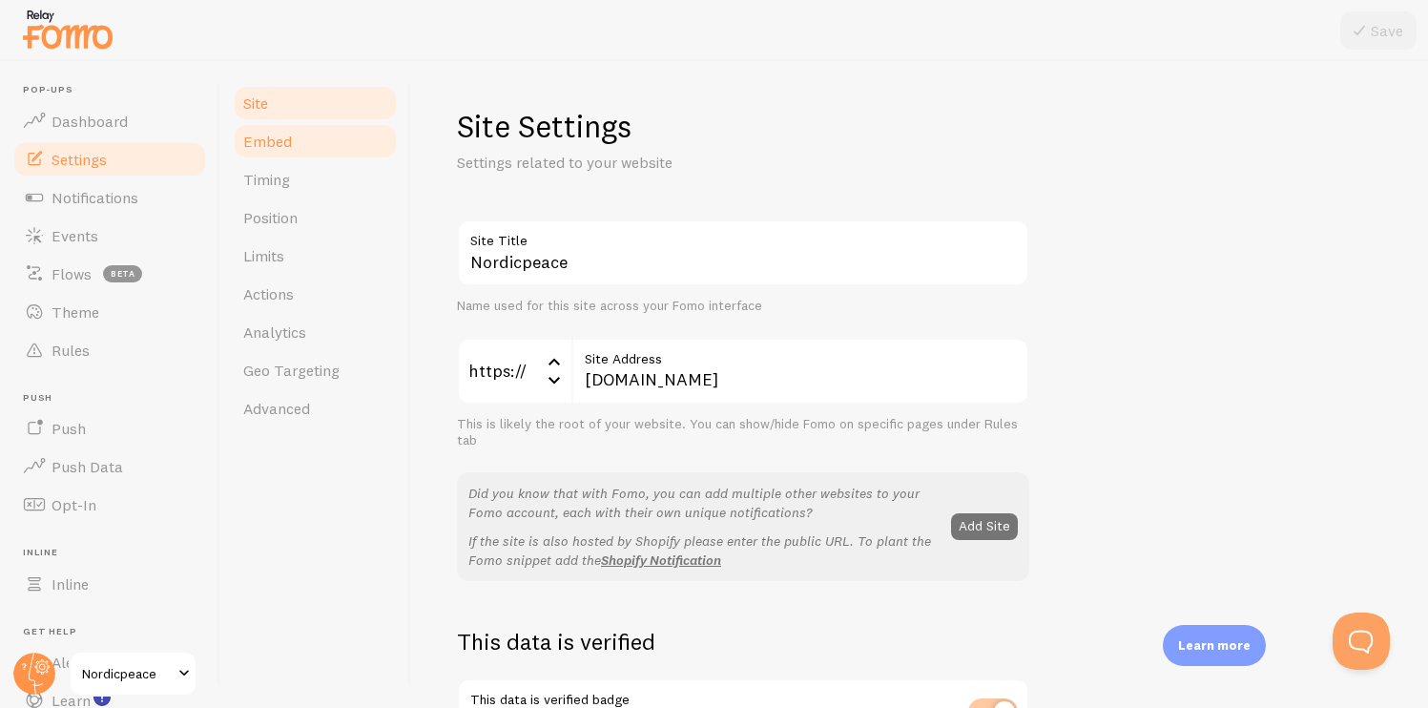
click at [330, 143] on link "Embed" at bounding box center [315, 141] width 167 height 38
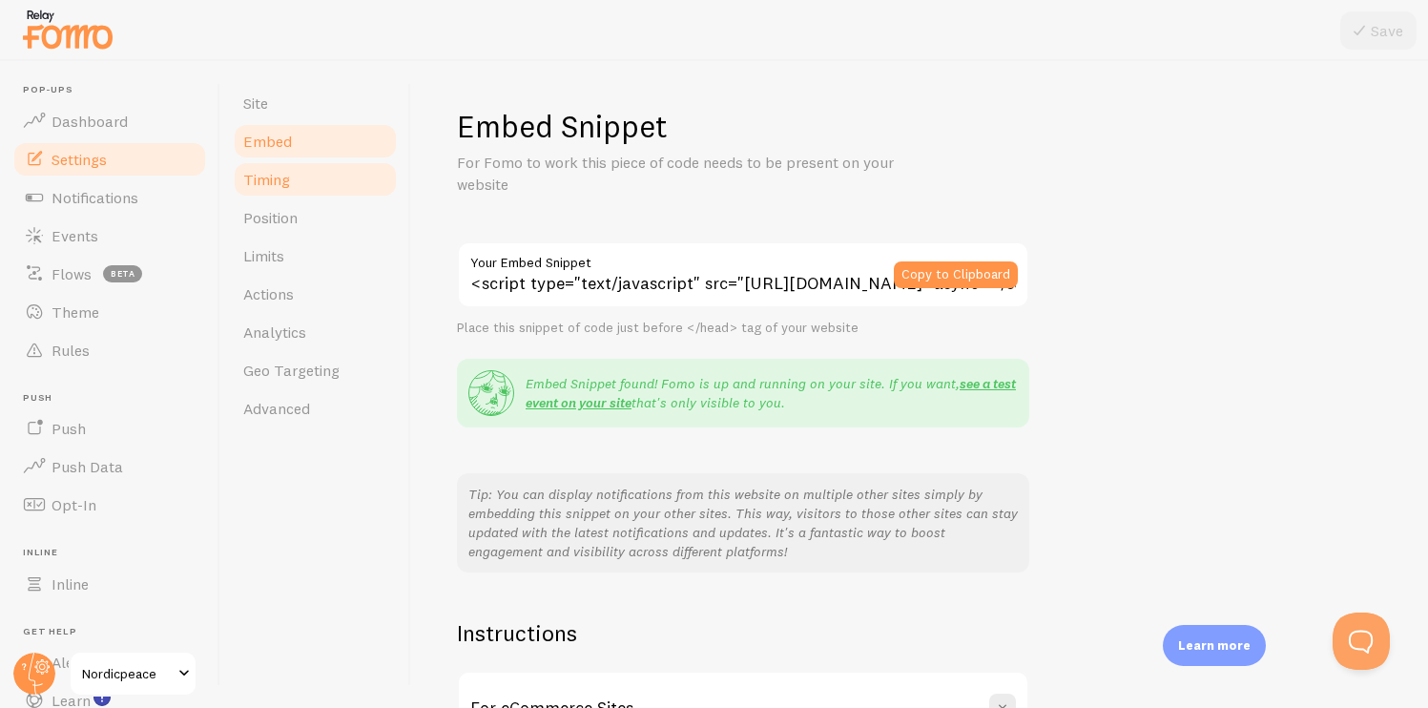
click at [319, 160] on link "Timing" at bounding box center [315, 179] width 167 height 38
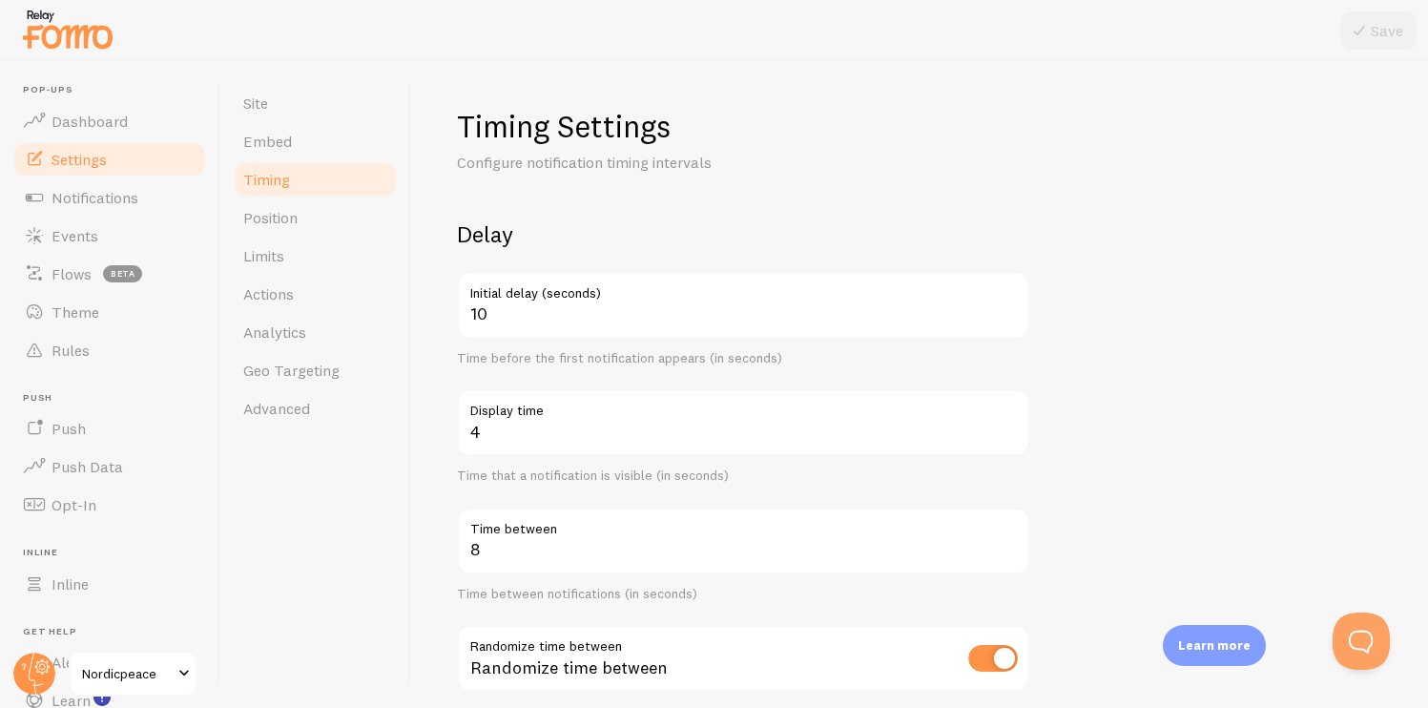
click at [304, 172] on link "Timing" at bounding box center [315, 179] width 167 height 38
click at [304, 198] on link "Position" at bounding box center [315, 217] width 167 height 38
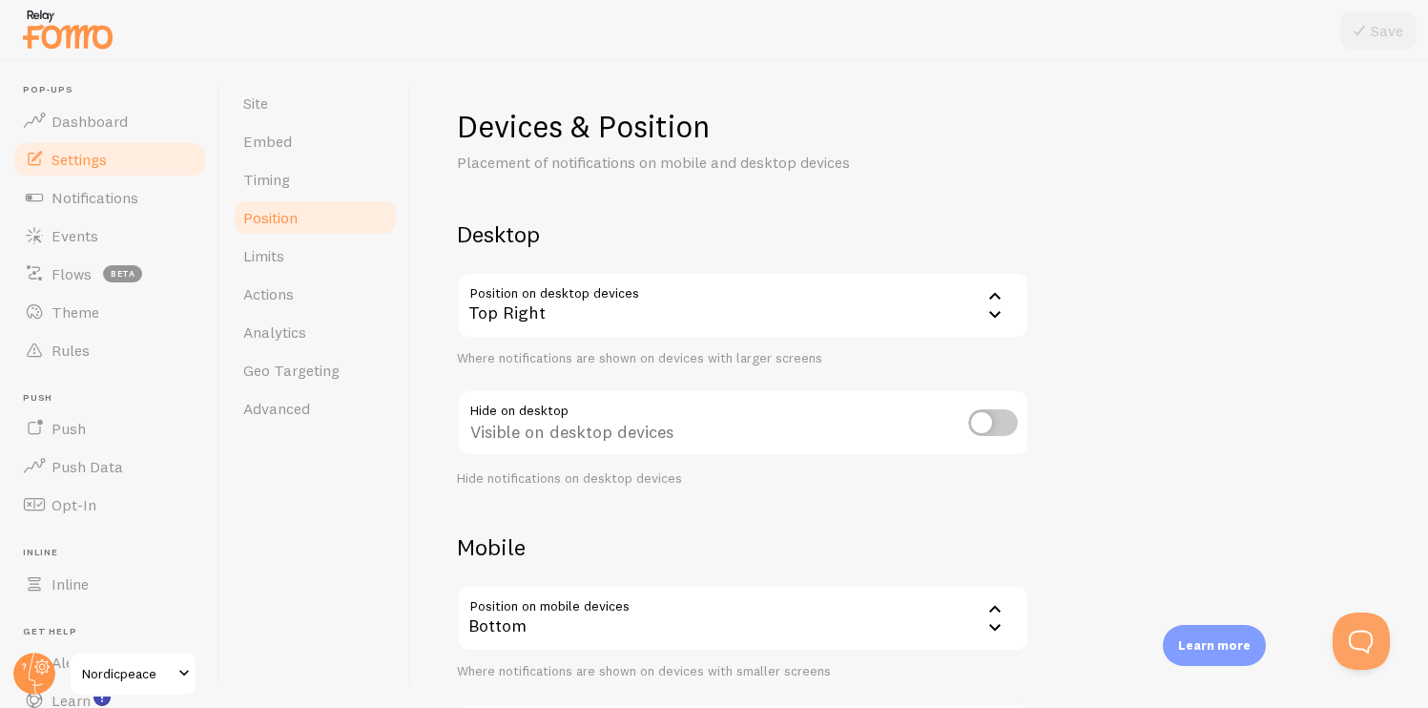
click at [338, 236] on link "Position" at bounding box center [315, 217] width 167 height 38
click at [338, 242] on link "Limits" at bounding box center [315, 256] width 167 height 38
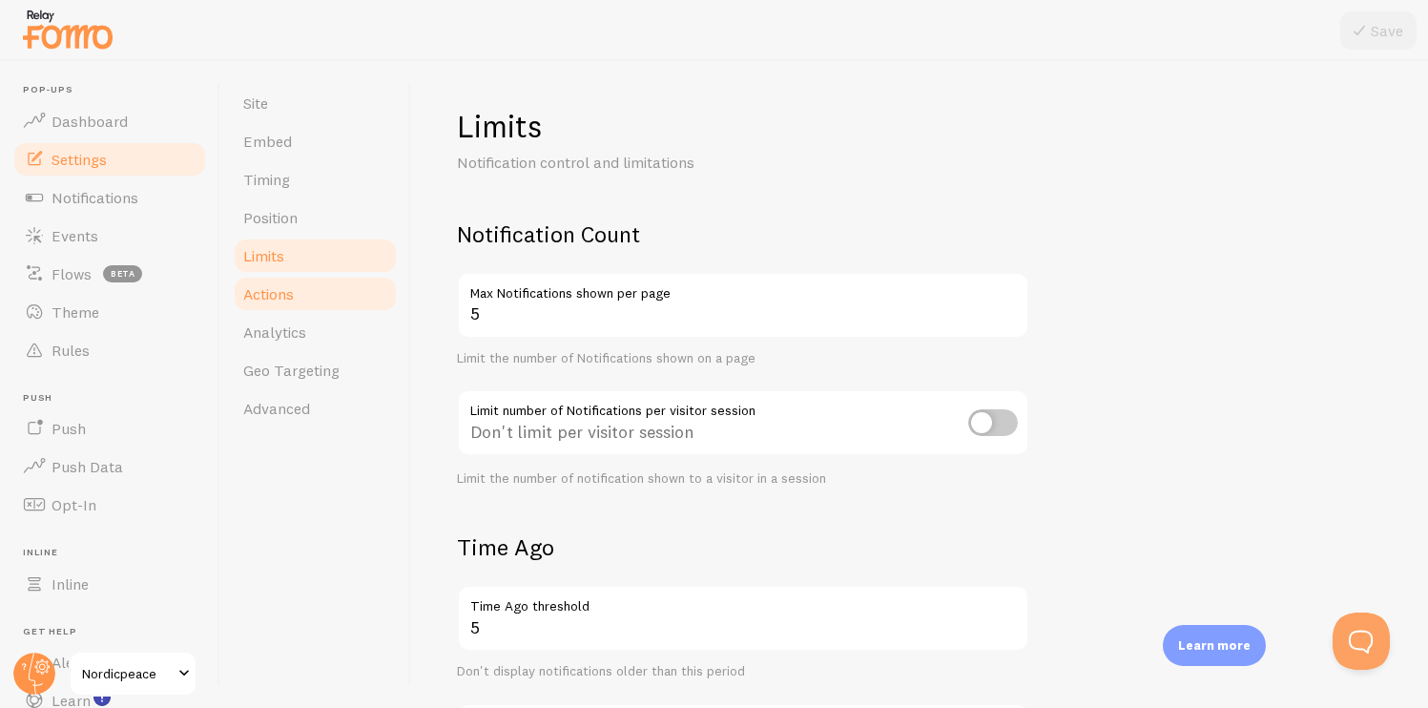
click at [337, 283] on link "Actions" at bounding box center [315, 294] width 167 height 38
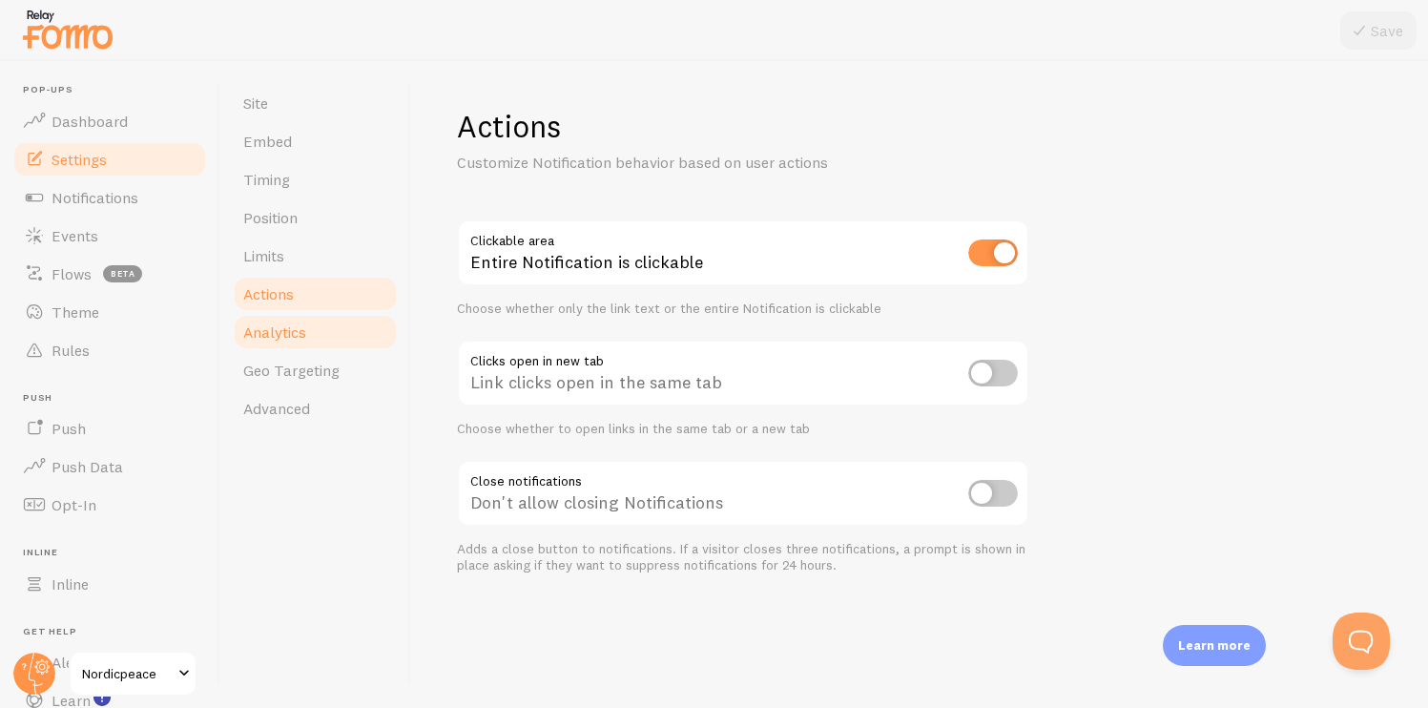
click at [329, 336] on link "Analytics" at bounding box center [315, 332] width 167 height 38
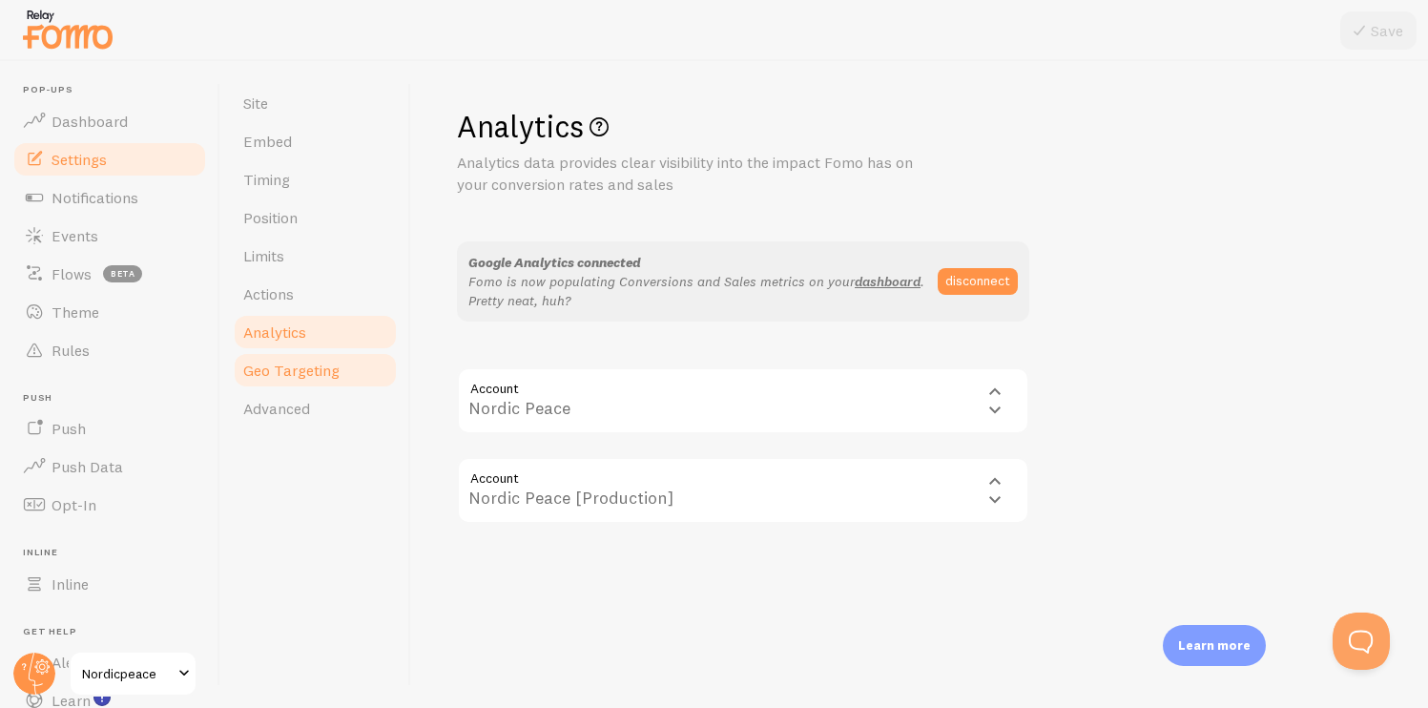
click at [330, 363] on span "Geo Targeting" at bounding box center [291, 370] width 96 height 19
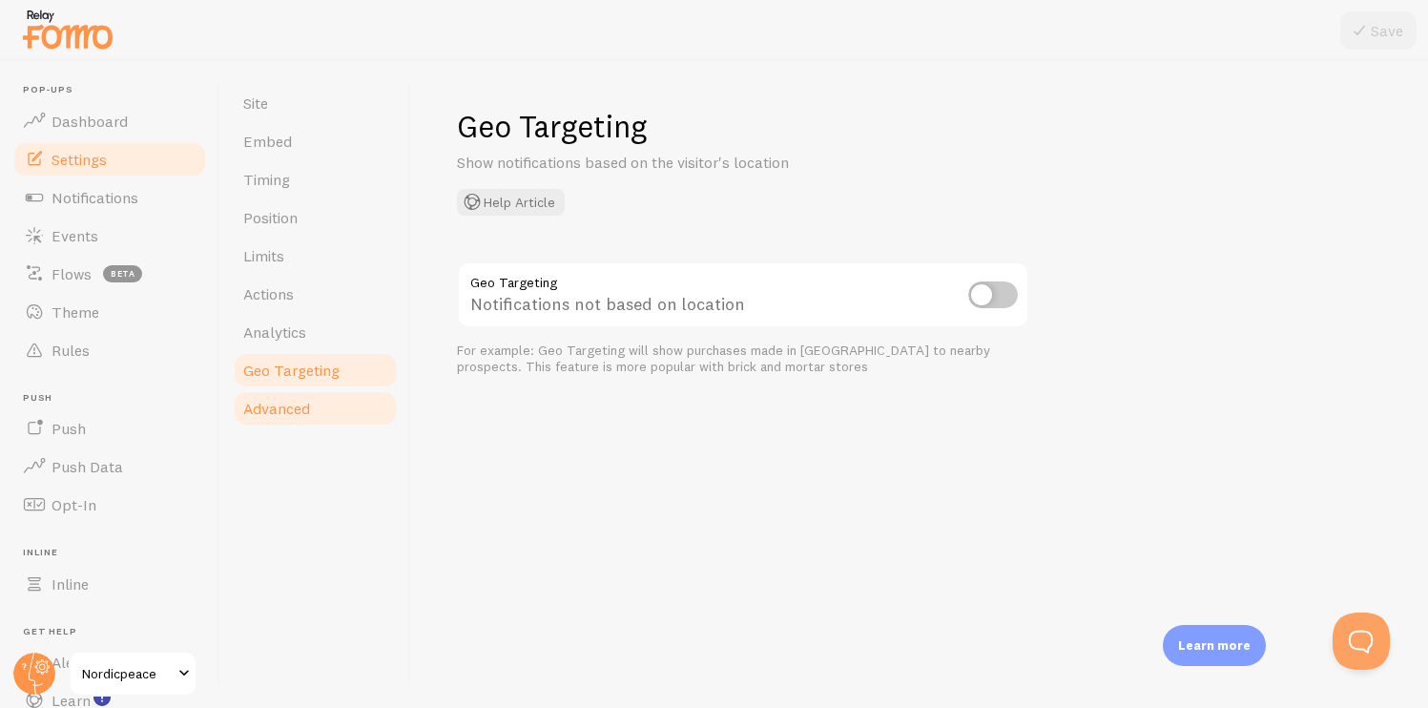
click at [327, 390] on link "Advanced" at bounding box center [315, 408] width 167 height 38
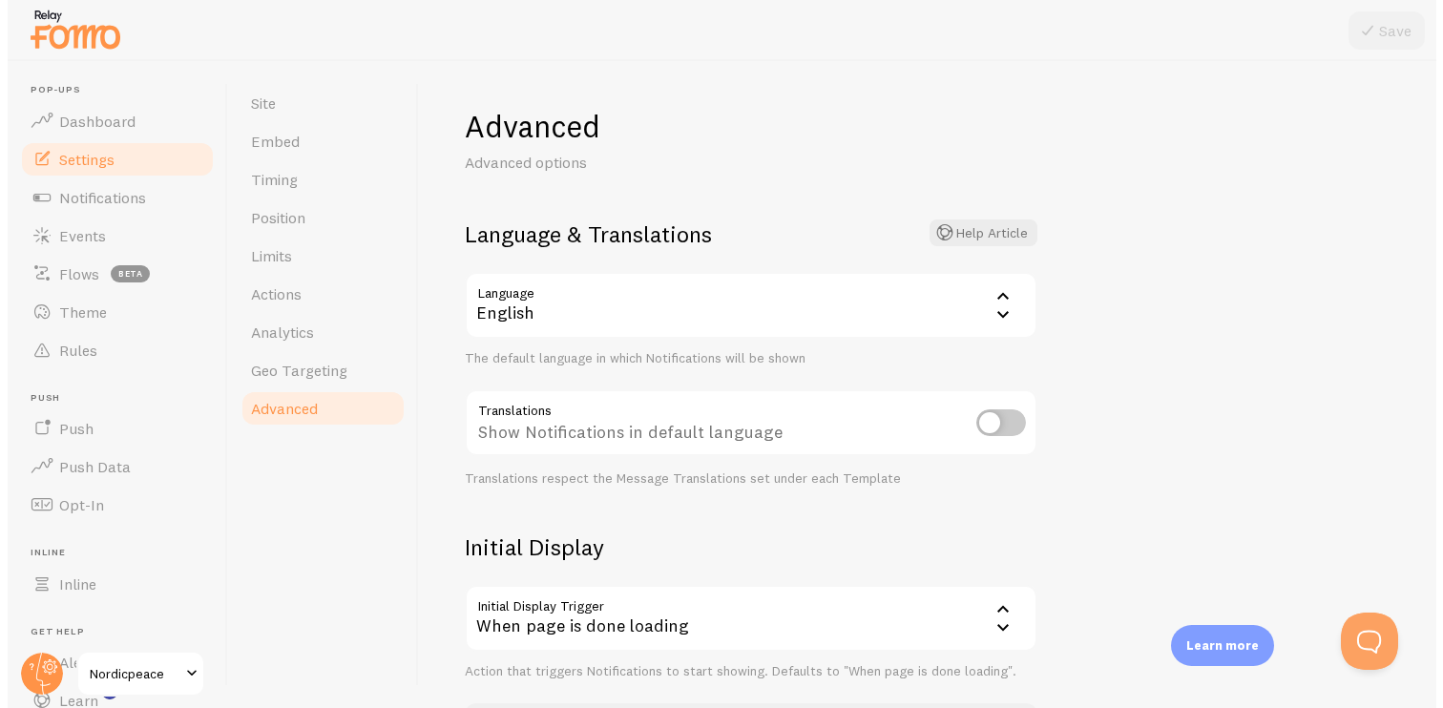
scroll to position [118, 0]
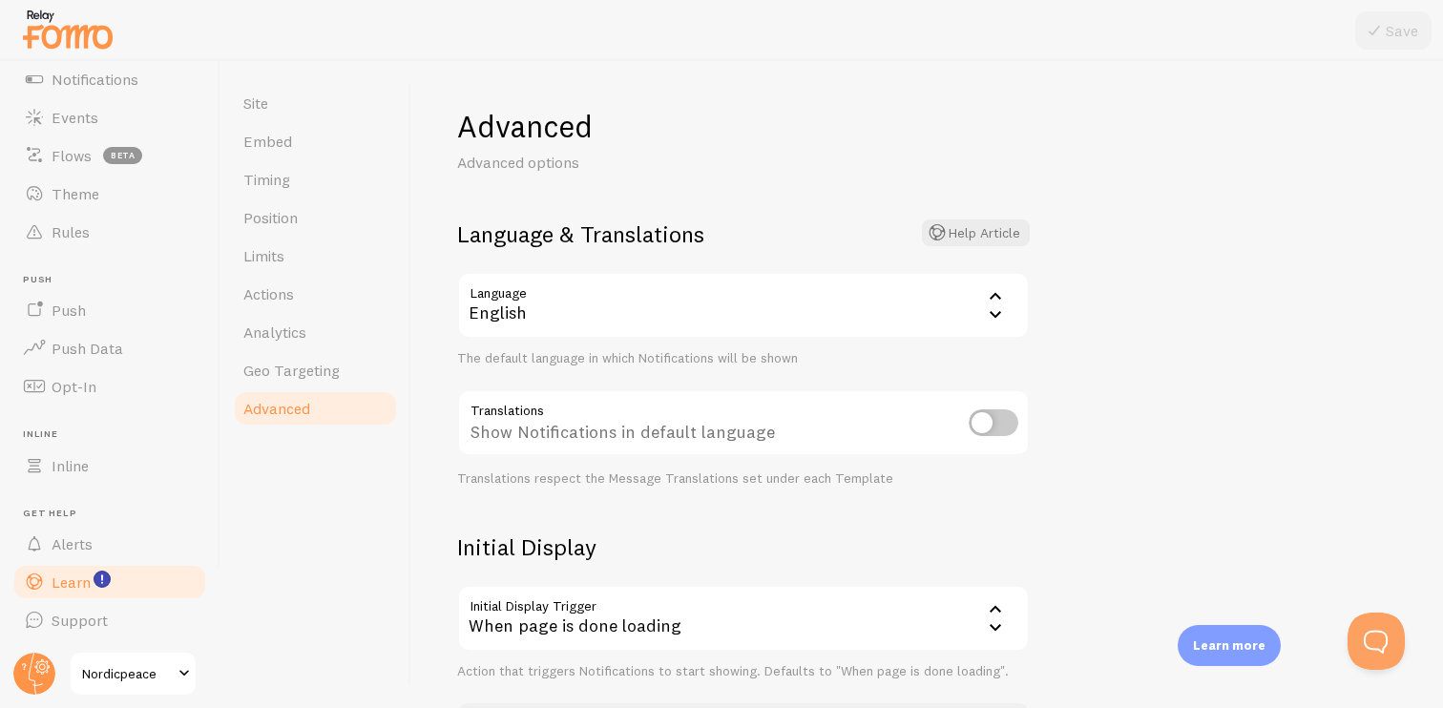
click at [118, 575] on link "Learn" at bounding box center [109, 582] width 197 height 38
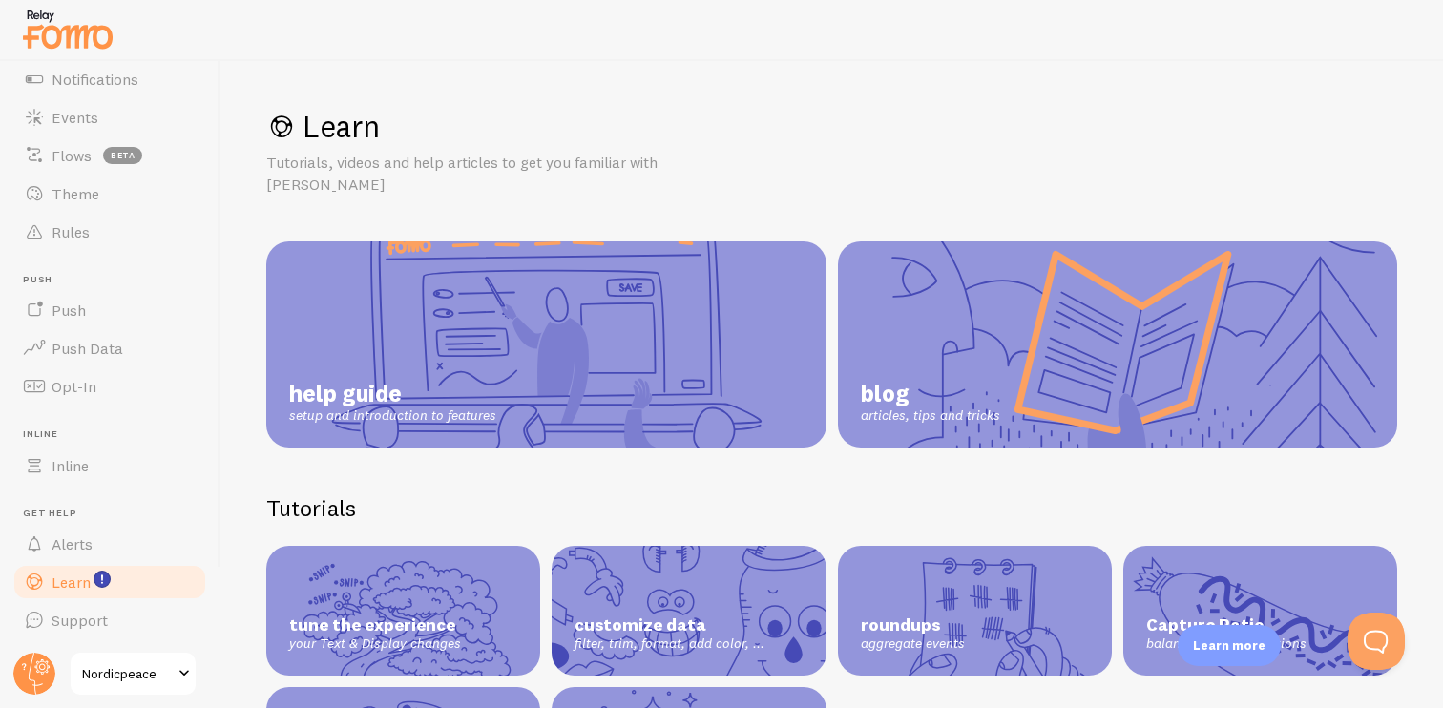
click at [443, 349] on link "help guide setup and introduction to features" at bounding box center [546, 344] width 560 height 206
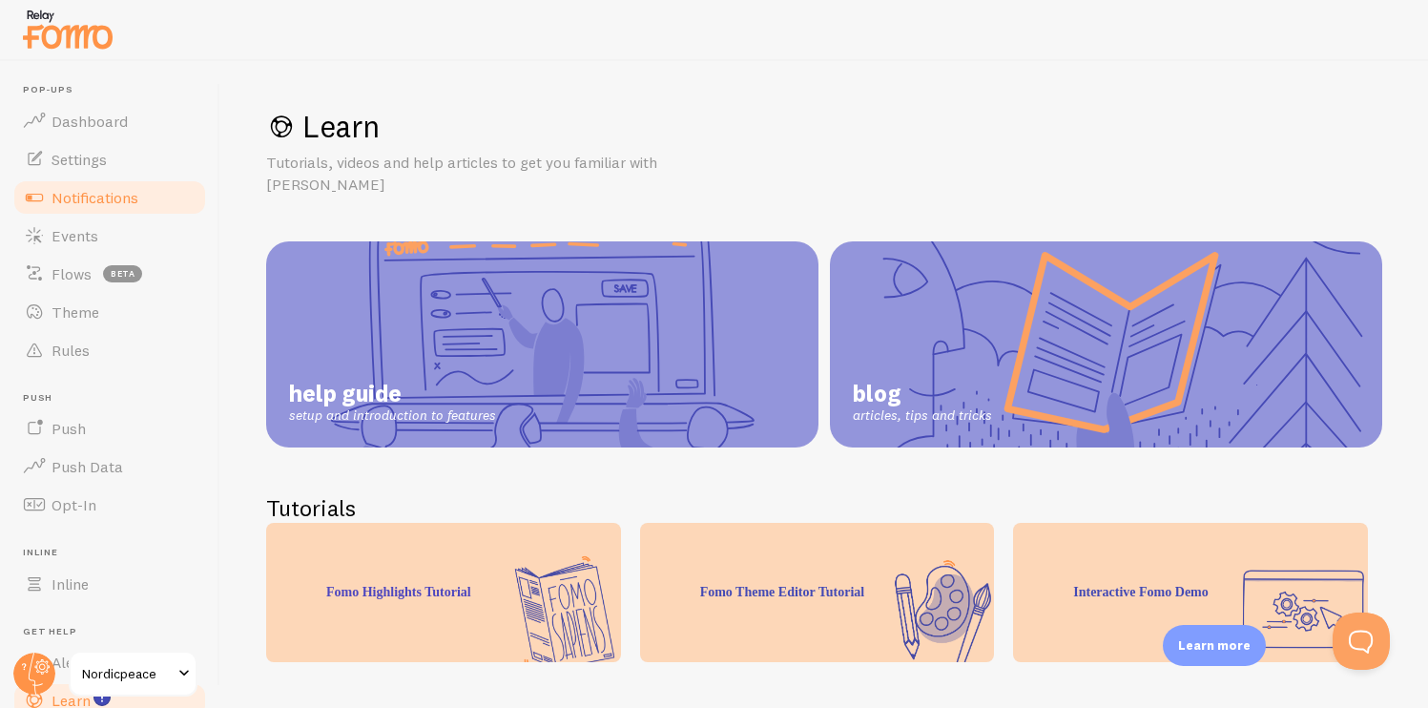
click at [116, 200] on span "Notifications" at bounding box center [95, 197] width 87 height 19
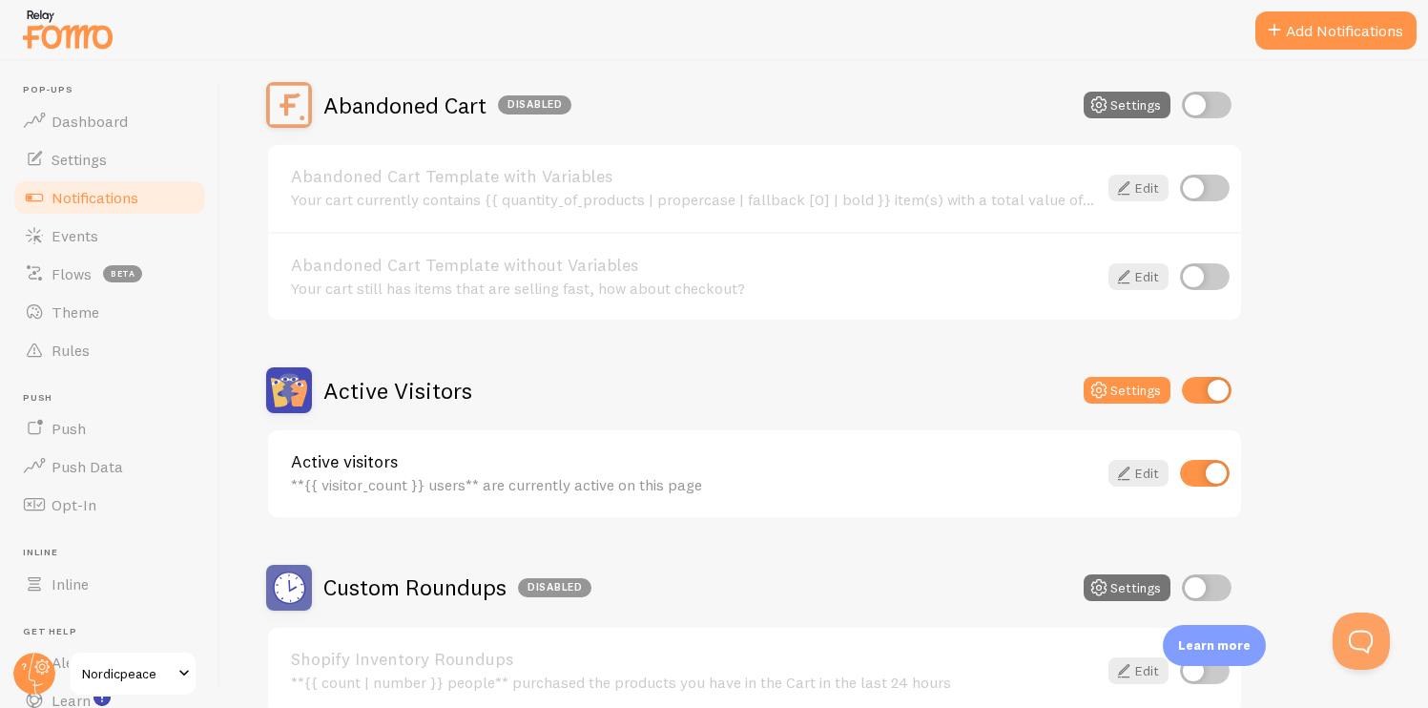
scroll to position [218, 0]
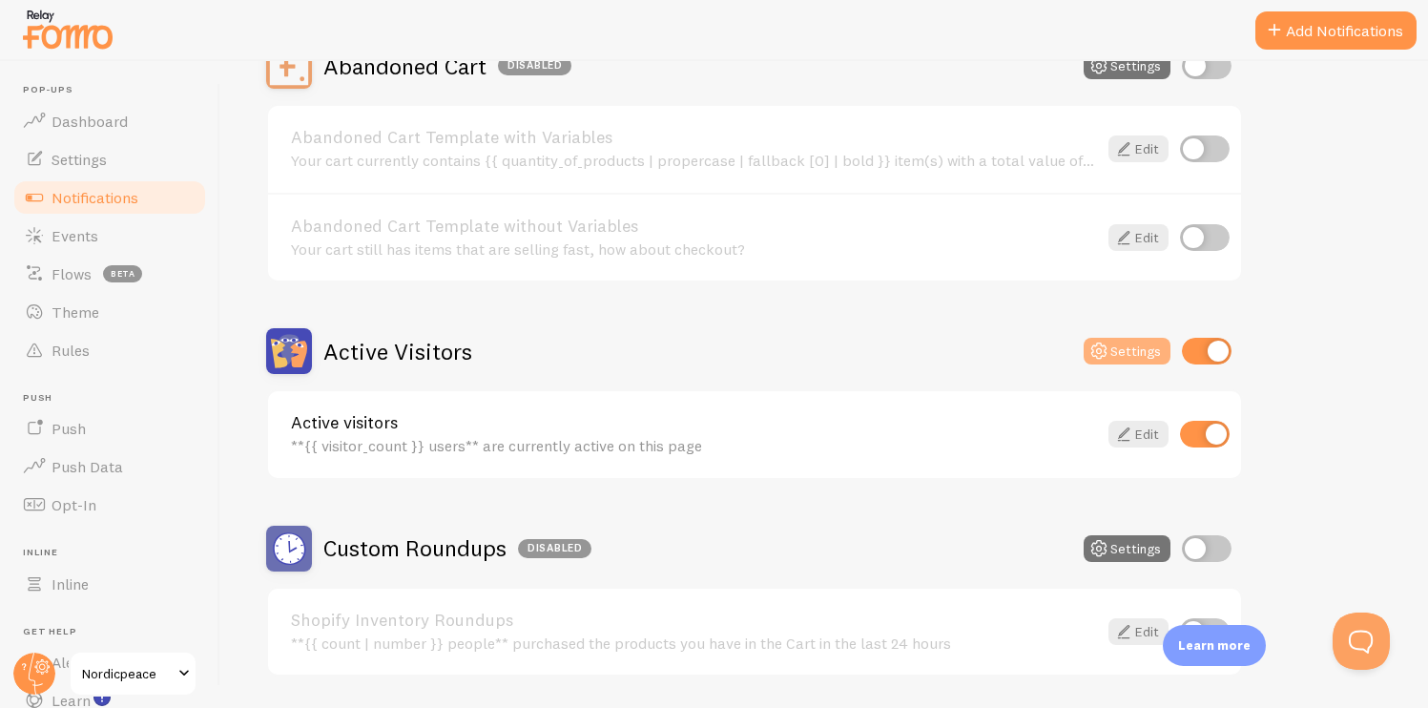
click at [1121, 358] on button "Settings" at bounding box center [1127, 351] width 87 height 27
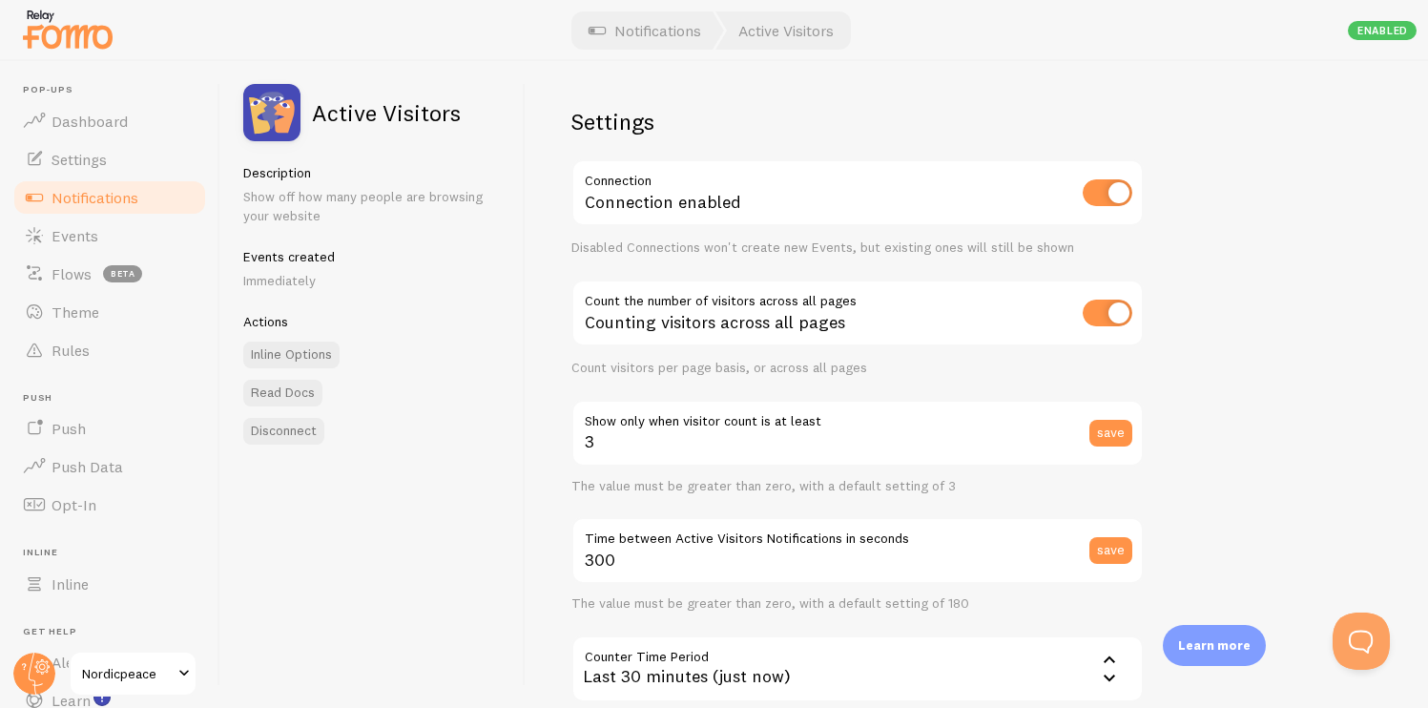
click at [1096, 307] on input "checkbox" at bounding box center [1108, 313] width 50 height 27
checkbox input "false"
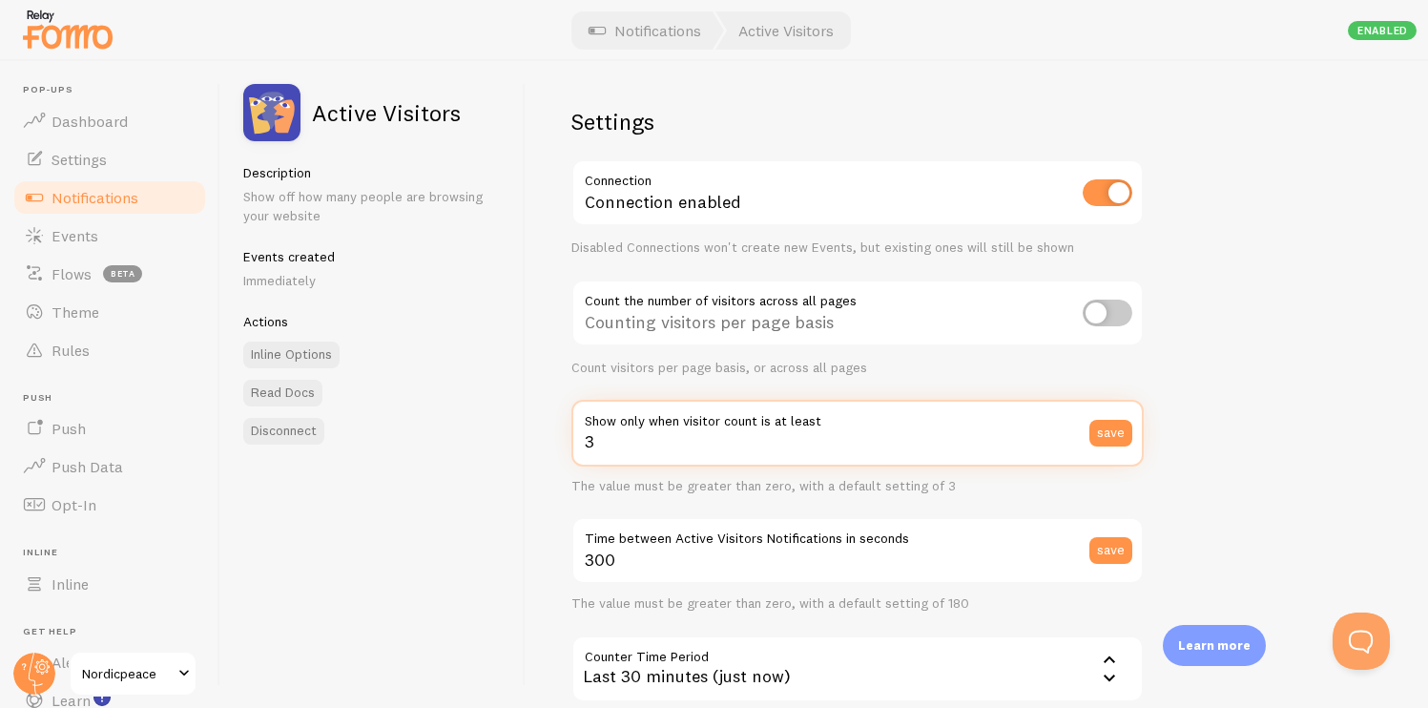
click at [970, 451] on input "3" at bounding box center [857, 433] width 572 height 67
type input "1"
click at [1122, 436] on button "save" at bounding box center [1111, 433] width 43 height 27
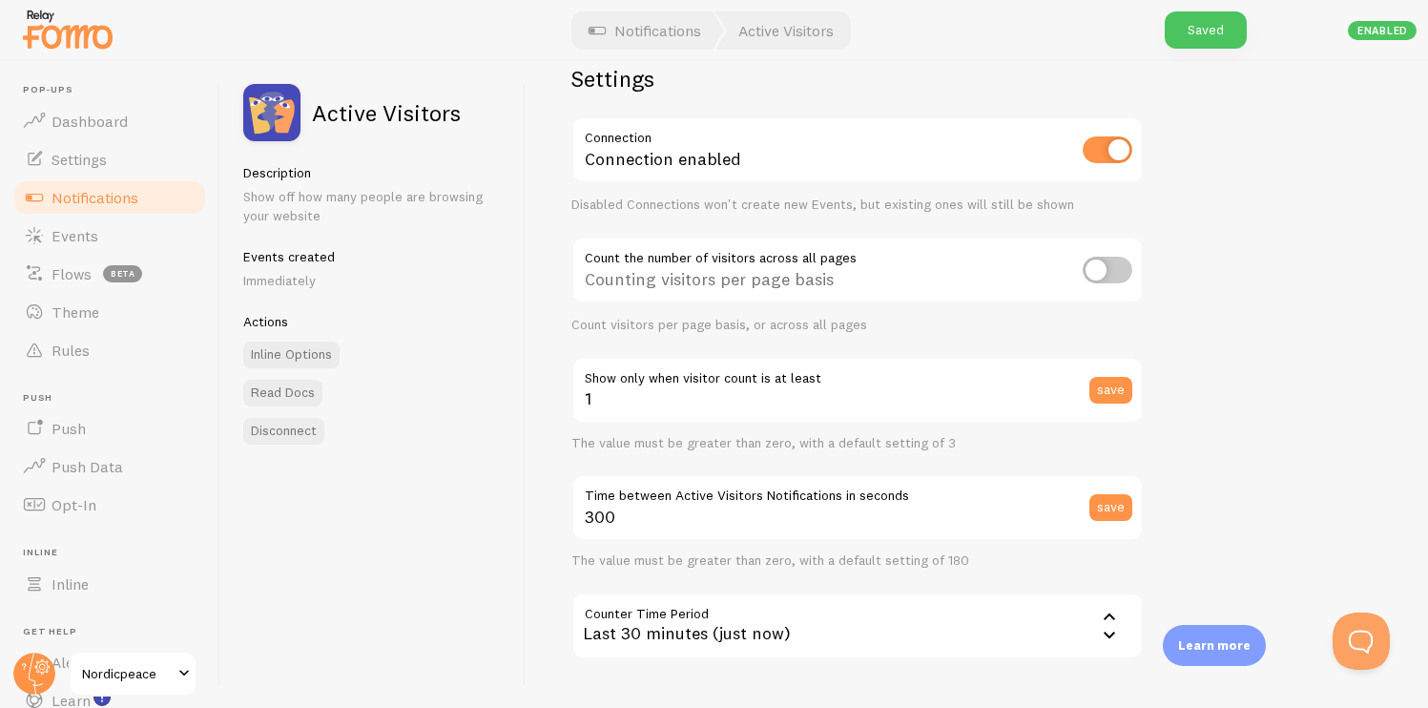
scroll to position [66, 0]
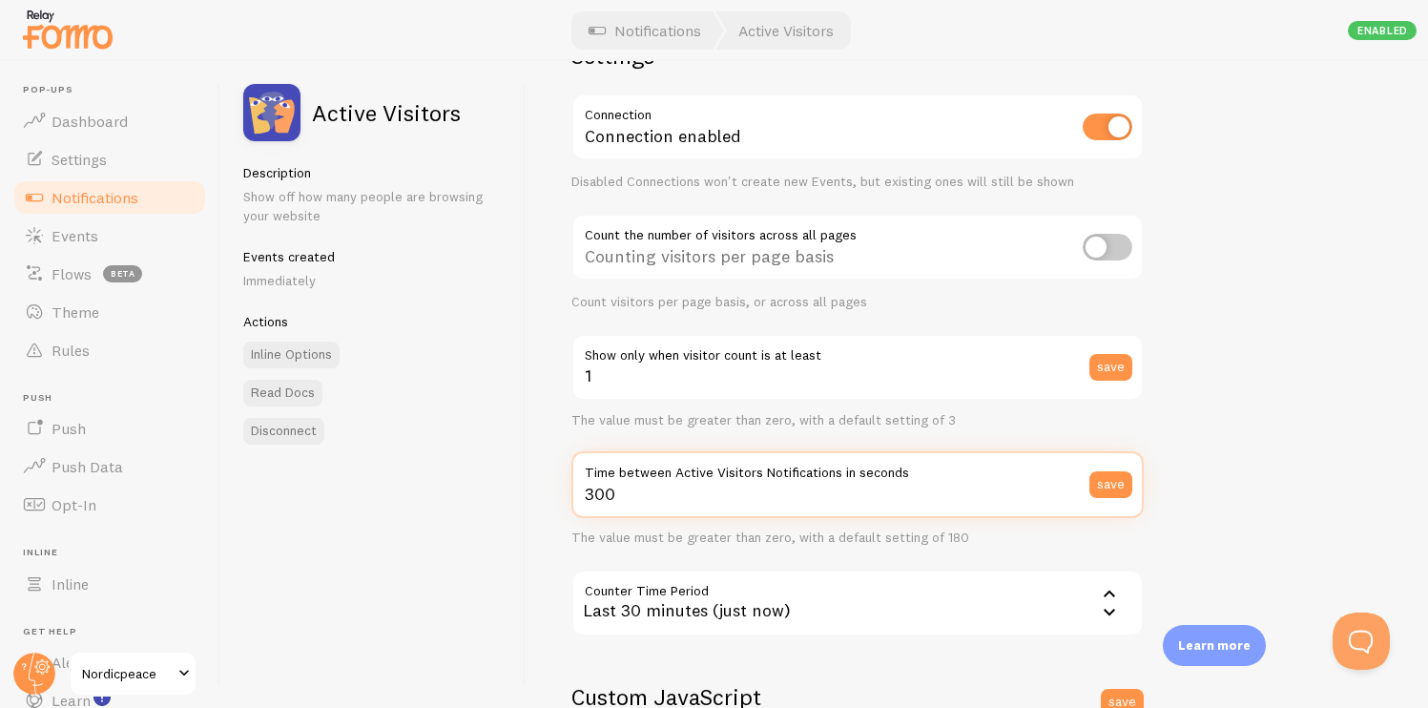
click at [908, 497] on input "300" at bounding box center [857, 484] width 572 height 67
type input "180"
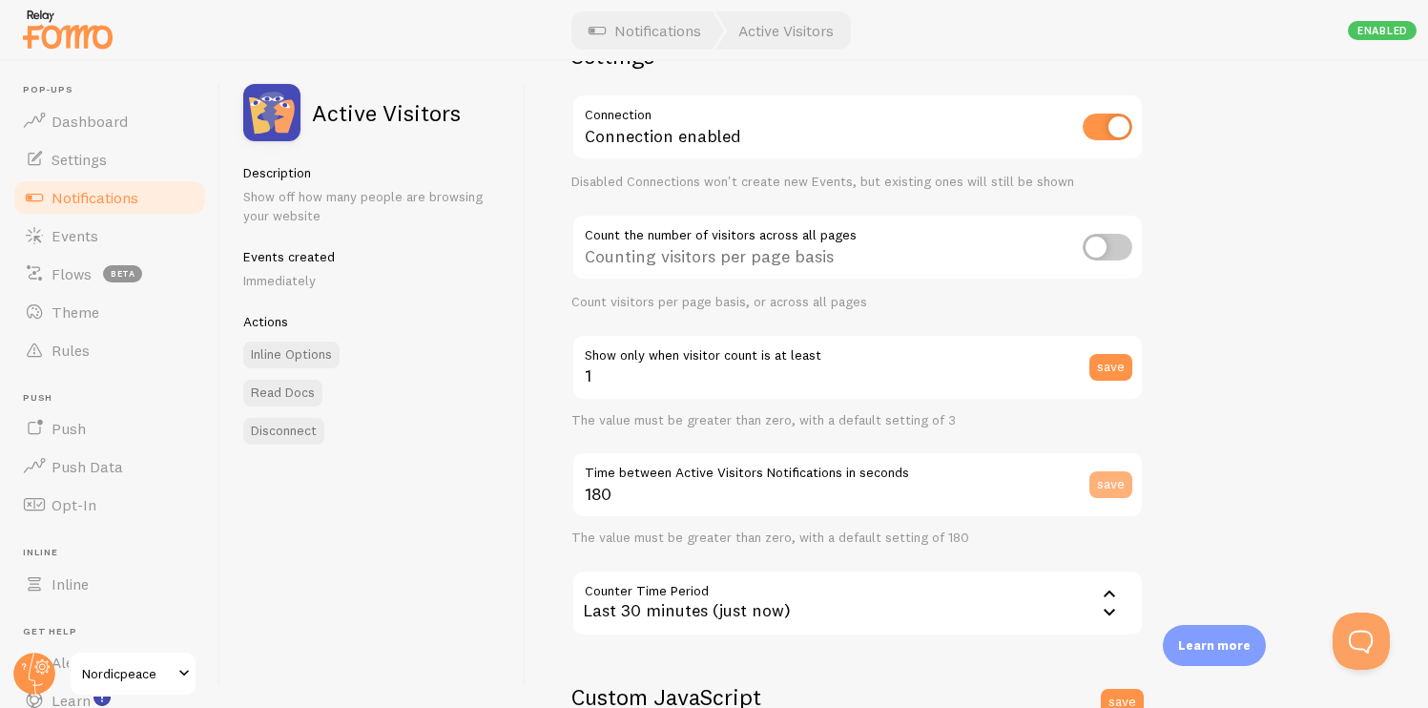
click at [1119, 482] on button "save" at bounding box center [1111, 484] width 43 height 27
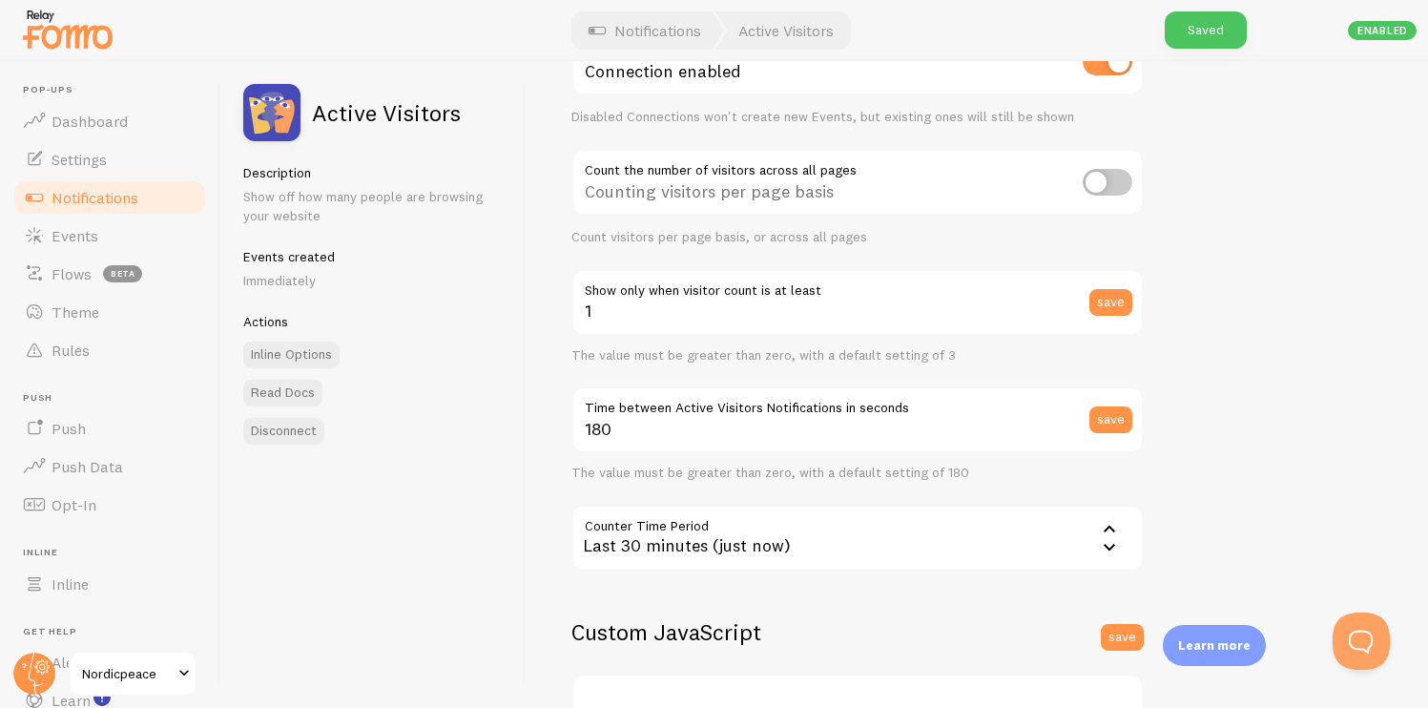
scroll to position [145, 0]
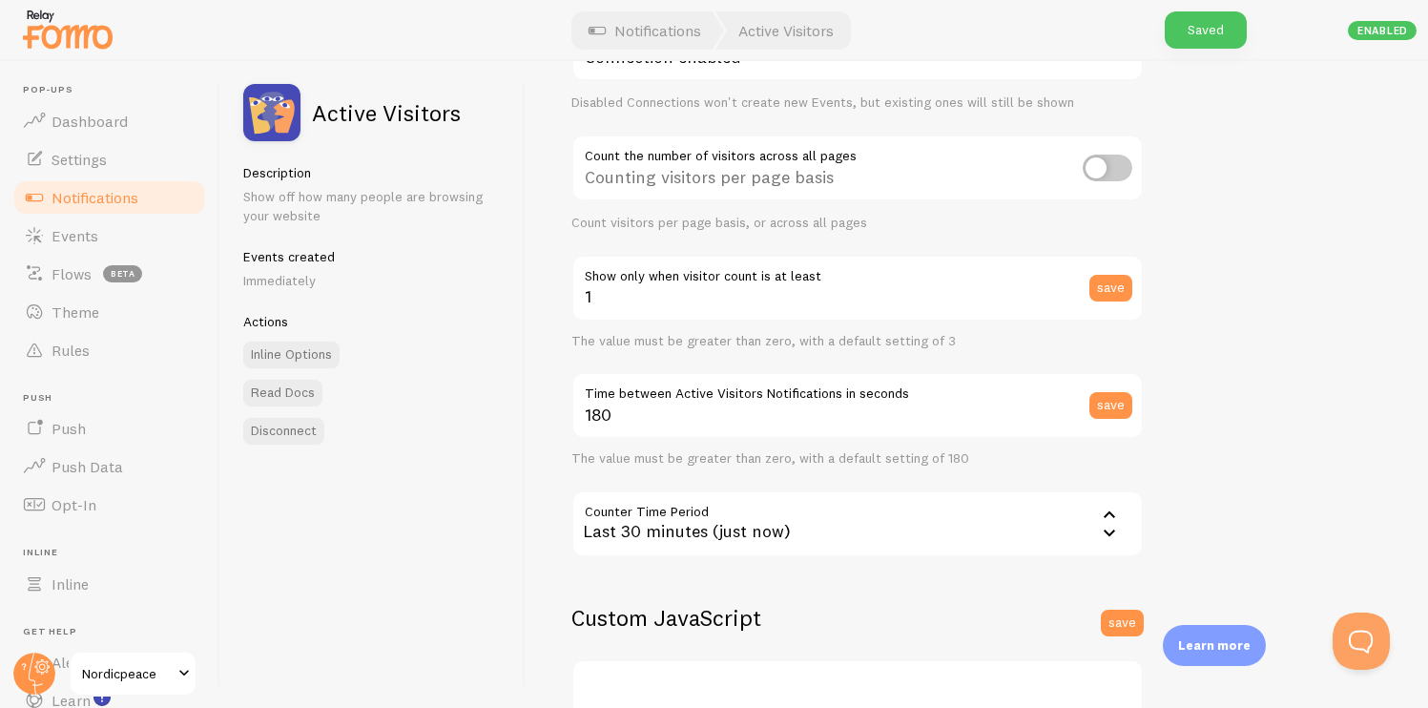
click at [938, 540] on div "Last 30 minutes (just now)" at bounding box center [857, 523] width 572 height 67
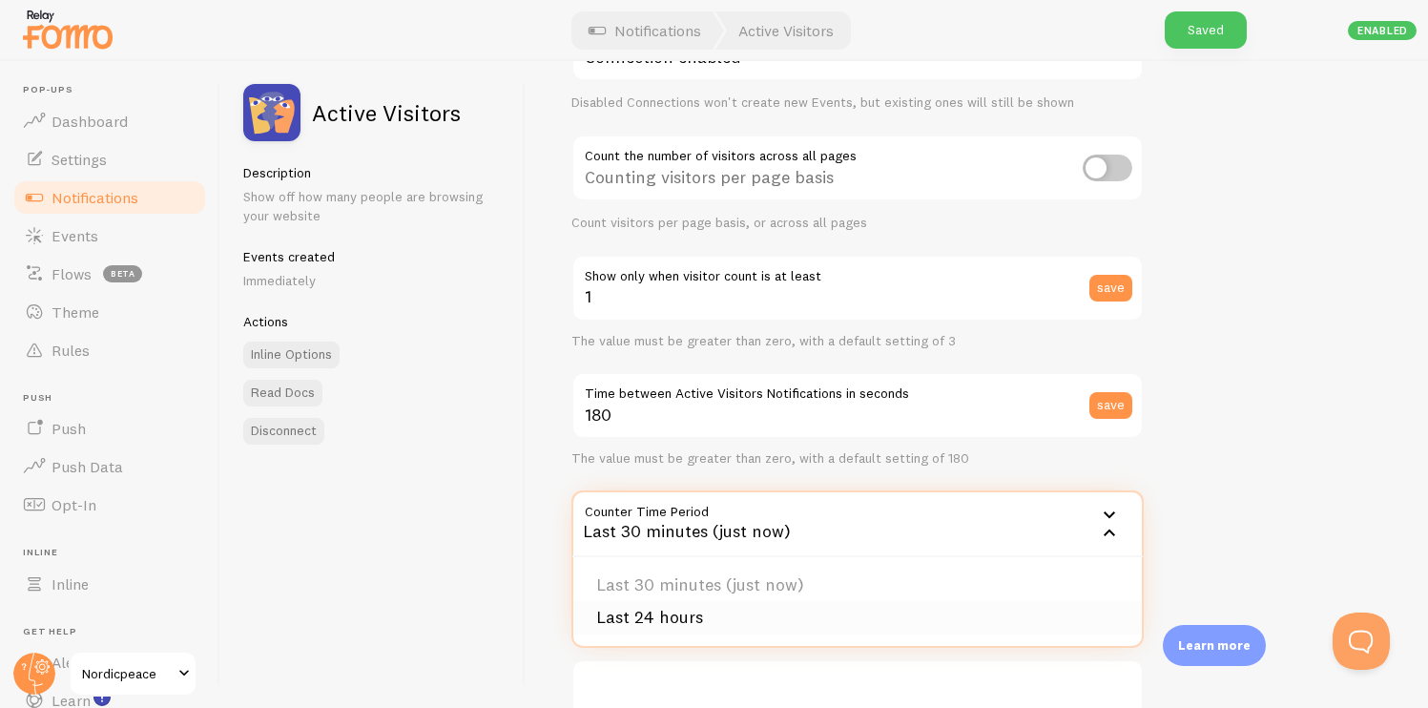
click at [850, 604] on li "Last 24 hours" at bounding box center [857, 617] width 569 height 33
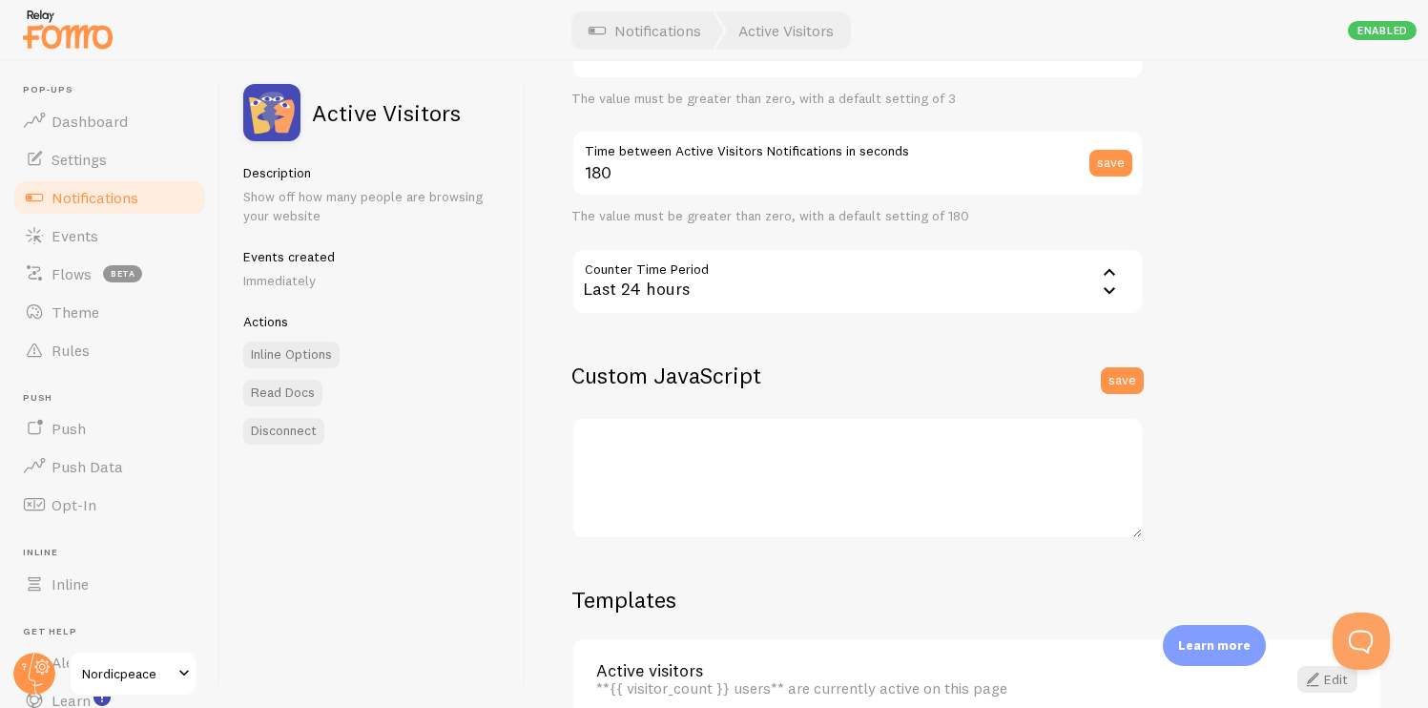
scroll to position [492, 0]
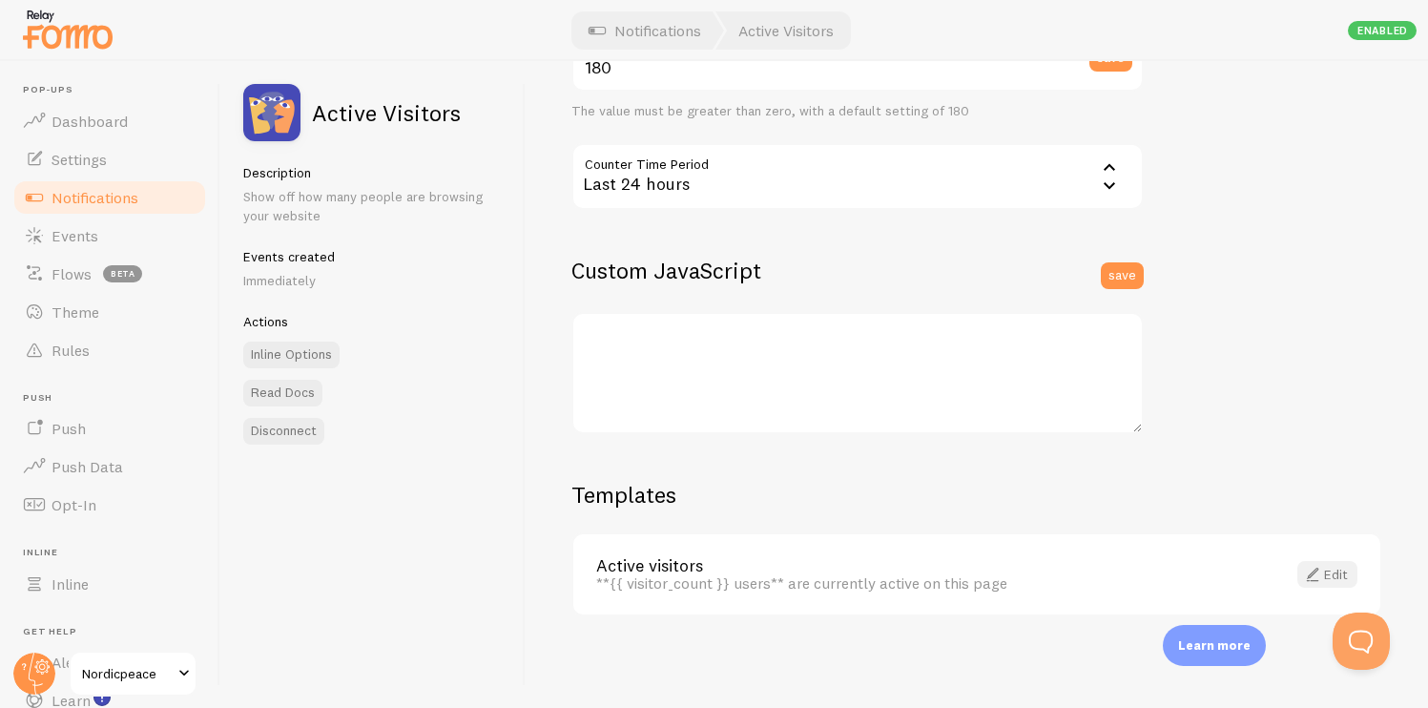
click at [1301, 568] on span at bounding box center [1312, 574] width 23 height 23
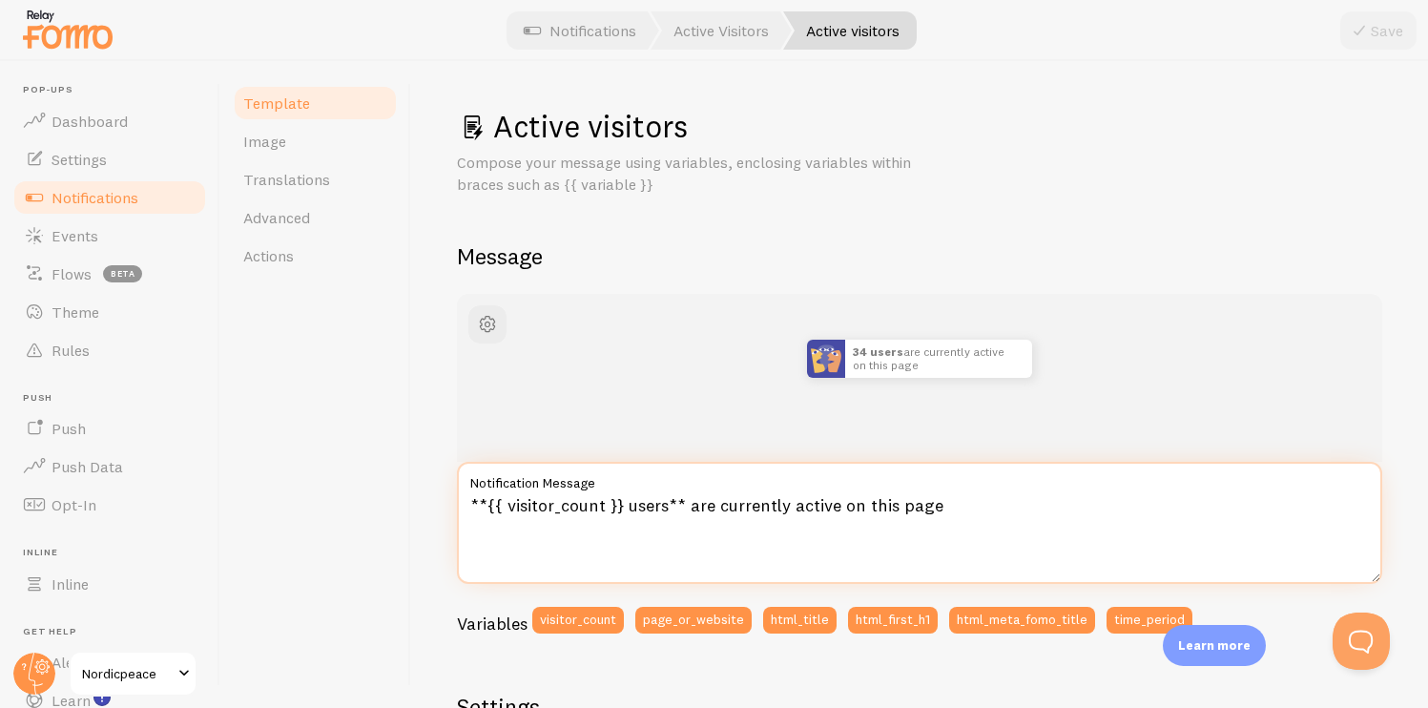
click at [725, 503] on textarea "**{{ visitor_count }} users** are currently active on this page" at bounding box center [919, 523] width 925 height 122
type textarea "**{{ visitor_count }} users** active on this page"
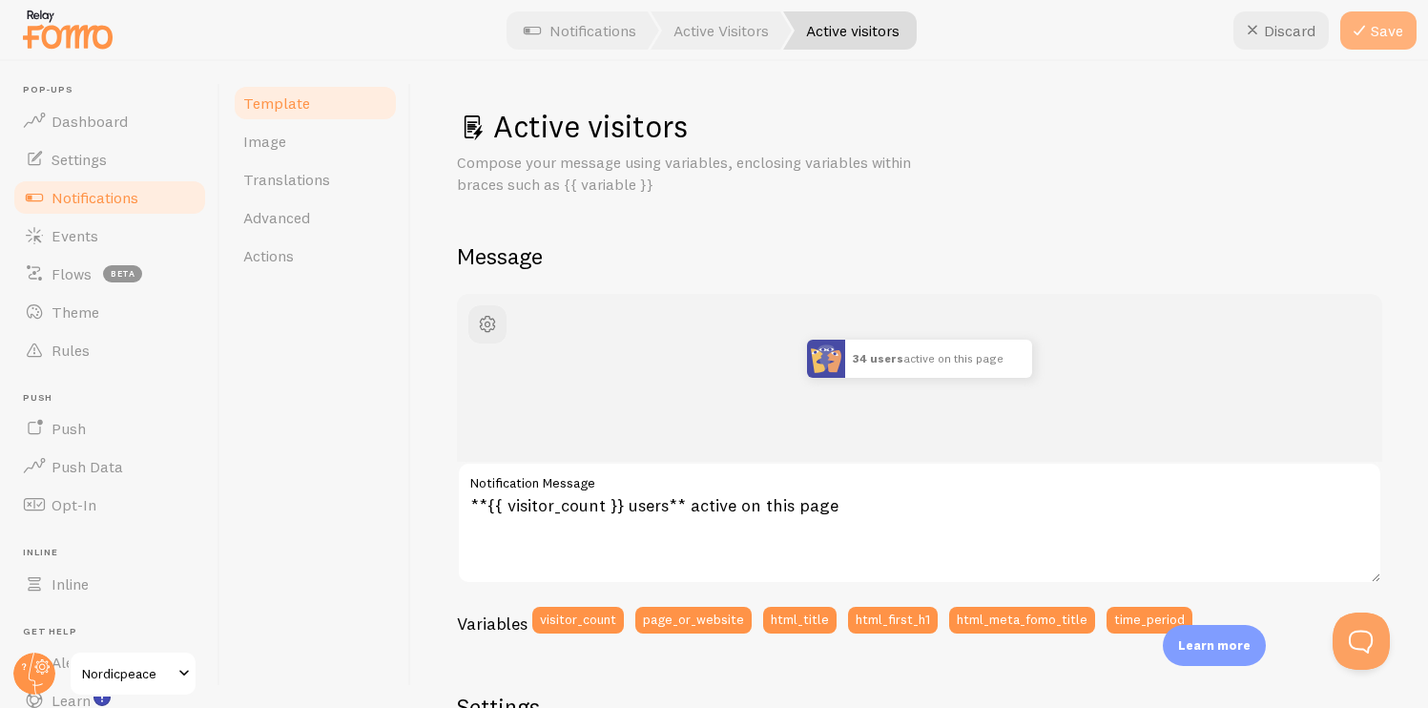
click at [1381, 21] on button "Save" at bounding box center [1378, 30] width 76 height 38
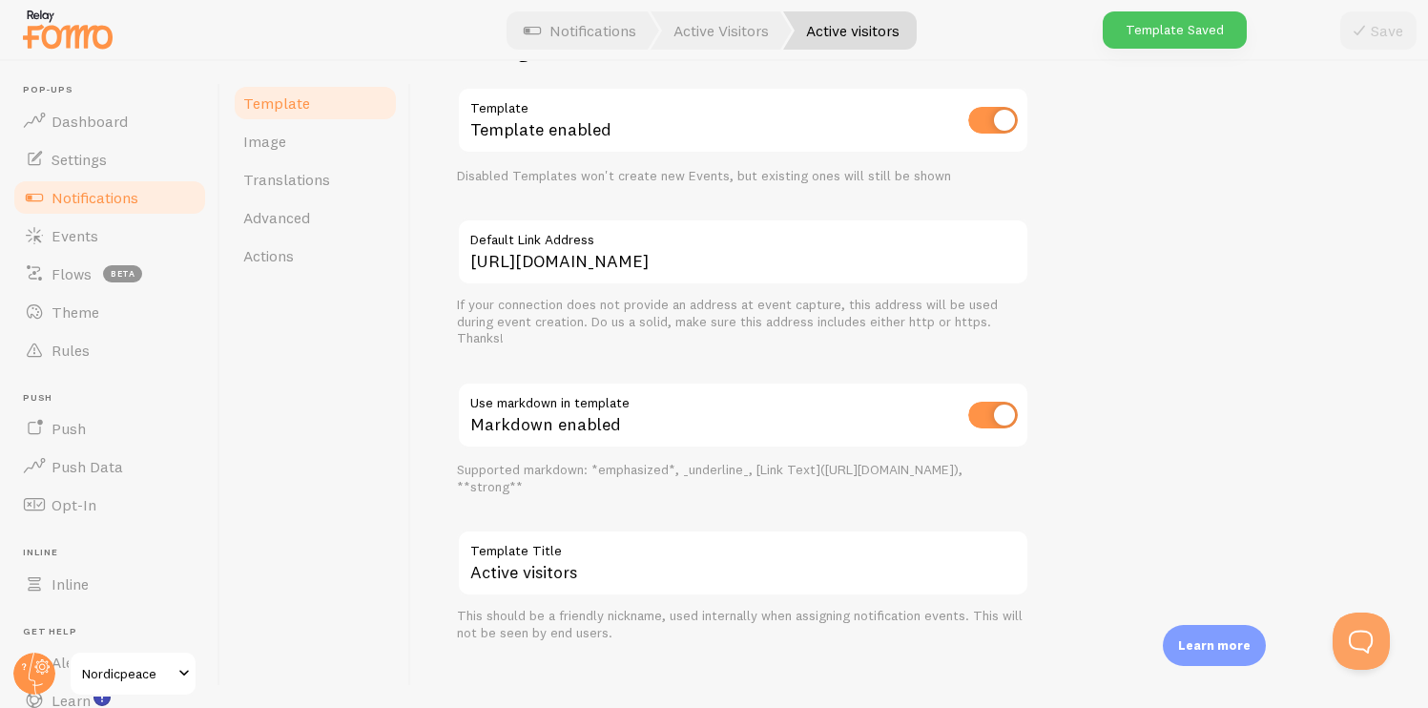
scroll to position [671, 0]
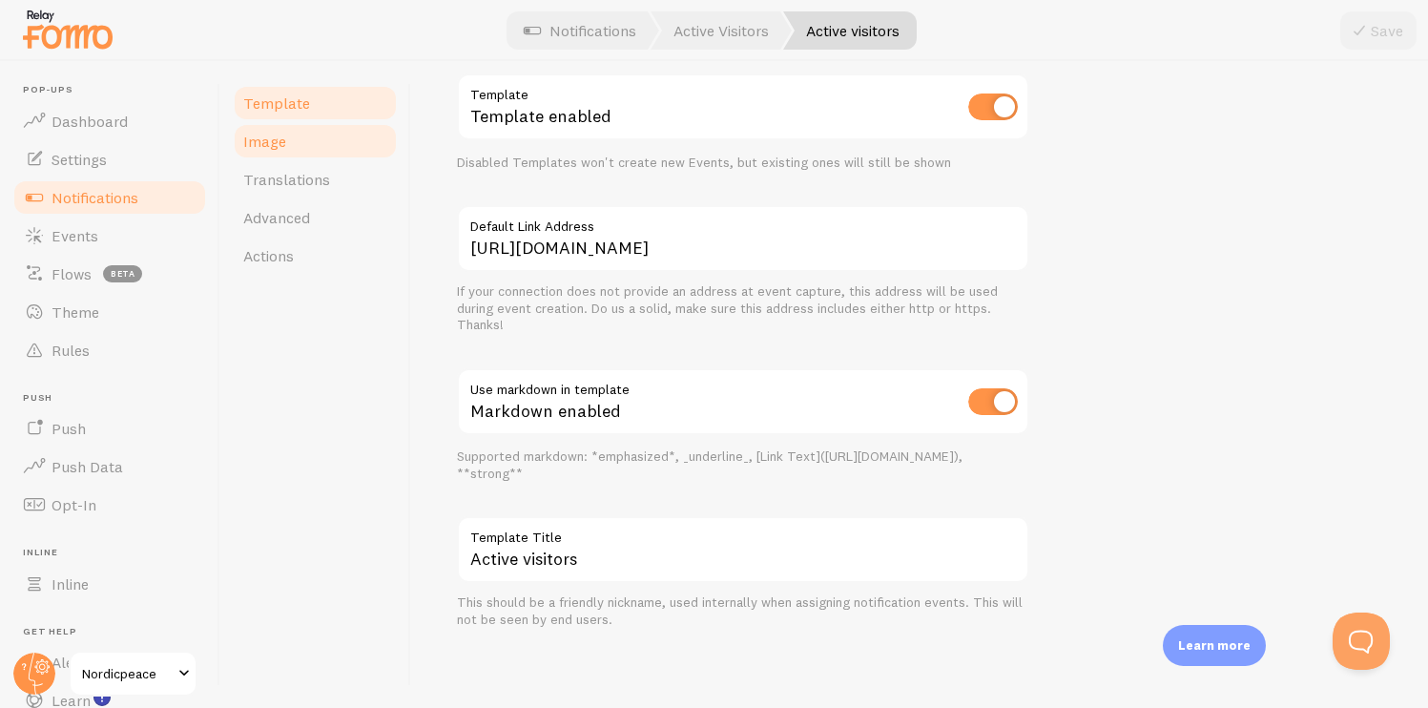
click at [297, 144] on link "Image" at bounding box center [315, 141] width 167 height 38
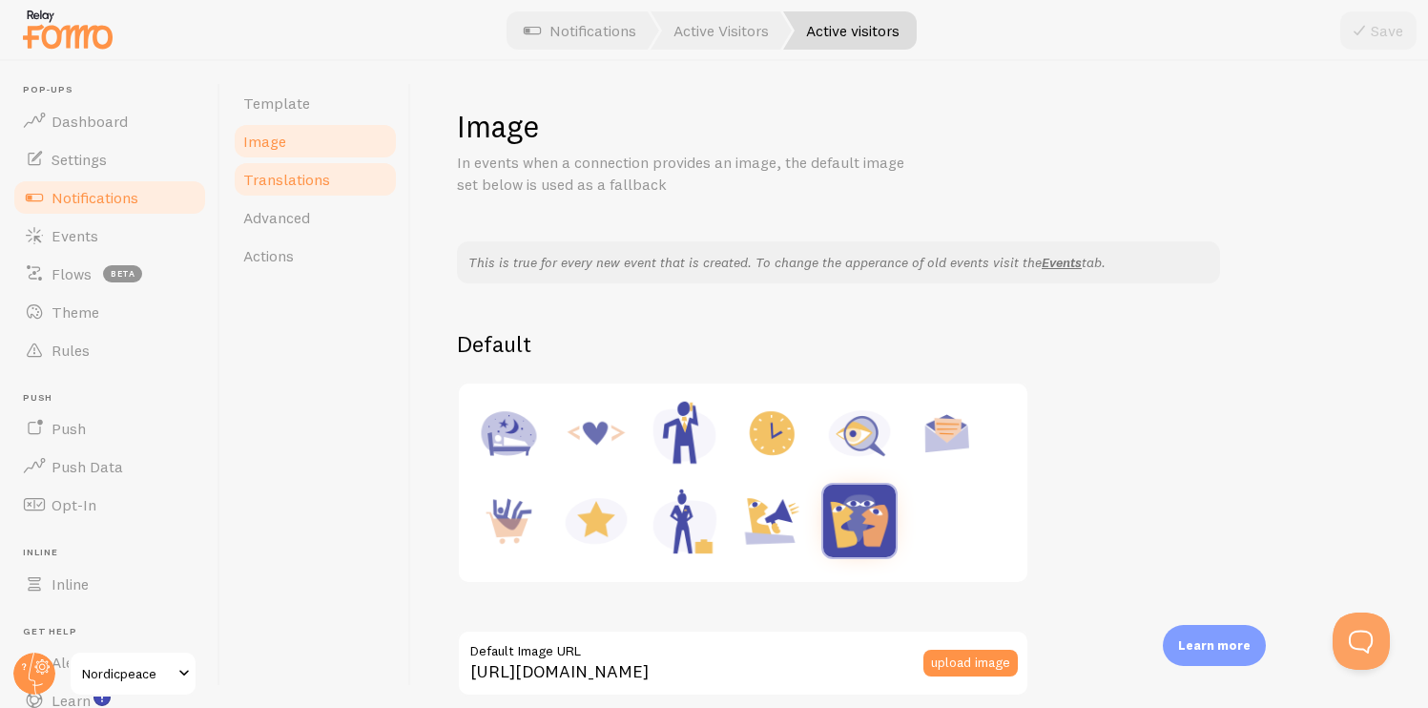
click at [300, 193] on link "Translations" at bounding box center [315, 179] width 167 height 38
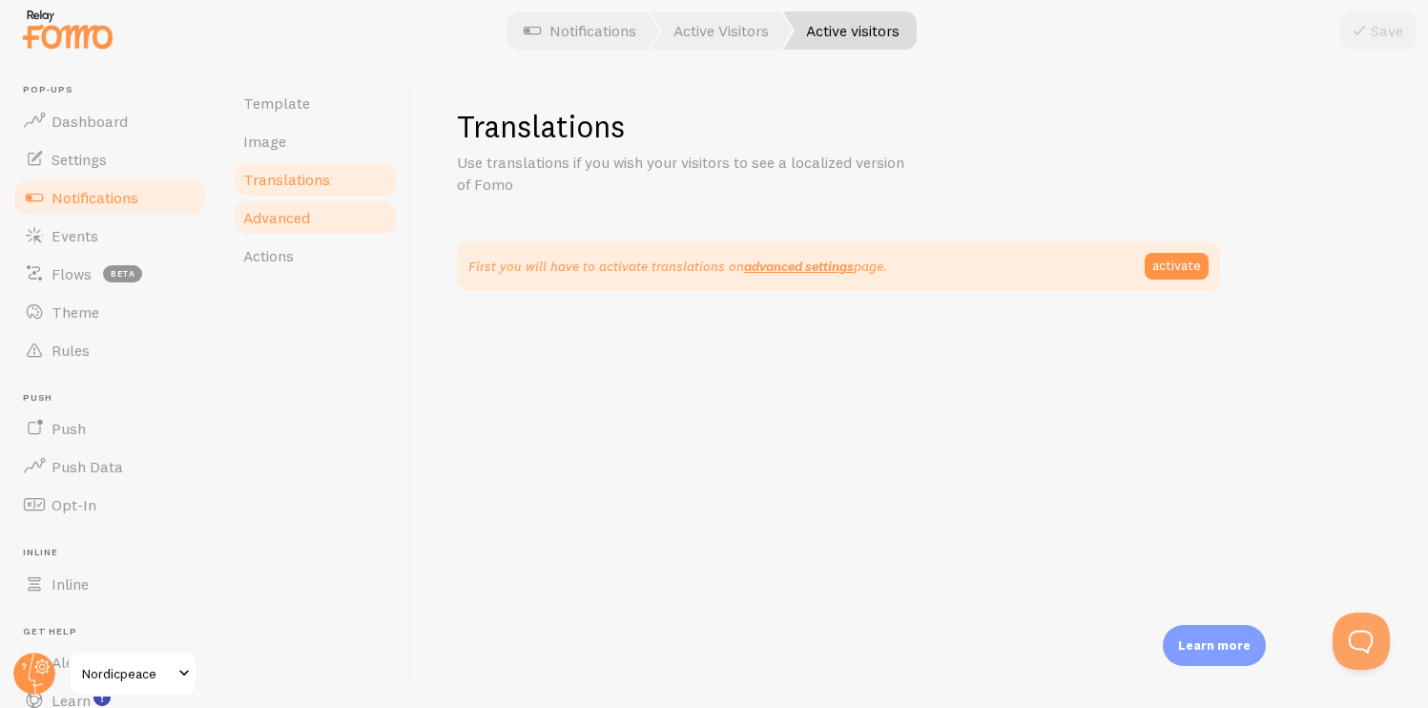
click at [307, 213] on span "Advanced" at bounding box center [276, 217] width 67 height 19
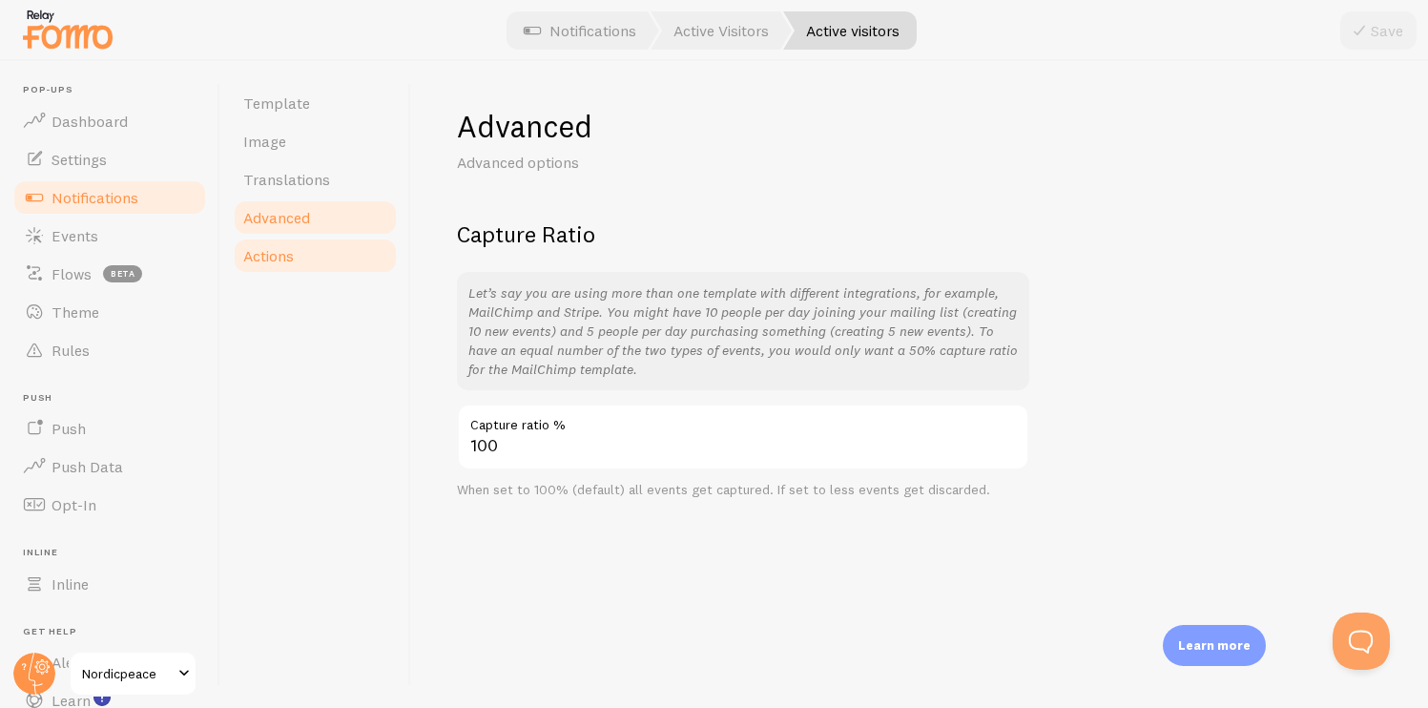
click at [304, 254] on link "Actions" at bounding box center [315, 256] width 167 height 38
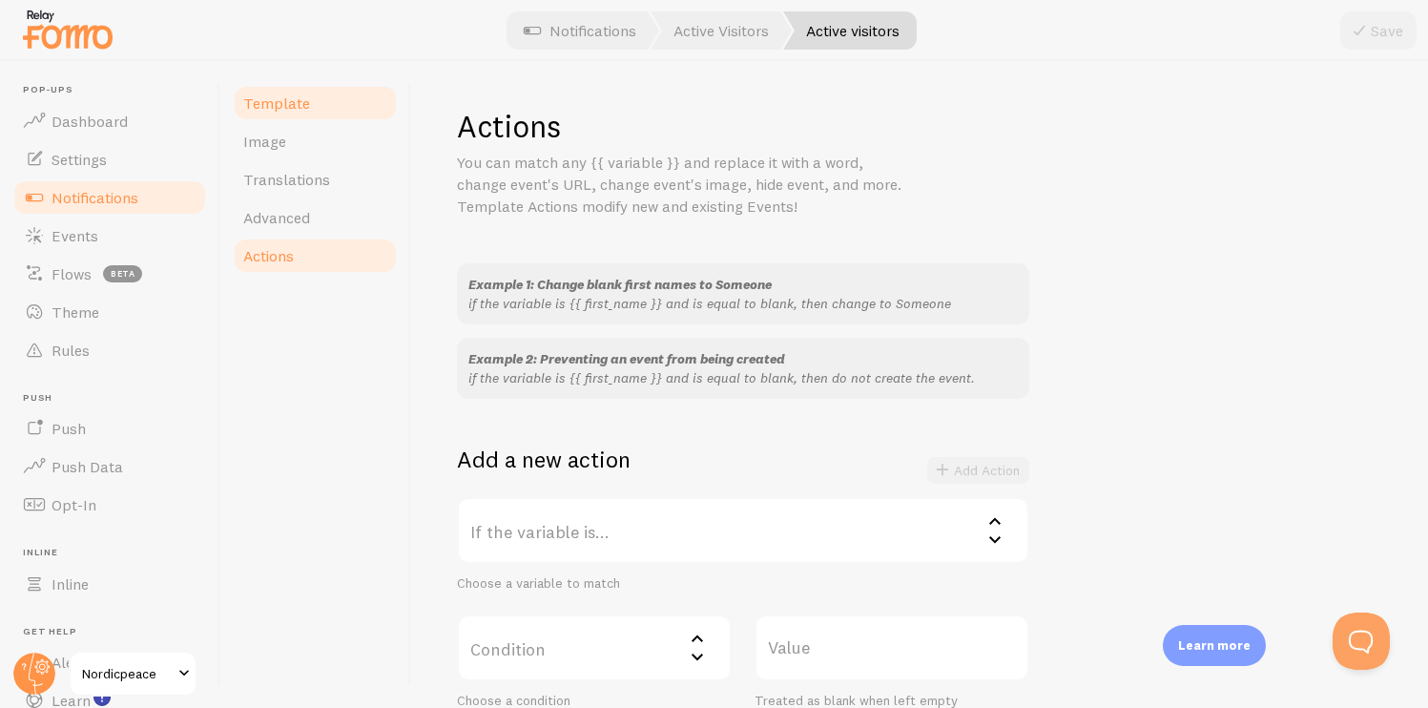
click at [321, 110] on link "Template" at bounding box center [315, 103] width 167 height 38
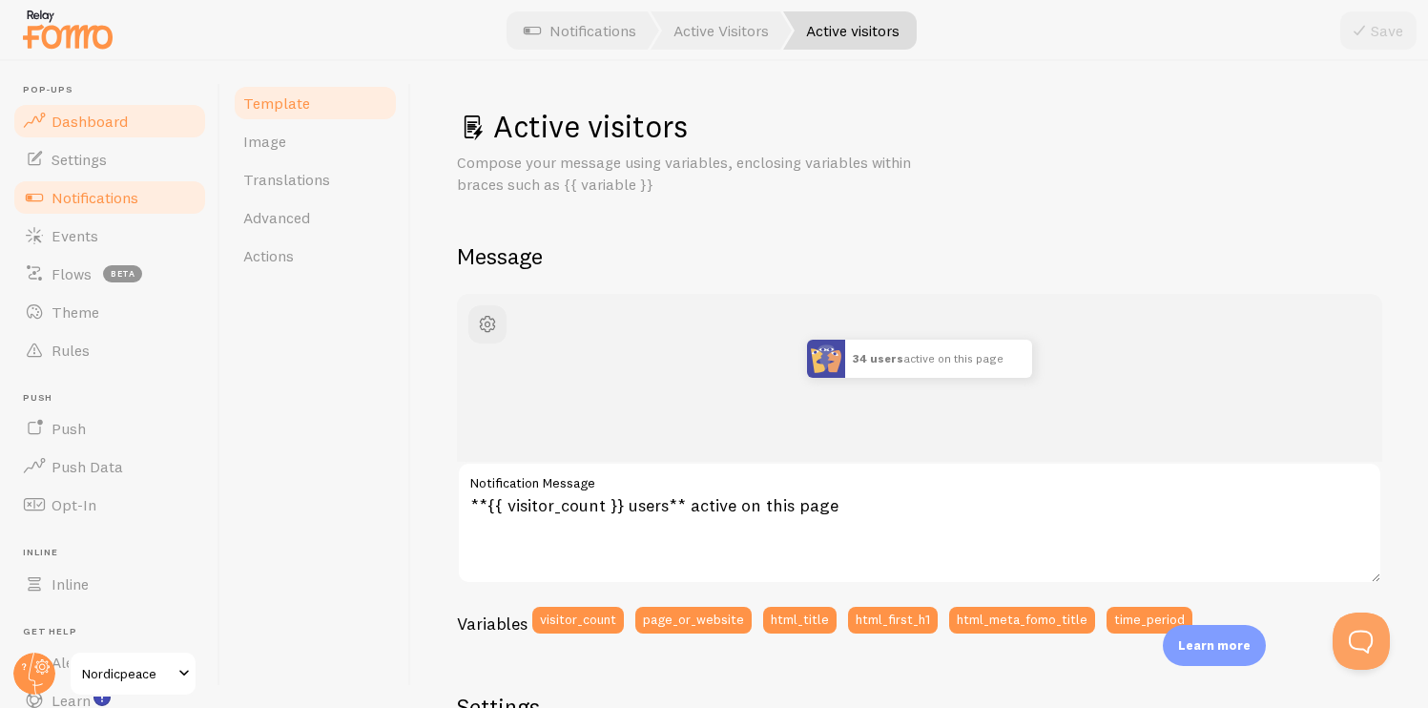
click at [99, 109] on link "Dashboard" at bounding box center [109, 121] width 197 height 38
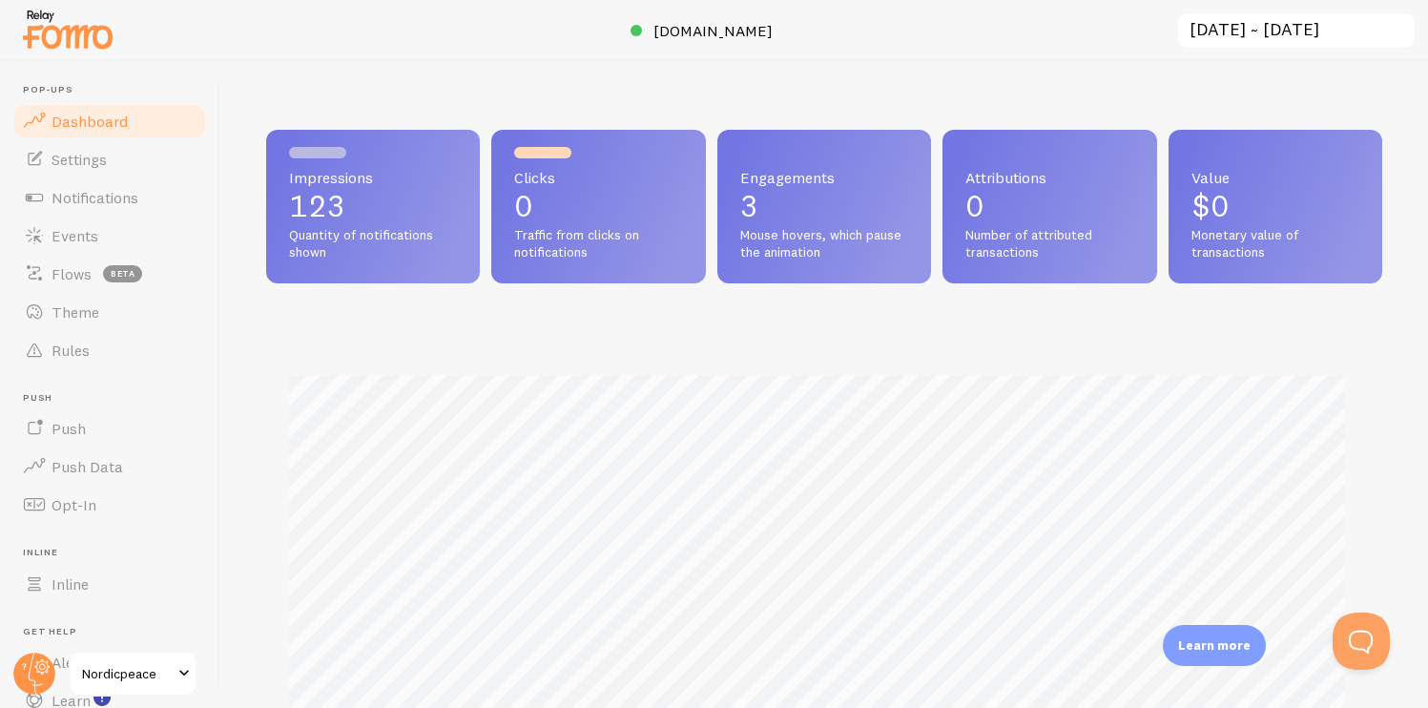
scroll to position [501, 1102]
click at [156, 153] on link "Settings" at bounding box center [109, 159] width 197 height 38
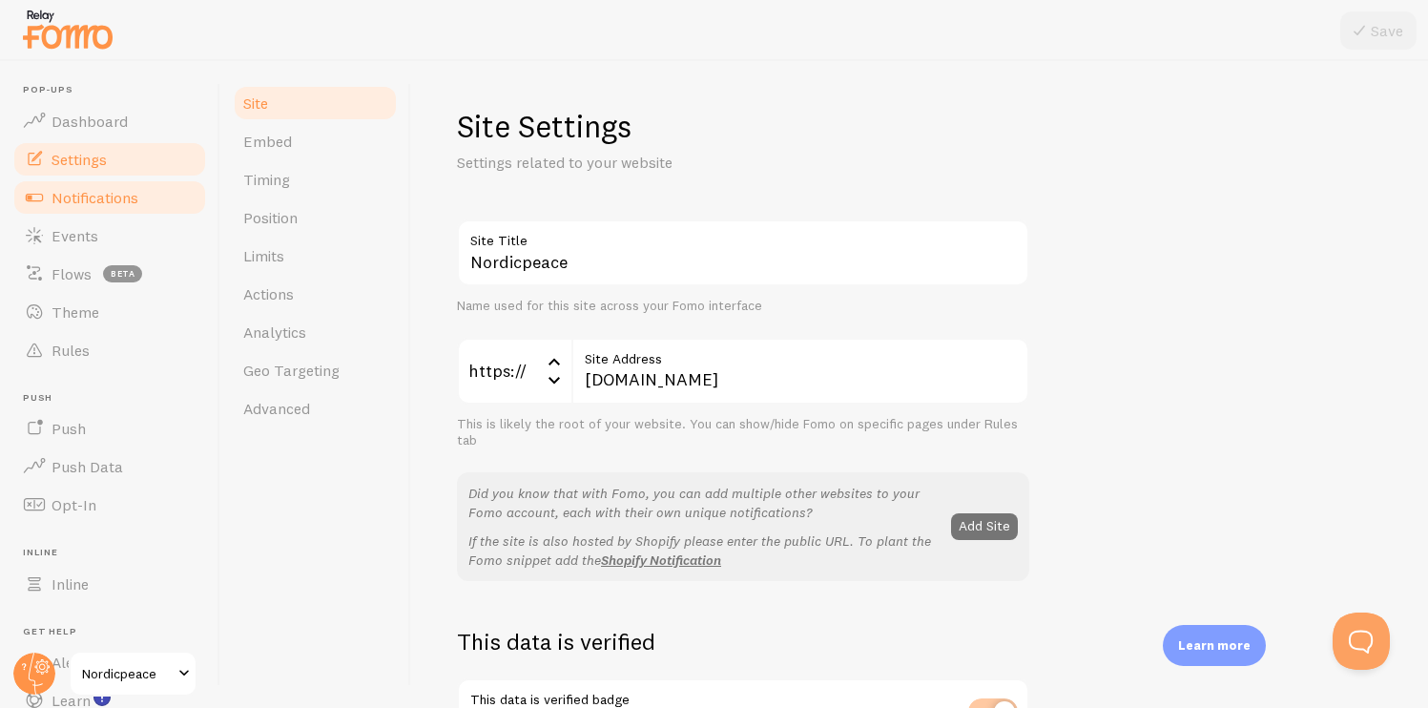
click at [142, 196] on link "Notifications" at bounding box center [109, 197] width 197 height 38
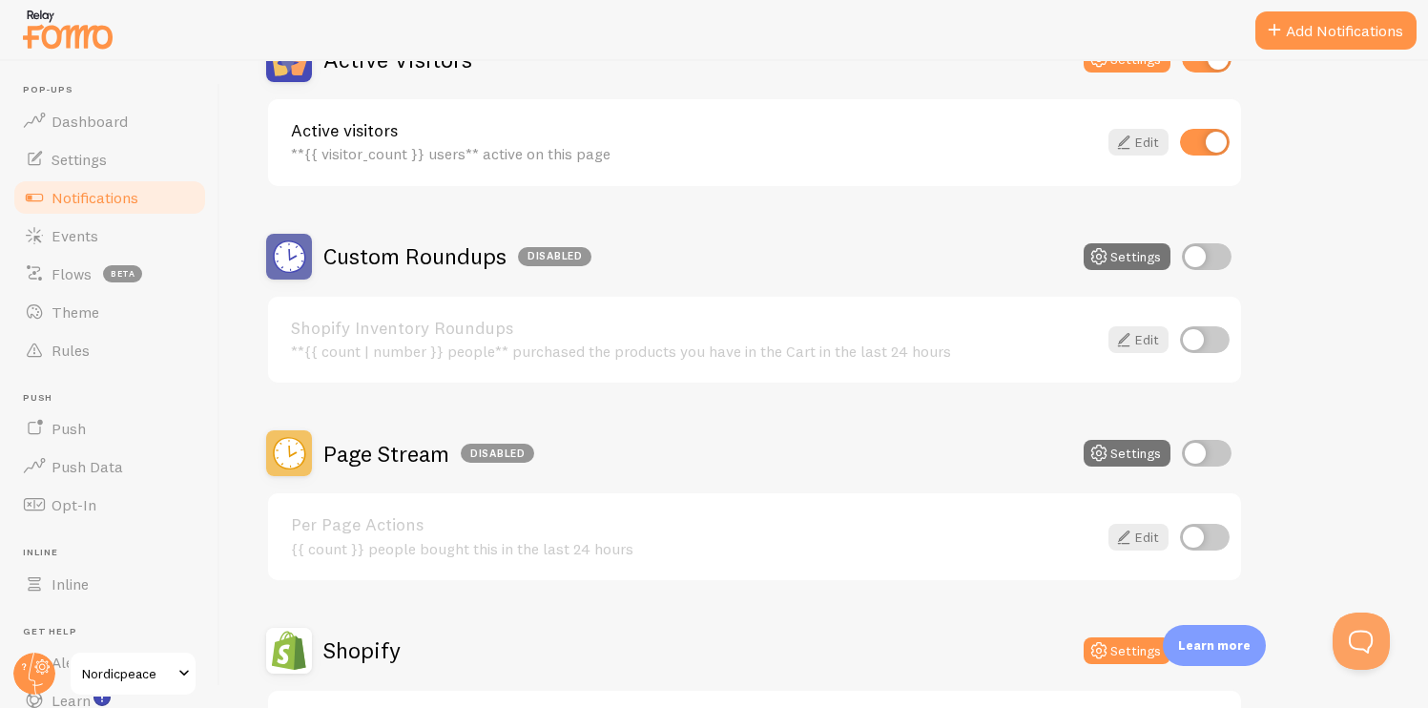
scroll to position [475, 0]
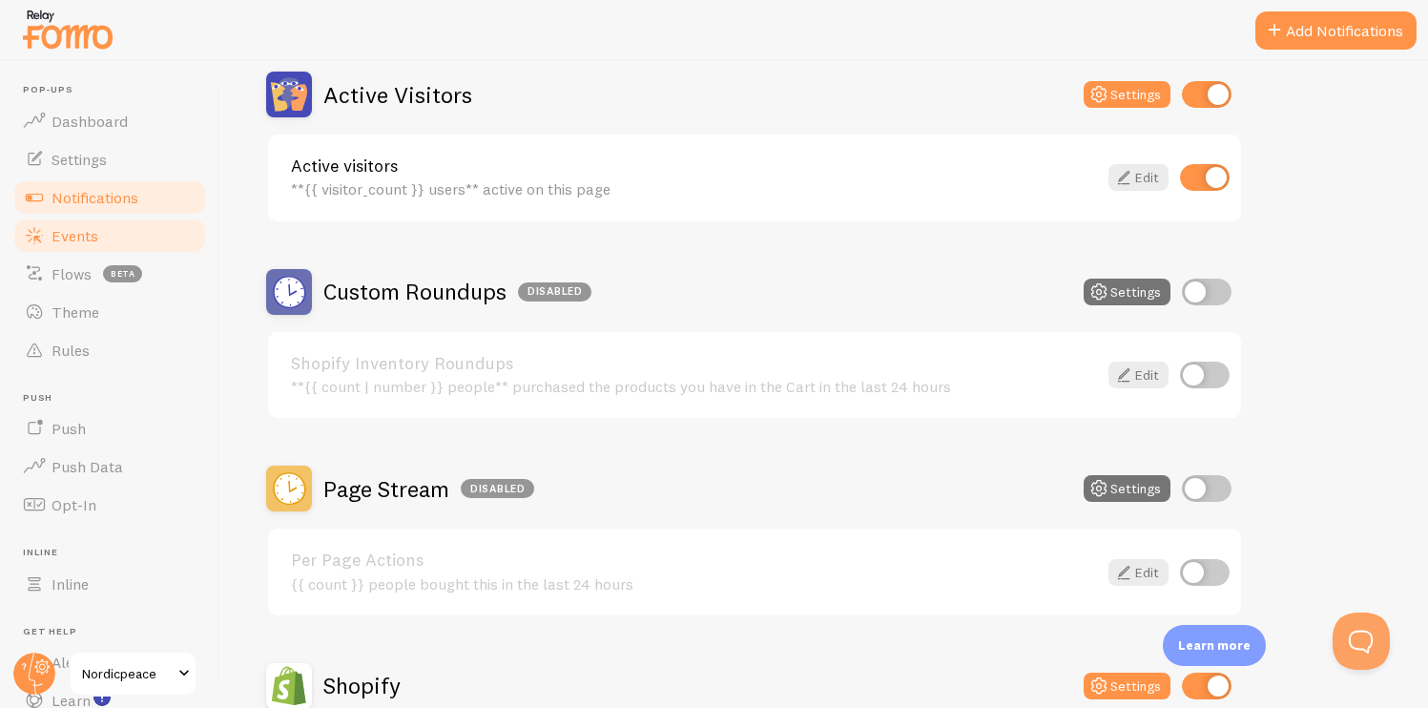
click at [122, 249] on link "Events" at bounding box center [109, 236] width 197 height 38
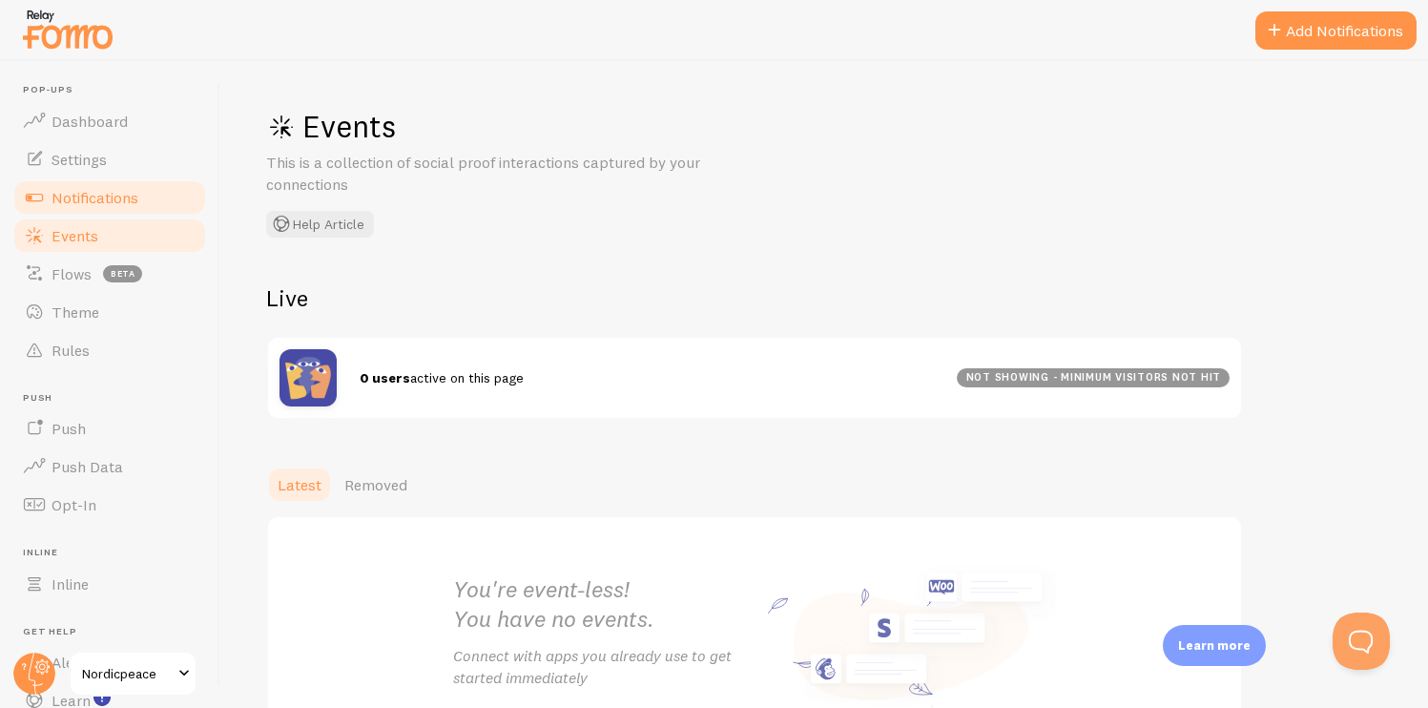
click at [119, 192] on span "Notifications" at bounding box center [95, 197] width 87 height 19
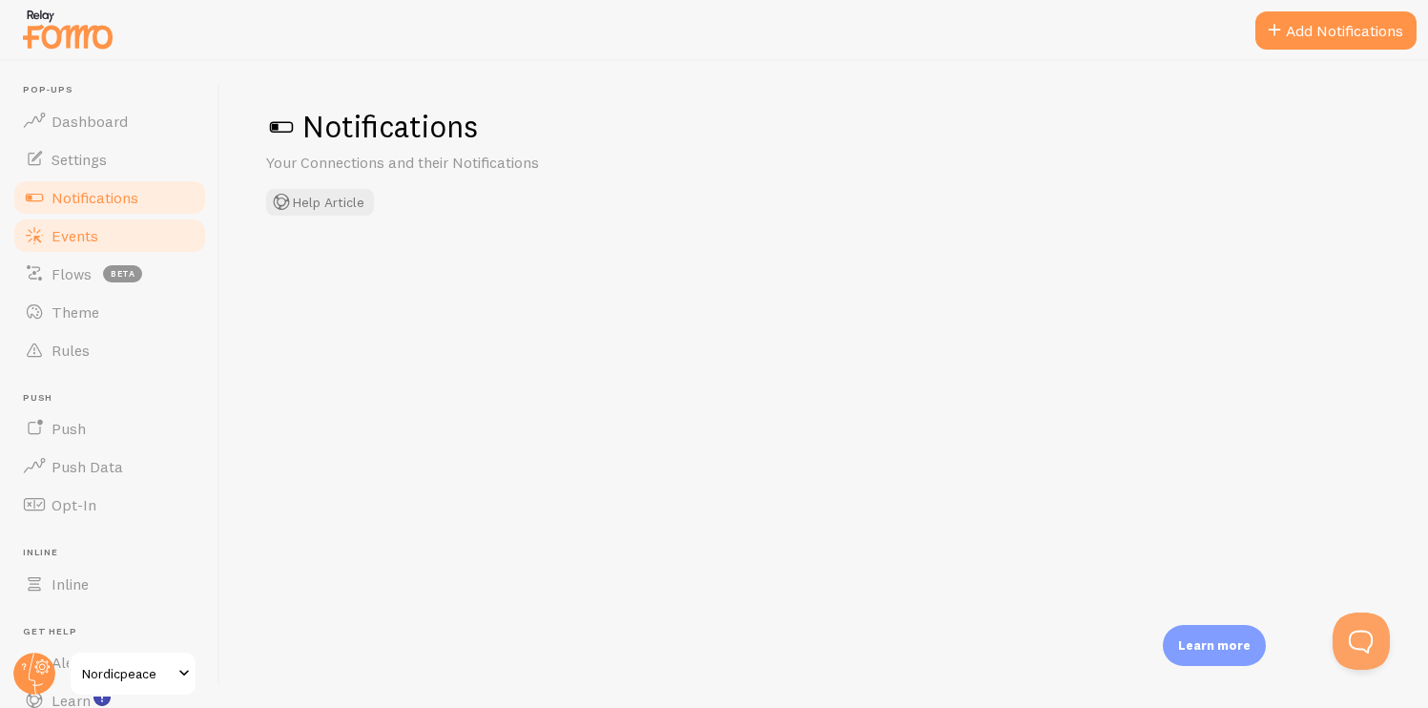
click at [106, 227] on link "Events" at bounding box center [109, 236] width 197 height 38
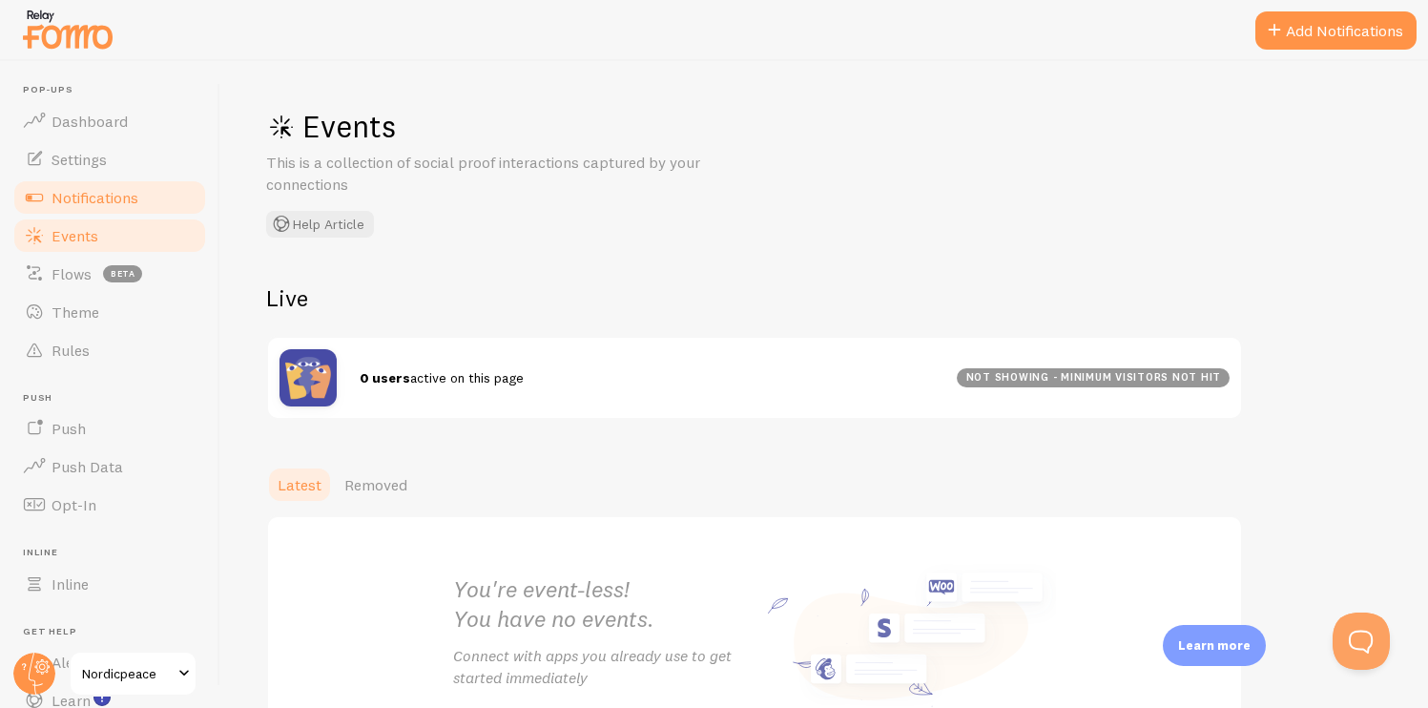
click at [106, 196] on span "Notifications" at bounding box center [95, 197] width 87 height 19
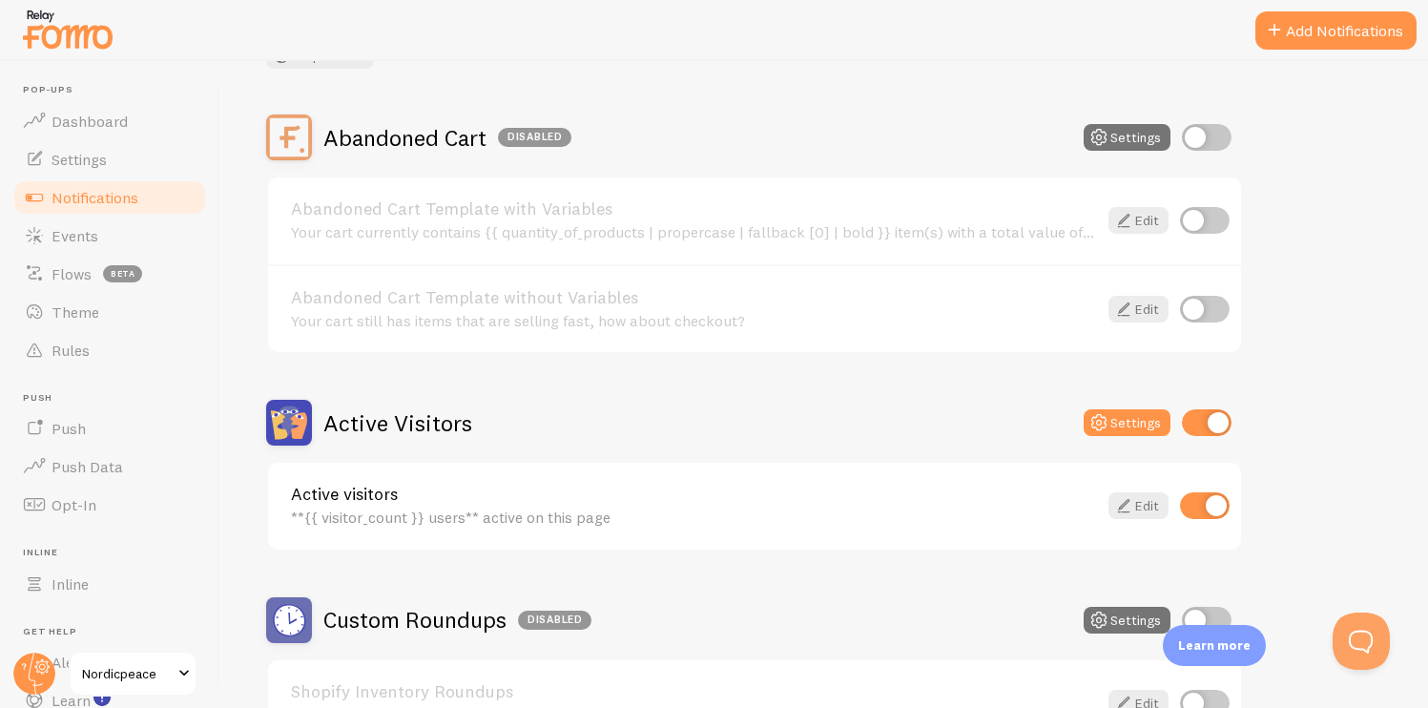
scroll to position [165, 0]
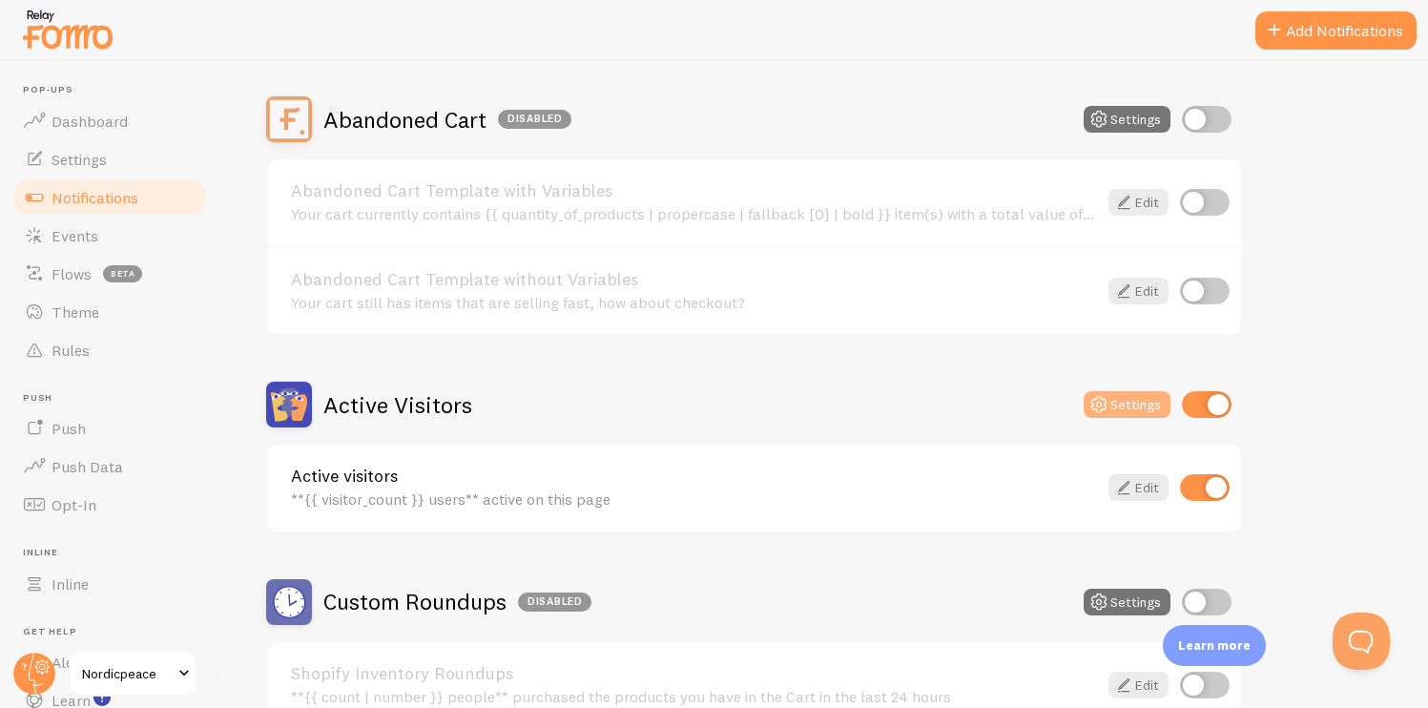
click at [1113, 405] on button "Settings" at bounding box center [1127, 404] width 87 height 27
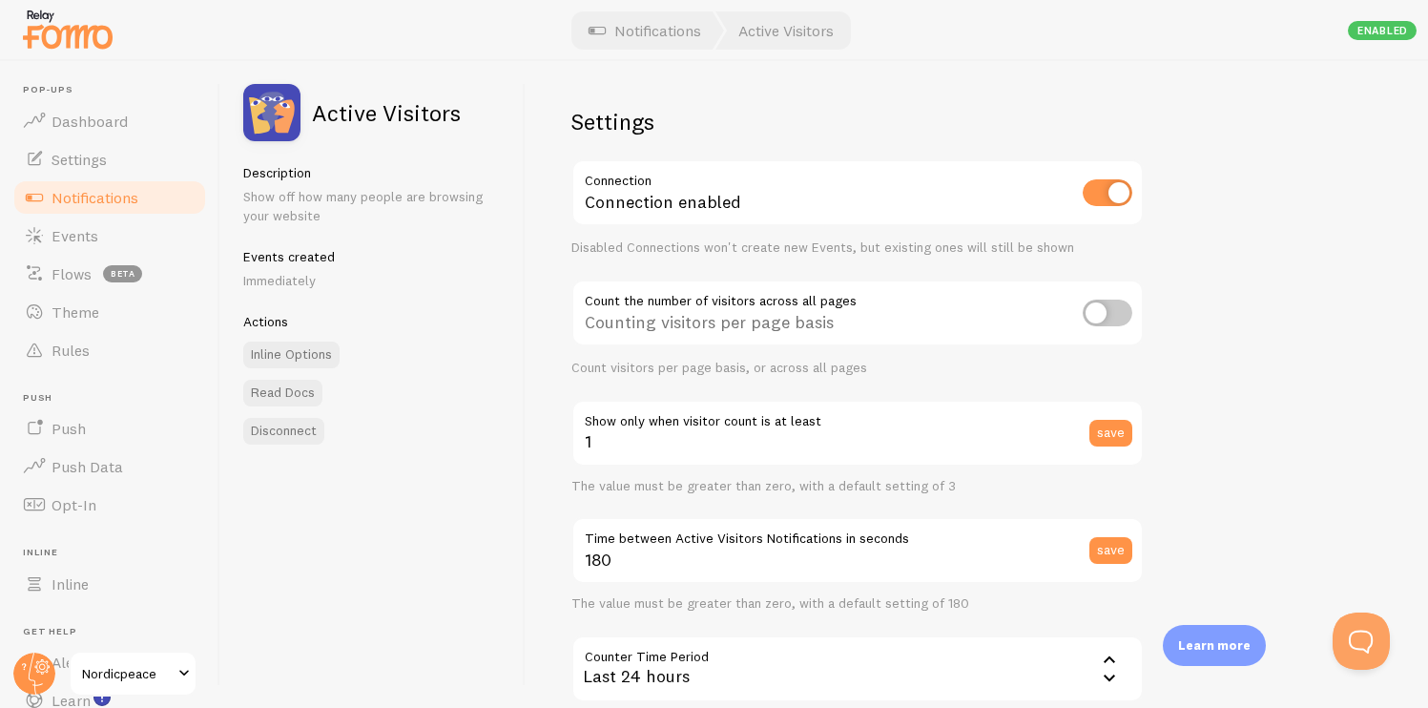
click at [1110, 317] on input "checkbox" at bounding box center [1108, 313] width 50 height 27
checkbox input "true"
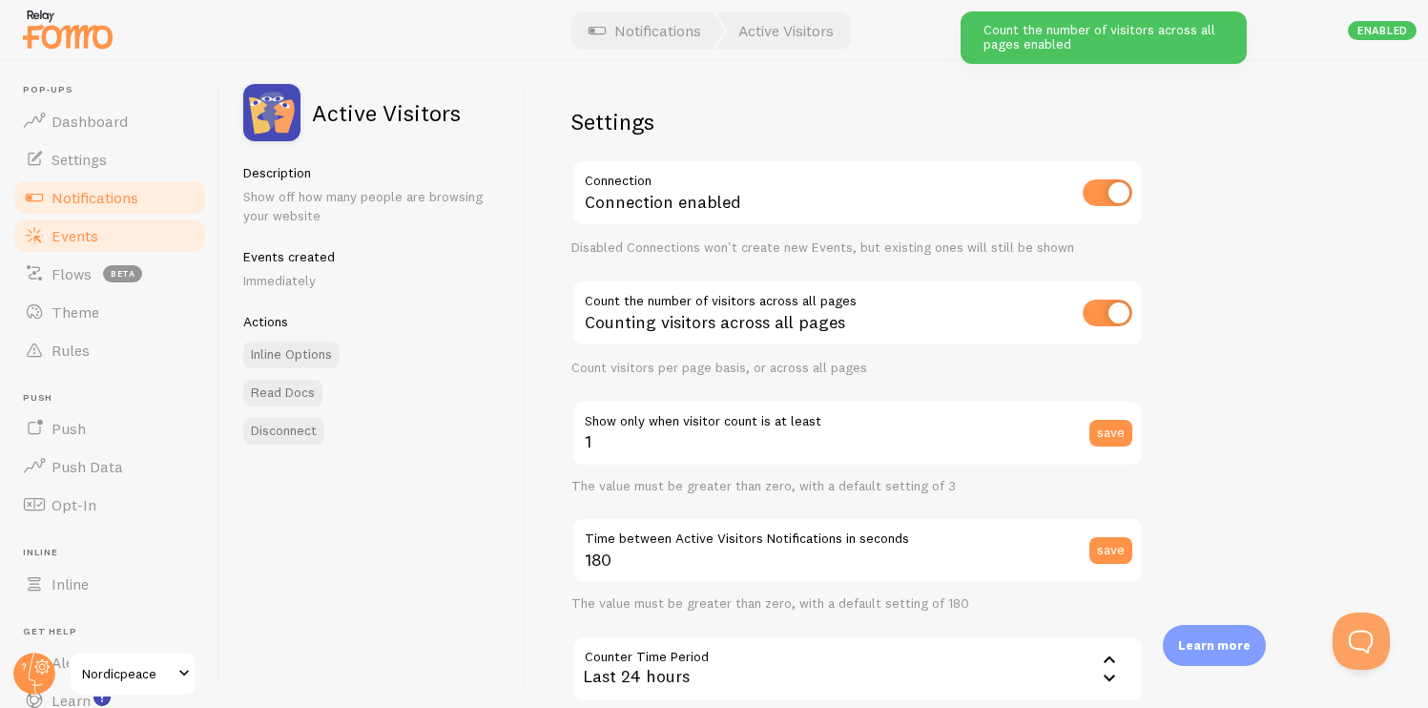
click at [115, 236] on link "Events" at bounding box center [109, 236] width 197 height 38
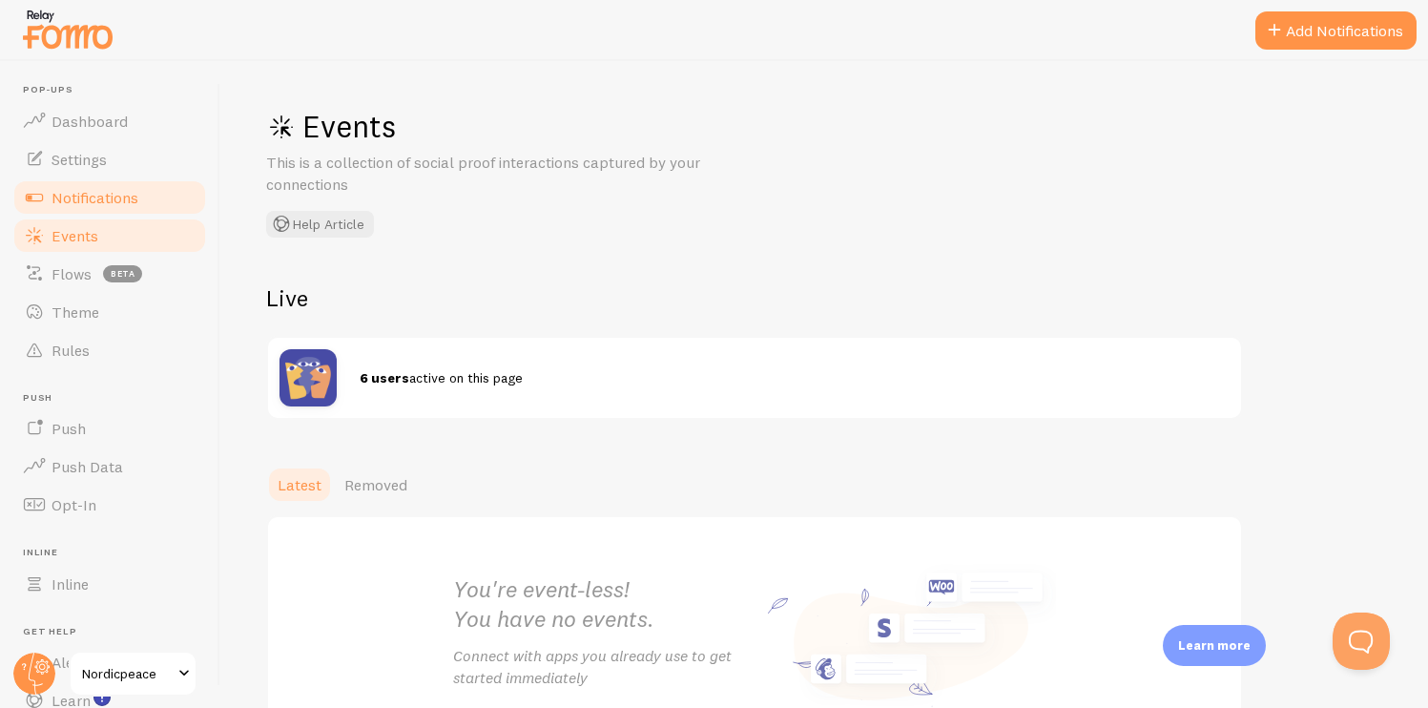
click at [145, 203] on link "Notifications" at bounding box center [109, 197] width 197 height 38
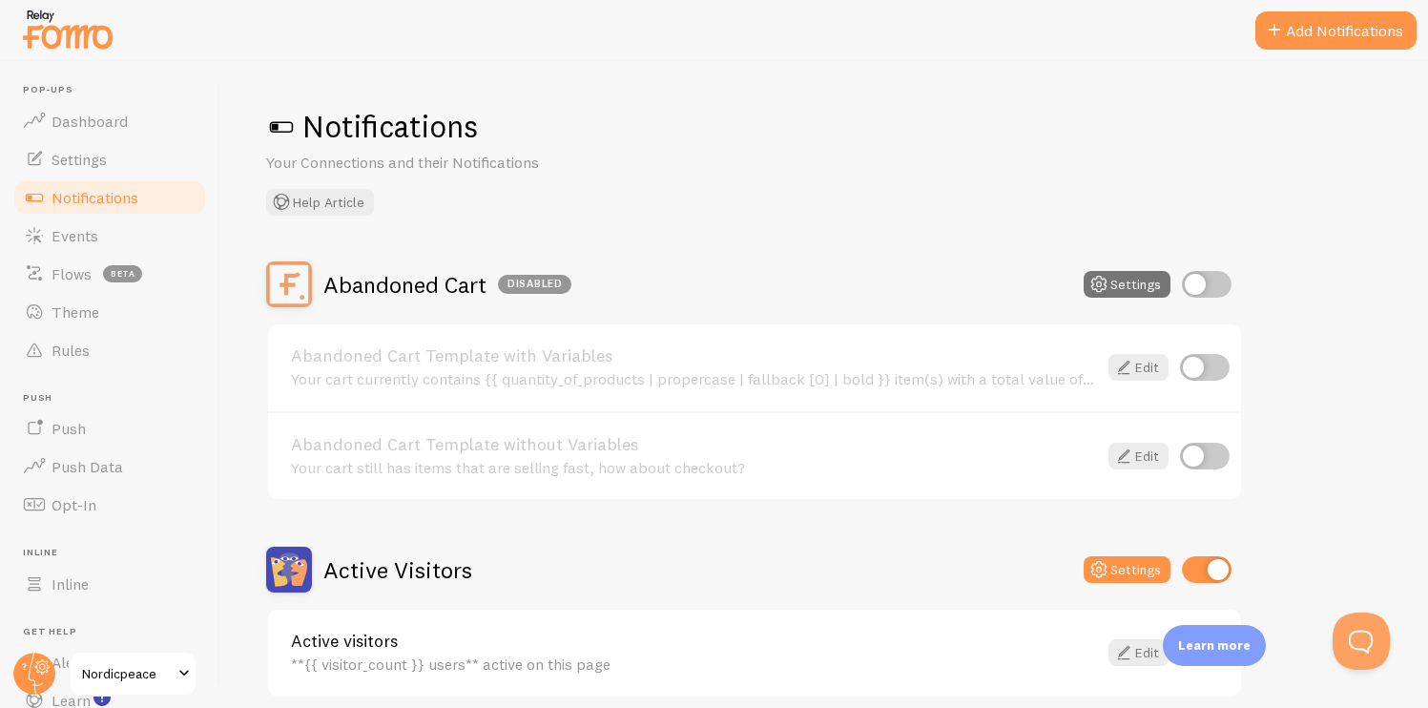
click at [1199, 282] on input "checkbox" at bounding box center [1207, 284] width 50 height 27
checkbox input "true"
click at [1134, 284] on button "Settings" at bounding box center [1127, 284] width 87 height 27
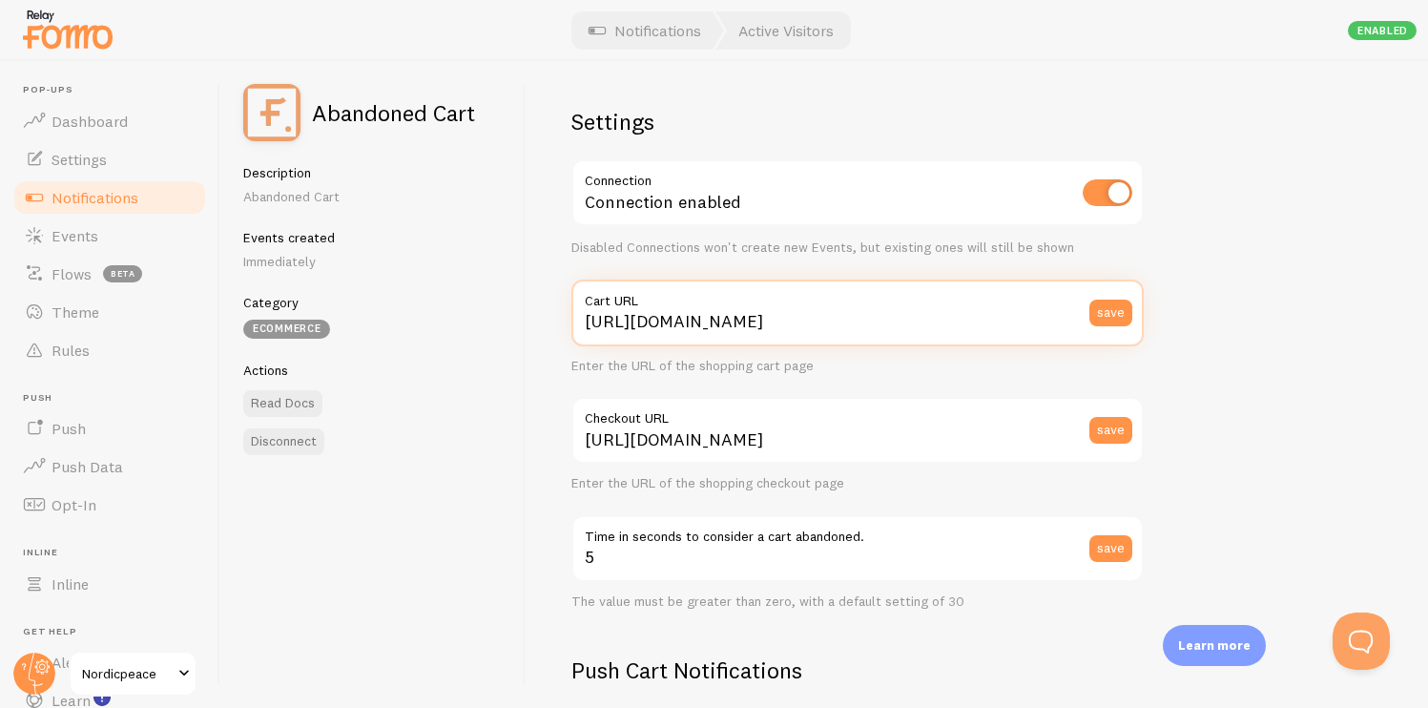
click at [854, 319] on input "[URL][DOMAIN_NAME]" at bounding box center [857, 313] width 572 height 67
type input "[URL][DOMAIN_NAME]"
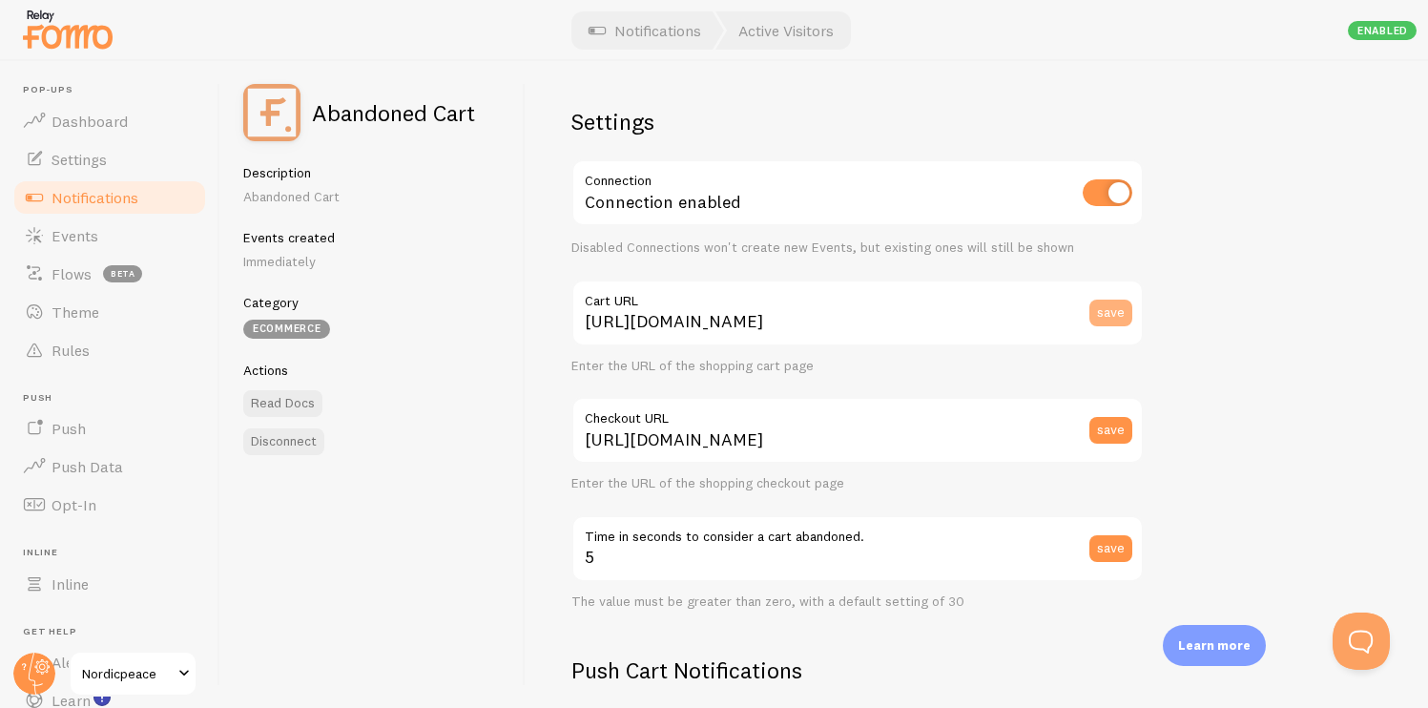
click at [1100, 324] on button "save" at bounding box center [1111, 313] width 43 height 27
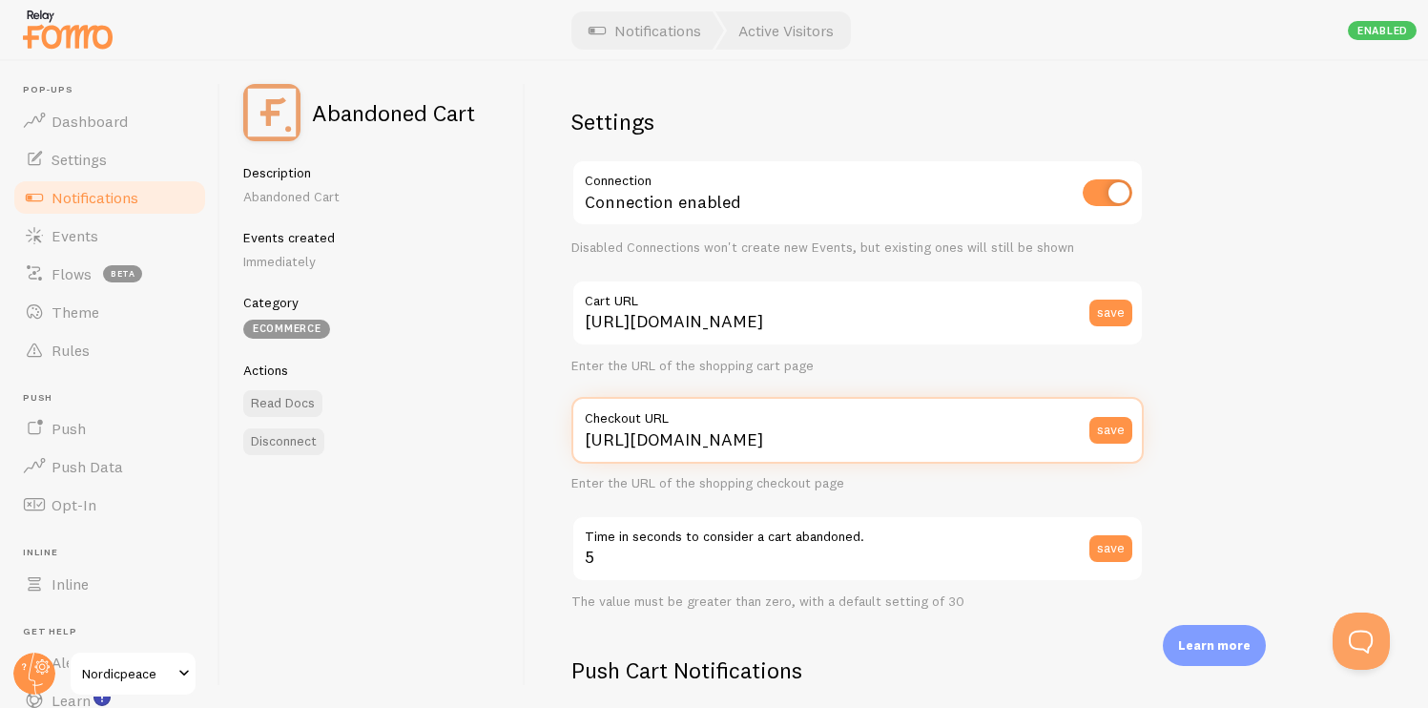
click at [913, 443] on input "https://www.nordicpeace.com/checkout" at bounding box center [857, 430] width 572 height 67
type input "https://www.nordicpeace.com/checkouts"
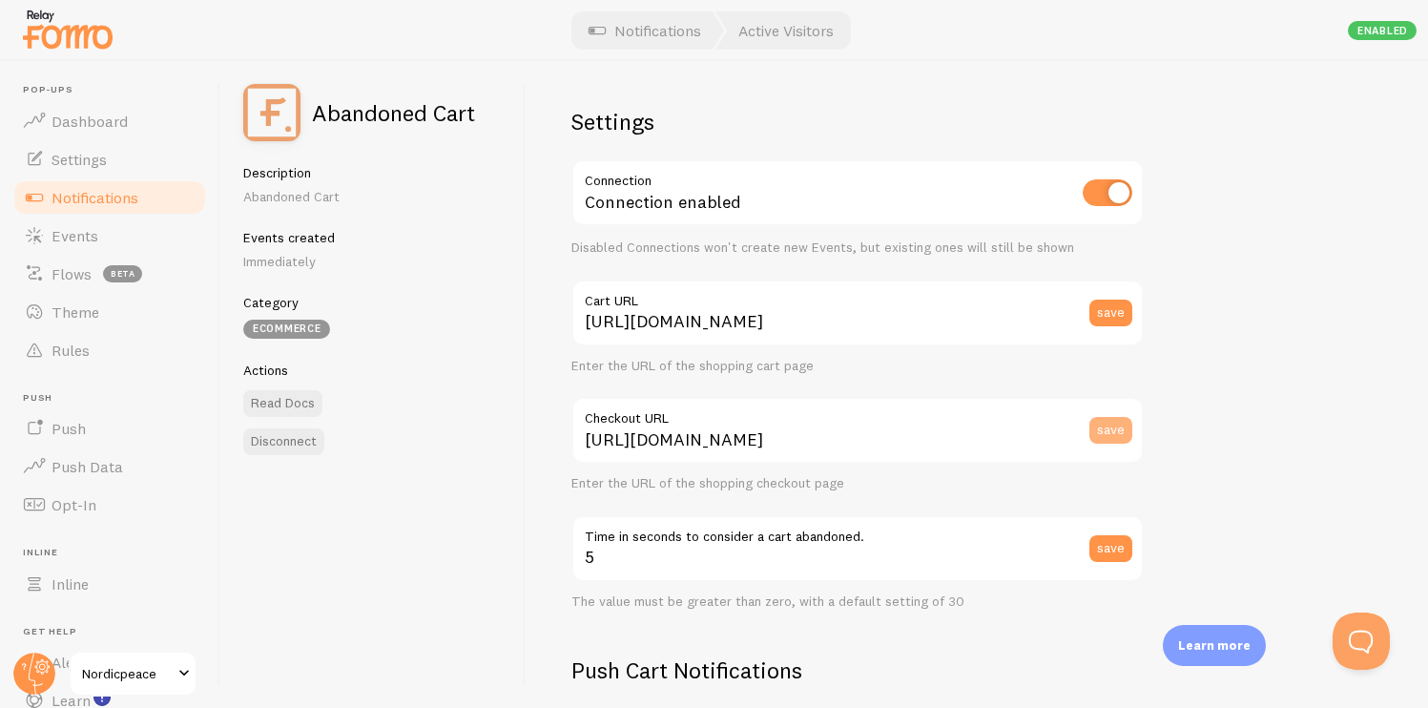
click at [1112, 431] on button "save" at bounding box center [1111, 430] width 43 height 27
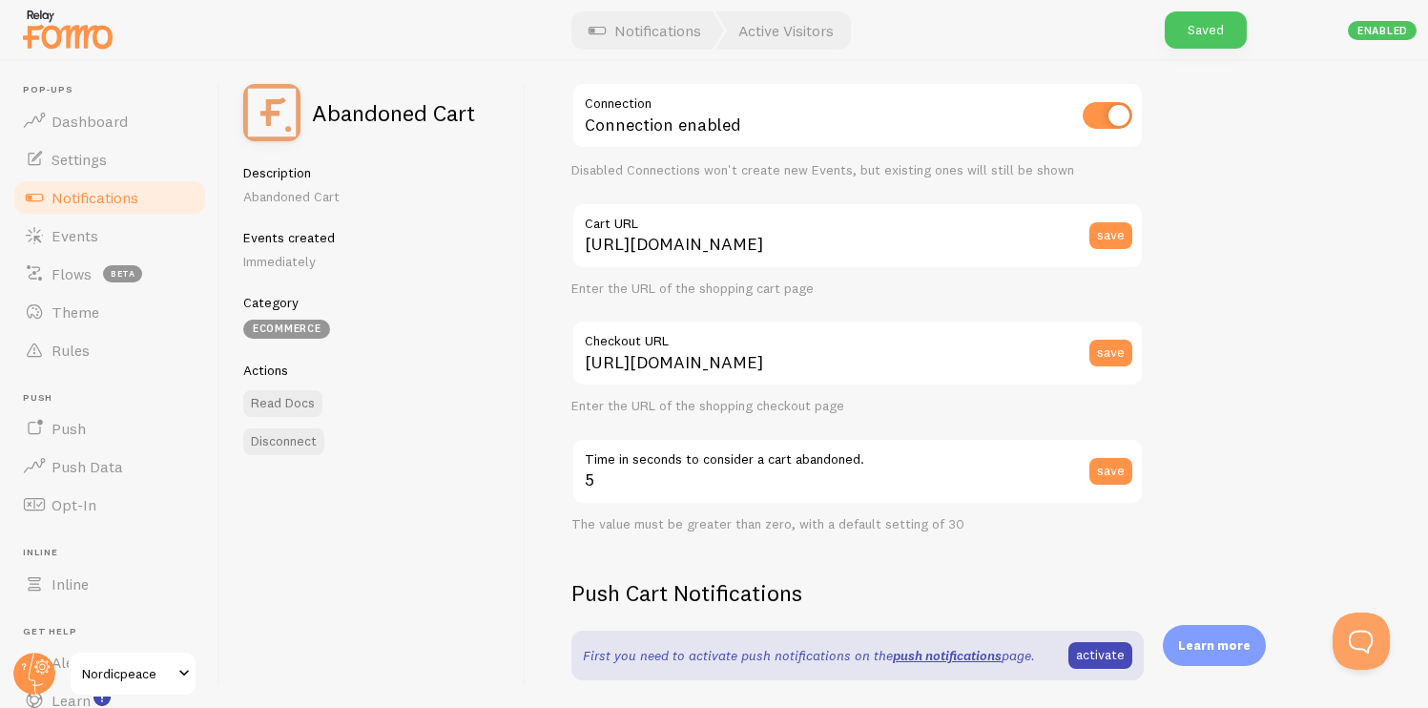
scroll to position [100, 0]
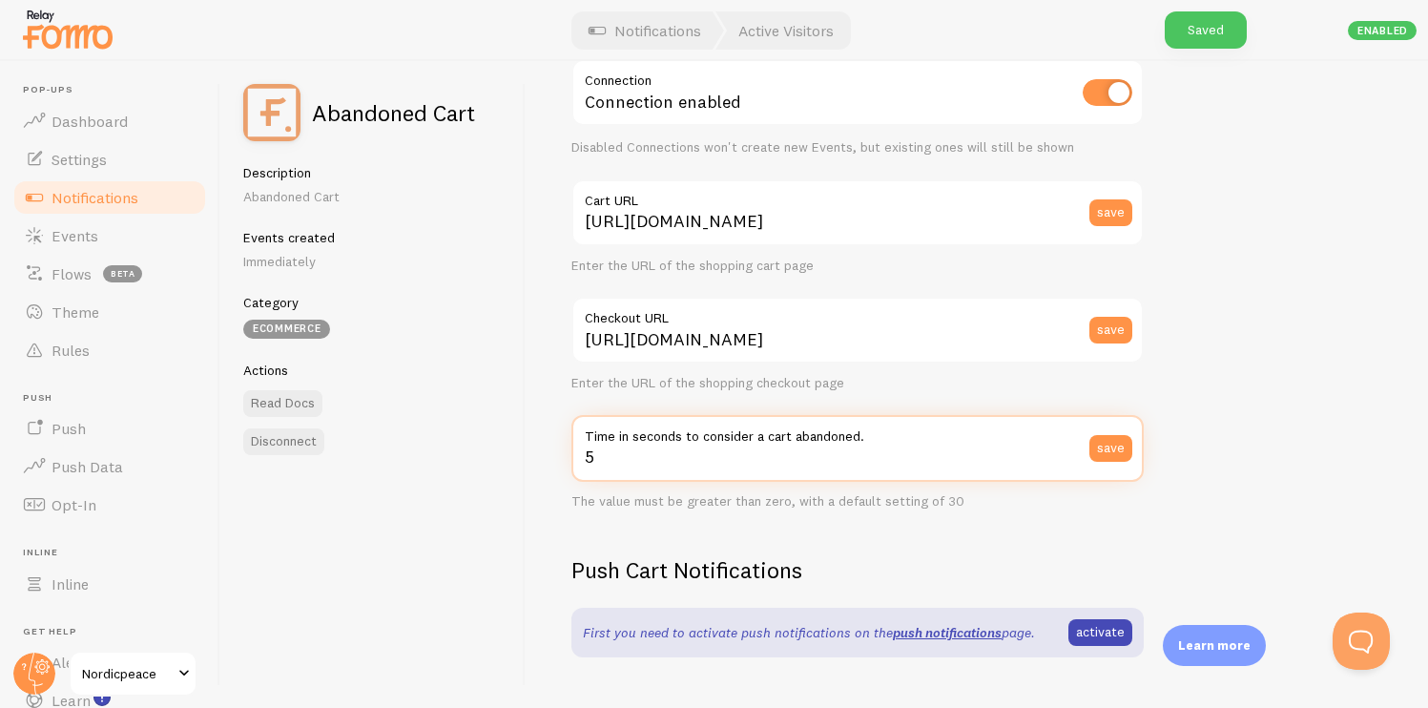
click at [1033, 451] on input "5" at bounding box center [857, 448] width 572 height 67
type input "30"
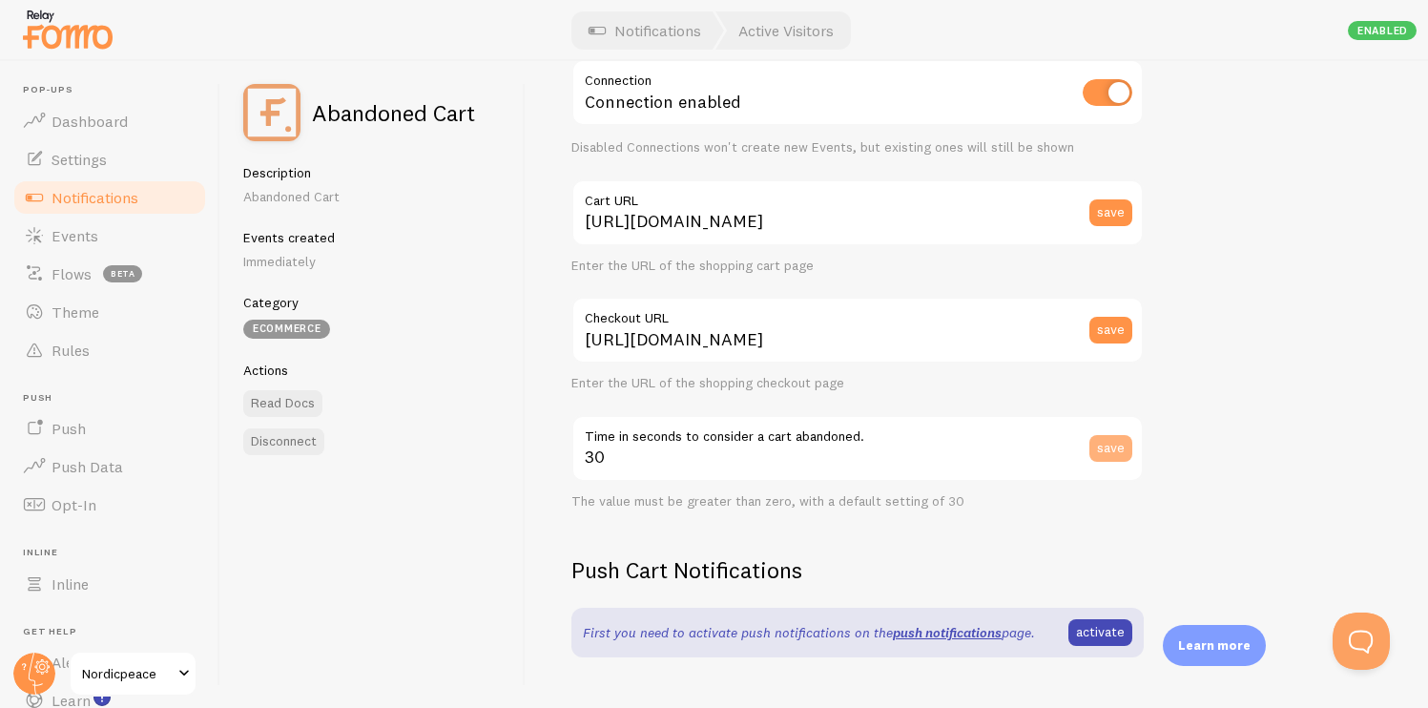
click at [1113, 448] on button "save" at bounding box center [1111, 448] width 43 height 27
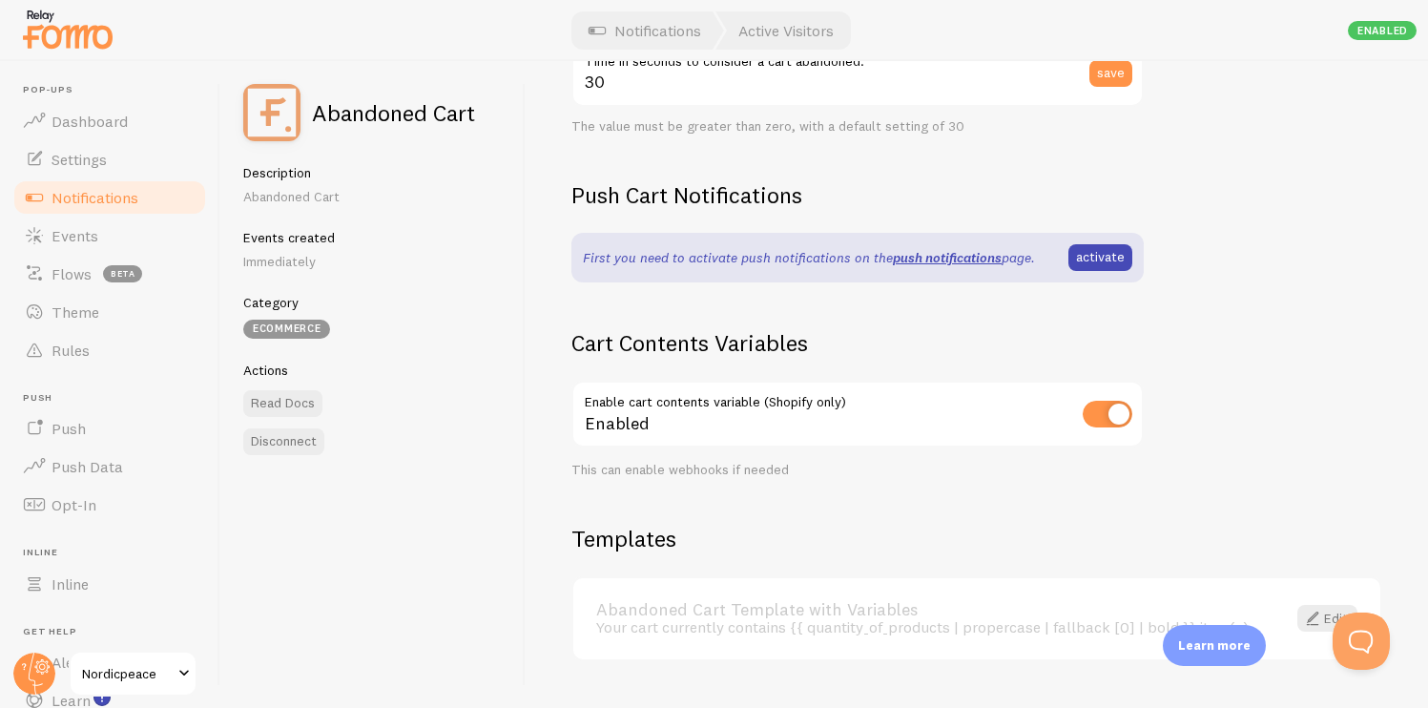
scroll to position [519, 0]
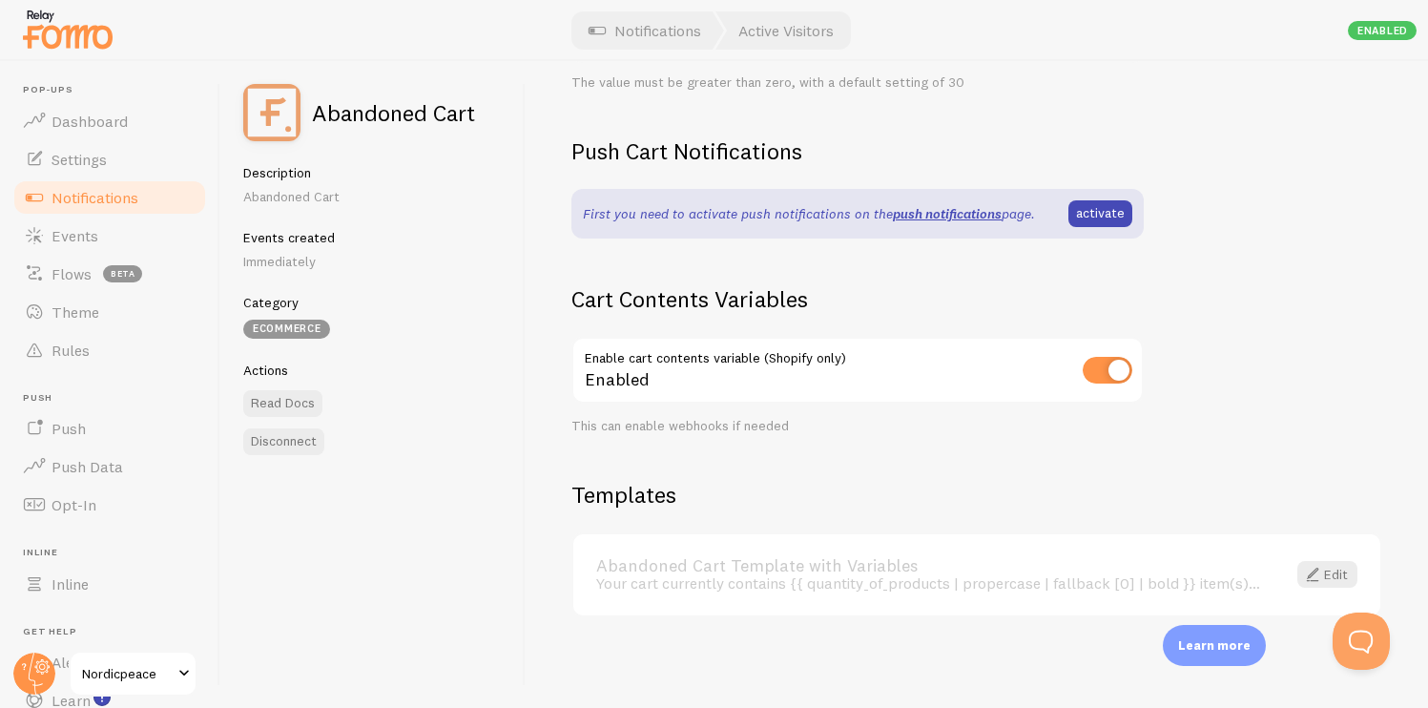
click at [1160, 570] on link "Abandoned Cart Template with Variables" at bounding box center [929, 565] width 667 height 17
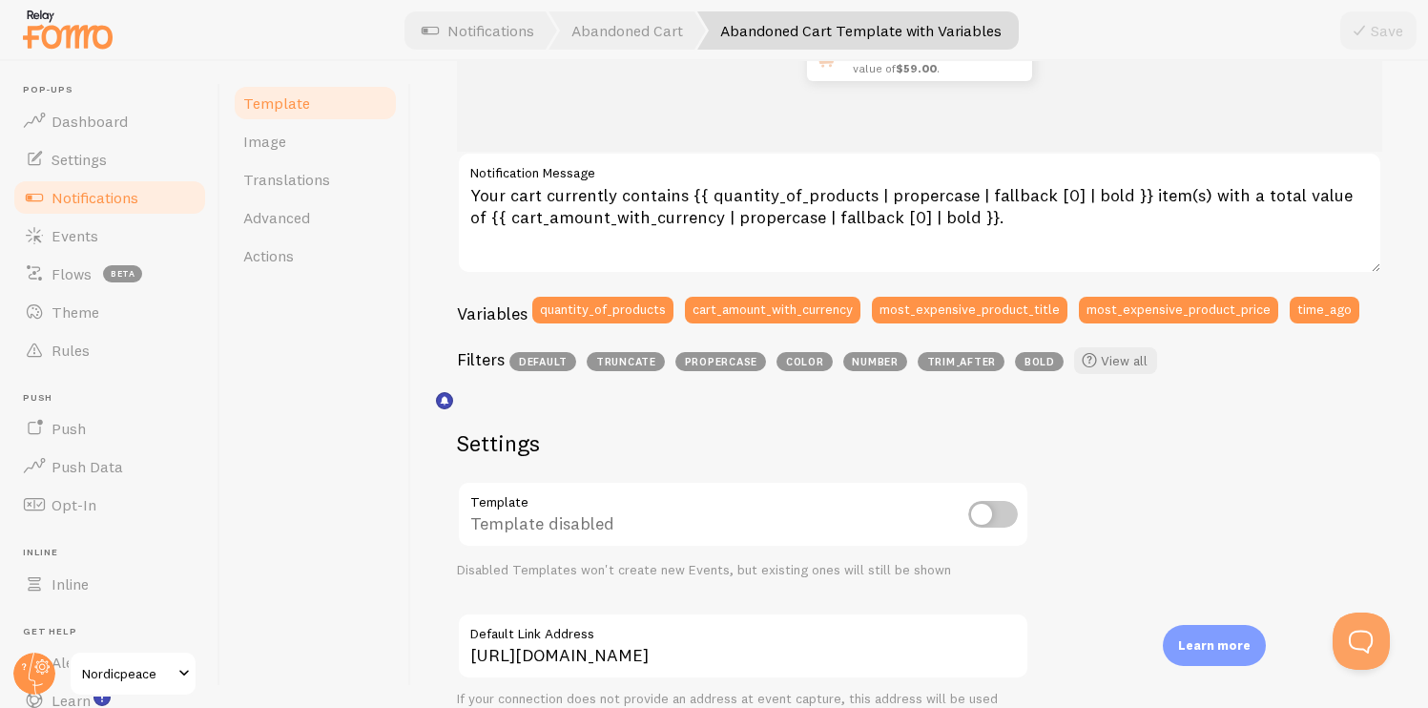
scroll to position [364, 0]
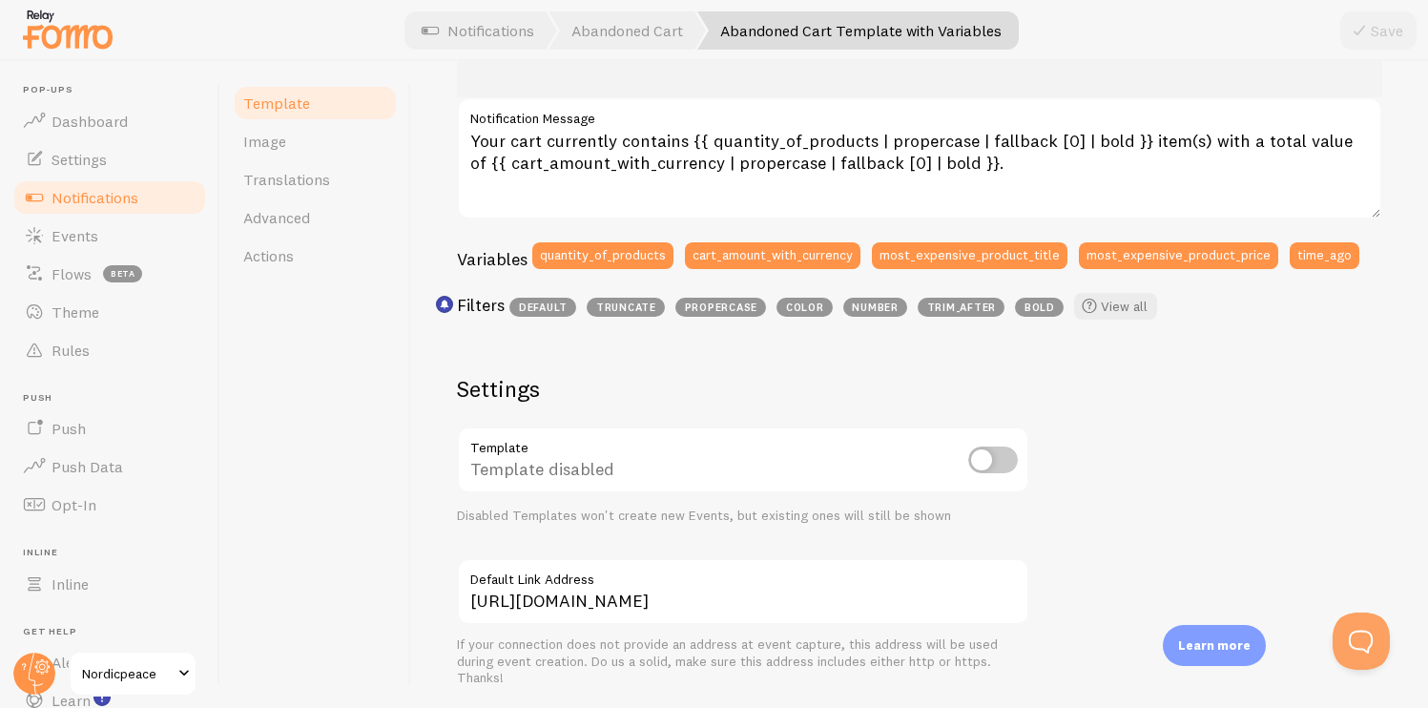
click at [994, 467] on input "checkbox" at bounding box center [993, 460] width 50 height 27
checkbox input "true"
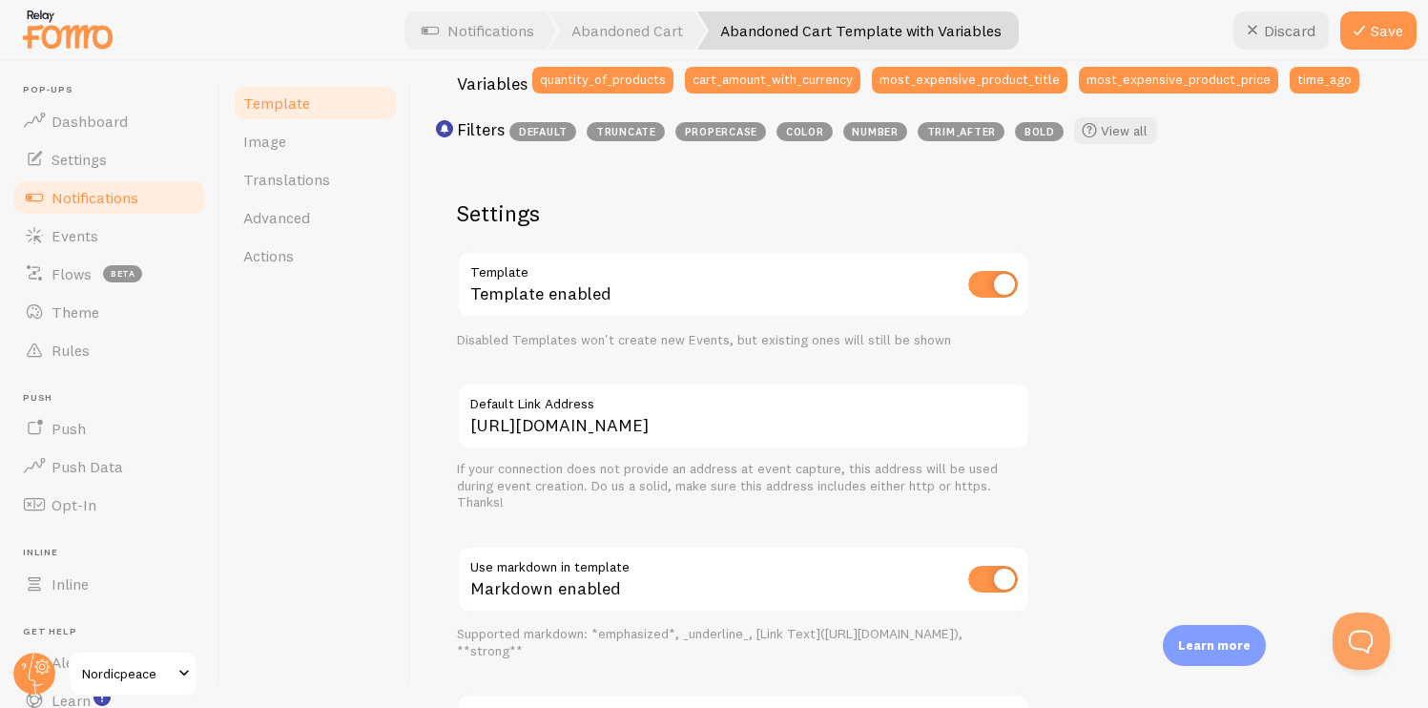
scroll to position [543, 0]
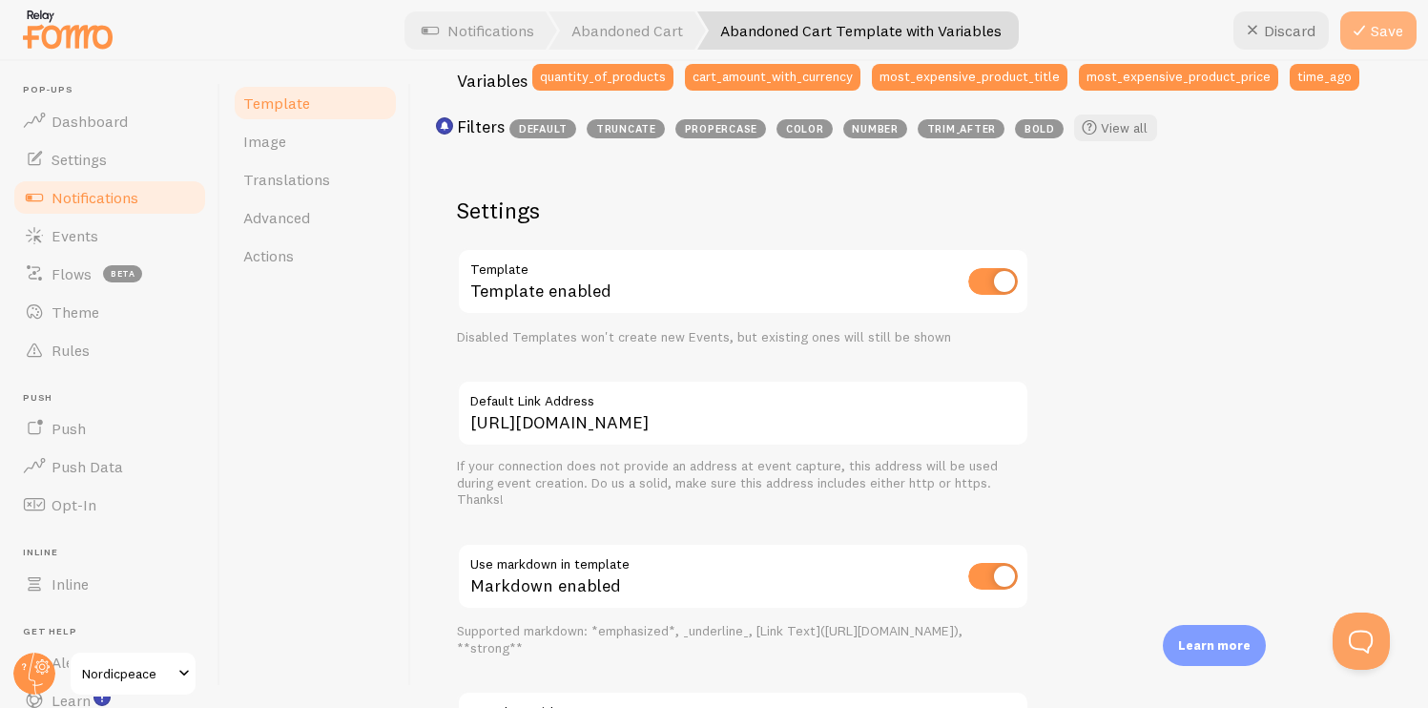
click at [1355, 14] on button "Save" at bounding box center [1378, 30] width 76 height 38
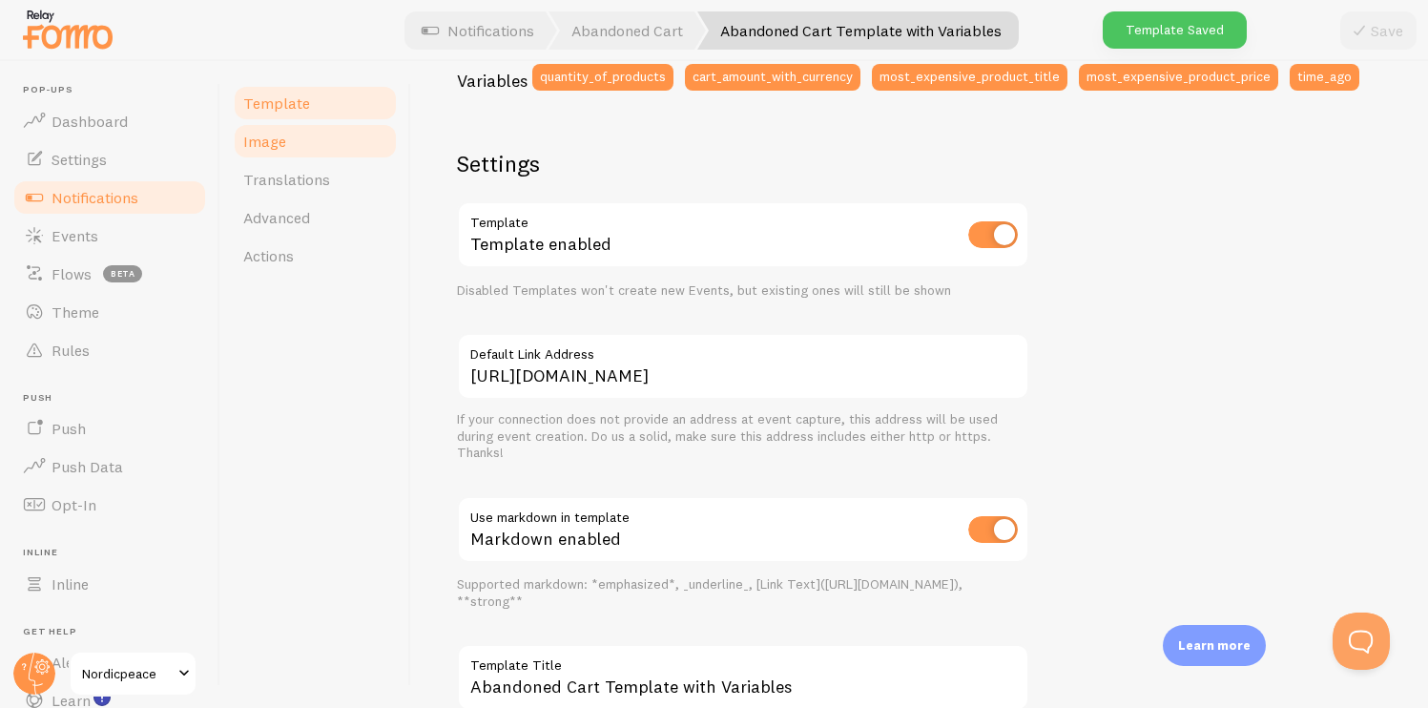
click at [304, 149] on link "Image" at bounding box center [315, 141] width 167 height 38
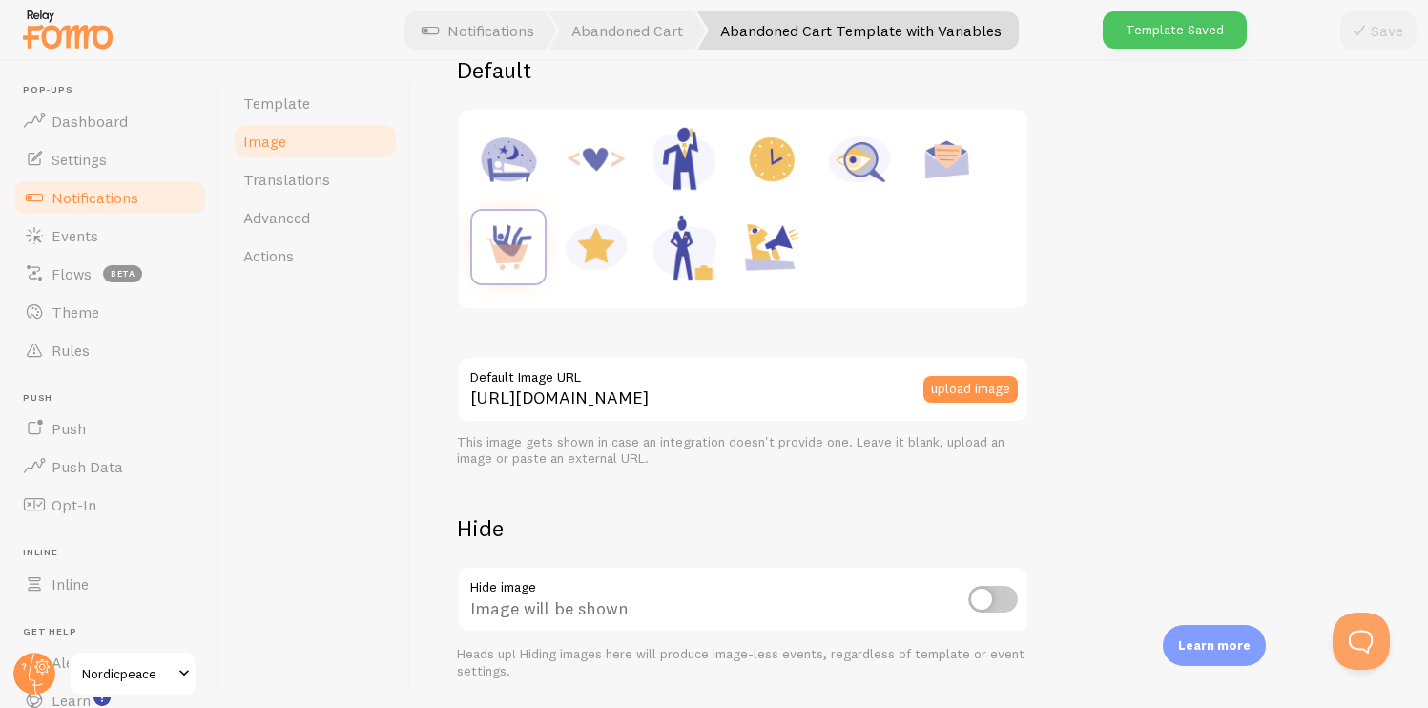
scroll to position [337, 0]
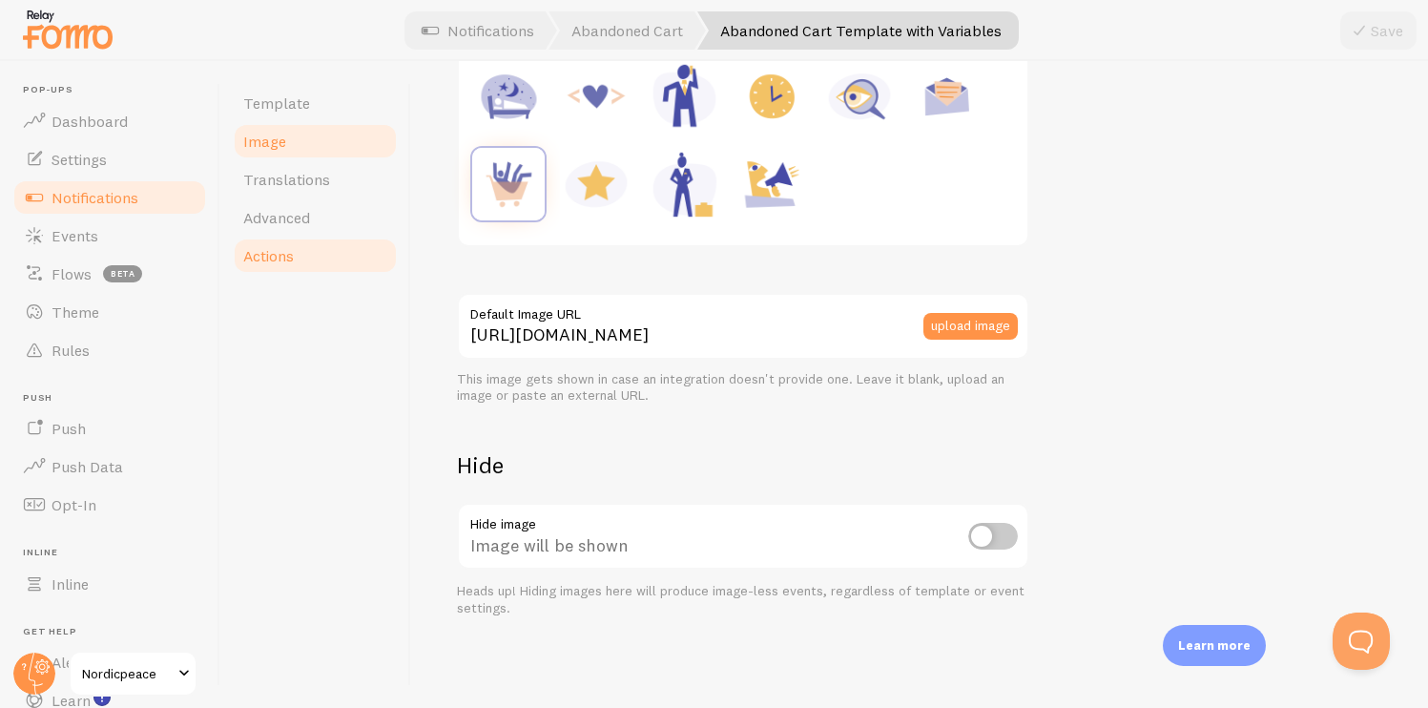
click at [334, 258] on link "Actions" at bounding box center [315, 256] width 167 height 38
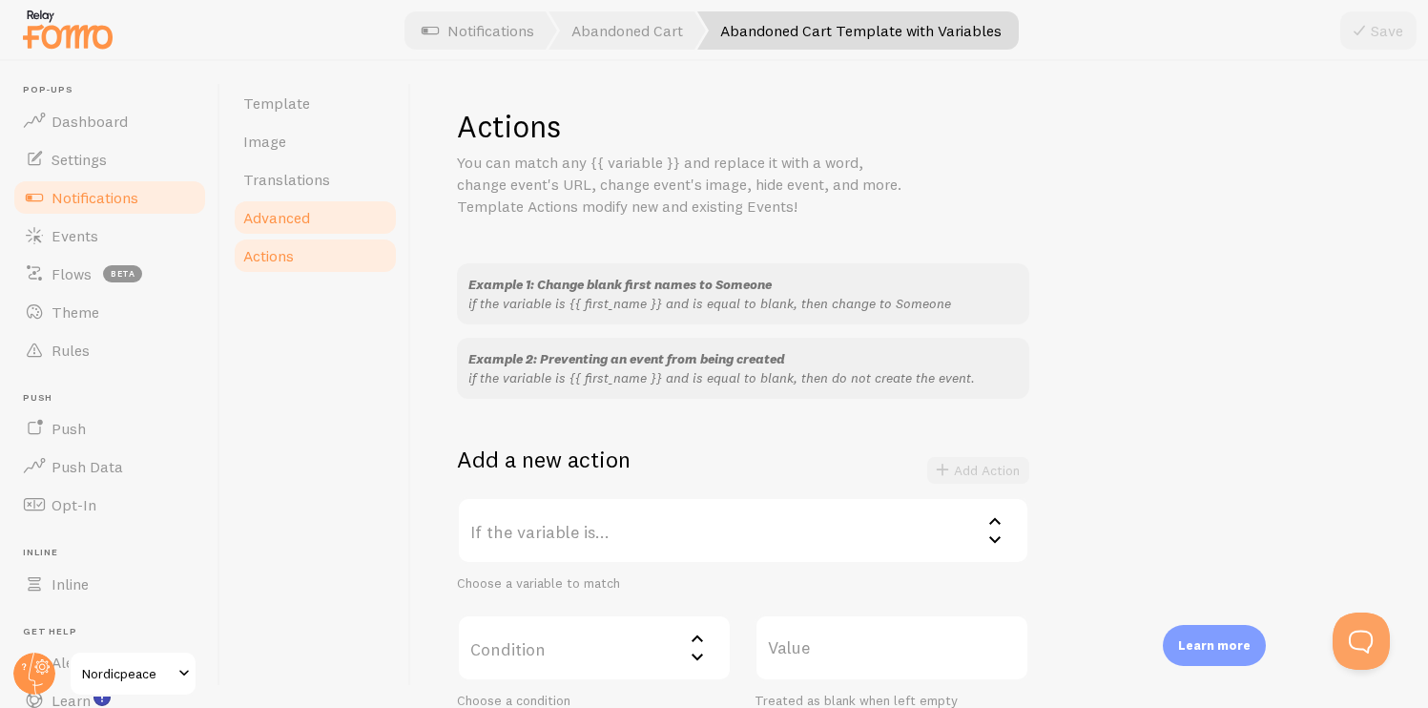
click at [335, 213] on link "Advanced" at bounding box center [315, 217] width 167 height 38
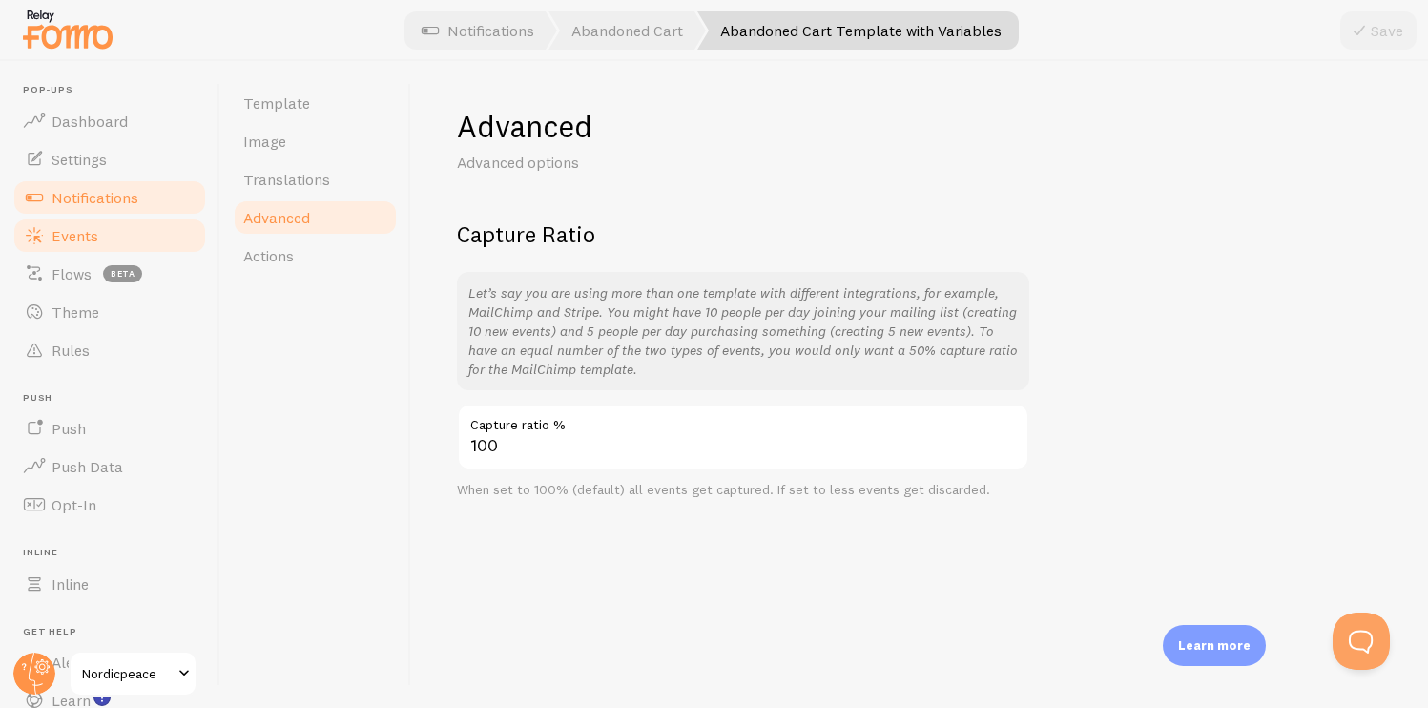
click at [114, 240] on link "Events" at bounding box center [109, 236] width 197 height 38
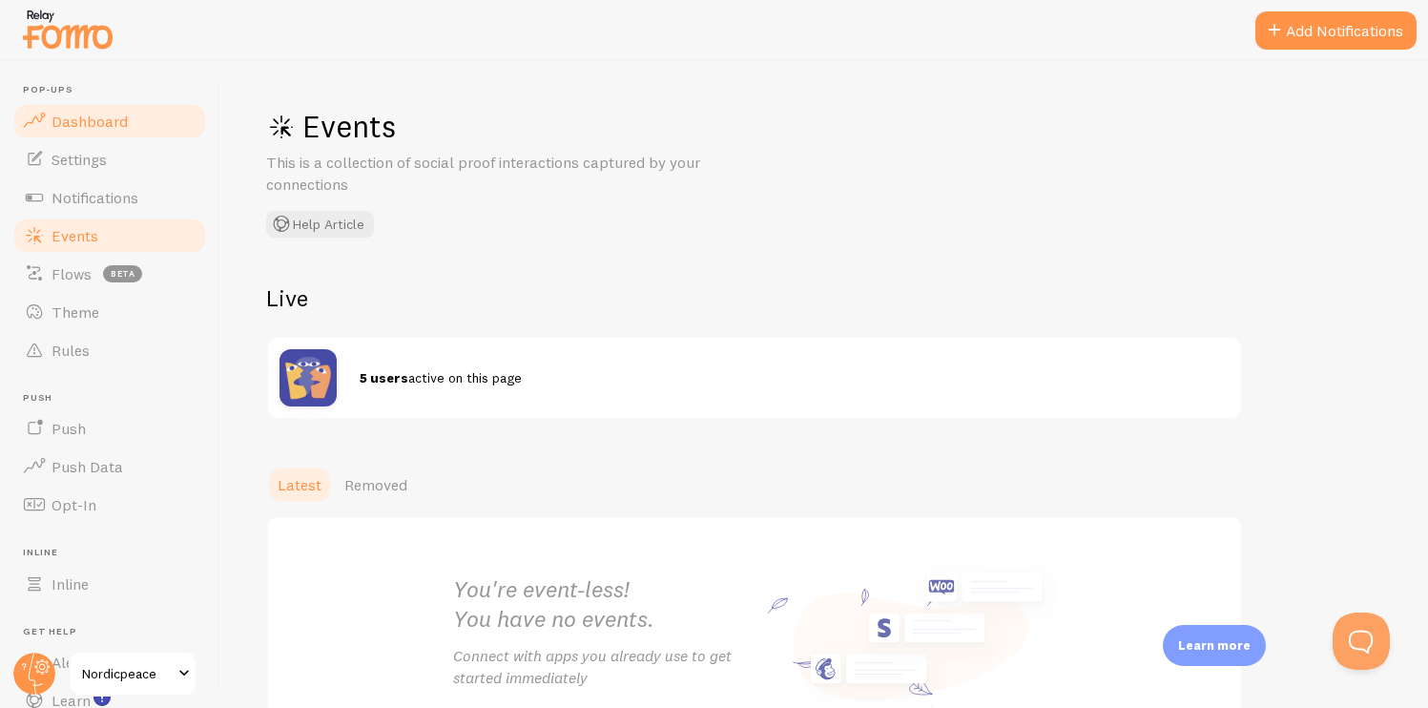
click at [96, 128] on span "Dashboard" at bounding box center [90, 121] width 76 height 19
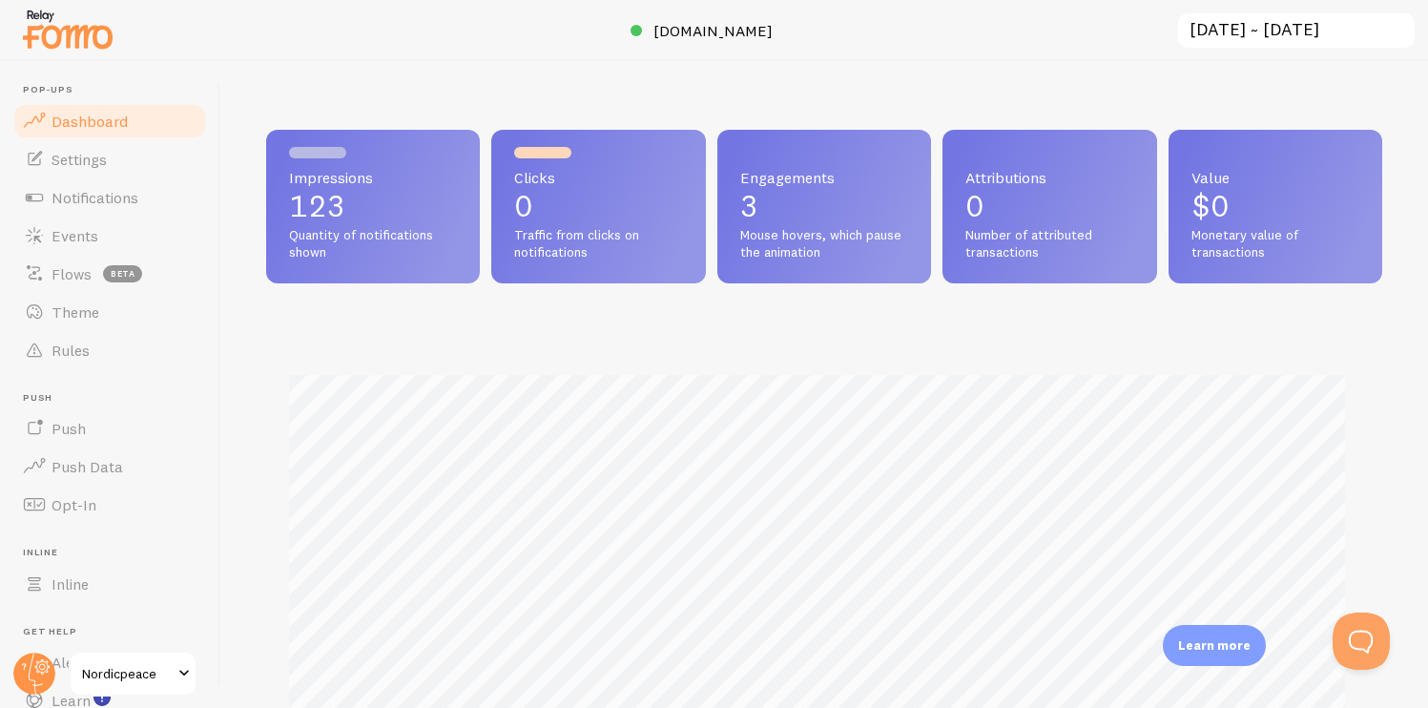
scroll to position [501, 1102]
click at [356, 219] on p "123" at bounding box center [373, 206] width 168 height 31
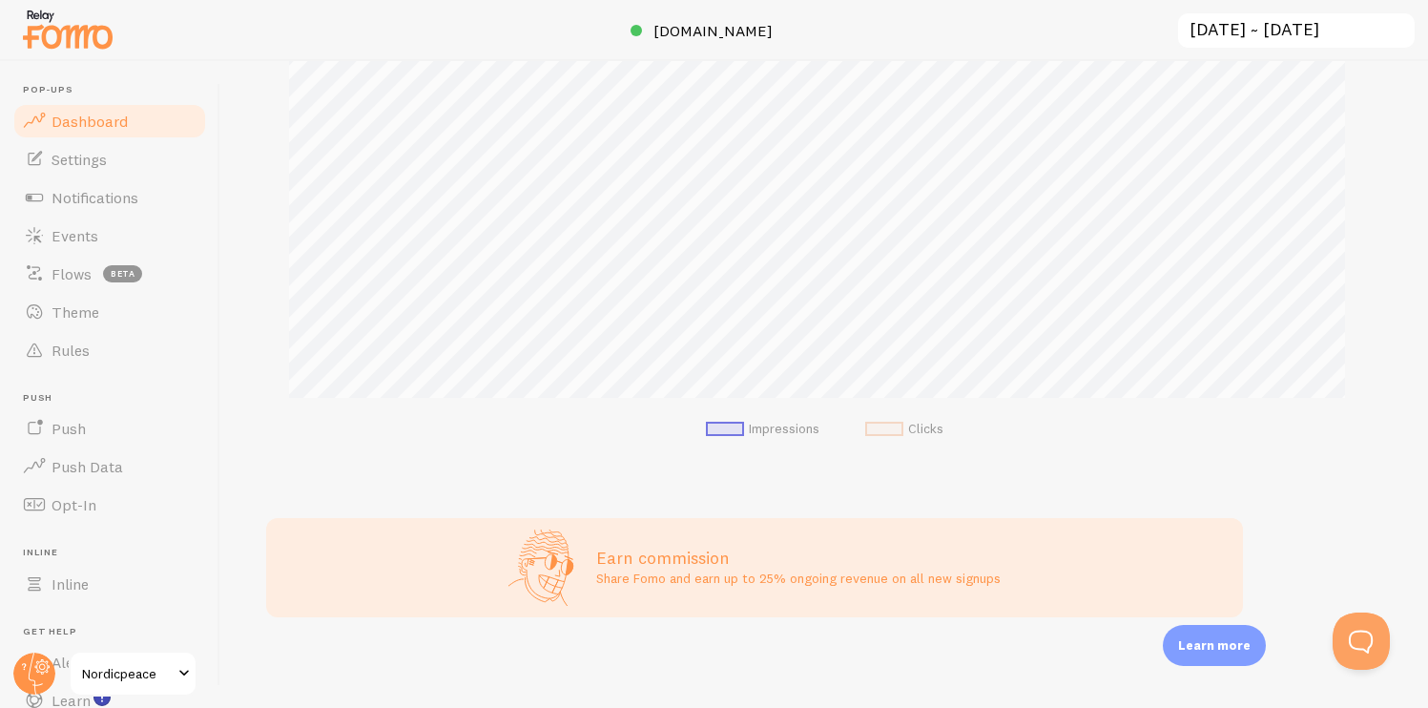
scroll to position [10, 0]
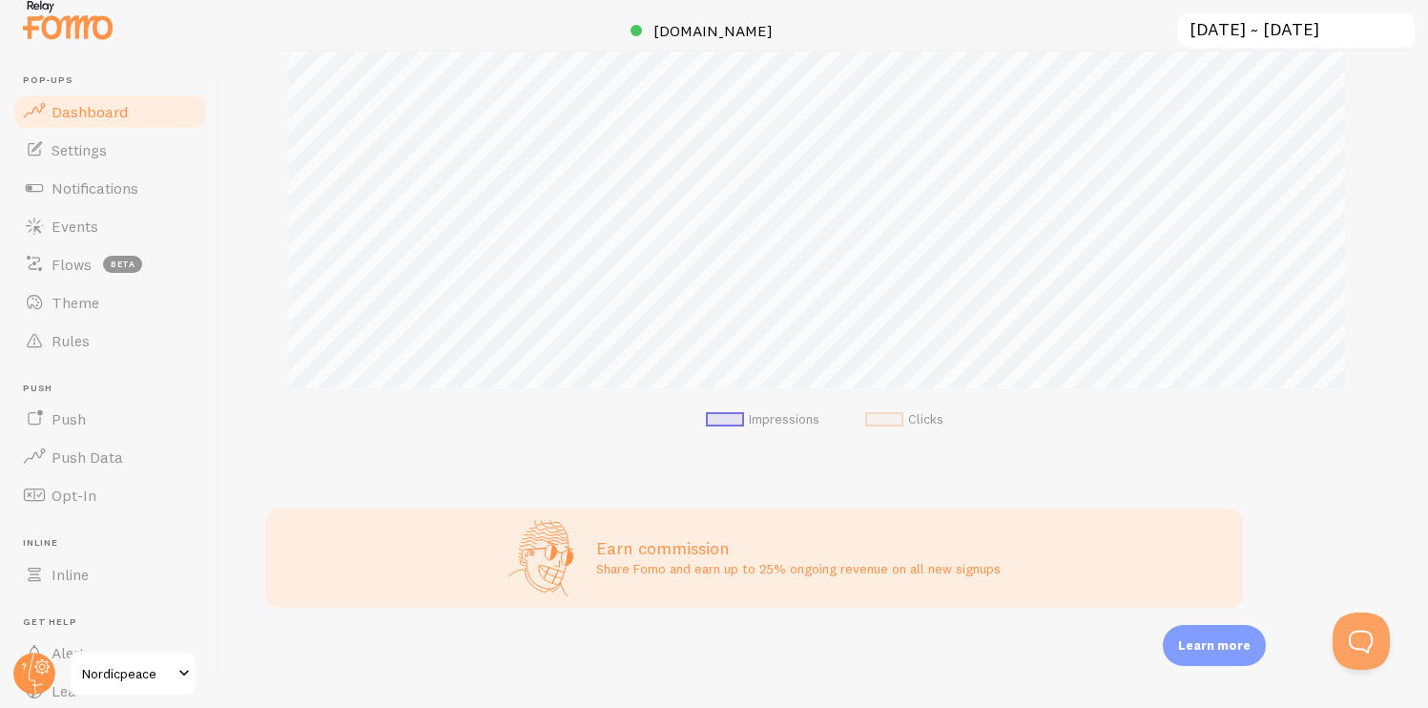
click at [722, 419] on span at bounding box center [725, 419] width 38 height 14
click at [740, 417] on li "Impressions" at bounding box center [763, 419] width 114 height 17
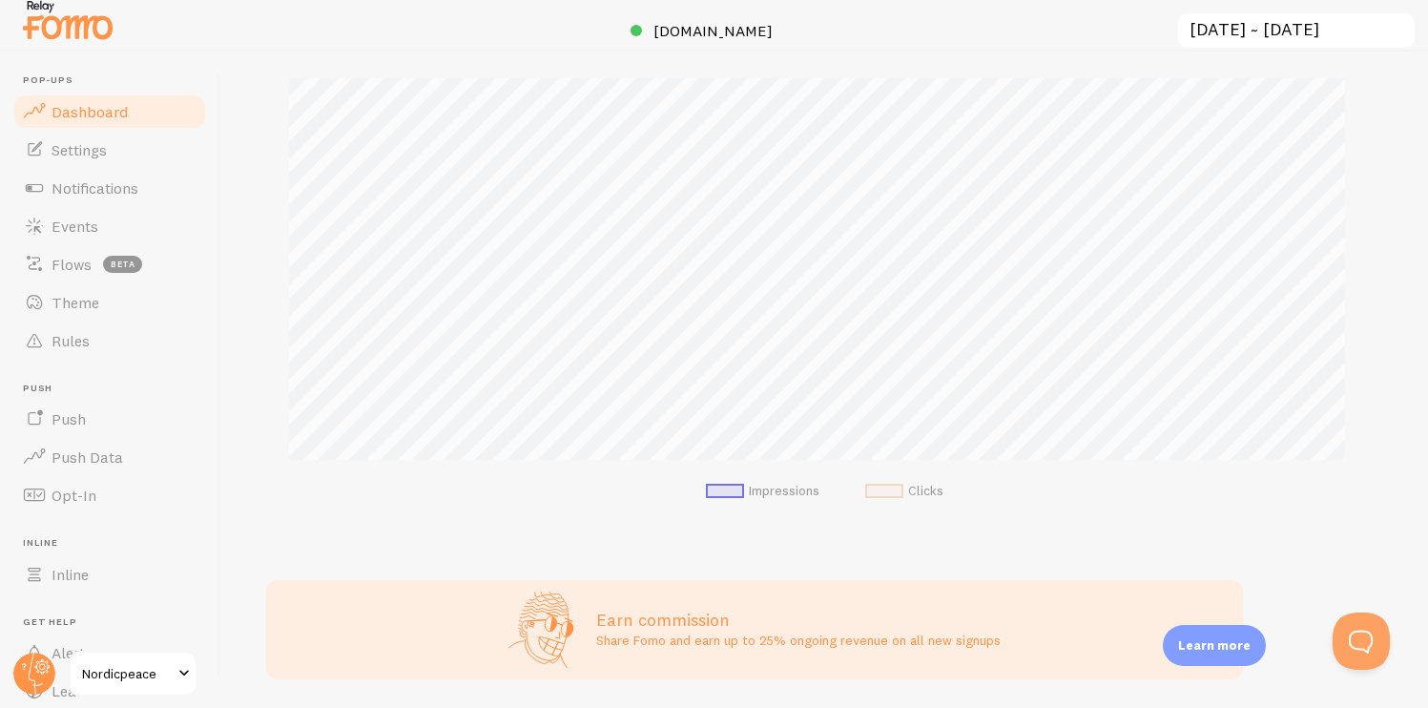
scroll to position [0, 0]
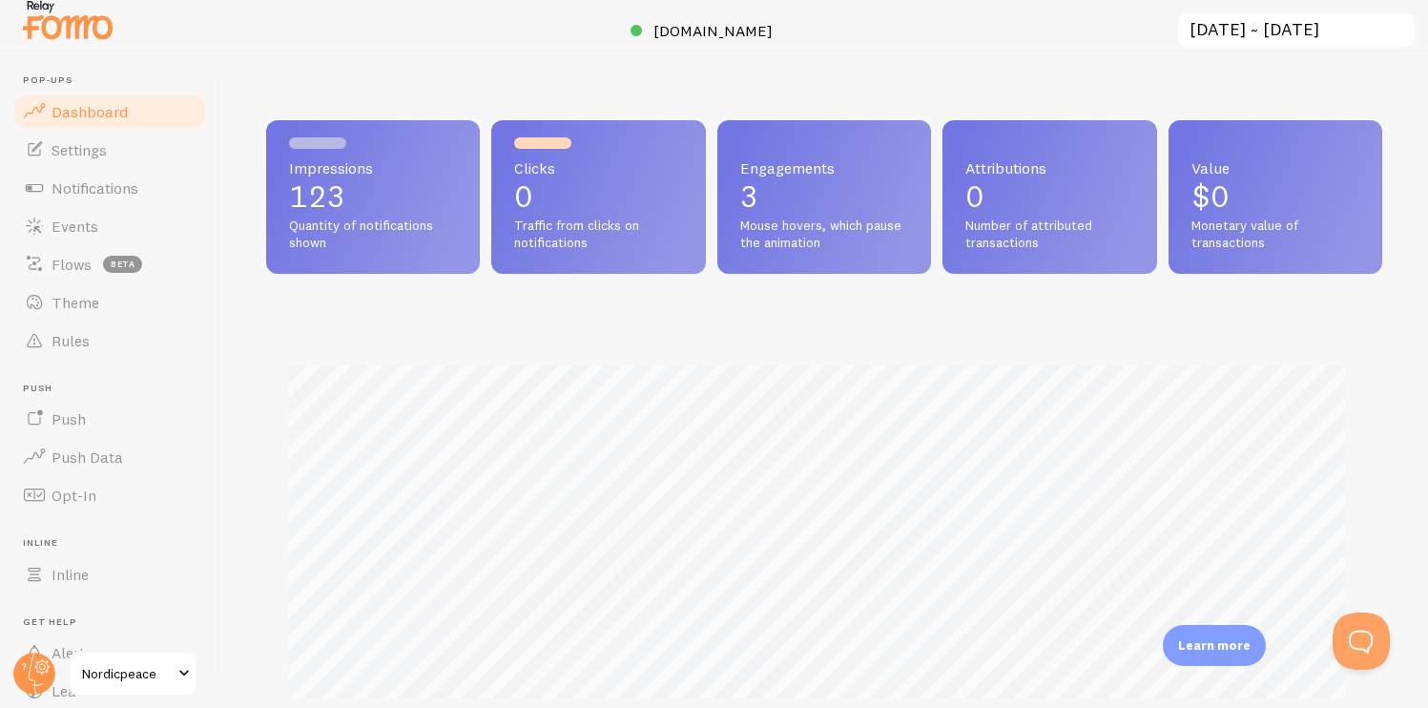
click at [336, 189] on p "123" at bounding box center [373, 196] width 168 height 31
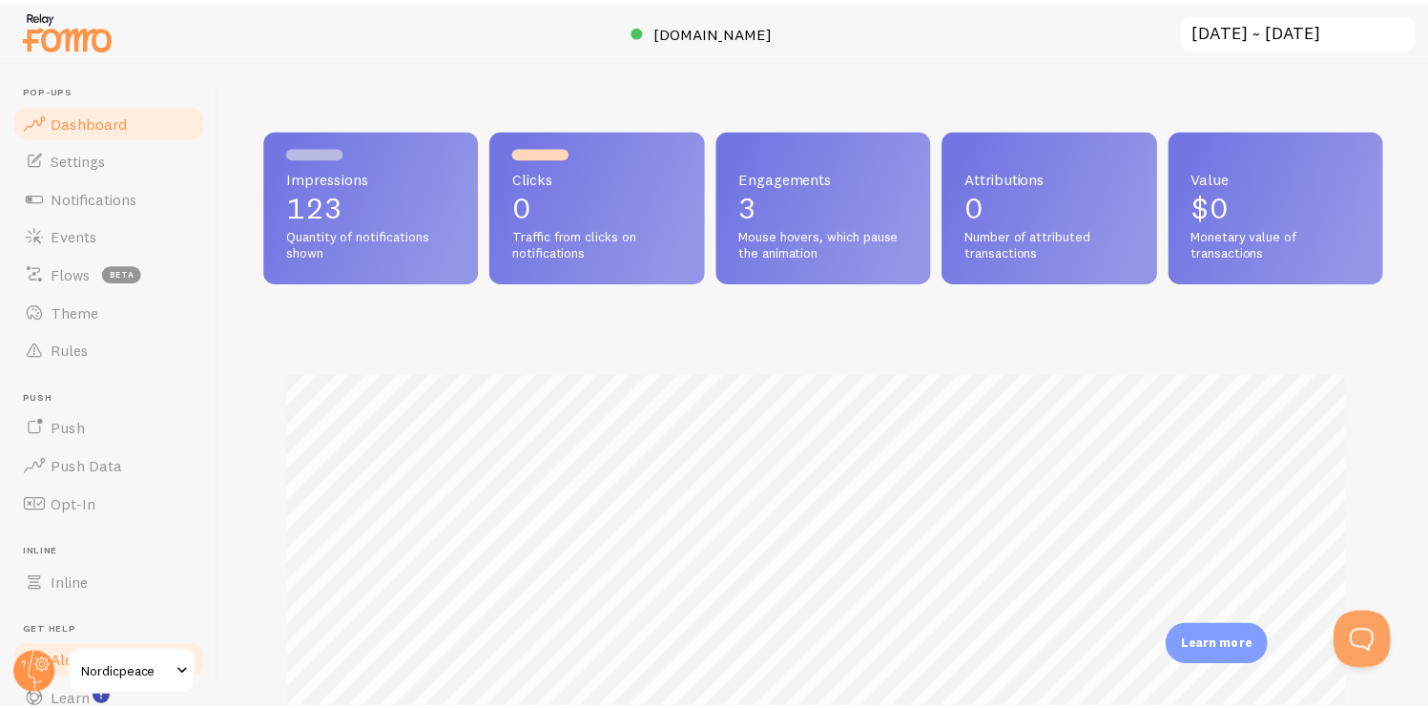
scroll to position [953581, 952981]
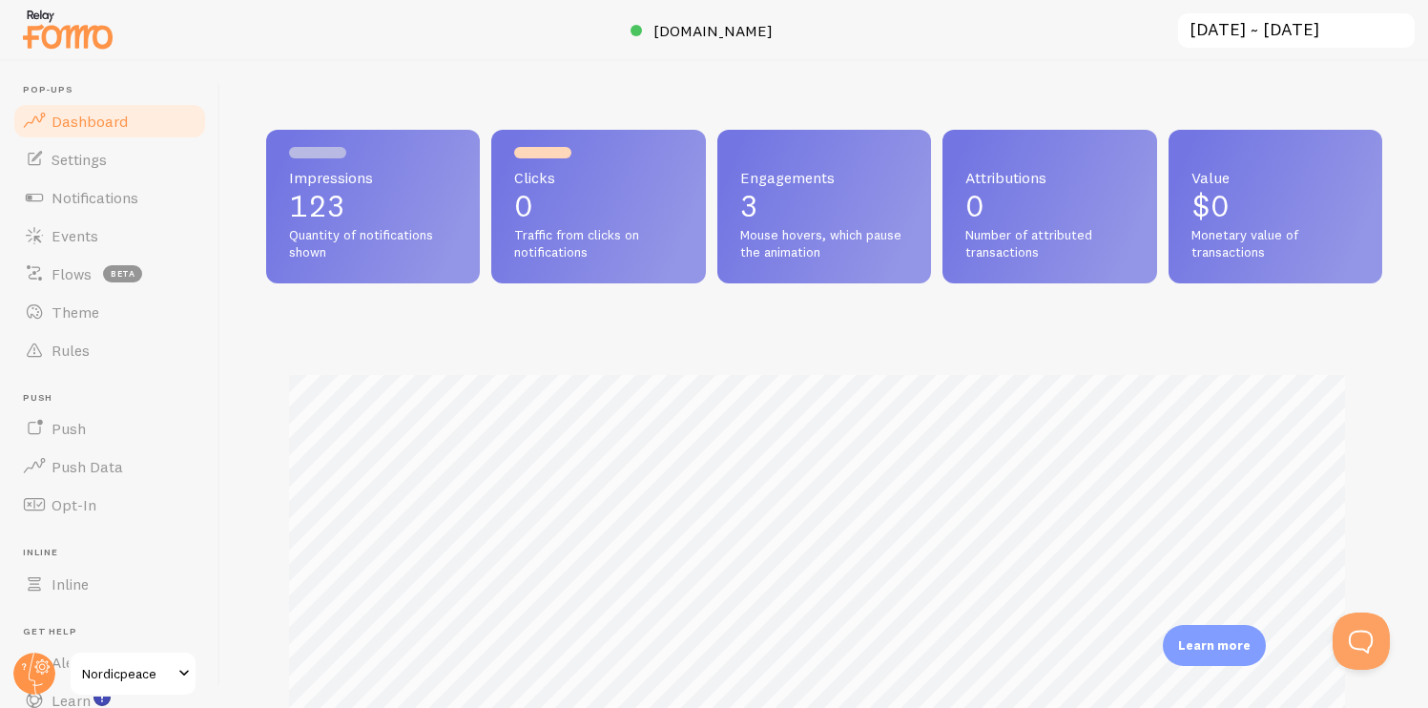
click at [1330, 12] on input "[DATE] ~ [DATE]" at bounding box center [1296, 30] width 240 height 39
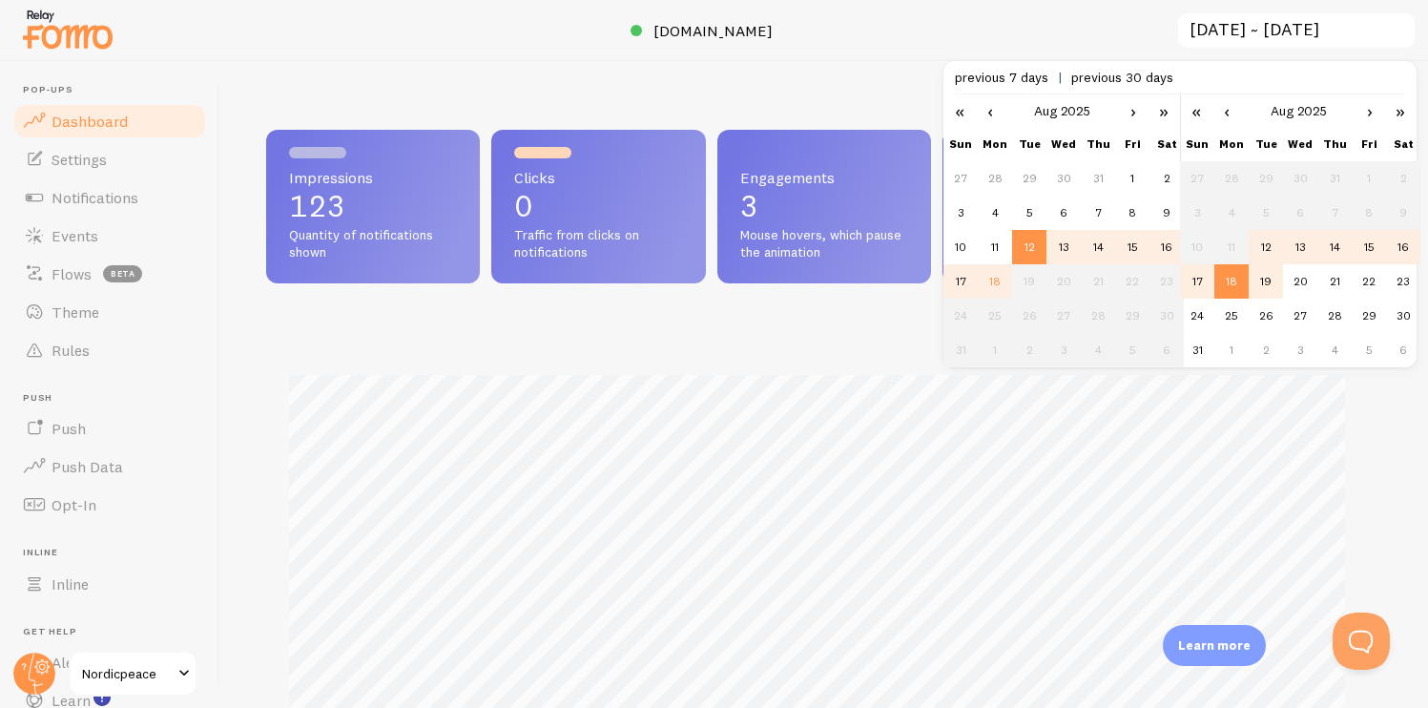
click at [1251, 279] on td "19" at bounding box center [1266, 281] width 34 height 34
click at [1234, 282] on td "18" at bounding box center [1232, 281] width 34 height 34
click at [1260, 285] on td "19" at bounding box center [1266, 281] width 34 height 34
click at [1290, 285] on td "20" at bounding box center [1300, 281] width 34 height 34
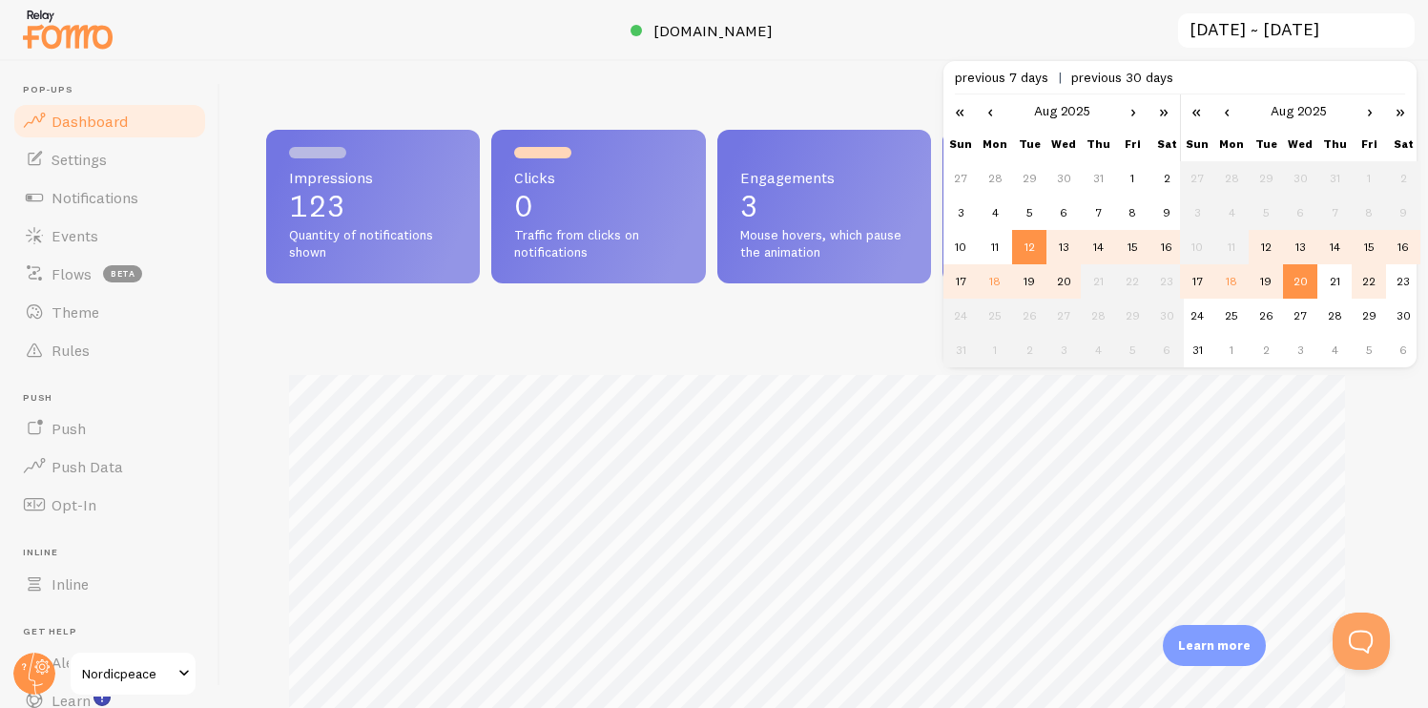
click at [1353, 279] on td "22" at bounding box center [1369, 281] width 34 height 34
click at [1001, 281] on td "18" at bounding box center [995, 281] width 34 height 34
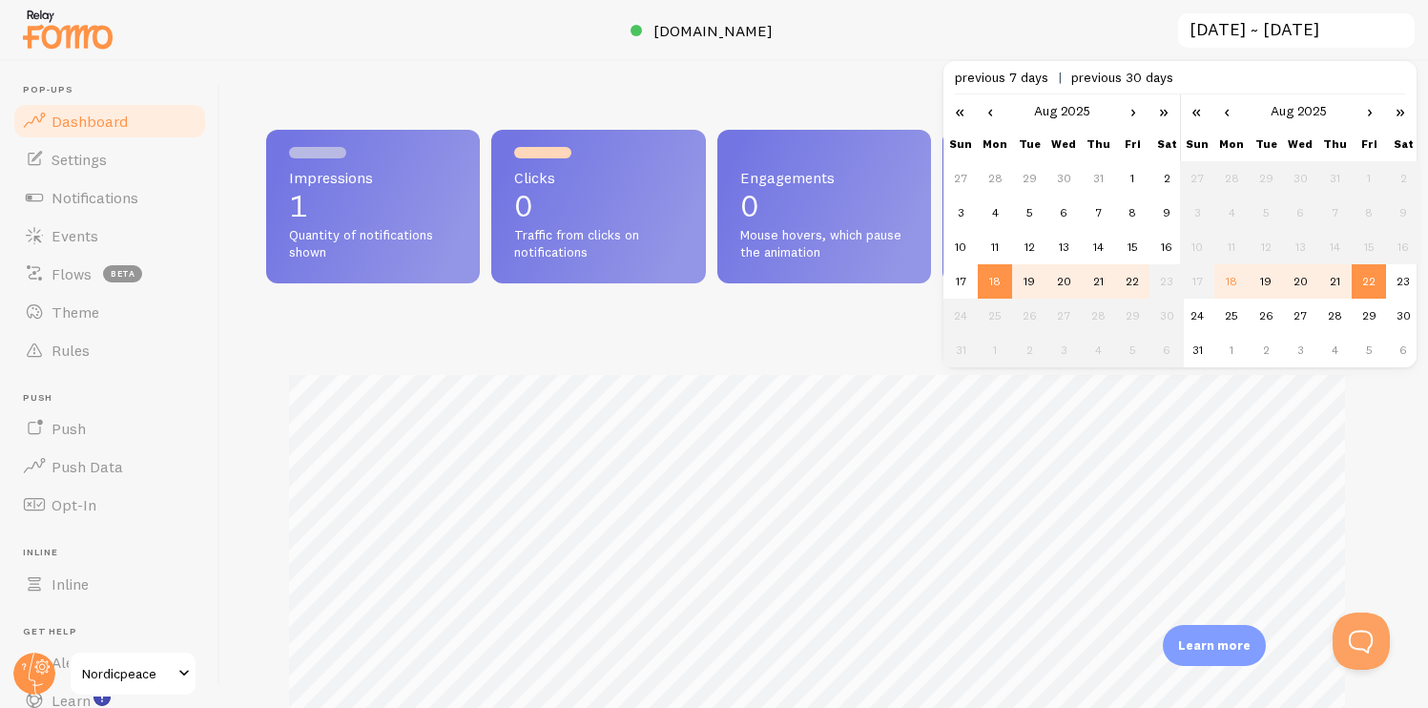
scroll to position [0, 0]
click at [1231, 281] on td "18" at bounding box center [1232, 281] width 34 height 34
click at [1264, 285] on td "19" at bounding box center [1266, 281] width 34 height 34
click at [955, 281] on td "17" at bounding box center [961, 281] width 34 height 34
type input "2025-08-17 ~ 2025-08-19"
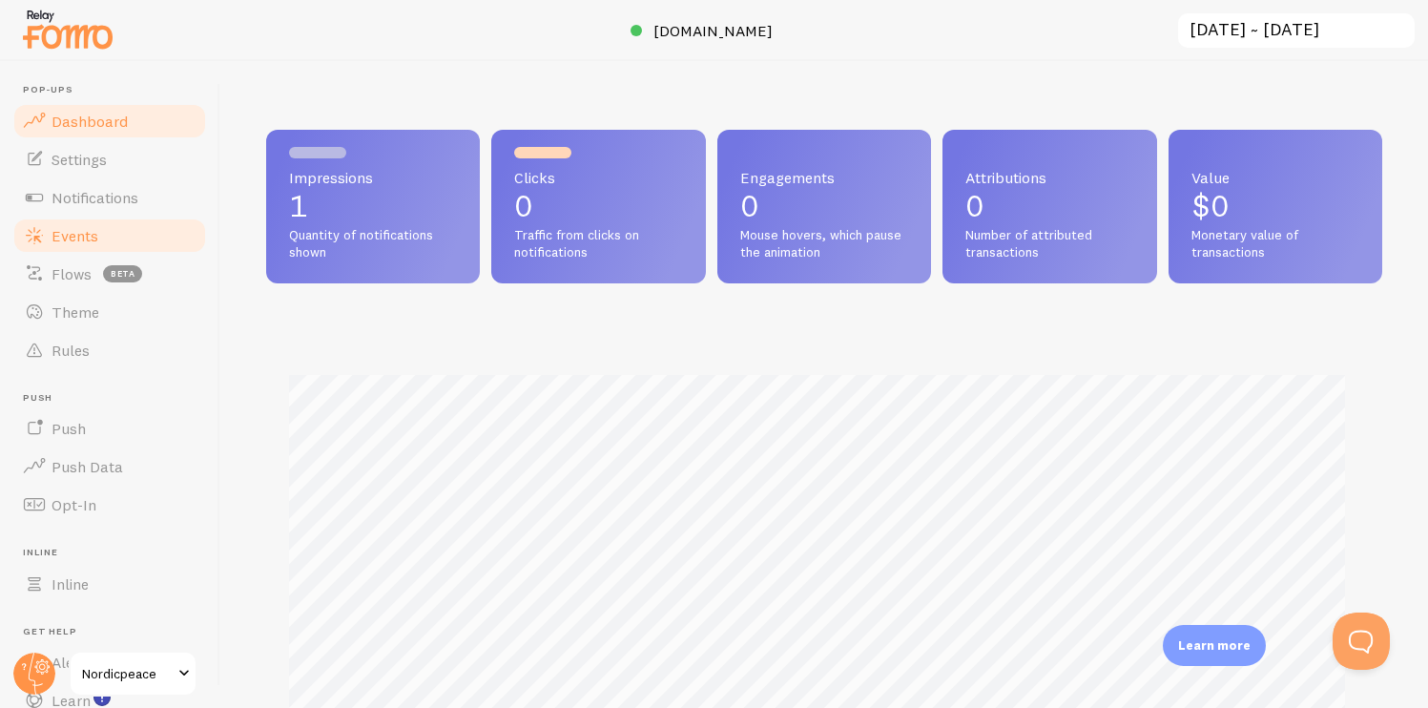
click at [89, 247] on link "Events" at bounding box center [109, 236] width 197 height 38
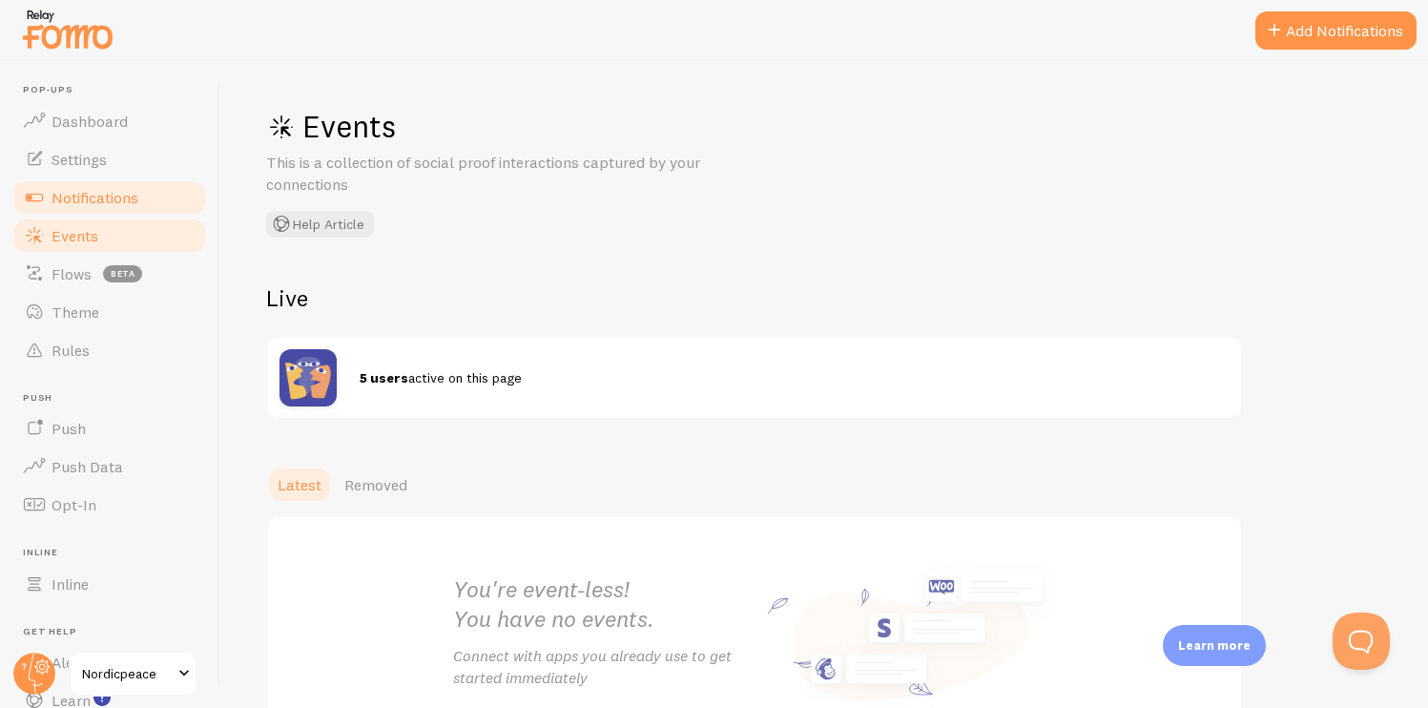
click at [121, 201] on span "Notifications" at bounding box center [95, 197] width 87 height 19
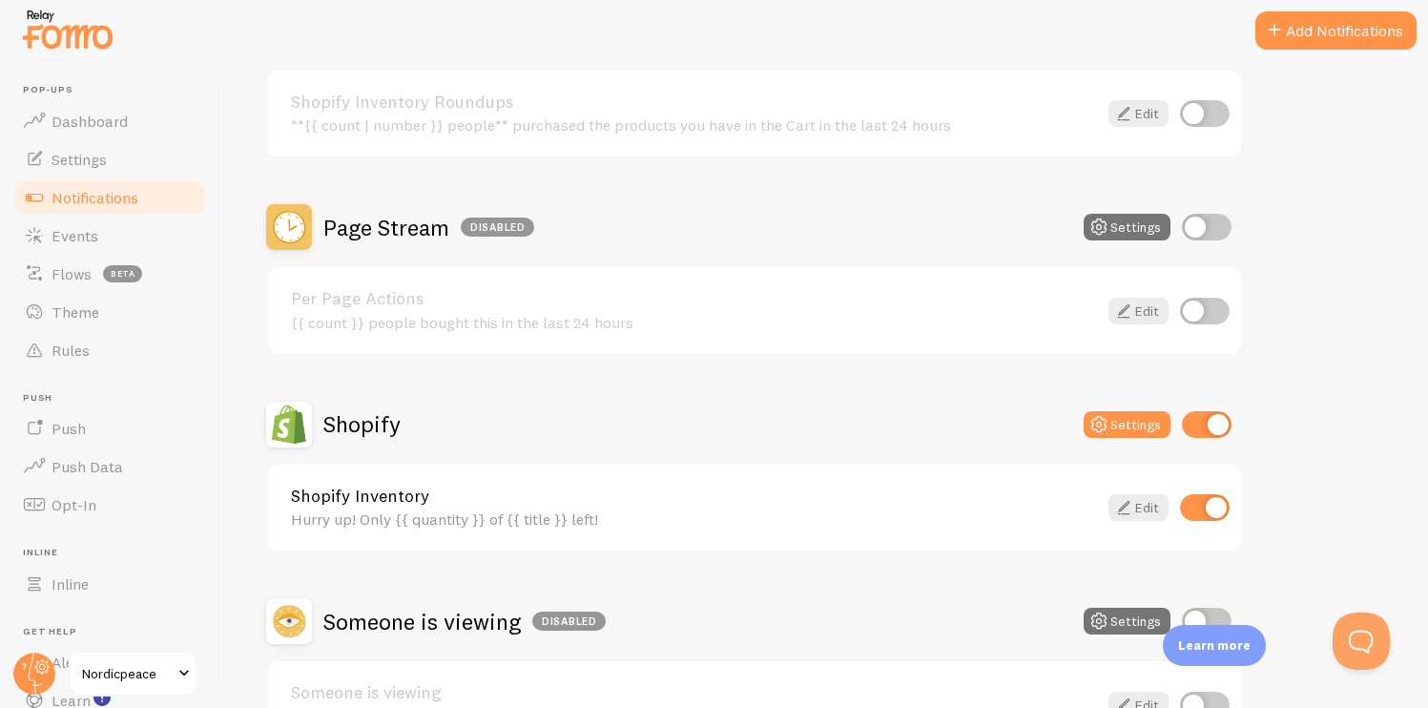
scroll to position [736, 0]
click at [1232, 224] on div "Page Stream Disabled Settings" at bounding box center [754, 228] width 977 height 46
click at [1208, 226] on input "checkbox" at bounding box center [1207, 228] width 50 height 27
checkbox input "true"
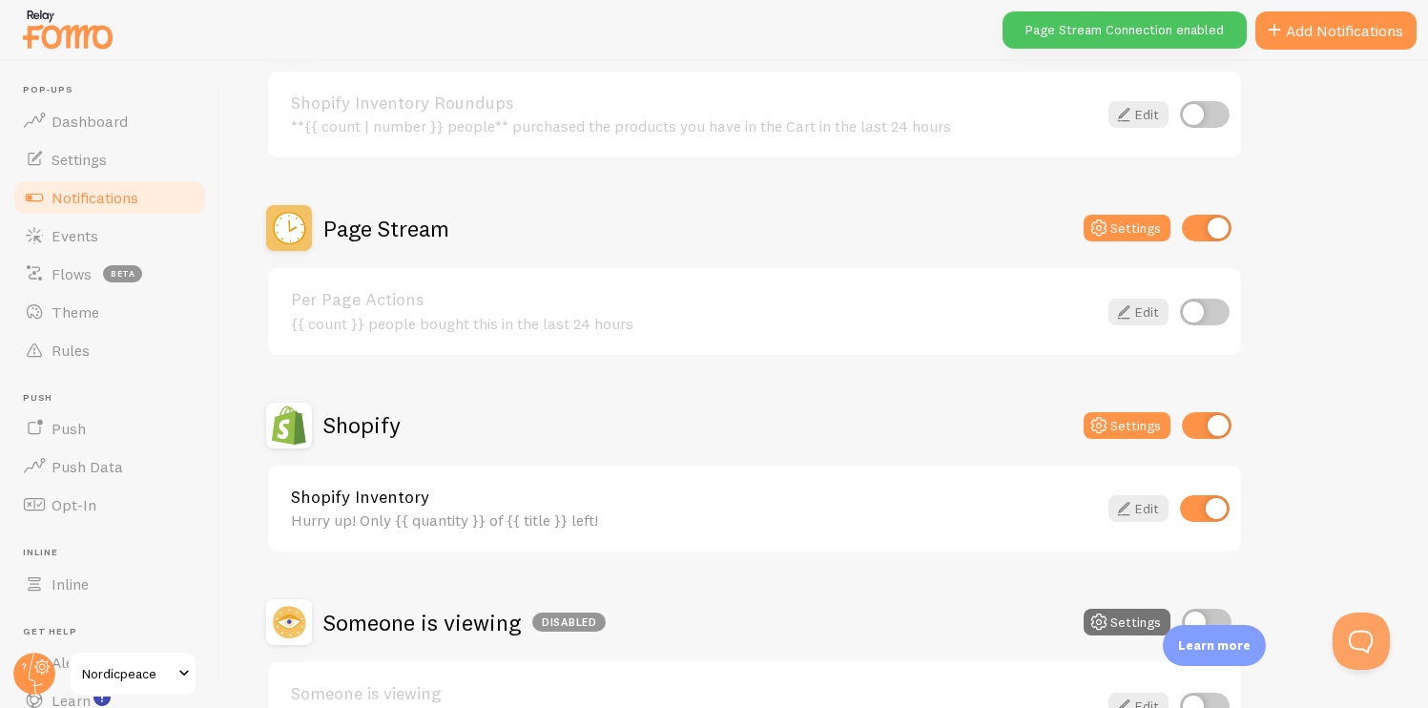
click at [1197, 321] on input "checkbox" at bounding box center [1205, 312] width 50 height 27
checkbox input "true"
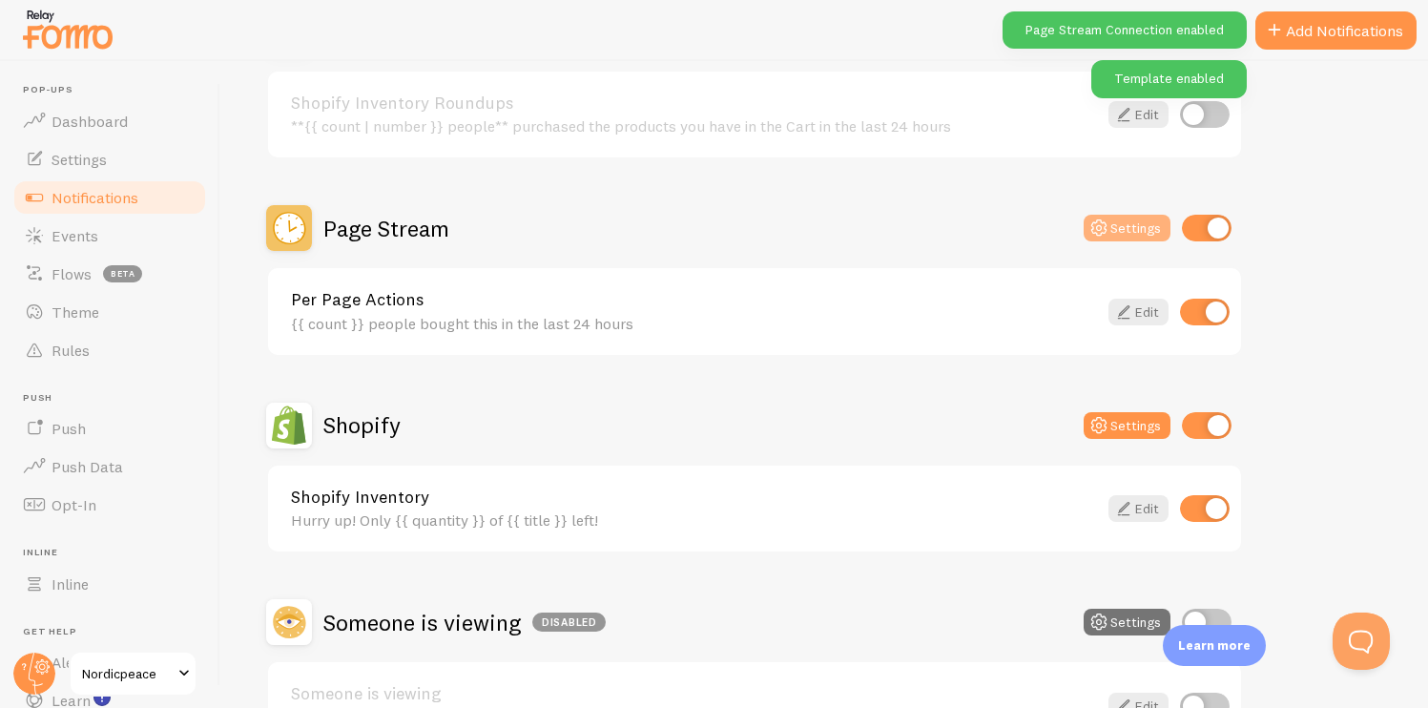
click at [1136, 225] on button "Settings" at bounding box center [1127, 228] width 87 height 27
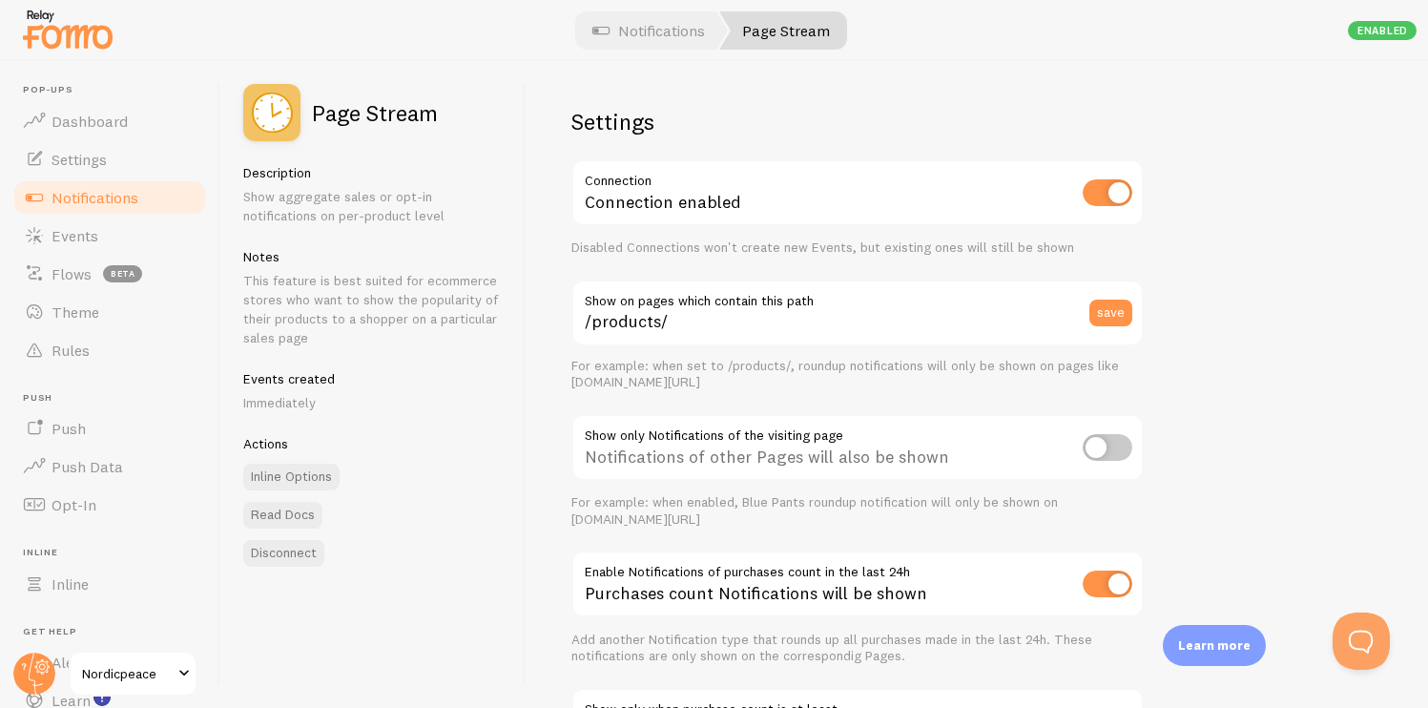
click at [1106, 449] on input "checkbox" at bounding box center [1108, 447] width 50 height 27
checkbox input "true"
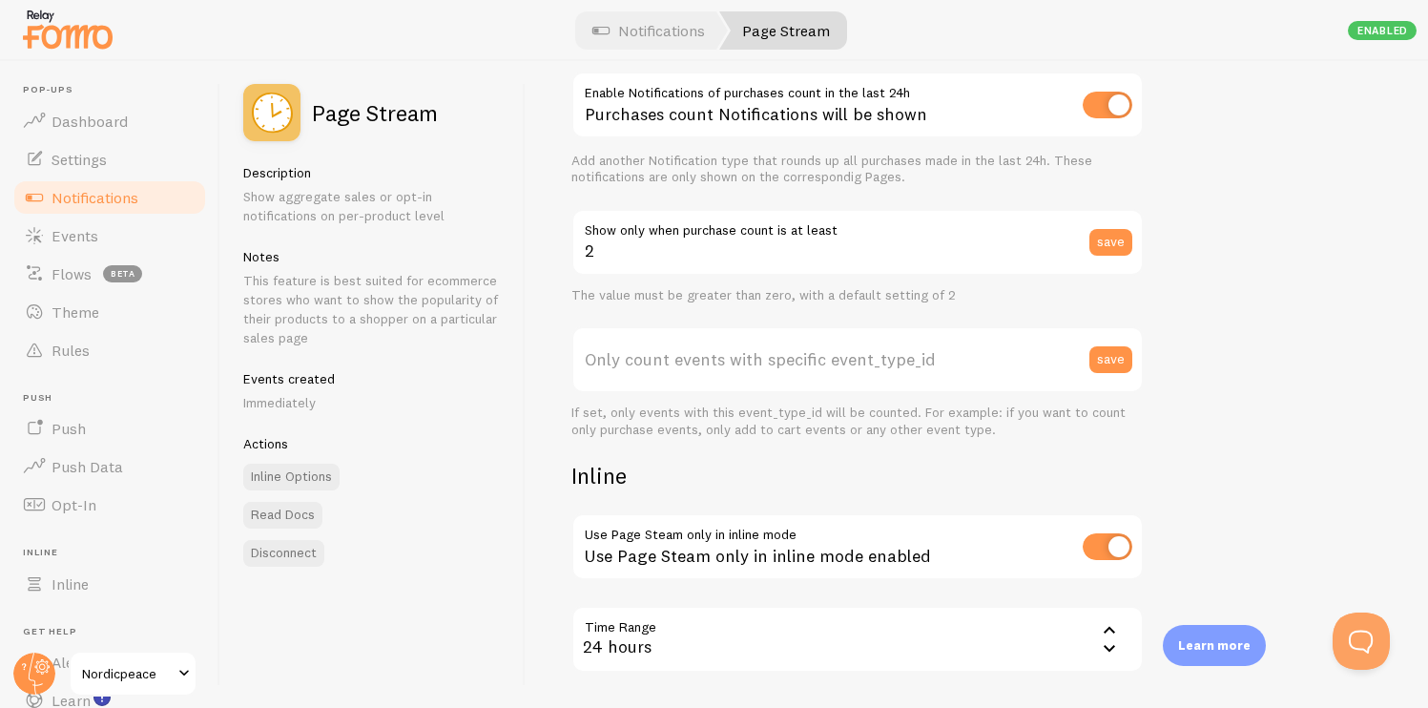
scroll to position [484, 0]
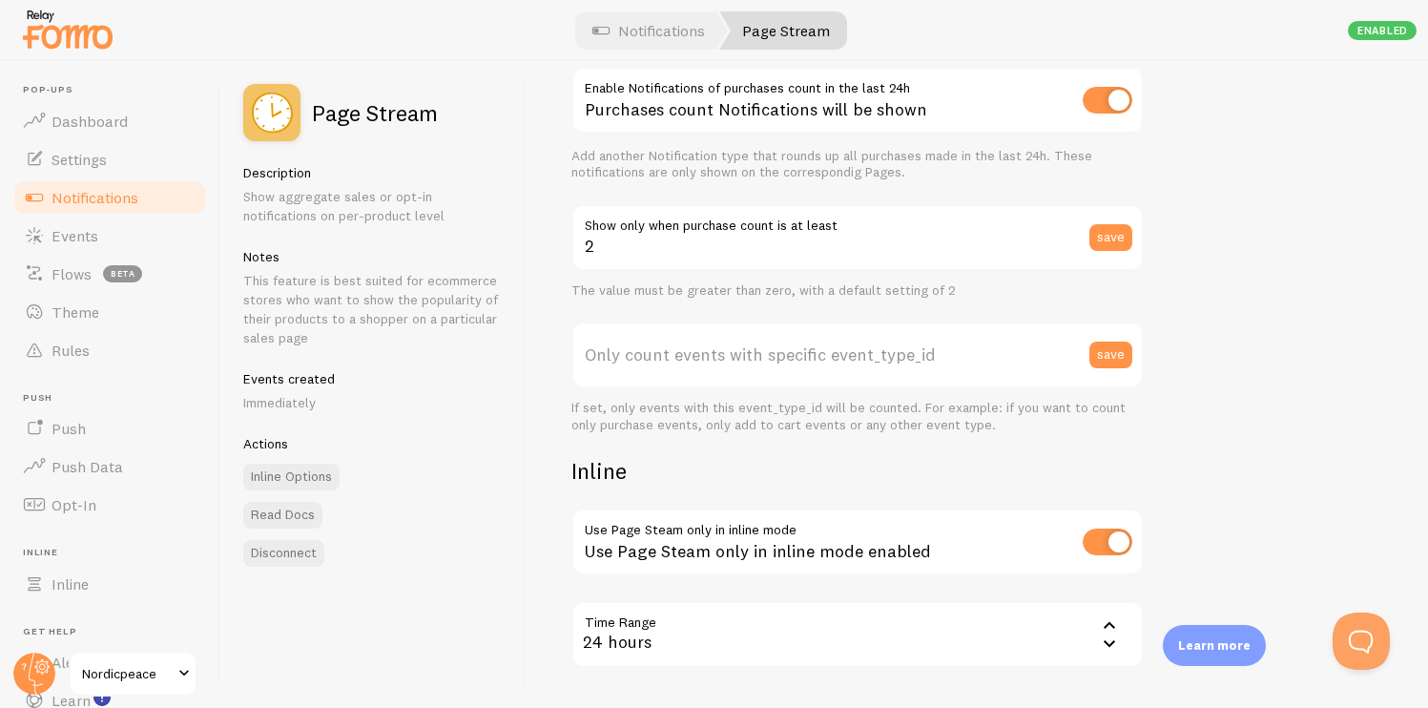
click at [1121, 540] on input "checkbox" at bounding box center [1108, 542] width 50 height 27
checkbox input "false"
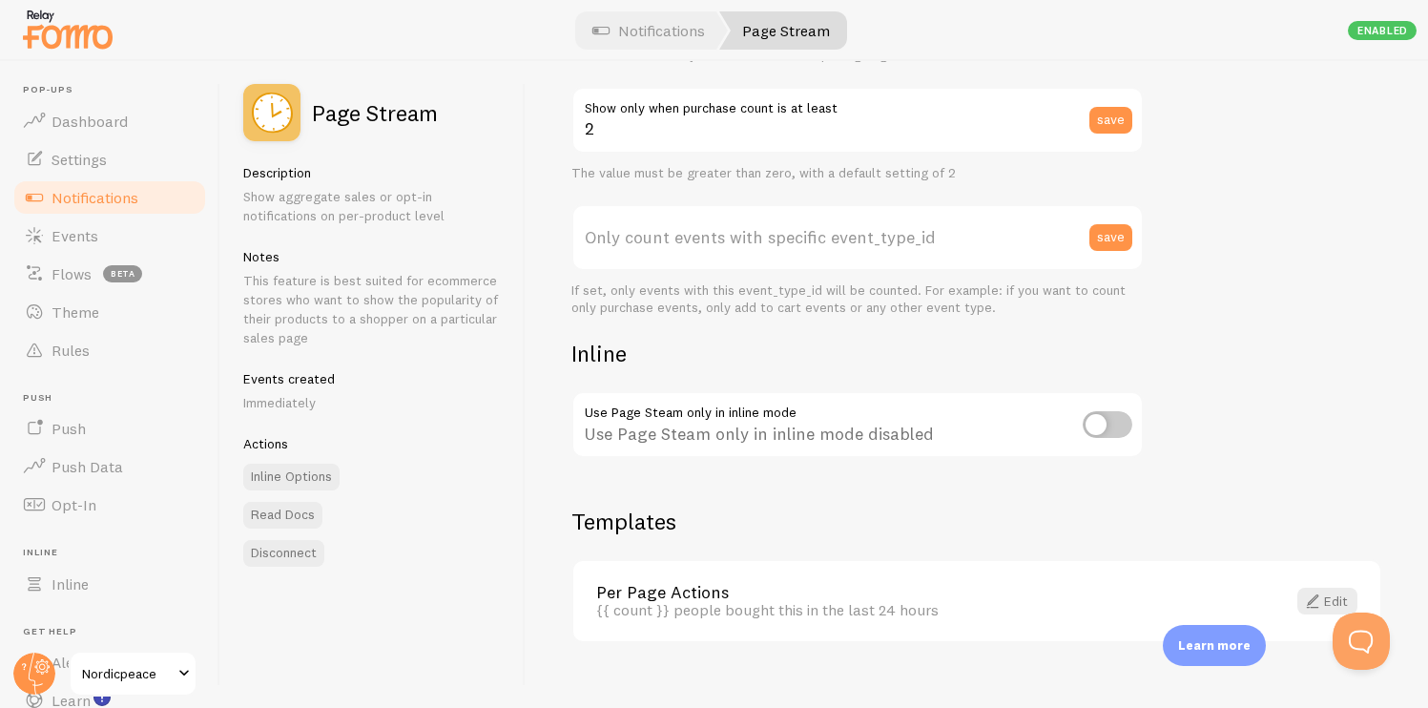
scroll to position [628, 0]
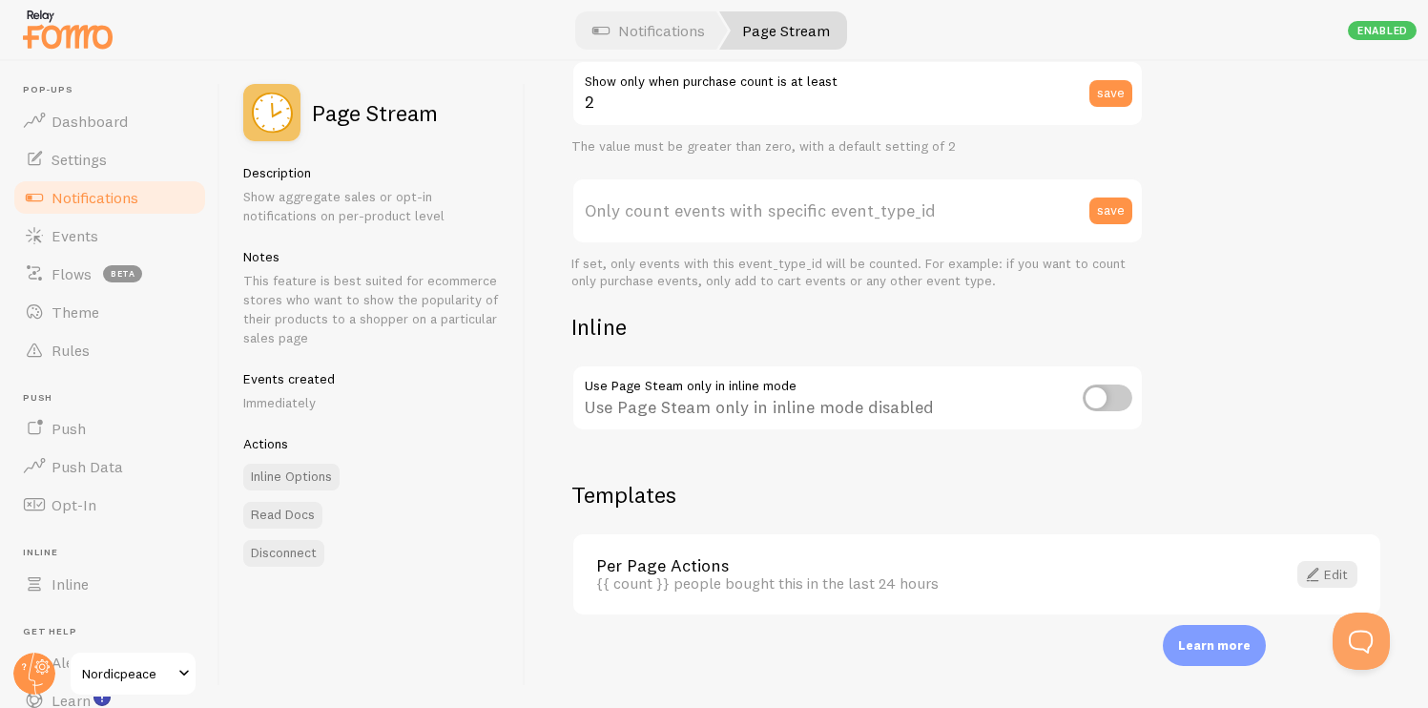
click at [1093, 564] on link "Per Page Actions" at bounding box center [929, 565] width 667 height 17
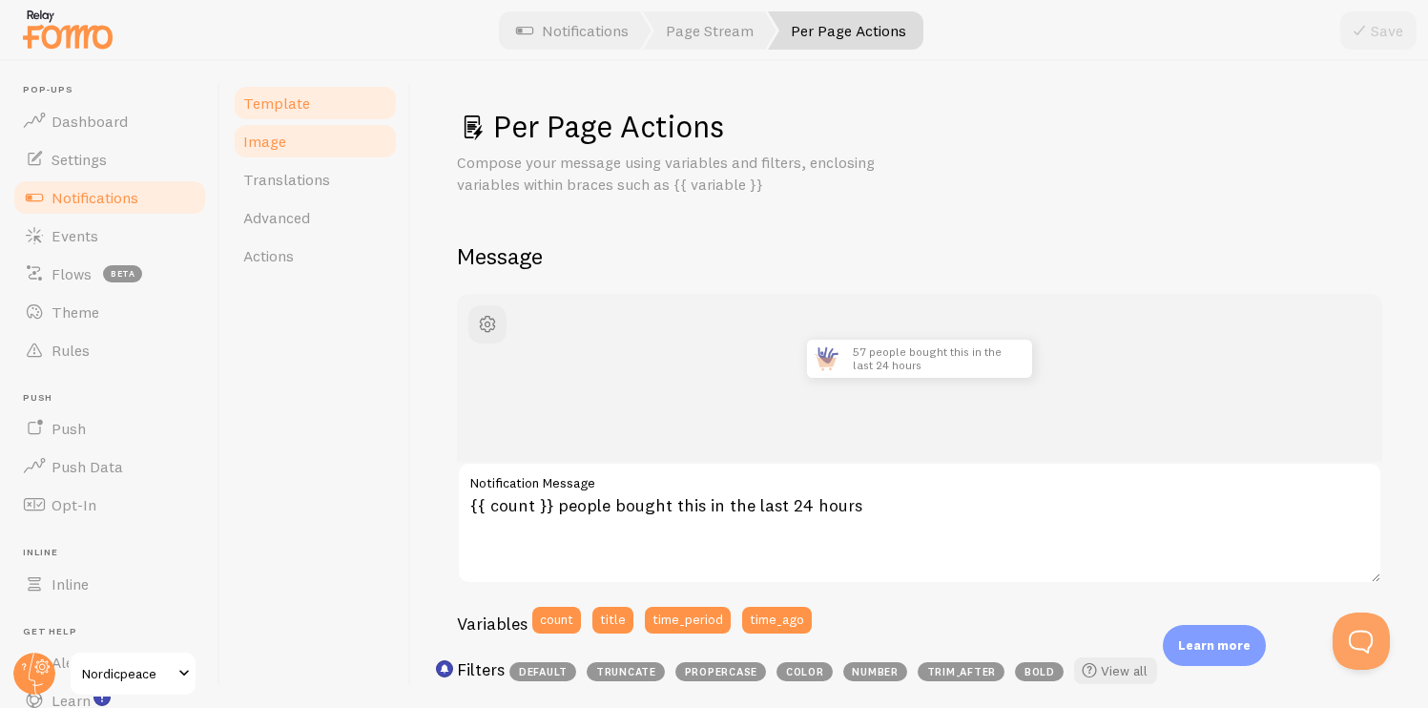
click at [318, 152] on link "Image" at bounding box center [315, 141] width 167 height 38
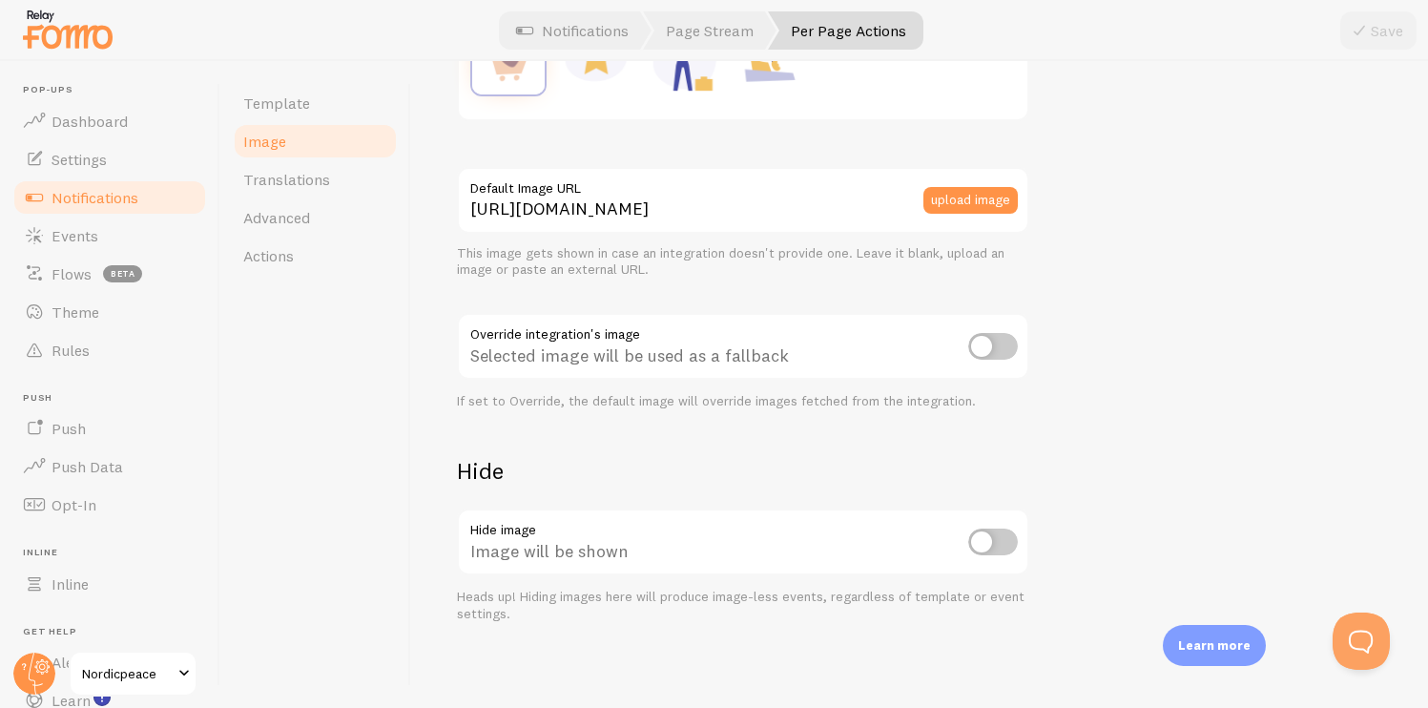
scroll to position [466, 0]
click at [338, 174] on link "Translations" at bounding box center [315, 179] width 167 height 38
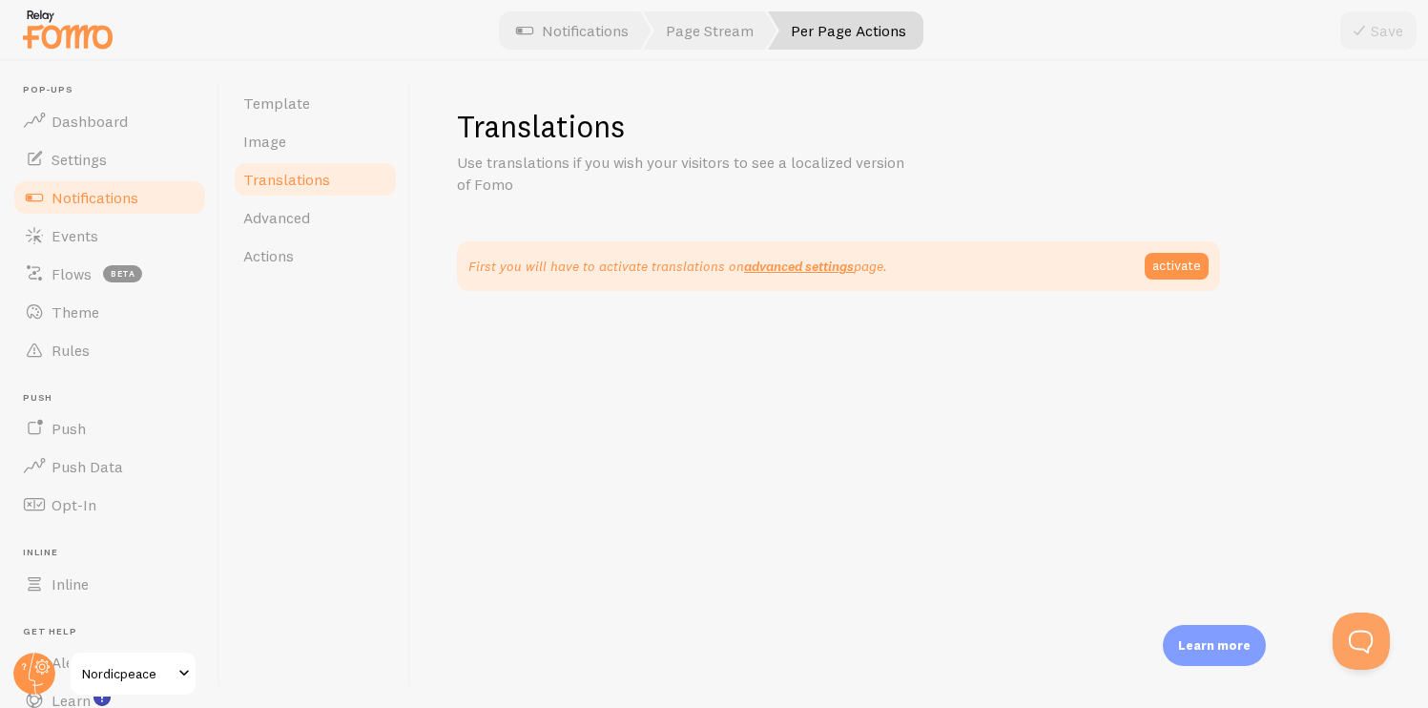
click at [334, 196] on link "Translations" at bounding box center [315, 179] width 167 height 38
click at [334, 217] on link "Advanced" at bounding box center [315, 217] width 167 height 38
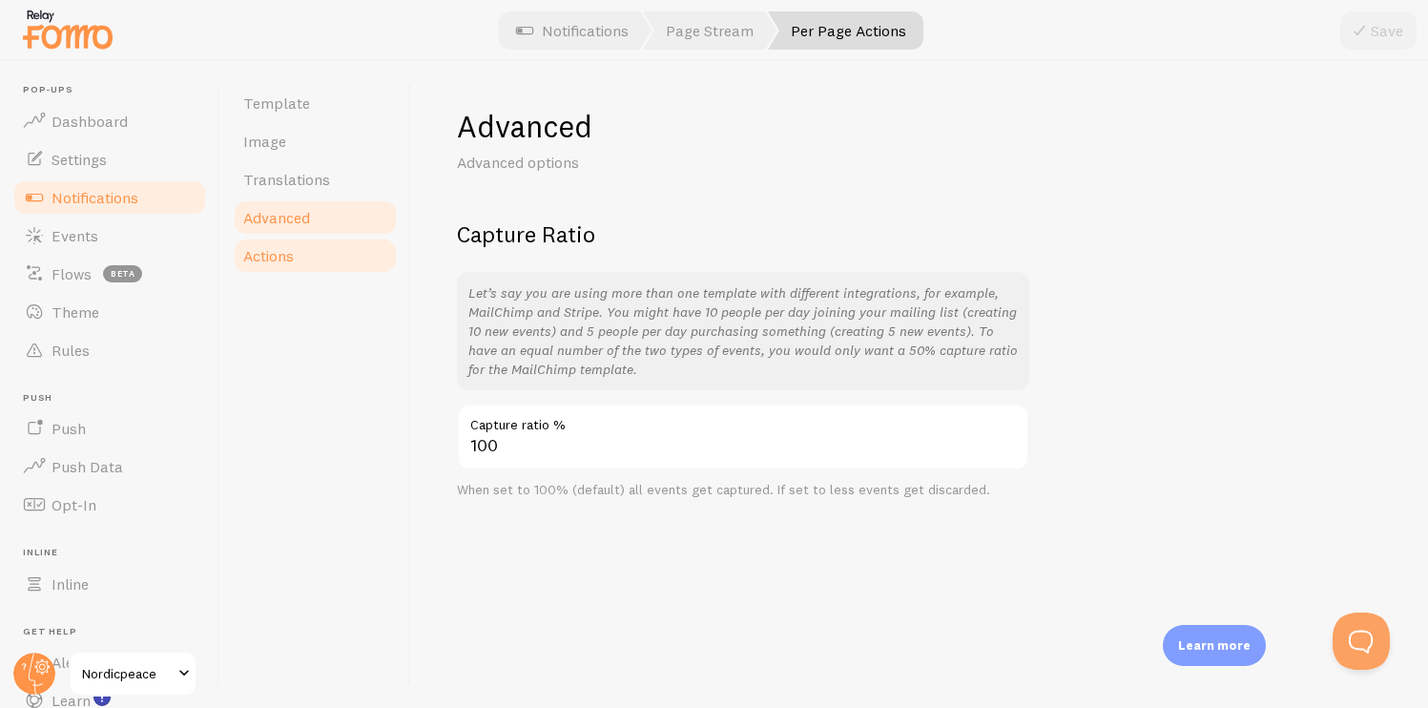
click at [328, 244] on link "Actions" at bounding box center [315, 256] width 167 height 38
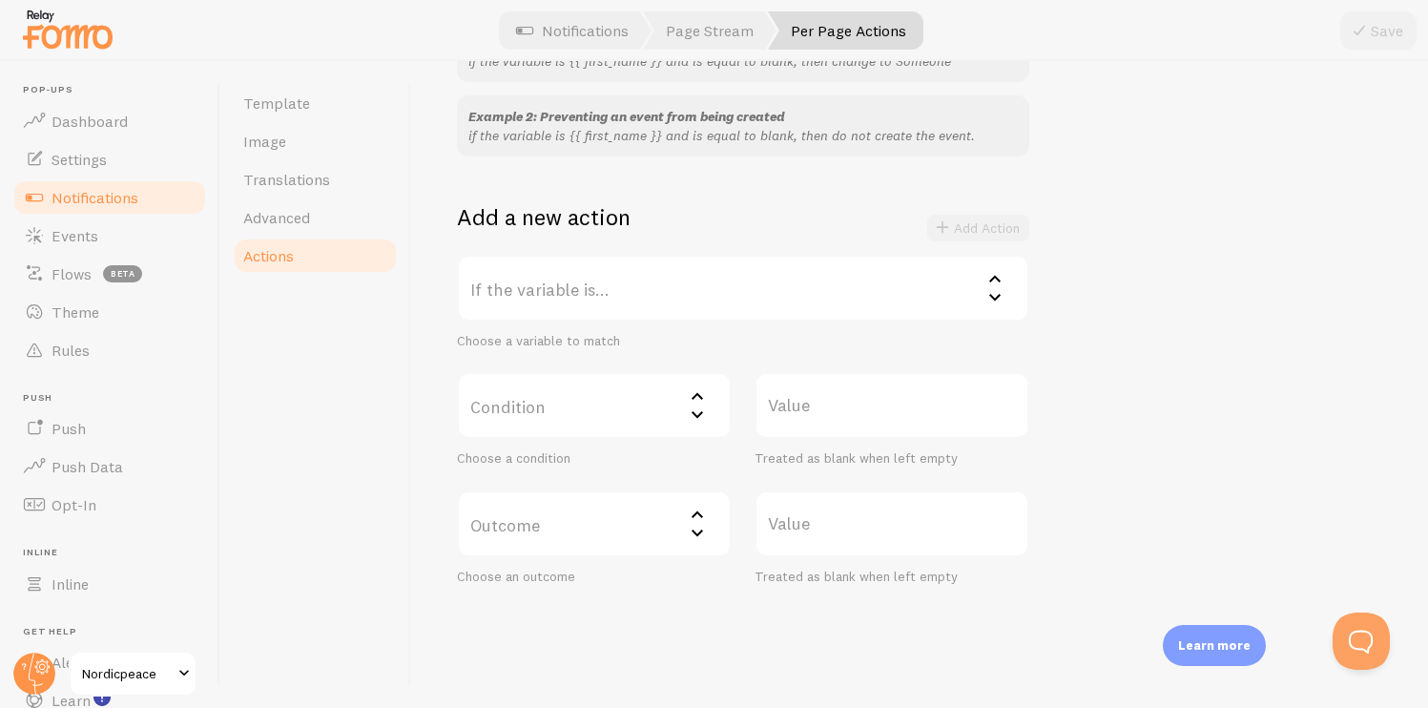
scroll to position [283, 0]
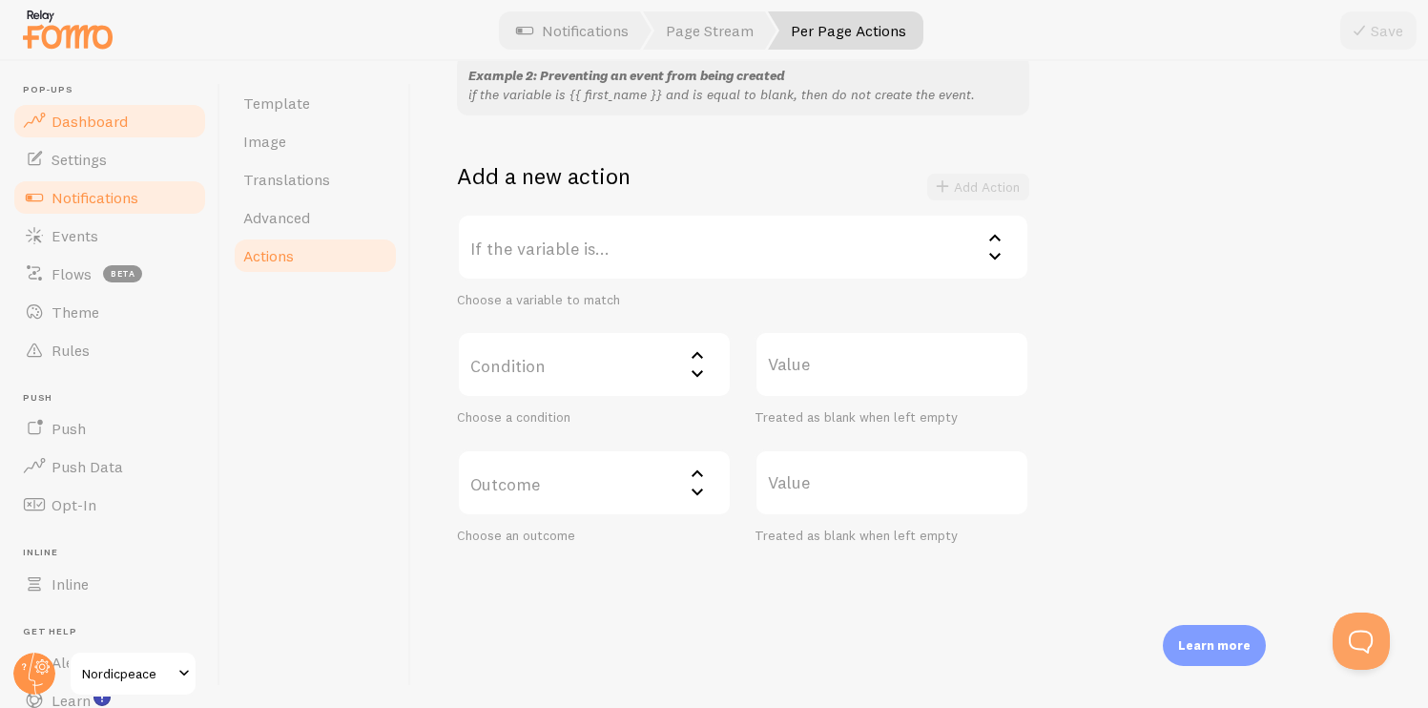
click at [157, 109] on link "Dashboard" at bounding box center [109, 121] width 197 height 38
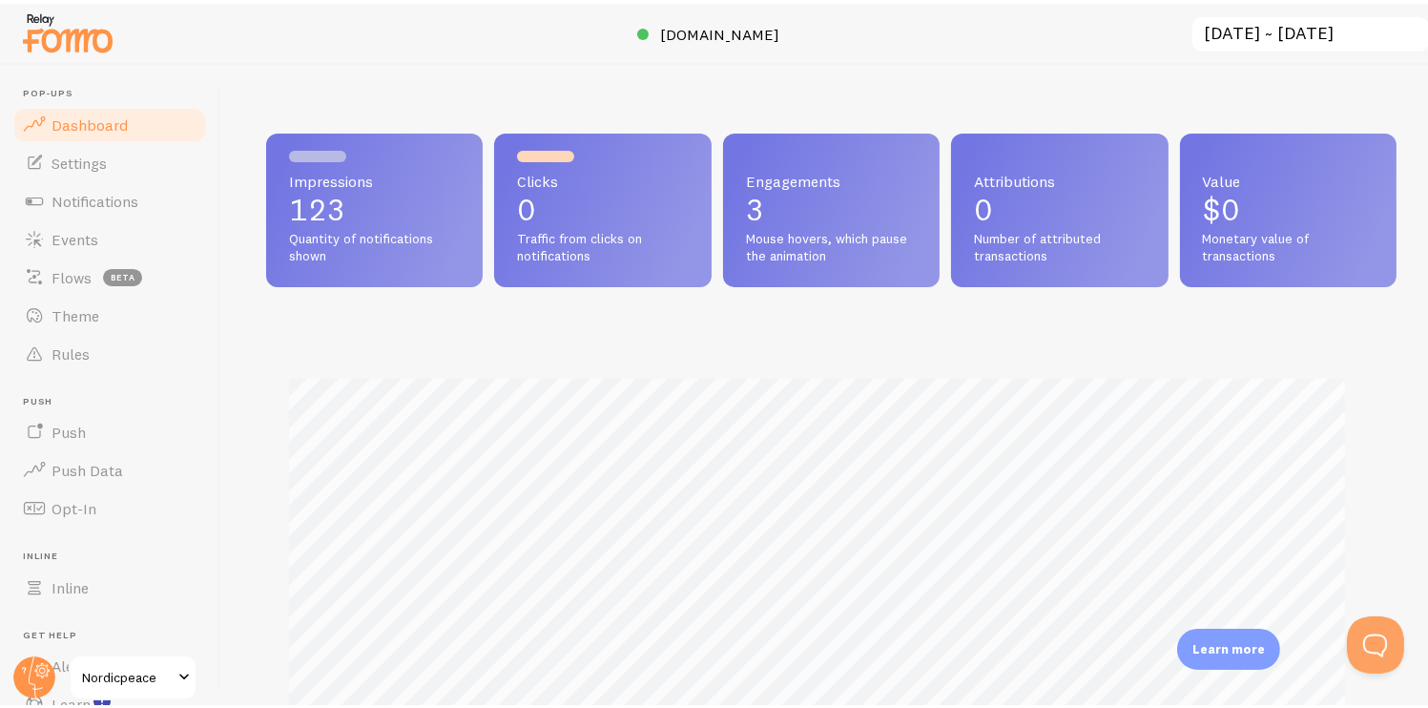
scroll to position [501, 1102]
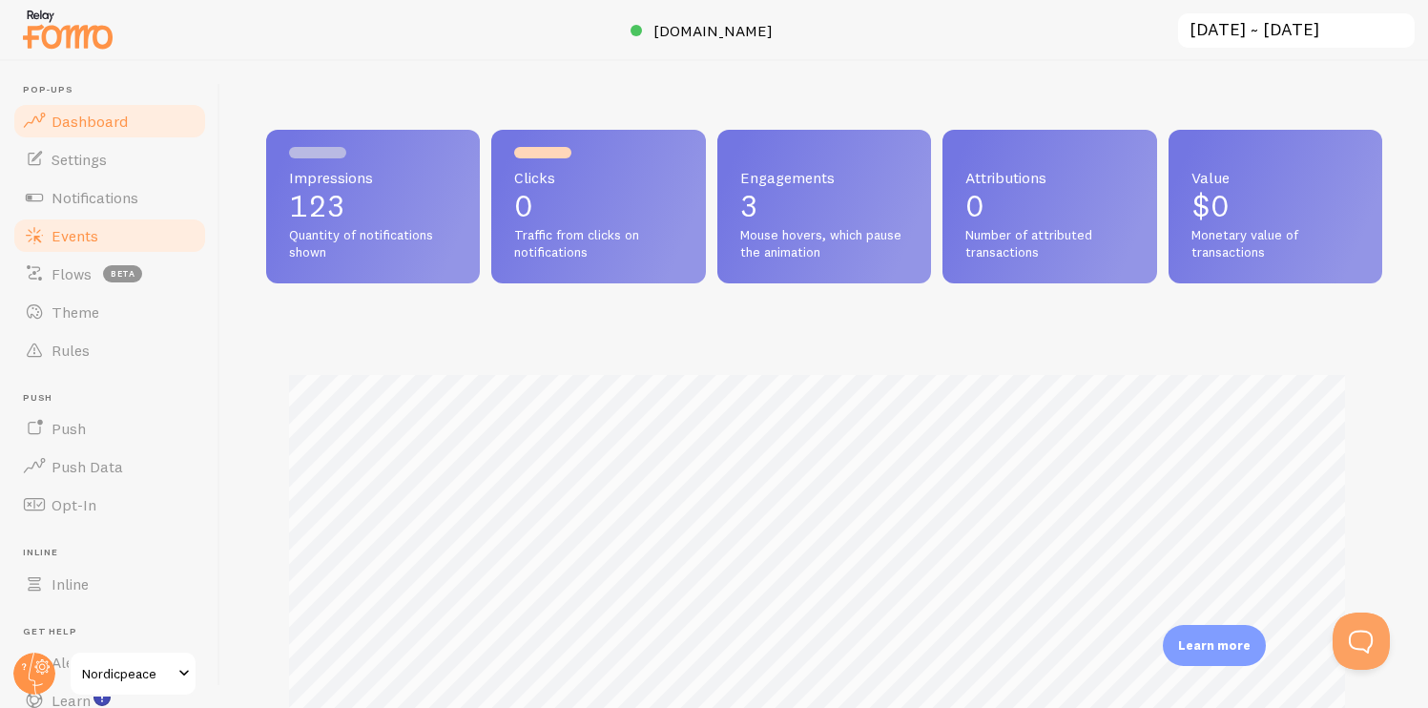
click at [122, 237] on link "Events" at bounding box center [109, 236] width 197 height 38
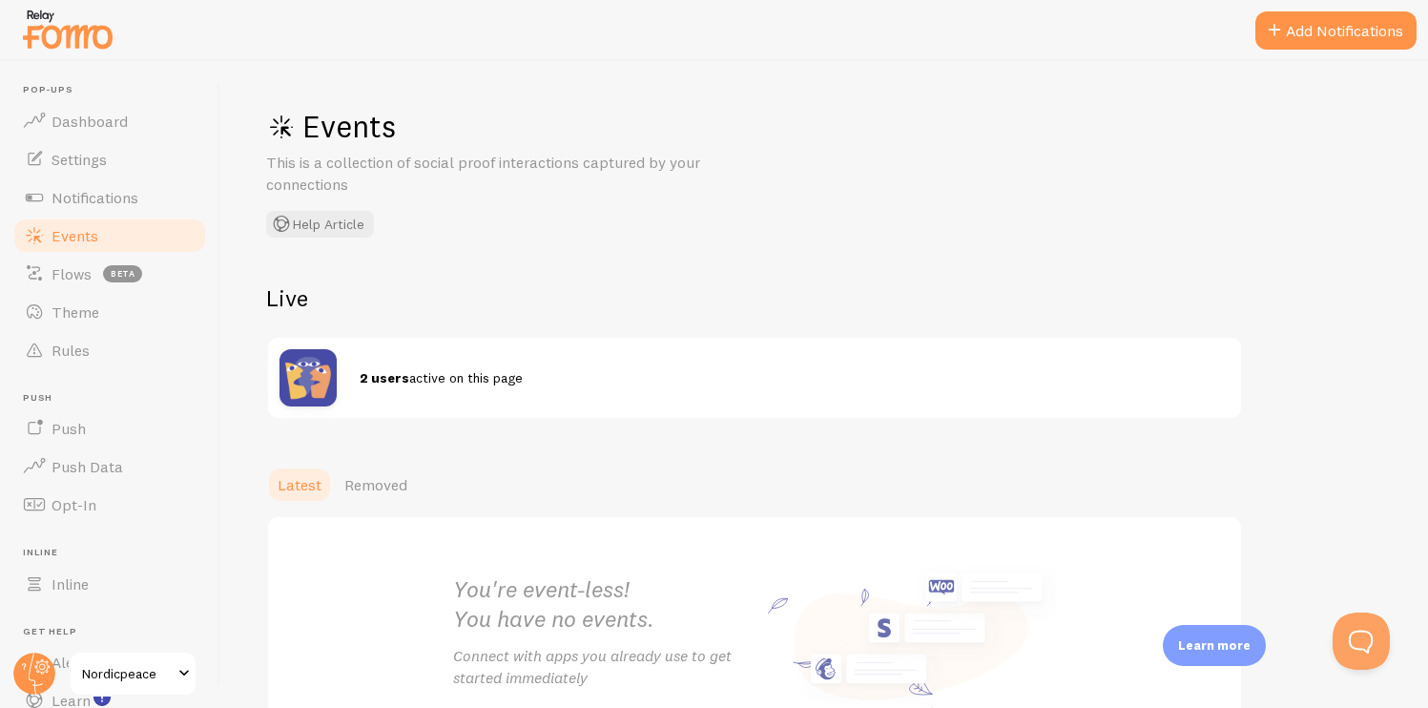
click at [100, 673] on span "Nordicpeace" at bounding box center [127, 673] width 91 height 23
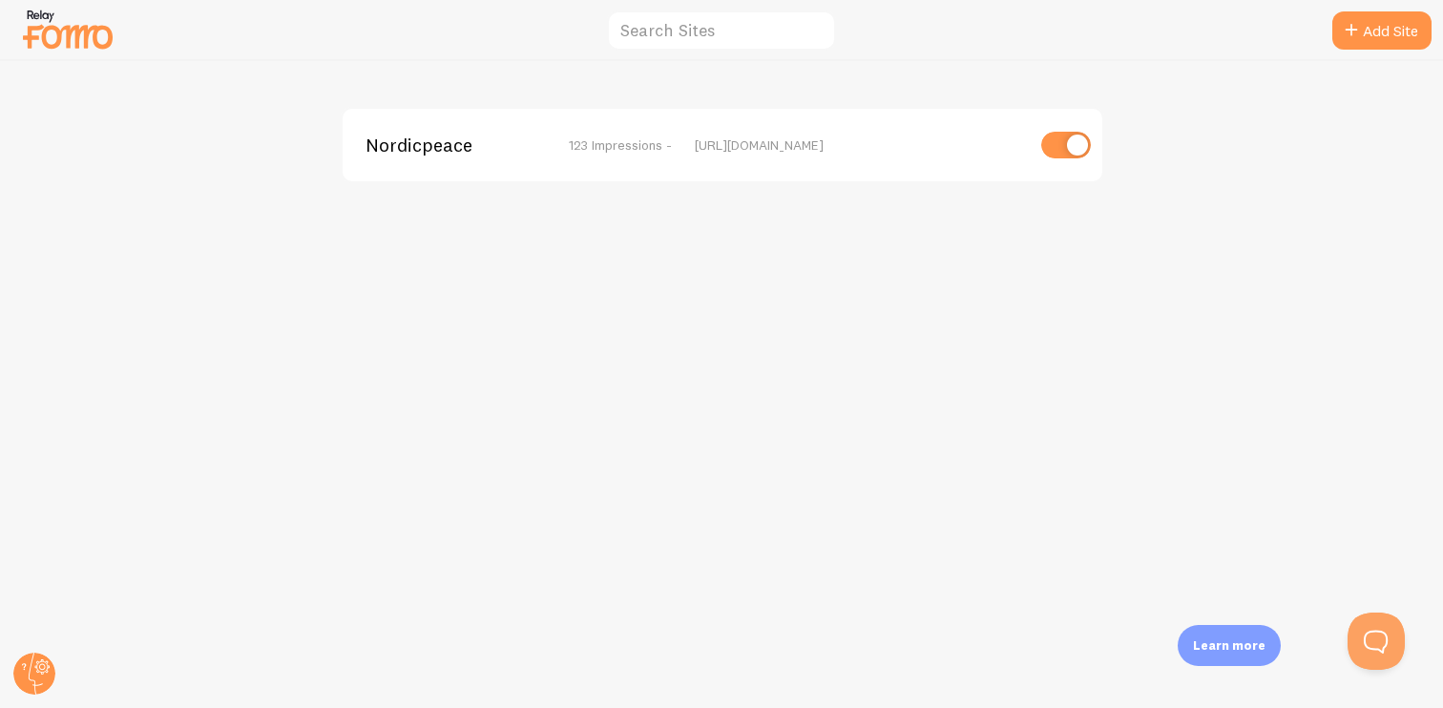
click at [633, 156] on div "Nordicpeace 123 Impressions - https://www.nordicpeace.com" at bounding box center [722, 145] width 759 height 73
click at [707, 146] on div "[URL][DOMAIN_NAME]" at bounding box center [859, 144] width 329 height 17
click at [447, 150] on span "Nordicpeace" at bounding box center [442, 144] width 154 height 17
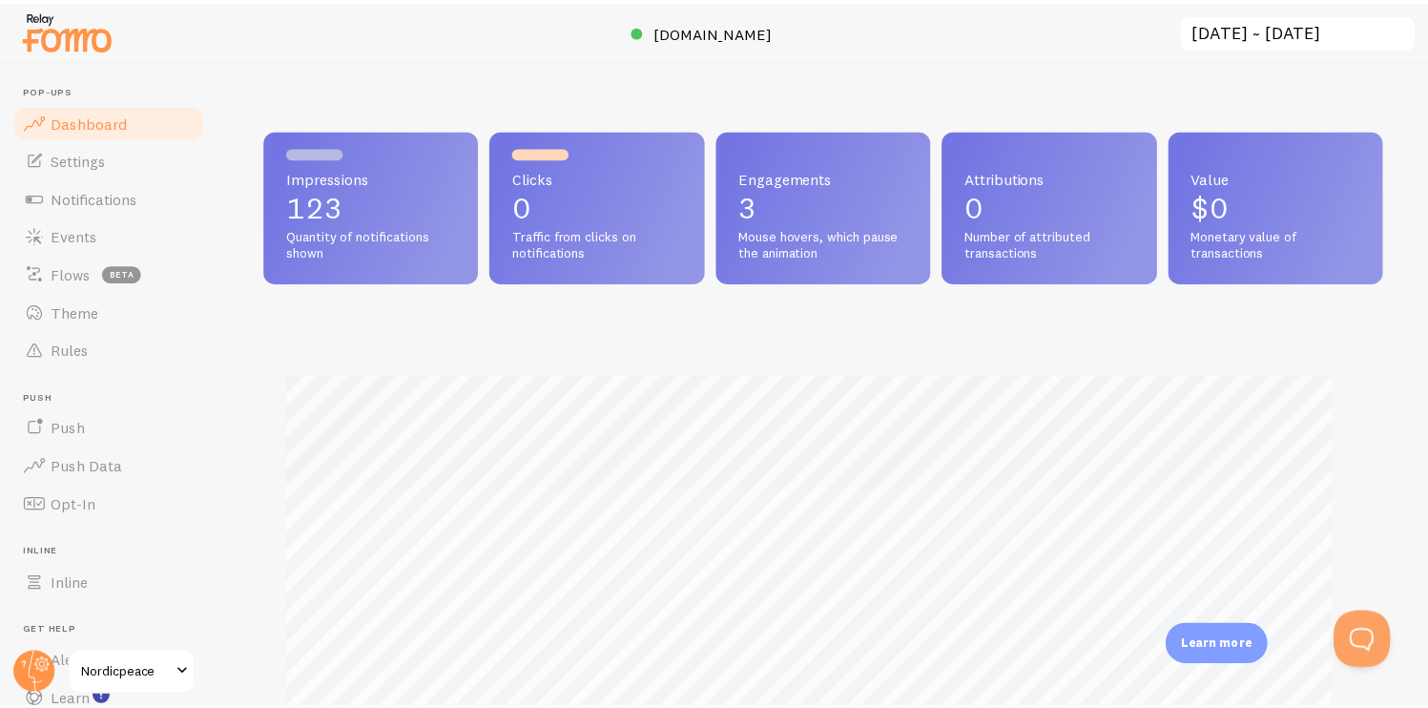
scroll to position [501, 1102]
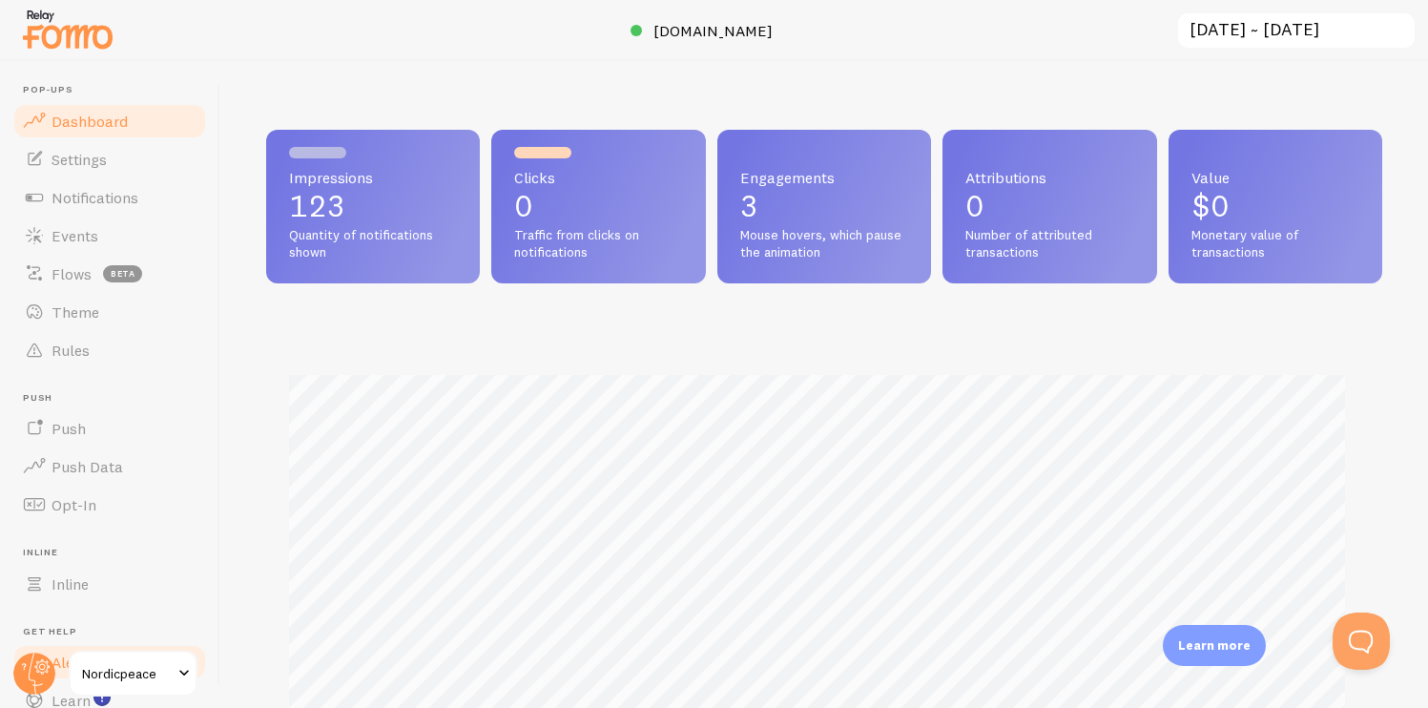
click at [60, 665] on span "Alerts" at bounding box center [72, 662] width 41 height 19
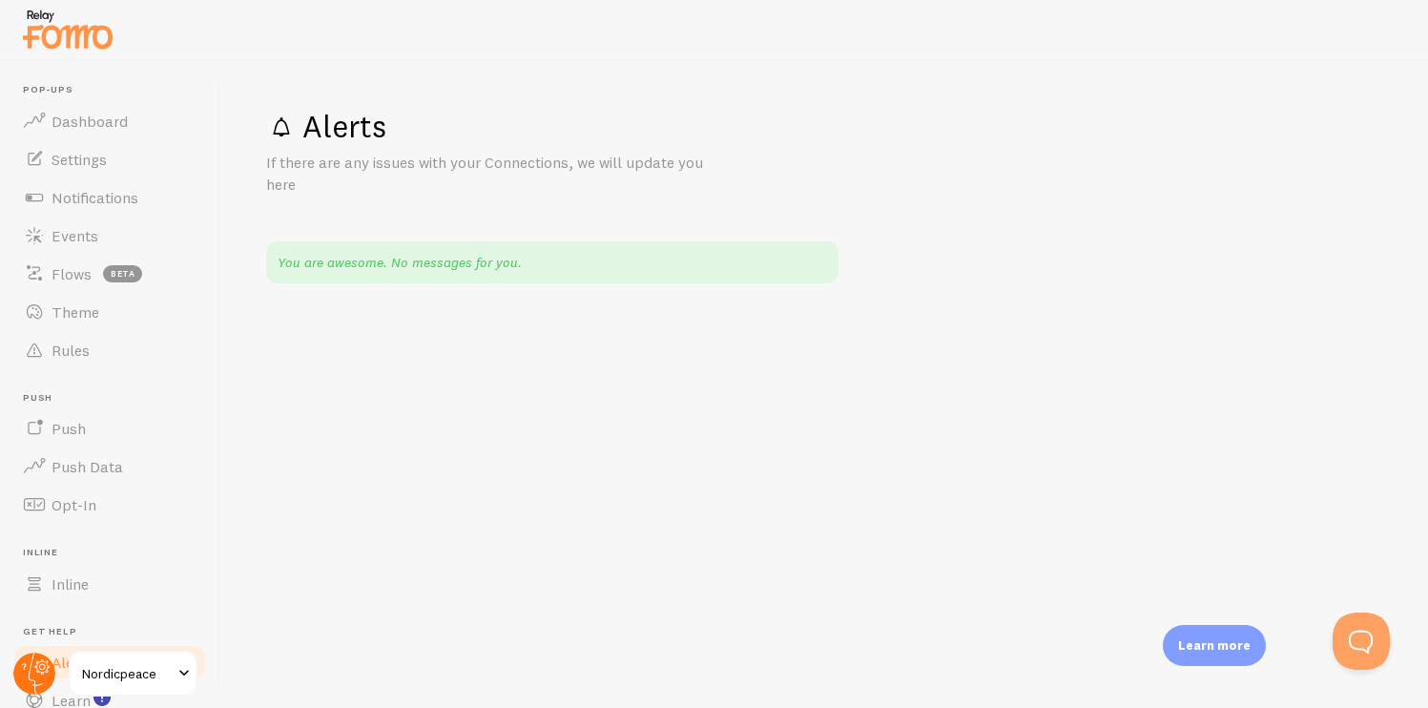
click at [40, 672] on g at bounding box center [34, 674] width 42 height 42
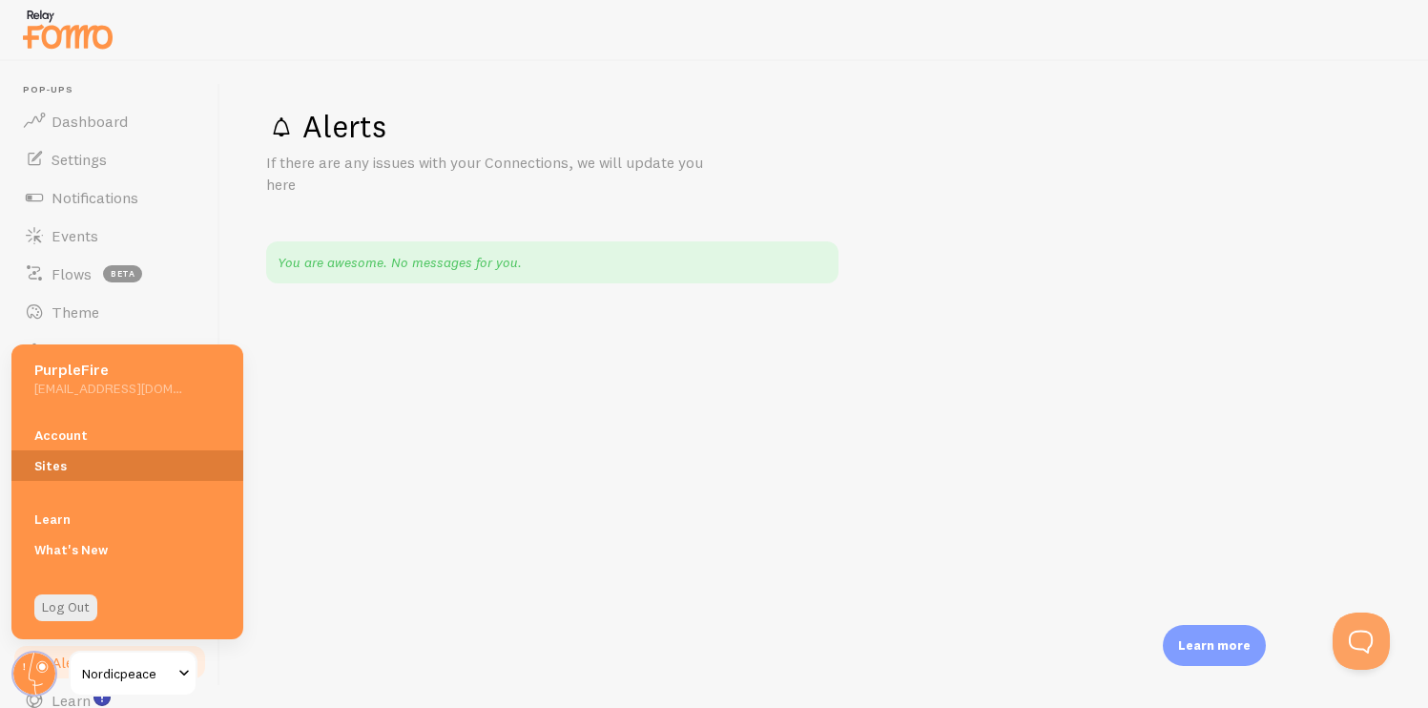
click at [78, 457] on link "Sites" at bounding box center [127, 465] width 232 height 31
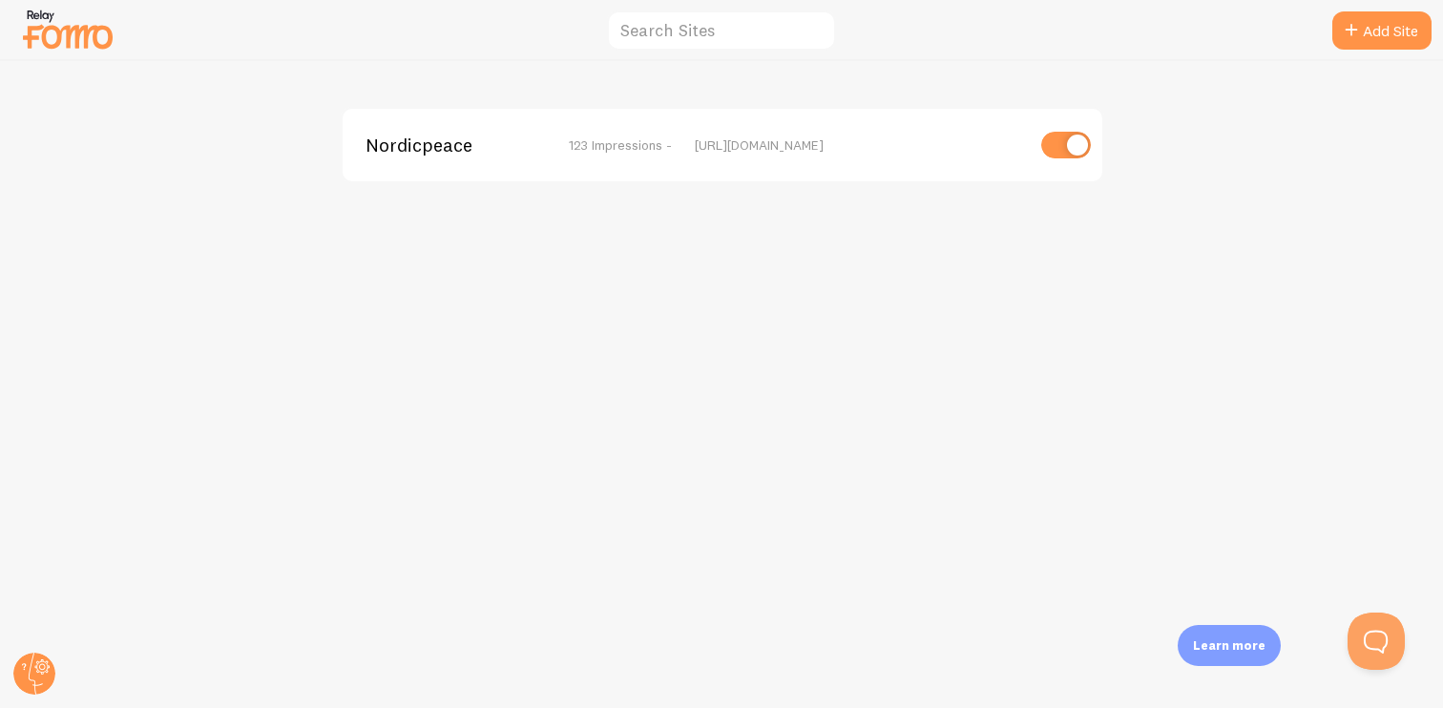
click at [461, 148] on span "Nordicpeace" at bounding box center [442, 144] width 154 height 17
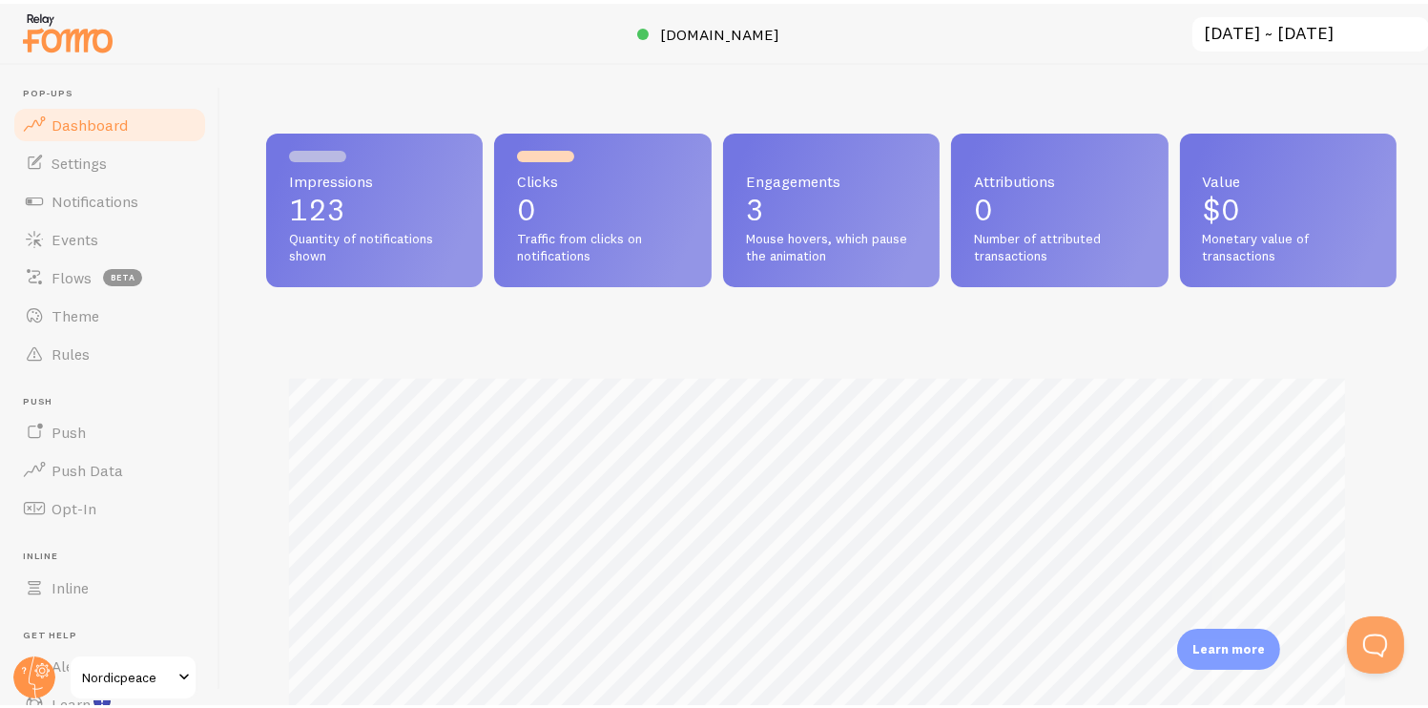
scroll to position [501, 1102]
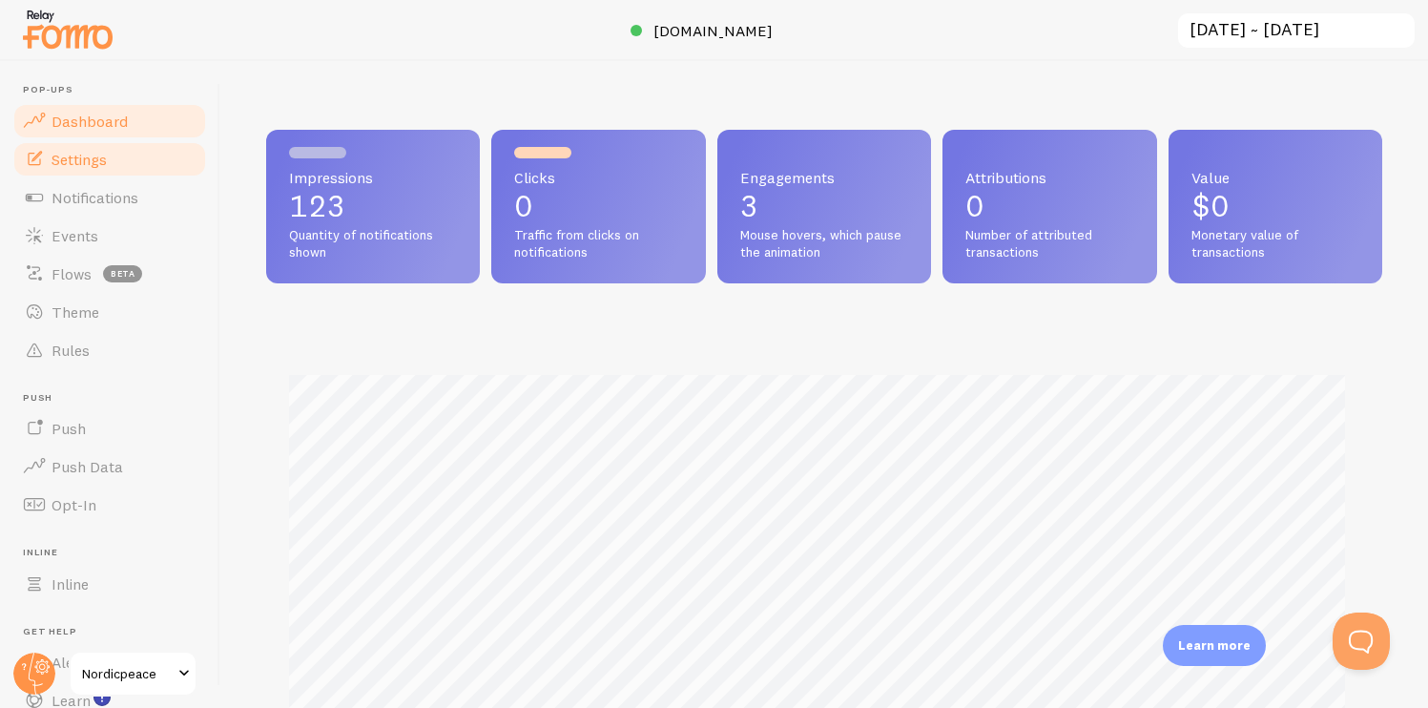
click at [121, 165] on link "Settings" at bounding box center [109, 159] width 197 height 38
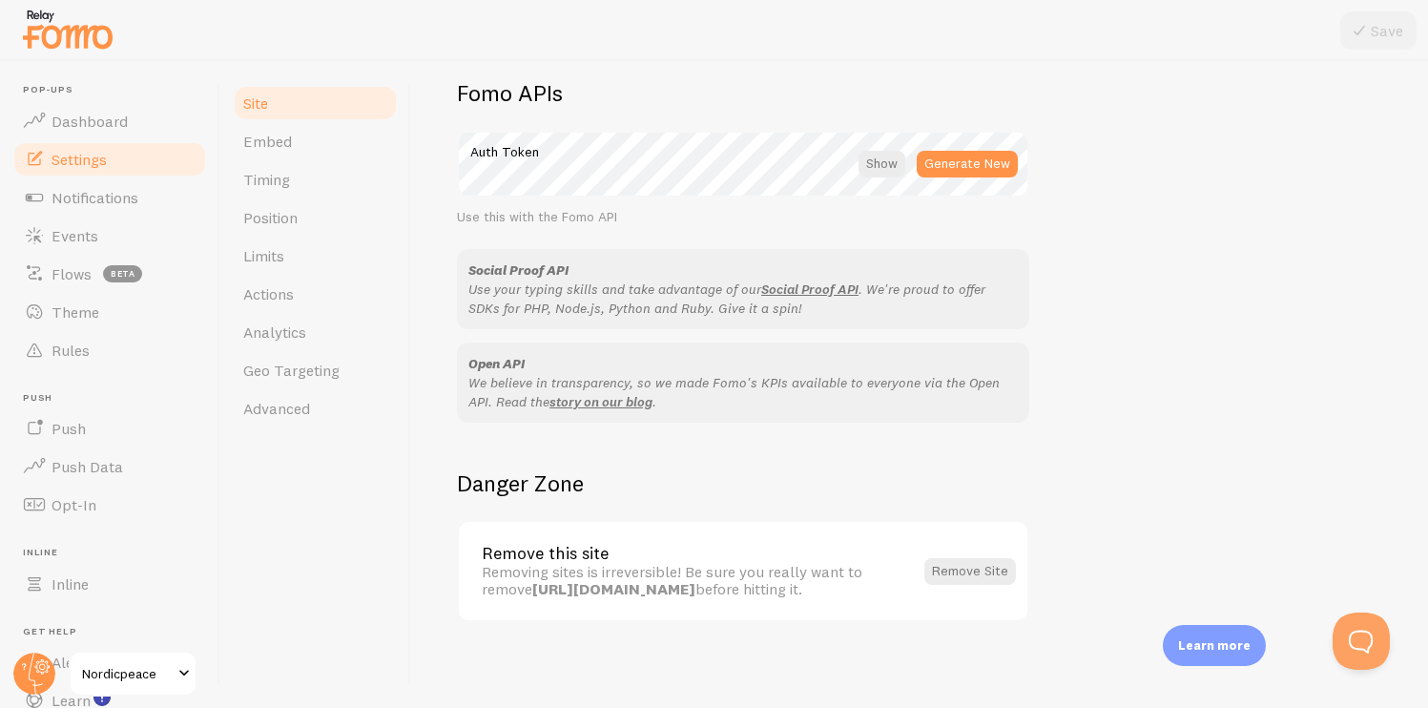
scroll to position [1093, 0]
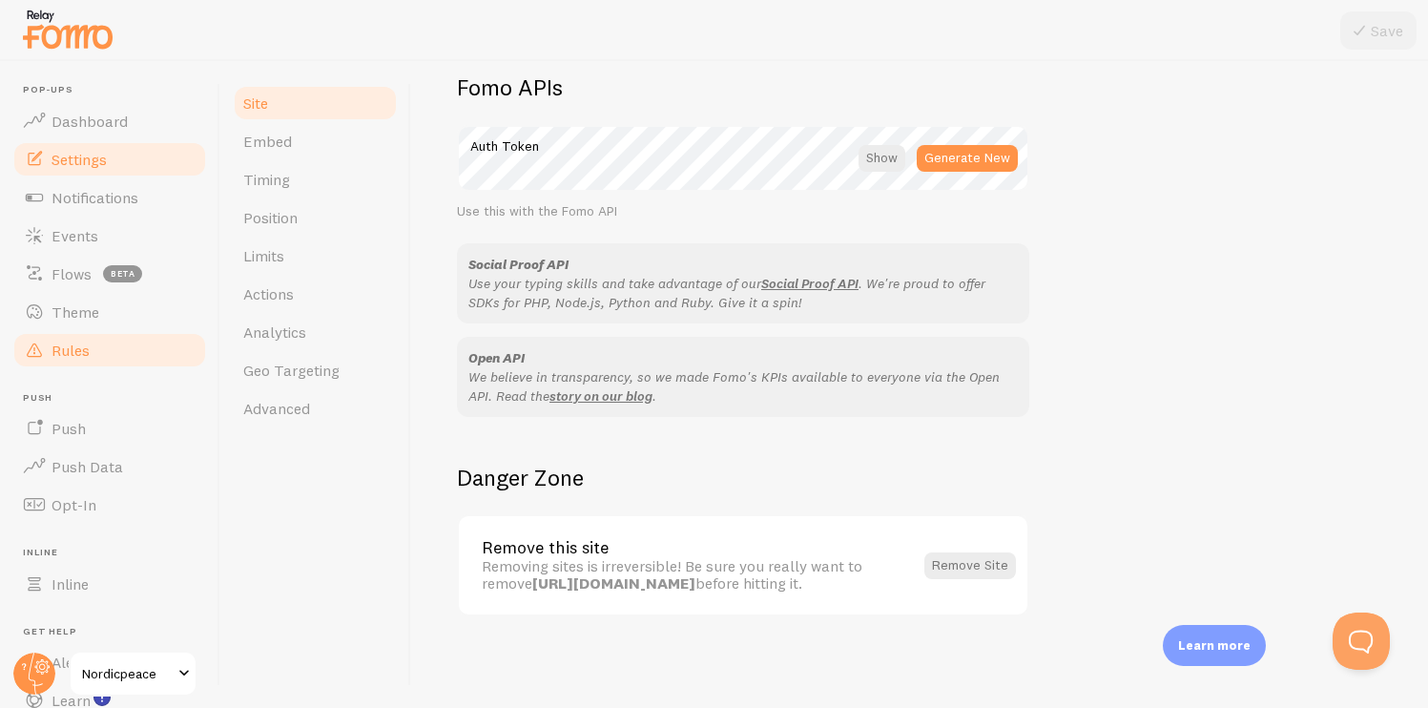
click at [135, 355] on link "Rules" at bounding box center [109, 350] width 197 height 38
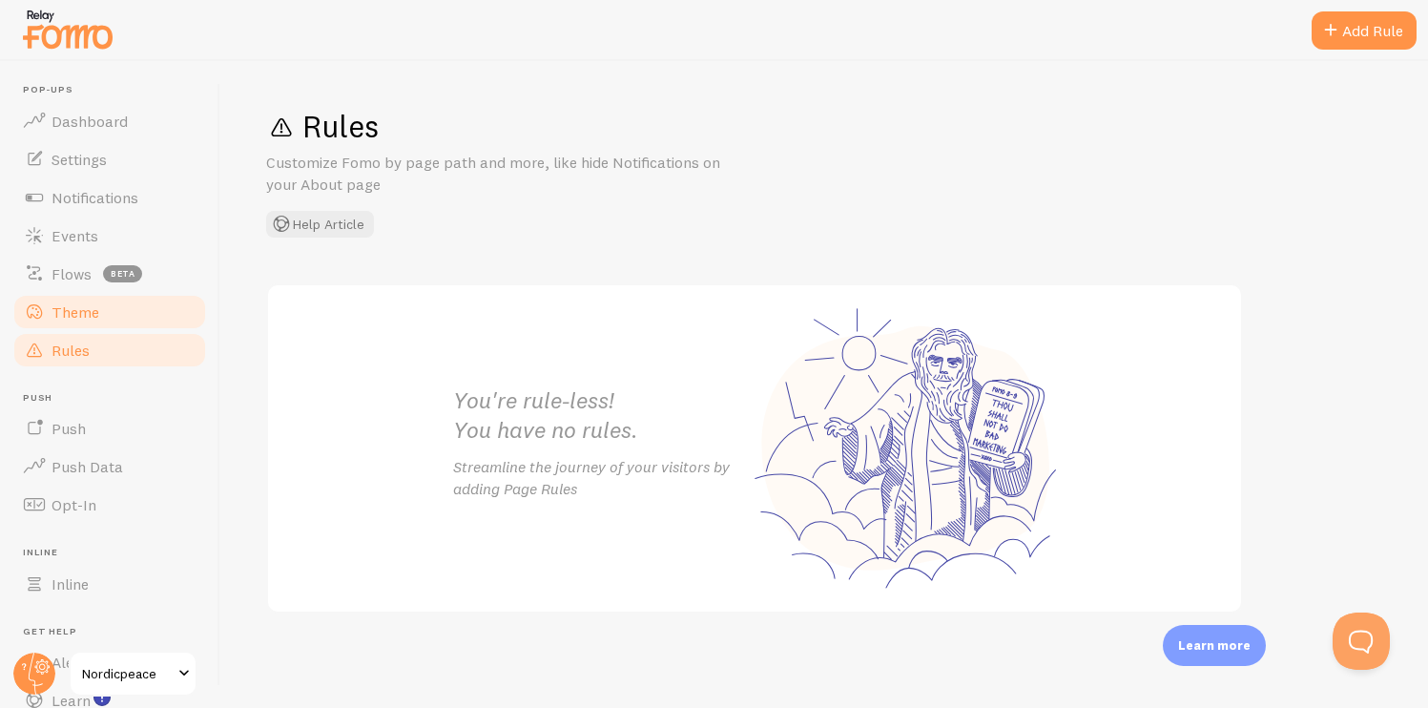
click at [94, 308] on span "Theme" at bounding box center [76, 311] width 48 height 19
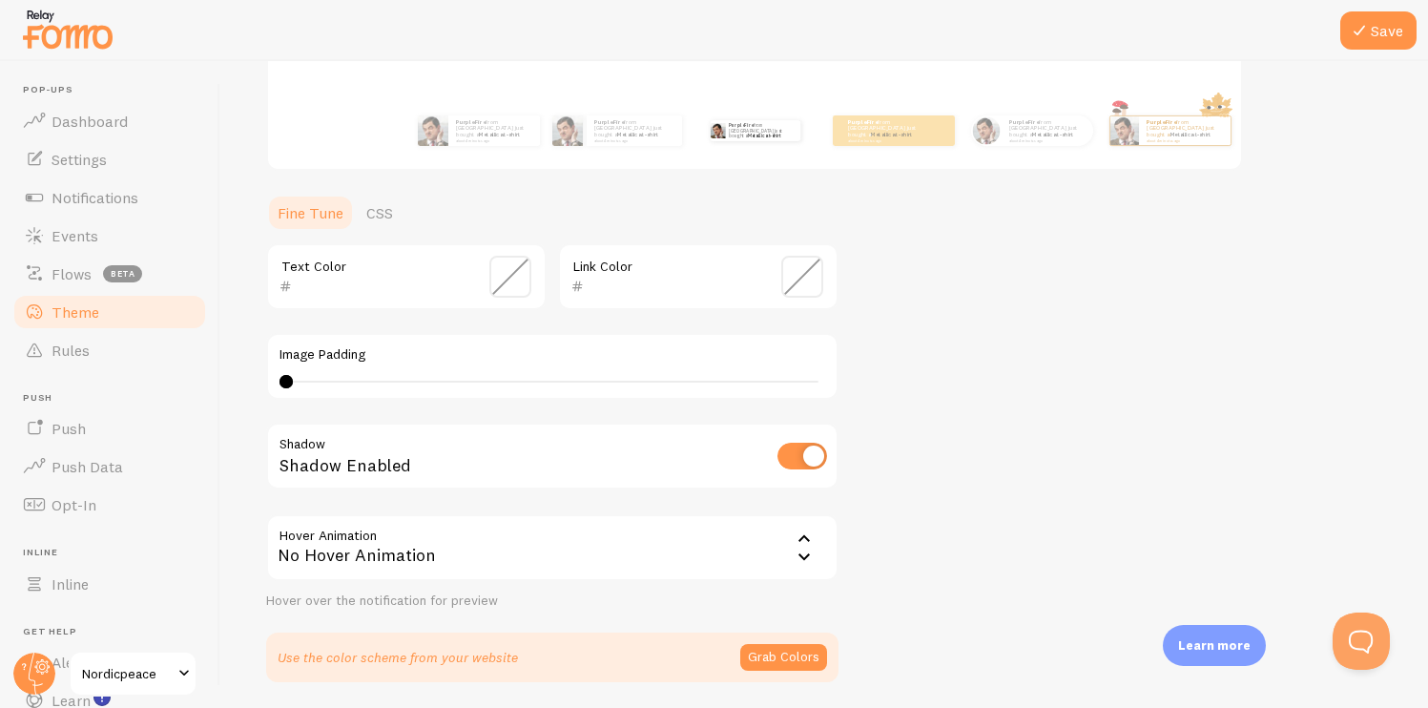
scroll to position [319, 0]
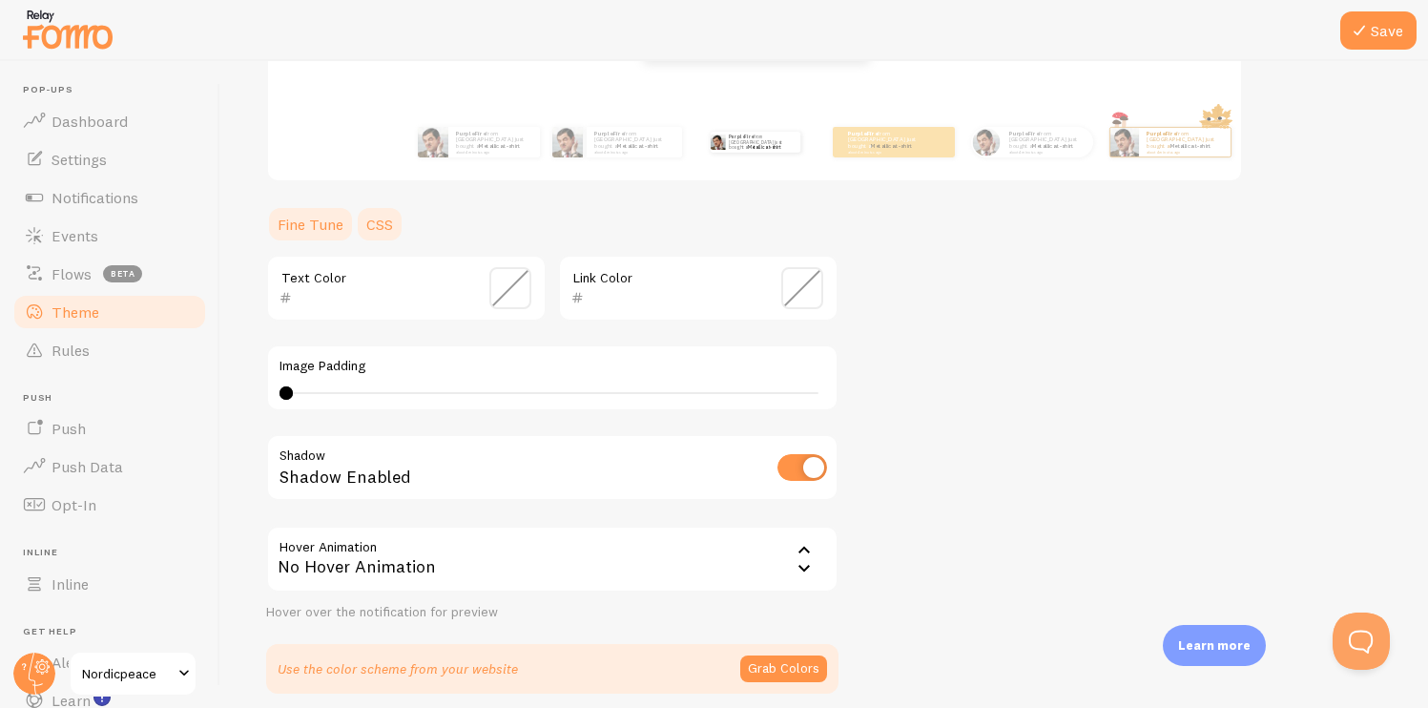
click at [385, 229] on link "CSS" at bounding box center [380, 224] width 50 height 38
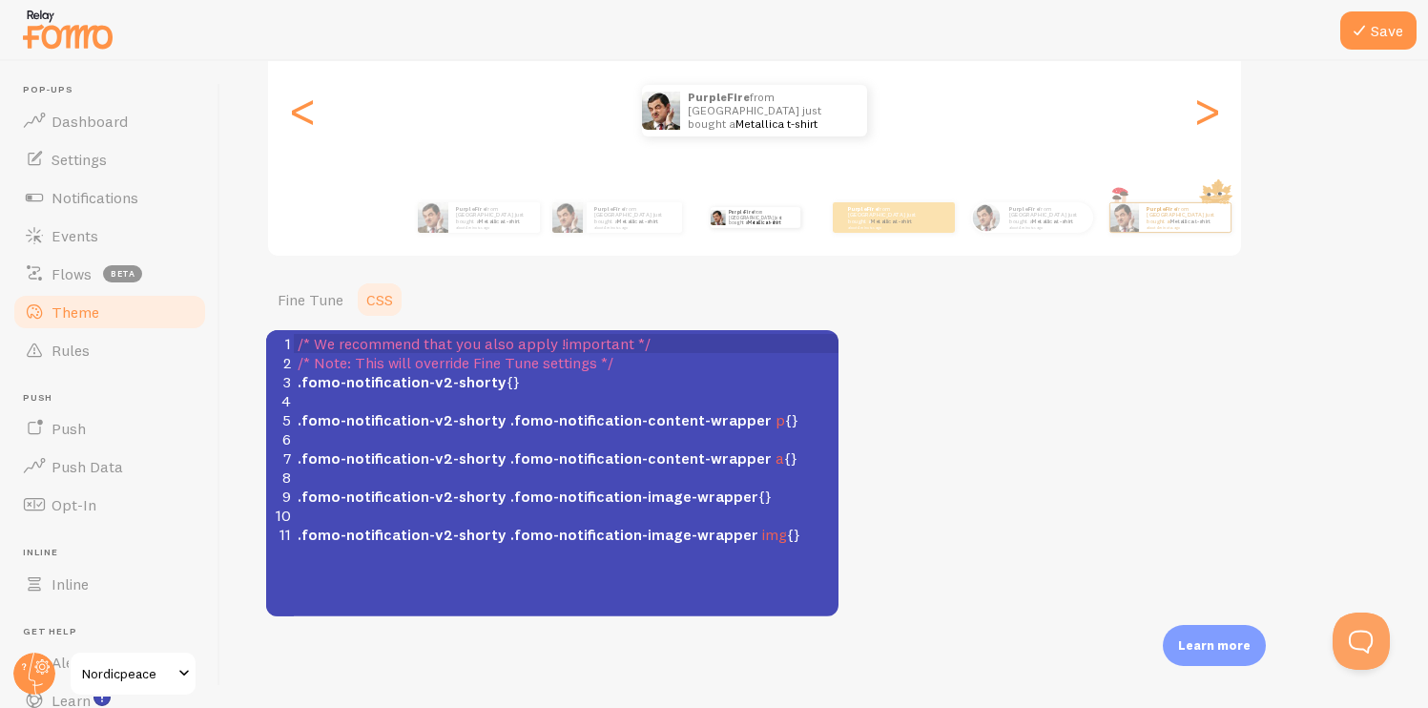
scroll to position [243, 0]
click at [67, 259] on link "Flows beta" at bounding box center [109, 274] width 197 height 38
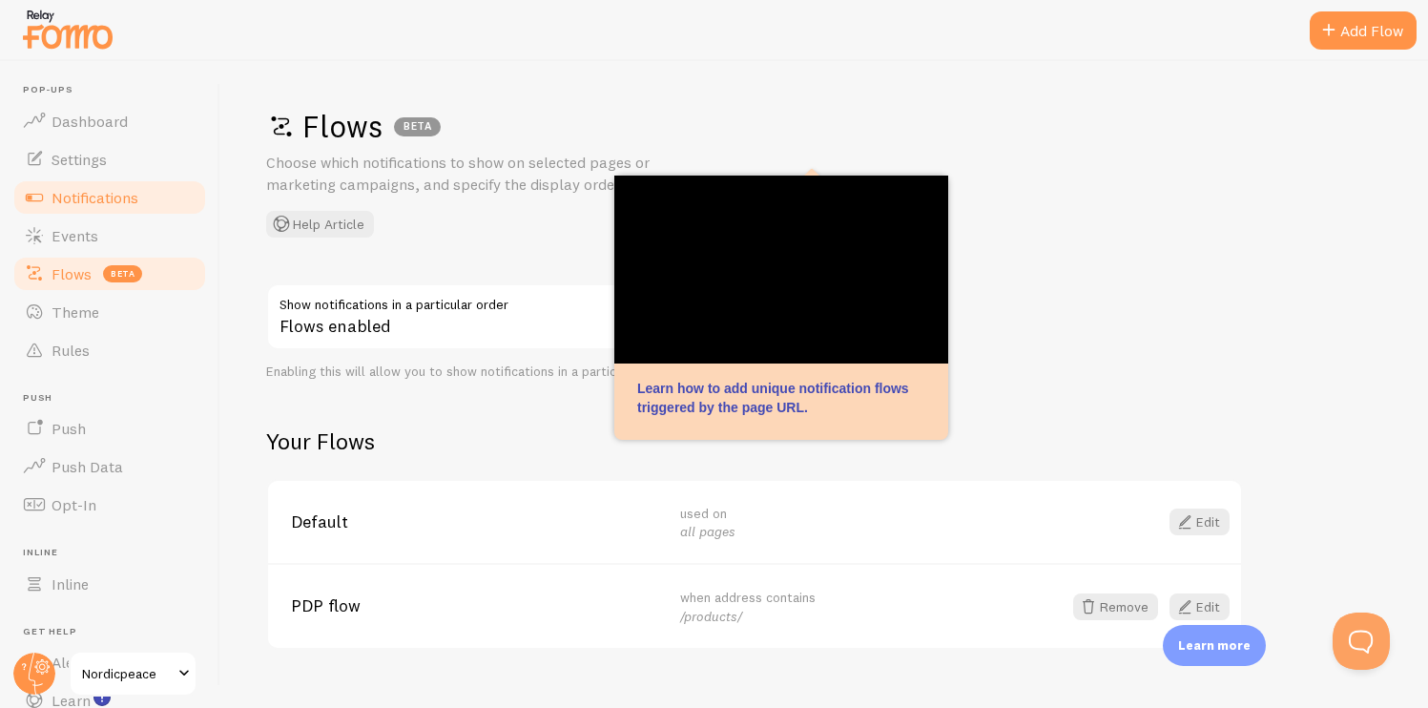
click at [73, 203] on span "Notifications" at bounding box center [95, 197] width 87 height 19
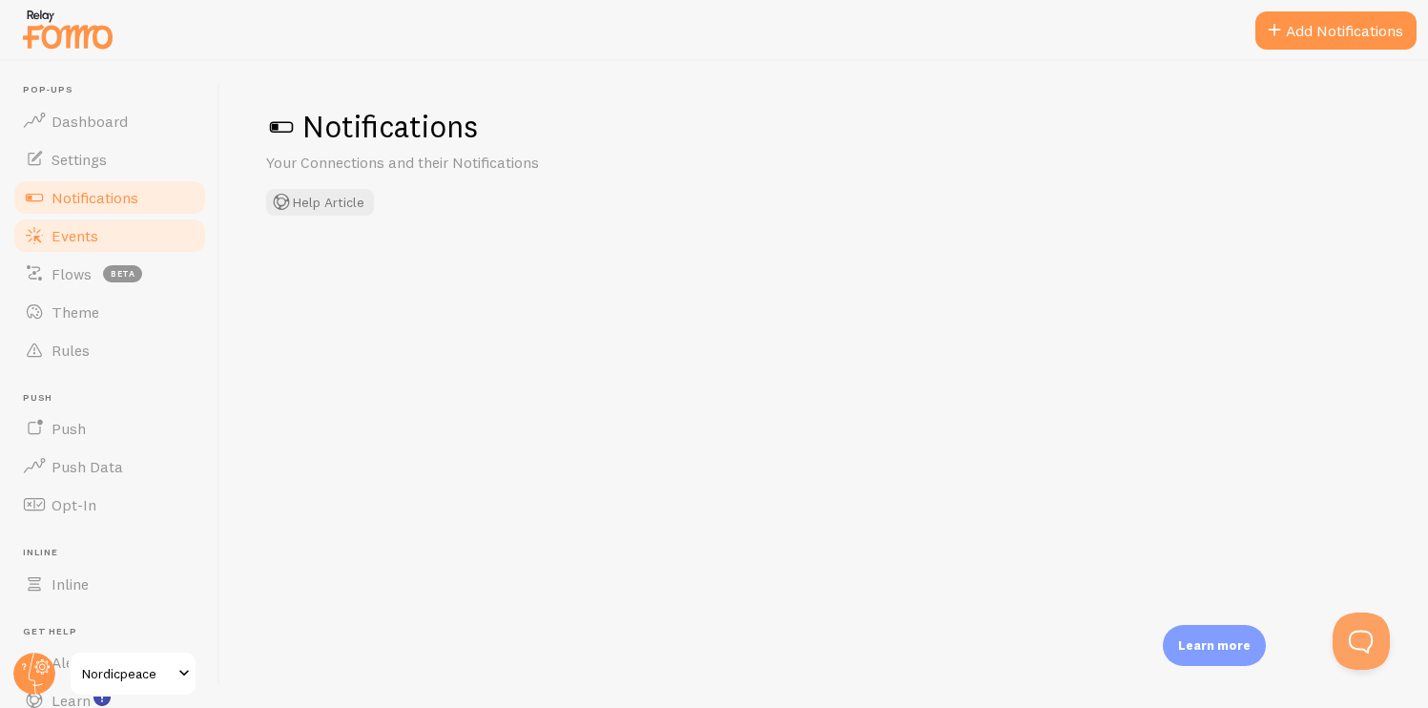
click at [79, 239] on span "Events" at bounding box center [75, 235] width 47 height 19
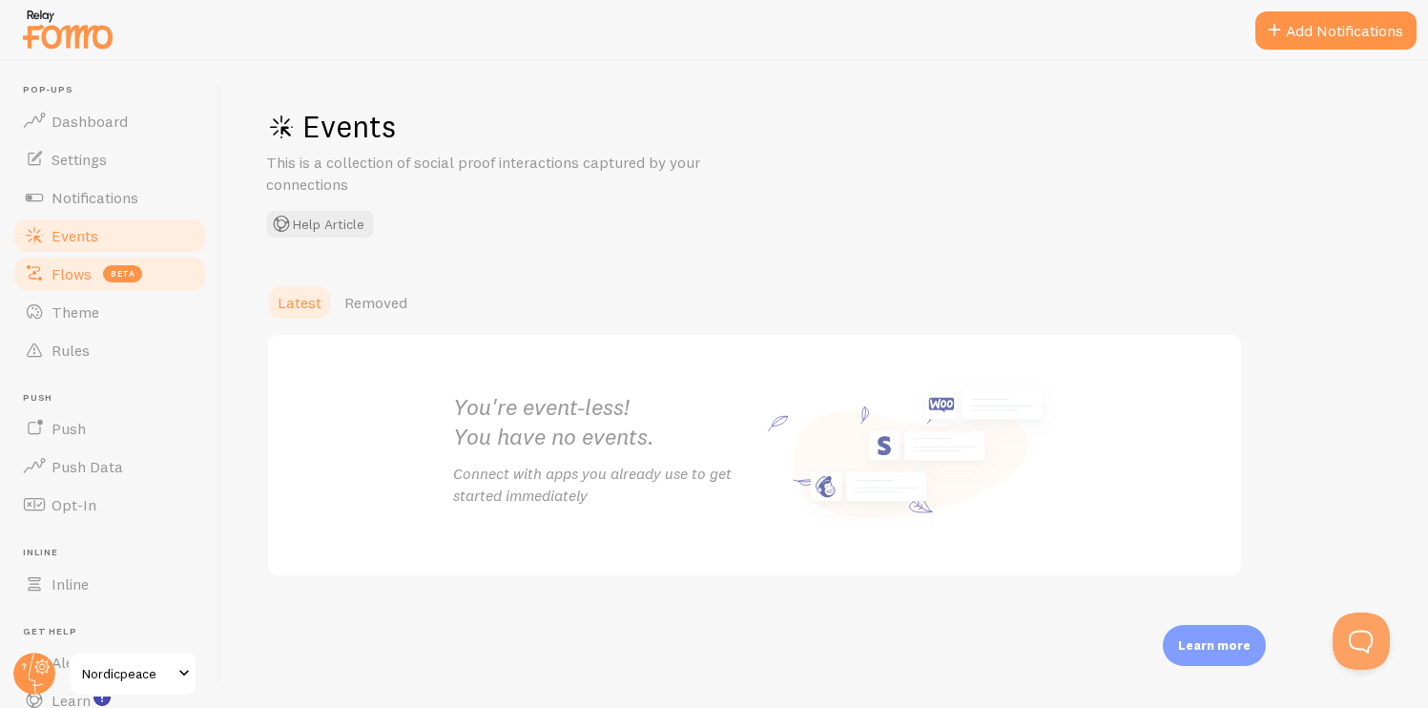
click at [79, 255] on link "Flows beta" at bounding box center [109, 274] width 197 height 38
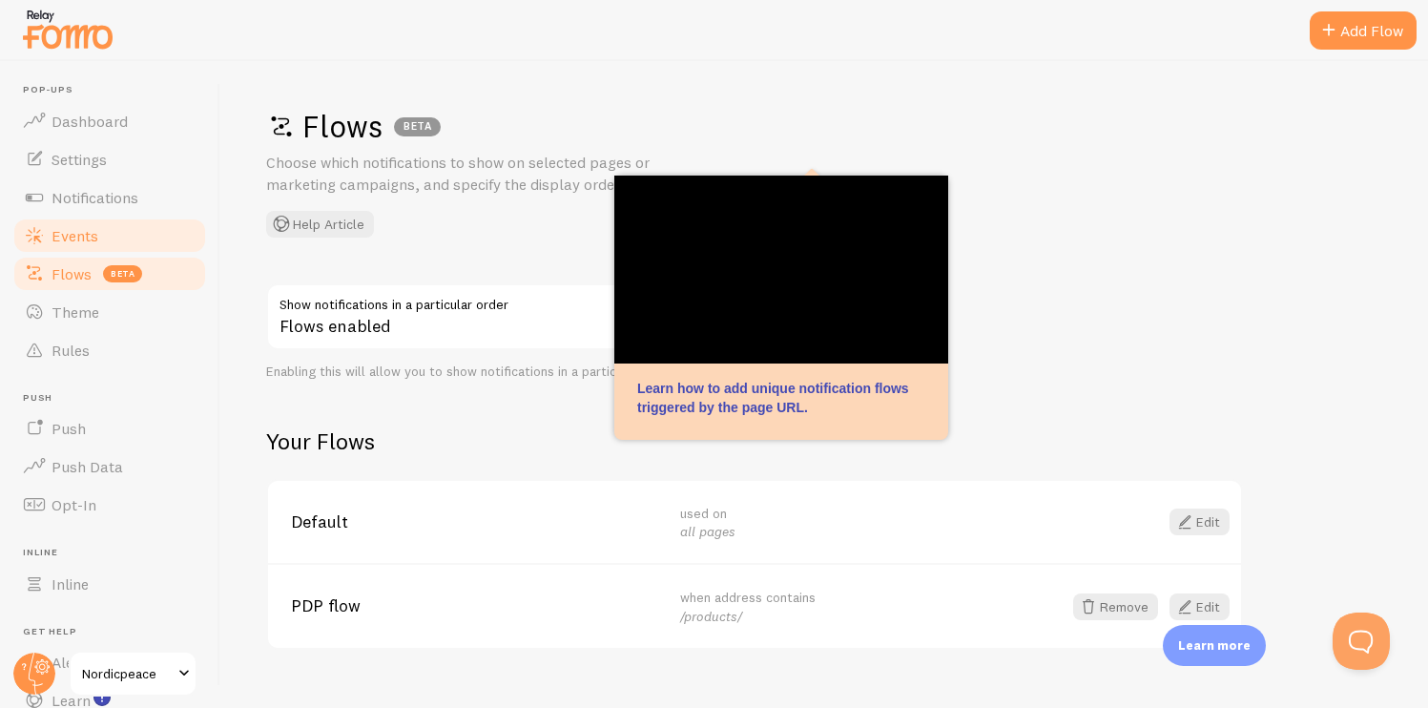
click at [92, 239] on span "Events" at bounding box center [75, 235] width 47 height 19
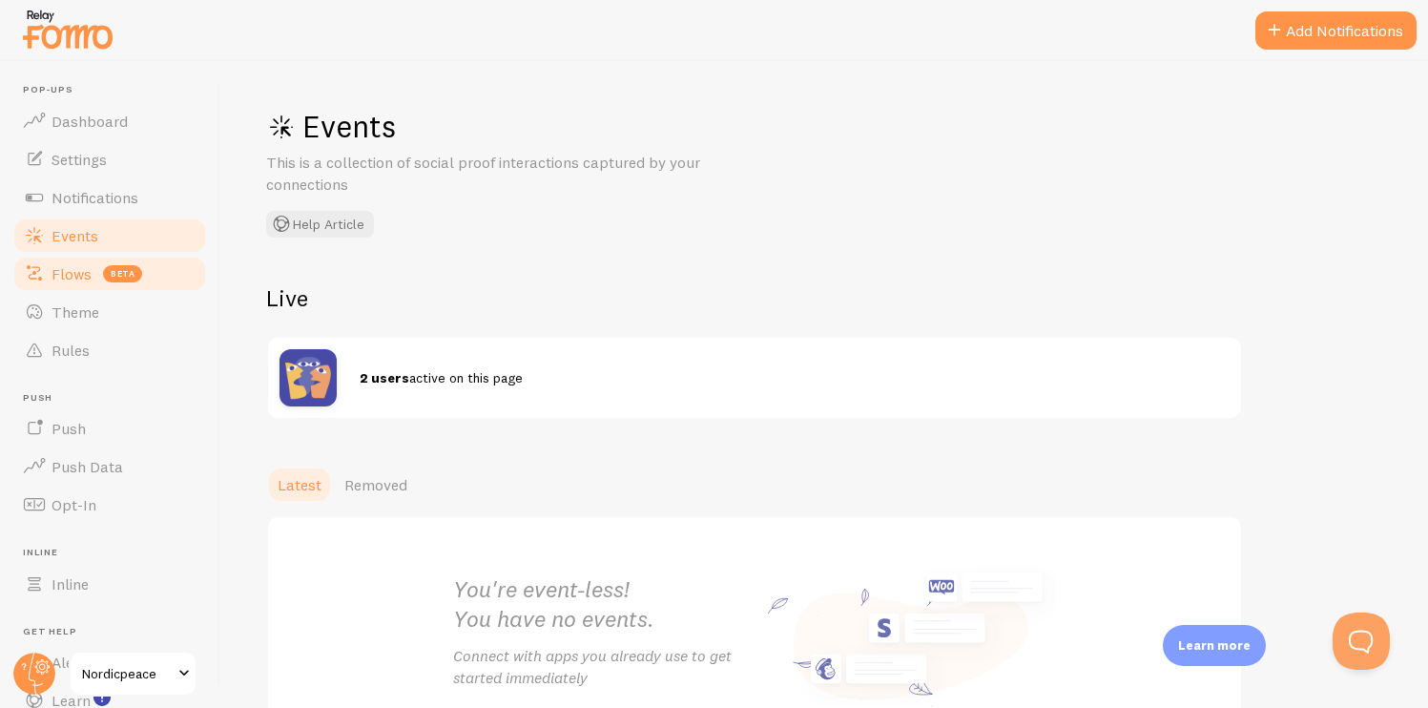
click at [104, 284] on link "Flows beta" at bounding box center [109, 274] width 197 height 38
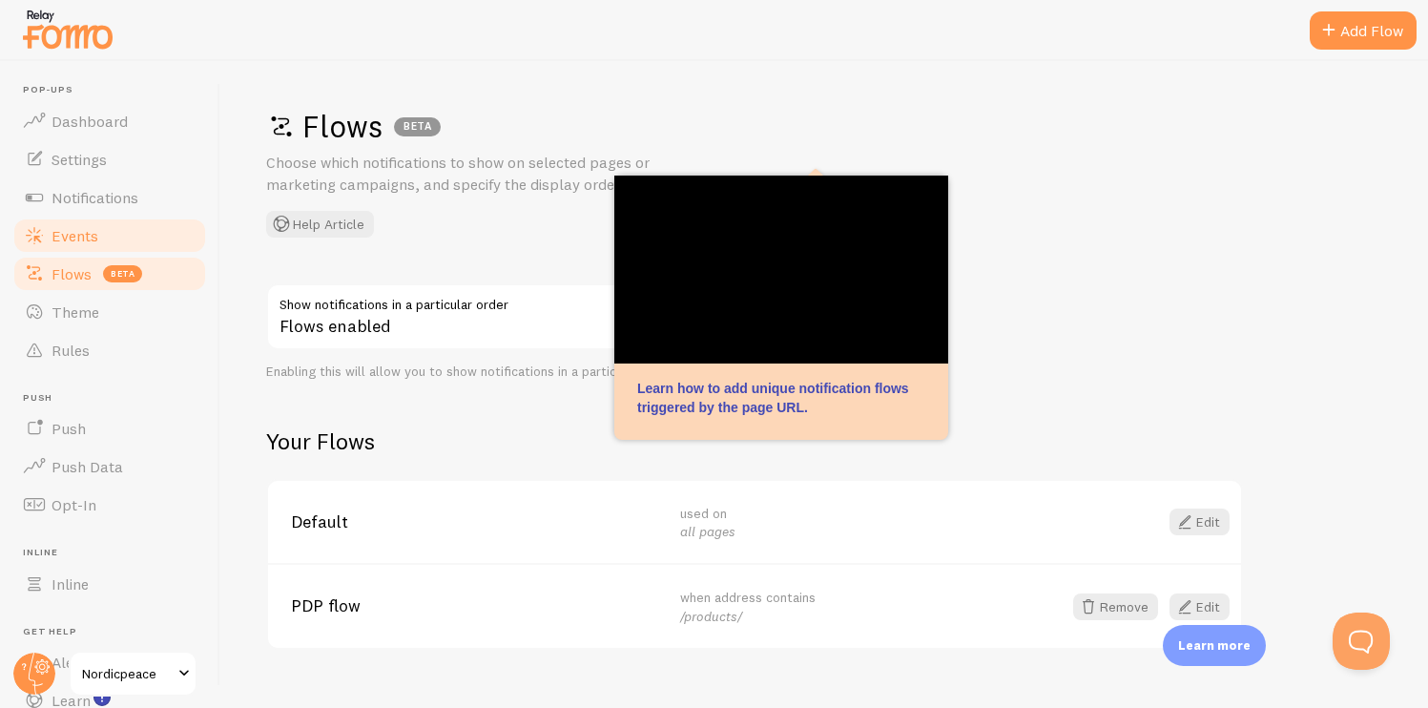
click at [107, 232] on link "Events" at bounding box center [109, 236] width 197 height 38
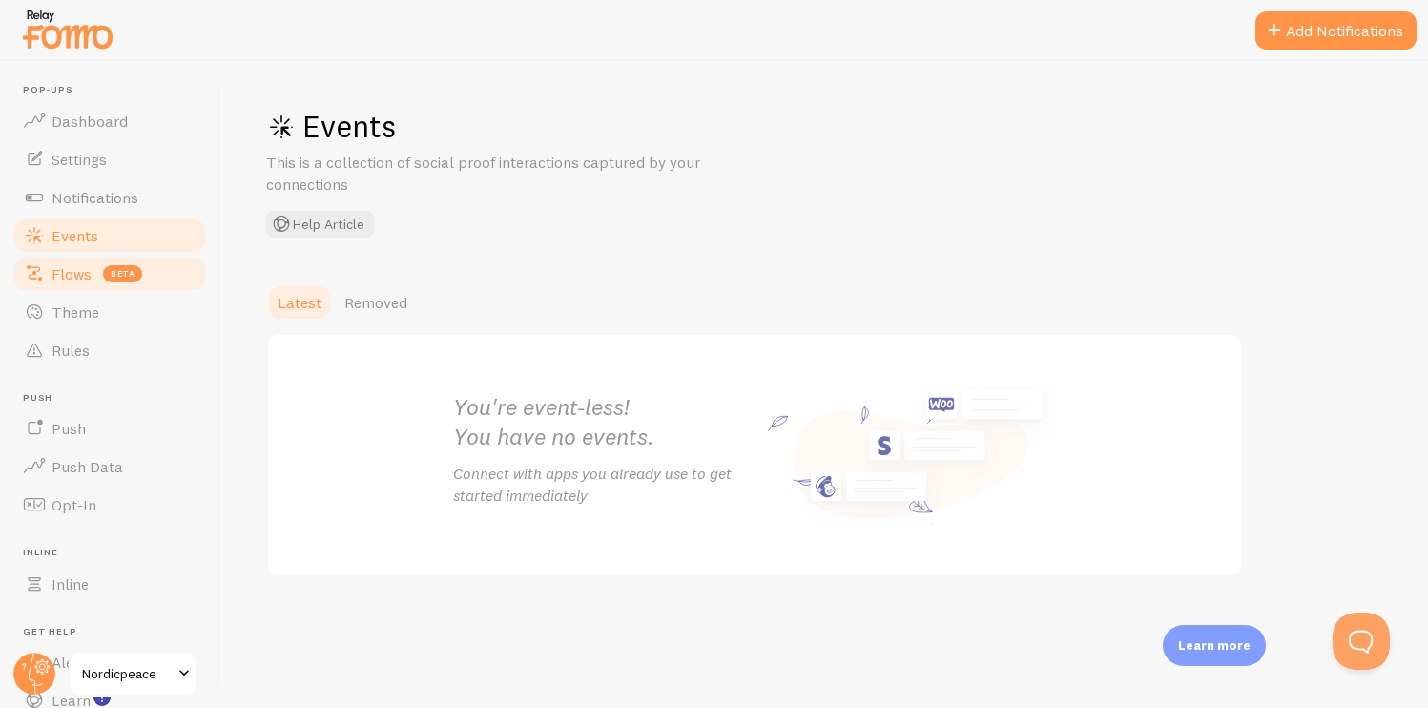
click at [92, 271] on link "Flows beta" at bounding box center [109, 274] width 197 height 38
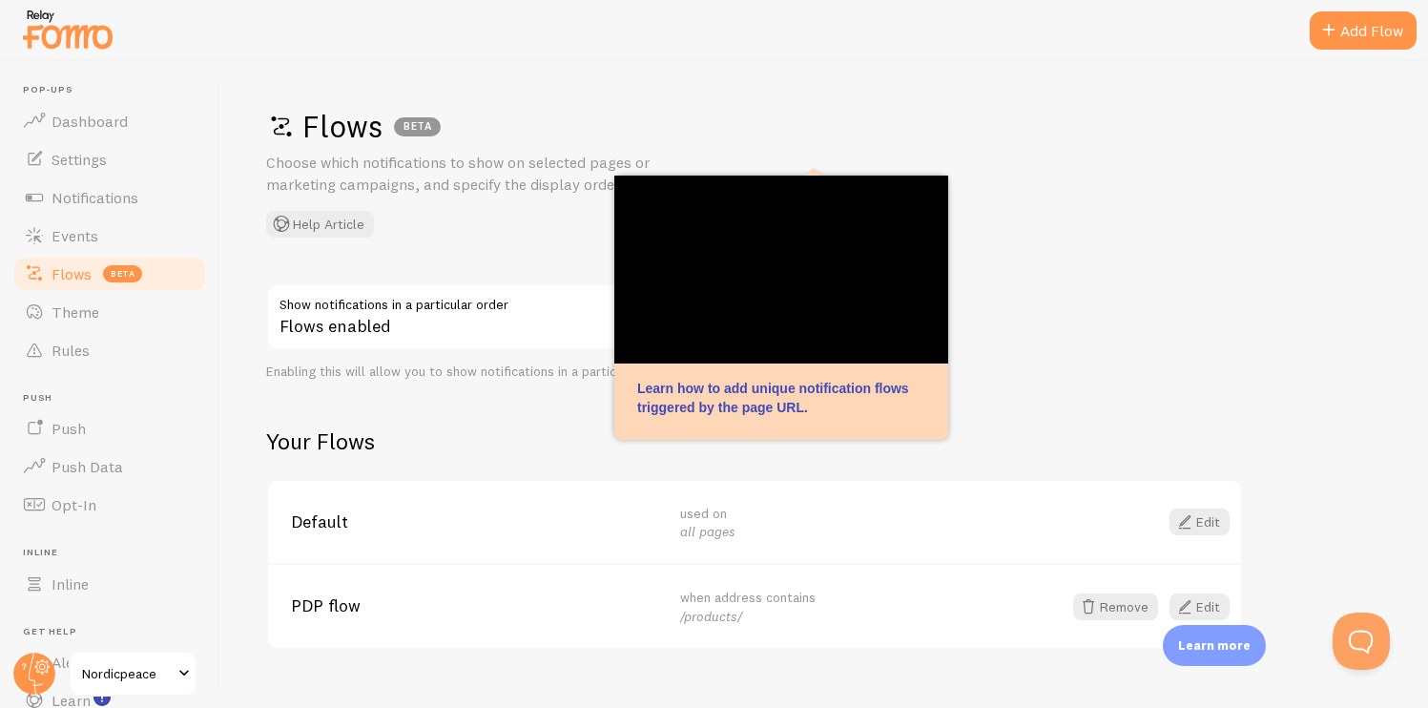
click at [122, 250] on link "Events" at bounding box center [109, 236] width 197 height 38
click at [79, 264] on span "Flows" at bounding box center [72, 273] width 40 height 19
click at [62, 247] on link "Events" at bounding box center [109, 236] width 197 height 38
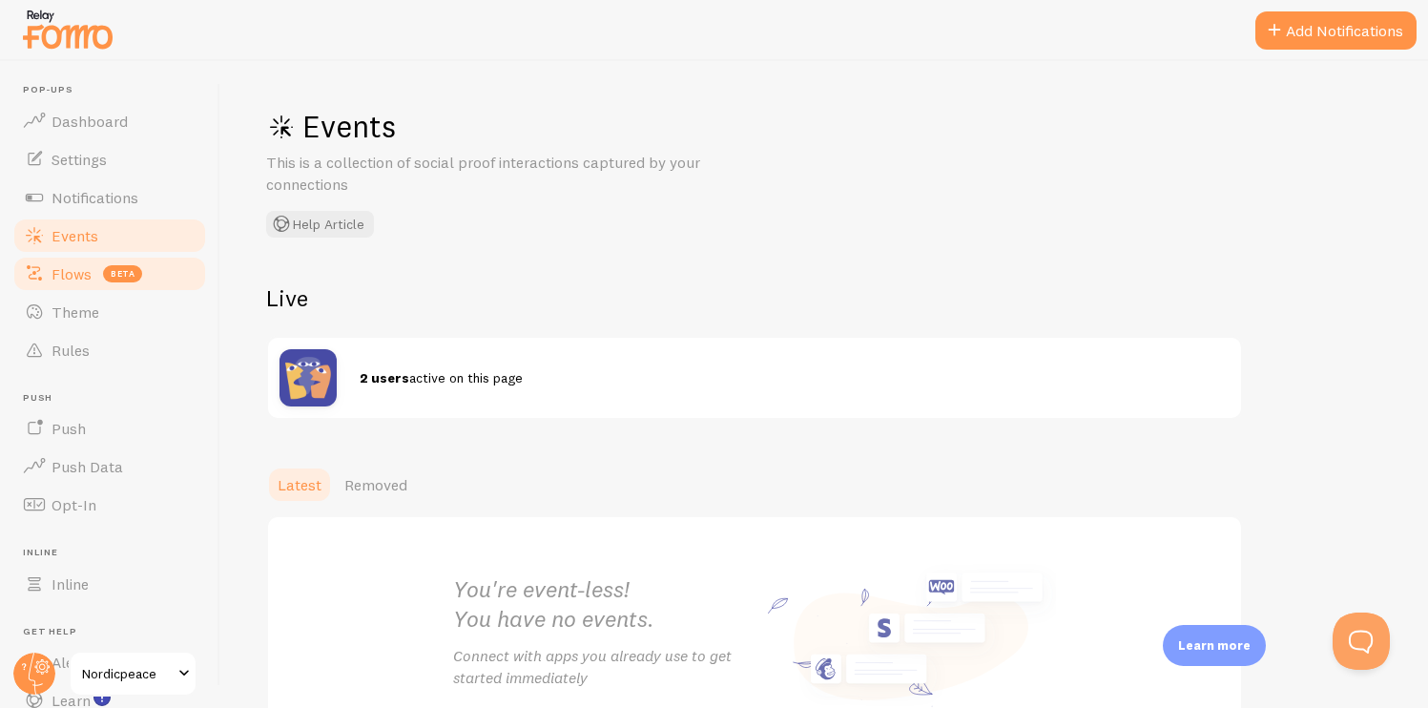
click at [64, 276] on span "Flows" at bounding box center [72, 273] width 40 height 19
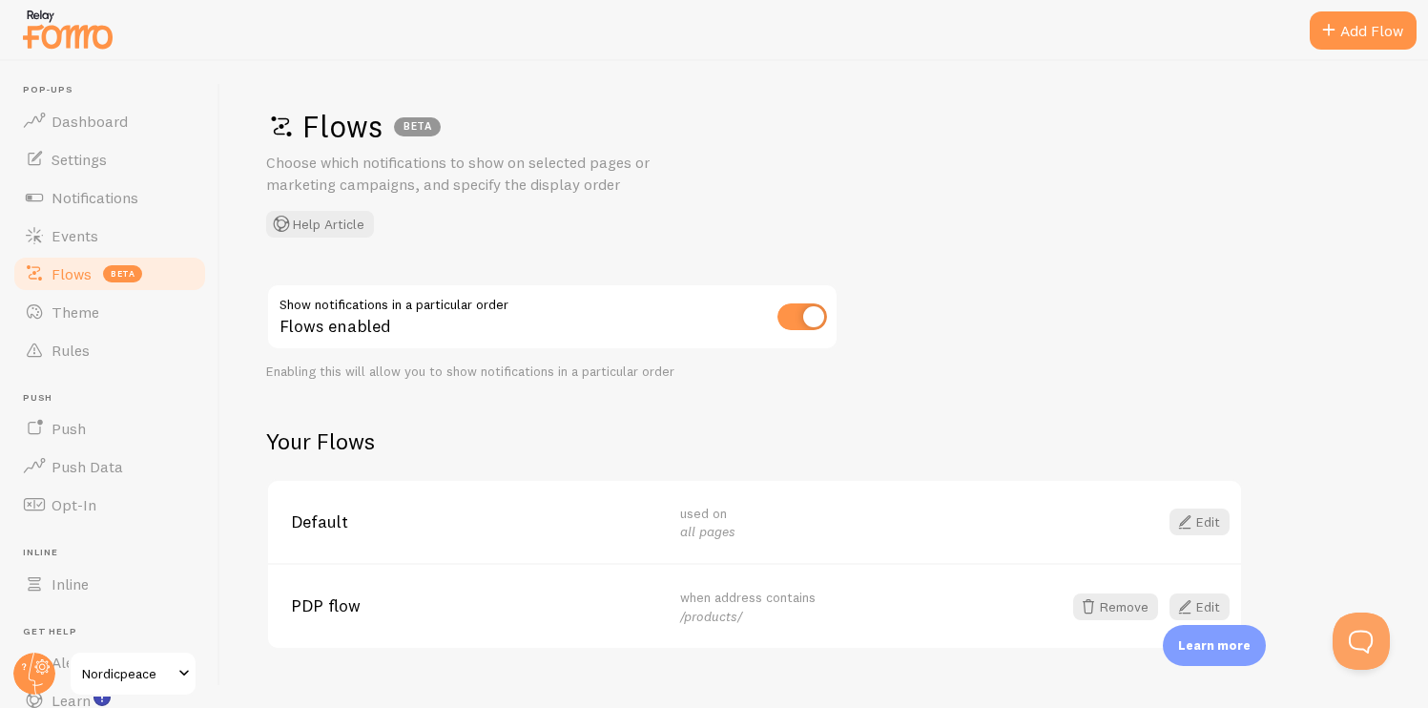
click at [818, 320] on input "checkbox" at bounding box center [803, 316] width 50 height 27
checkbox input "false"
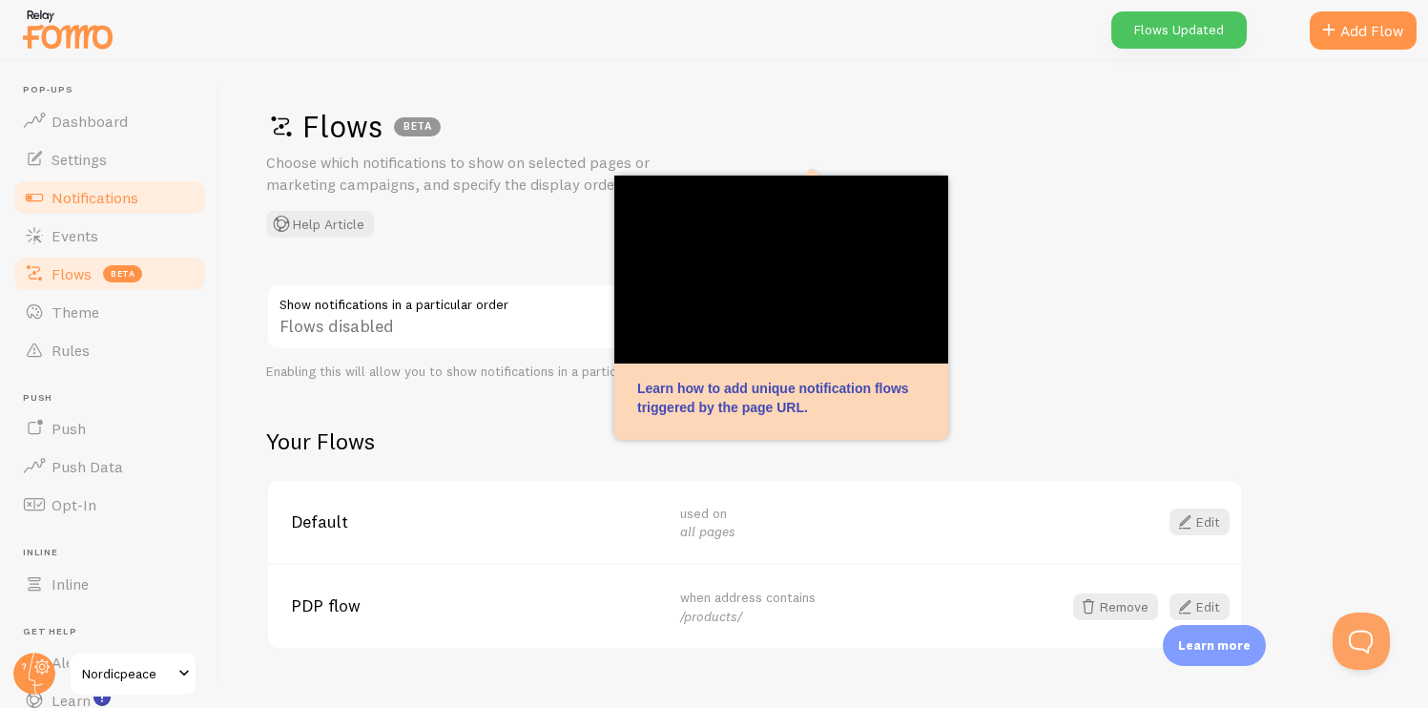
click at [136, 204] on span "Notifications" at bounding box center [95, 197] width 87 height 19
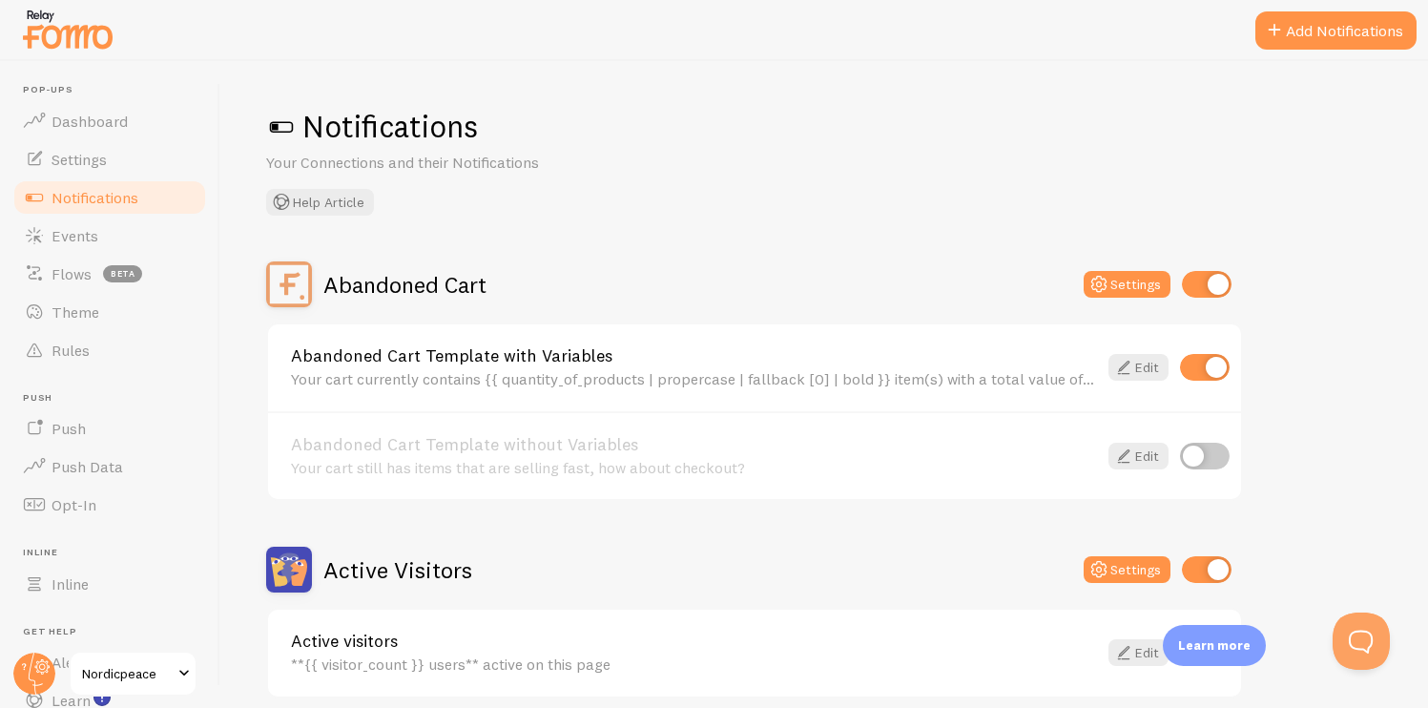
click at [1202, 282] on input "checkbox" at bounding box center [1207, 284] width 50 height 27
checkbox input "false"
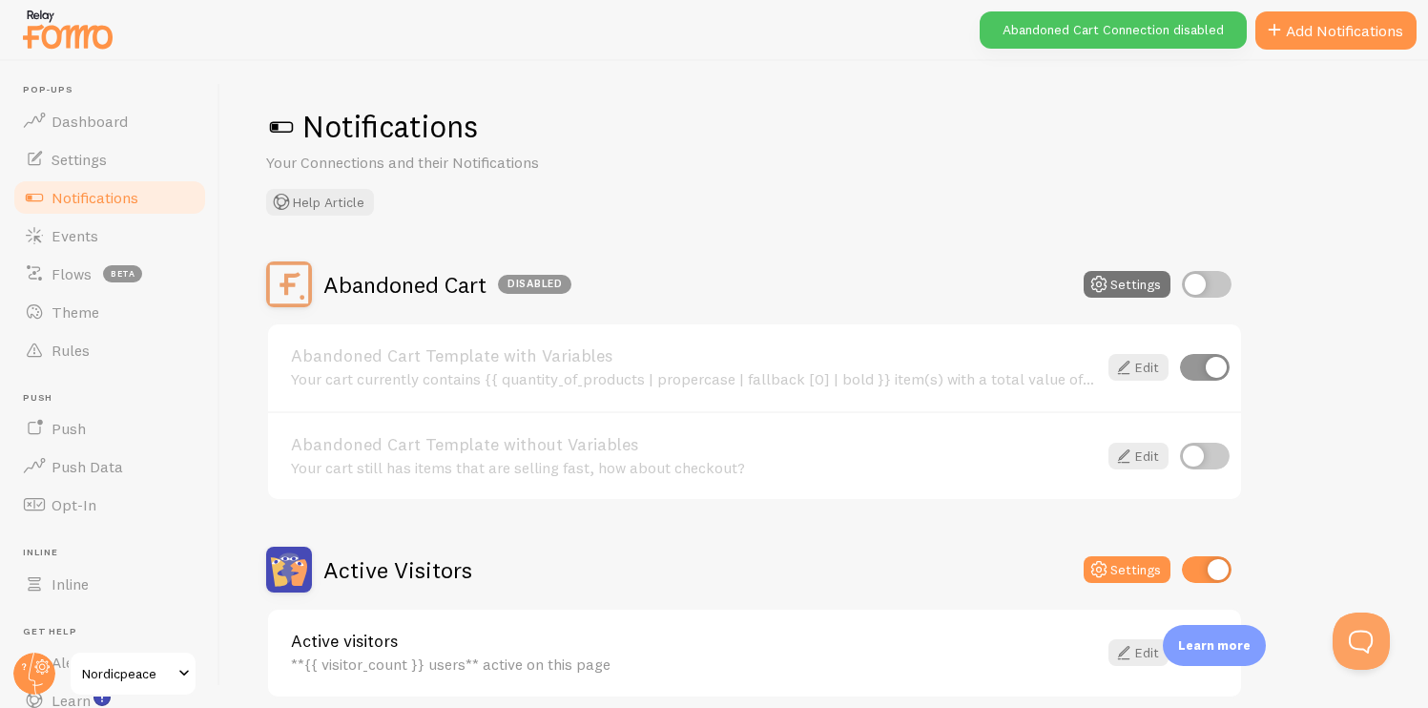
click at [1207, 376] on input "checkbox" at bounding box center [1205, 367] width 50 height 27
checkbox input "false"
click at [1214, 571] on input "checkbox" at bounding box center [1207, 569] width 50 height 27
checkbox input "false"
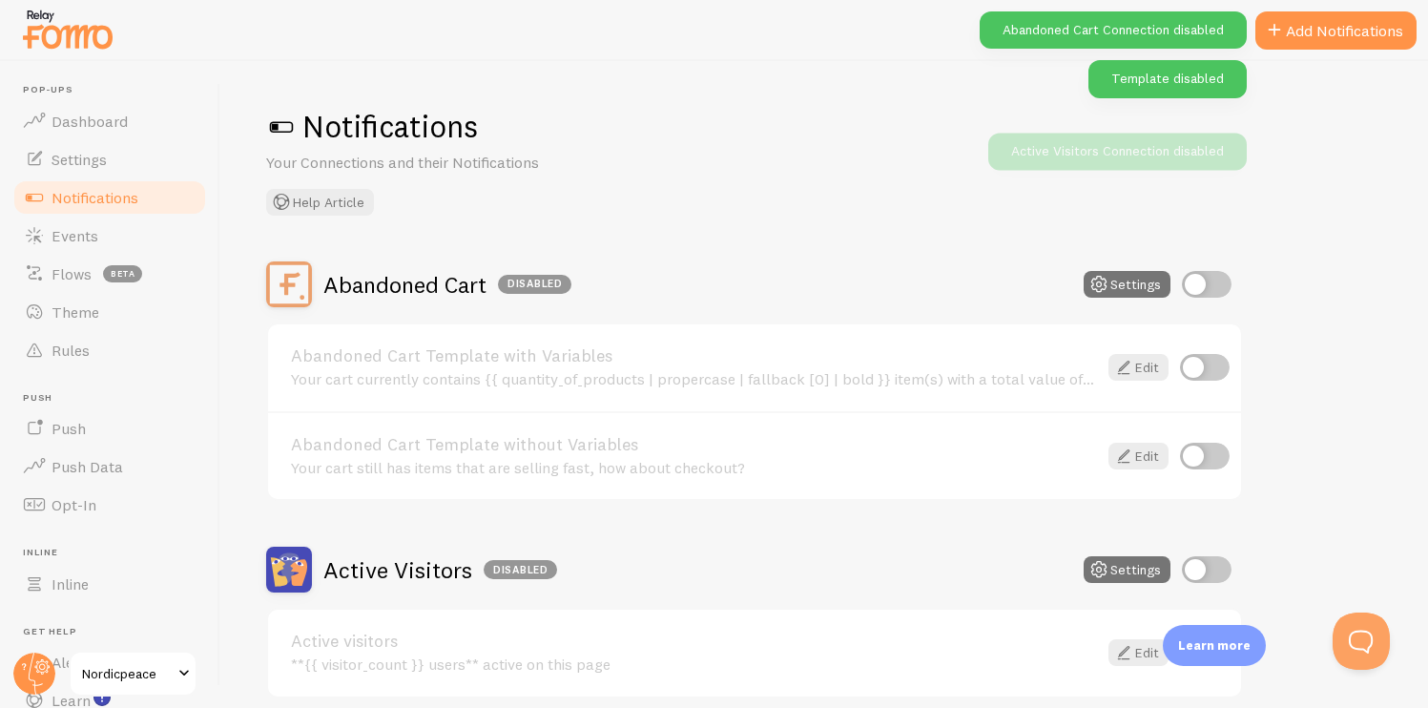
scroll to position [149, 0]
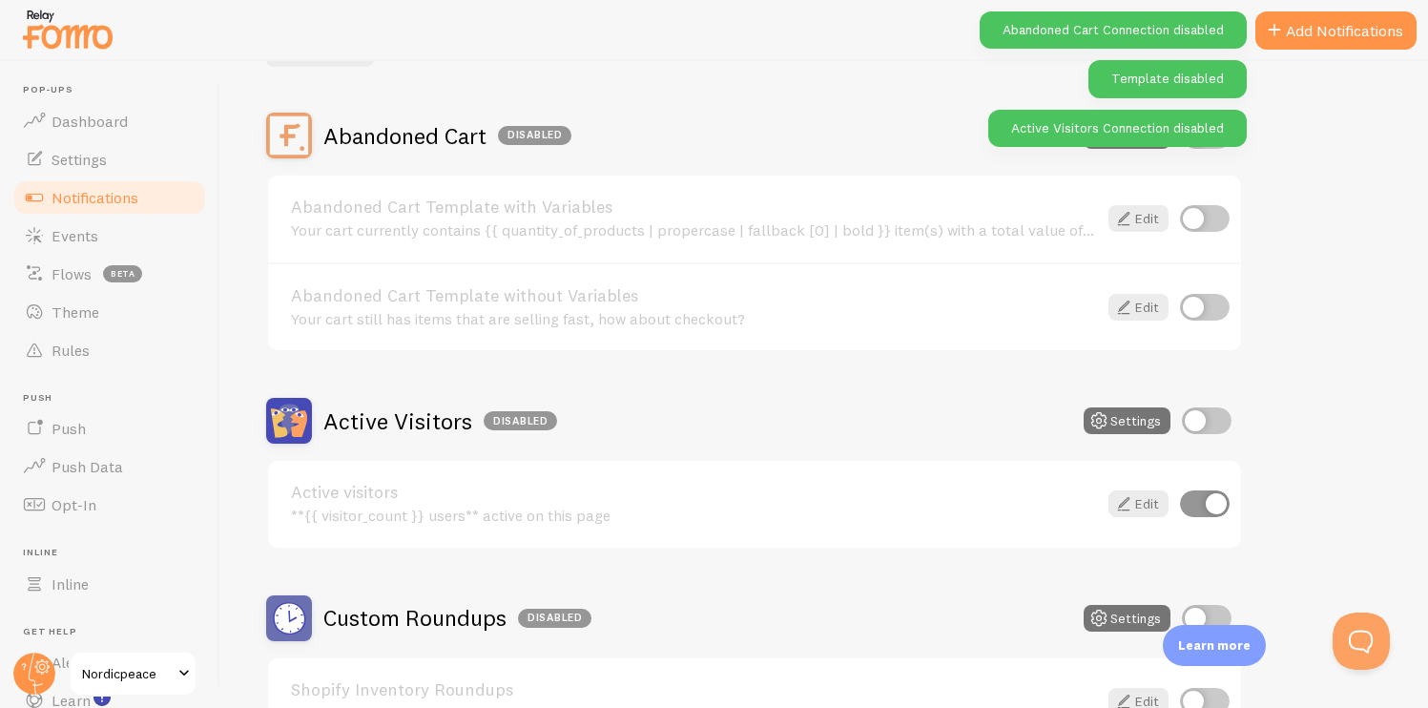
click at [1212, 511] on input "checkbox" at bounding box center [1205, 503] width 50 height 27
checkbox input "false"
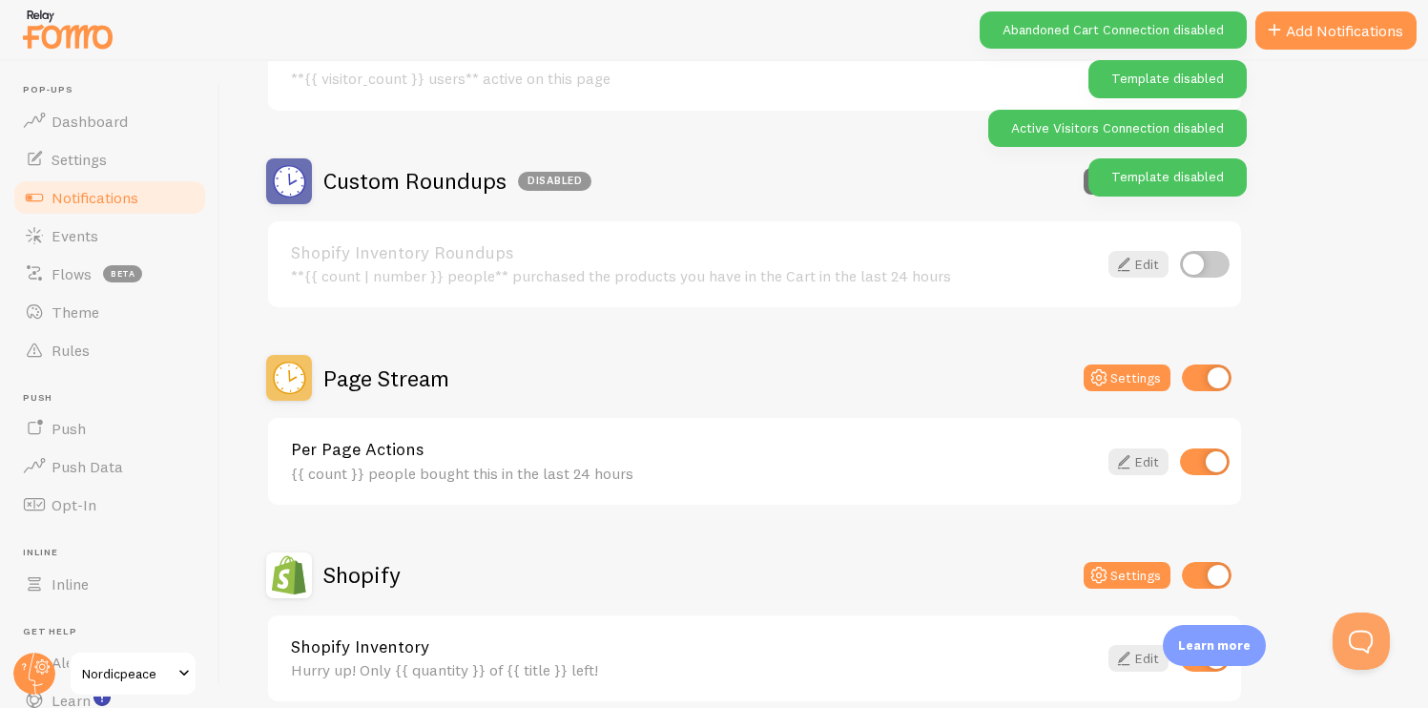
scroll to position [633, 0]
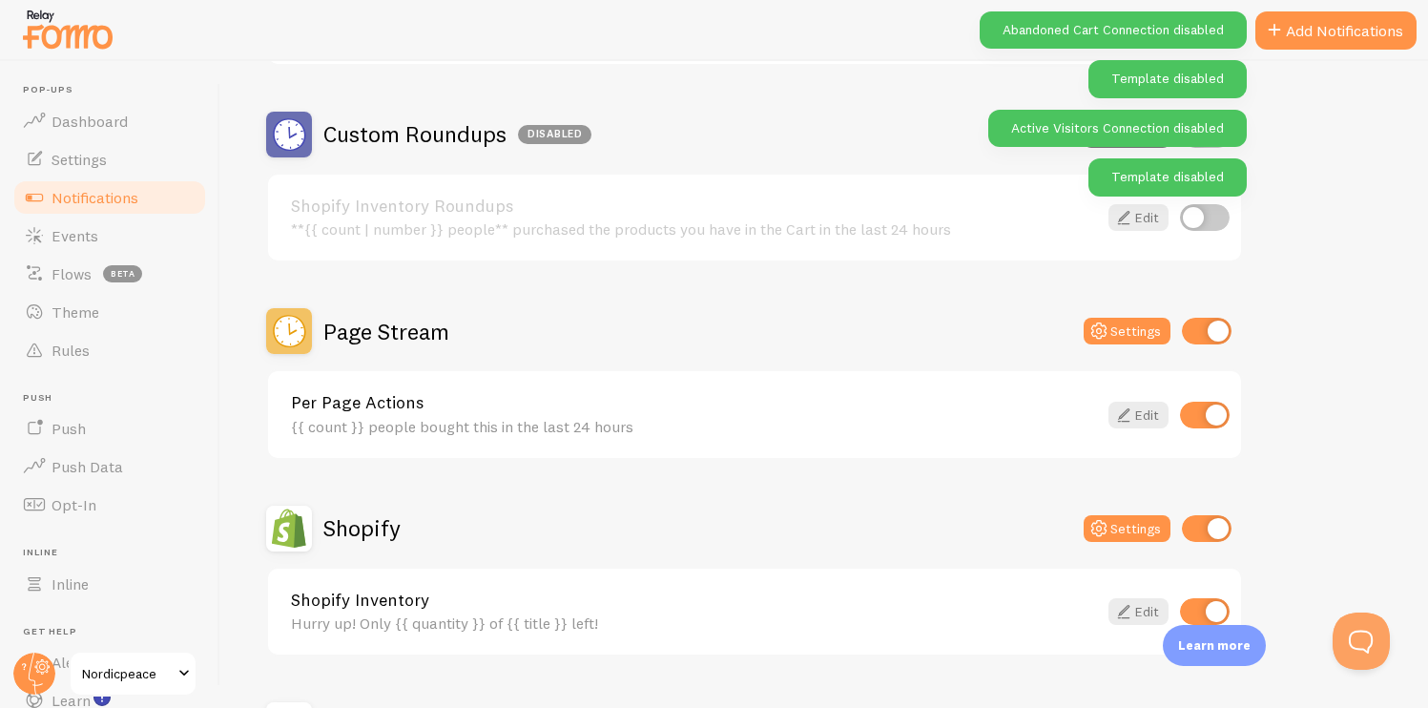
click at [1194, 336] on input "checkbox" at bounding box center [1207, 331] width 50 height 27
checkbox input "false"
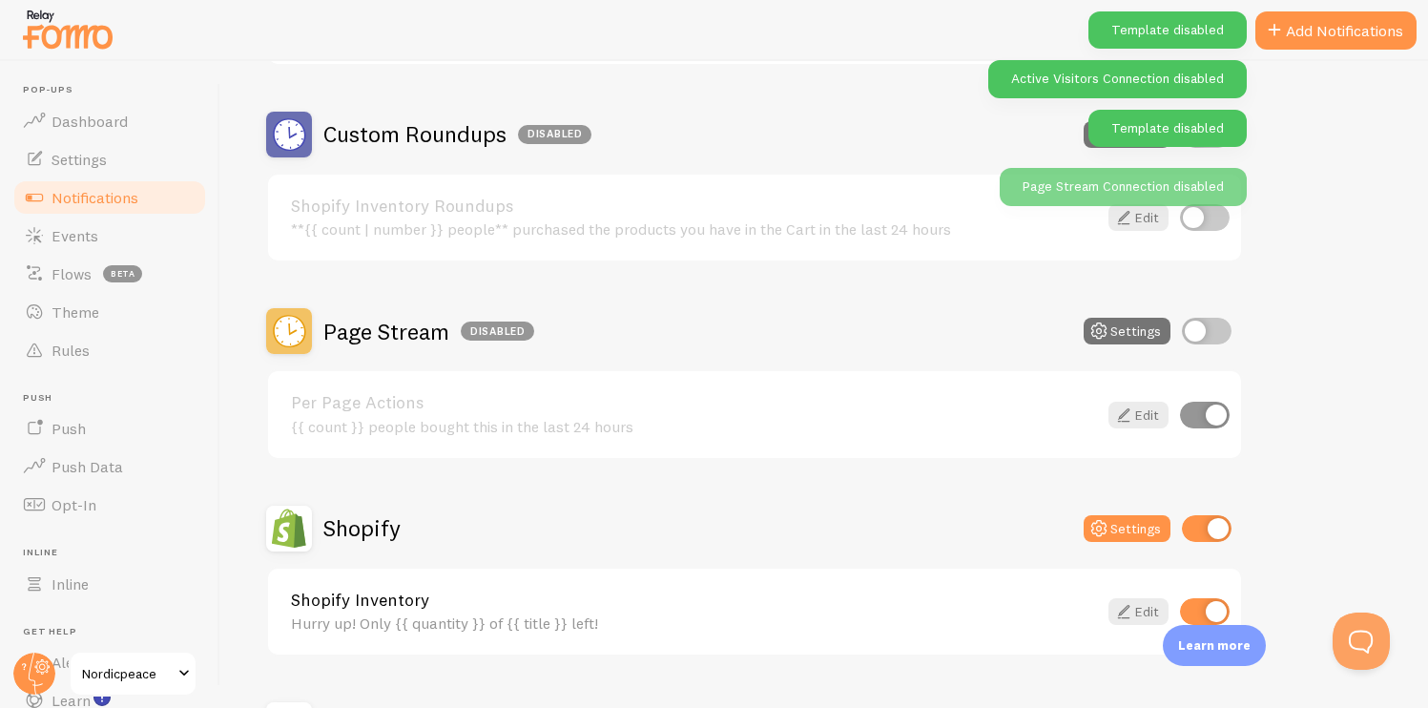
click at [1199, 409] on input "checkbox" at bounding box center [1205, 415] width 50 height 27
checkbox input "false"
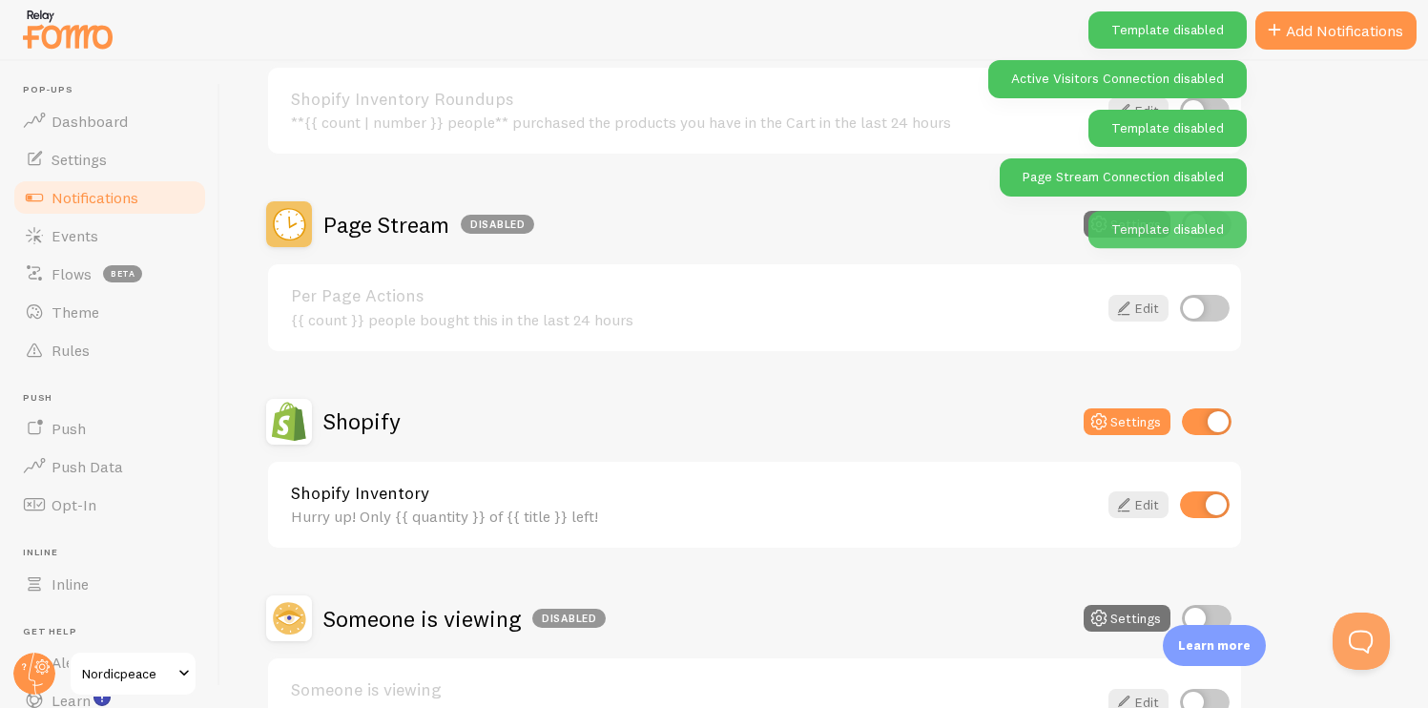
scroll to position [752, 0]
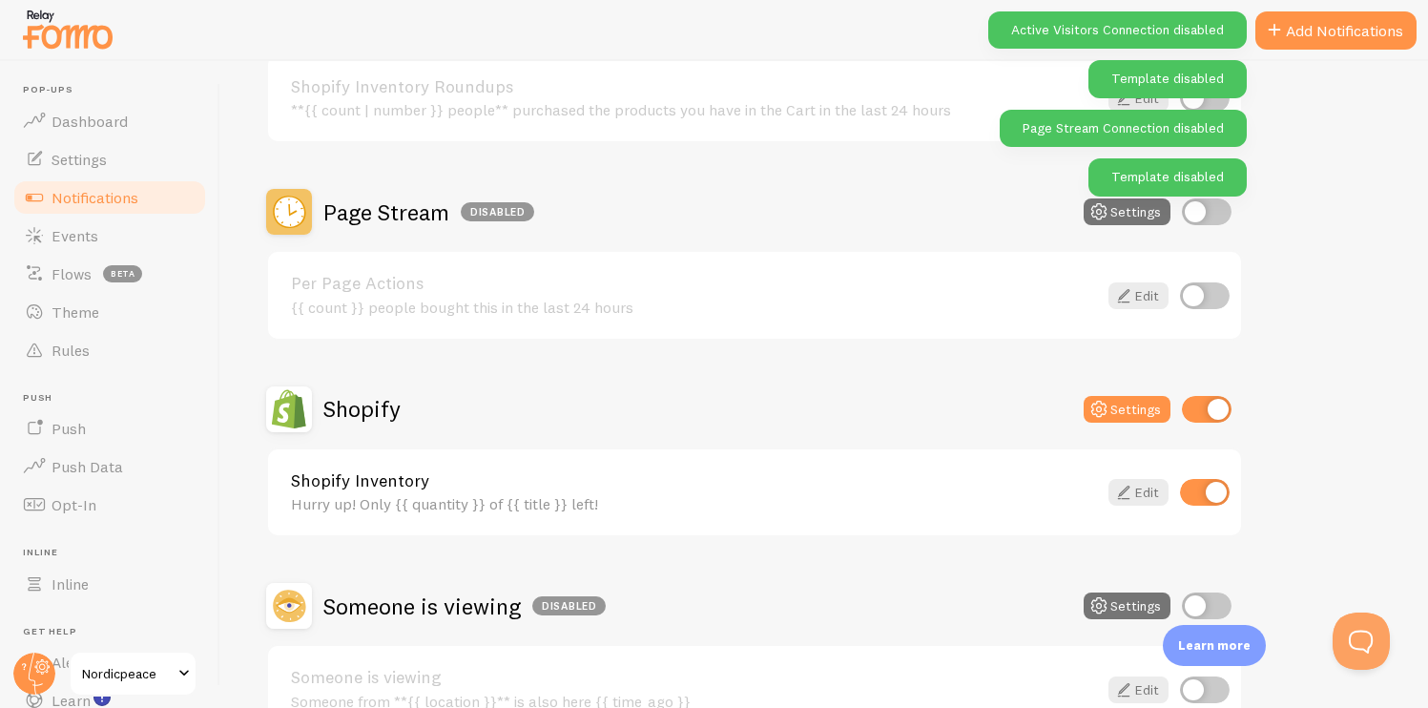
click at [1200, 399] on input "checkbox" at bounding box center [1207, 409] width 50 height 27
checkbox input "false"
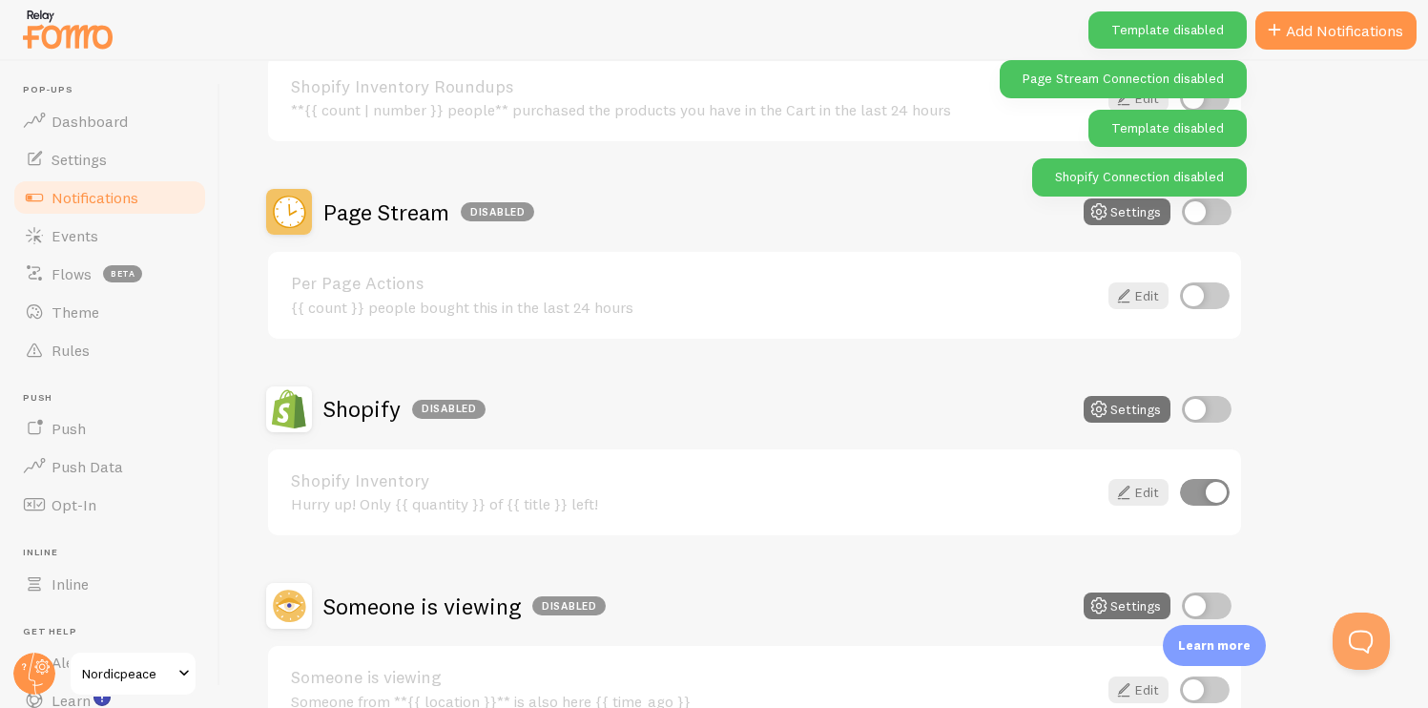
click at [1204, 493] on input "checkbox" at bounding box center [1205, 492] width 50 height 27
checkbox input "false"
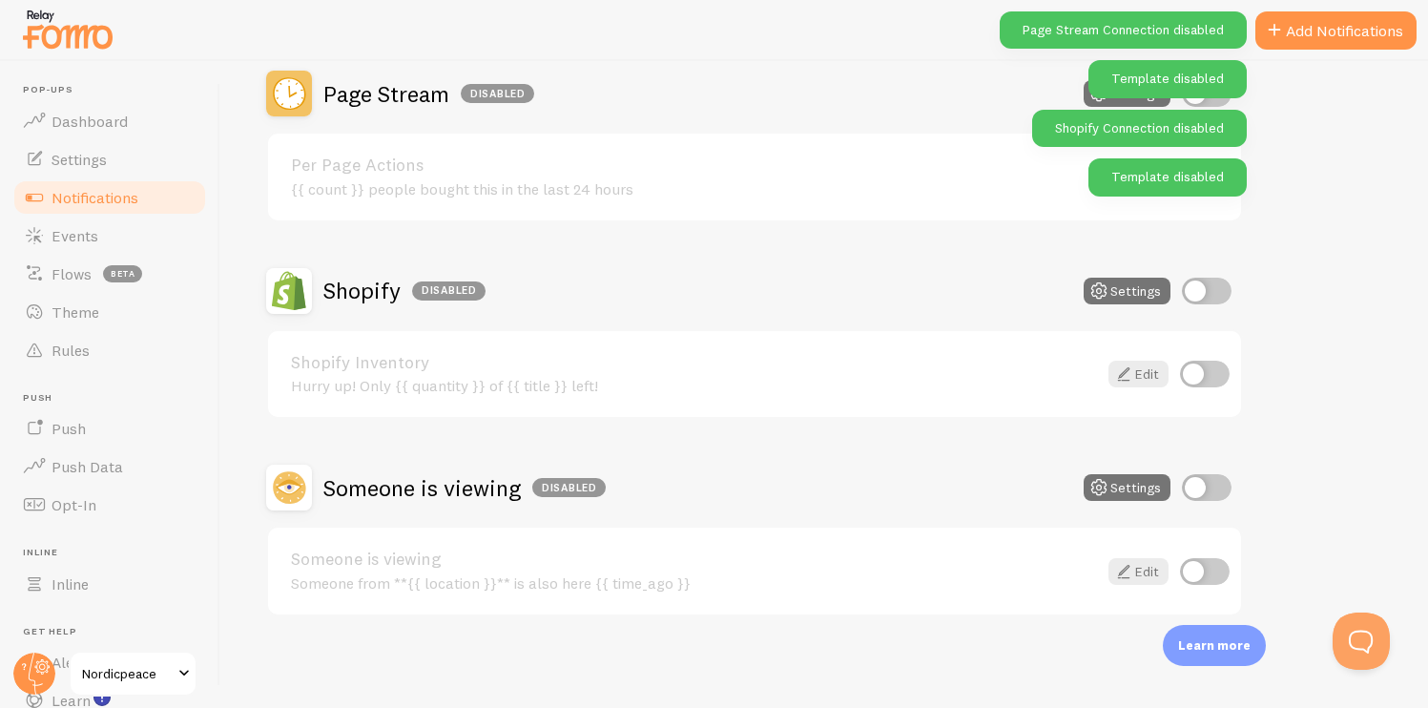
scroll to position [10, 0]
